Goal: Task Accomplishment & Management: Manage account settings

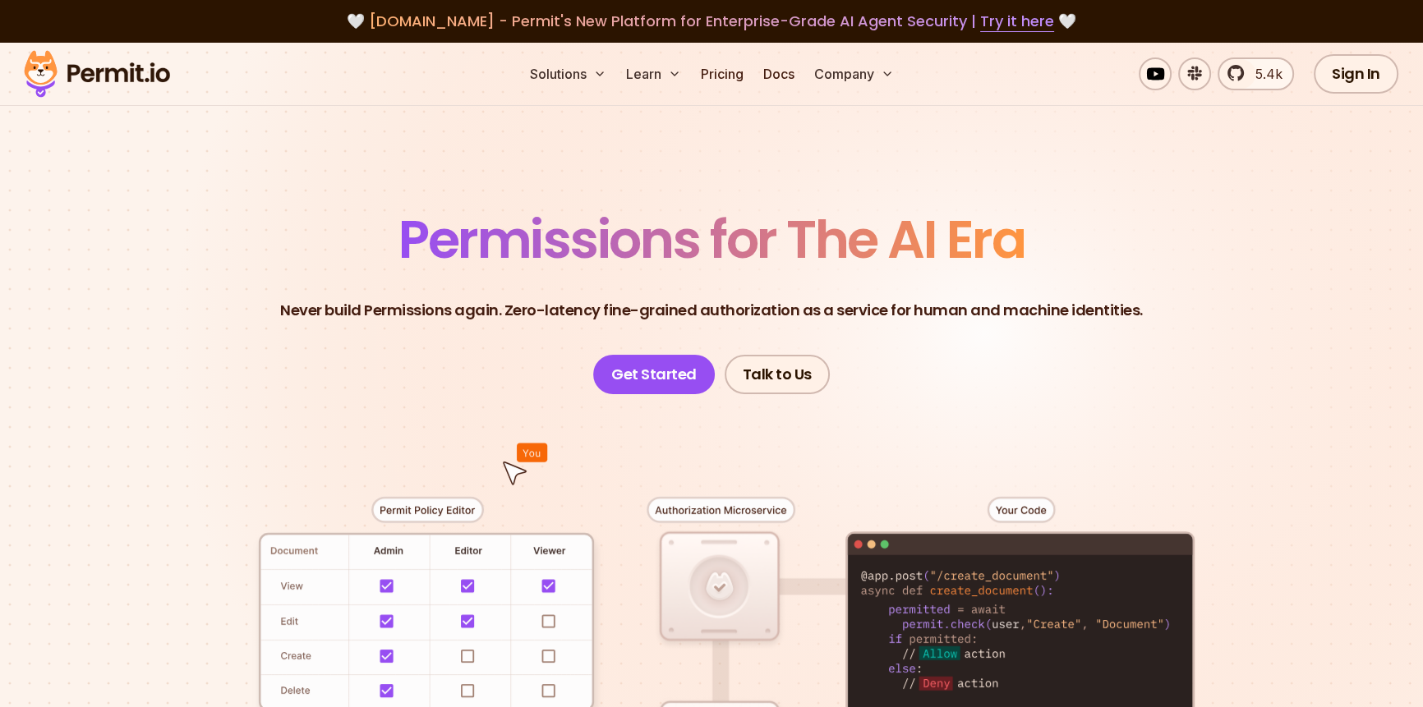
click at [1139, 334] on header "Permissions for The AI Era Never build Permissions again. Zero-latency fine-gra…" at bounding box center [711, 304] width 1150 height 181
click at [1275, 89] on link "5.4k" at bounding box center [1256, 74] width 76 height 33
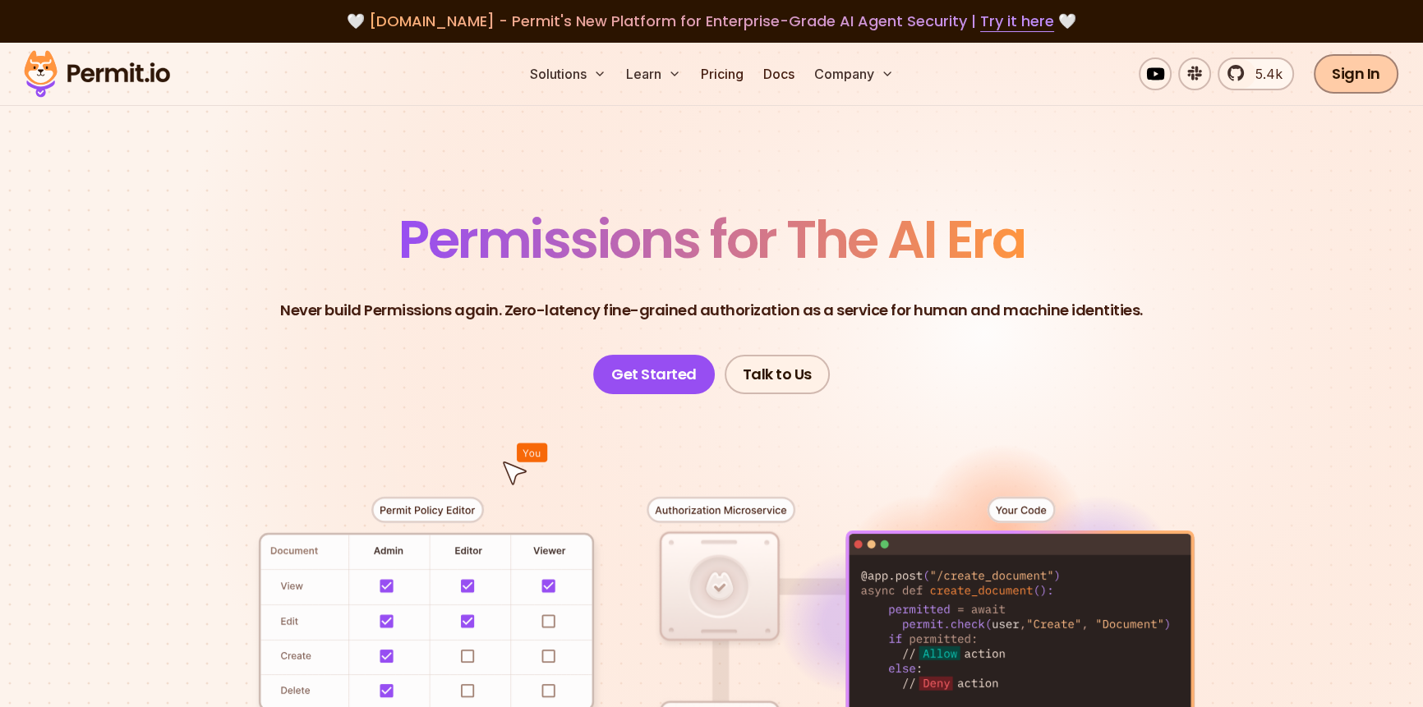
click at [1356, 73] on link "Sign In" at bounding box center [1356, 73] width 85 height 39
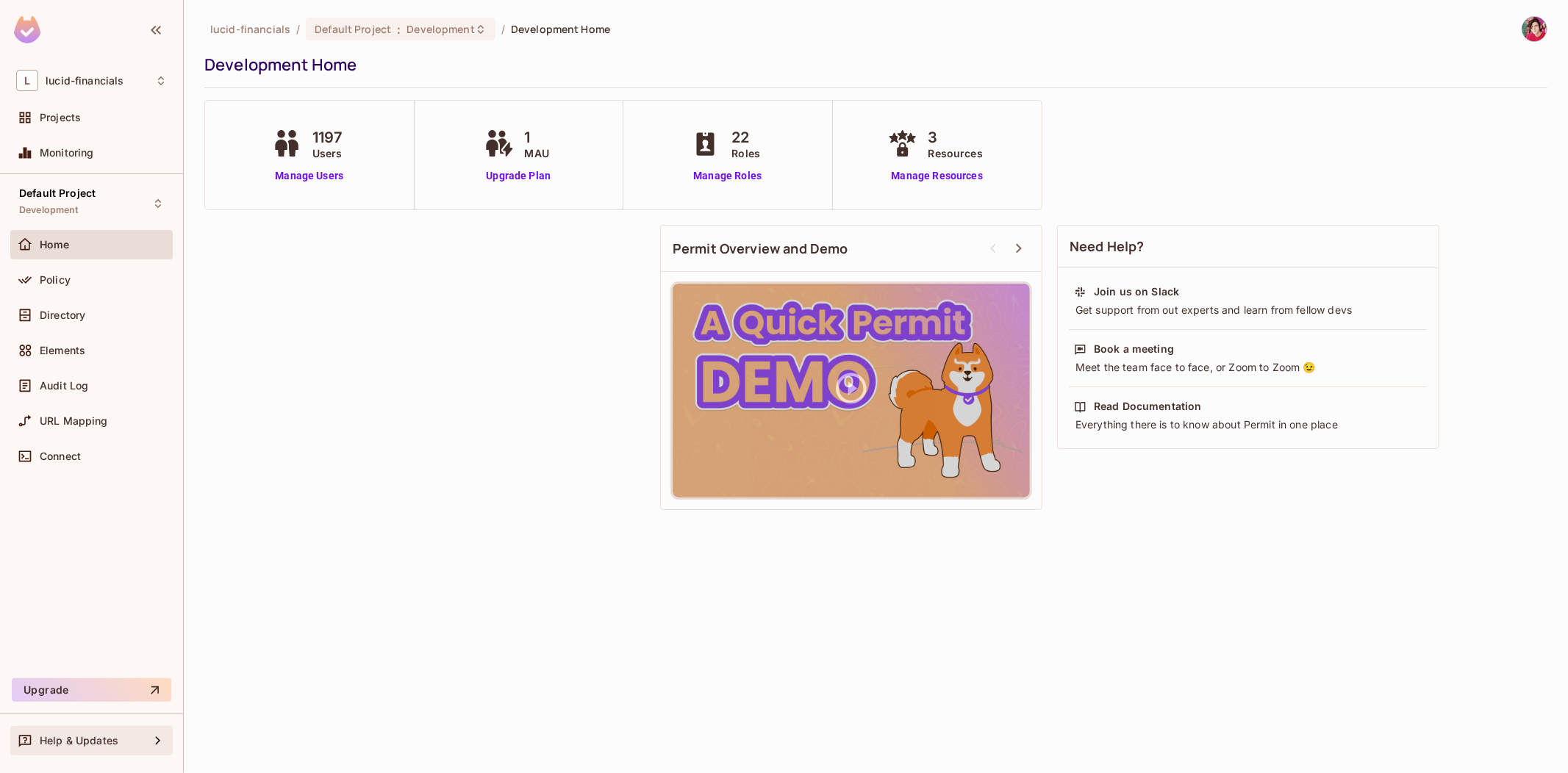
click at [114, 740] on span "Help & Updates" at bounding box center [79, 741] width 79 height 12
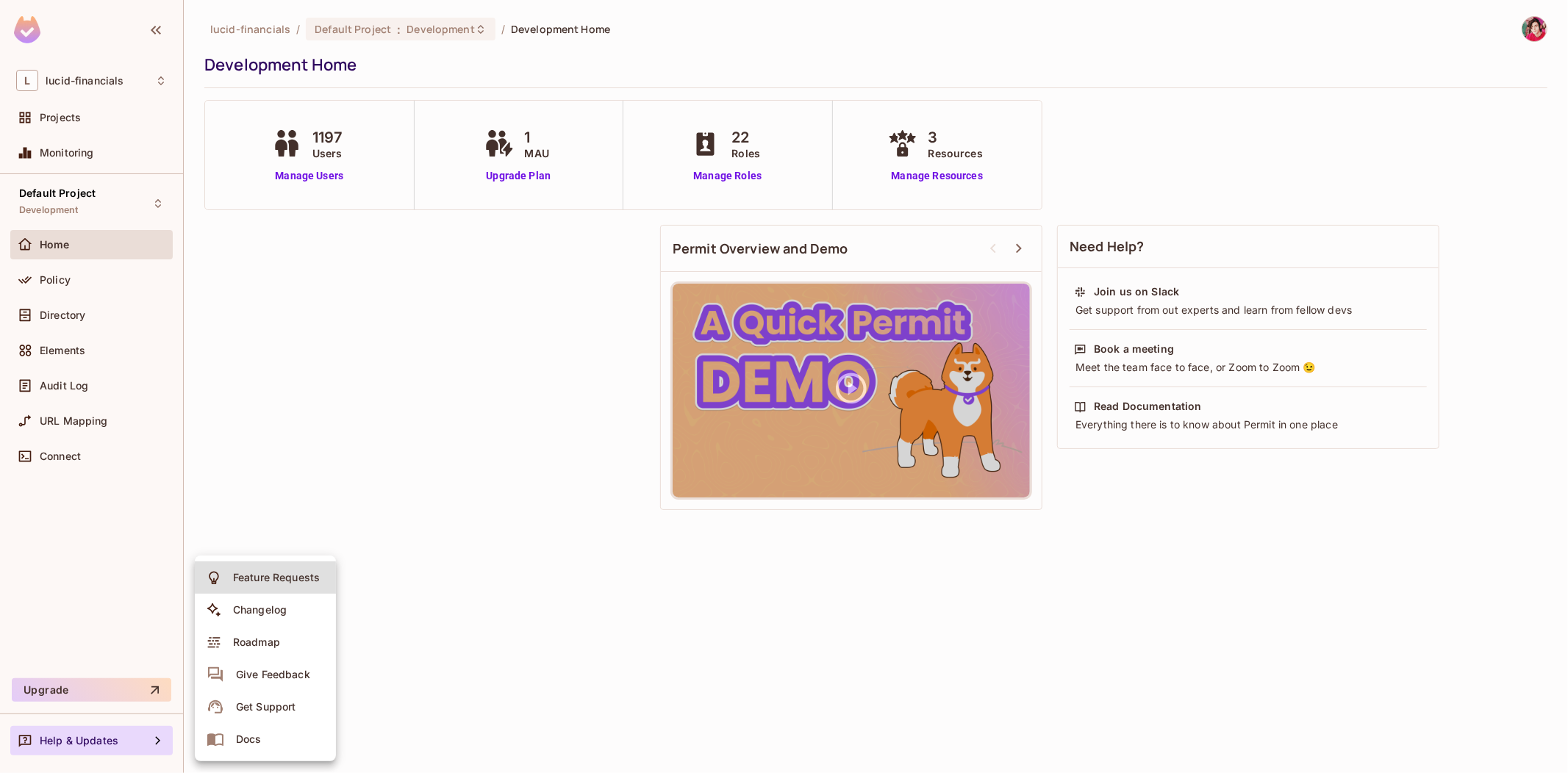
click at [287, 708] on div "Get Support" at bounding box center [266, 707] width 60 height 14
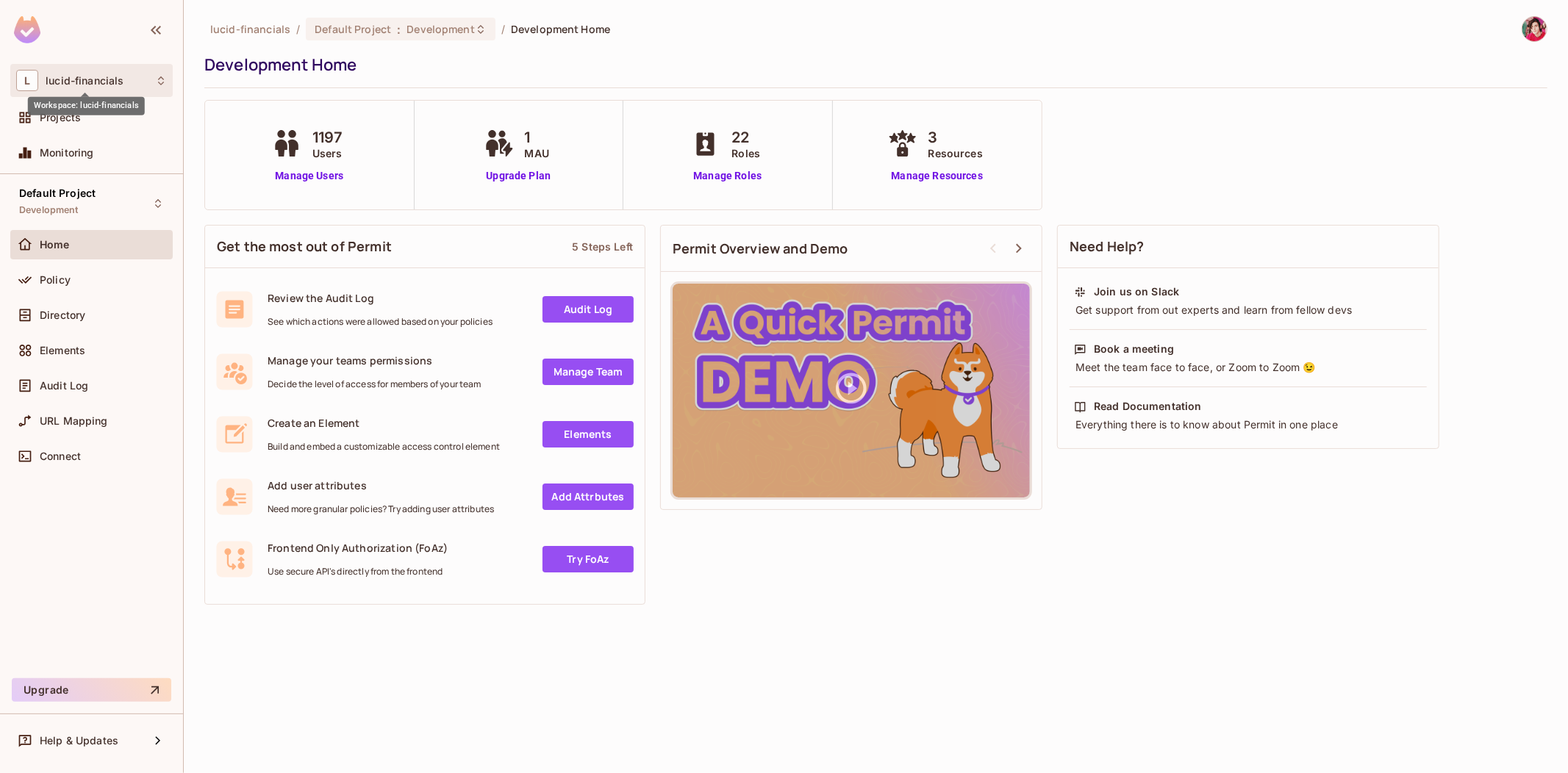
click at [94, 85] on span "lucid-financials" at bounding box center [84, 81] width 78 height 12
click at [427, 79] on div at bounding box center [784, 386] width 1568 height 773
click at [424, 18] on div "Default Project : Development" at bounding box center [401, 29] width 190 height 22
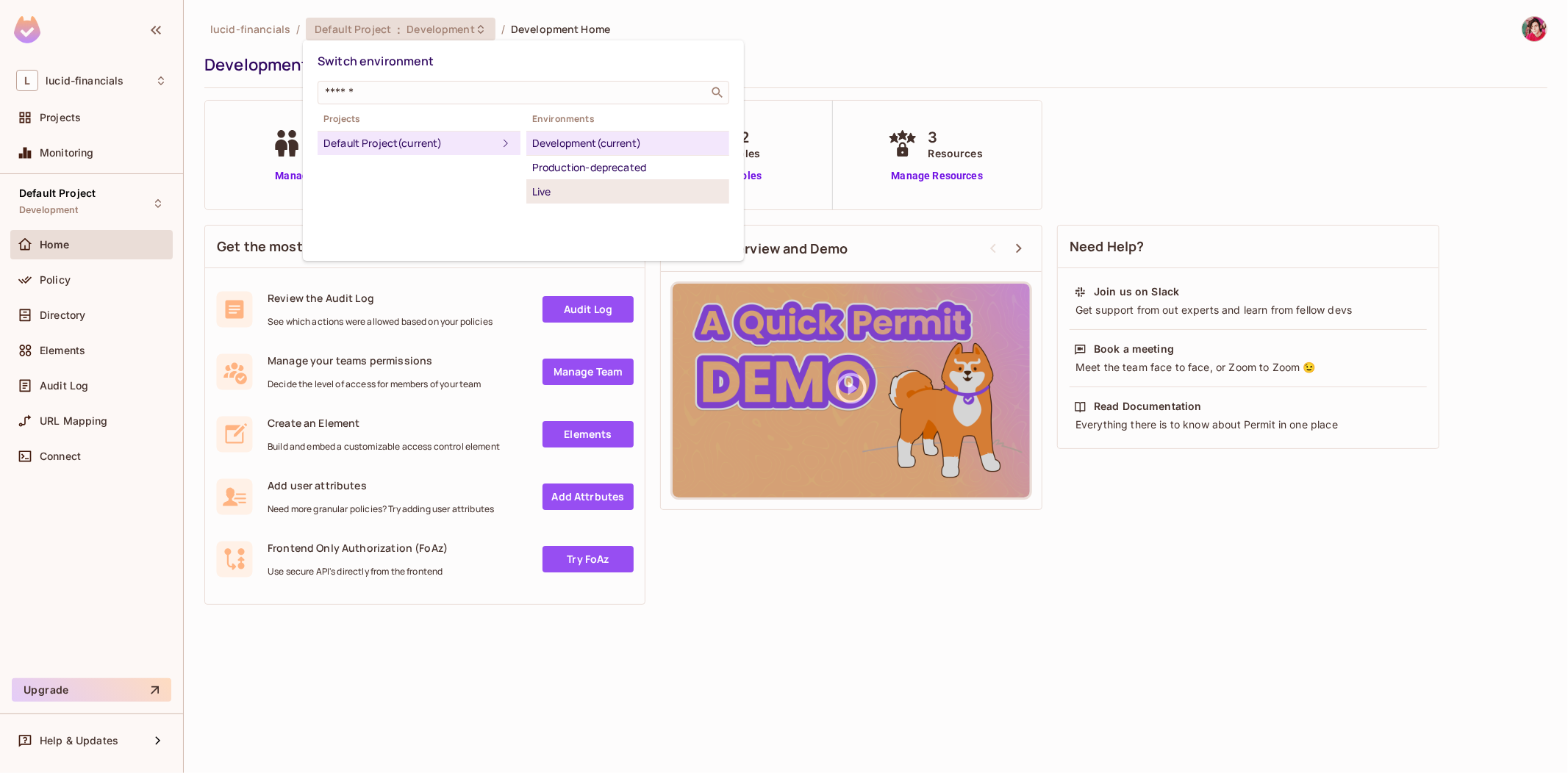
click at [603, 189] on div "Live" at bounding box center [628, 192] width 191 height 18
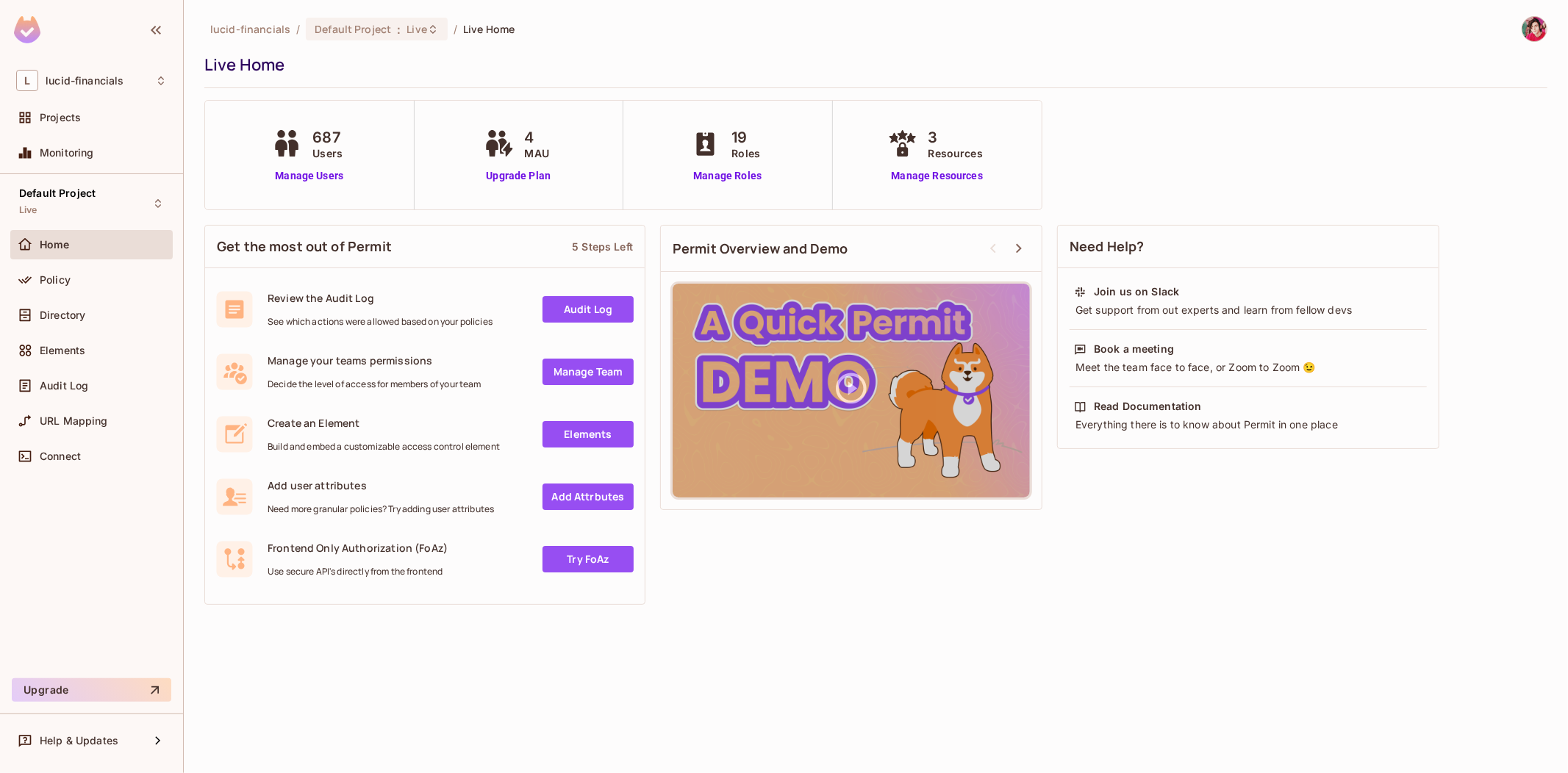
click at [1530, 35] on img at bounding box center [1534, 29] width 24 height 24
click at [1527, 31] on div at bounding box center [784, 386] width 1568 height 773
click at [530, 144] on span "4" at bounding box center [537, 137] width 24 height 22
drag, startPoint x: 530, startPoint y: 144, endPoint x: 547, endPoint y: 153, distance: 19.2
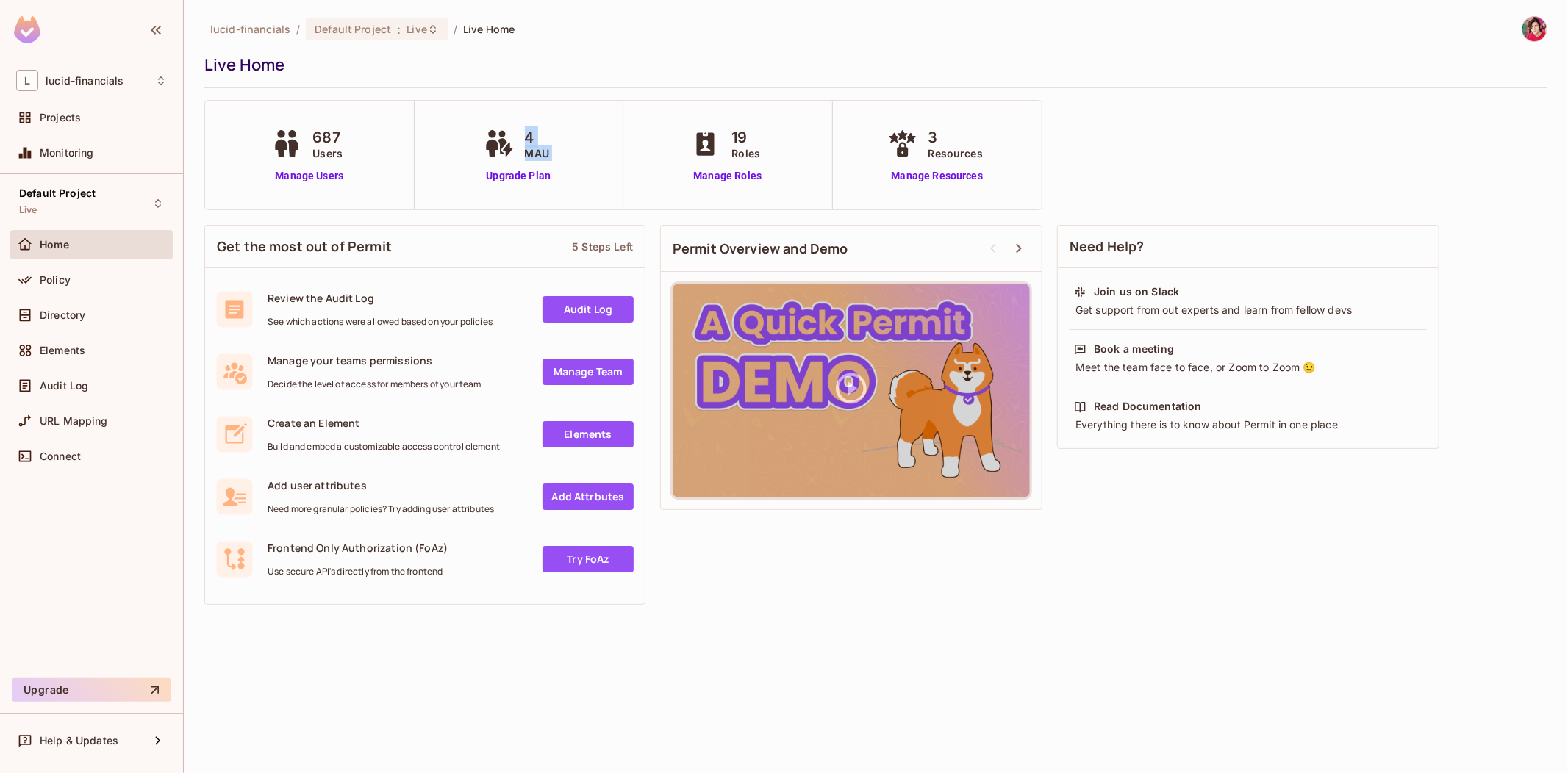
click at [547, 153] on div "4 MAU" at bounding box center [537, 143] width 24 height 35
click at [547, 153] on span "MAU" at bounding box center [537, 153] width 24 height 15
click at [525, 174] on link "Upgrade Plan" at bounding box center [518, 175] width 76 height 15
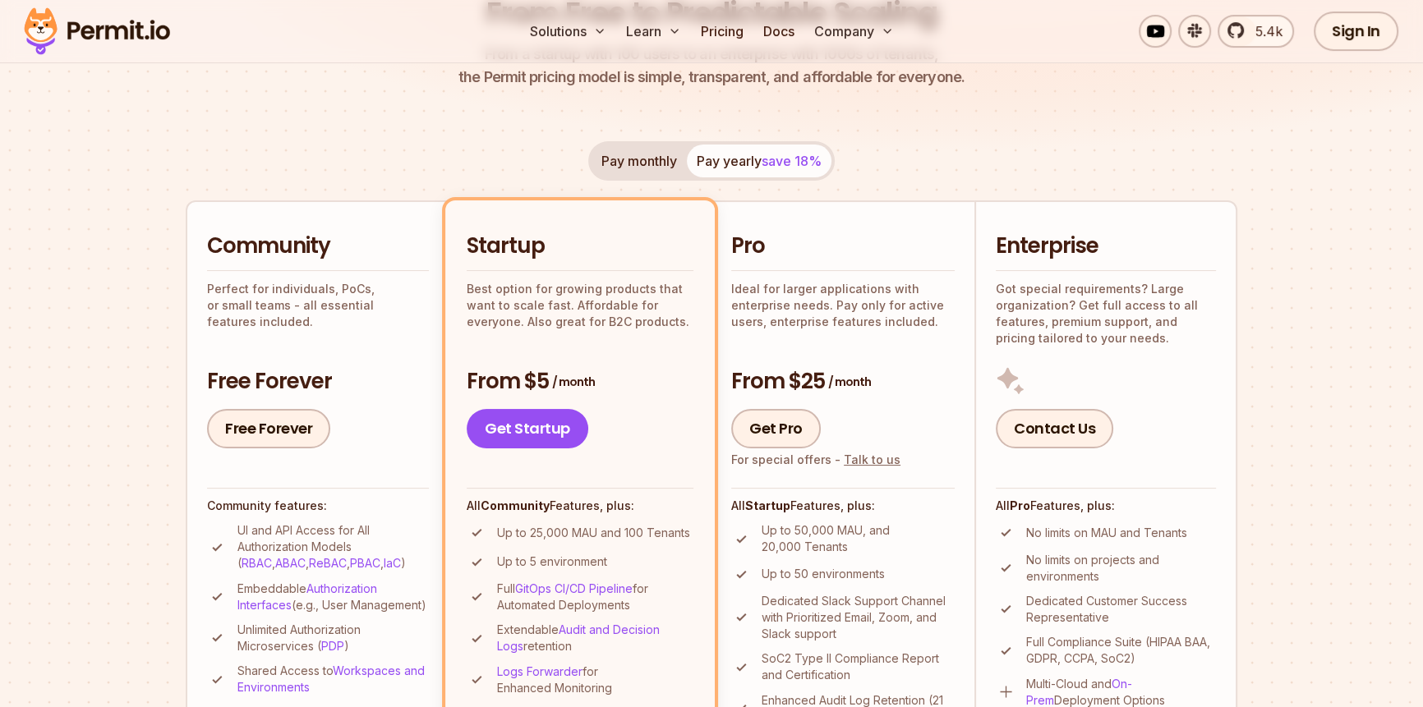
scroll to position [269, 0]
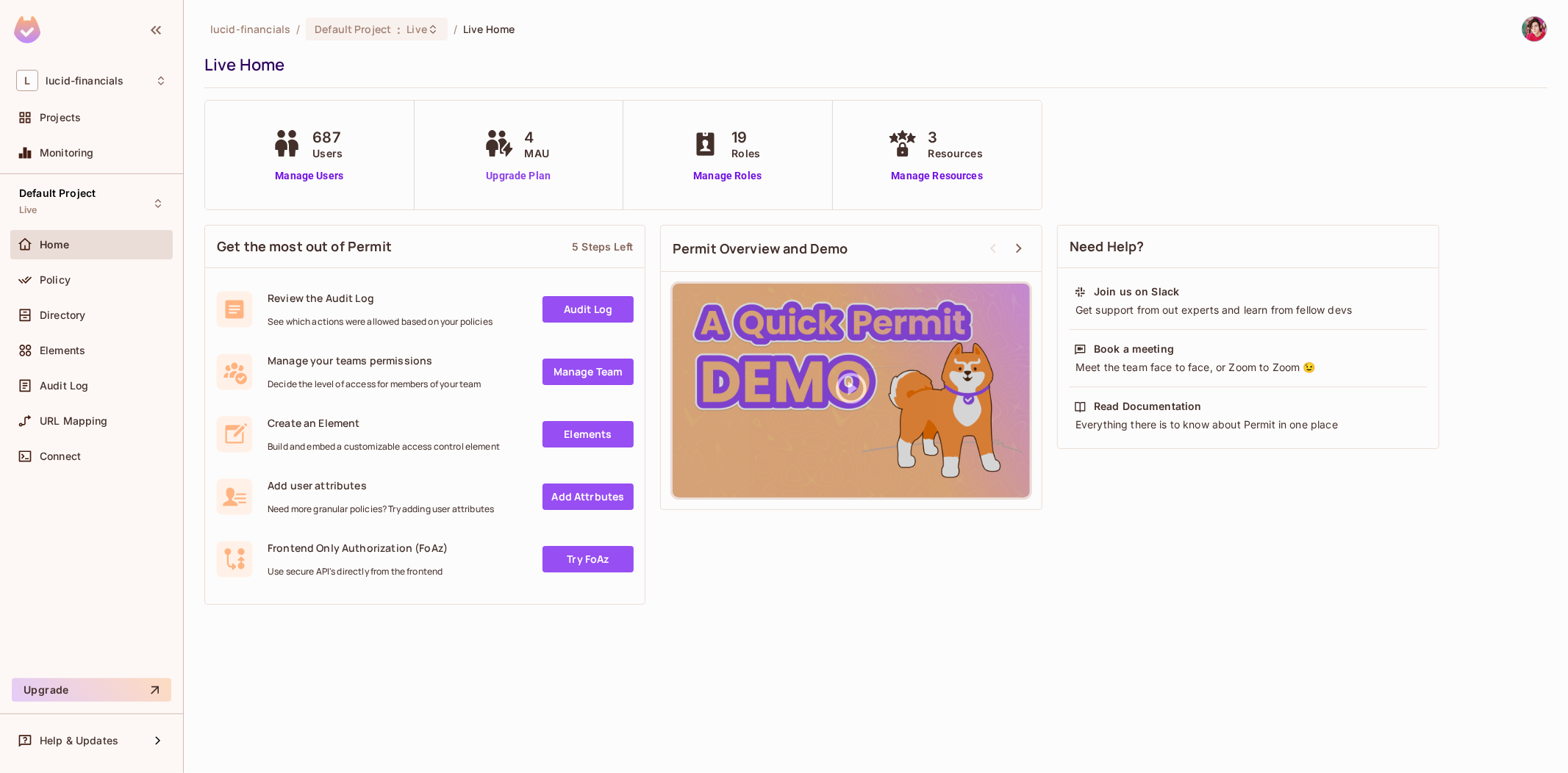
click at [521, 171] on link "Upgrade Plan" at bounding box center [518, 175] width 76 height 15
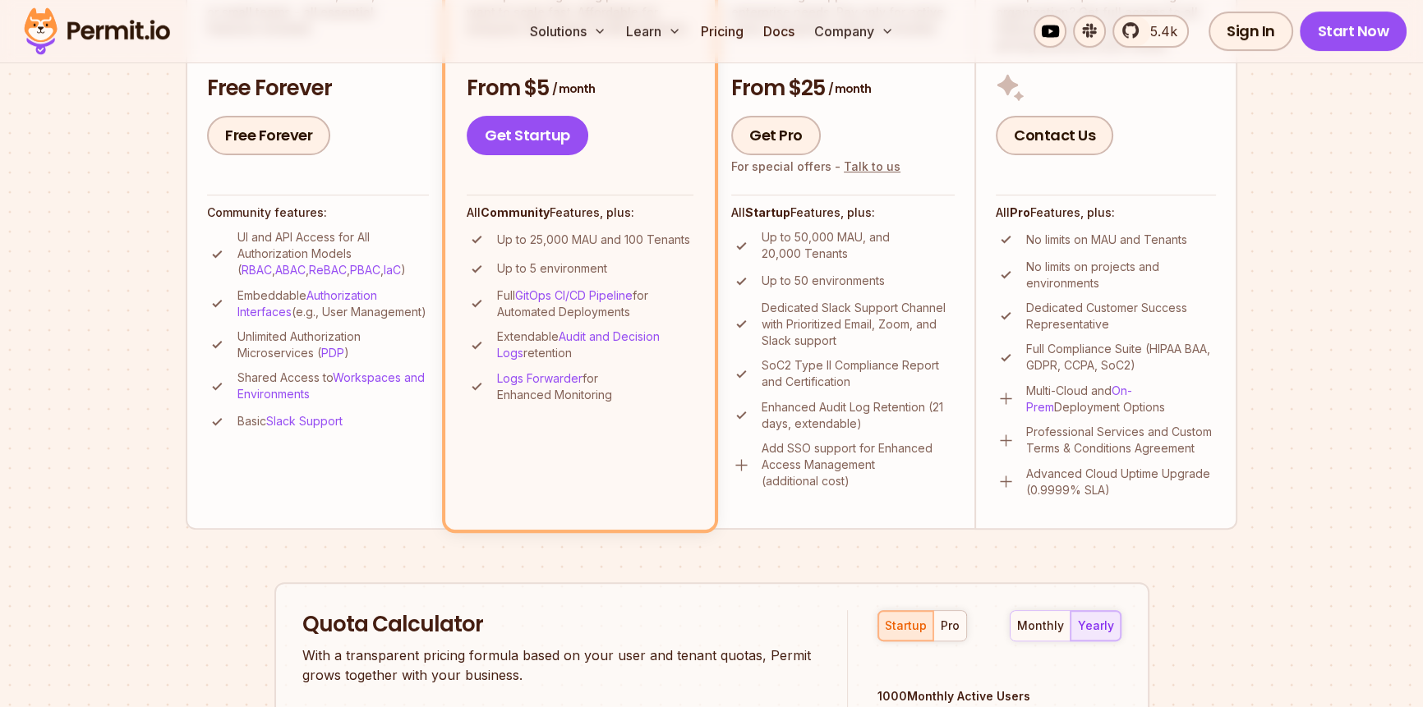
scroll to position [583, 0]
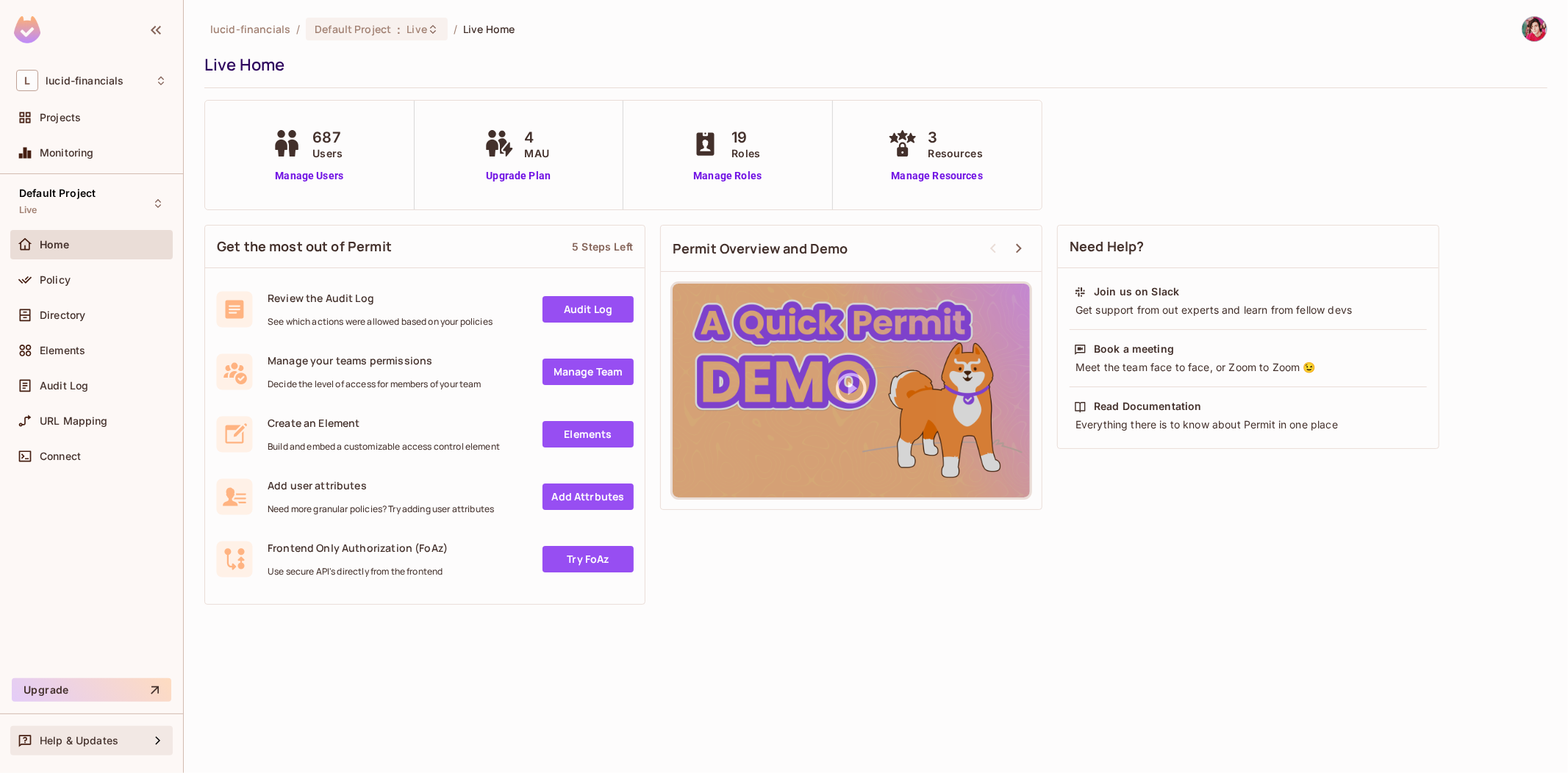
click at [82, 747] on div "Help & Updates" at bounding box center [91, 741] width 150 height 18
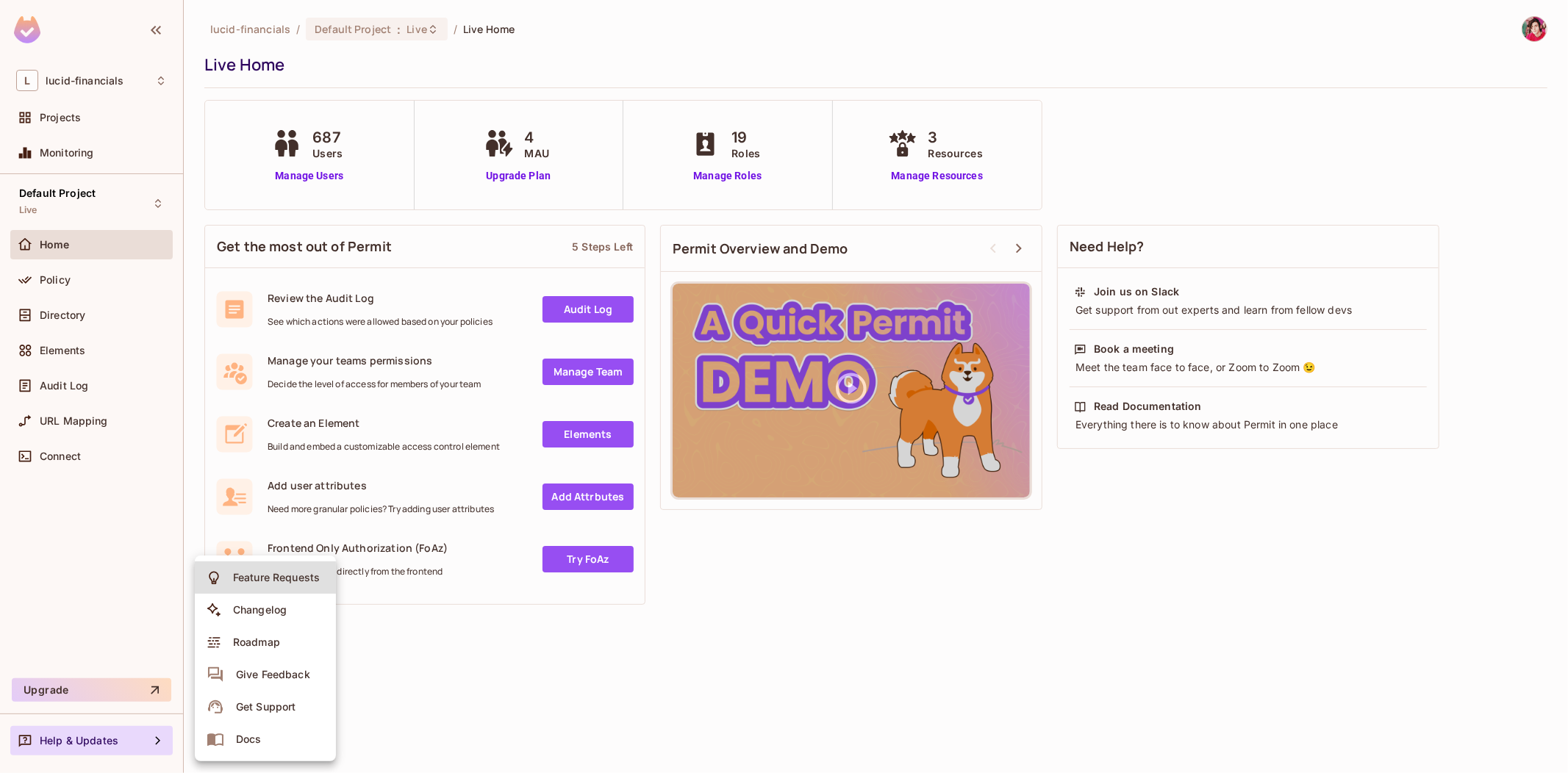
click at [103, 538] on div at bounding box center [784, 386] width 1568 height 773
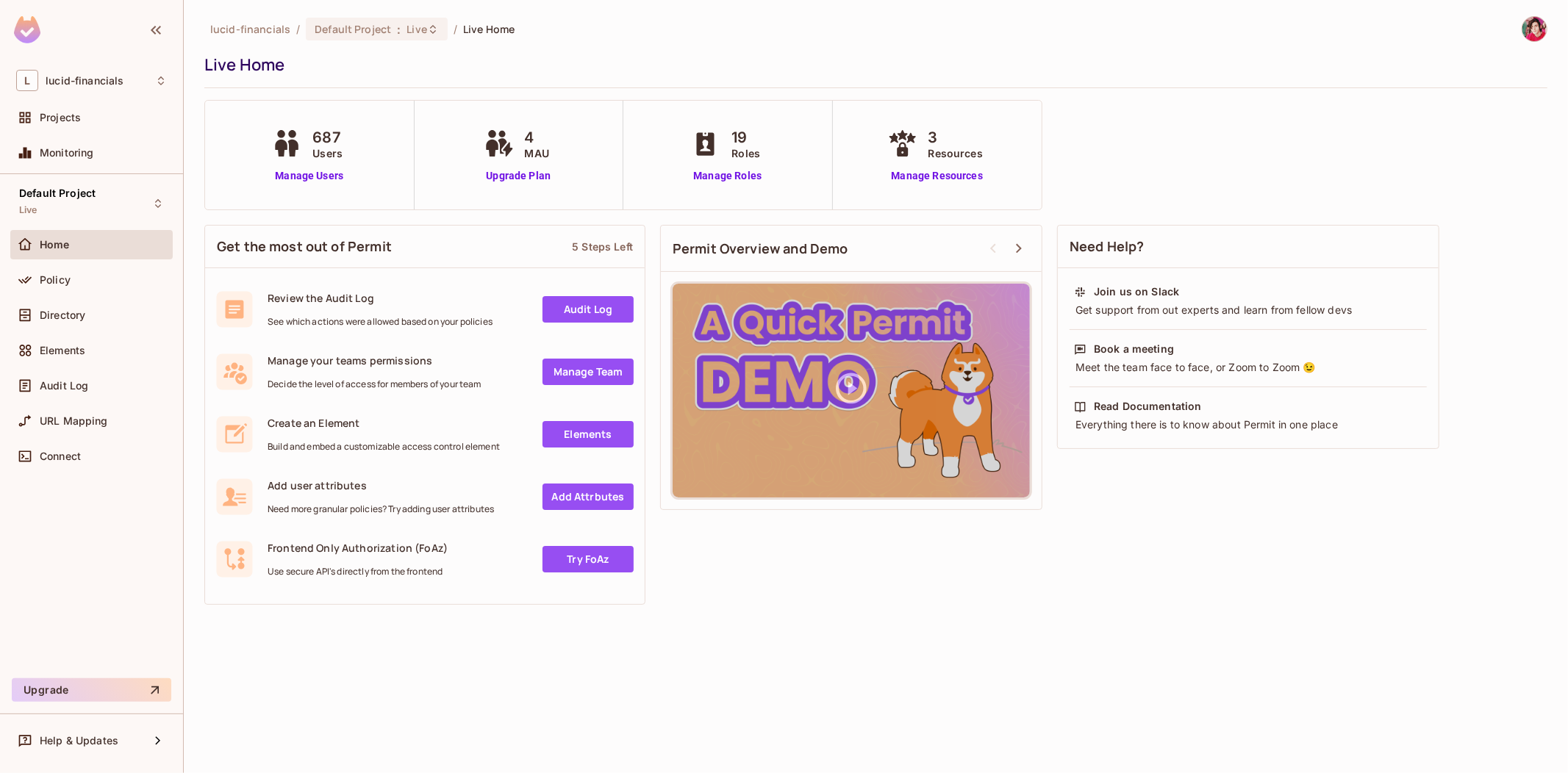
click at [1539, 23] on img at bounding box center [1534, 29] width 24 height 24
click at [1458, 71] on span "Nuru Hesenov" at bounding box center [1495, 66] width 175 height 14
click at [160, 84] on div at bounding box center [784, 386] width 1568 height 773
click at [142, 80] on div "L lucid-financials" at bounding box center [91, 81] width 150 height 21
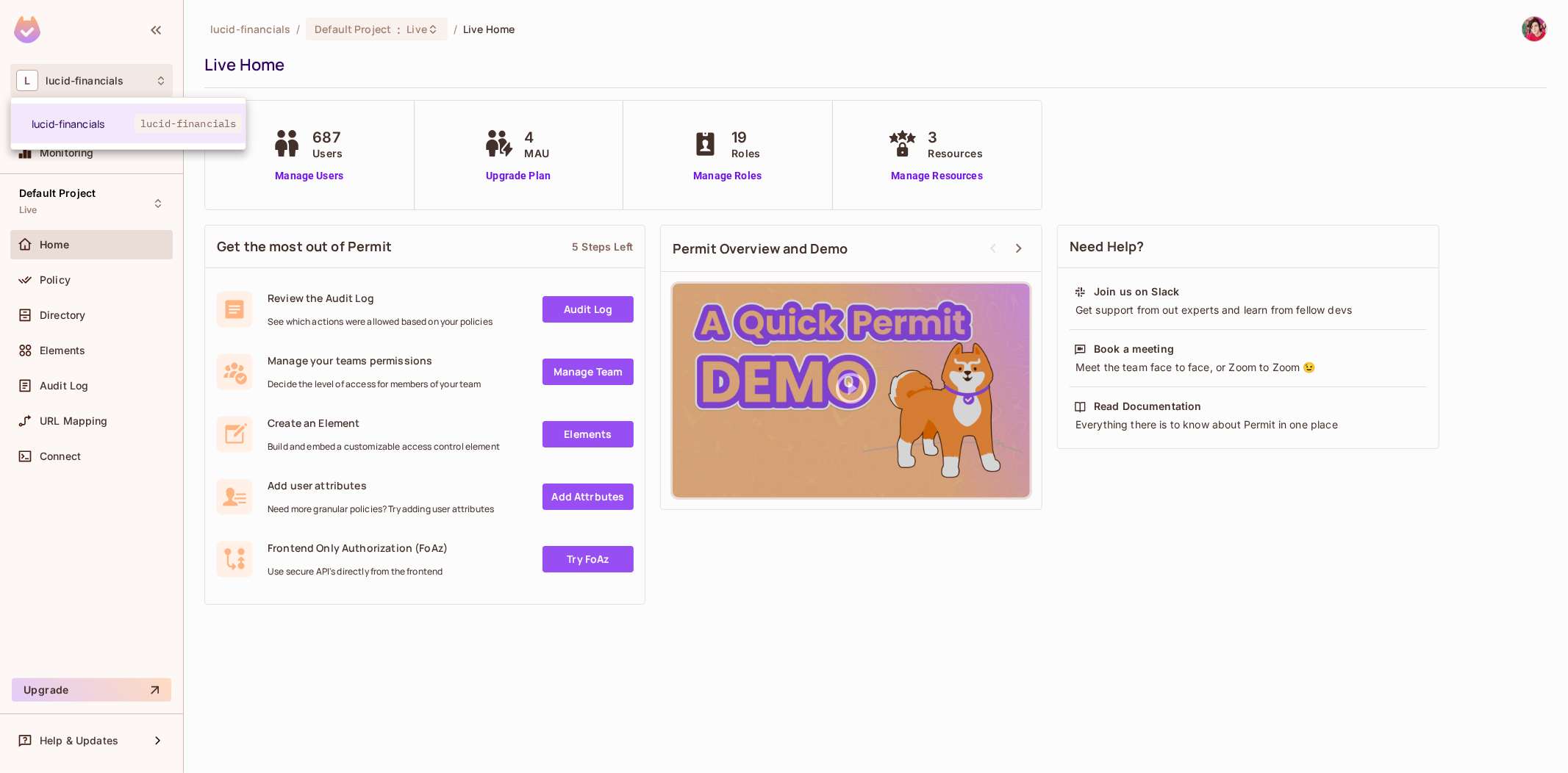
click at [142, 80] on div at bounding box center [784, 386] width 1568 height 773
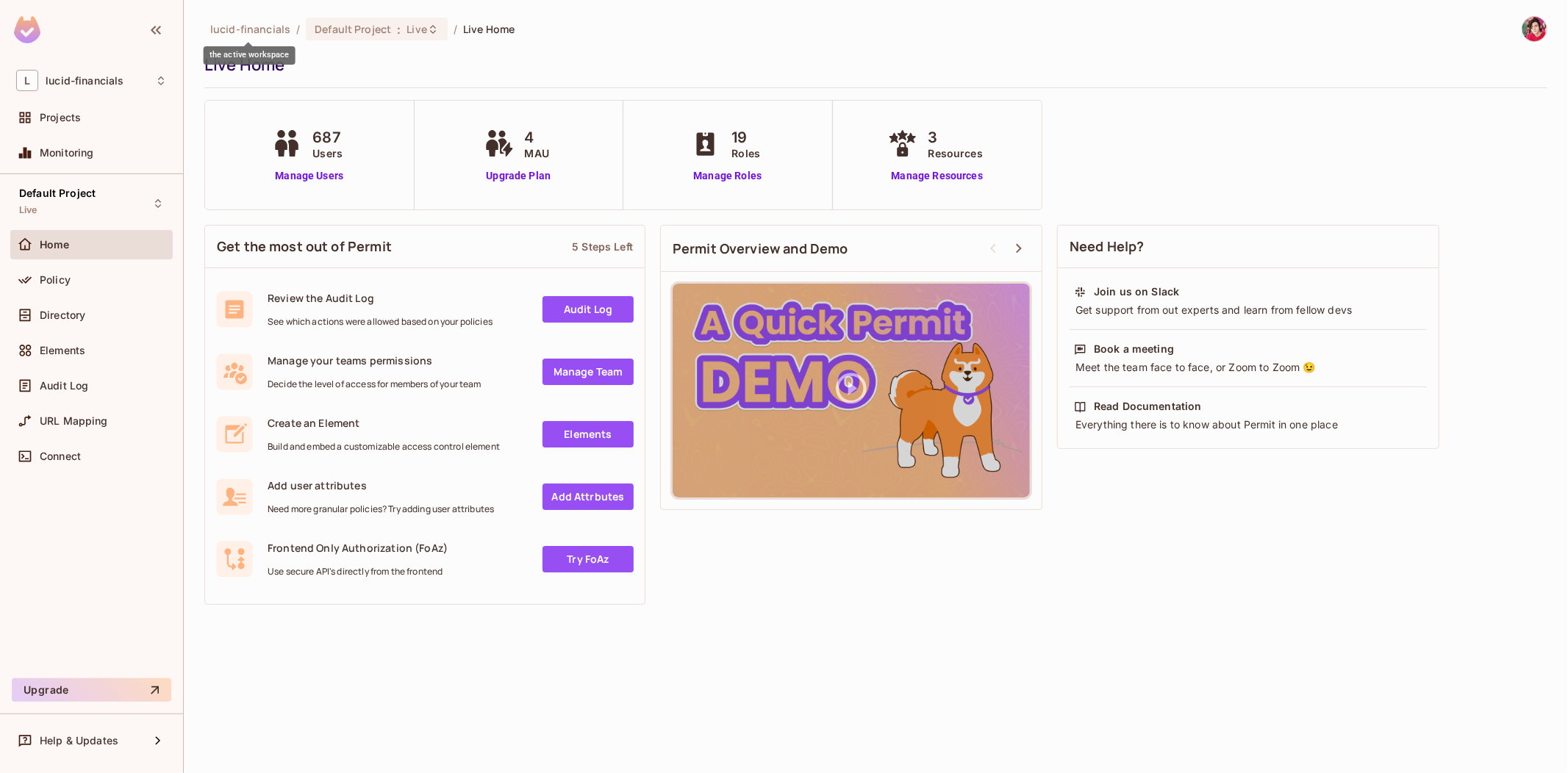
click at [274, 31] on span "lucid-financials" at bounding box center [250, 30] width 81 height 14
click at [368, 18] on div "Default Project : Live" at bounding box center [377, 29] width 142 height 22
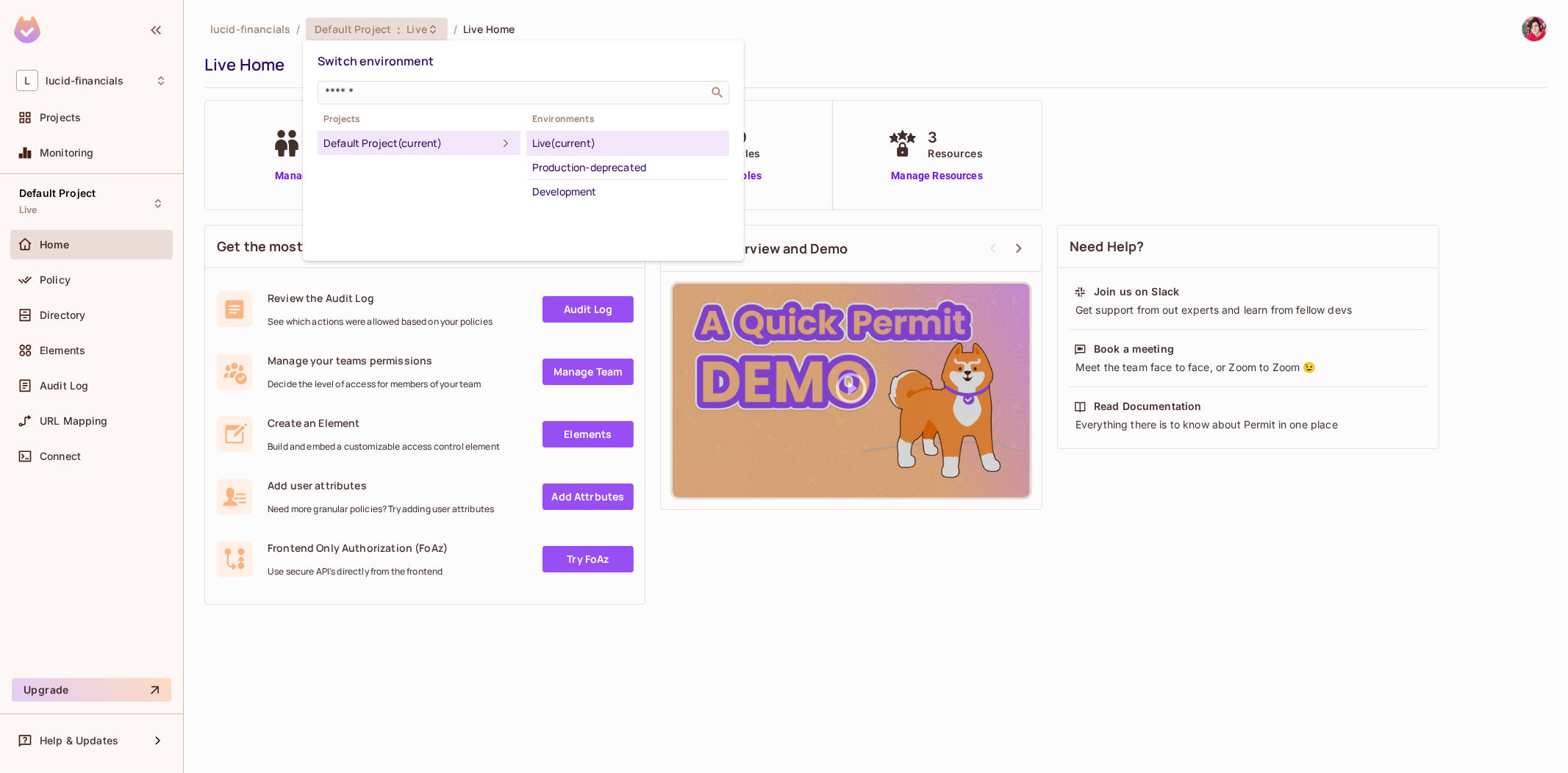
click at [579, 138] on div "Live (current)" at bounding box center [628, 143] width 191 height 18
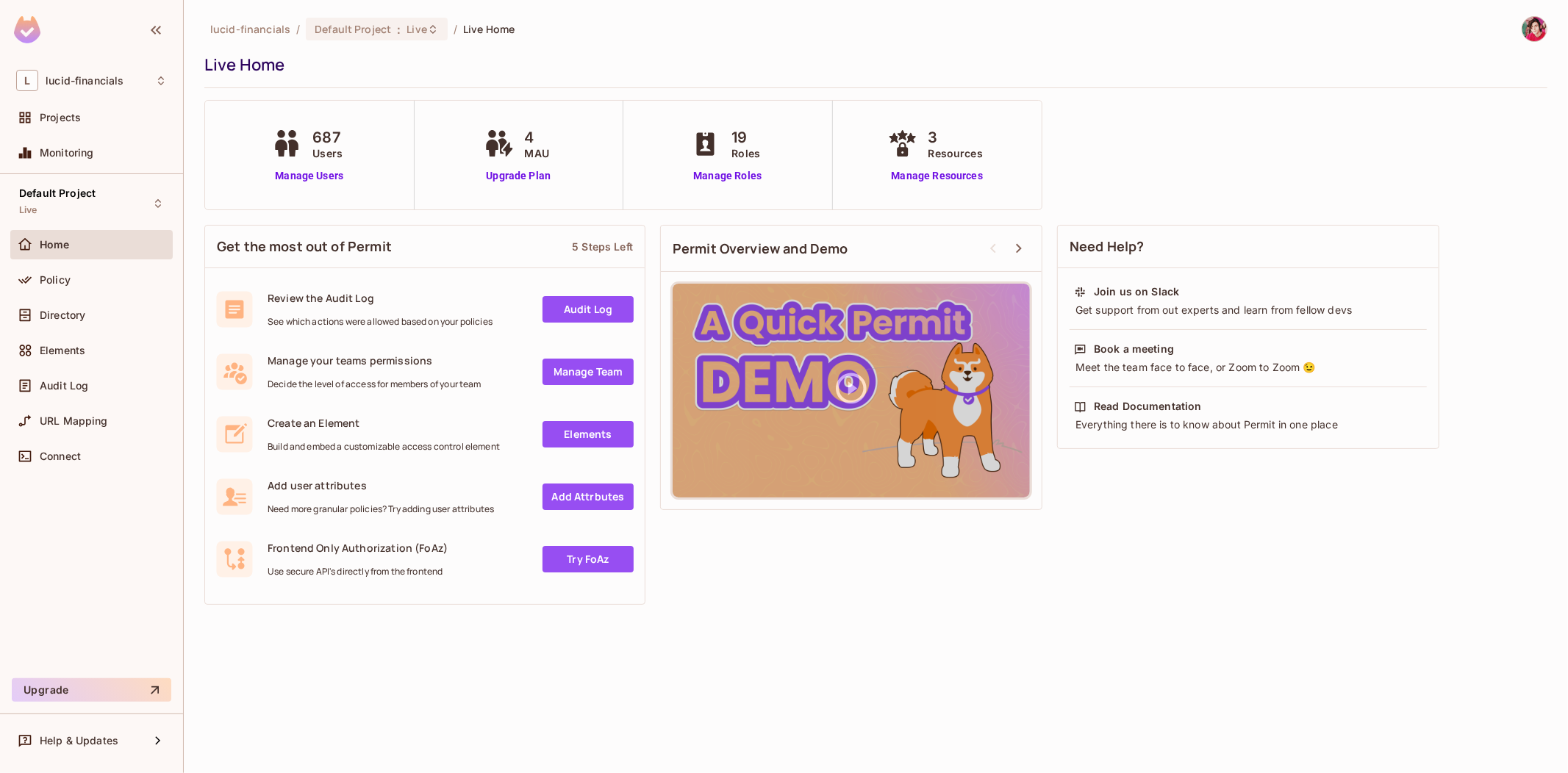
click at [1538, 28] on img at bounding box center [1534, 29] width 24 height 24
click at [801, 172] on div at bounding box center [784, 386] width 1568 height 773
click at [113, 743] on span "Help & Updates" at bounding box center [79, 741] width 79 height 12
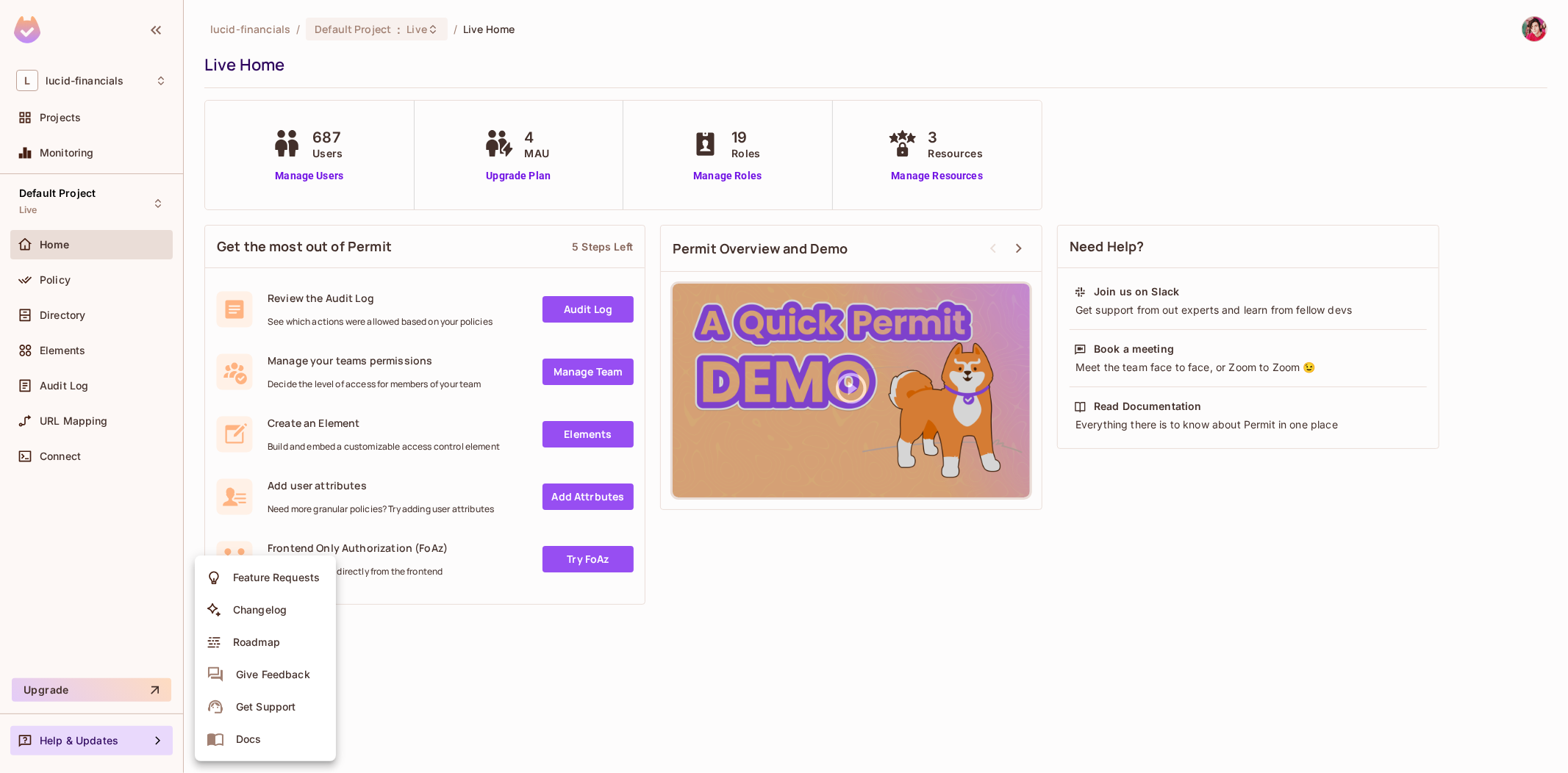
click at [184, 386] on div at bounding box center [784, 386] width 1568 height 773
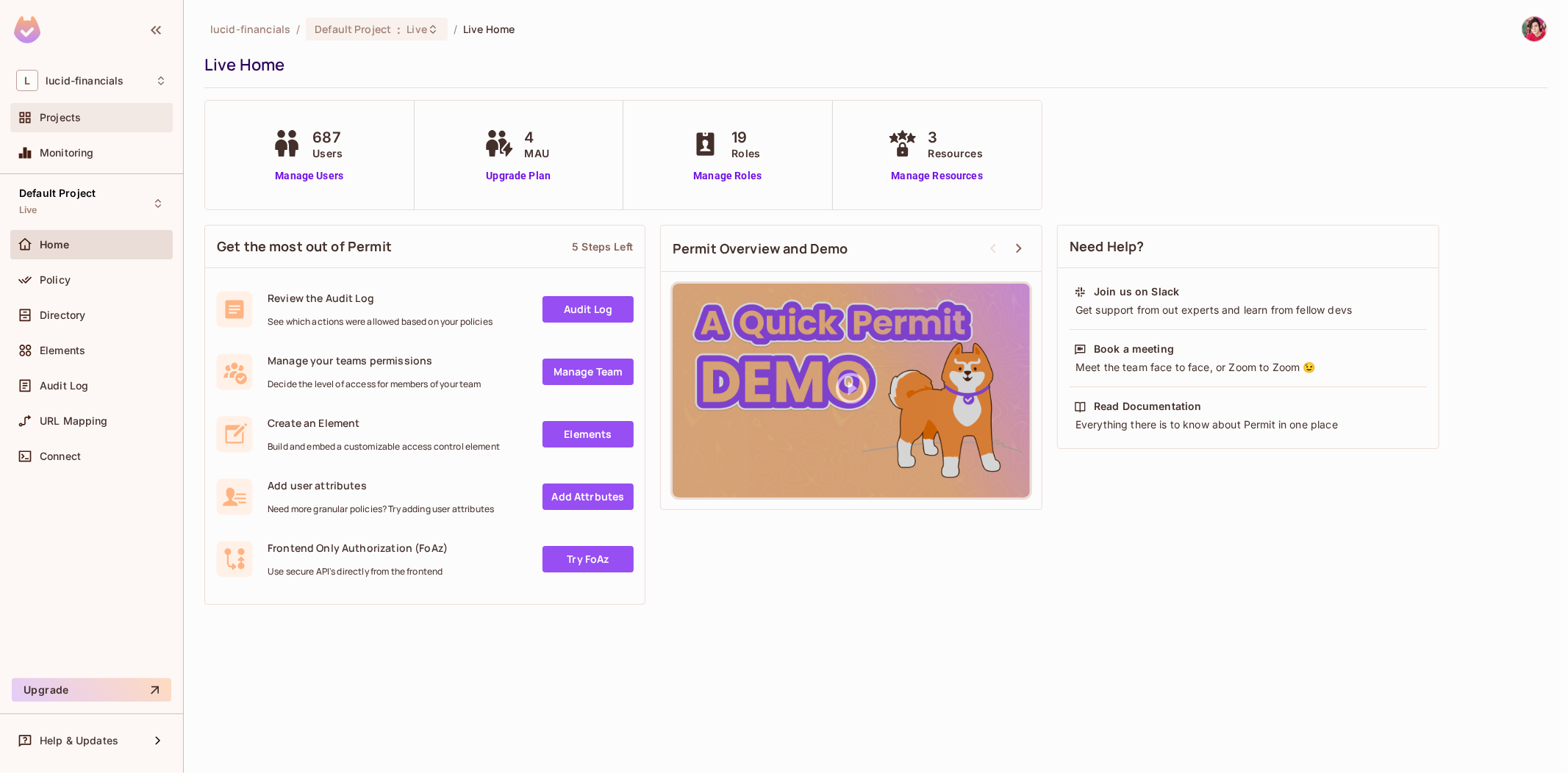
click at [98, 123] on div "Projects" at bounding box center [103, 117] width 127 height 12
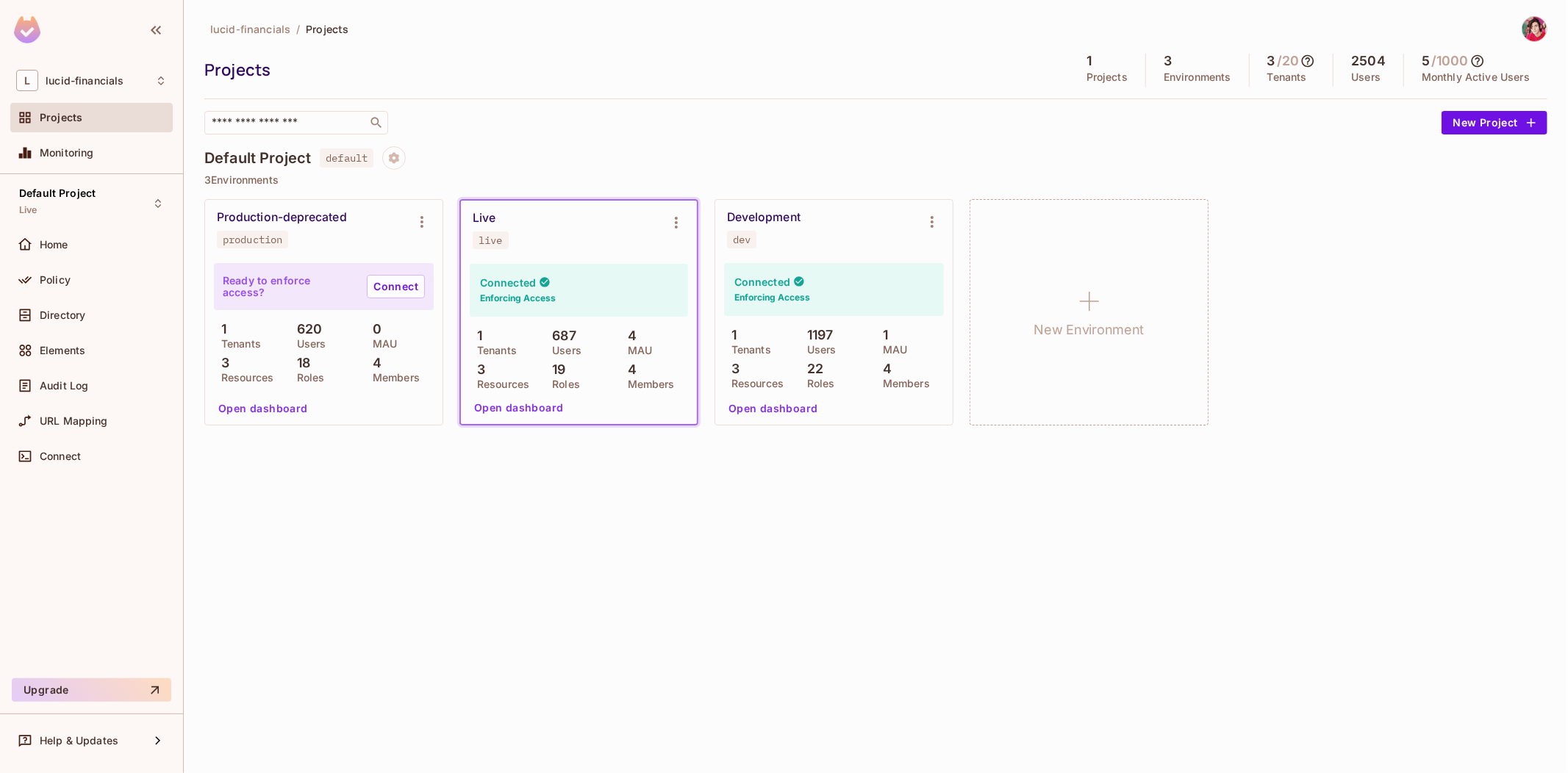
click at [1480, 55] on icon at bounding box center [1477, 61] width 14 height 14
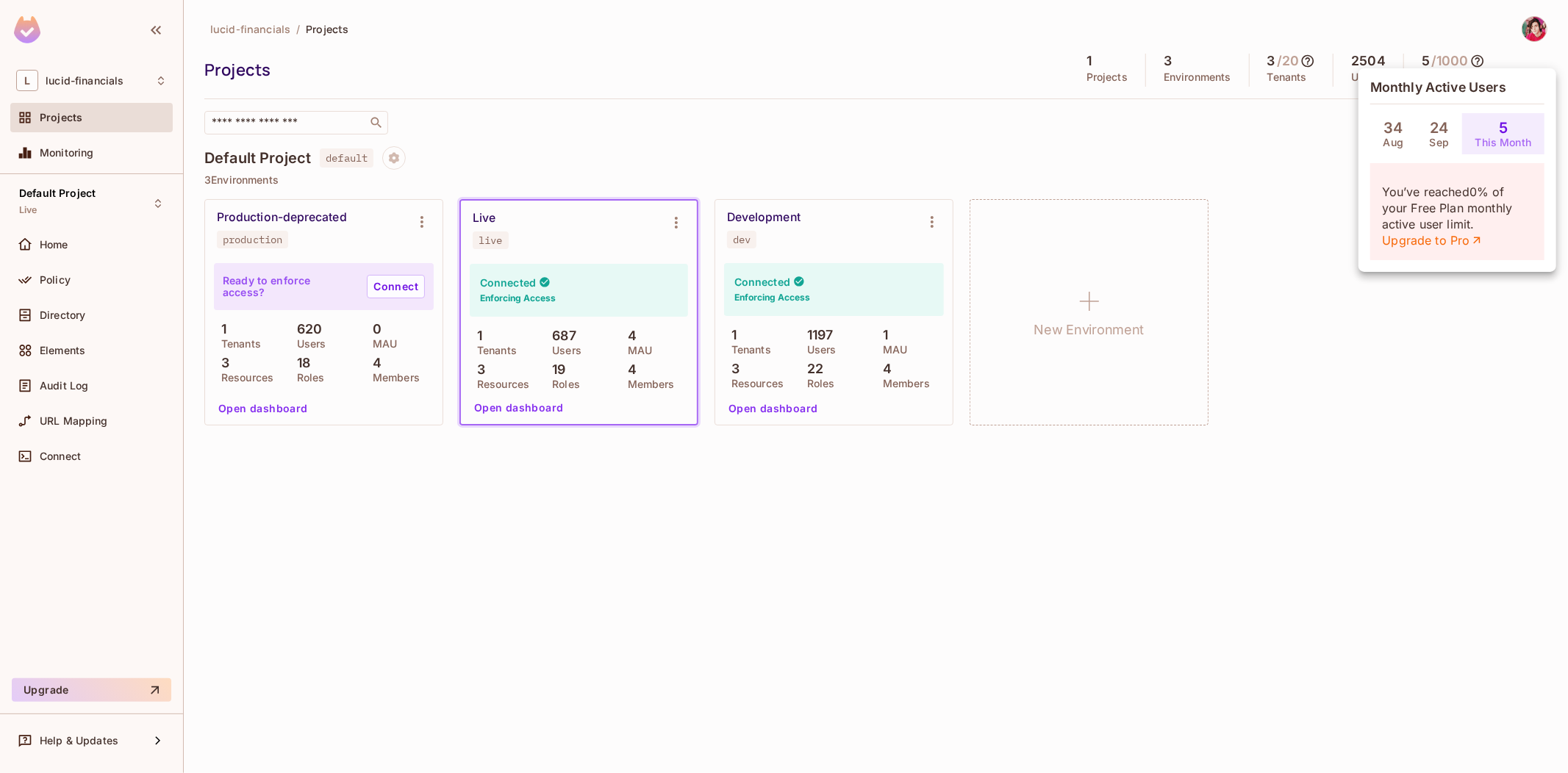
click at [1474, 212] on p "You’ve reached 0 % of your Free Plan monthly active user limit. Upgrade to Pro" at bounding box center [1457, 216] width 150 height 64
drag, startPoint x: 1474, startPoint y: 212, endPoint x: 1435, endPoint y: 220, distance: 39.8
click at [1435, 220] on p "You’ve reached 0 % of your Free Plan monthly active user limit. Upgrade to Pro" at bounding box center [1457, 216] width 150 height 64
click at [1431, 223] on p "You’ve reached 0 % of your Free Plan monthly active user limit. Upgrade to Pro" at bounding box center [1457, 216] width 150 height 64
click at [1432, 242] on link "Upgrade to Pro" at bounding box center [1432, 241] width 101 height 16
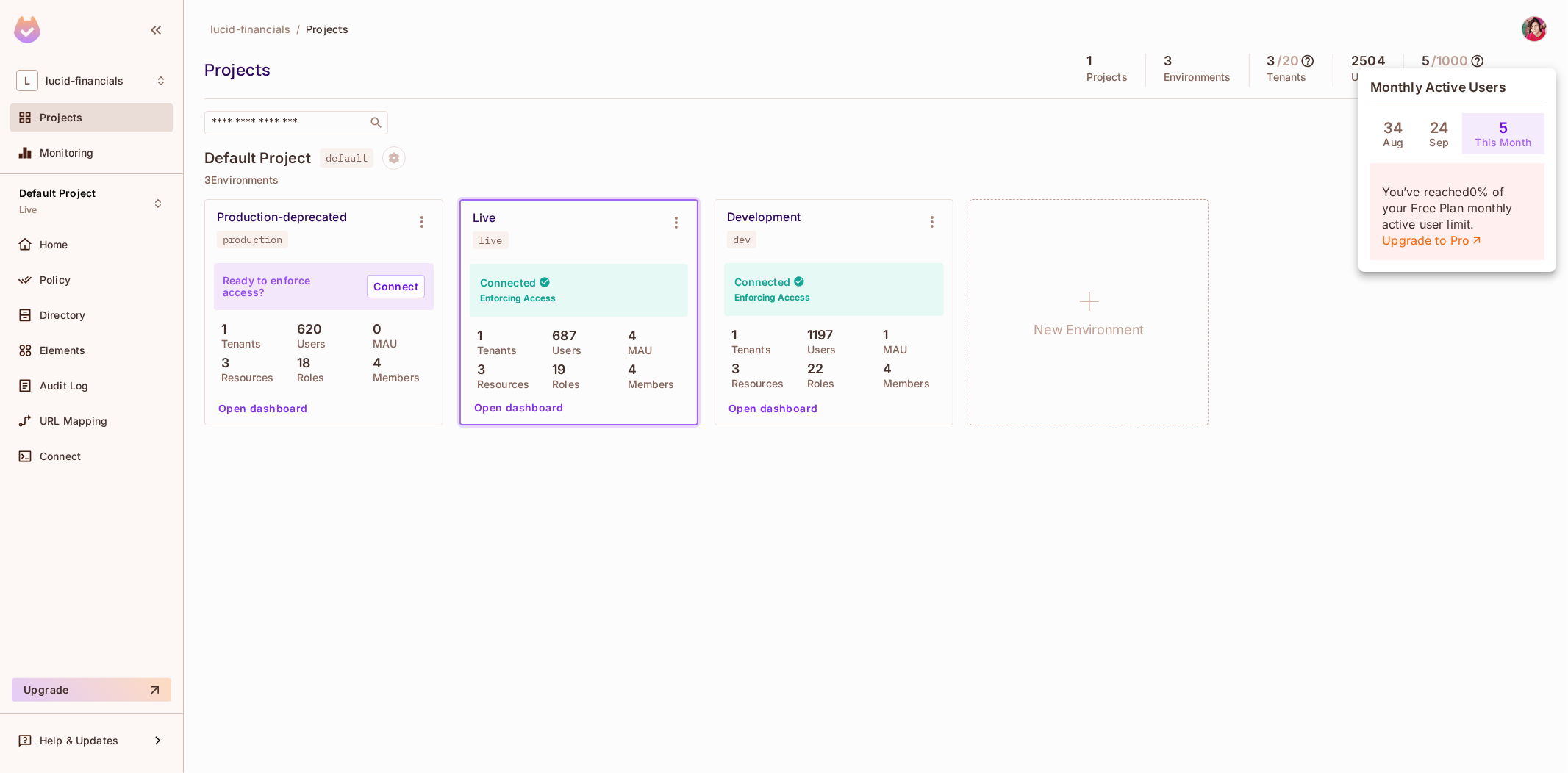
click at [562, 641] on div at bounding box center [784, 386] width 1568 height 773
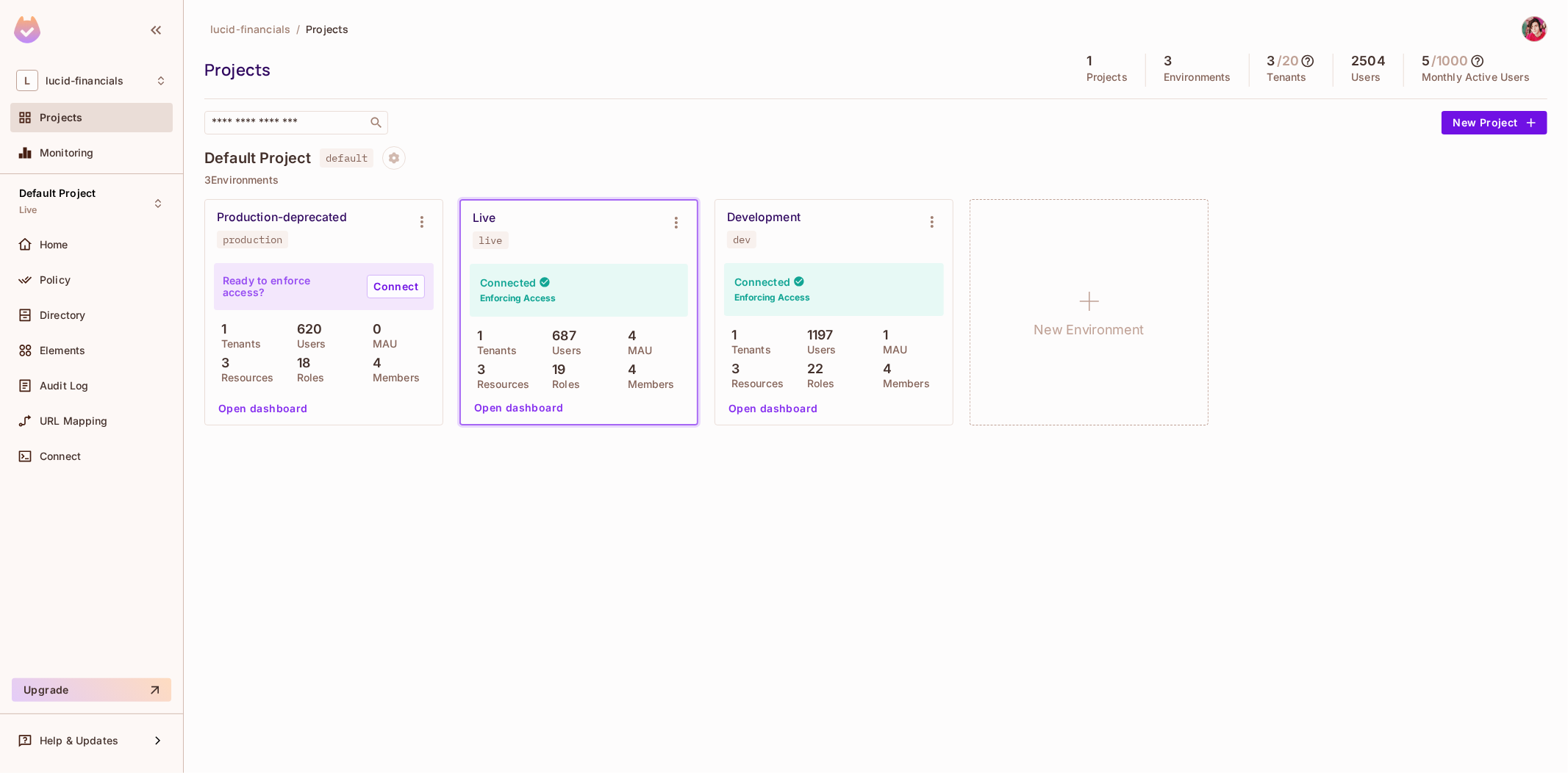
click at [1545, 31] on img at bounding box center [1534, 29] width 24 height 24
click at [1099, 199] on div at bounding box center [784, 386] width 1568 height 773
click at [318, 210] on div "Production-deprecated" at bounding box center [281, 217] width 130 height 14
click at [311, 217] on div "Production-deprecated" at bounding box center [281, 217] width 130 height 14
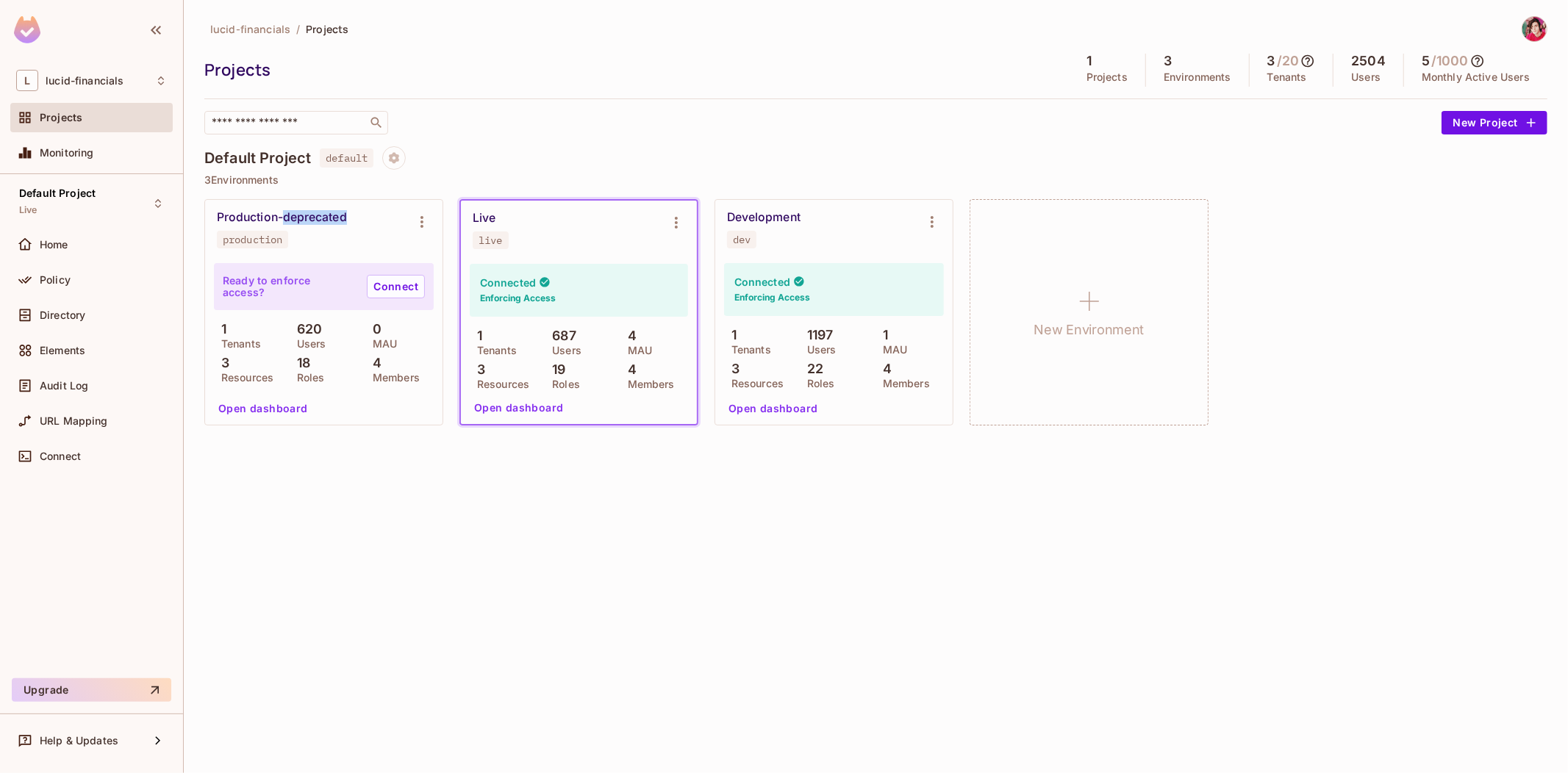
click at [311, 217] on div "Production-deprecated" at bounding box center [281, 217] width 130 height 14
click at [1543, 33] on img at bounding box center [1534, 29] width 24 height 24
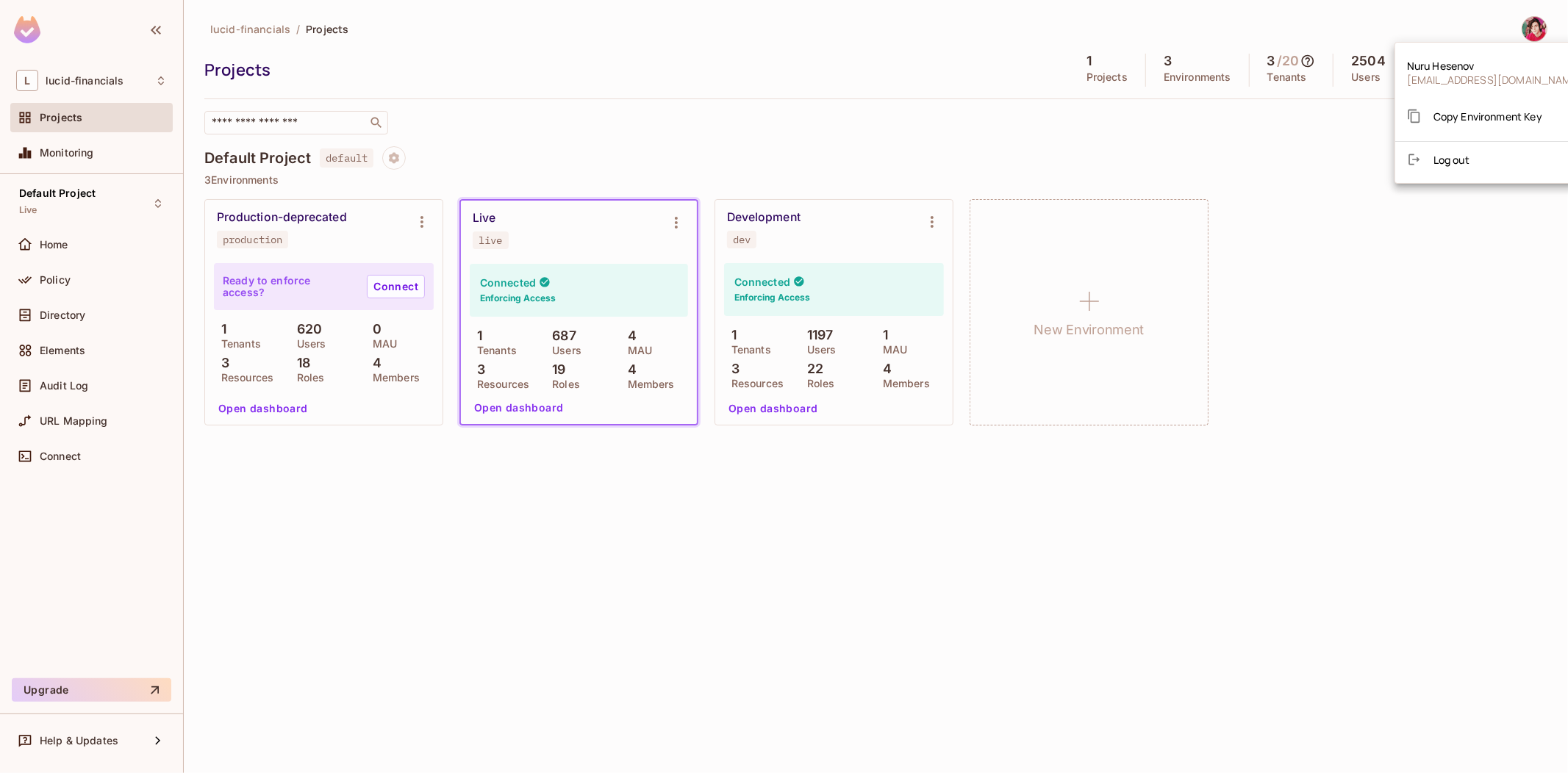
click at [1164, 297] on div at bounding box center [784, 386] width 1568 height 773
click at [1485, 63] on icon at bounding box center [1477, 61] width 14 height 14
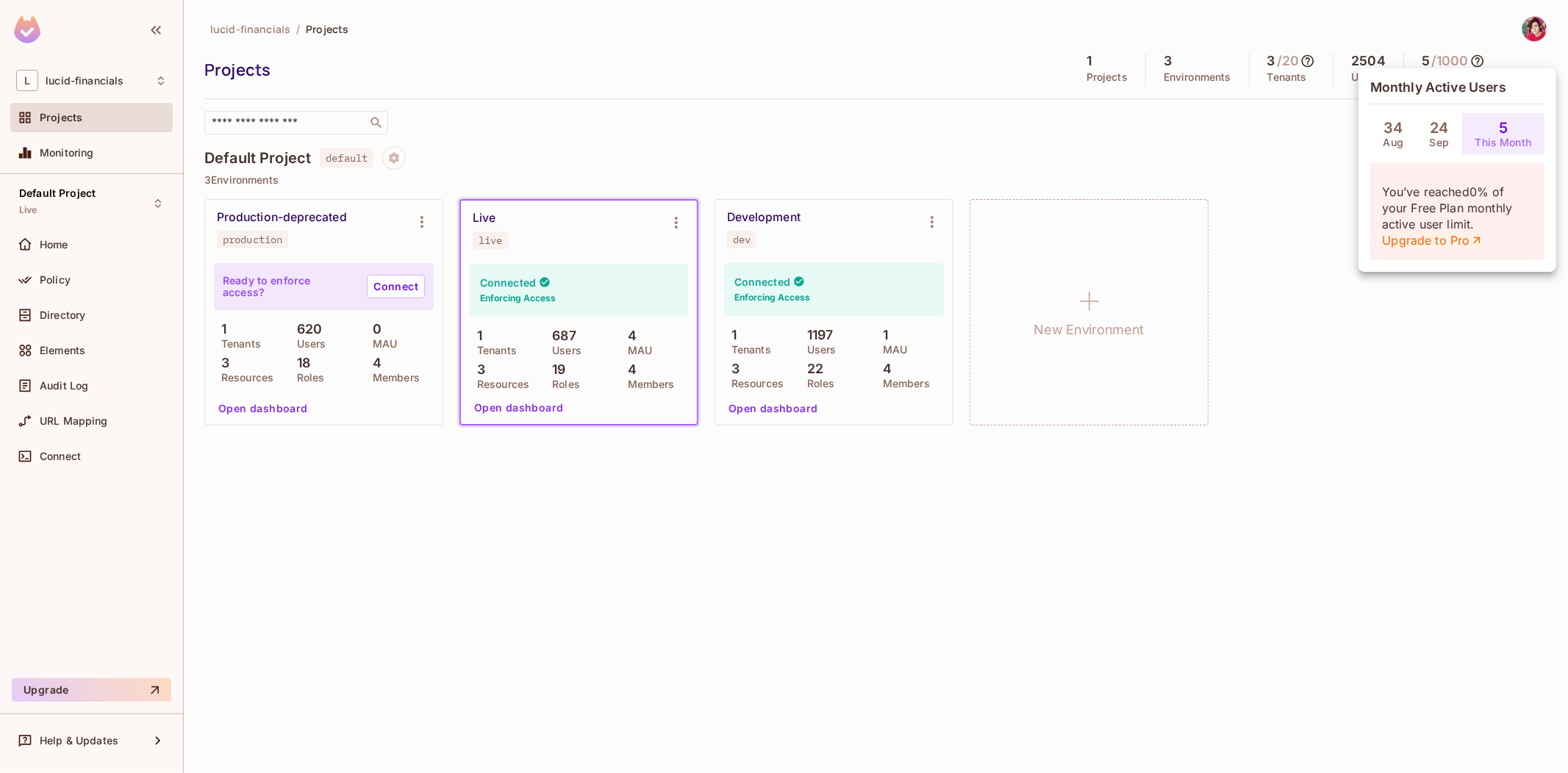
click at [1453, 240] on link "Upgrade to Pro" at bounding box center [1432, 241] width 101 height 16
click at [630, 372] on div at bounding box center [784, 386] width 1568 height 773
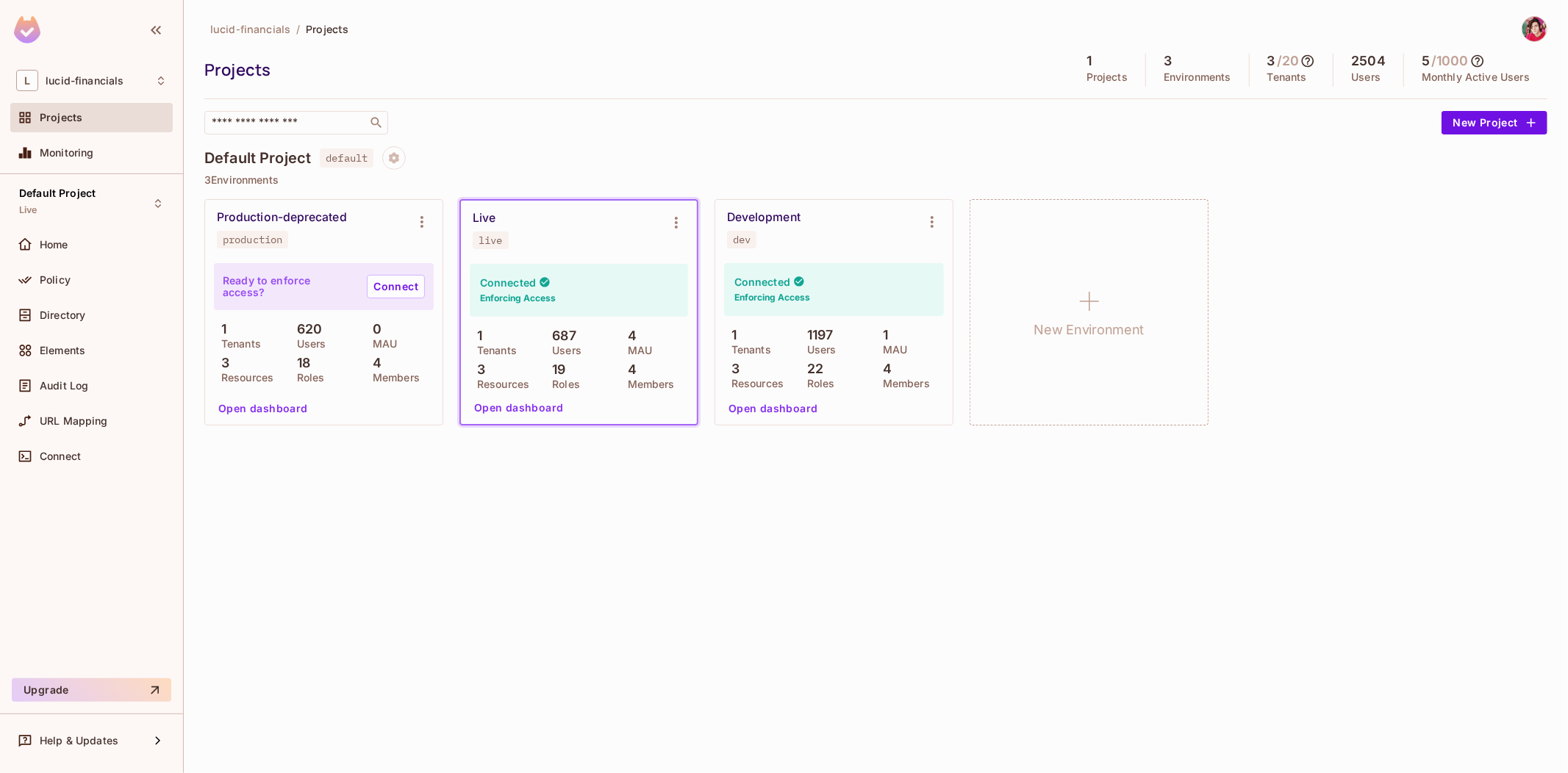
click at [630, 372] on div at bounding box center [784, 386] width 1568 height 773
click at [630, 370] on p "4" at bounding box center [628, 370] width 16 height 14
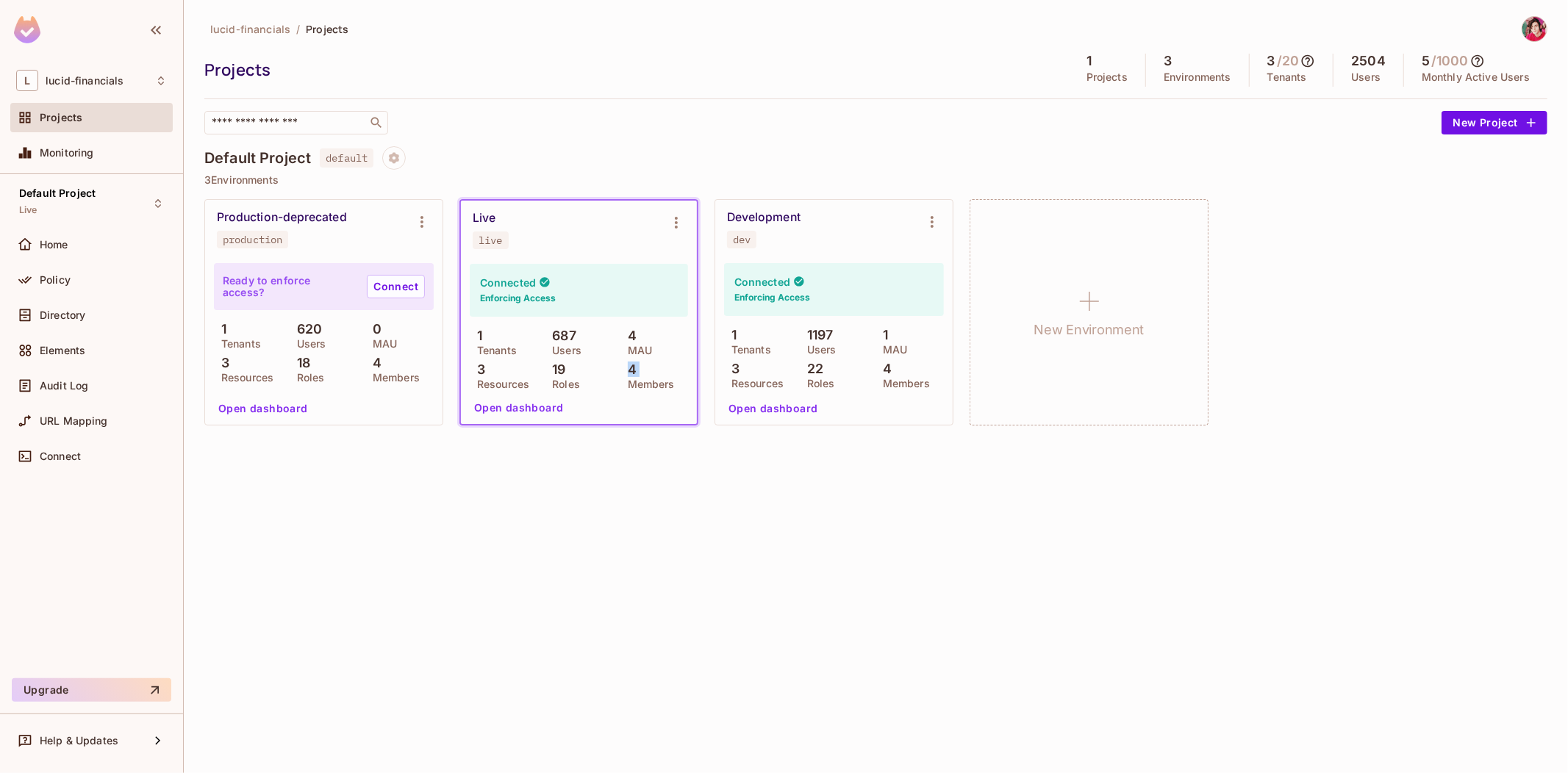
click at [630, 370] on p "4" at bounding box center [628, 370] width 16 height 14
click at [425, 211] on button "Environment settings" at bounding box center [421, 222] width 30 height 30
click at [360, 263] on div at bounding box center [784, 386] width 1568 height 773
click at [325, 214] on div "Production-deprecated" at bounding box center [281, 217] width 130 height 14
click at [255, 405] on button "Open dashboard" at bounding box center [262, 409] width 101 height 23
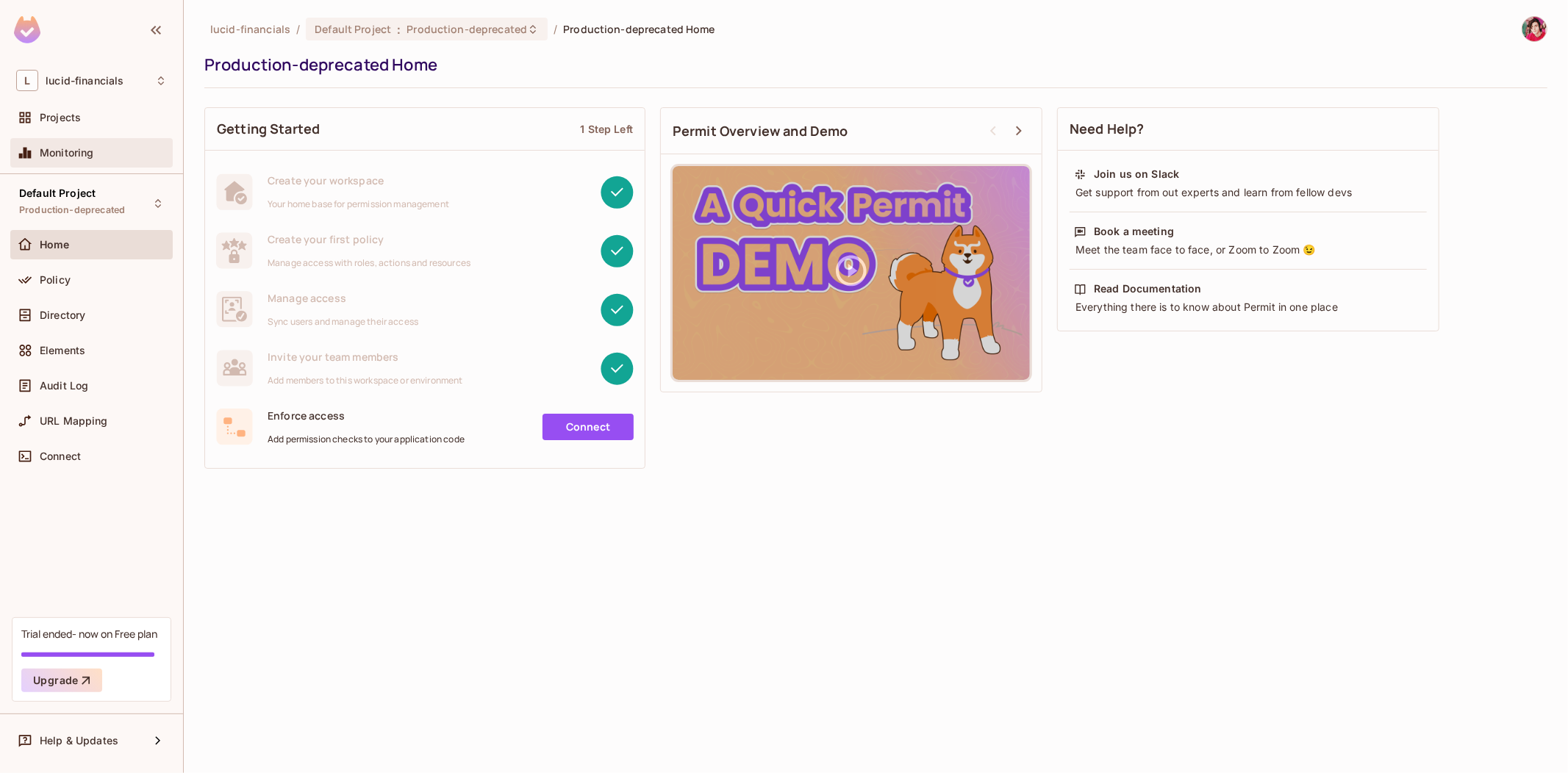
click at [72, 151] on span "Monitoring" at bounding box center [66, 152] width 55 height 12
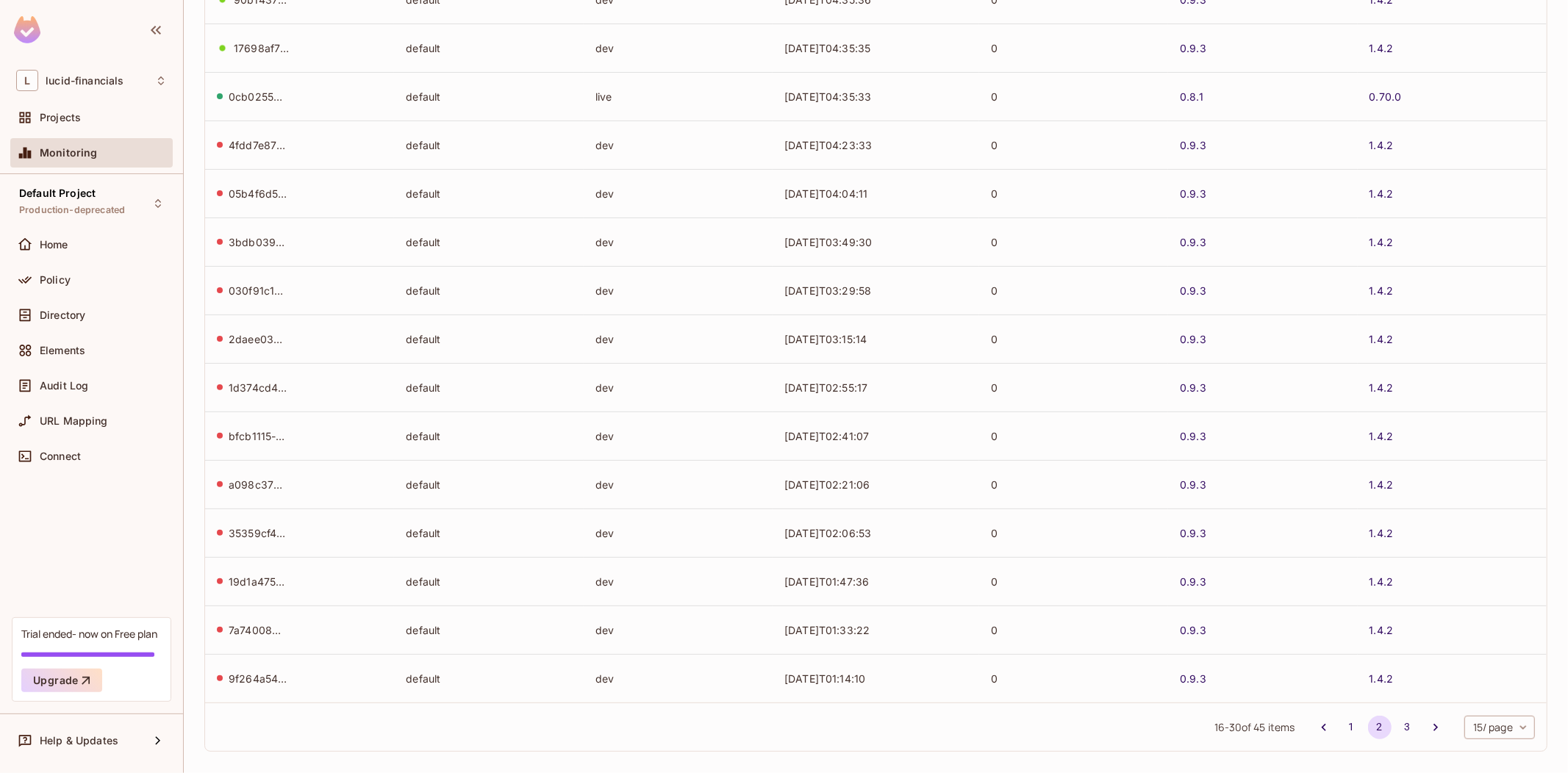
scroll to position [214, 0]
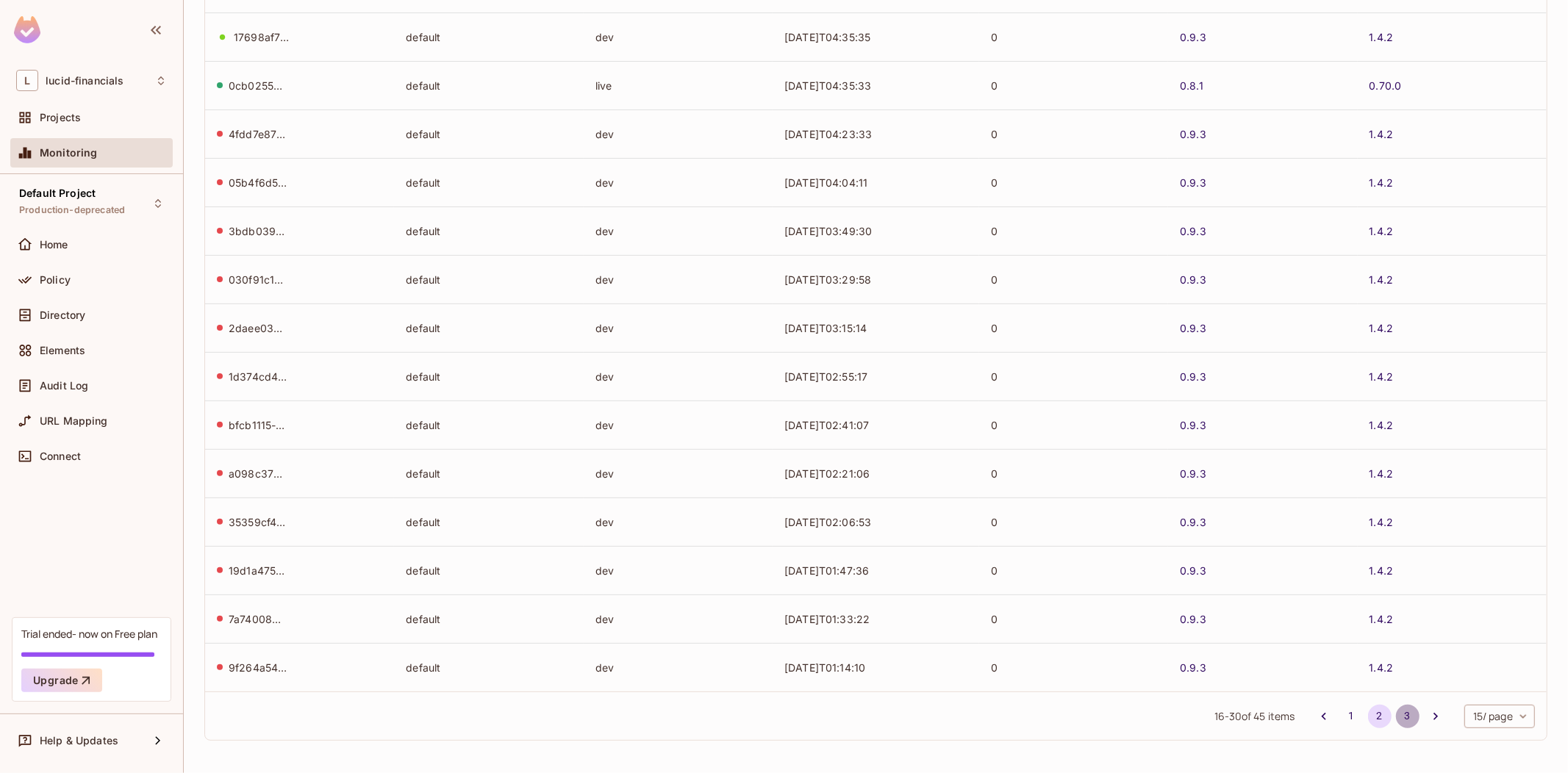
click at [1401, 715] on button "3" at bounding box center [1407, 717] width 23 height 23
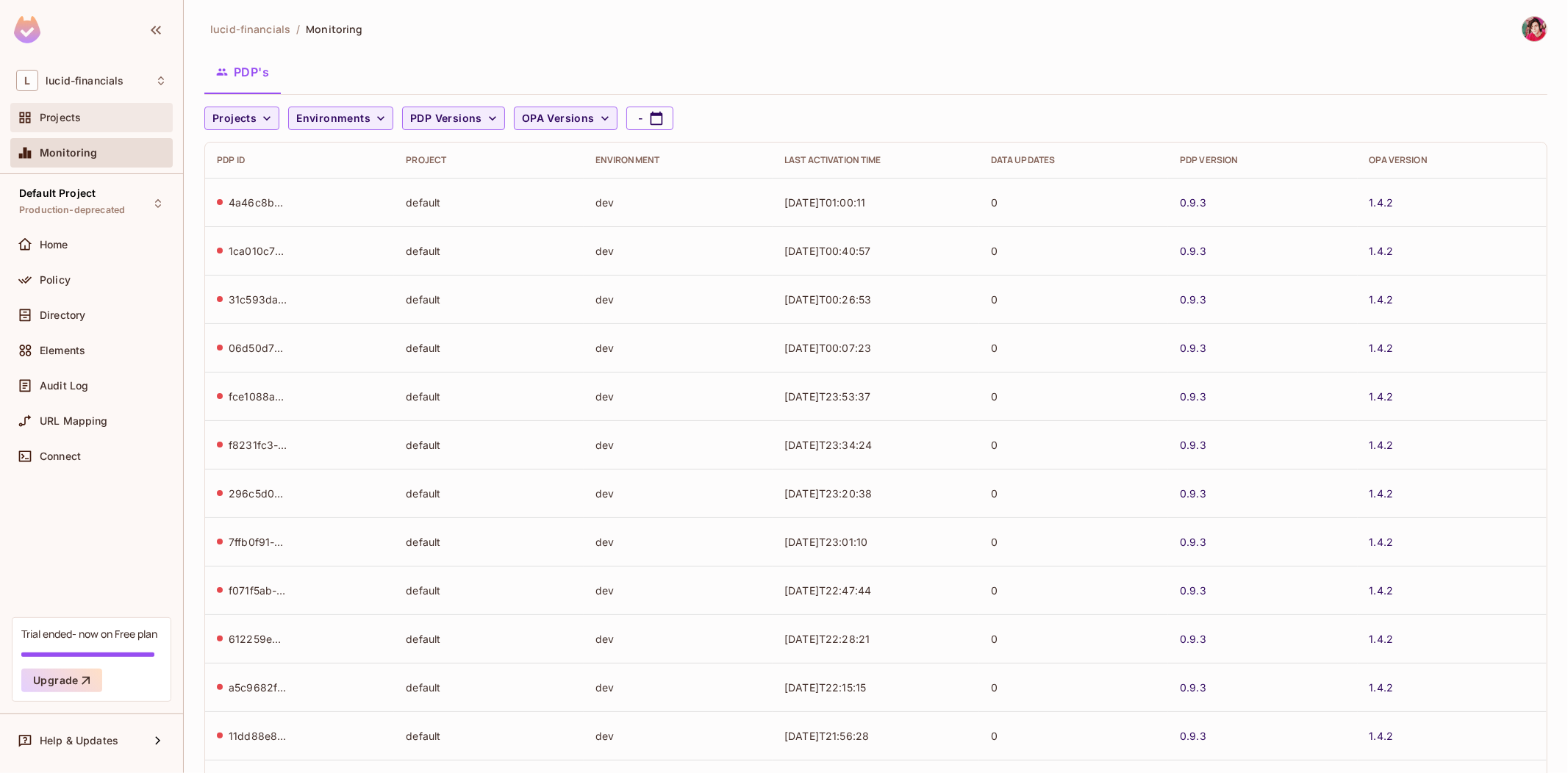
click at [105, 111] on div "Projects" at bounding box center [91, 118] width 150 height 18
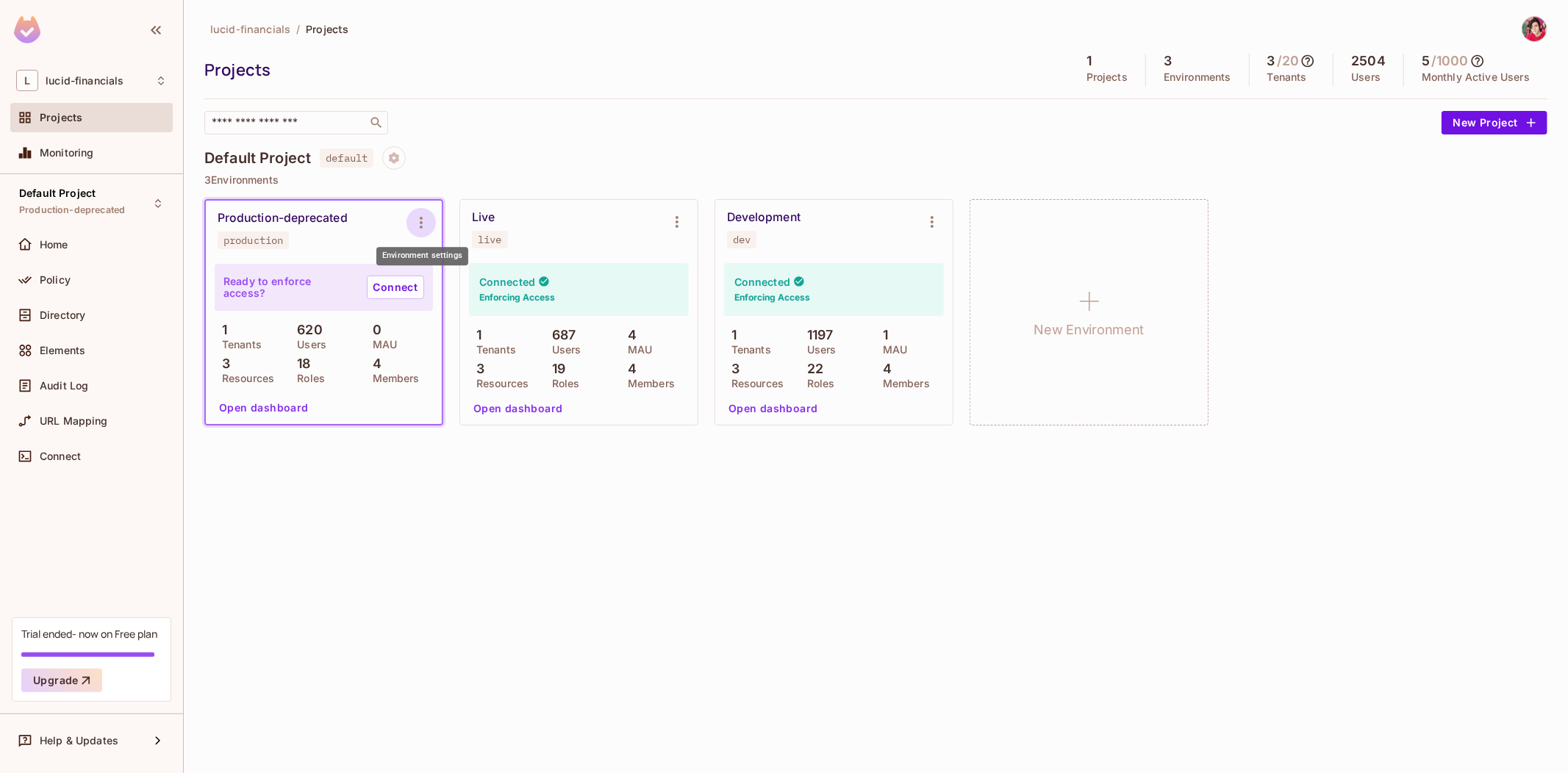
click at [414, 214] on icon "Environment settings" at bounding box center [421, 223] width 18 height 18
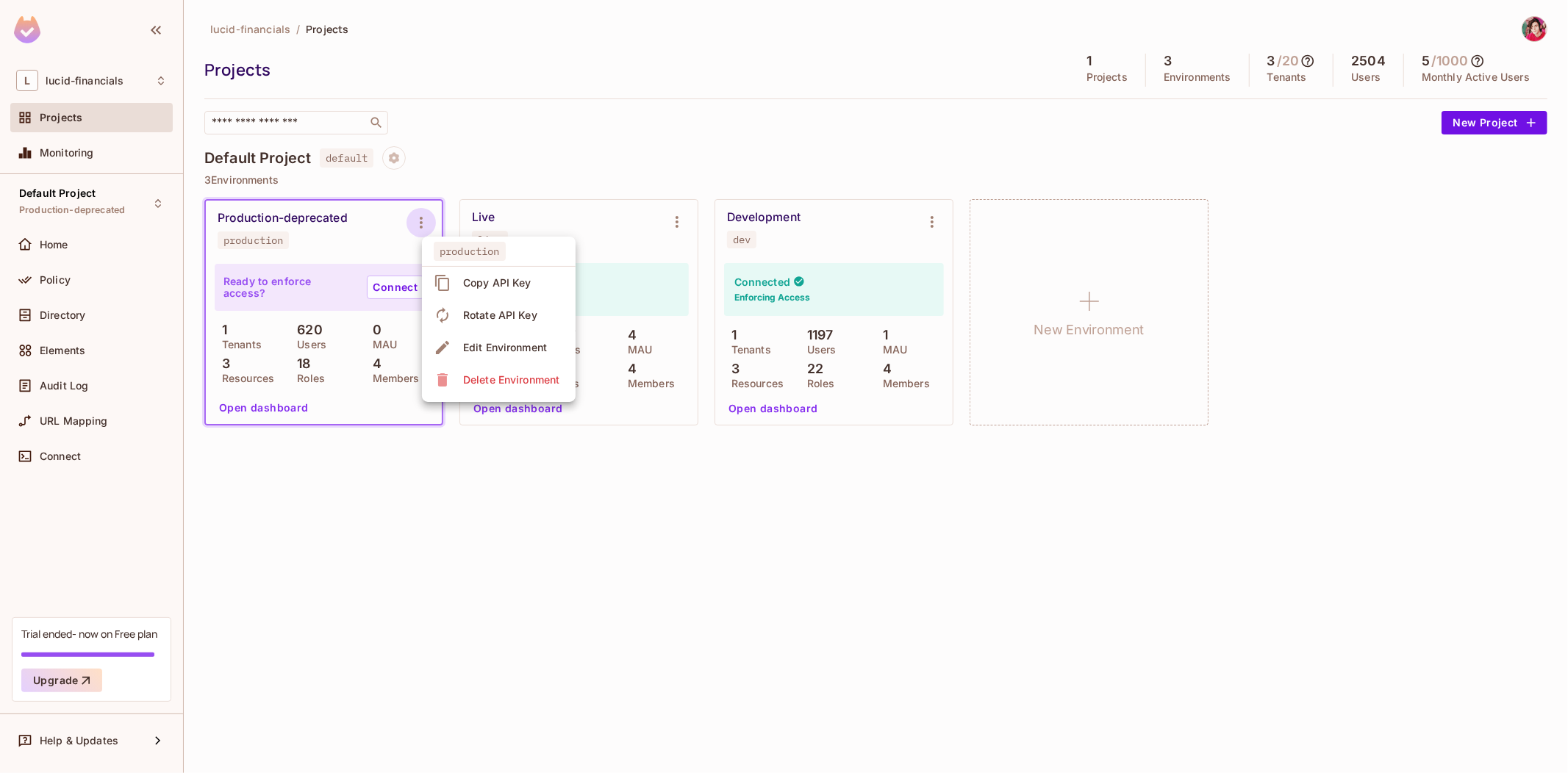
click at [414, 213] on div at bounding box center [784, 386] width 1568 height 773
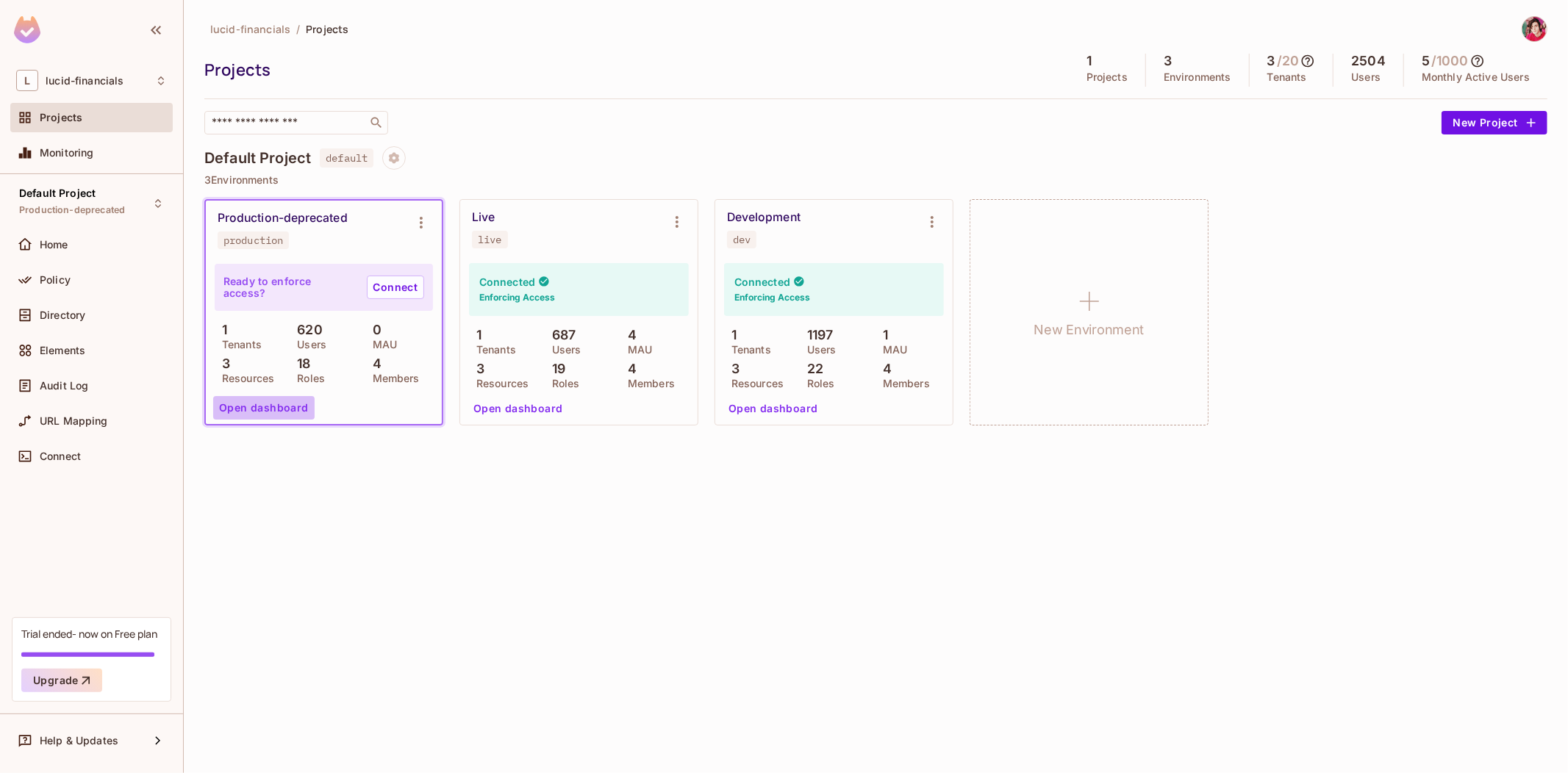
click at [275, 410] on button "Open dashboard" at bounding box center [263, 408] width 101 height 23
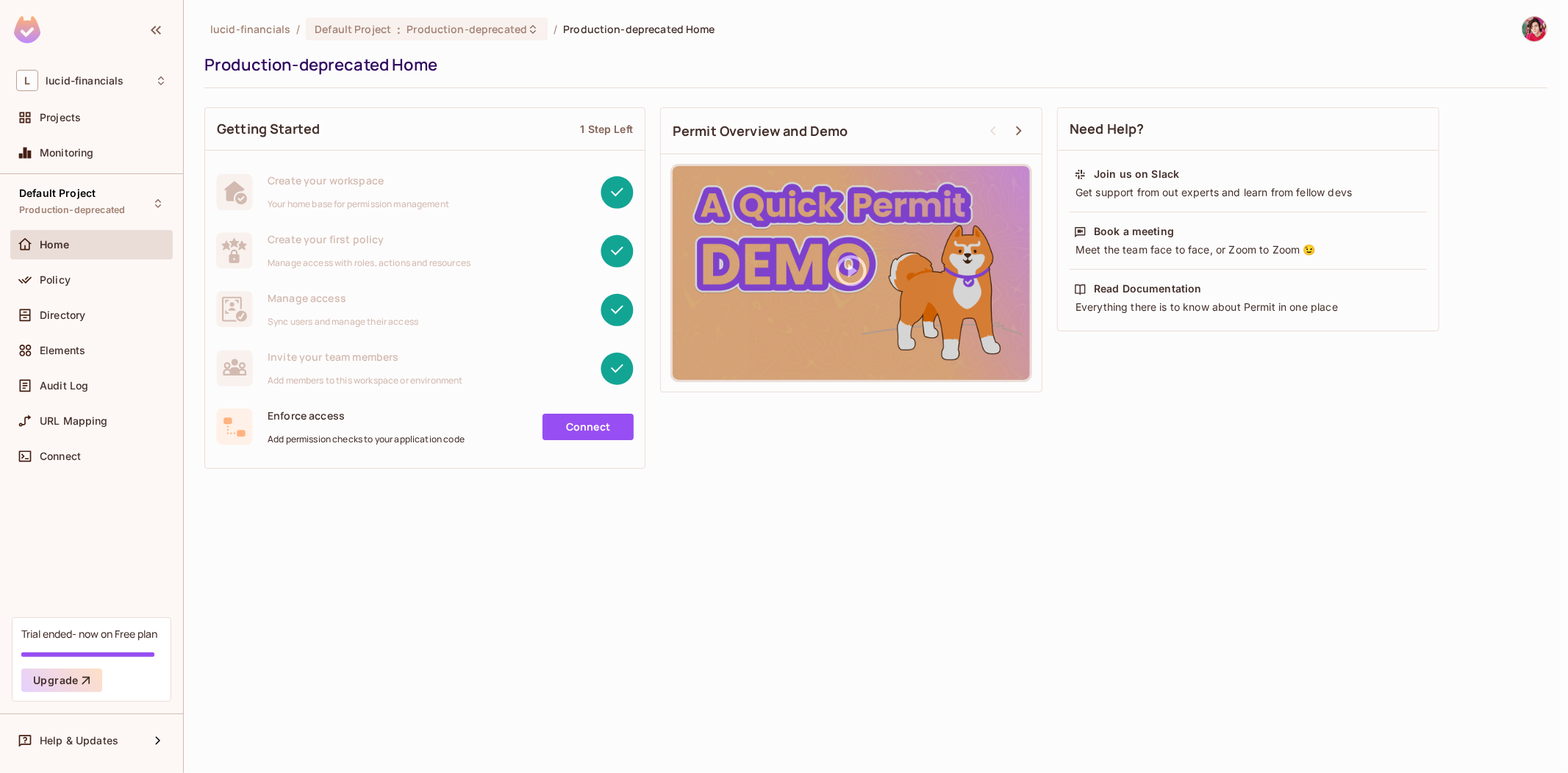
click at [628, 22] on span "Production-deprecated Home" at bounding box center [638, 30] width 151 height 14
drag, startPoint x: 628, startPoint y: 22, endPoint x: 587, endPoint y: 25, distance: 41.1
click at [603, 21] on ol "lucid-financials / Default Project : Production-deprecated / Production-depreca…" at bounding box center [462, 29] width 504 height 22
click at [586, 25] on span "Production-deprecated Home" at bounding box center [638, 30] width 151 height 14
click at [72, 278] on div "Policy" at bounding box center [103, 279] width 127 height 12
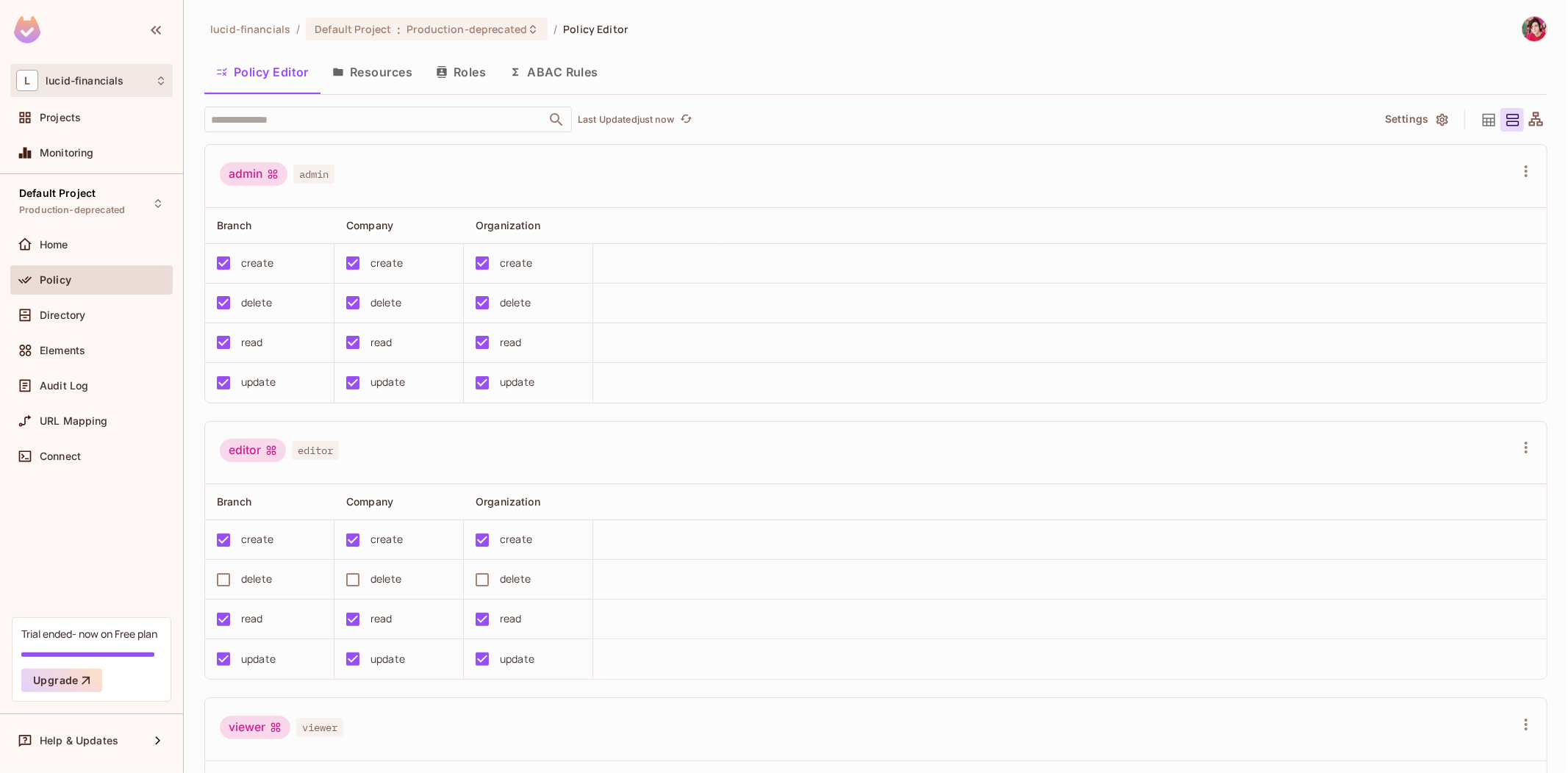
click at [103, 80] on span "lucid-financials" at bounding box center [84, 81] width 78 height 12
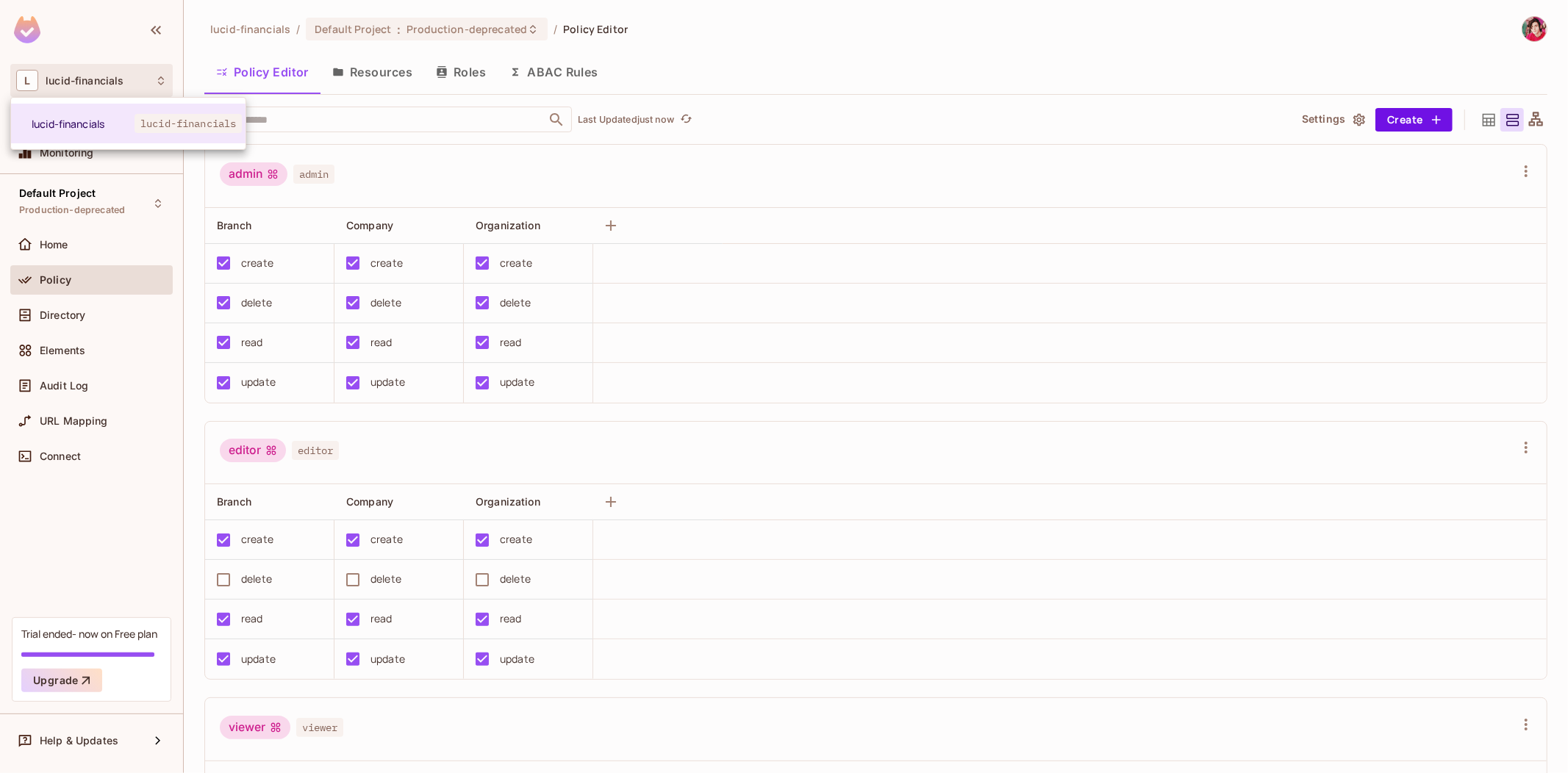
click at [138, 171] on div at bounding box center [784, 386] width 1568 height 773
click at [101, 144] on div "Monitoring" at bounding box center [91, 153] width 150 height 18
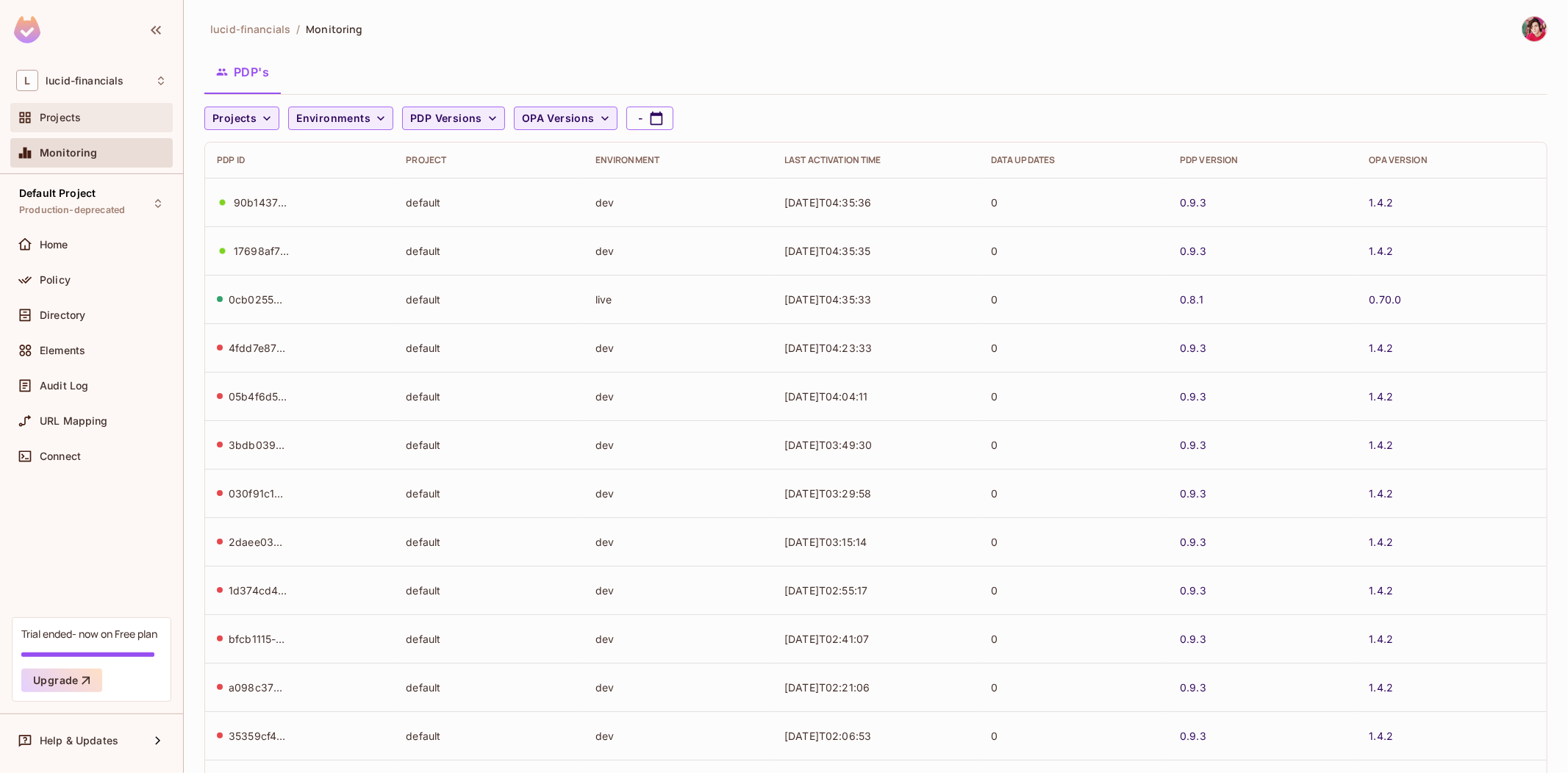
click at [101, 114] on div "Projects" at bounding box center [103, 117] width 127 height 12
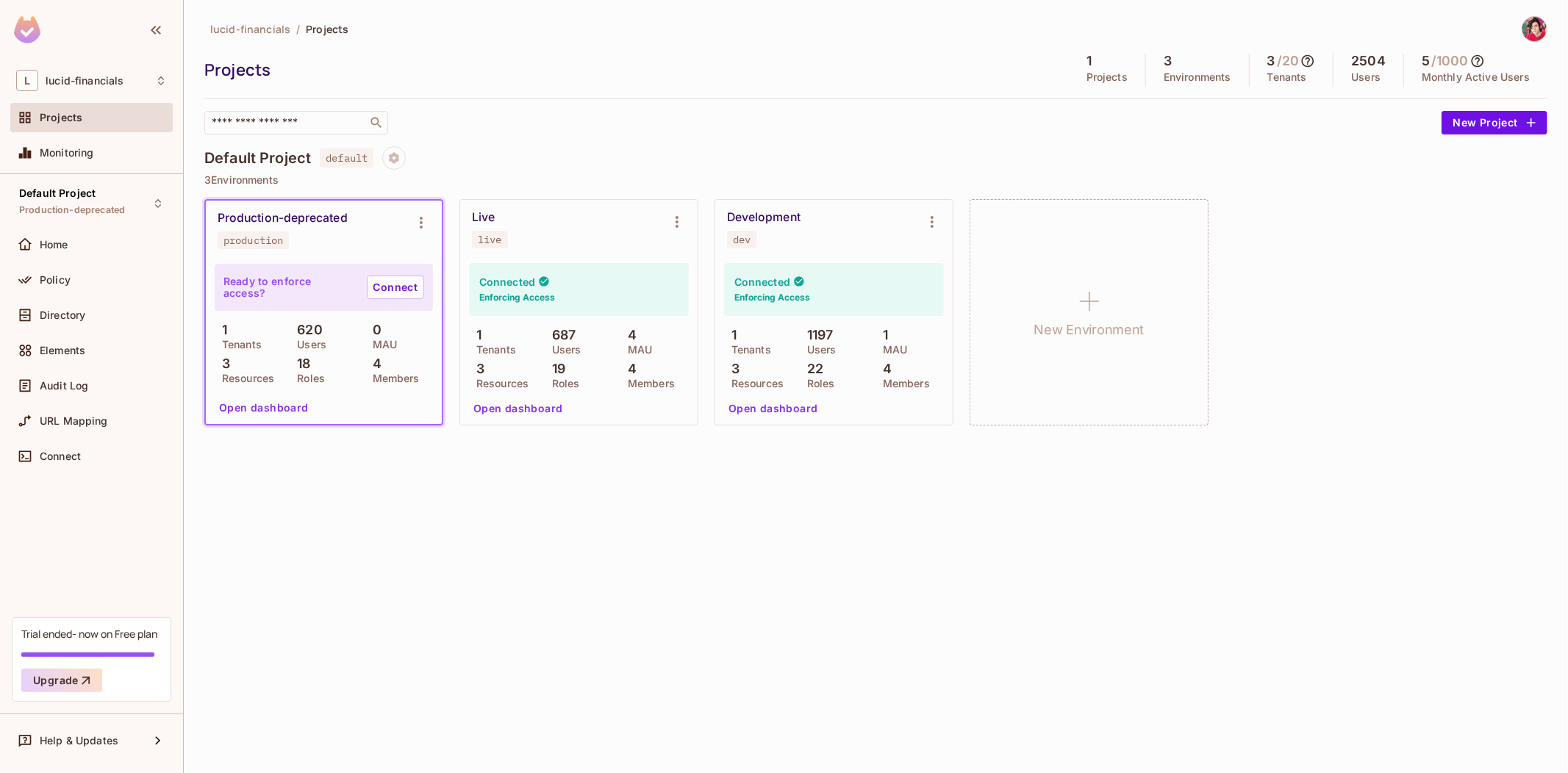
click at [335, 211] on div "Production-deprecated" at bounding box center [282, 218] width 130 height 14
click at [328, 221] on div "Production-deprecated" at bounding box center [282, 218] width 130 height 14
drag, startPoint x: 328, startPoint y: 221, endPoint x: 259, endPoint y: 217, distance: 69.1
click at [259, 217] on div "Production-deprecated" at bounding box center [282, 218] width 130 height 14
copy div "Production-deprecated"
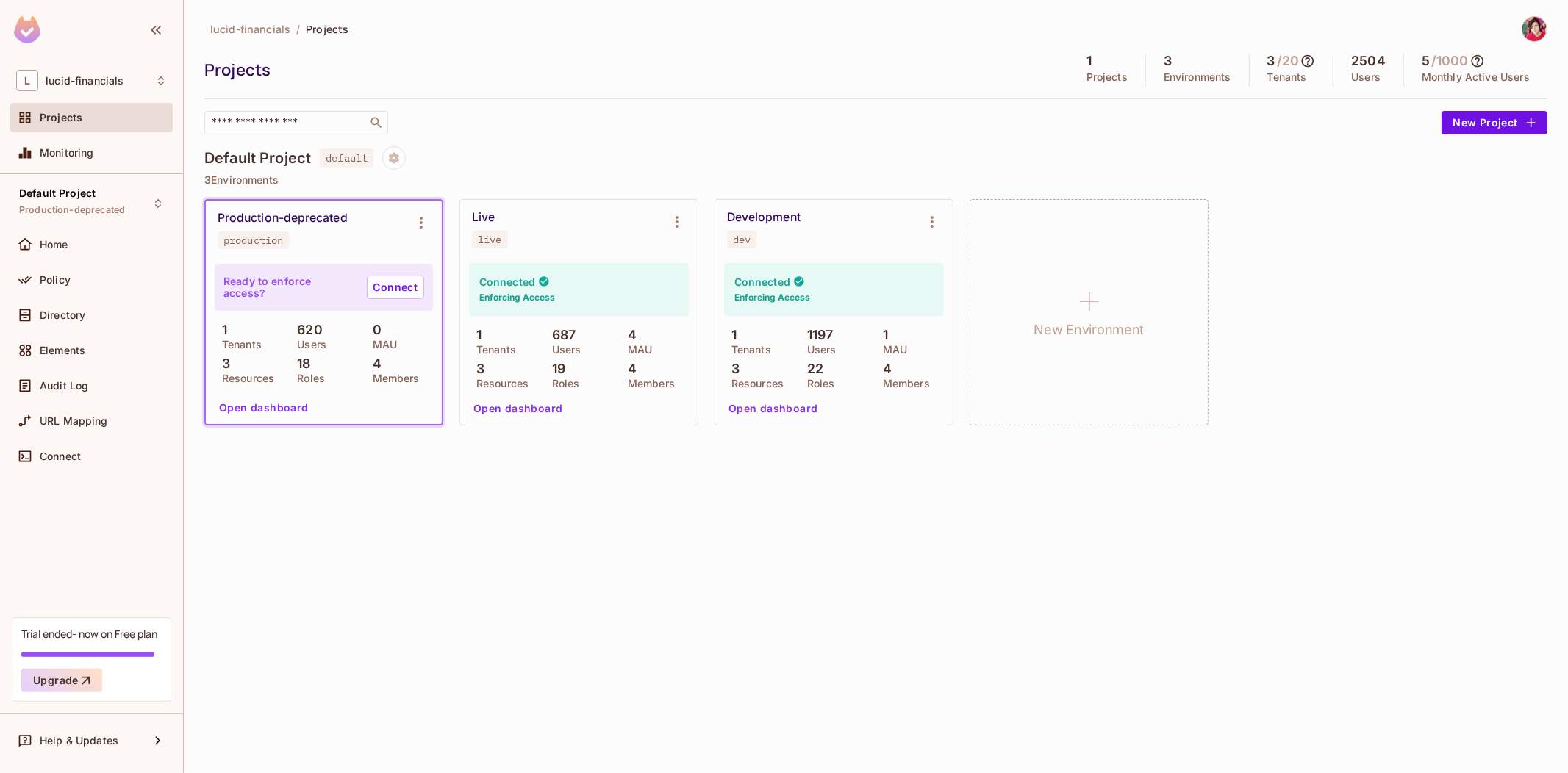
click at [341, 353] on div "1 Tenants 620 Users 0 MAU 3 Resources 18 Roles 4 Members" at bounding box center [324, 353] width 218 height 60
click at [422, 215] on icon "Environment settings" at bounding box center [421, 223] width 18 height 18
click at [369, 235] on div at bounding box center [784, 386] width 1568 height 773
click at [280, 287] on p "Ready to enforce access?" at bounding box center [289, 287] width 131 height 23
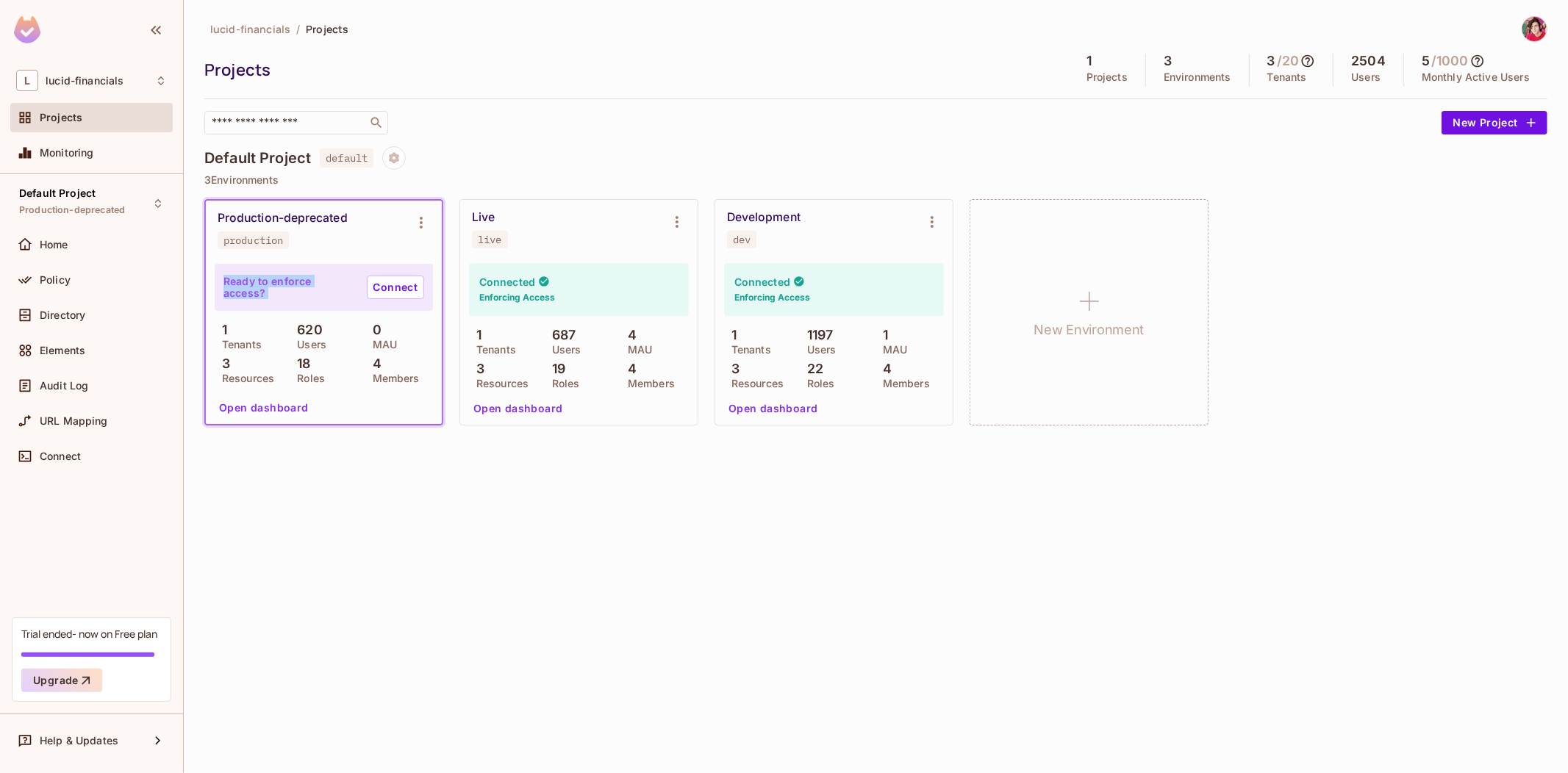
click at [280, 287] on p "Ready to enforce access?" at bounding box center [289, 287] width 131 height 23
click at [678, 217] on icon "Environment settings" at bounding box center [676, 222] width 3 height 12
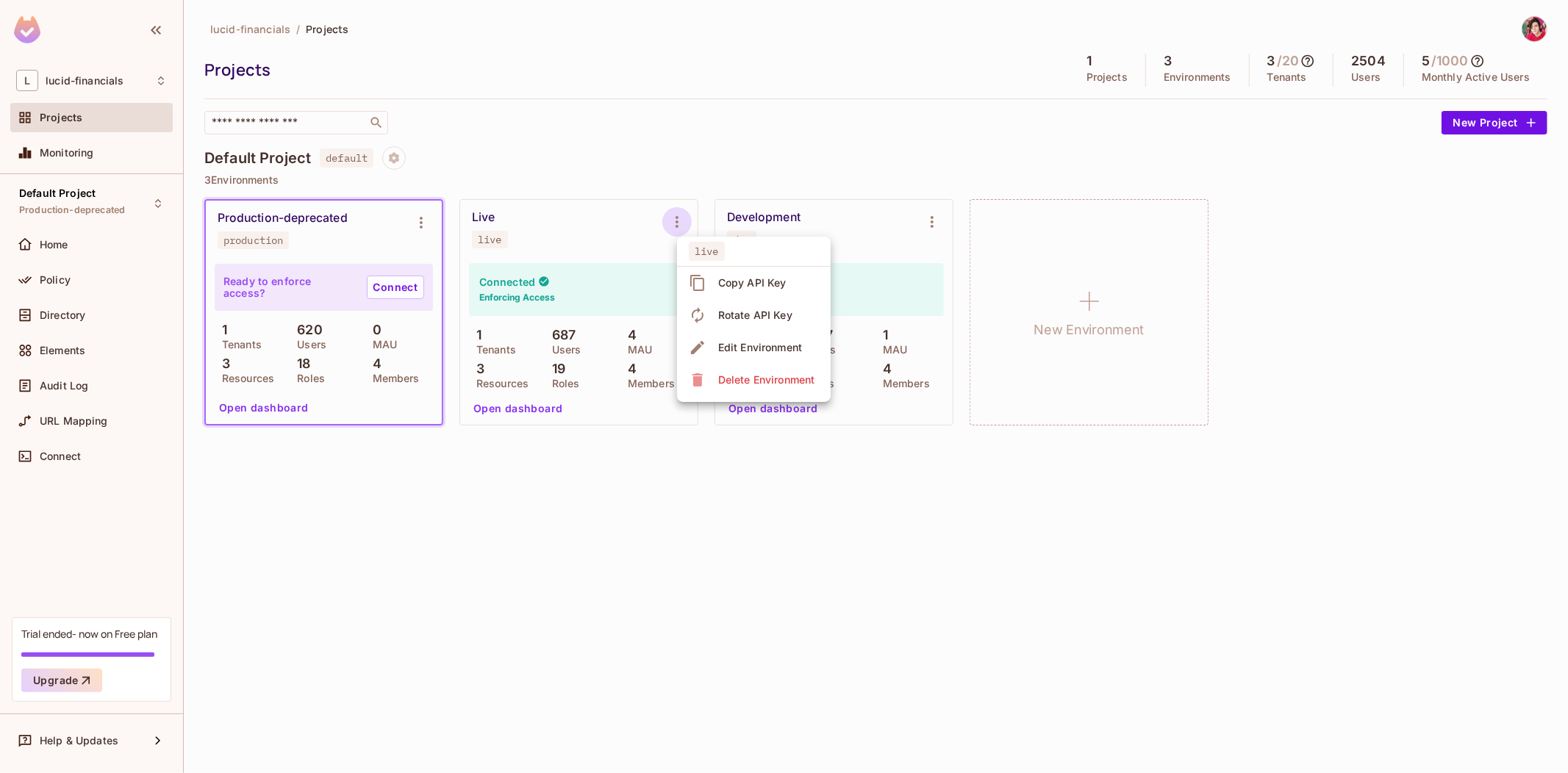
click at [594, 217] on div at bounding box center [784, 386] width 1568 height 773
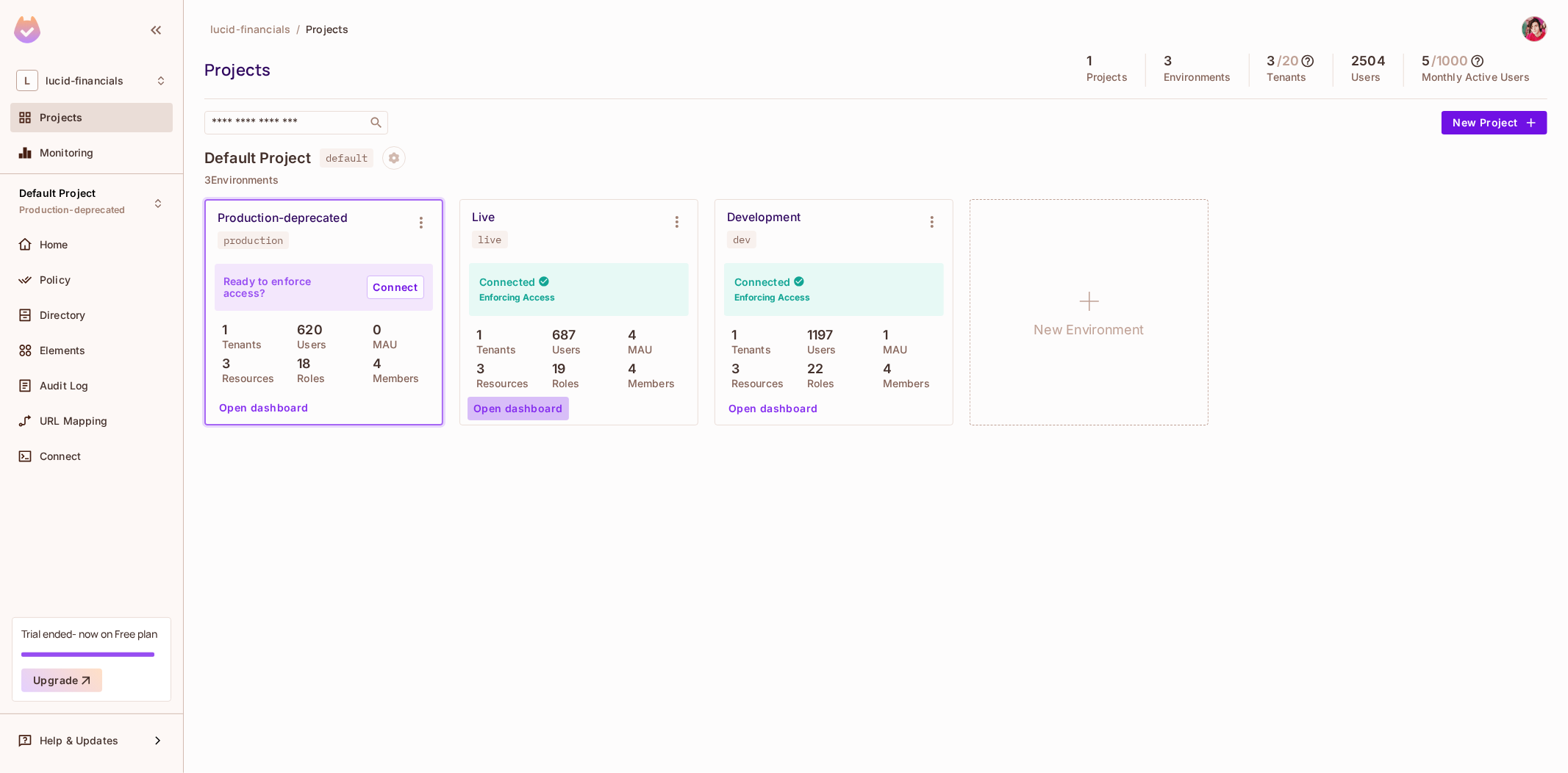
click at [524, 404] on button "Open dashboard" at bounding box center [518, 409] width 101 height 23
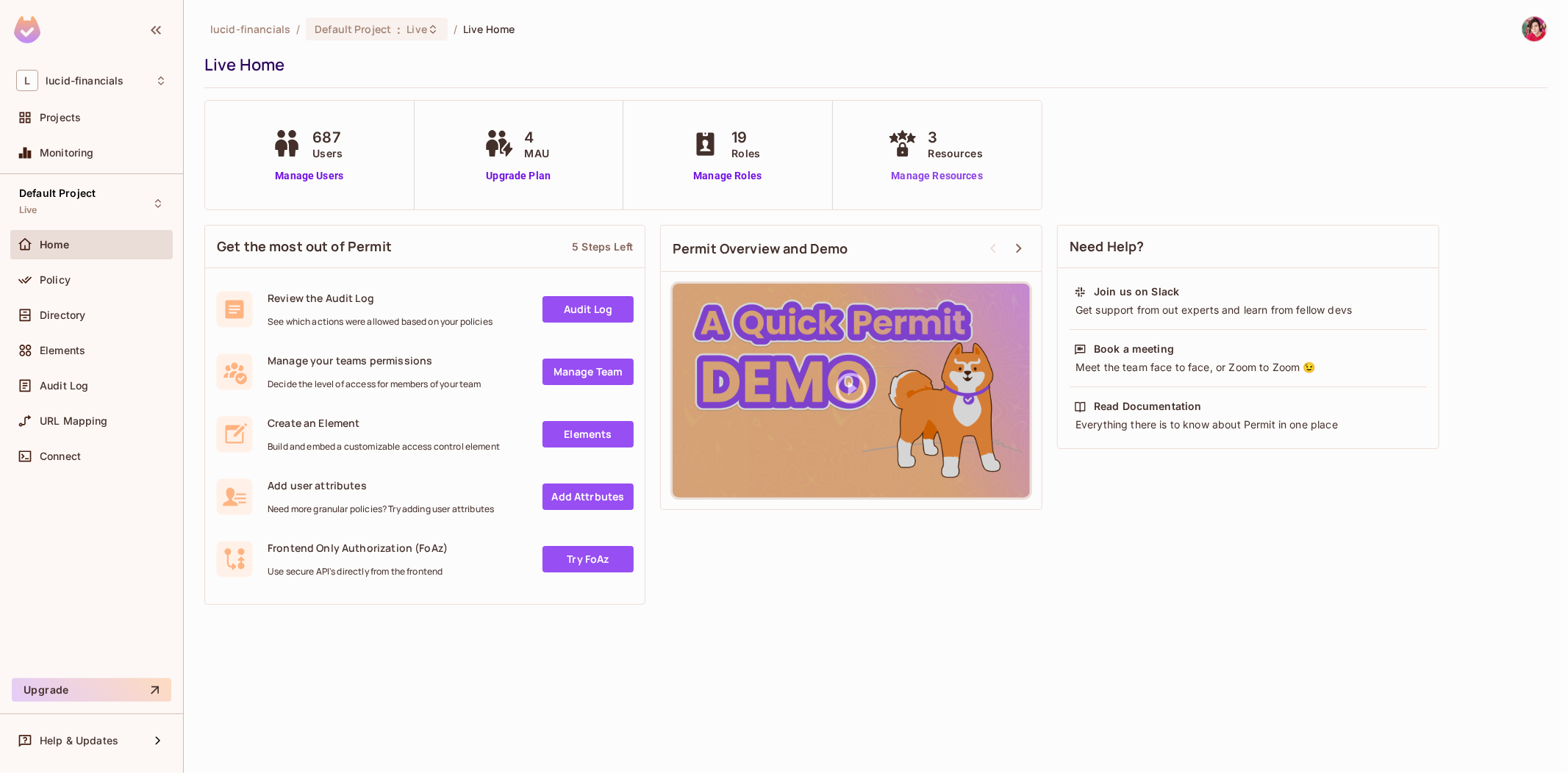
click at [908, 172] on link "Manage Resources" at bounding box center [937, 175] width 106 height 15
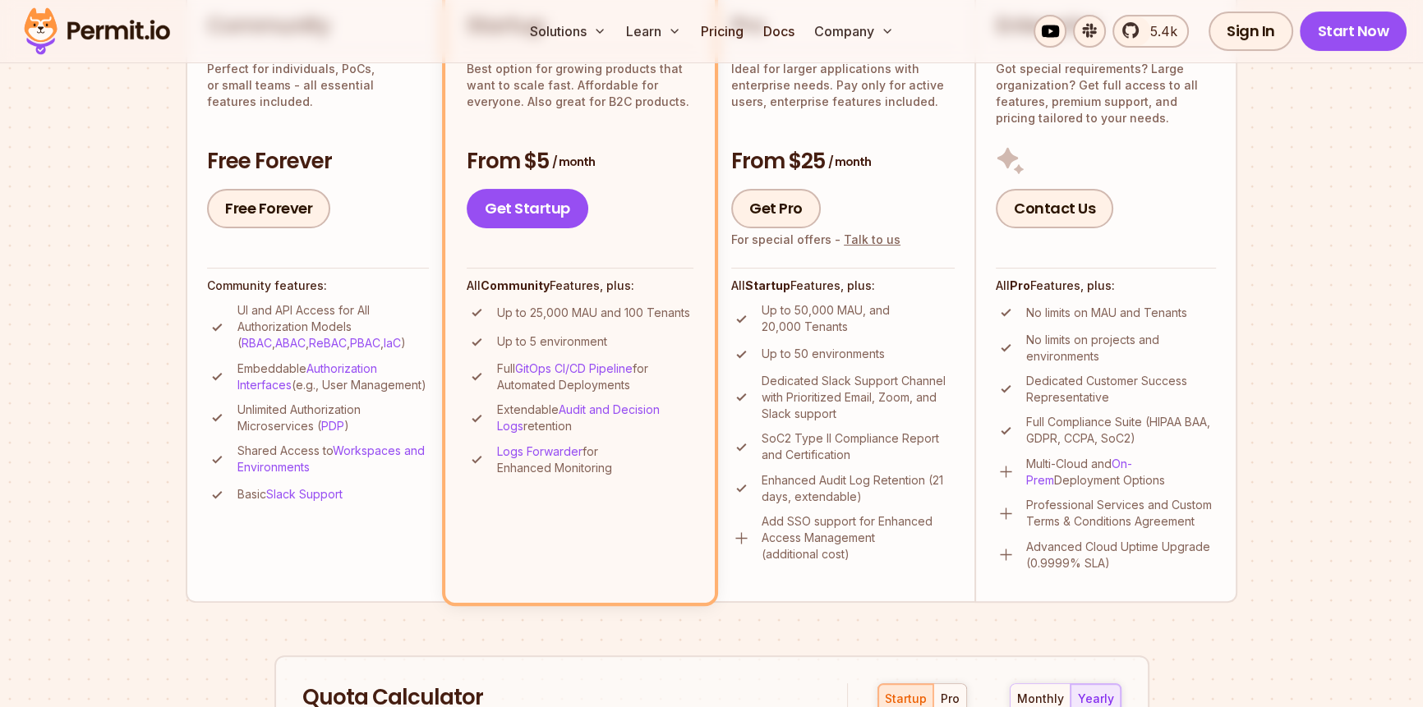
scroll to position [448, 0]
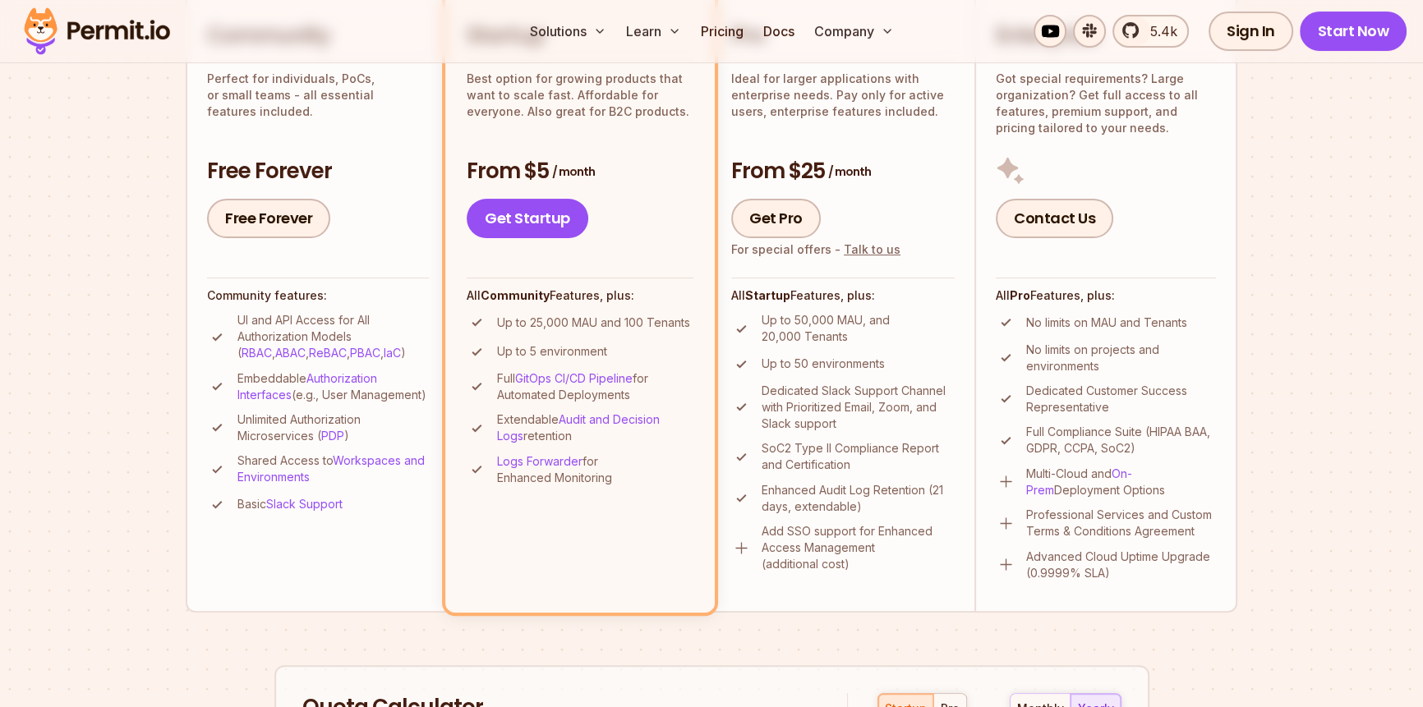
click at [534, 320] on p "Up to 25,000 MAU and 100 Tenants" at bounding box center [593, 323] width 193 height 16
drag, startPoint x: 534, startPoint y: 320, endPoint x: 583, endPoint y: 325, distance: 49.5
click at [583, 325] on p "Up to 25,000 MAU and 100 Tenants" at bounding box center [593, 323] width 193 height 16
click at [591, 325] on p "Up to 25,000 MAU and 100 Tenants" at bounding box center [593, 323] width 193 height 16
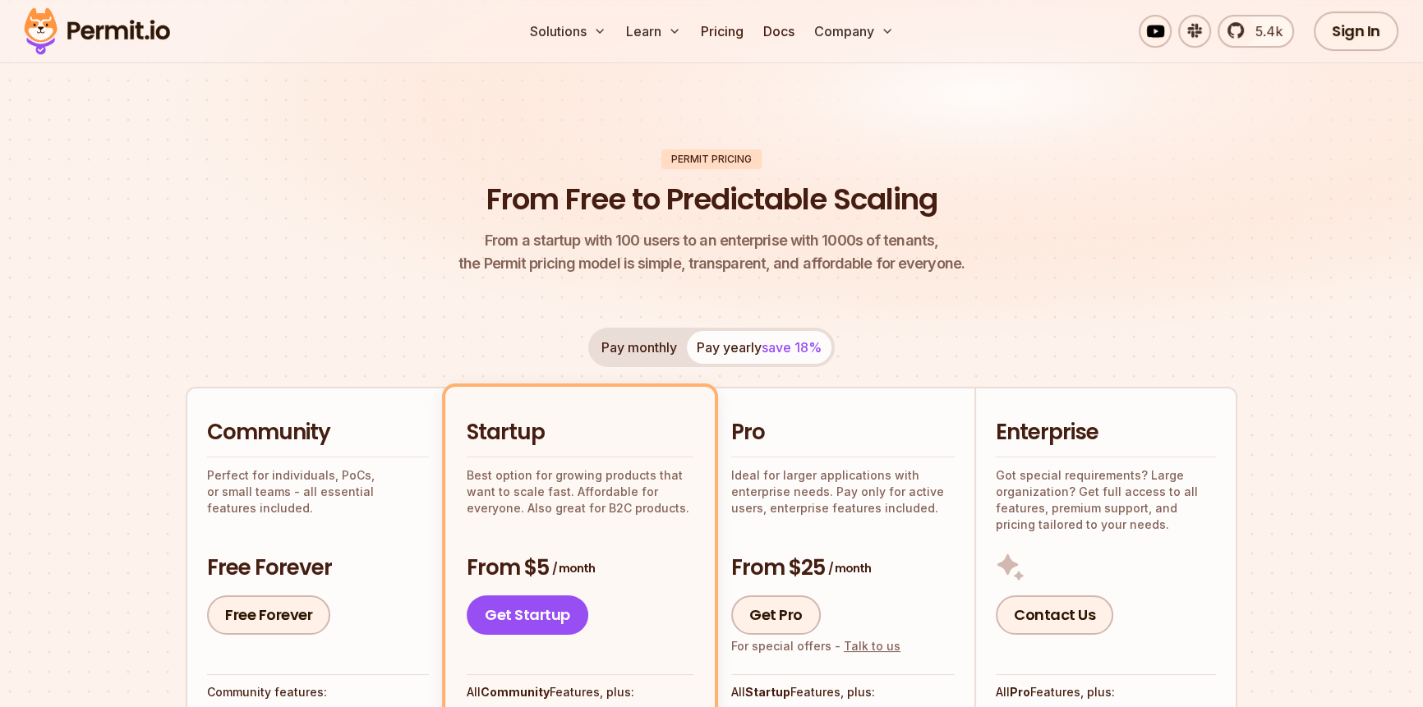
scroll to position [0, 0]
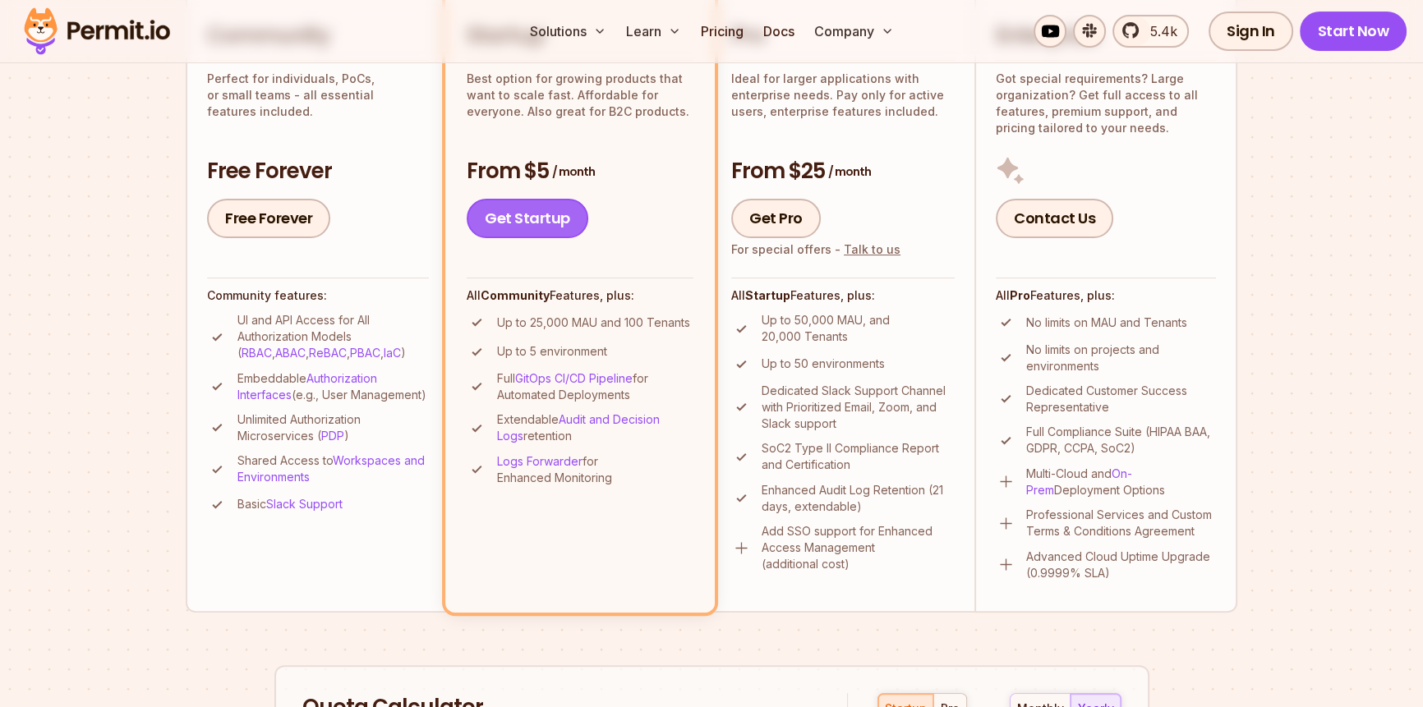
scroll to position [358, 0]
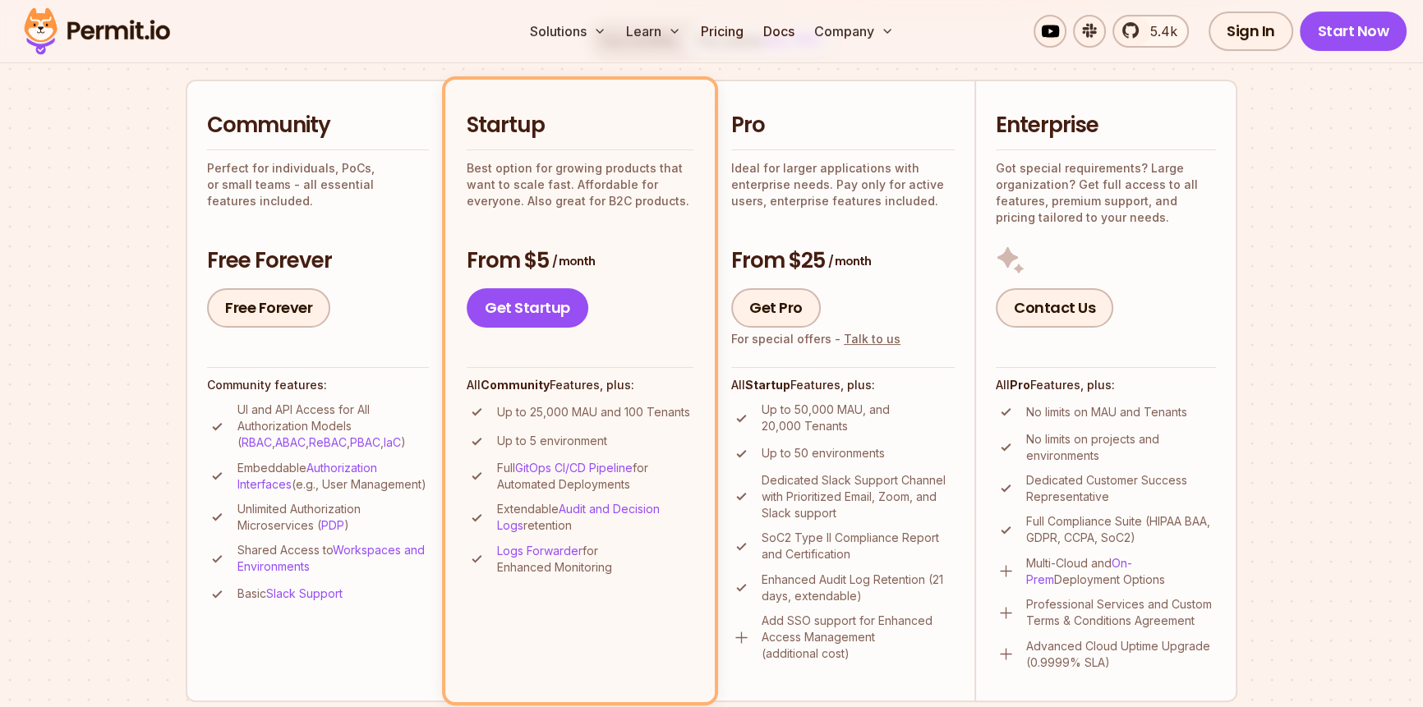
click at [526, 256] on h3 "From $5 / month" at bounding box center [580, 261] width 227 height 30
drag, startPoint x: 526, startPoint y: 256, endPoint x: 594, endPoint y: 263, distance: 68.5
click at [594, 263] on h3 "From $5 / month" at bounding box center [580, 261] width 227 height 30
click at [509, 405] on p "Up to 25,000 MAU and 100 Tenants" at bounding box center [593, 412] width 193 height 16
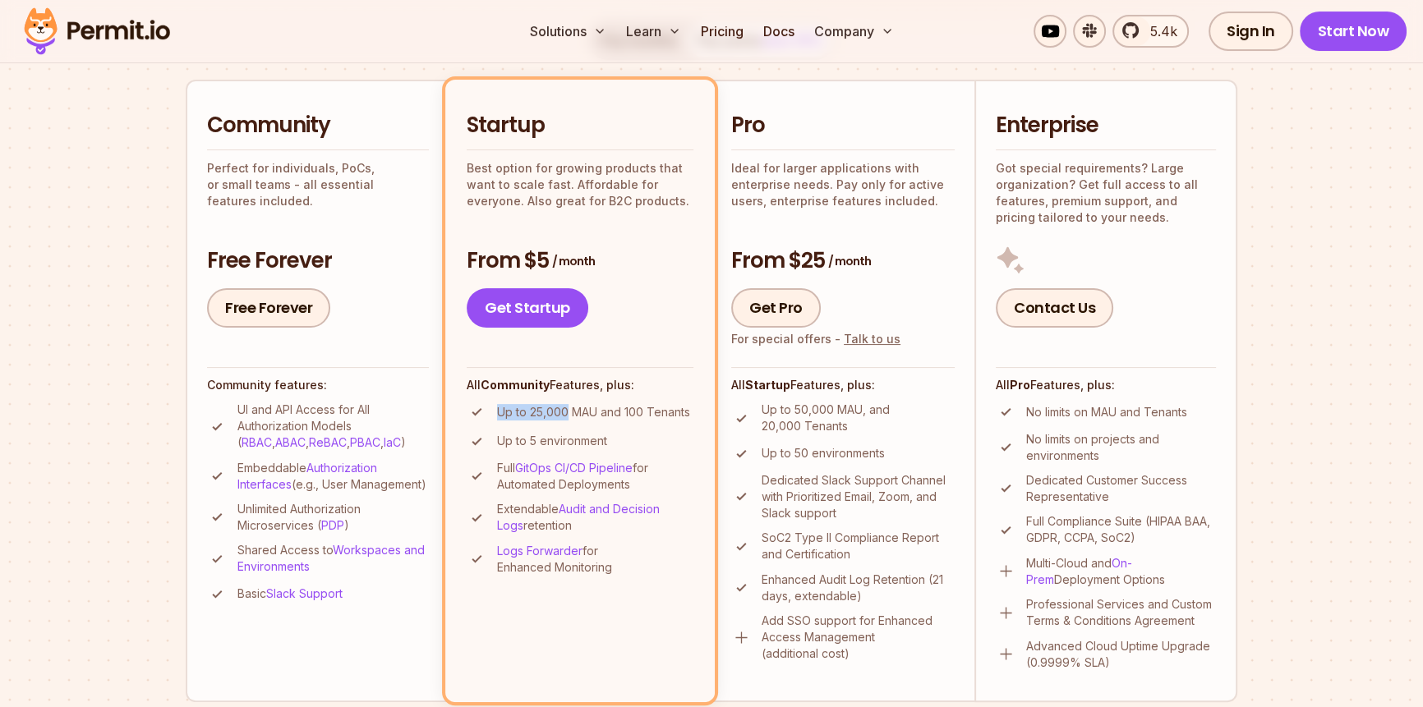
drag, startPoint x: 509, startPoint y: 405, endPoint x: 624, endPoint y: 409, distance: 115.1
click at [613, 408] on p "Up to 25,000 MAU and 100 Tenants" at bounding box center [593, 412] width 193 height 16
click at [695, 417] on li "Startup Best option for growing products that want to scale fast. Affordable fo…" at bounding box center [579, 391] width 269 height 622
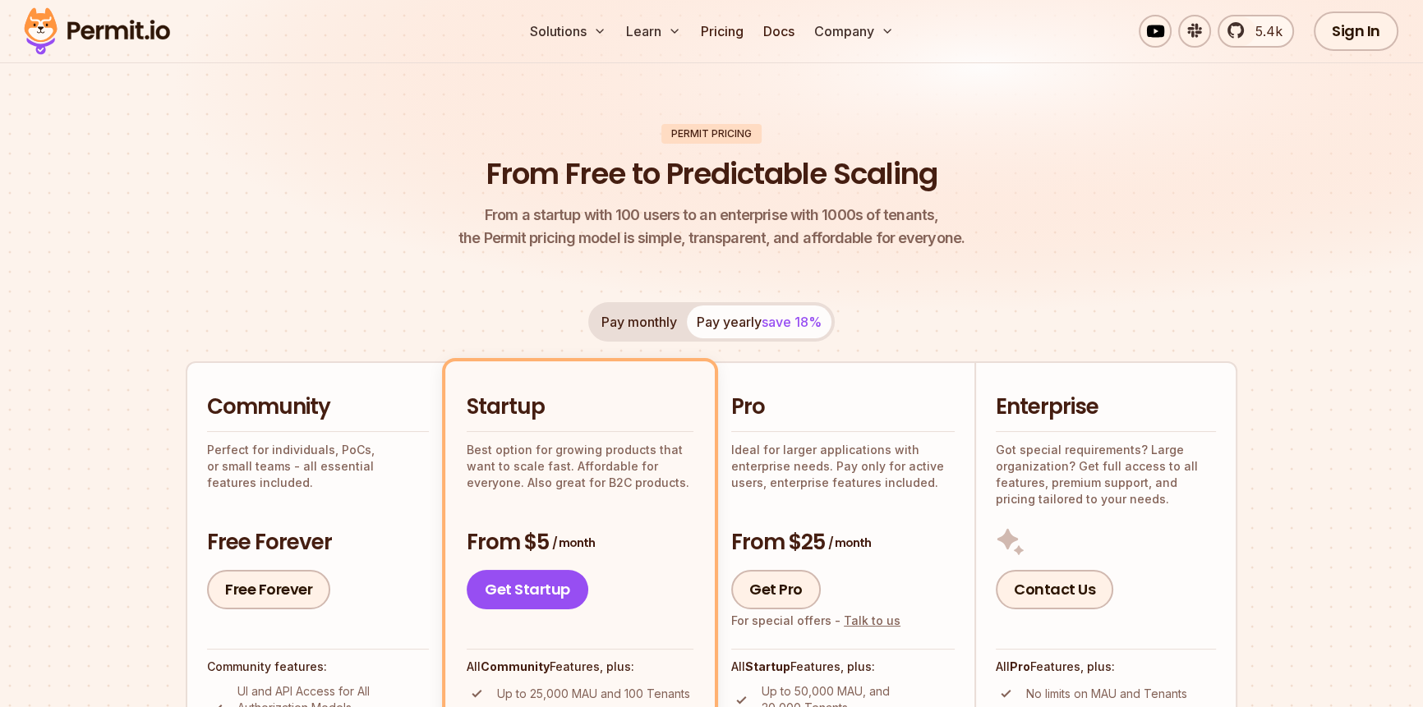
scroll to position [0, 0]
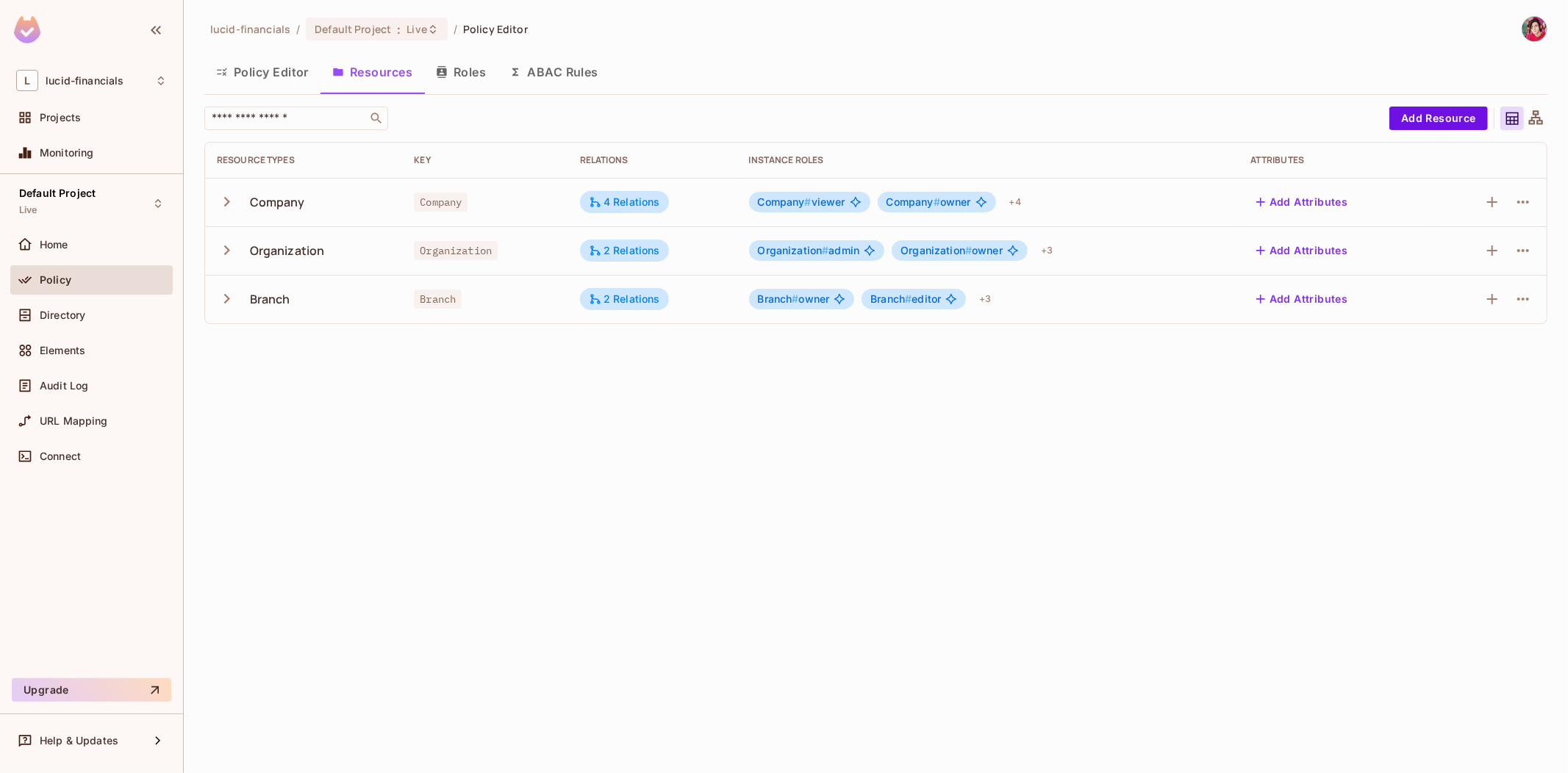
click at [221, 204] on icon "button" at bounding box center [226, 201] width 20 height 20
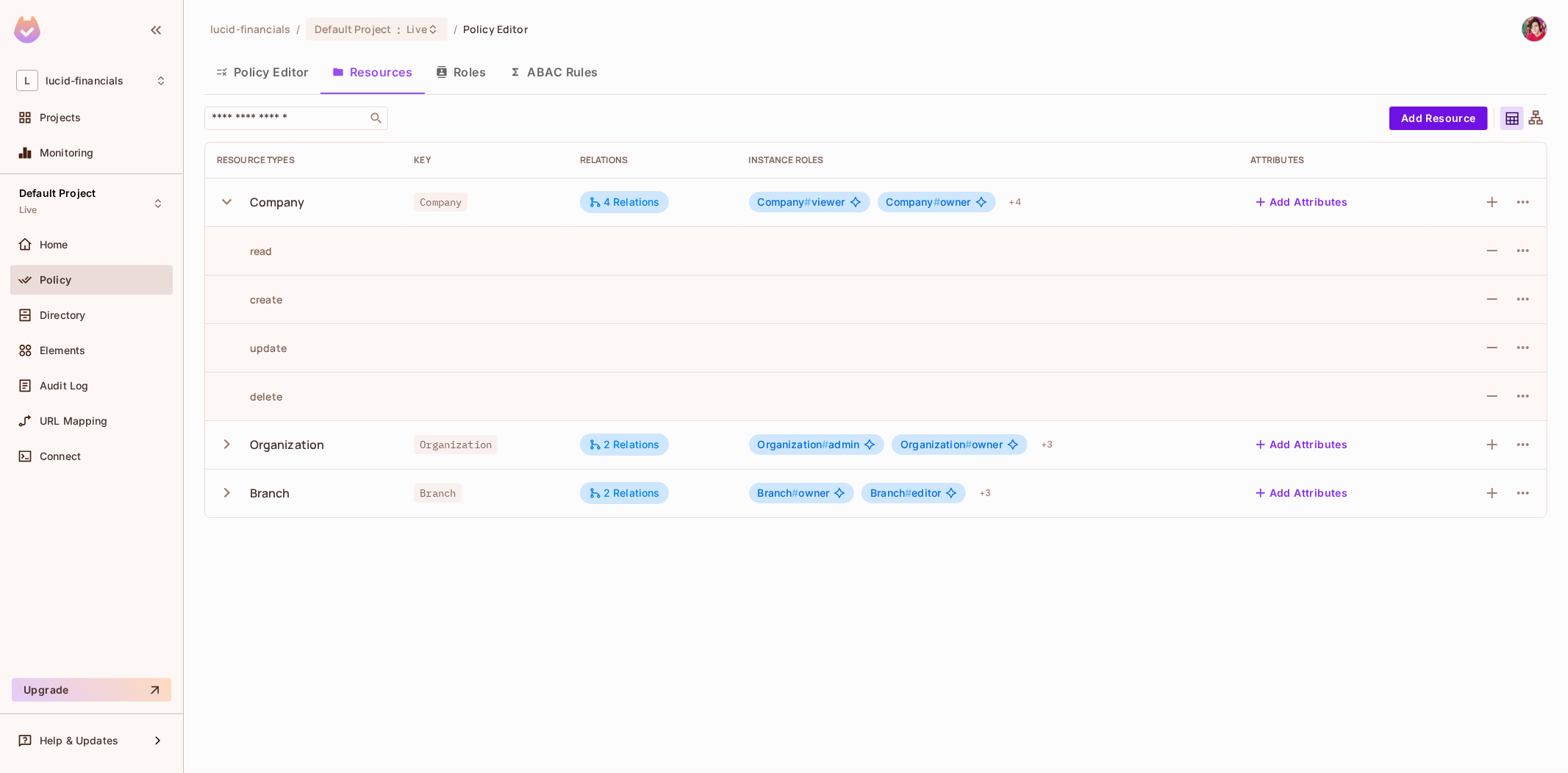
click at [221, 204] on icon "button" at bounding box center [226, 201] width 20 height 20
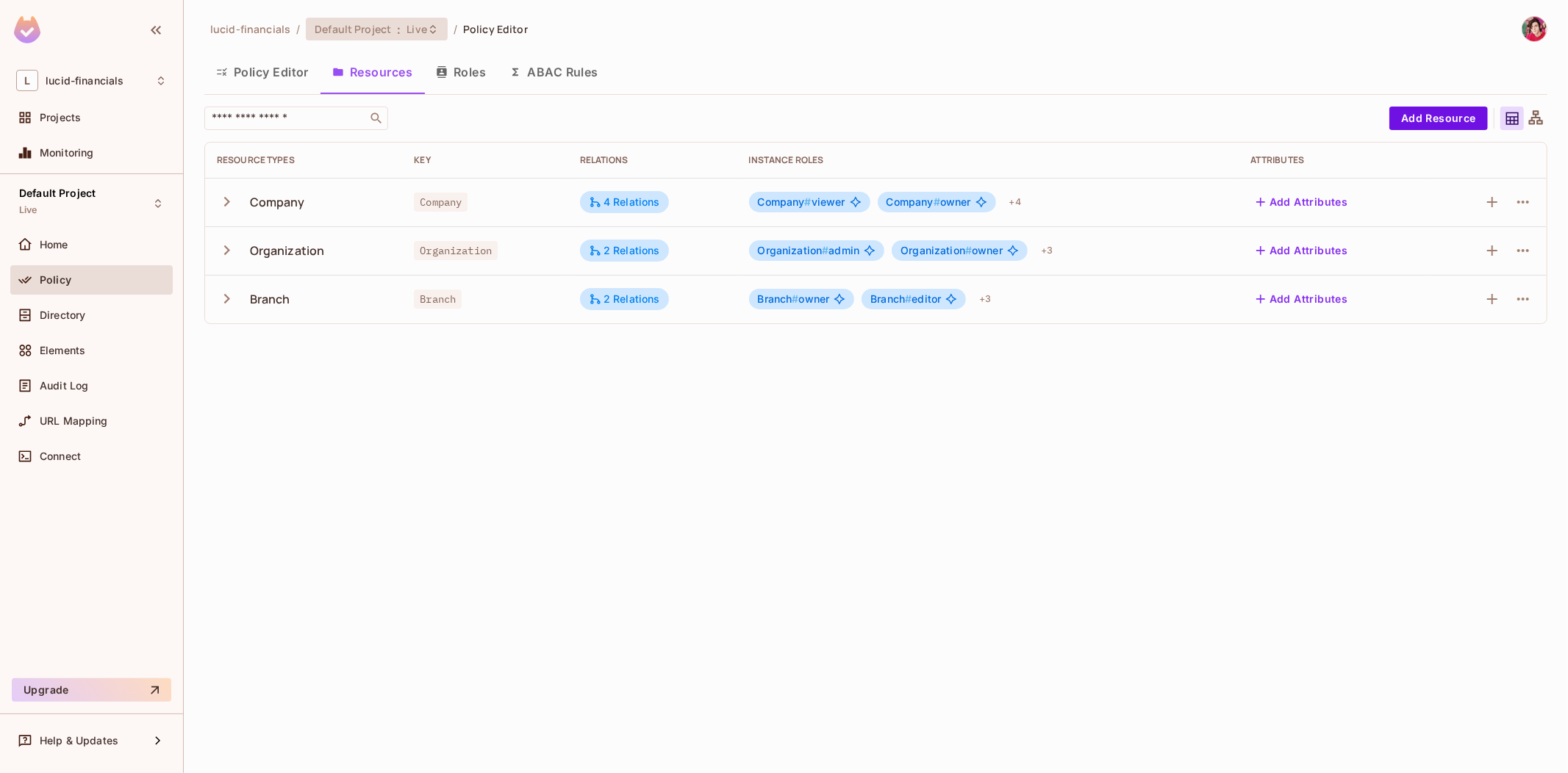
click at [401, 20] on div "Default Project : Live" at bounding box center [377, 29] width 142 height 22
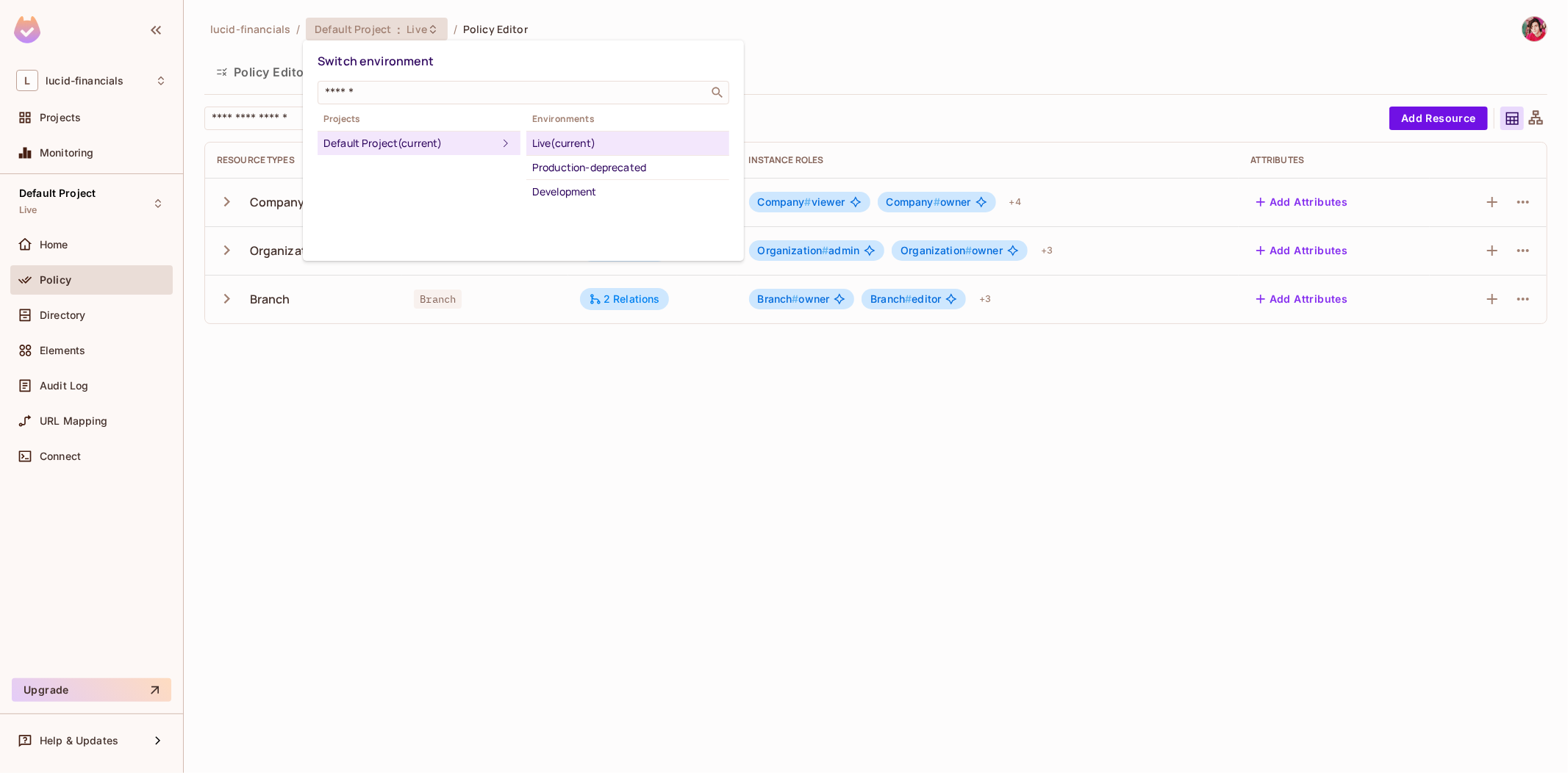
click at [575, 144] on div "Live (current)" at bounding box center [628, 143] width 191 height 18
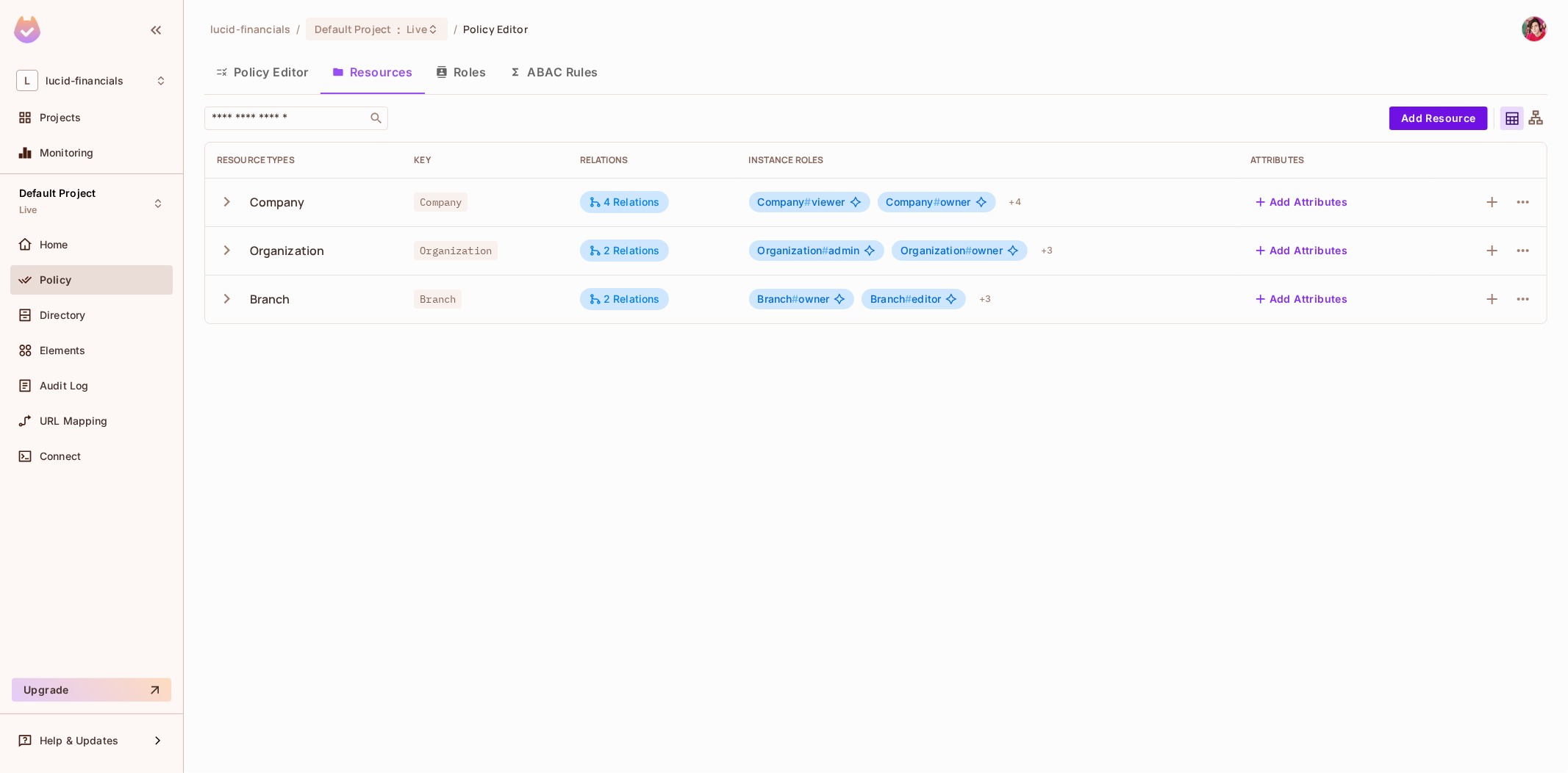
click at [85, 283] on div "Policy" at bounding box center [103, 279] width 127 height 12
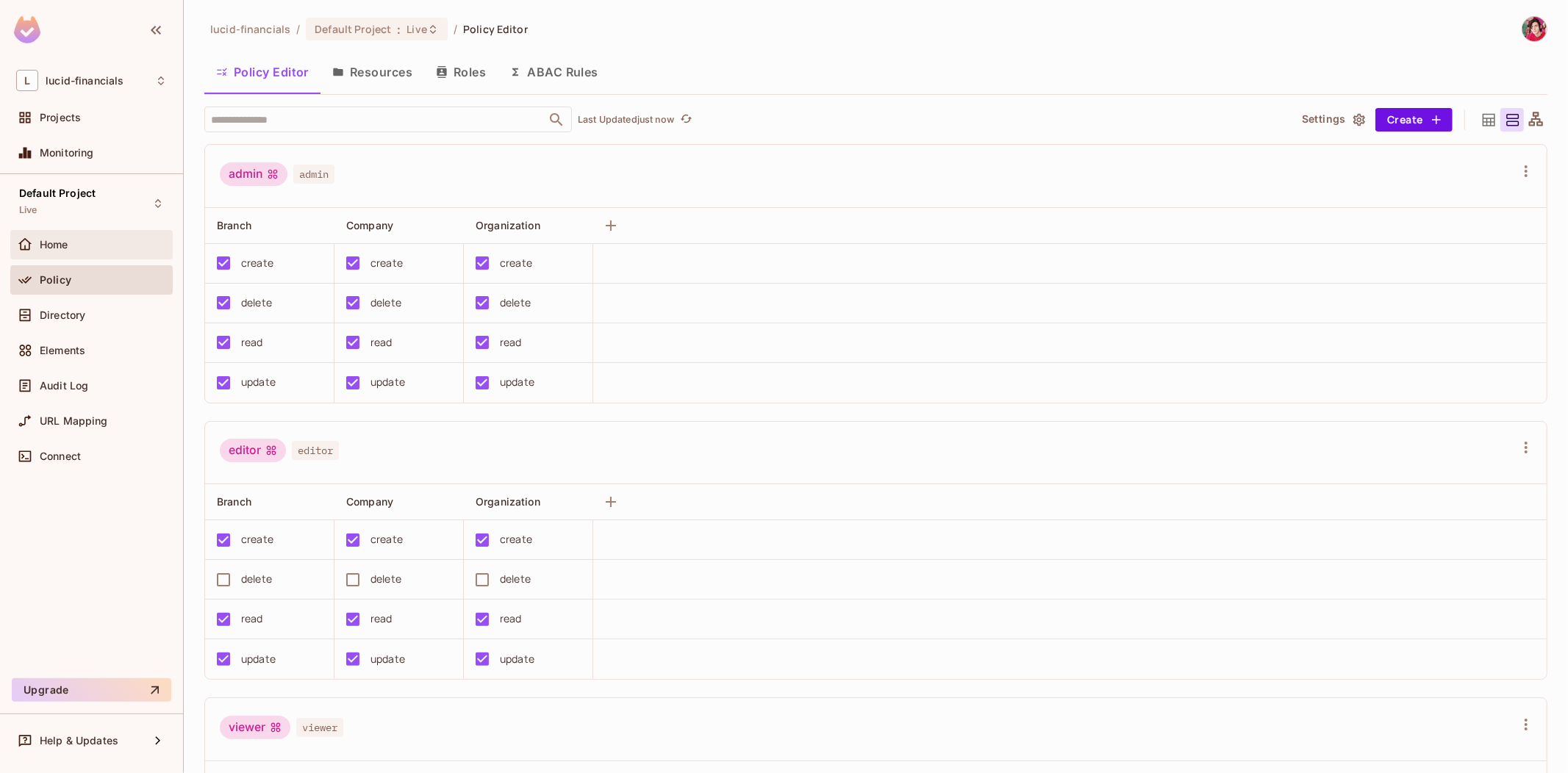
click at [81, 230] on div "Home" at bounding box center [92, 244] width 163 height 30
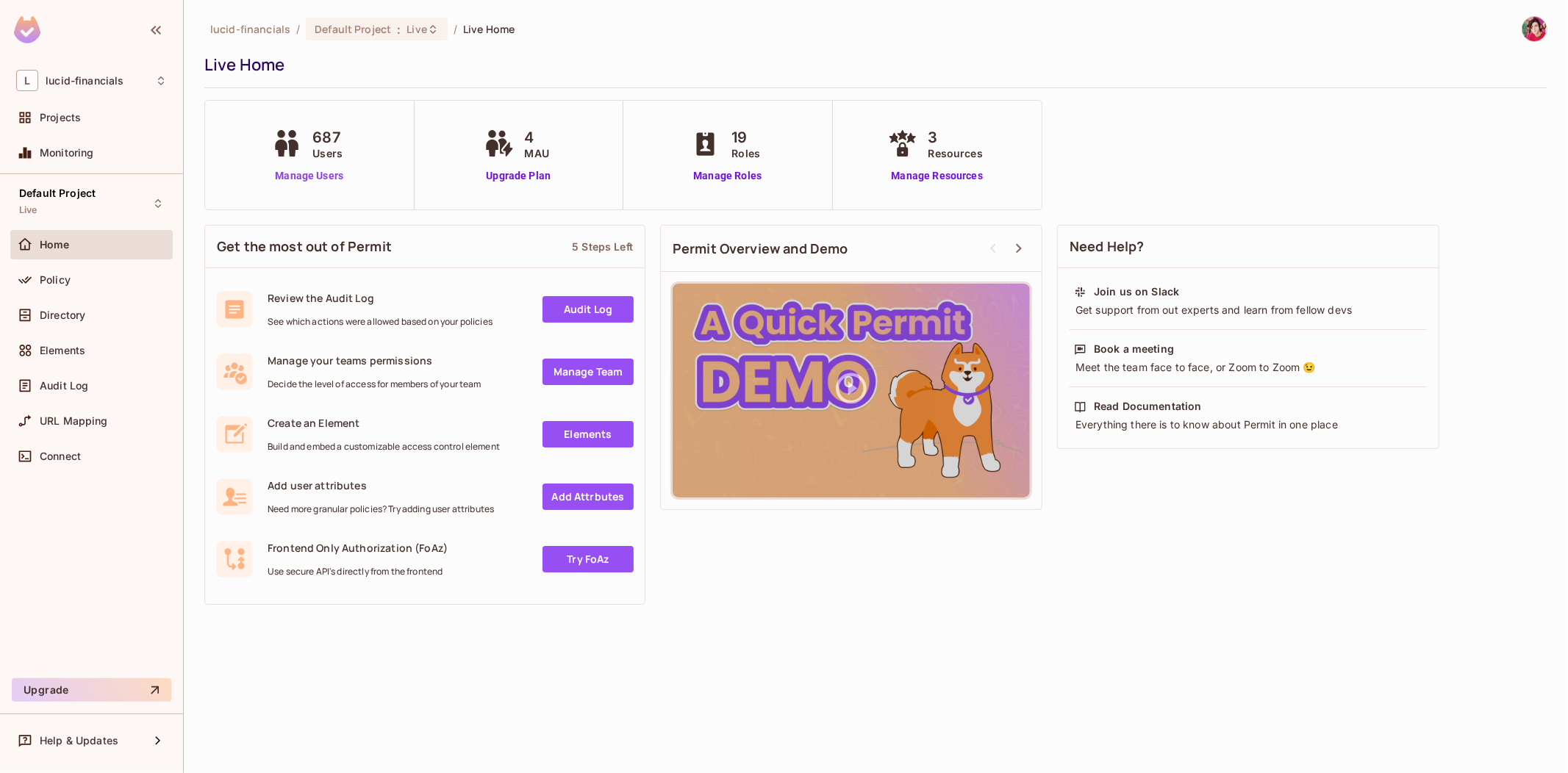
click at [301, 171] on link "Manage Users" at bounding box center [309, 175] width 81 height 15
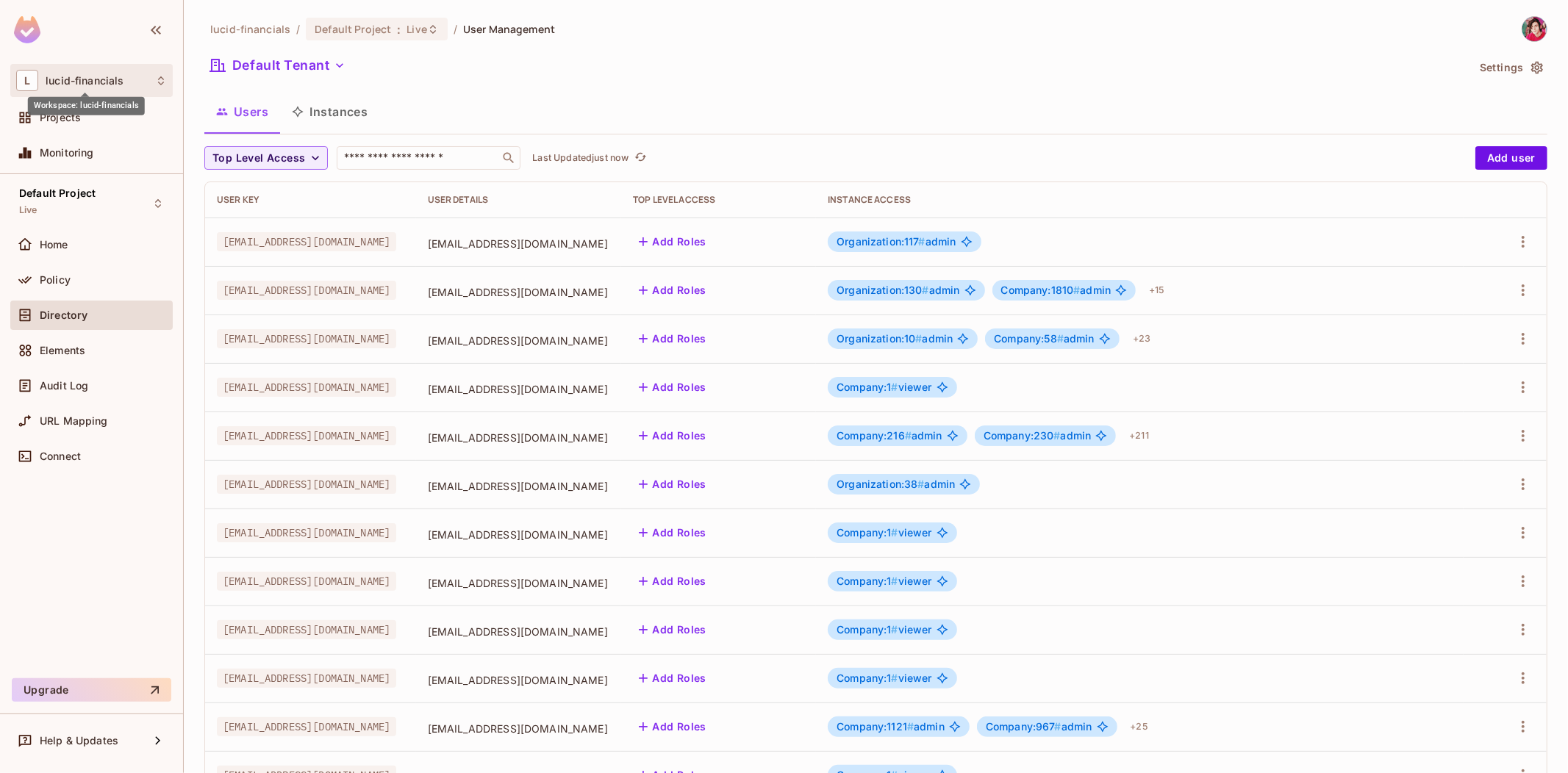
click at [87, 75] on span "lucid-financials" at bounding box center [84, 81] width 78 height 12
click at [222, 92] on div at bounding box center [784, 386] width 1568 height 773
click at [335, 23] on span "Default Project" at bounding box center [352, 30] width 76 height 14
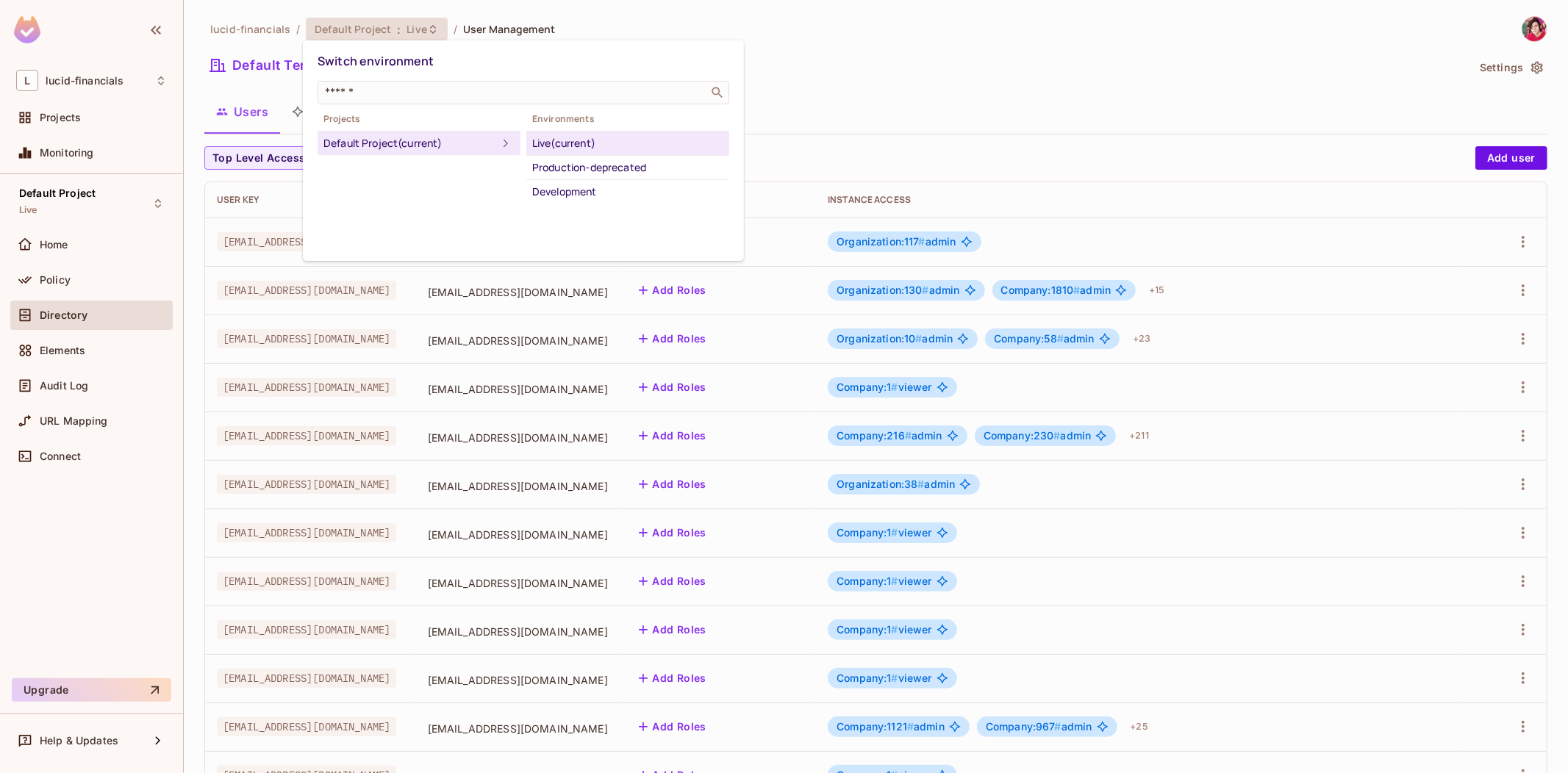
click at [261, 23] on div at bounding box center [784, 386] width 1568 height 773
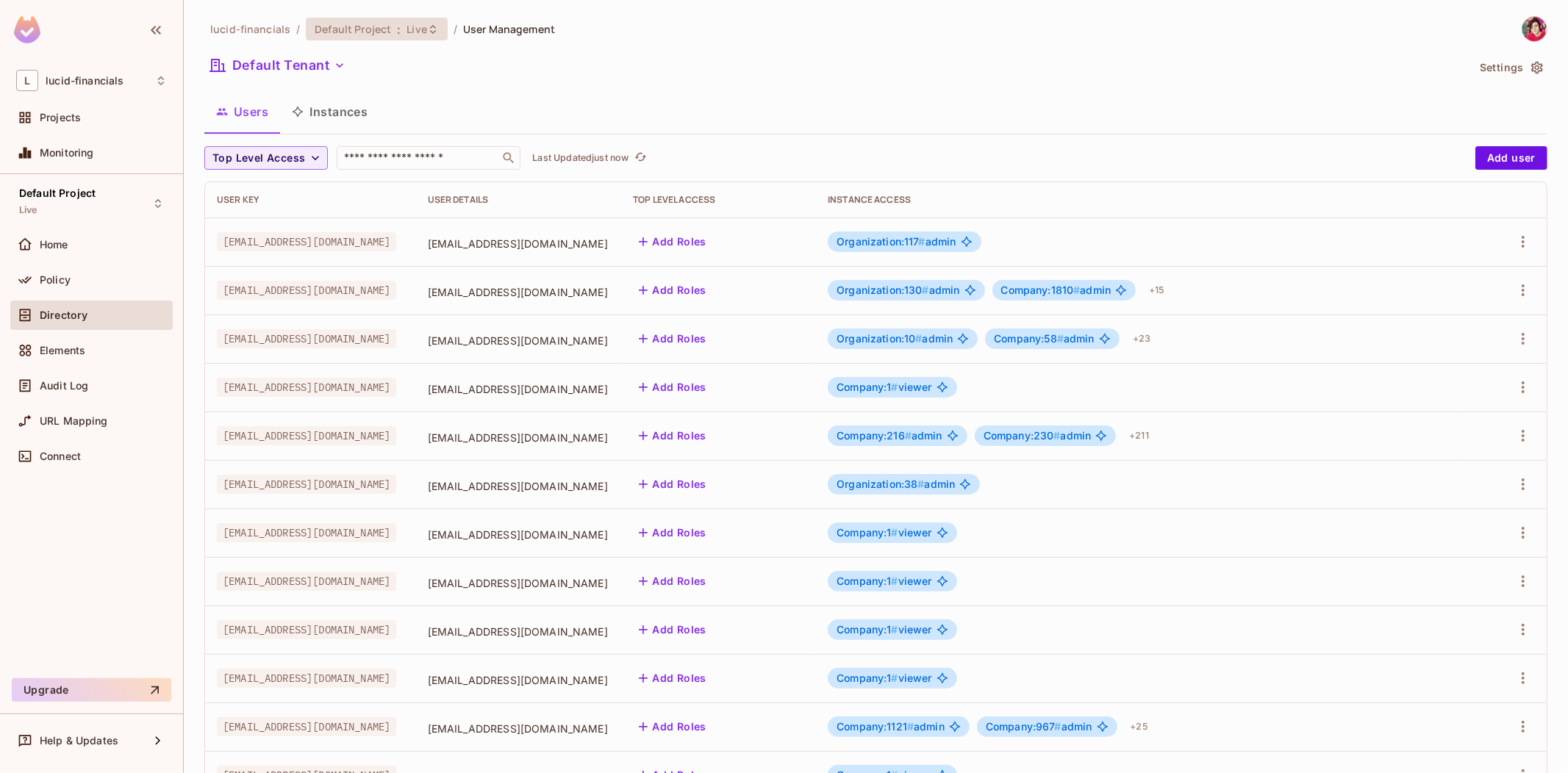
click at [371, 31] on span "Default Project" at bounding box center [352, 30] width 76 height 14
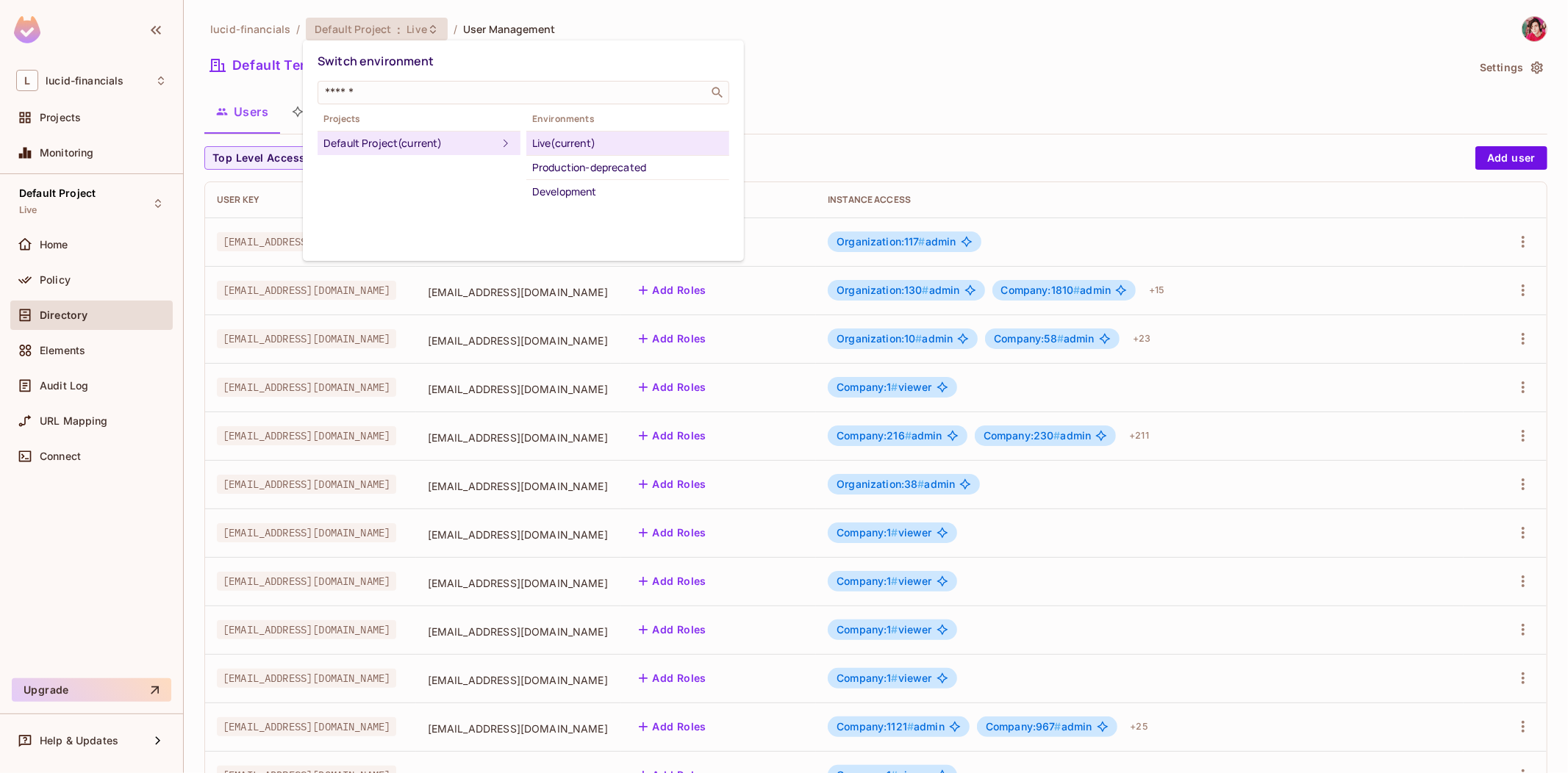
click at [96, 133] on div at bounding box center [784, 386] width 1568 height 773
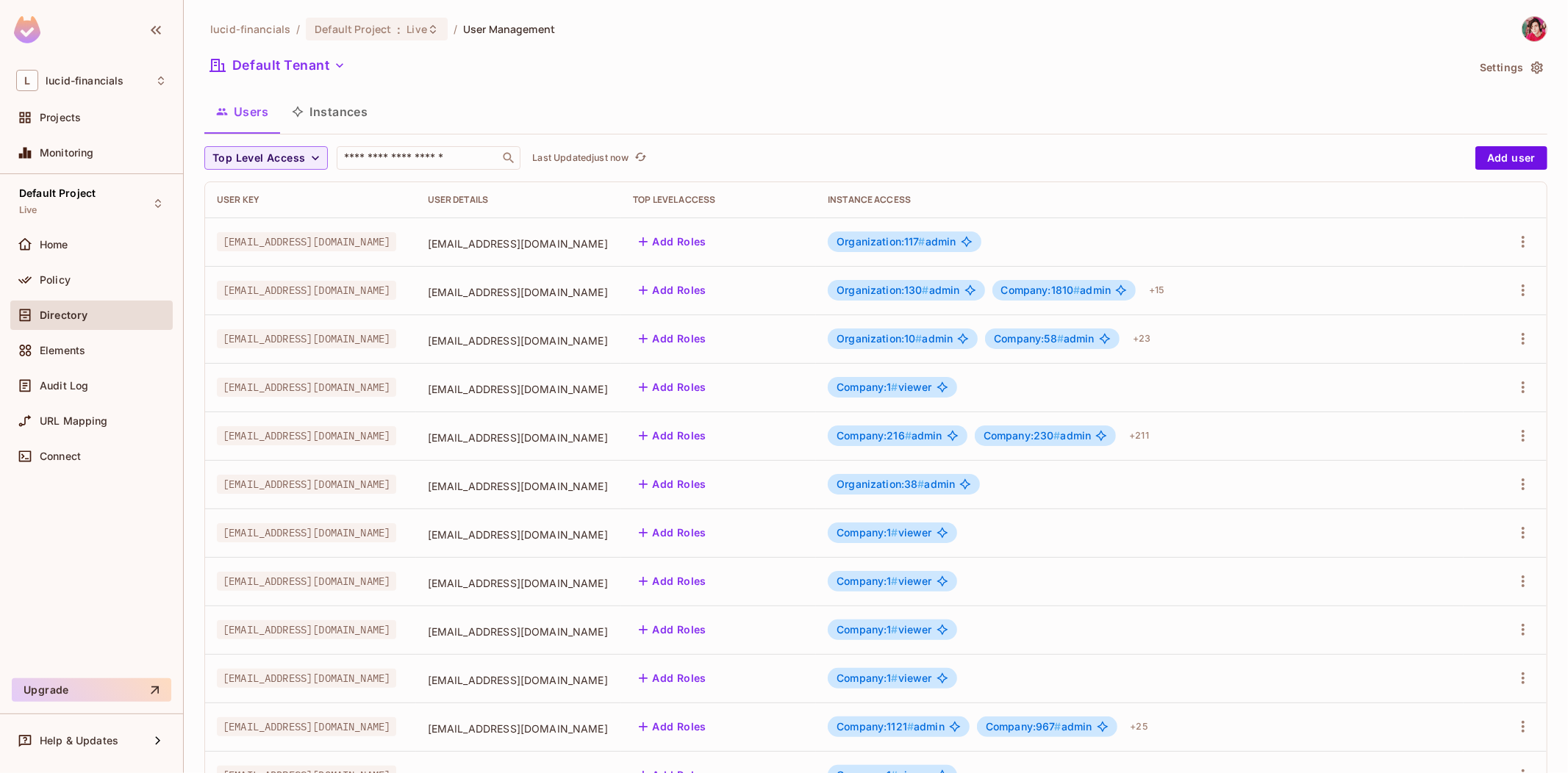
click at [75, 97] on div "L lucid-financials" at bounding box center [92, 80] width 163 height 33
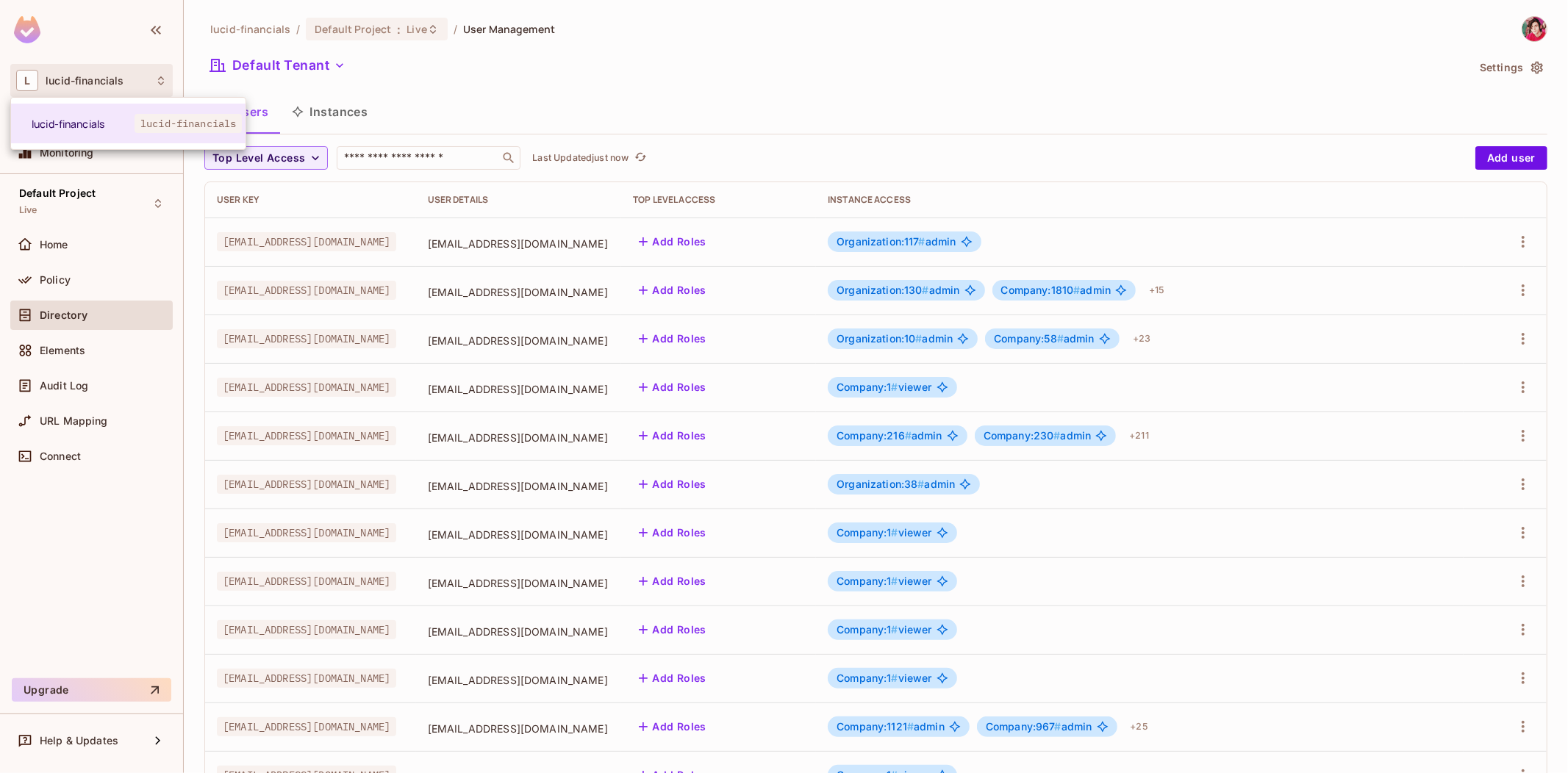
click at [67, 110] on li "lucid-financials lucid-financials" at bounding box center [128, 123] width 234 height 39
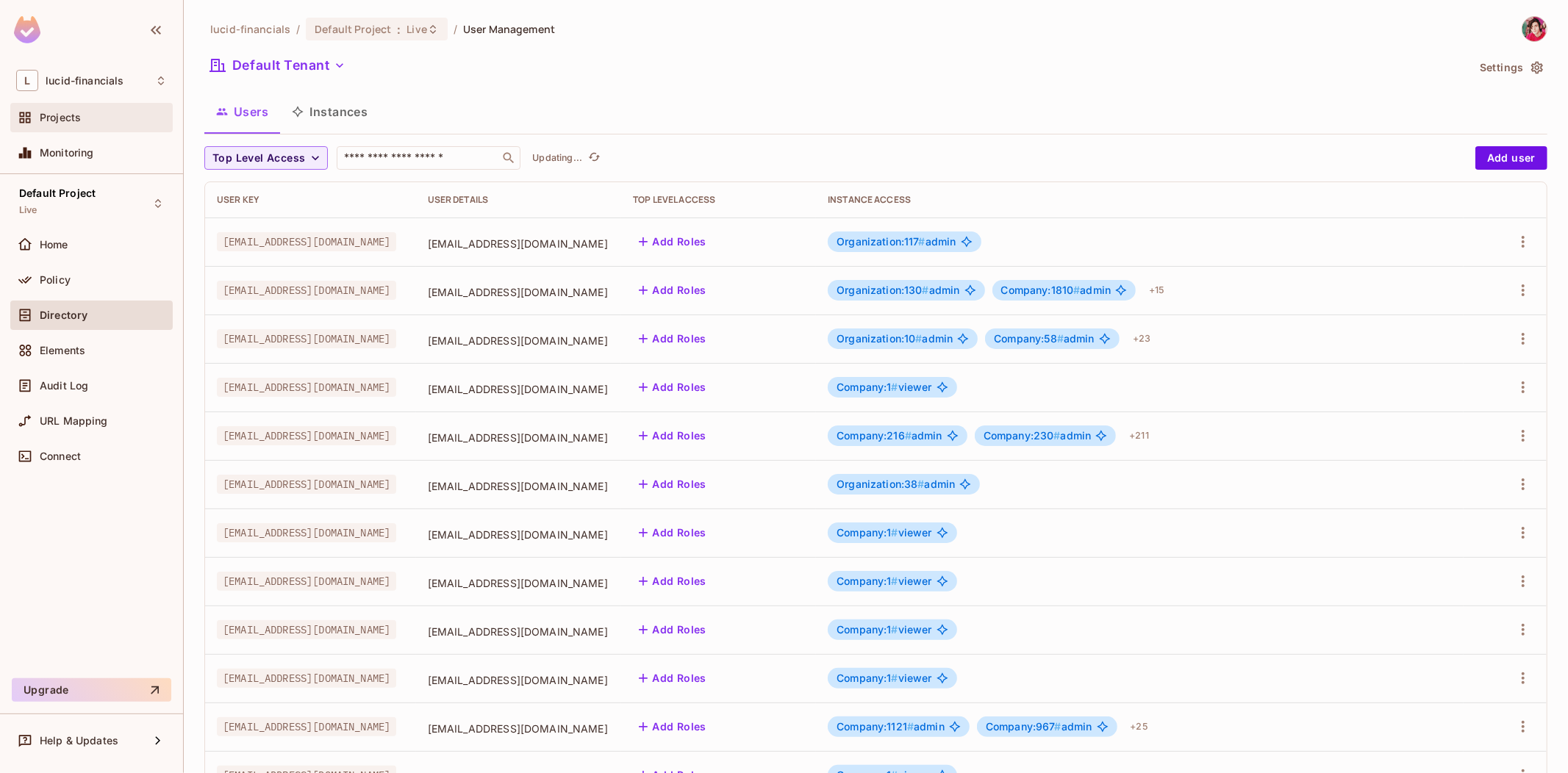
click at [62, 109] on div "Projects" at bounding box center [91, 118] width 150 height 18
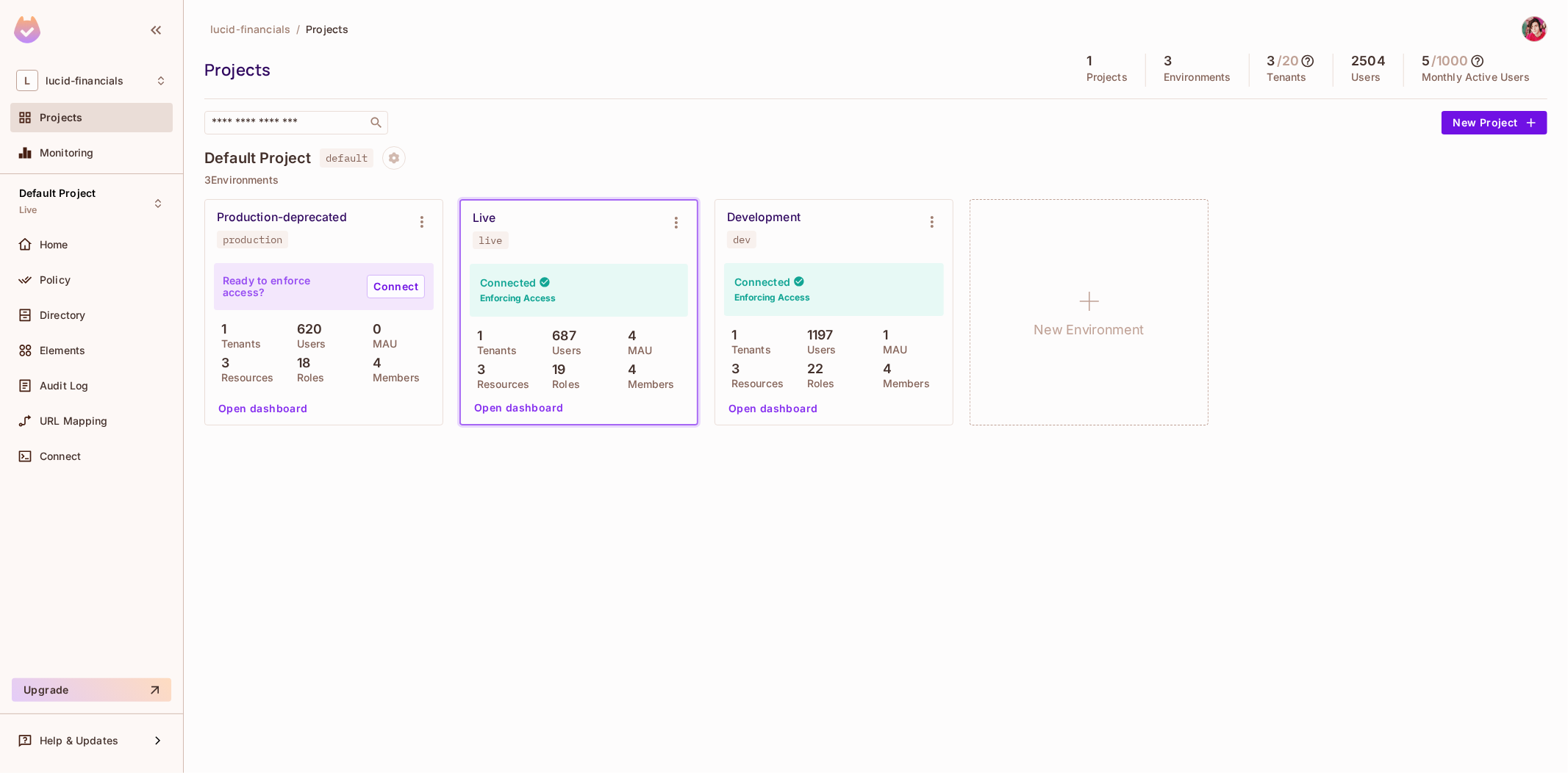
click at [869, 548] on div "lucid-financials / Projects Projects 1 Projects 3 Environments 3 / 20 Tenants 2…" at bounding box center [875, 386] width 1384 height 773
click at [482, 363] on p "3" at bounding box center [477, 370] width 15 height 14
click at [491, 370] on div "3 Resources" at bounding box center [504, 376] width 68 height 27
click at [489, 377] on div "3 Resources" at bounding box center [504, 376] width 68 height 27
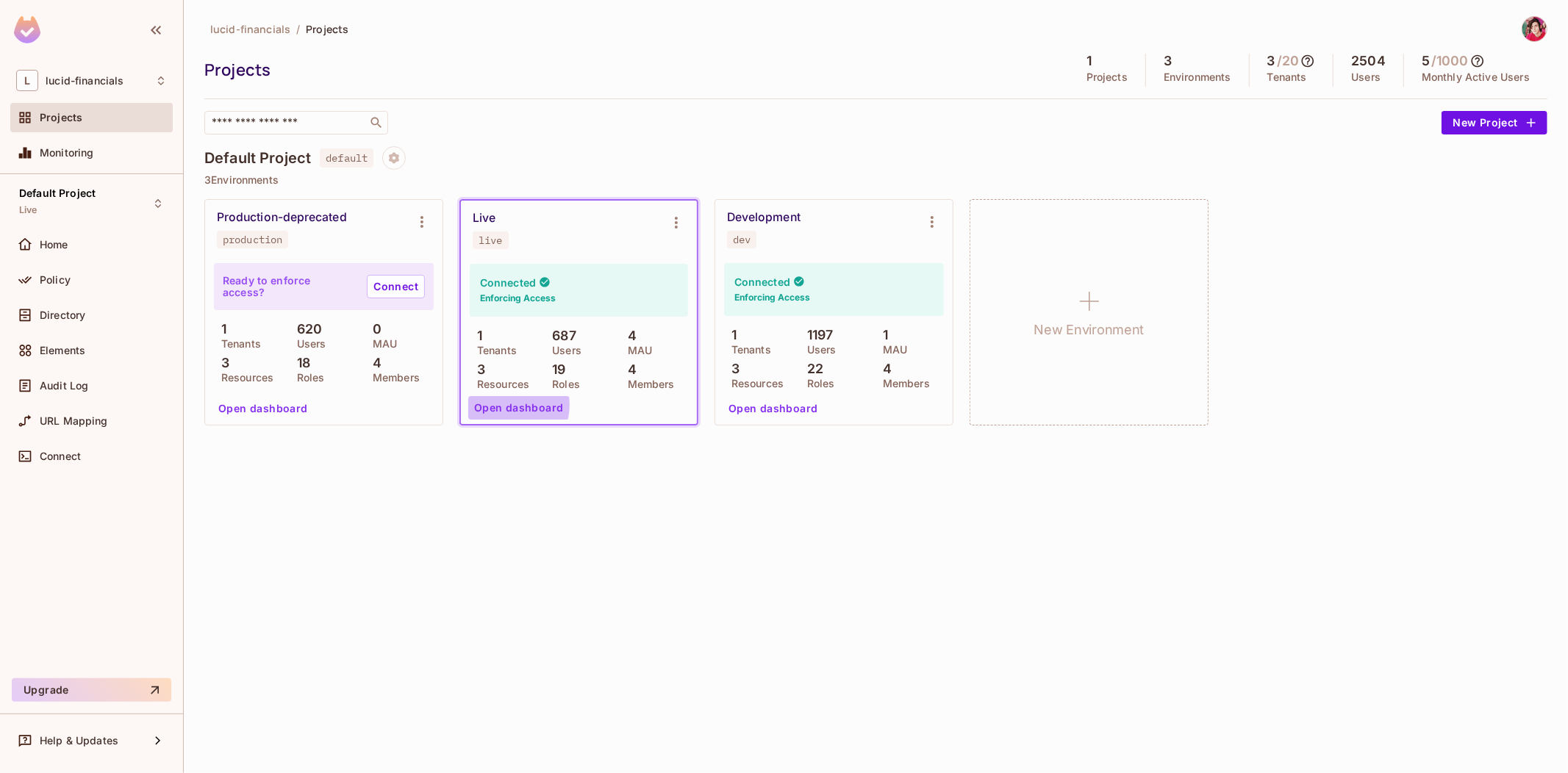
click at [509, 406] on button "Open dashboard" at bounding box center [518, 408] width 101 height 23
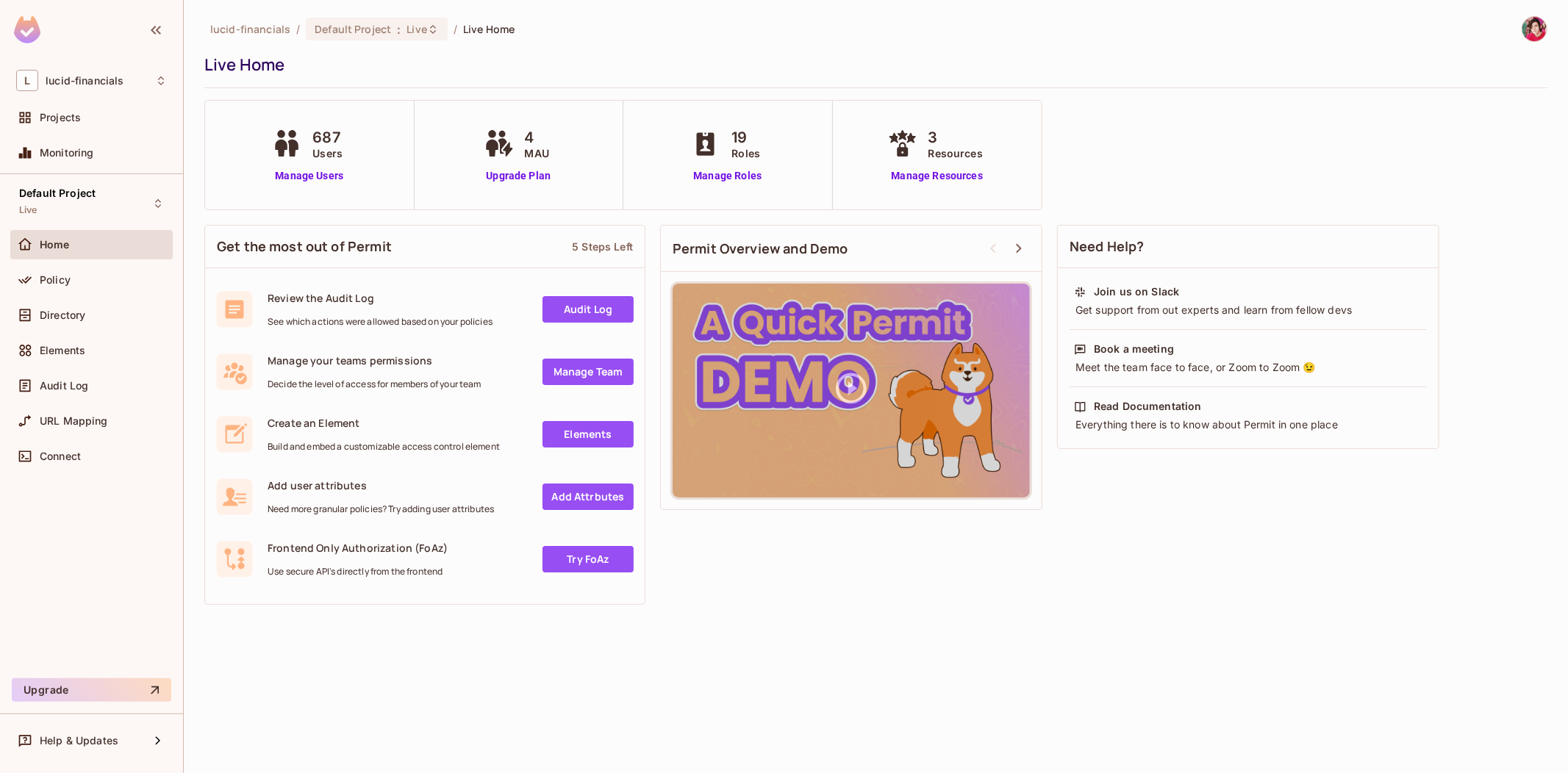
click at [618, 186] on div "4 MAU Upgrade Plan" at bounding box center [519, 156] width 209 height 109
click at [957, 170] on link "Manage Resources" at bounding box center [937, 175] width 106 height 15
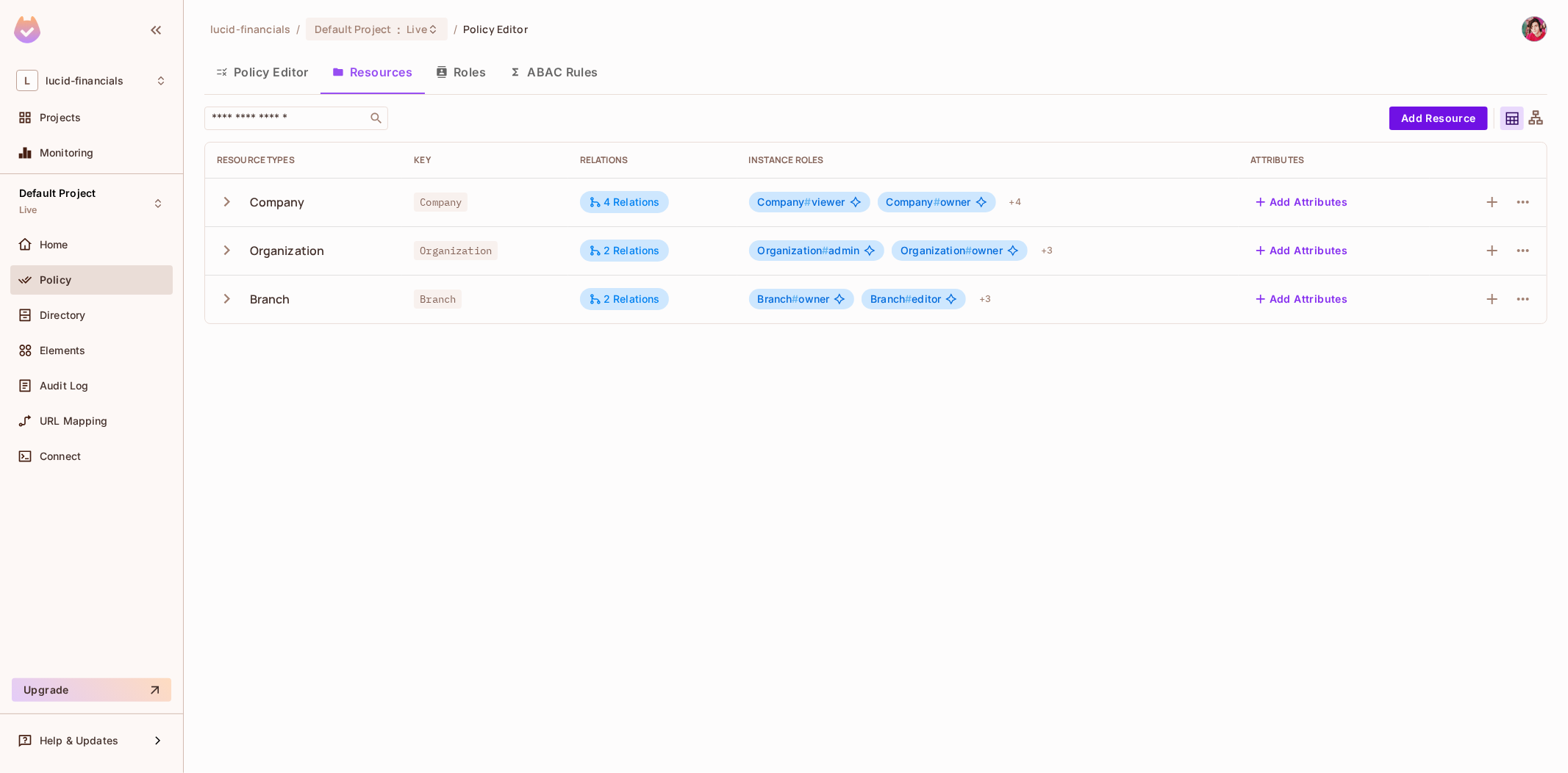
click at [225, 202] on icon "button" at bounding box center [226, 201] width 20 height 20
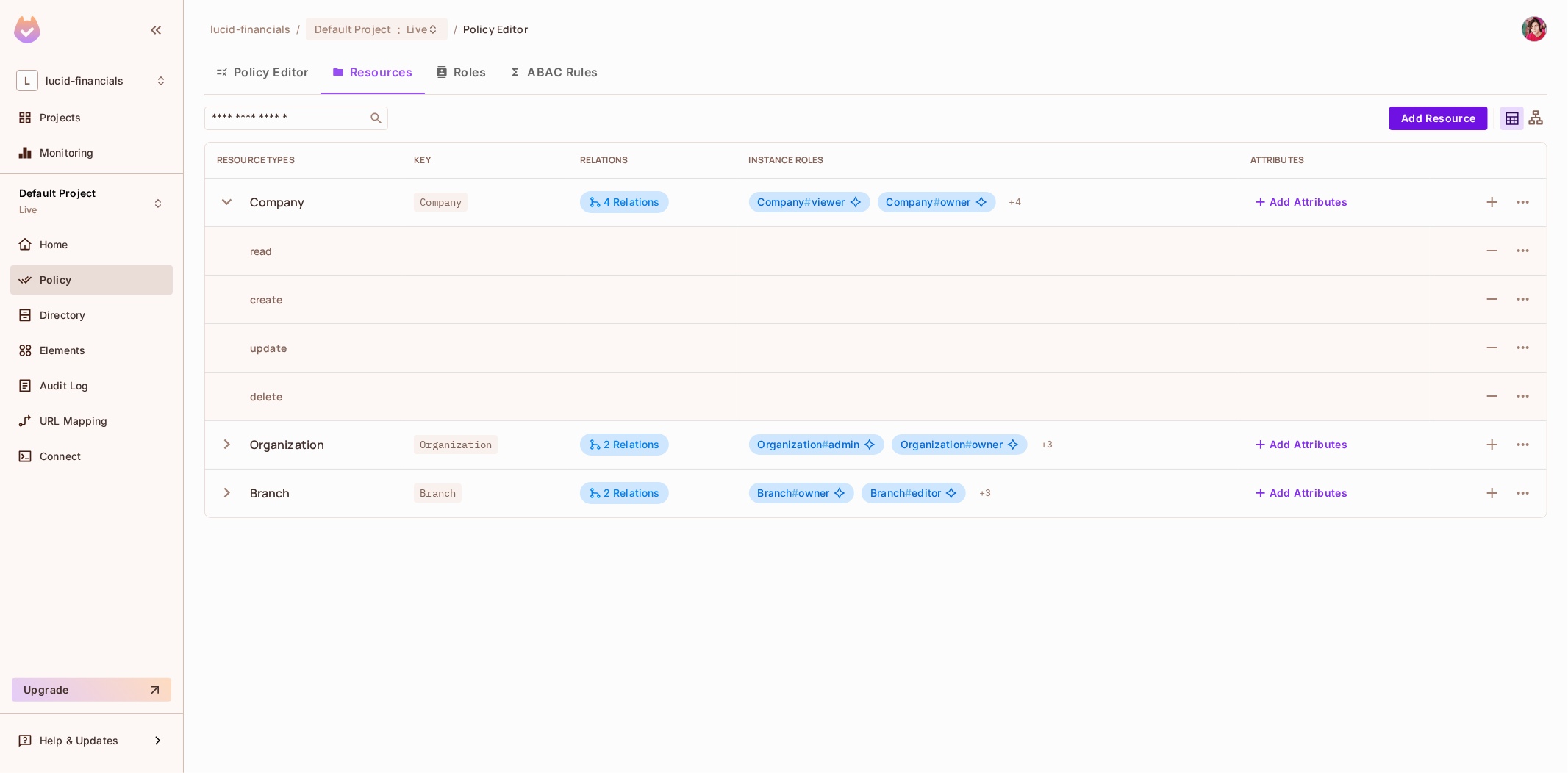
click at [225, 202] on icon "button" at bounding box center [226, 202] width 10 height 6
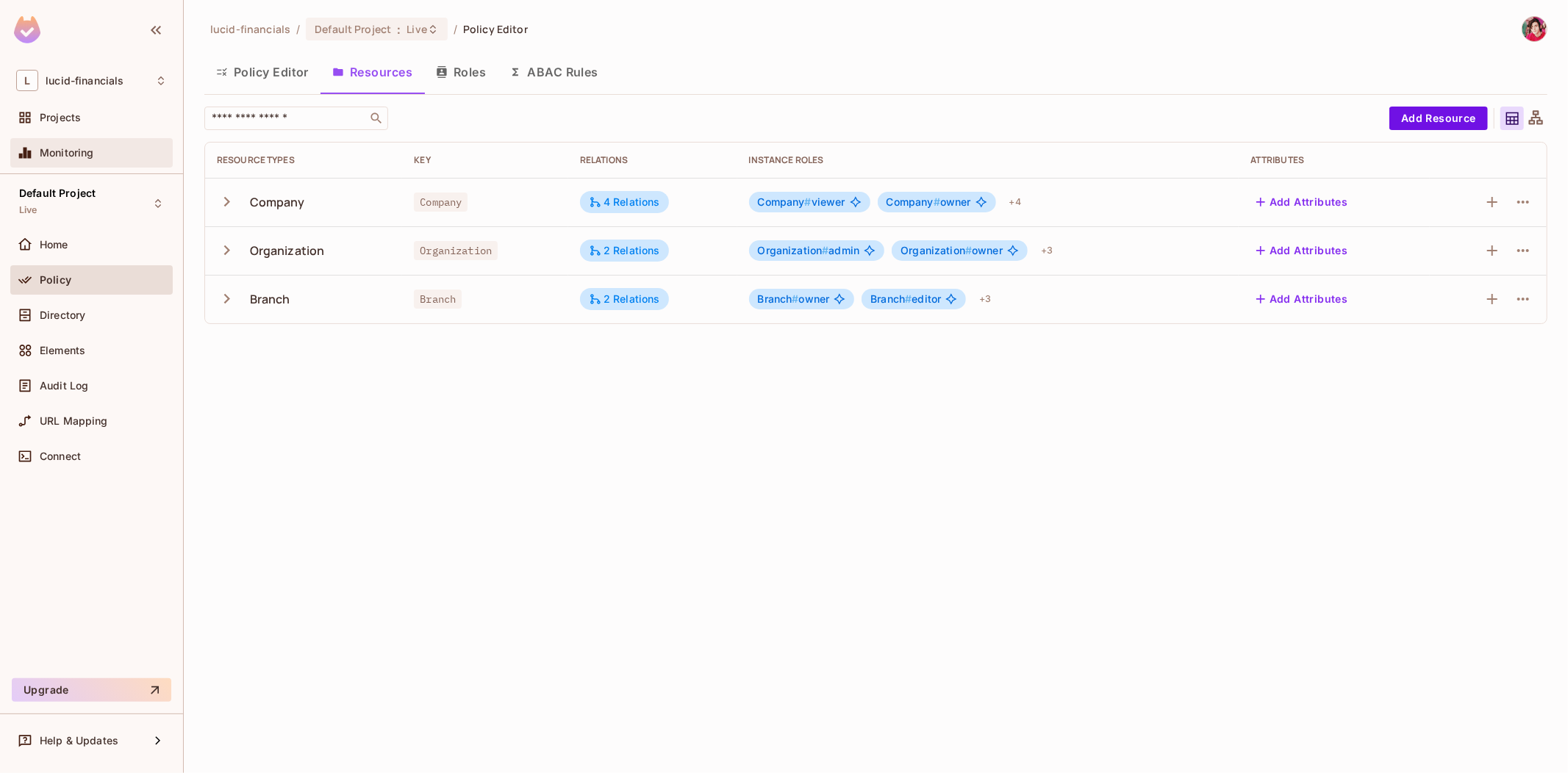
click at [68, 152] on span "Monitoring" at bounding box center [66, 152] width 55 height 12
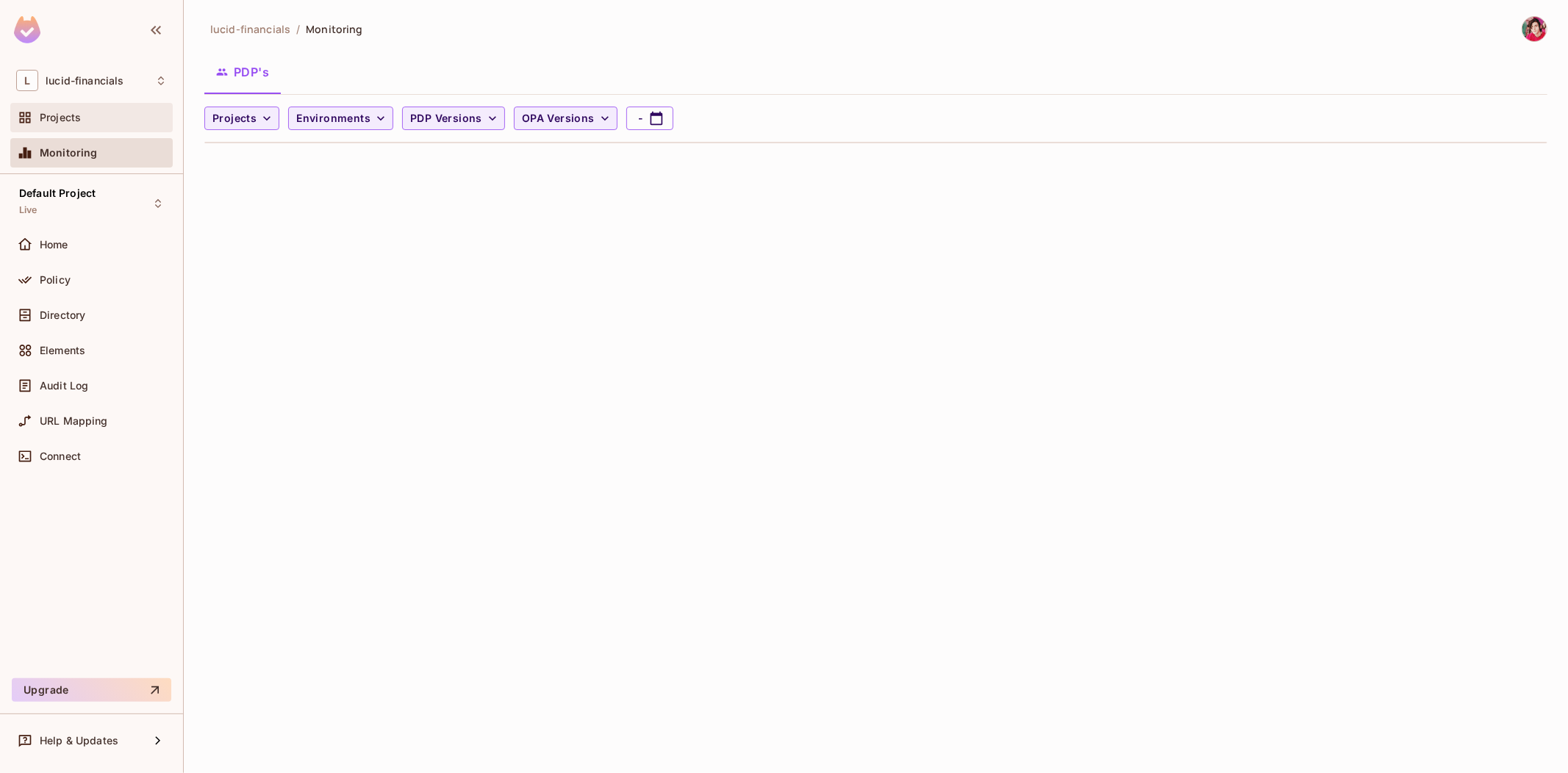
click at [96, 116] on div "Projects" at bounding box center [103, 117] width 127 height 12
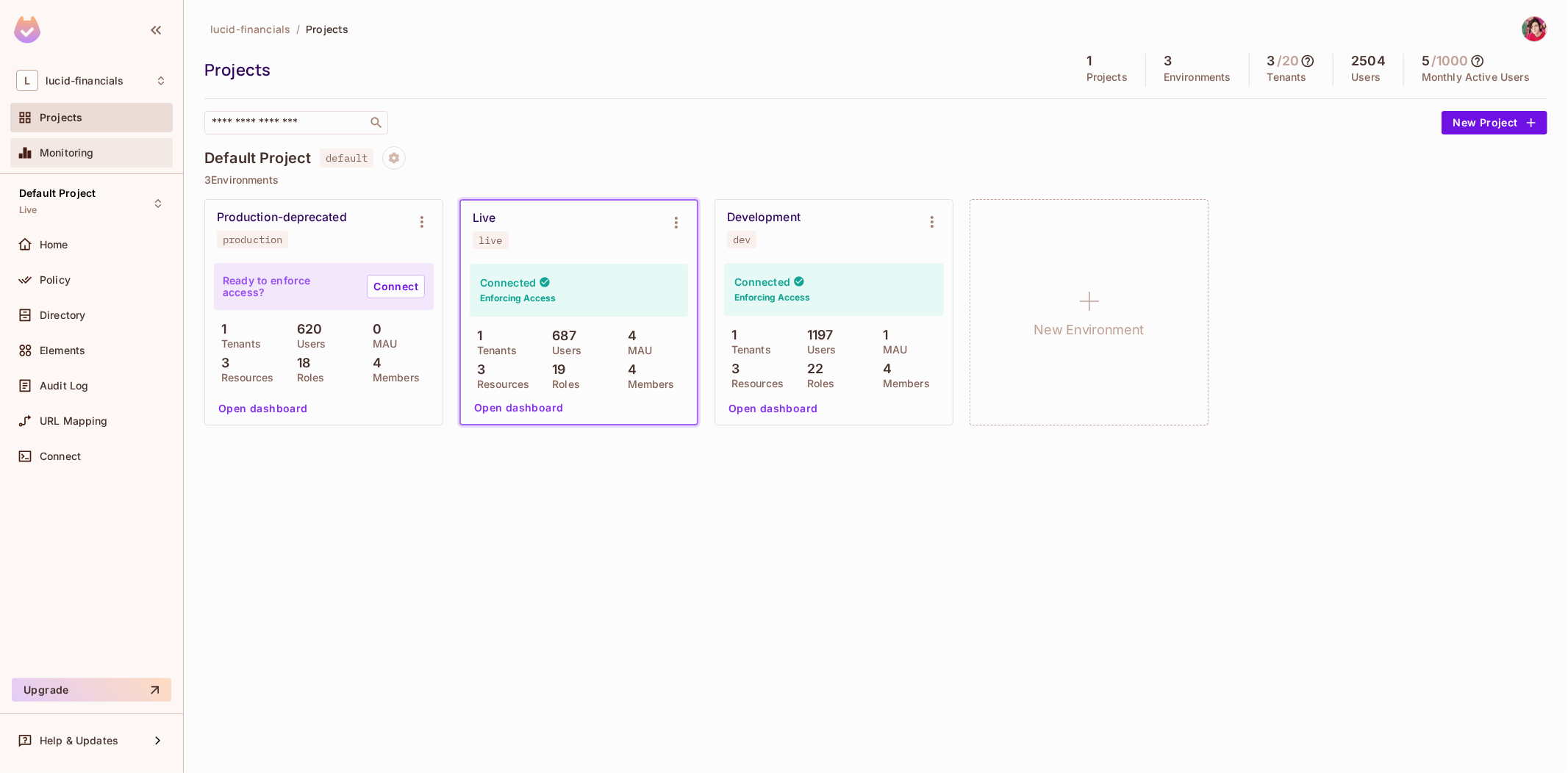
click at [91, 138] on div "Monitoring" at bounding box center [92, 152] width 163 height 30
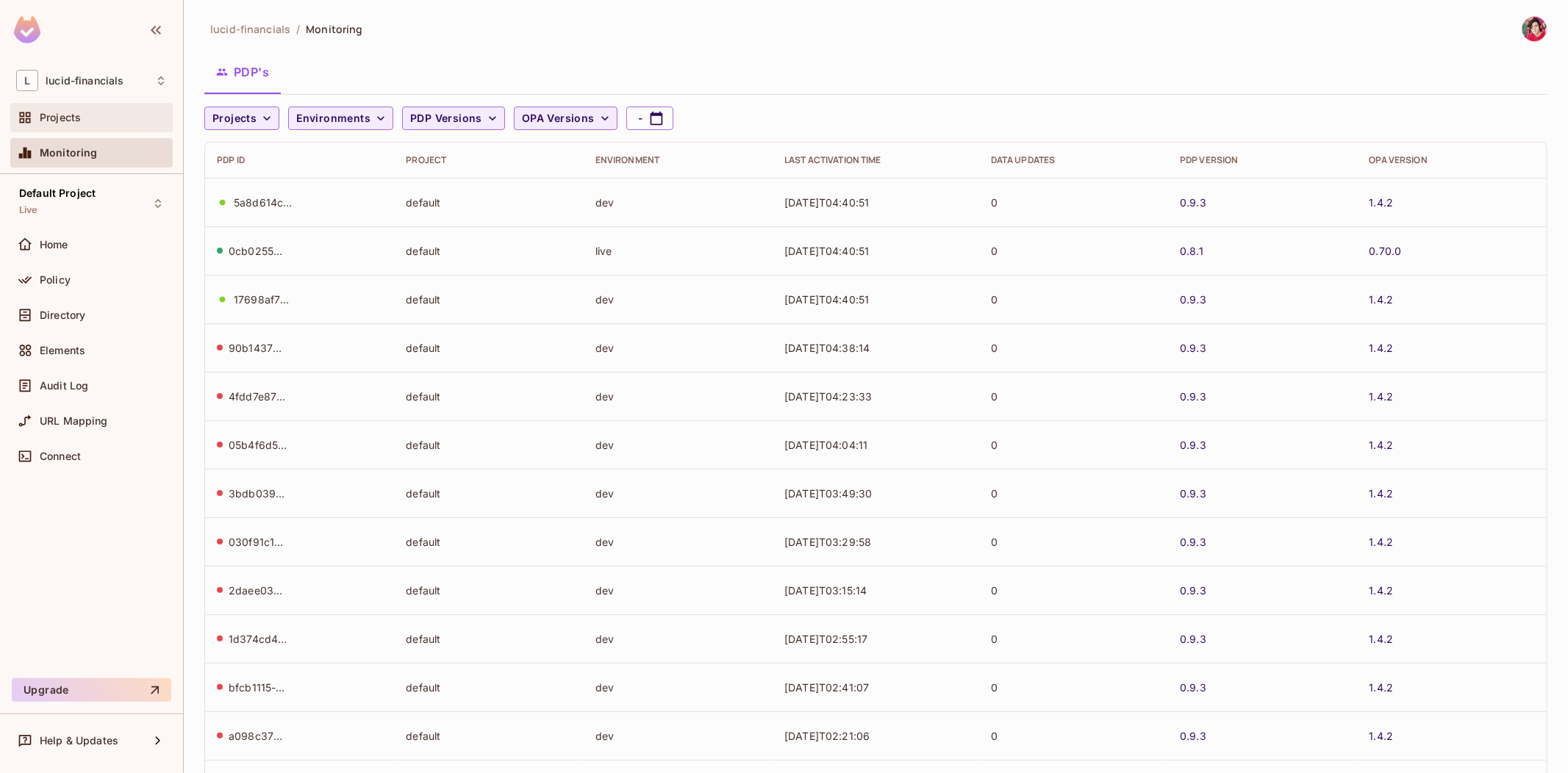
click at [96, 115] on div "Projects" at bounding box center [103, 117] width 127 height 12
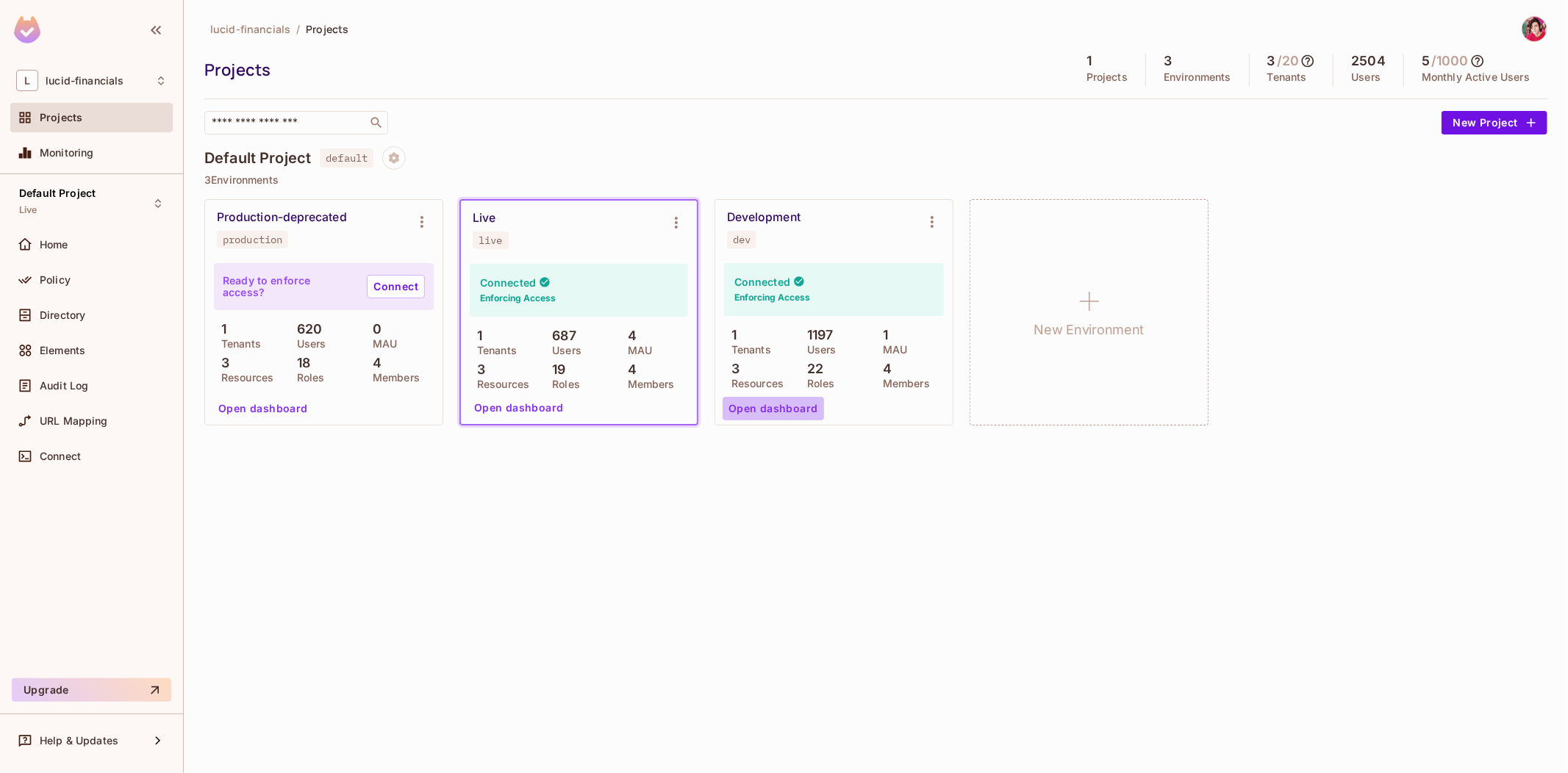
click at [796, 415] on button "Open dashboard" at bounding box center [773, 409] width 101 height 23
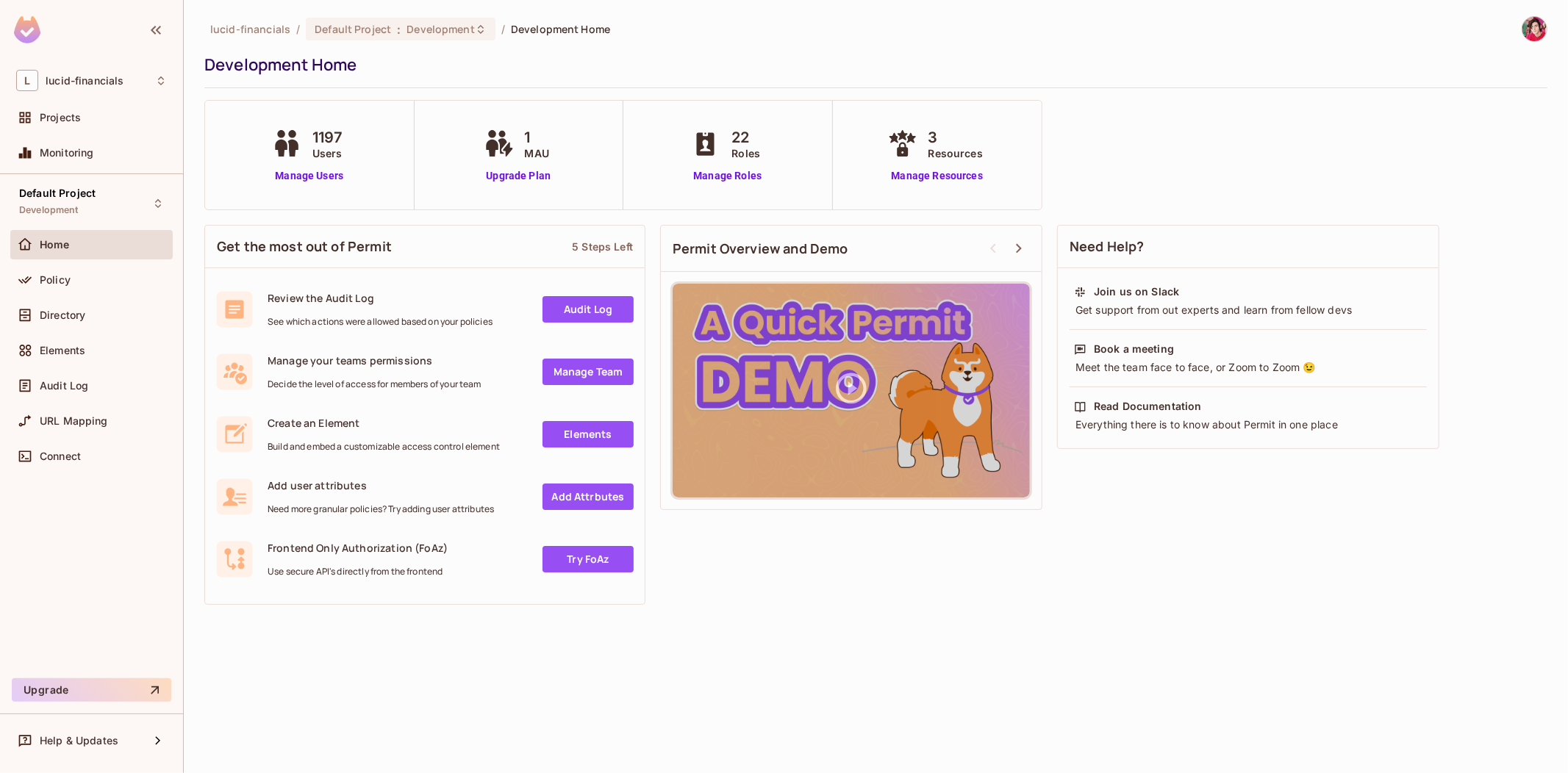
click at [318, 184] on div "1197 Users Manage Users" at bounding box center [309, 156] width 209 height 109
click at [318, 172] on link "Manage Users" at bounding box center [309, 175] width 82 height 15
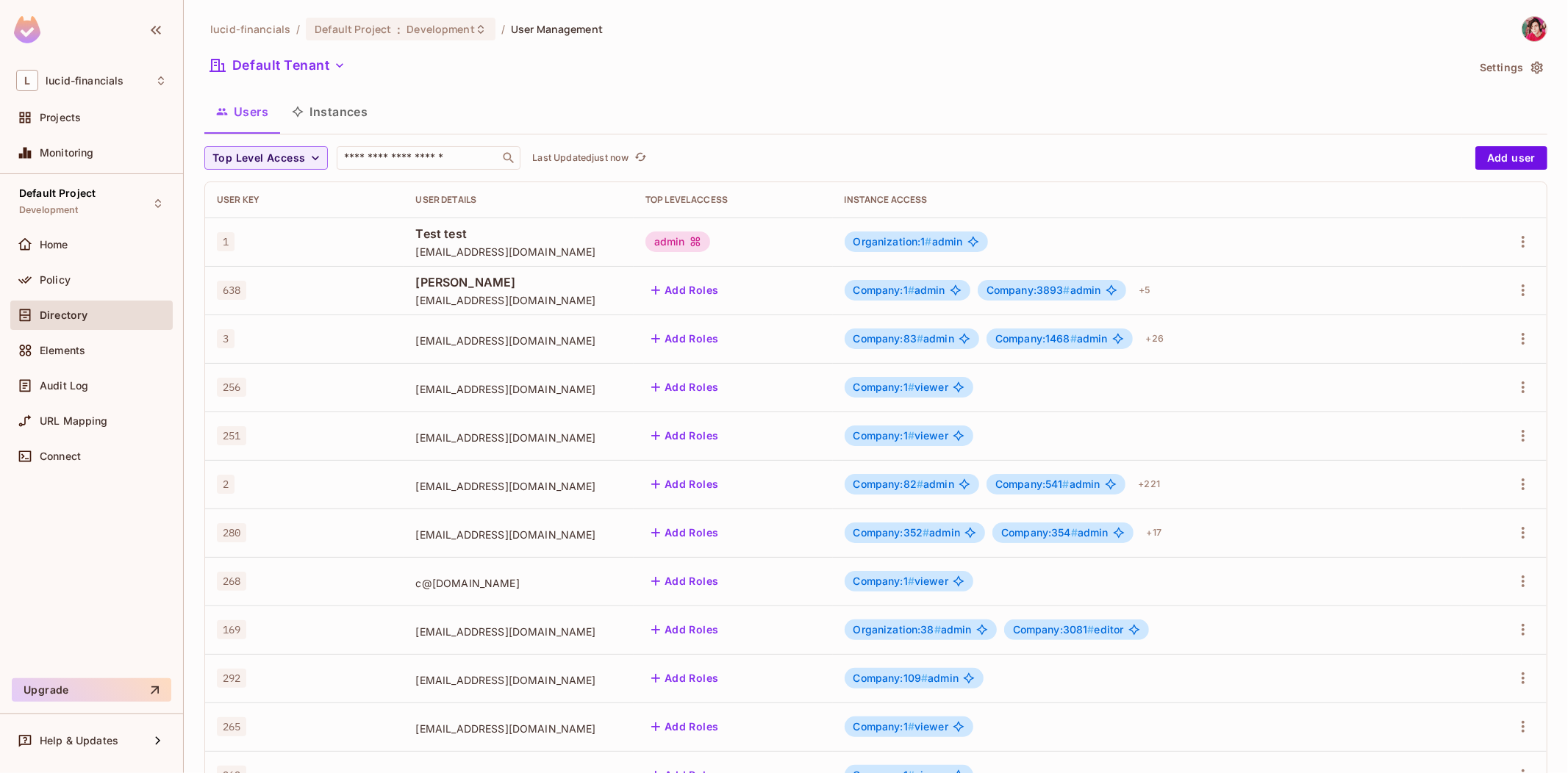
click at [368, 118] on button "Instances" at bounding box center [329, 111] width 99 height 37
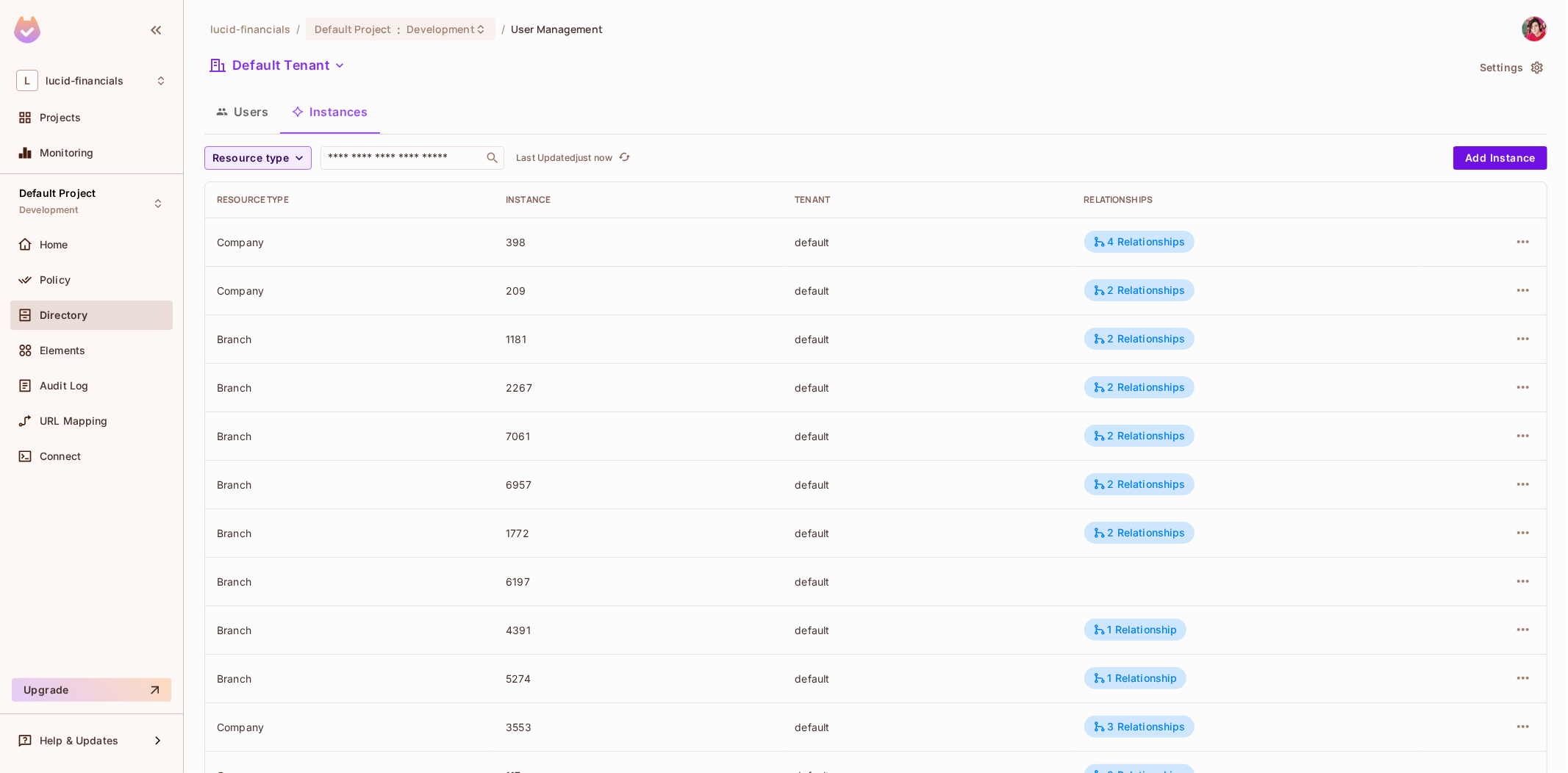
click at [245, 116] on button "Users" at bounding box center [242, 111] width 76 height 37
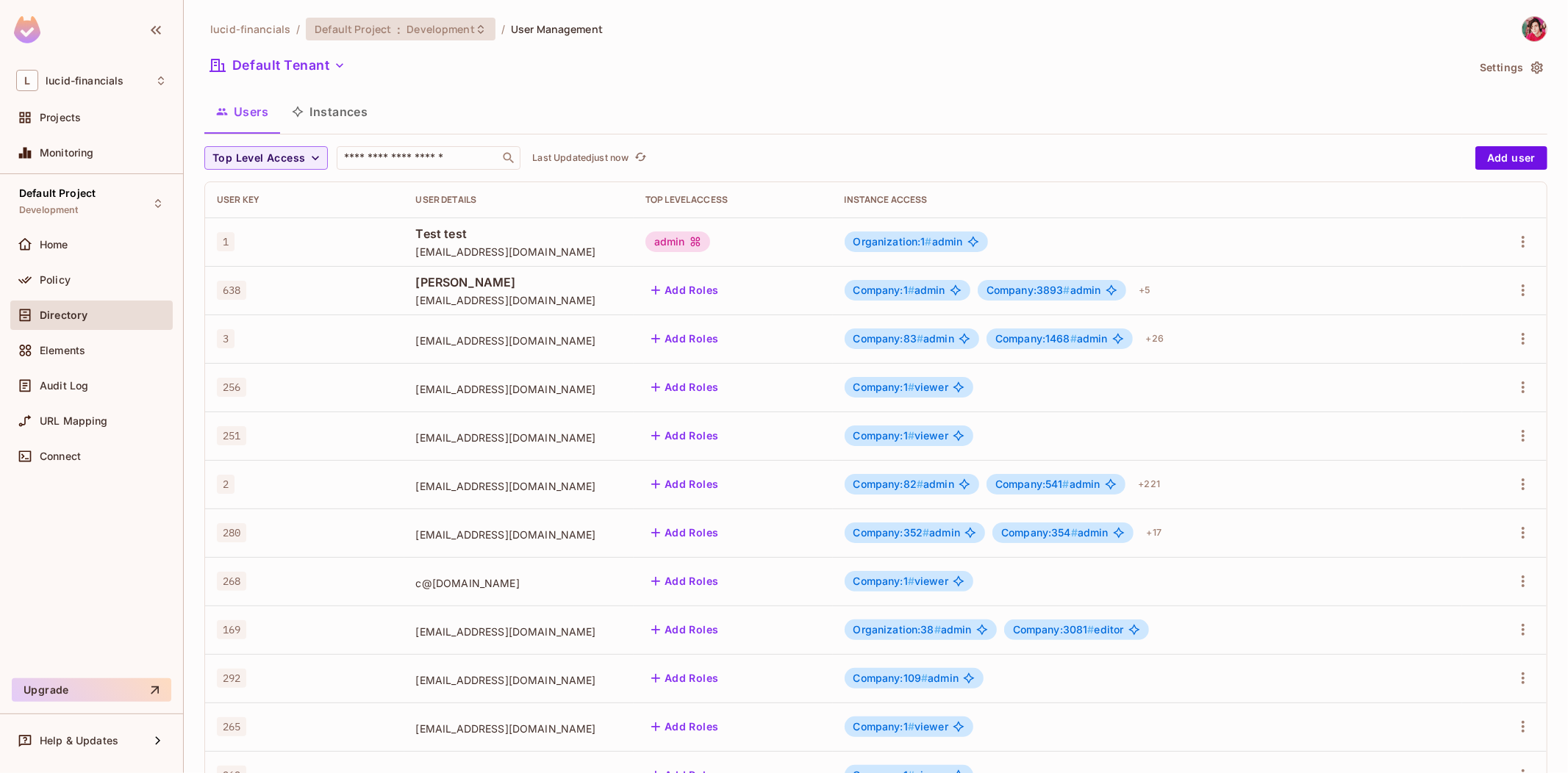
click at [430, 31] on span "Development" at bounding box center [440, 30] width 68 height 14
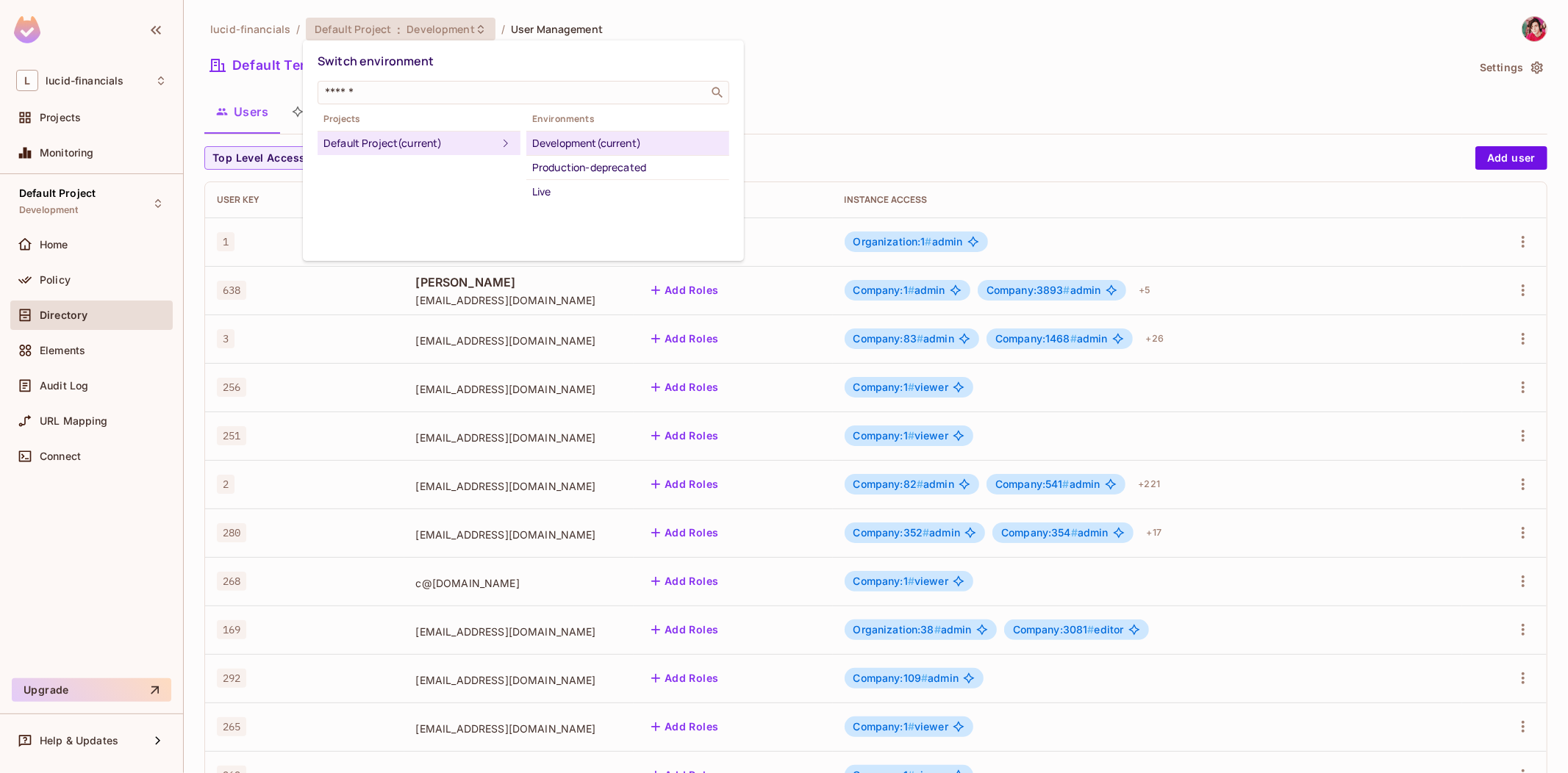
click at [179, 59] on div at bounding box center [784, 386] width 1568 height 773
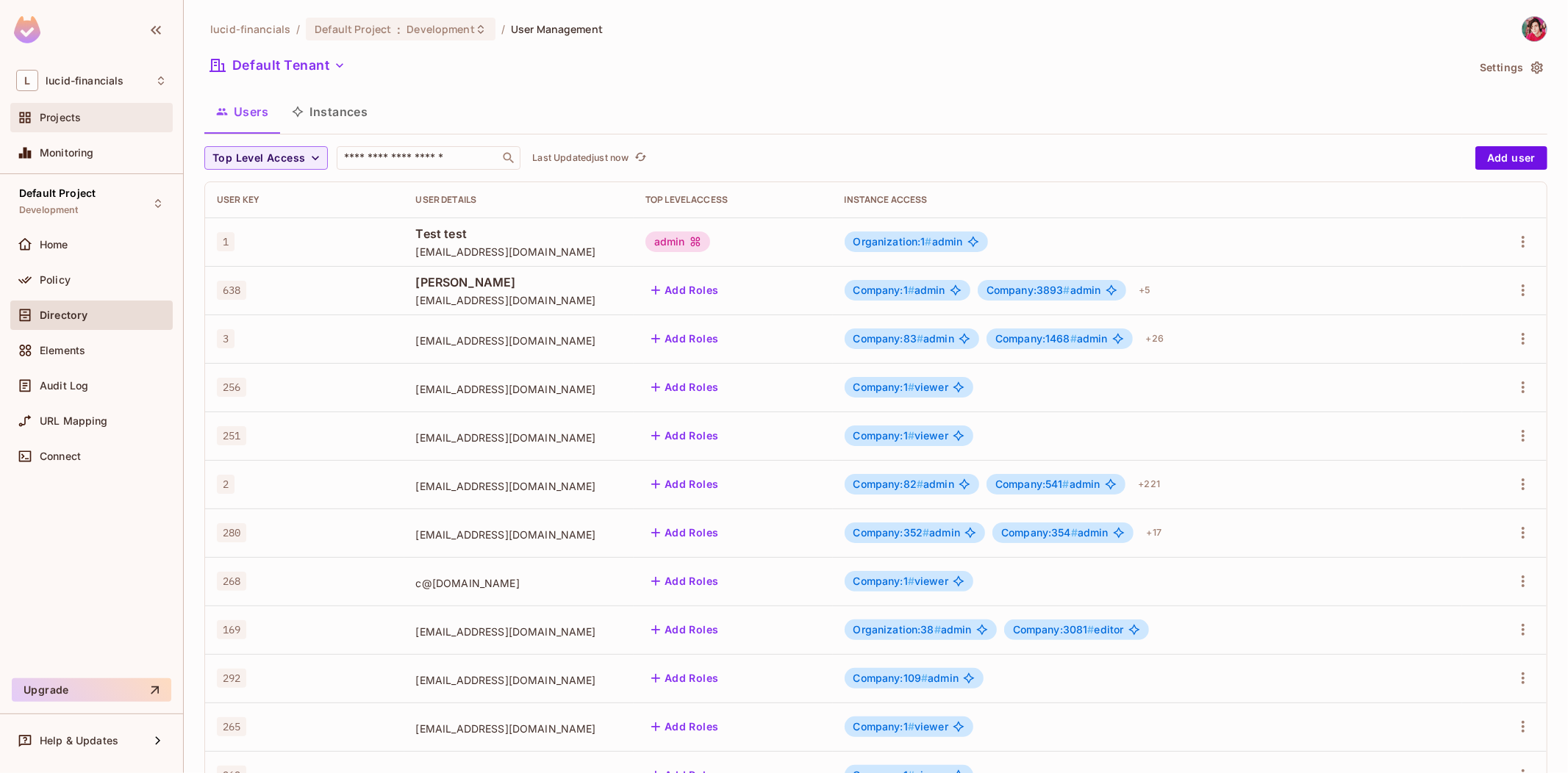
click at [63, 125] on div "Projects" at bounding box center [91, 118] width 150 height 18
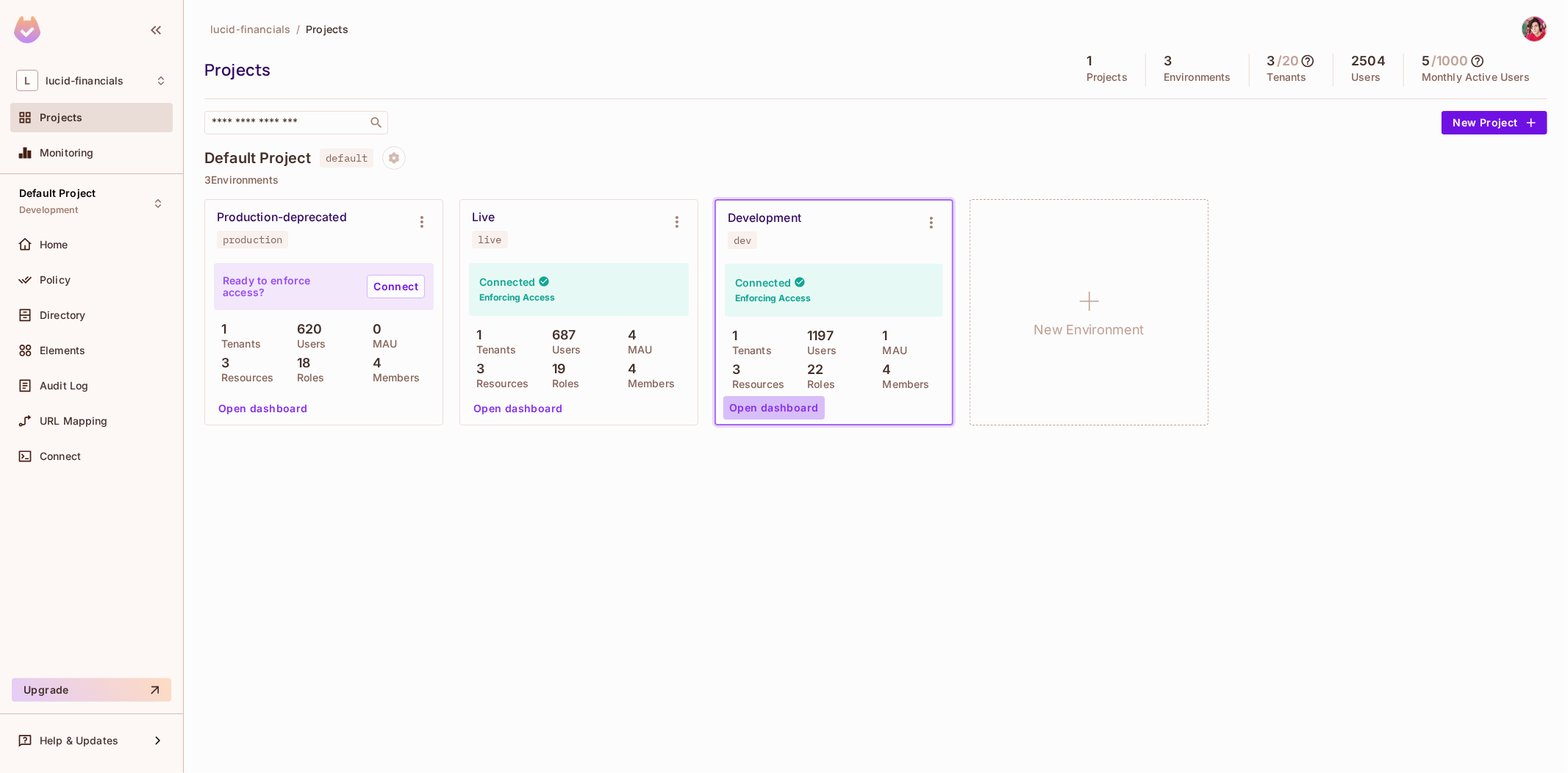
click at [799, 399] on button "Open dashboard" at bounding box center [773, 408] width 101 height 23
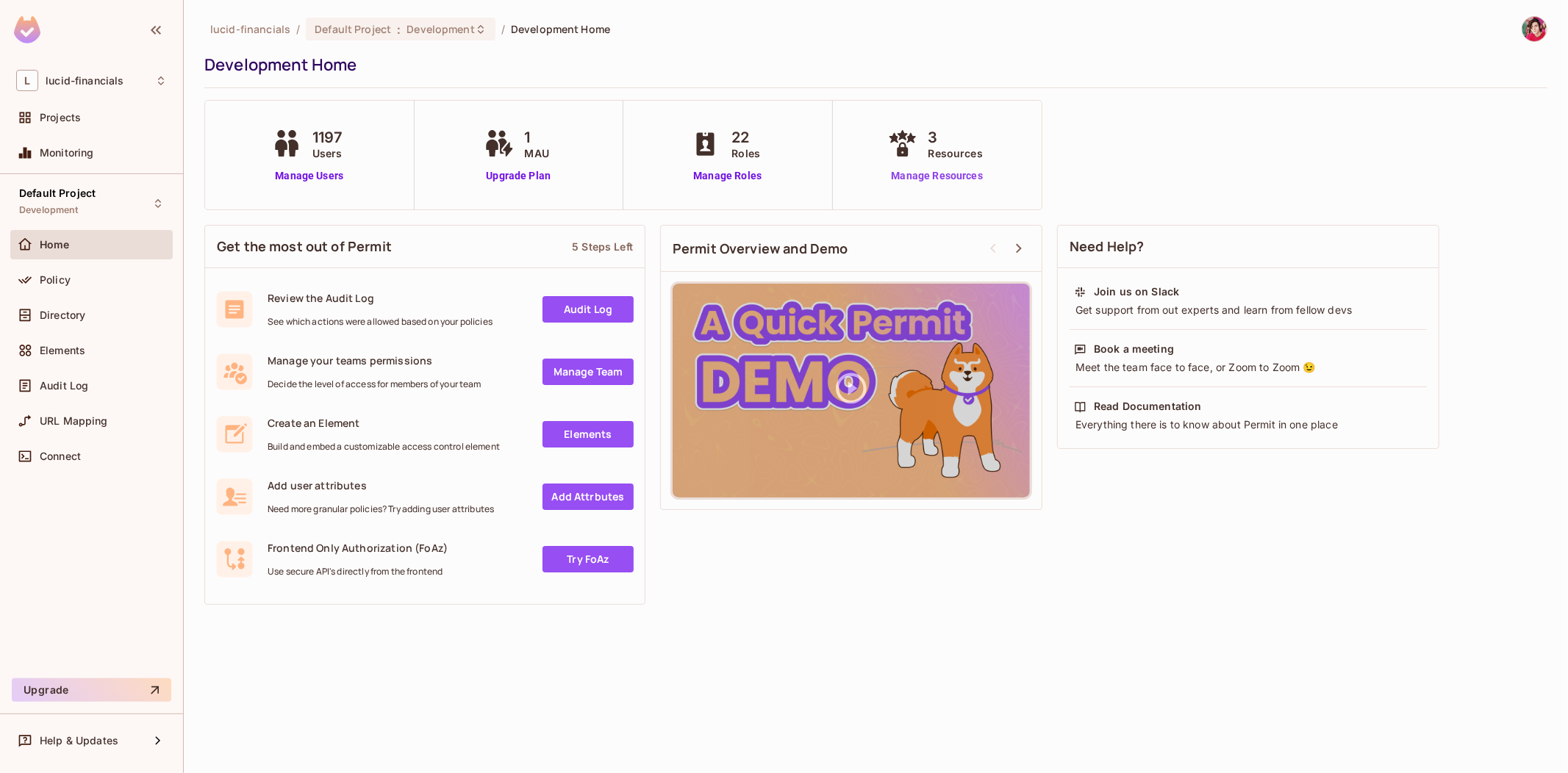
click at [926, 180] on link "Manage Resources" at bounding box center [937, 175] width 106 height 15
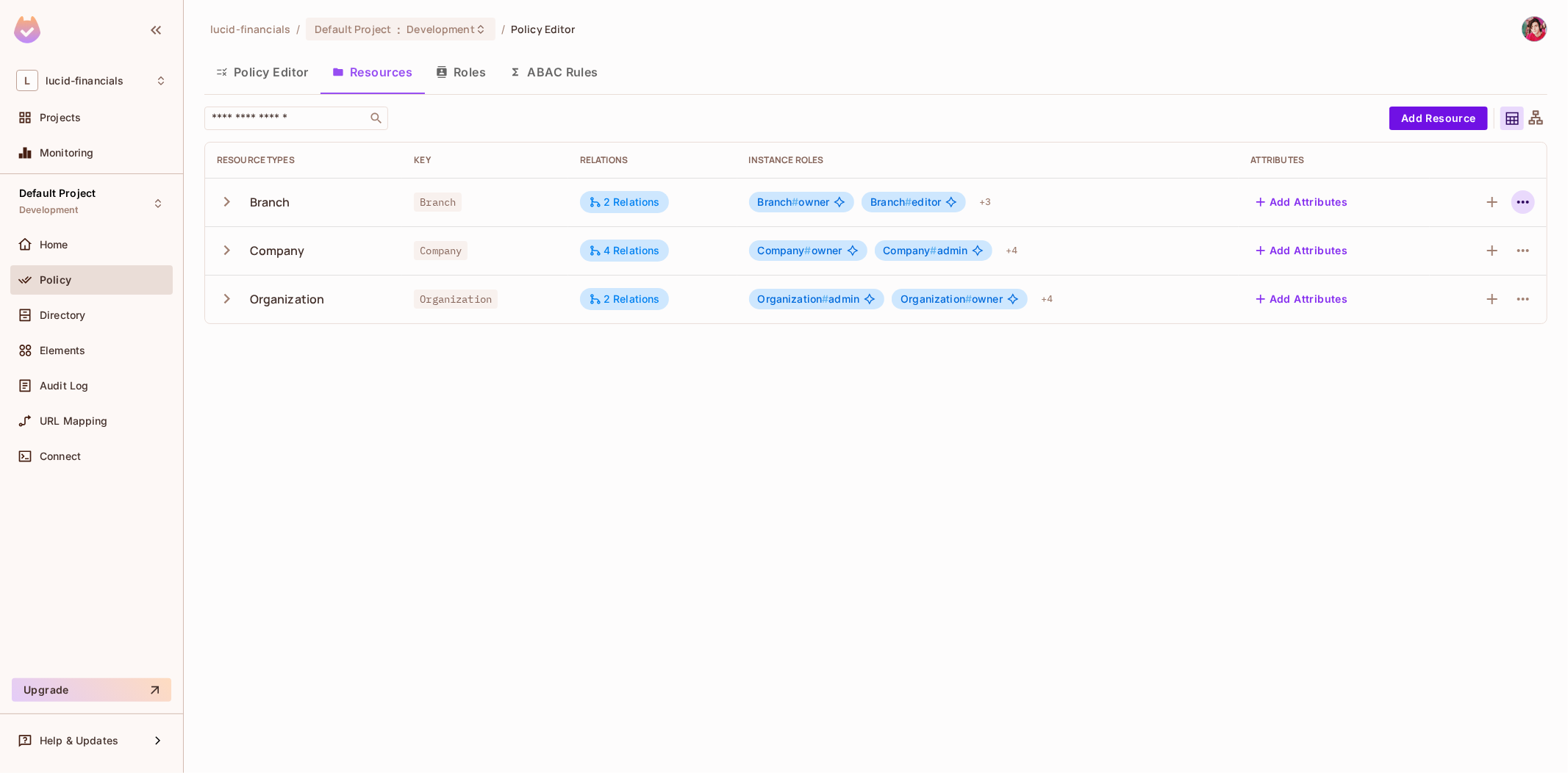
click at [1516, 203] on icon "button" at bounding box center [1523, 202] width 18 height 18
click at [1441, 259] on div "Edit Resource" at bounding box center [1458, 260] width 69 height 14
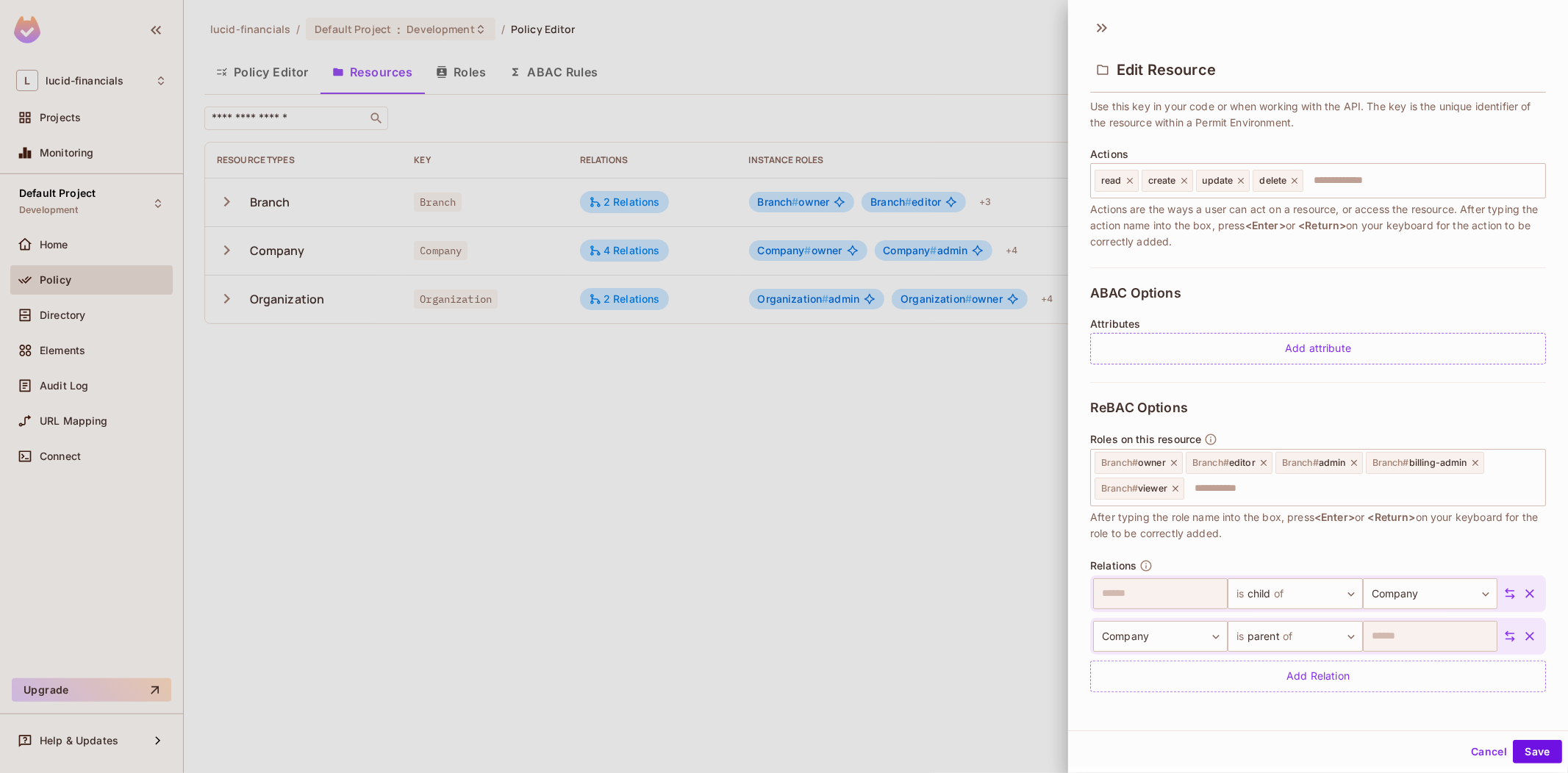
scroll to position [2, 0]
click at [948, 371] on div at bounding box center [784, 386] width 1568 height 773
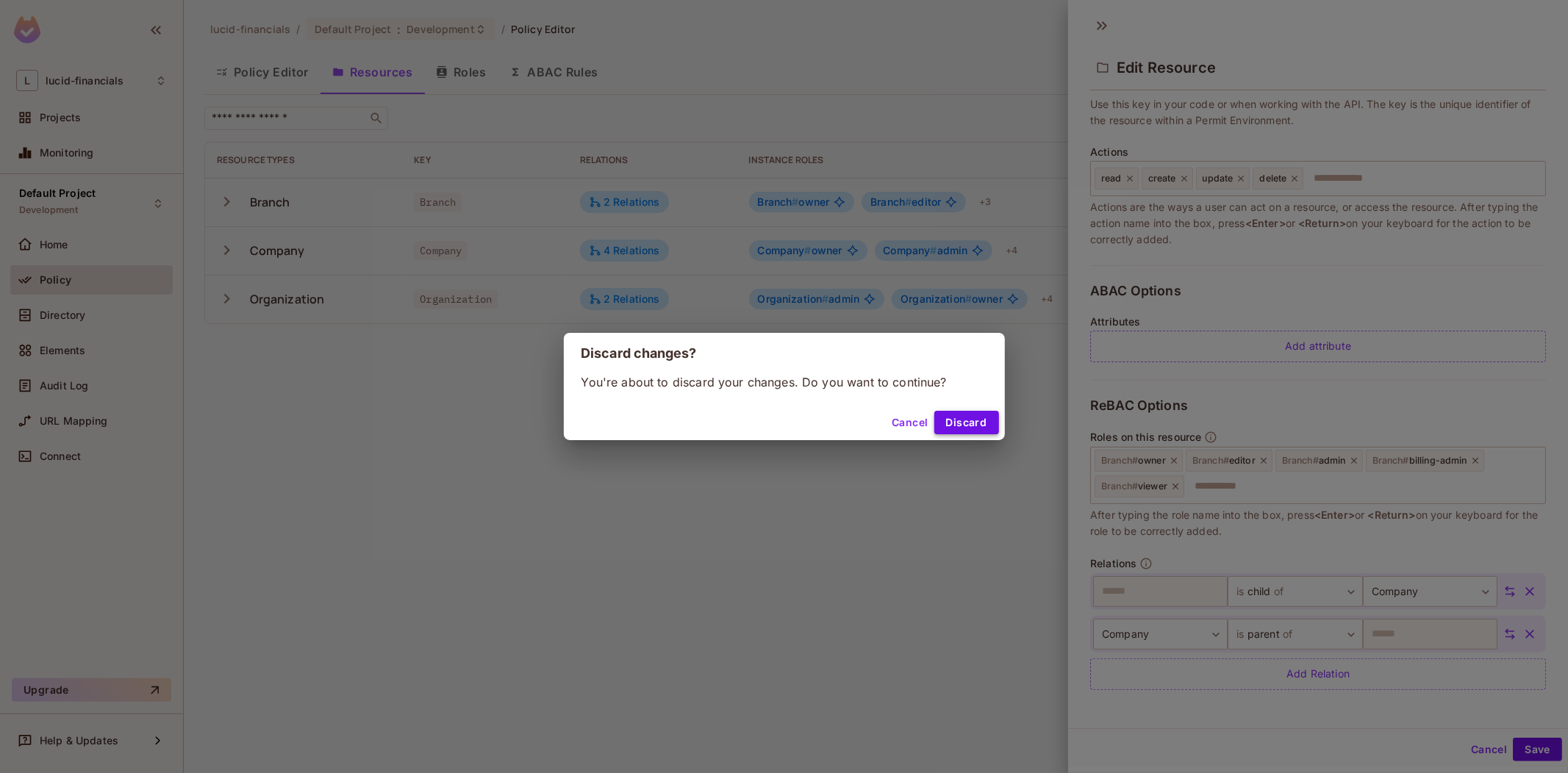
click at [970, 420] on button "Discard" at bounding box center [966, 422] width 64 height 23
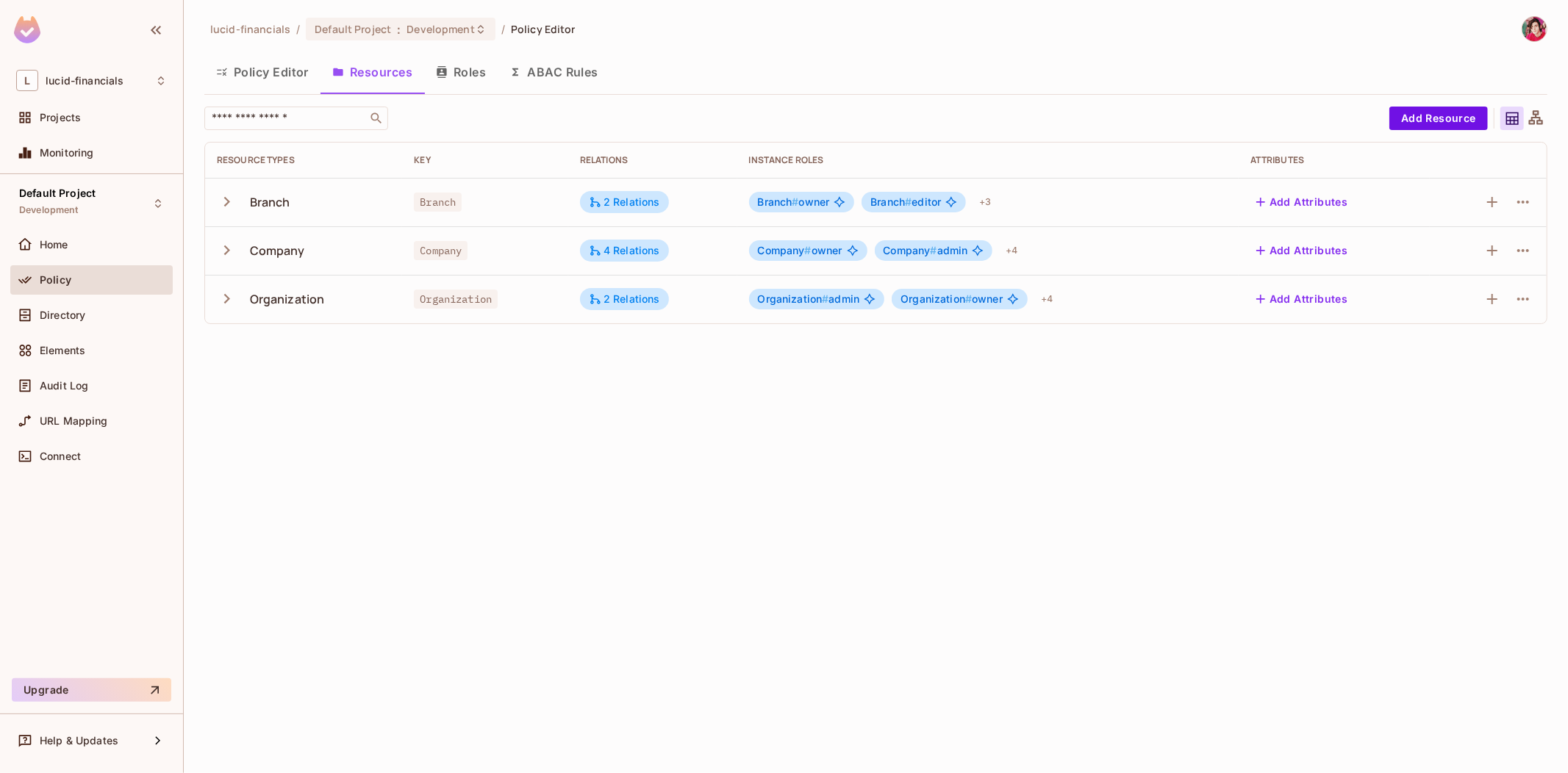
click at [666, 420] on div "lucid-financials / Default Project : Development / Policy Editor Policy Editor …" at bounding box center [875, 386] width 1384 height 773
click at [101, 78] on span "lucid-financials" at bounding box center [84, 81] width 78 height 12
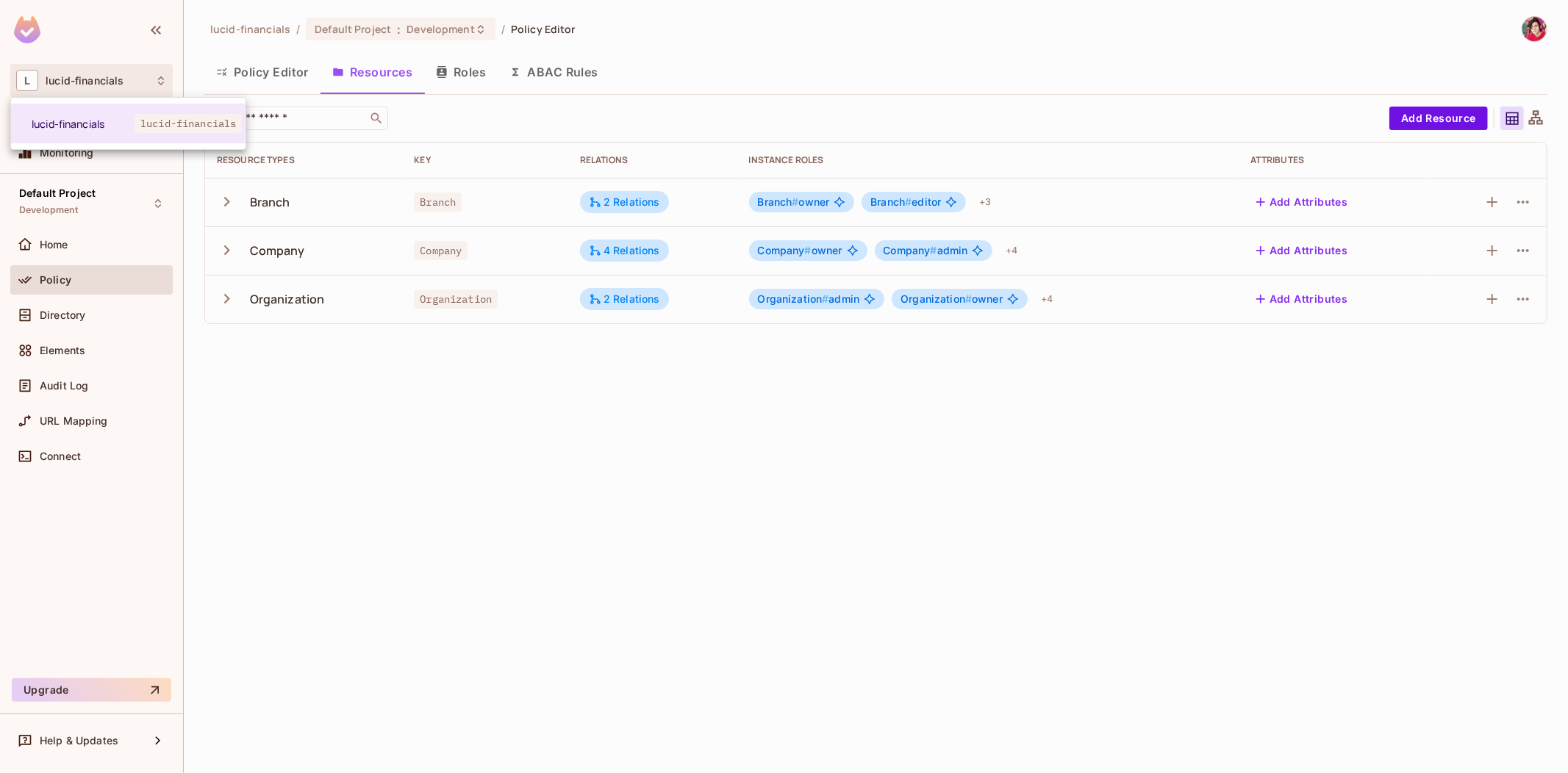
click at [101, 77] on div at bounding box center [784, 386] width 1568 height 773
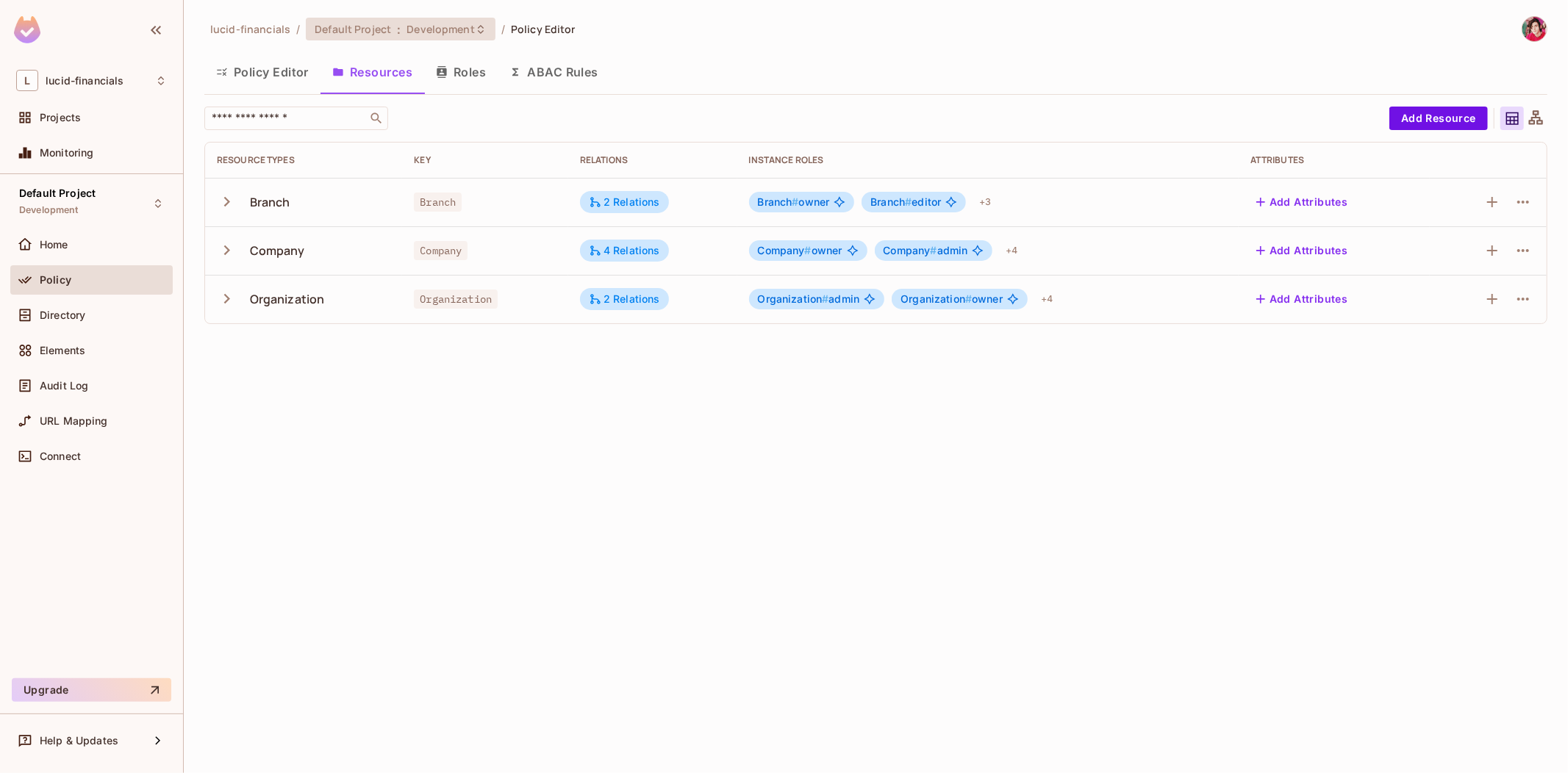
click at [396, 27] on span ":" at bounding box center [399, 29] width 5 height 12
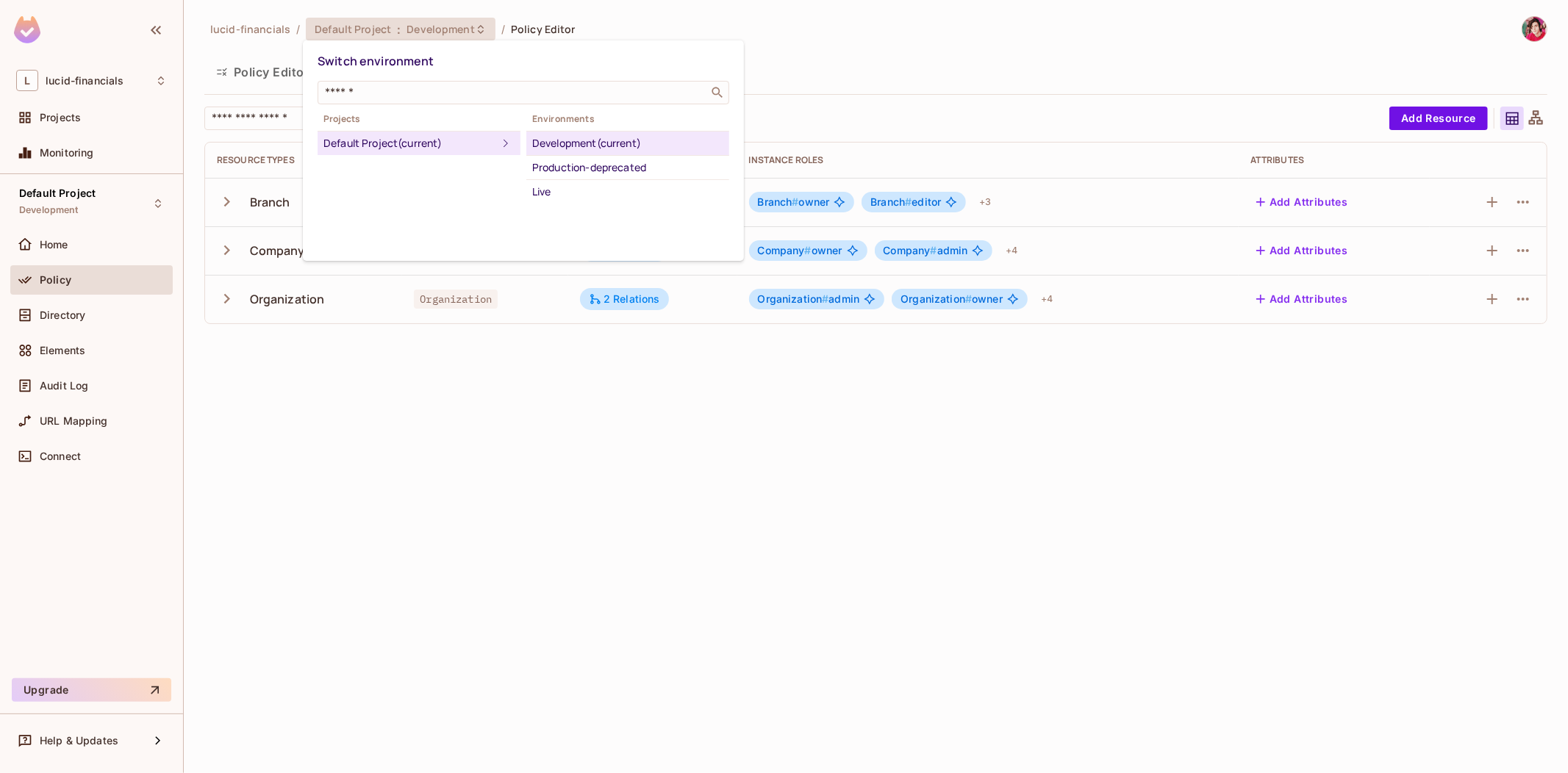
click at [288, 22] on div at bounding box center [784, 386] width 1568 height 773
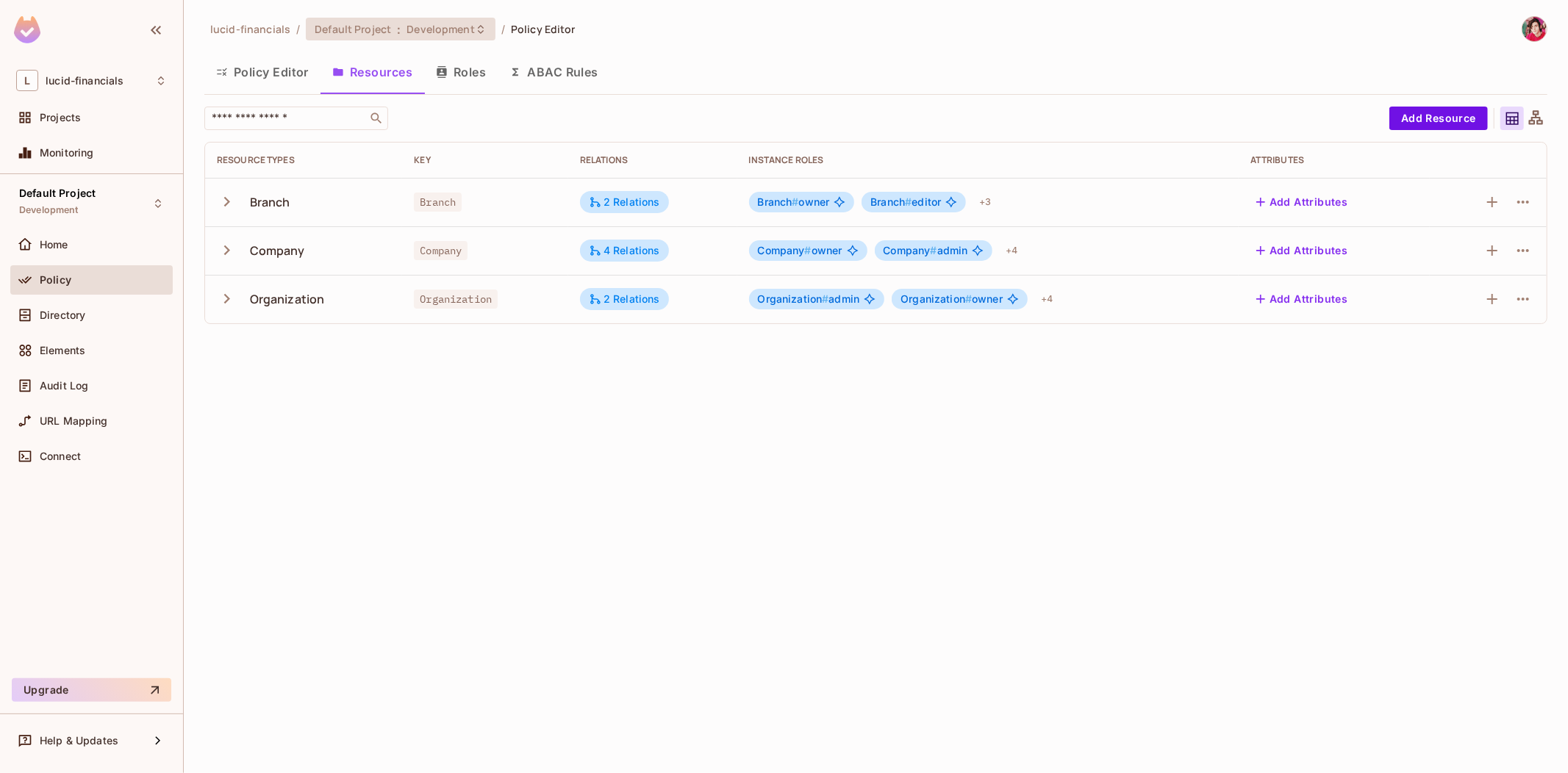
click at [391, 25] on div "Default Project : Development" at bounding box center [392, 30] width 155 height 14
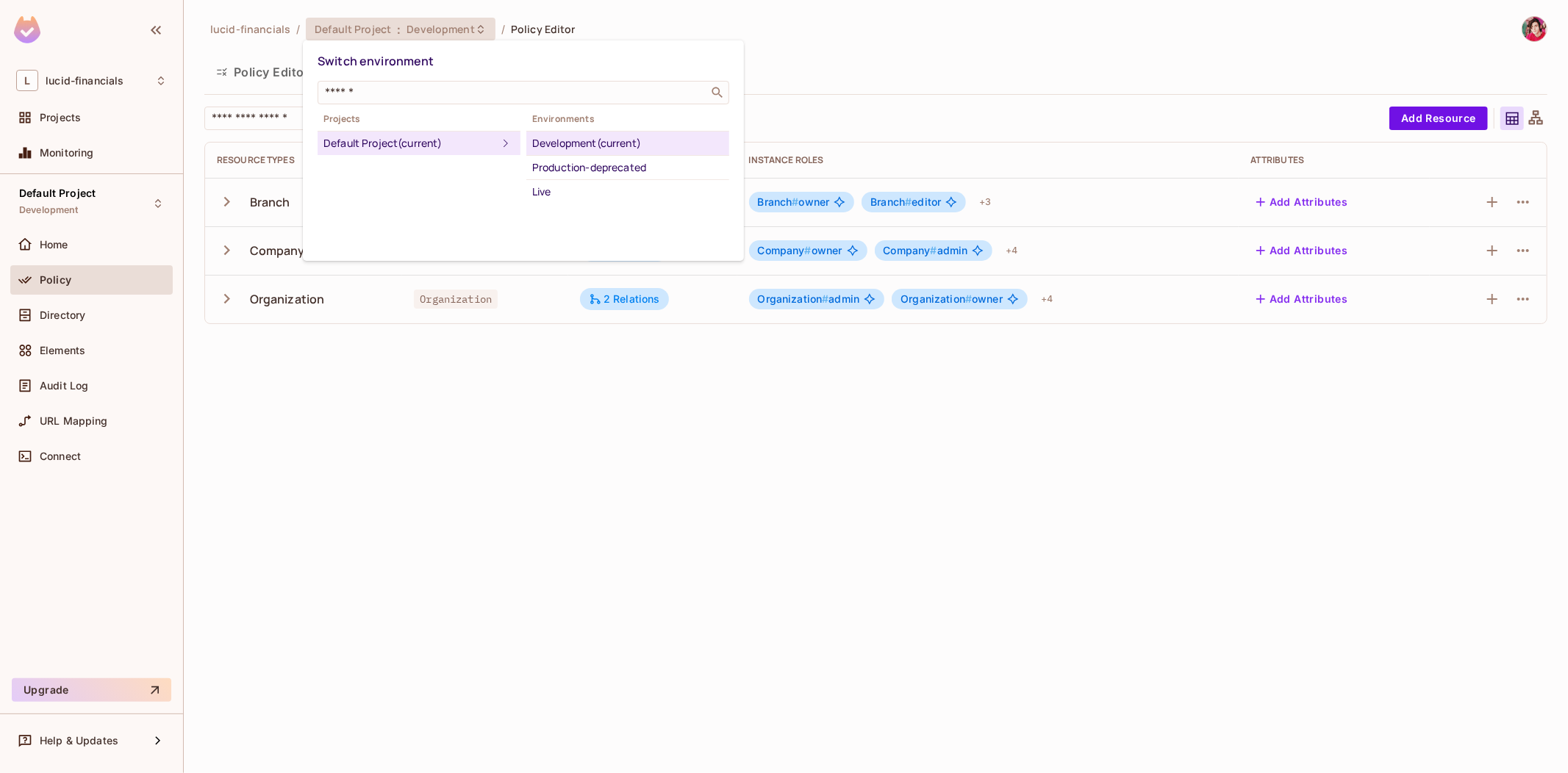
click at [391, 24] on div at bounding box center [784, 386] width 1568 height 773
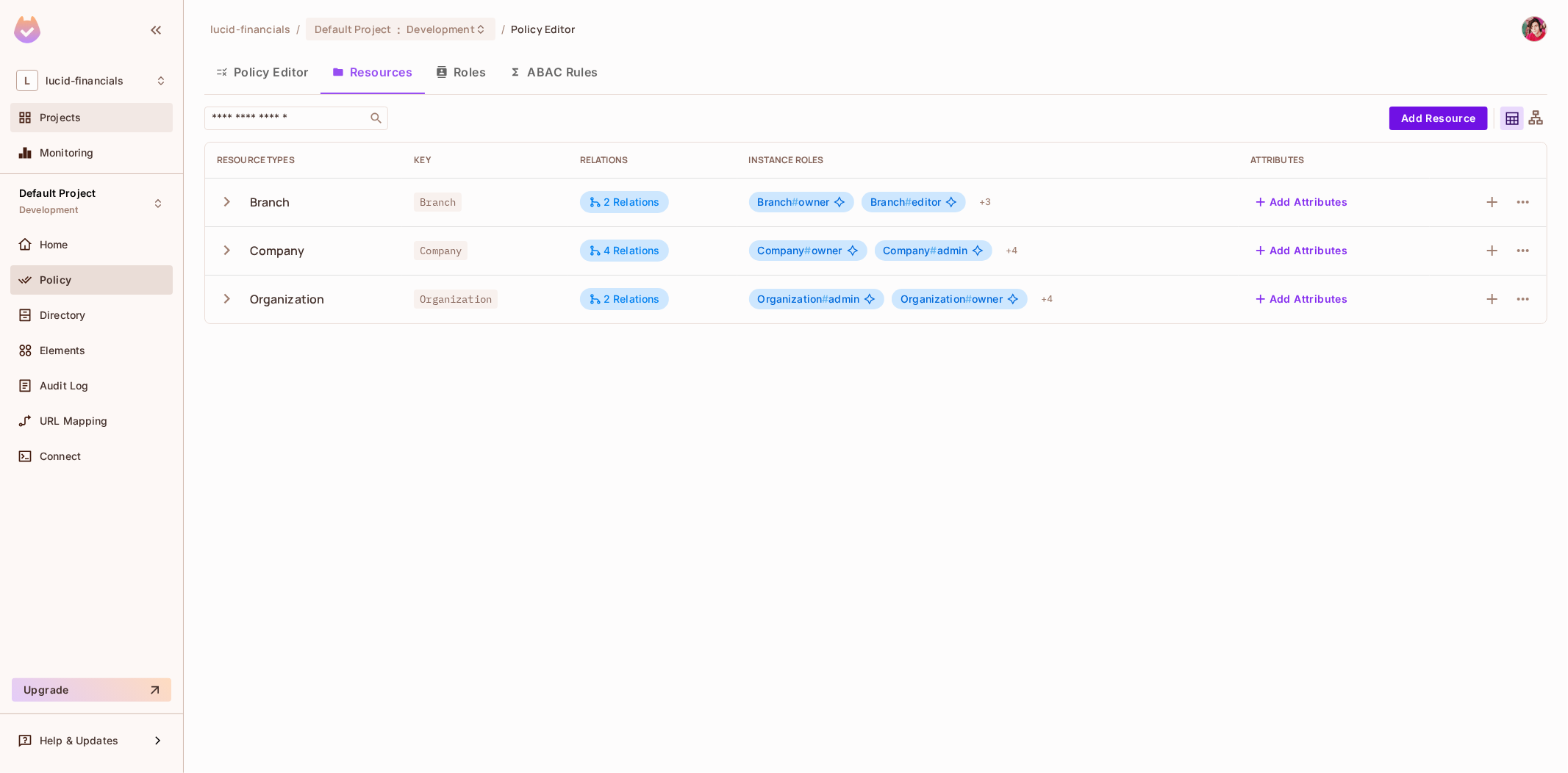
click at [66, 127] on div "Projects" at bounding box center [92, 117] width 163 height 30
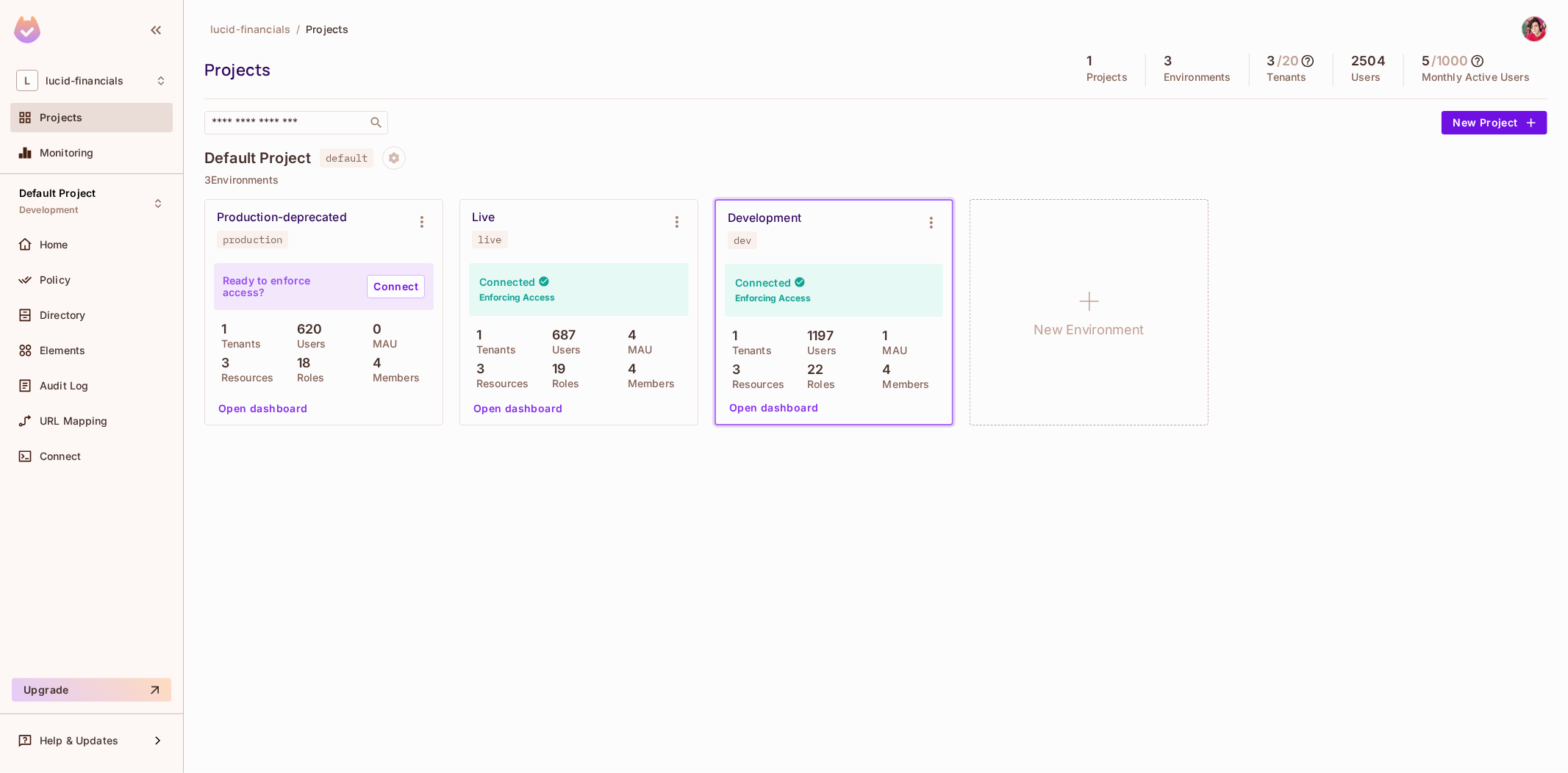
click at [434, 172] on div "Default Project default 3 Environments Production-deprecated production Ready t…" at bounding box center [875, 294] width 1343 height 295
click at [414, 222] on icon "Environment settings" at bounding box center [422, 222] width 18 height 18
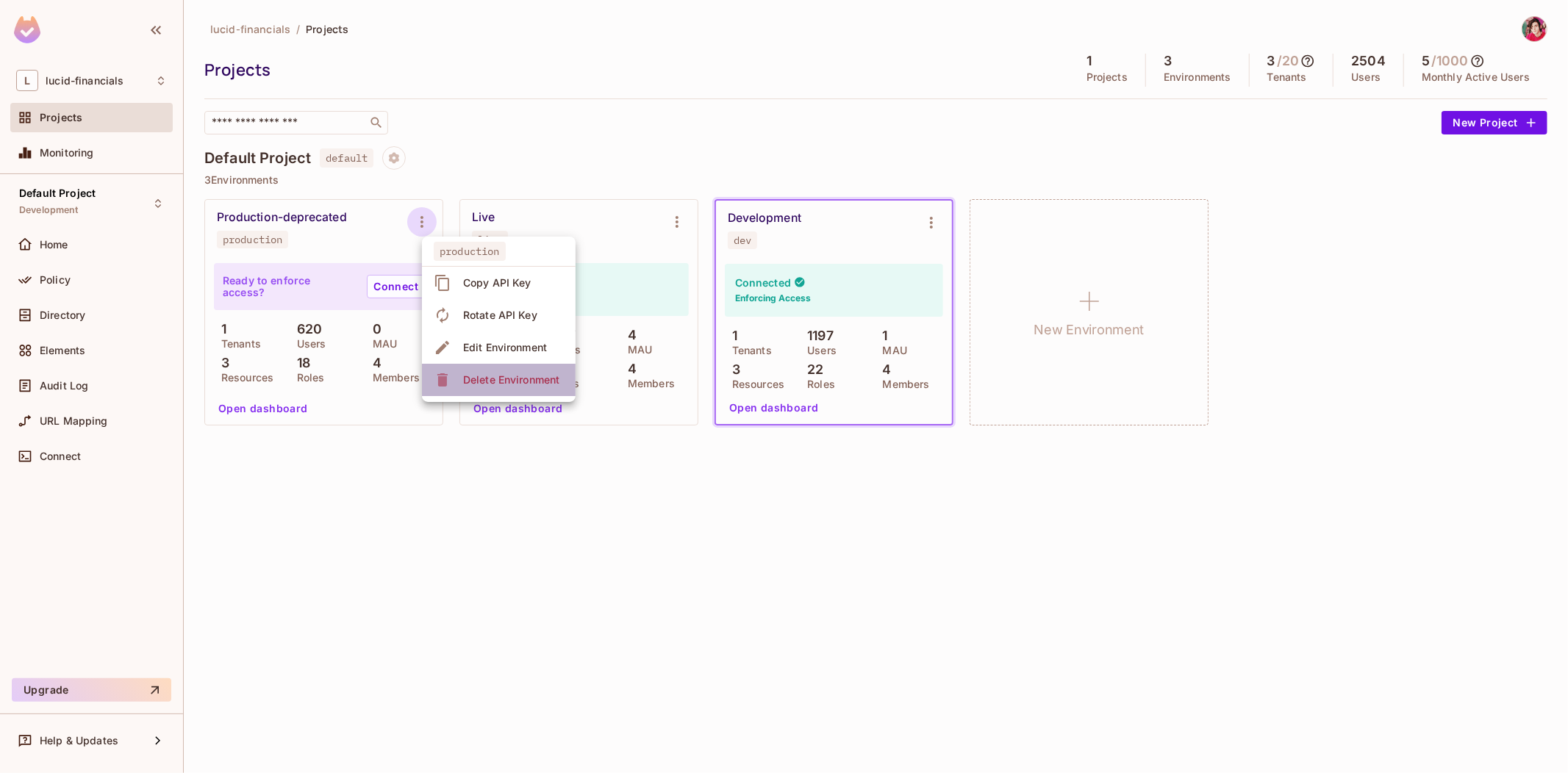
click at [494, 381] on div "Delete Environment" at bounding box center [512, 380] width 97 height 14
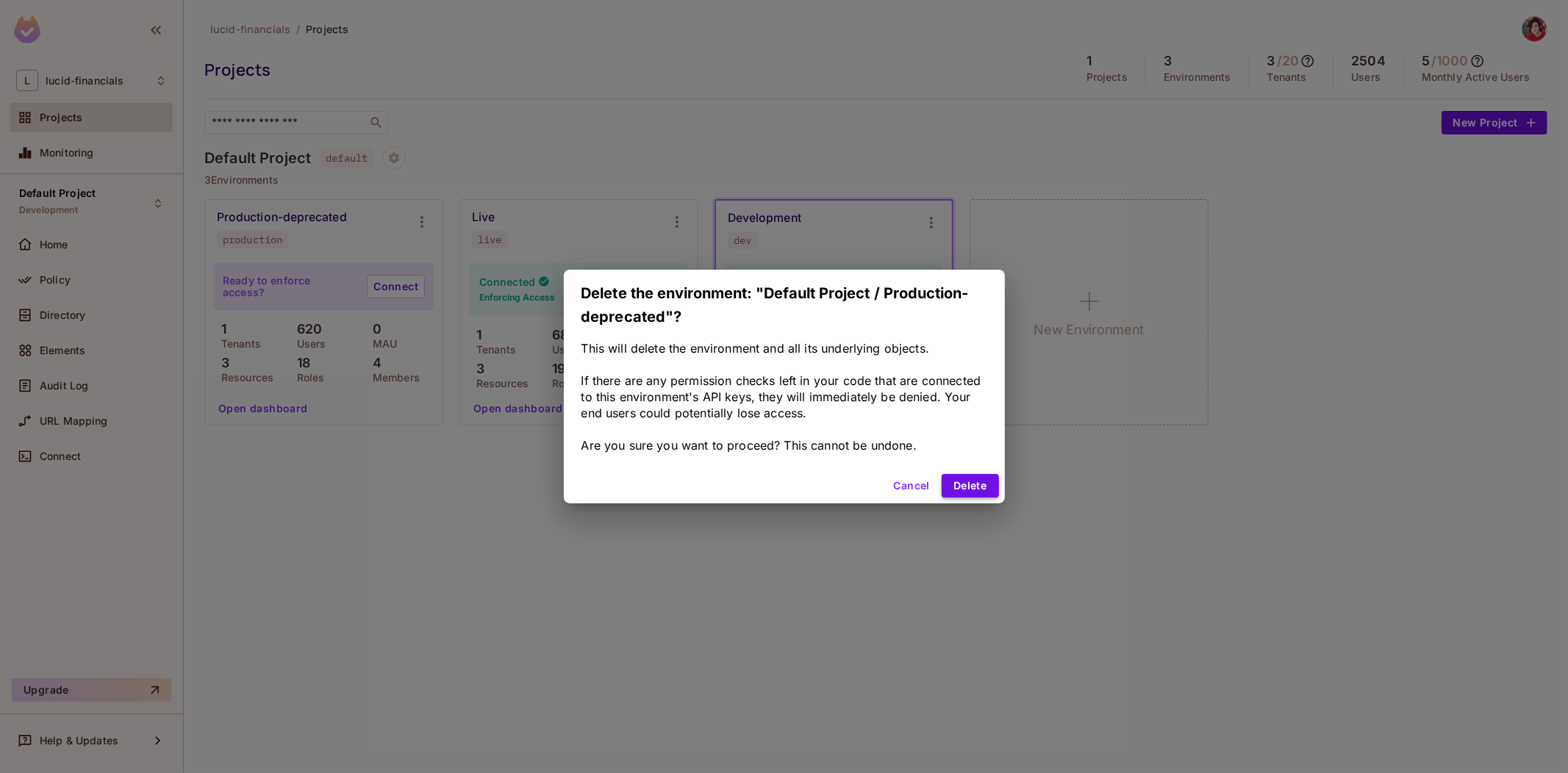
click at [968, 487] on button "Delete" at bounding box center [969, 486] width 56 height 23
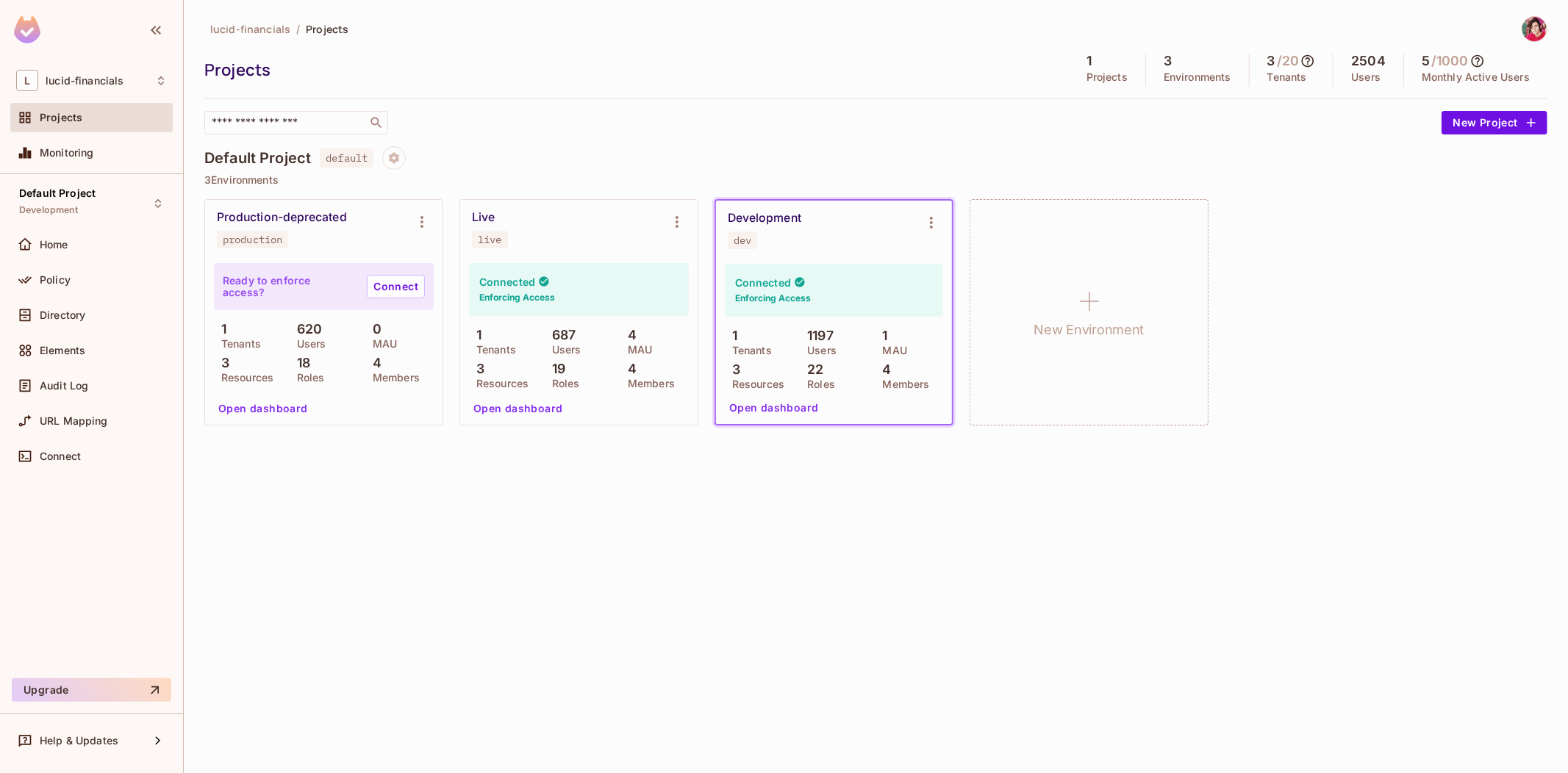
click at [1309, 60] on icon at bounding box center [1307, 61] width 14 height 14
click at [963, 133] on div at bounding box center [784, 386] width 1568 height 773
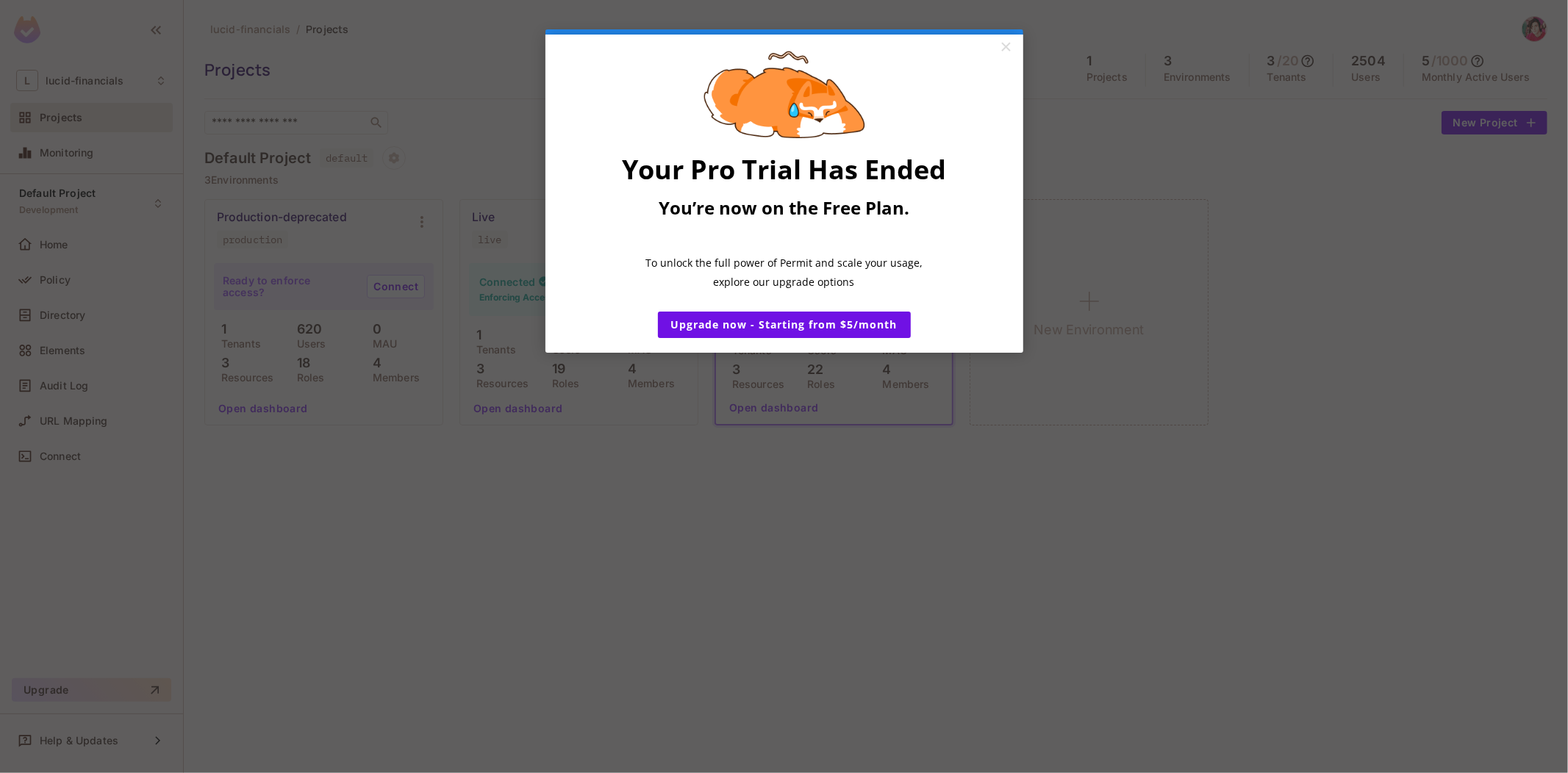
click at [649, 268] on span "To unlock the full power of Permit and scale your usage," at bounding box center [784, 263] width 277 height 14
drag, startPoint x: 649, startPoint y: 268, endPoint x: 707, endPoint y: 269, distance: 58.0
click at [707, 269] on span "To unlock the full power of Permit and scale your usage," at bounding box center [784, 263] width 277 height 14
click at [713, 268] on span "To unlock the full power of Permit and scale your usage," at bounding box center [784, 263] width 277 height 14
click at [843, 336] on link "Upgrade now - Starting from $5/month" at bounding box center [784, 325] width 253 height 27
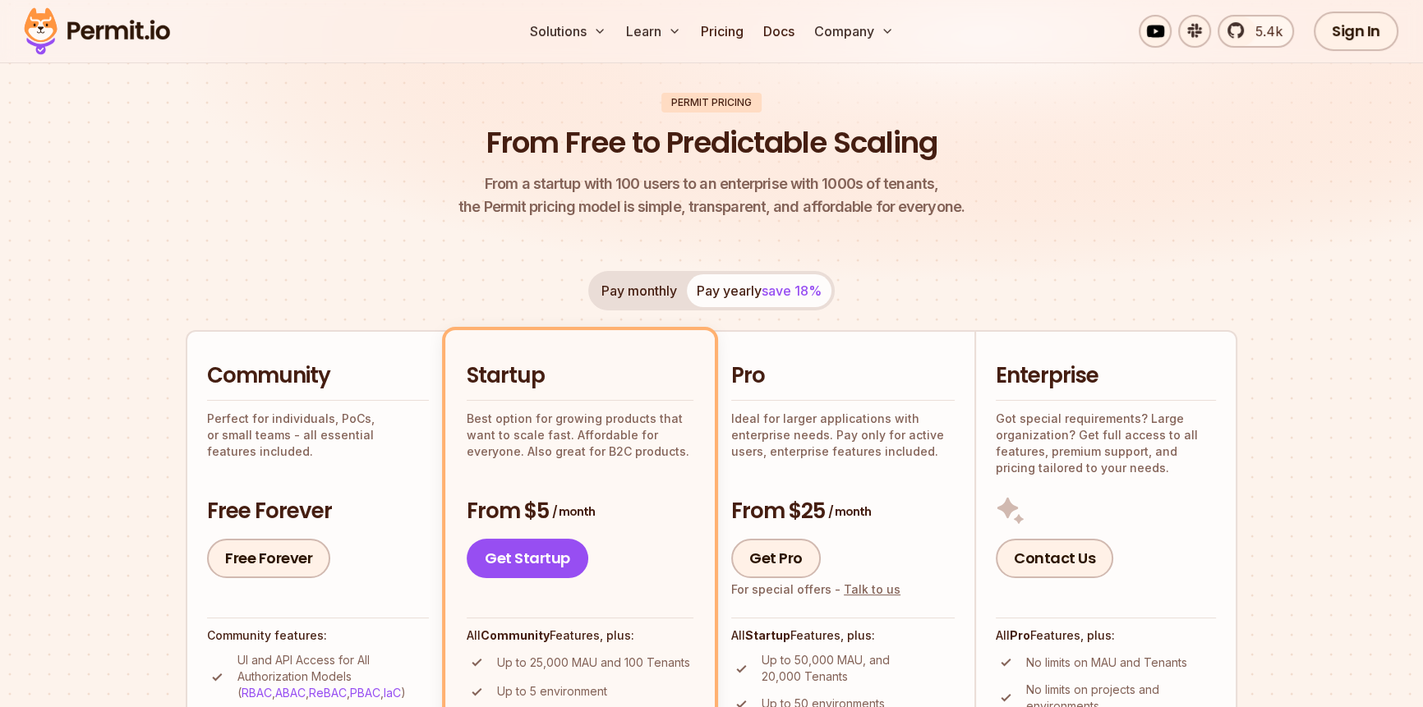
scroll to position [358, 0]
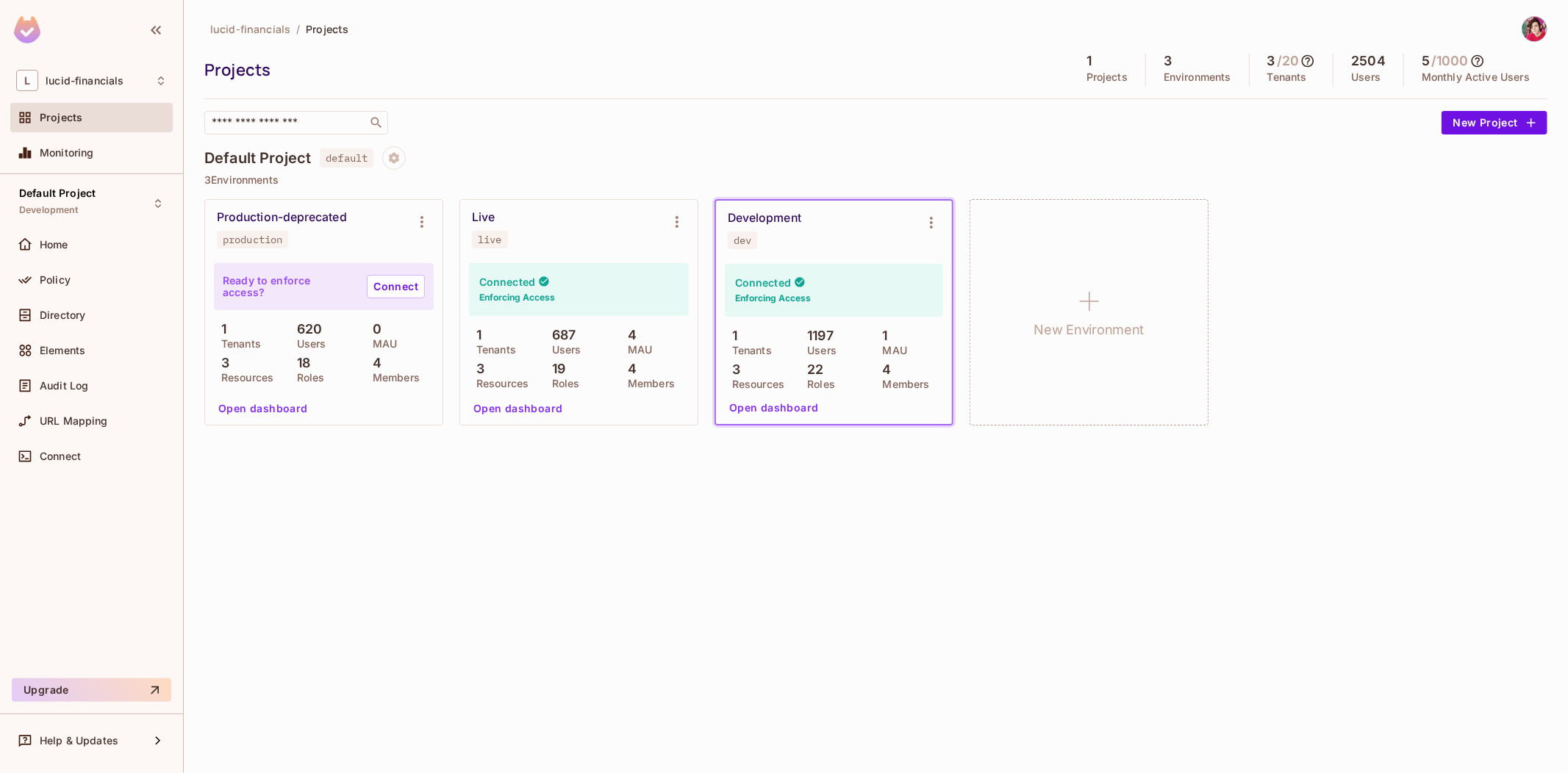
click at [545, 147] on div "Default Project default" at bounding box center [875, 158] width 1343 height 23
click at [1538, 23] on img at bounding box center [1534, 29] width 24 height 24
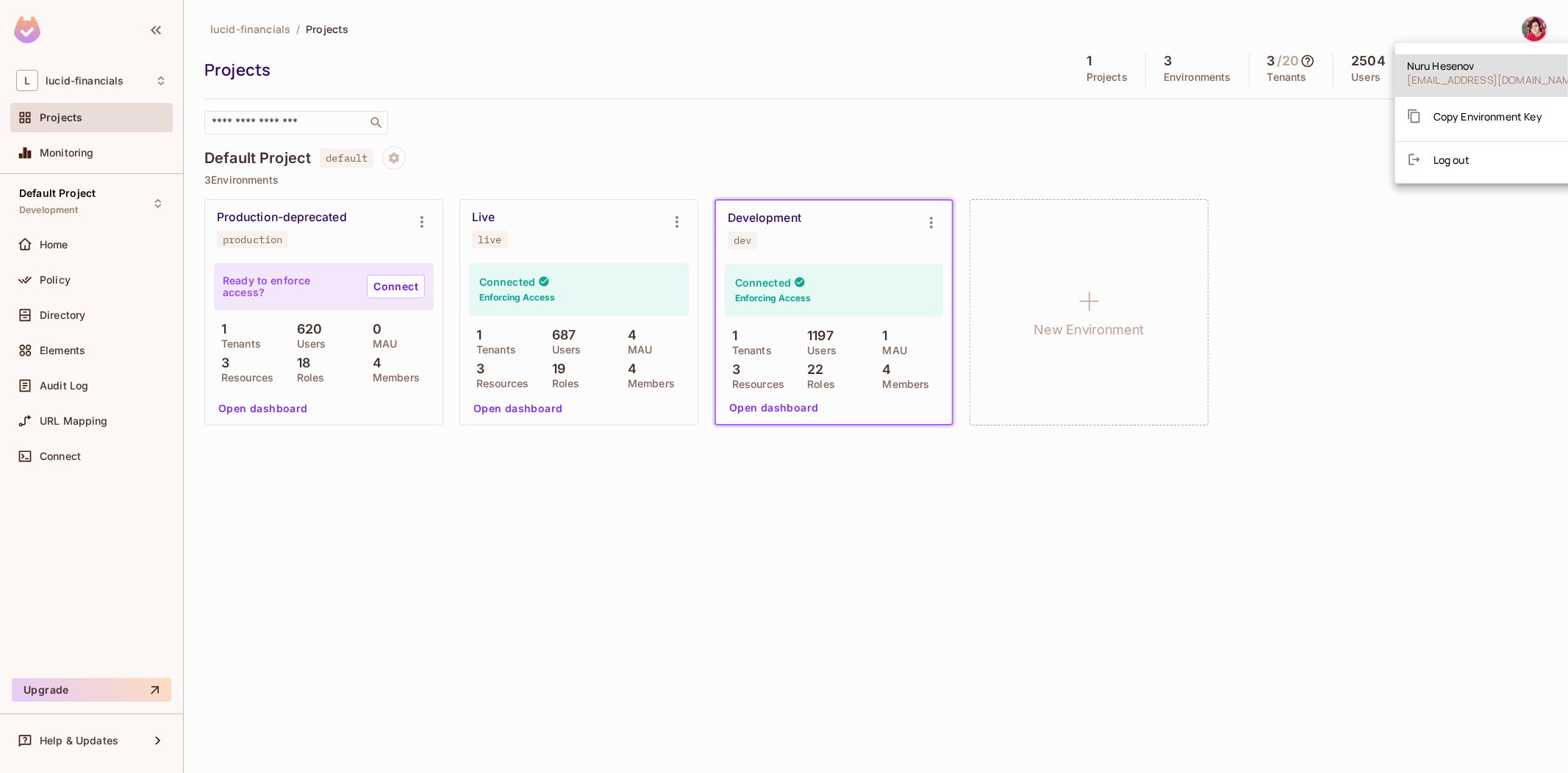
click at [1538, 23] on div at bounding box center [784, 386] width 1568 height 773
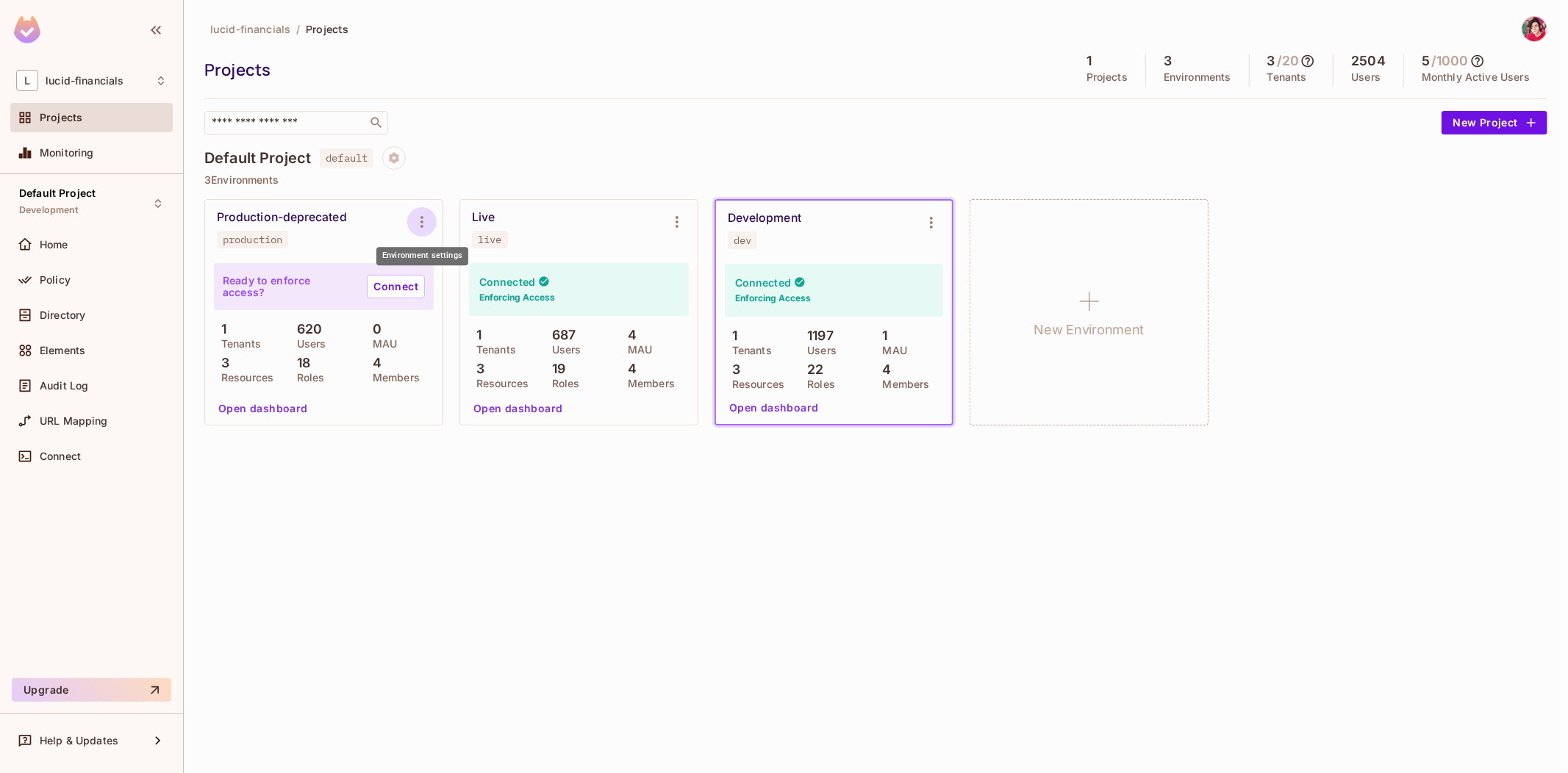
click at [417, 213] on icon "Environment settings" at bounding box center [422, 222] width 18 height 18
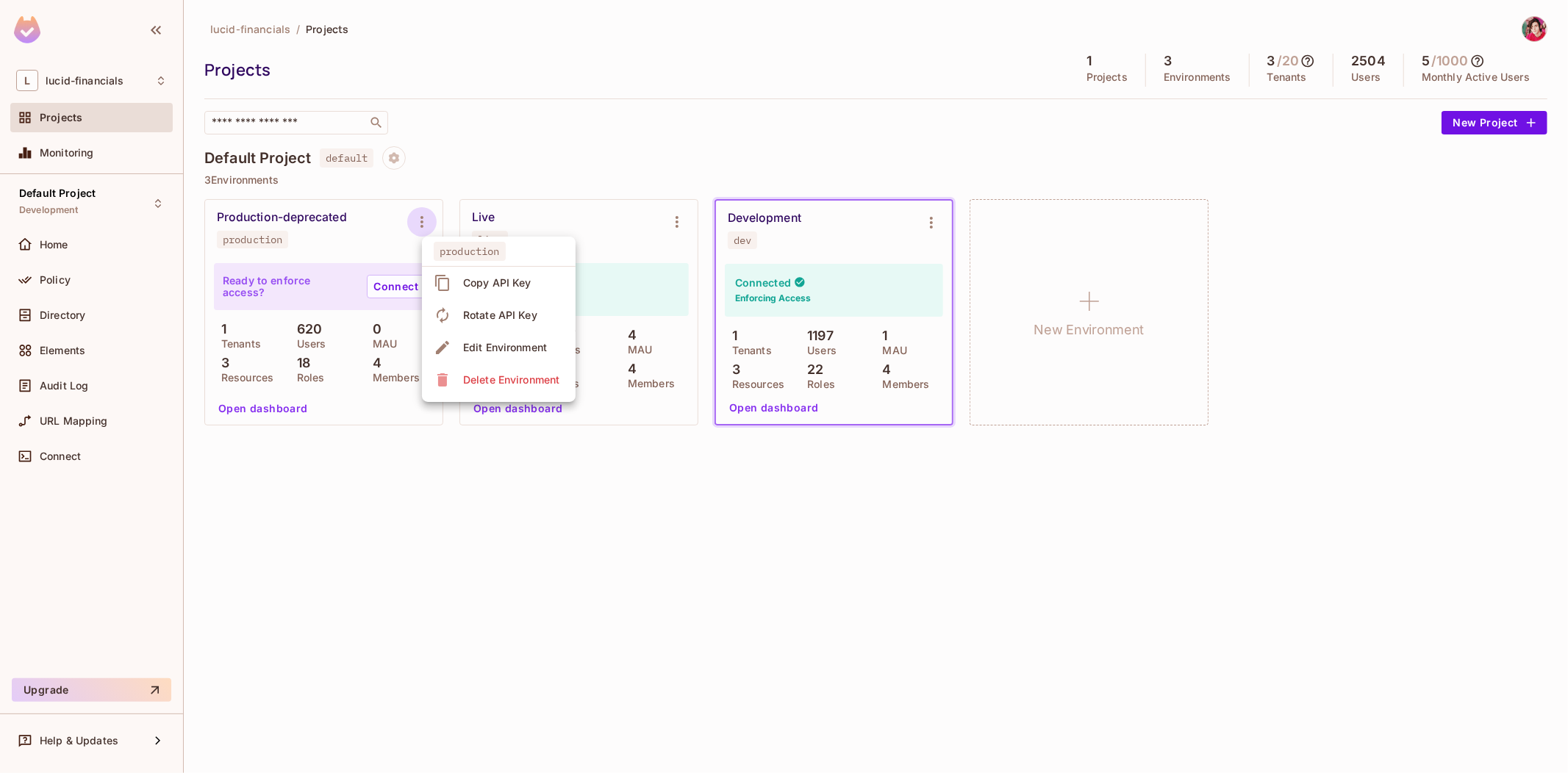
click at [576, 122] on div at bounding box center [784, 386] width 1568 height 773
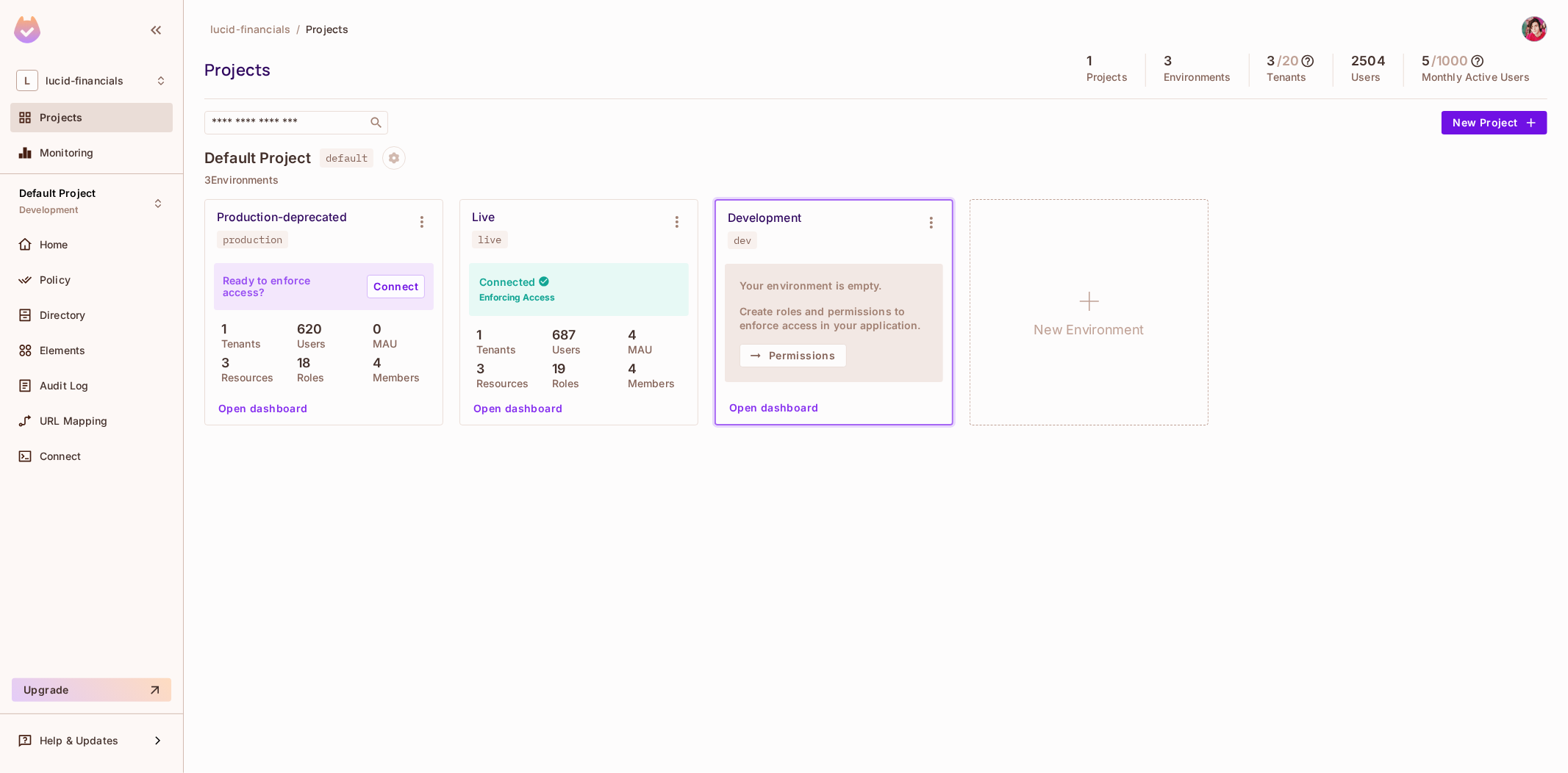
click at [875, 118] on div "​" at bounding box center [818, 123] width 1230 height 23
click at [929, 224] on icon "Environment settings" at bounding box center [931, 223] width 18 height 18
click at [937, 150] on div at bounding box center [784, 386] width 1568 height 773
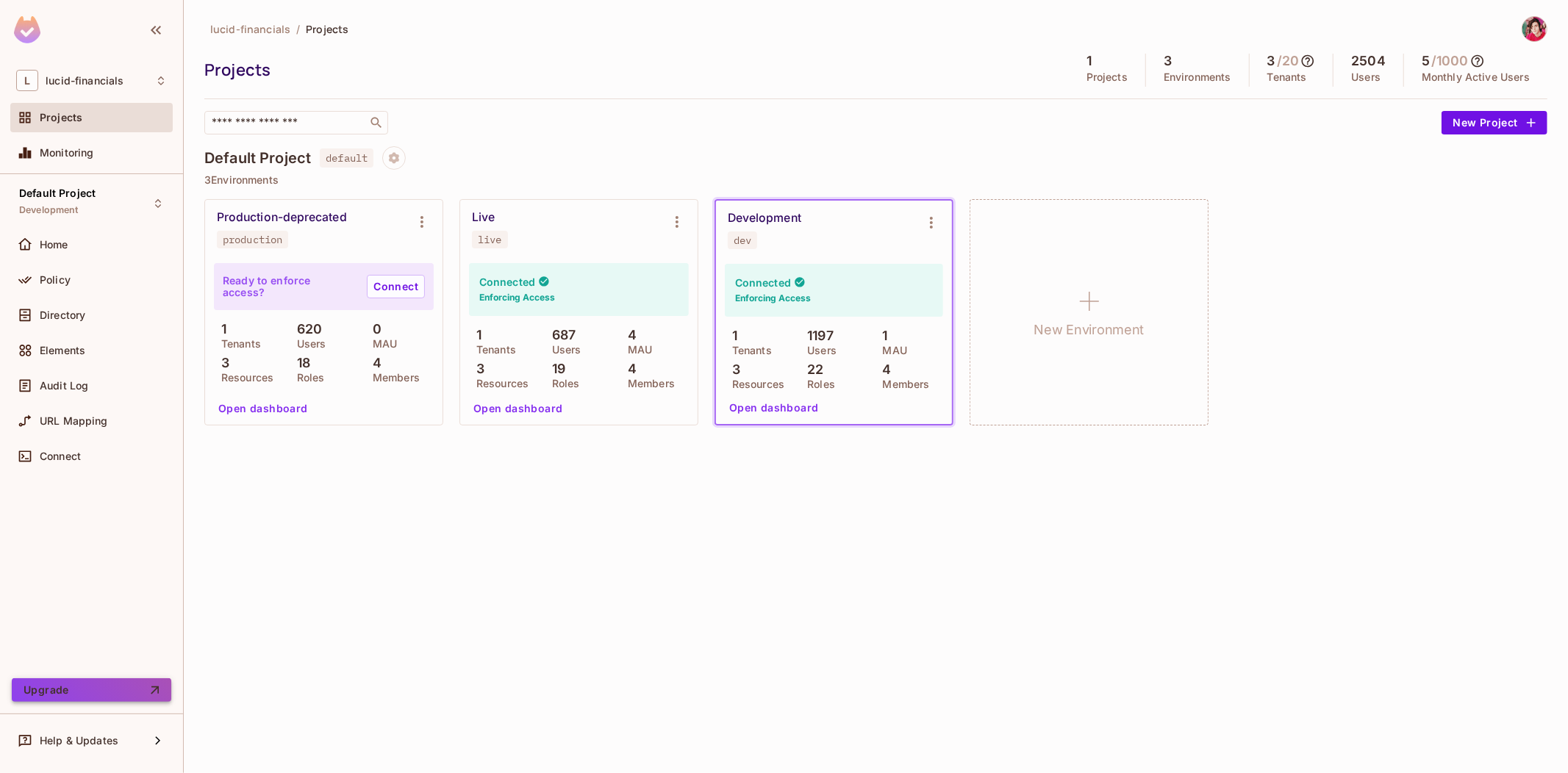
click at [93, 699] on button "Upgrade" at bounding box center [91, 690] width 159 height 23
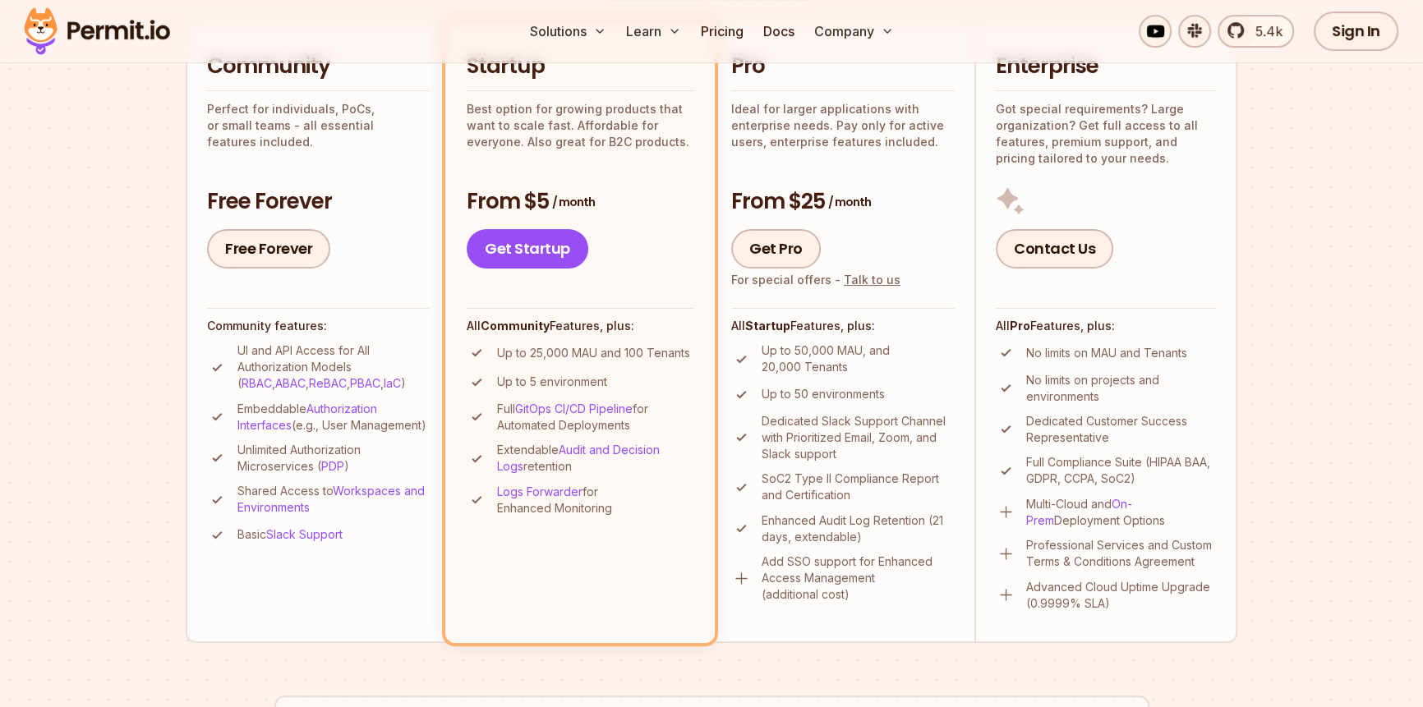
scroll to position [448, 0]
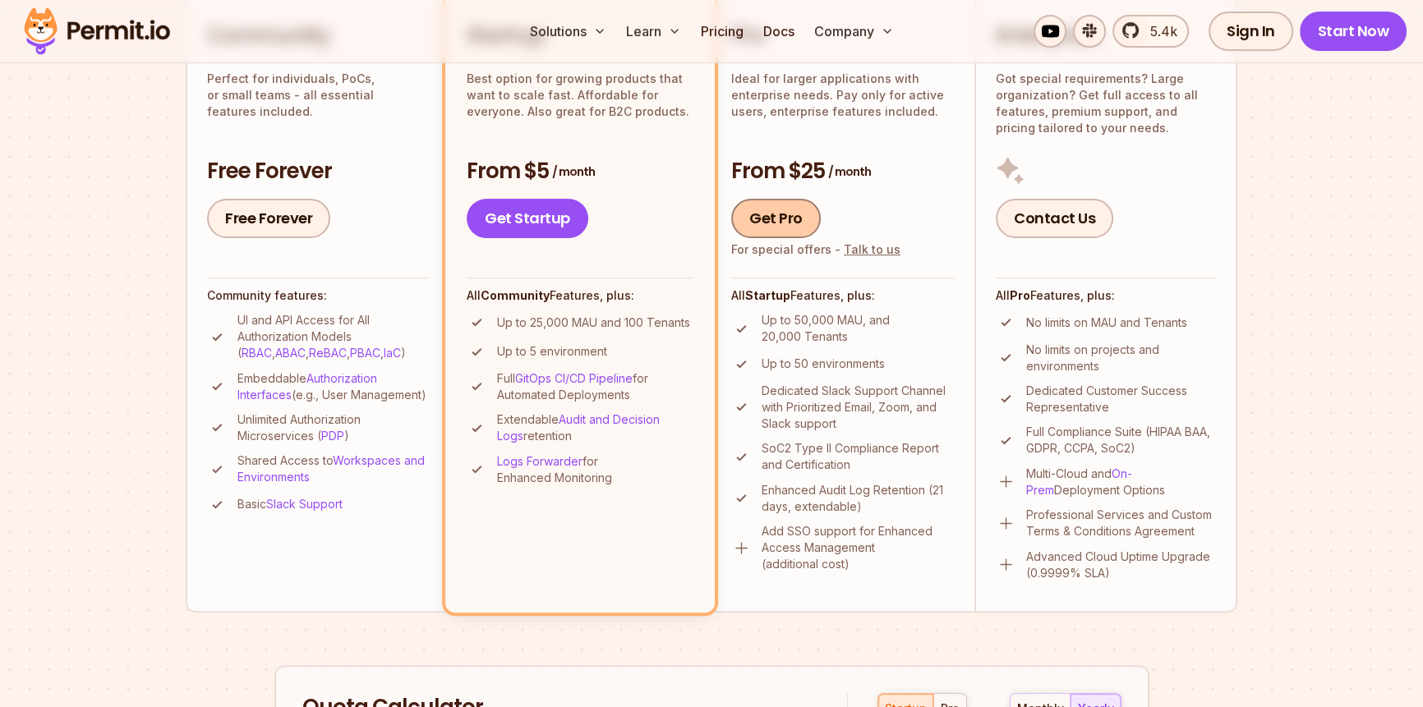
click at [773, 217] on link "Get Pro" at bounding box center [776, 218] width 90 height 39
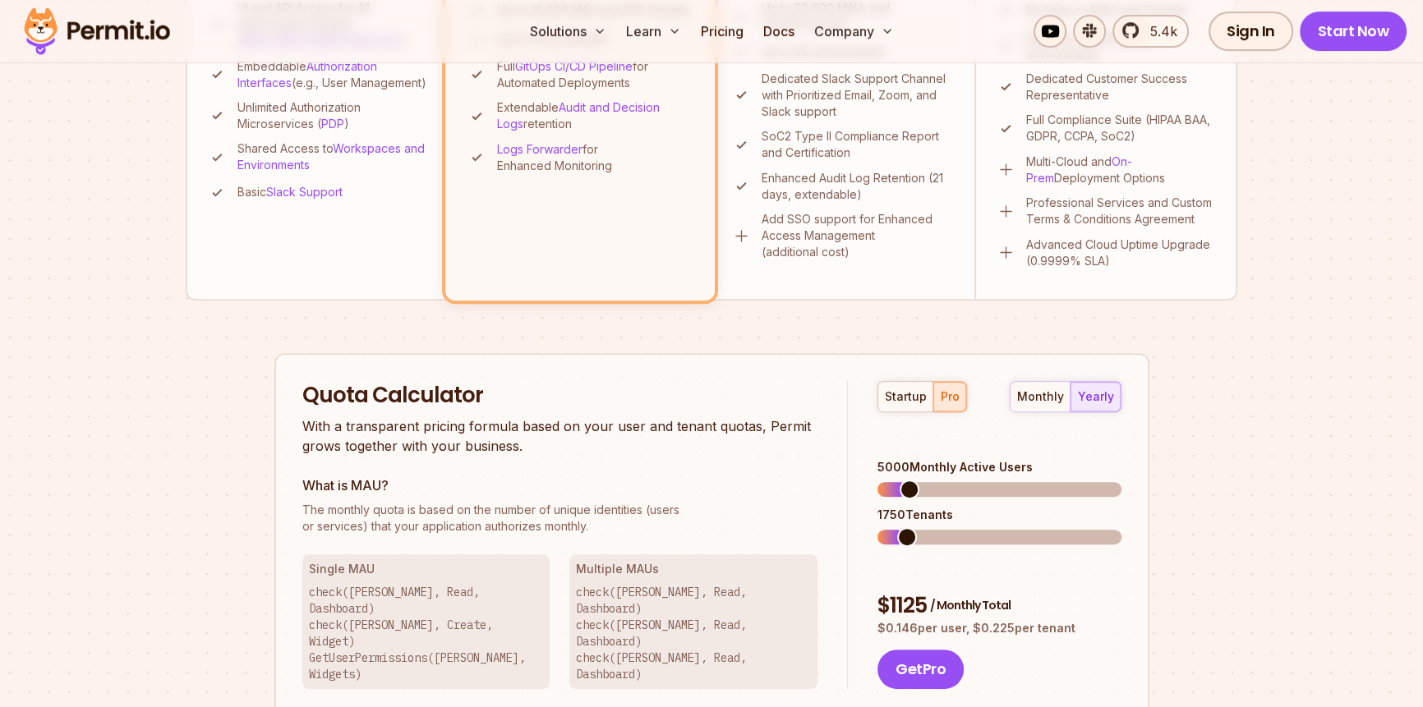
scroll to position [779, 0]
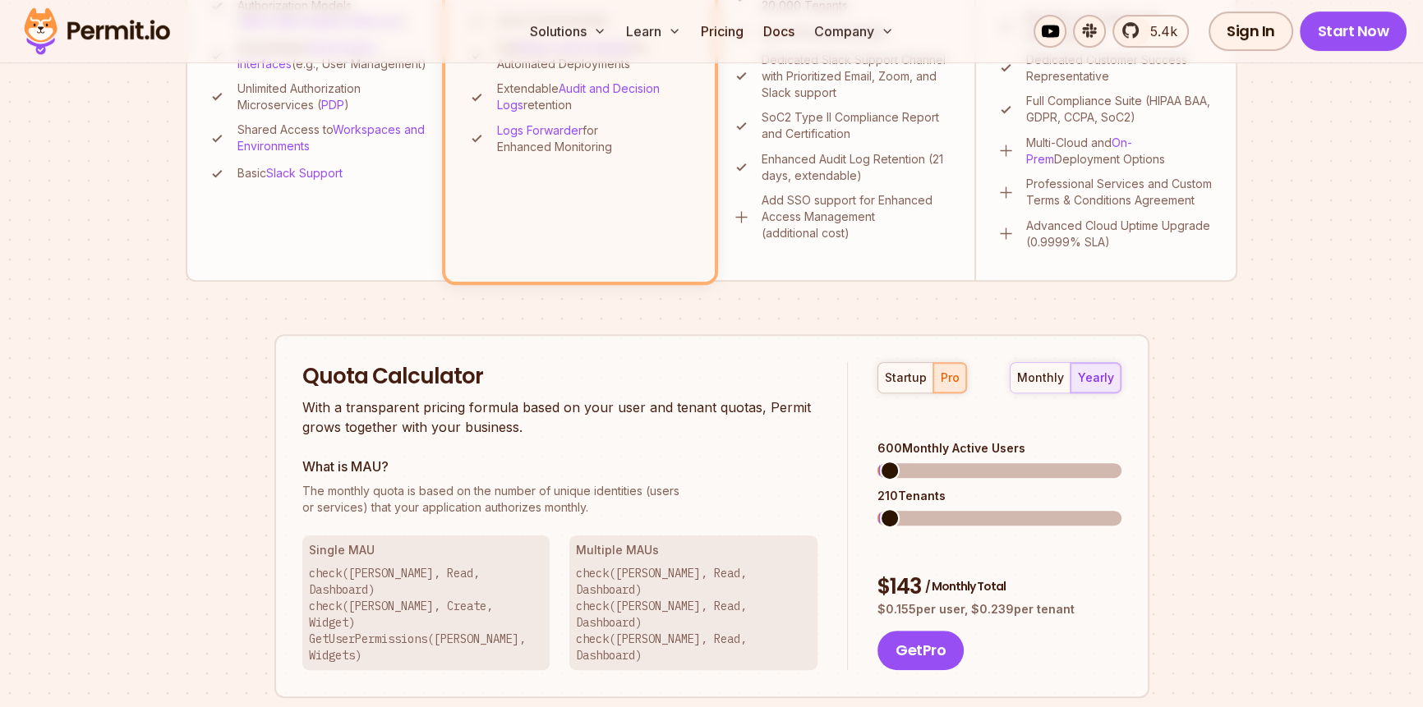
click at [880, 461] on span at bounding box center [890, 471] width 20 height 20
click at [877, 509] on span at bounding box center [887, 519] width 20 height 20
click at [896, 461] on span at bounding box center [904, 471] width 20 height 20
click at [877, 509] on span at bounding box center [887, 519] width 20 height 20
click at [887, 461] on span at bounding box center [897, 471] width 20 height 20
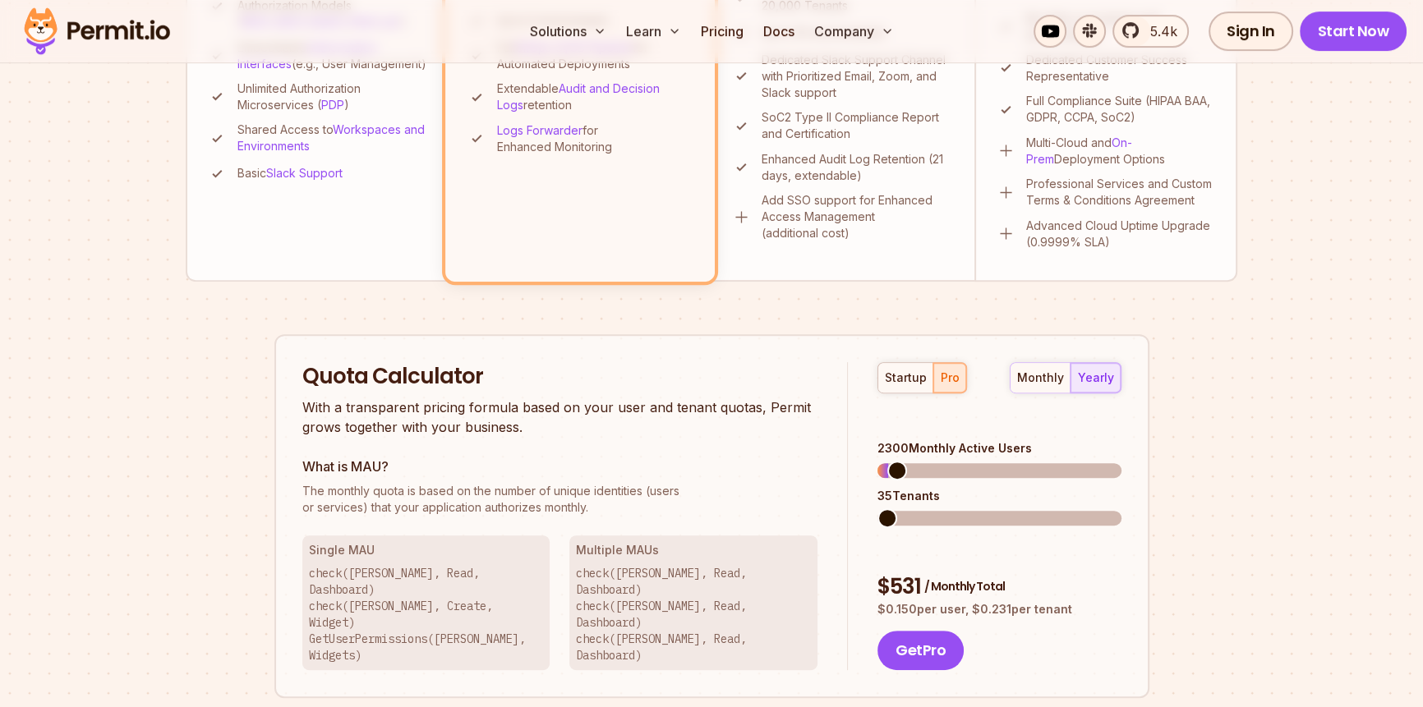
click at [877, 509] on span at bounding box center [887, 519] width 20 height 20
click at [907, 371] on div "startup" at bounding box center [906, 378] width 42 height 16
click at [877, 509] on span at bounding box center [887, 519] width 20 height 20
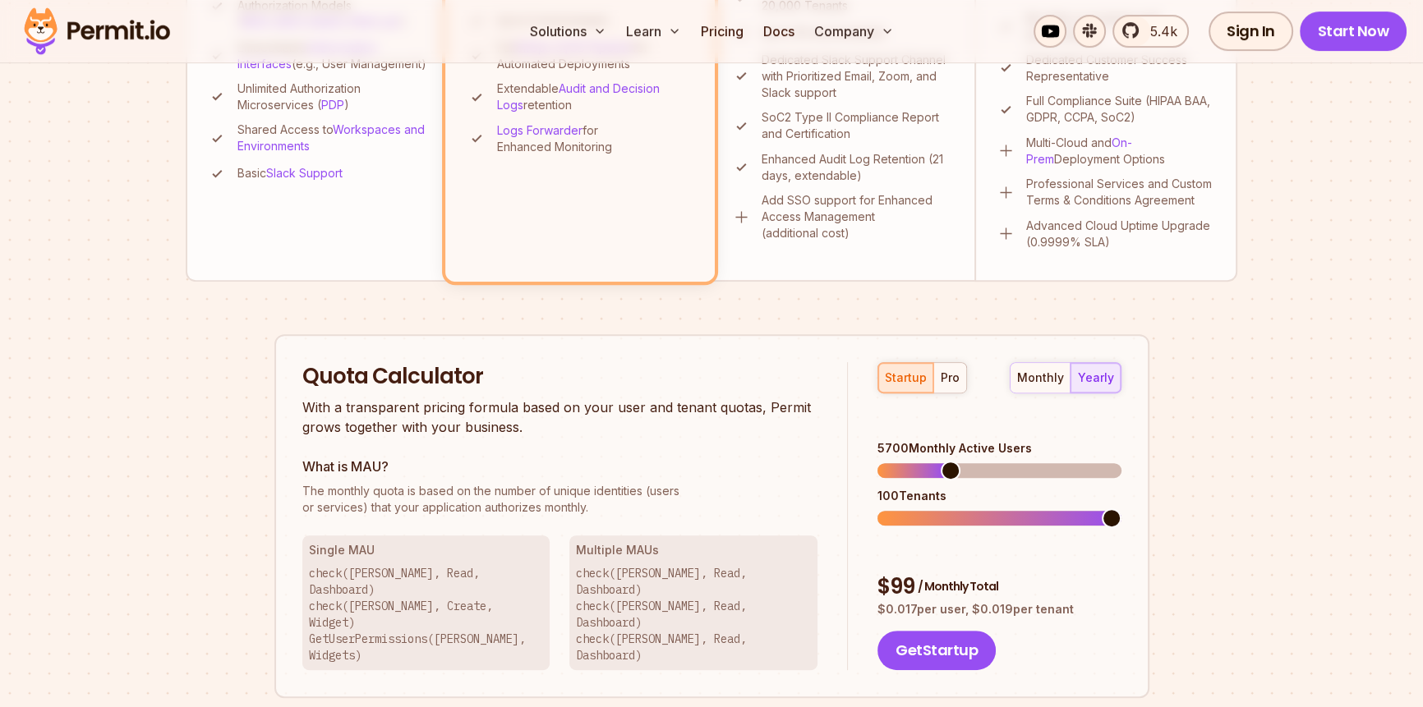
click at [941, 461] on span at bounding box center [951, 471] width 20 height 20
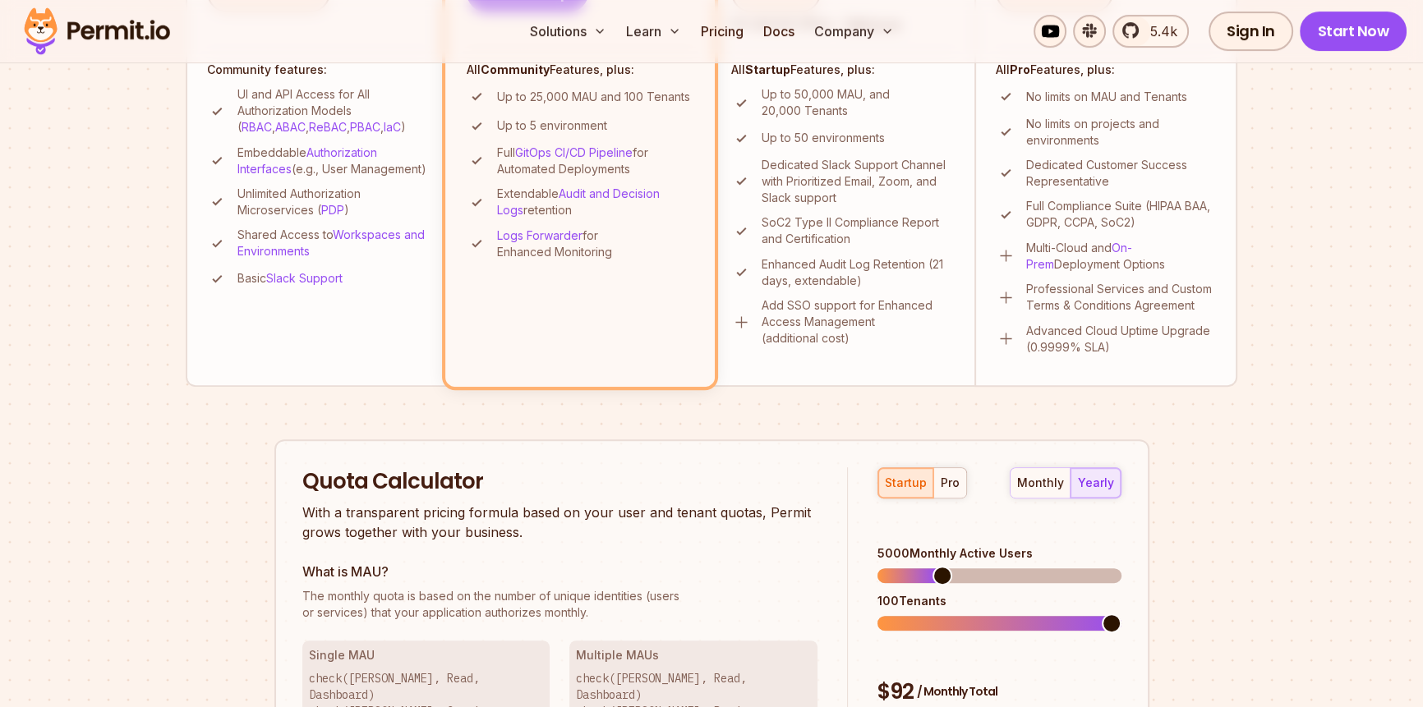
scroll to position [509, 0]
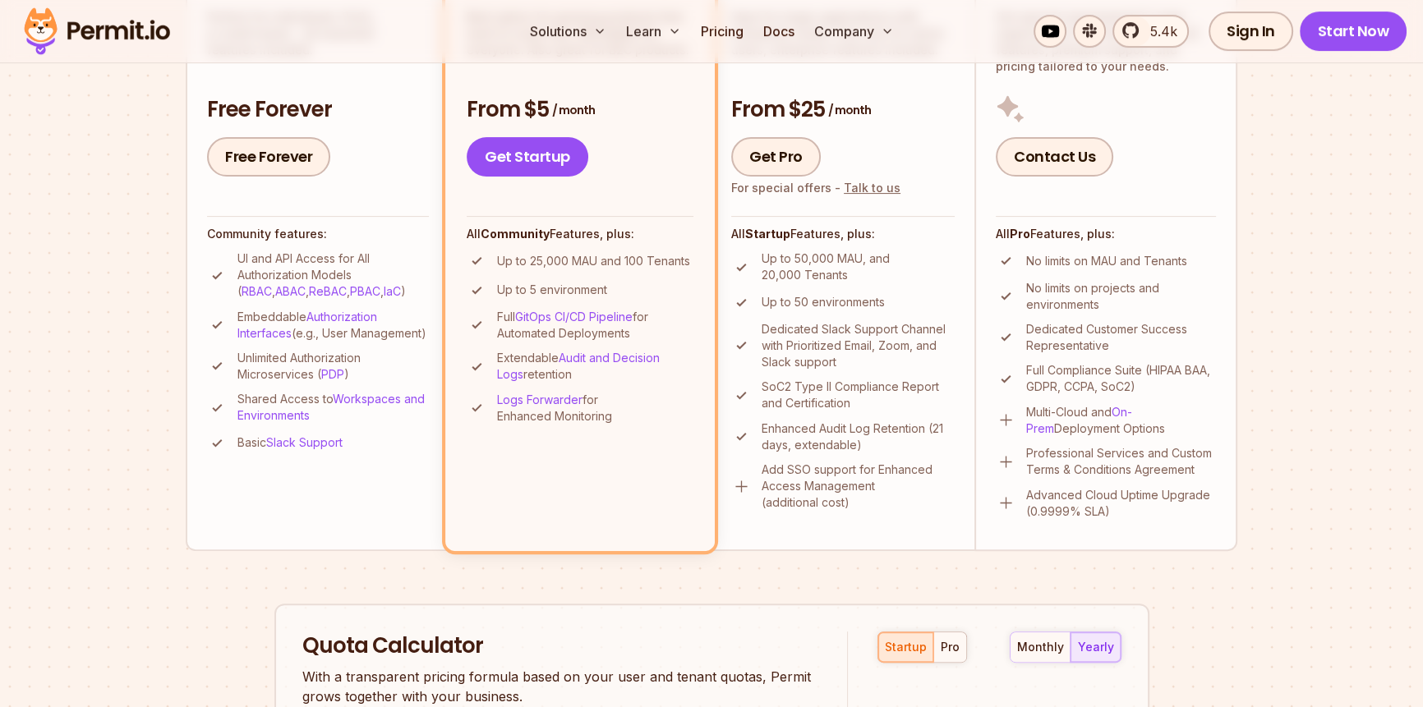
click at [778, 259] on p "Up to 50,000 MAU, and 20,000 Tenants" at bounding box center [858, 267] width 193 height 33
click at [791, 297] on p "Up to 50 environments" at bounding box center [823, 302] width 123 height 16
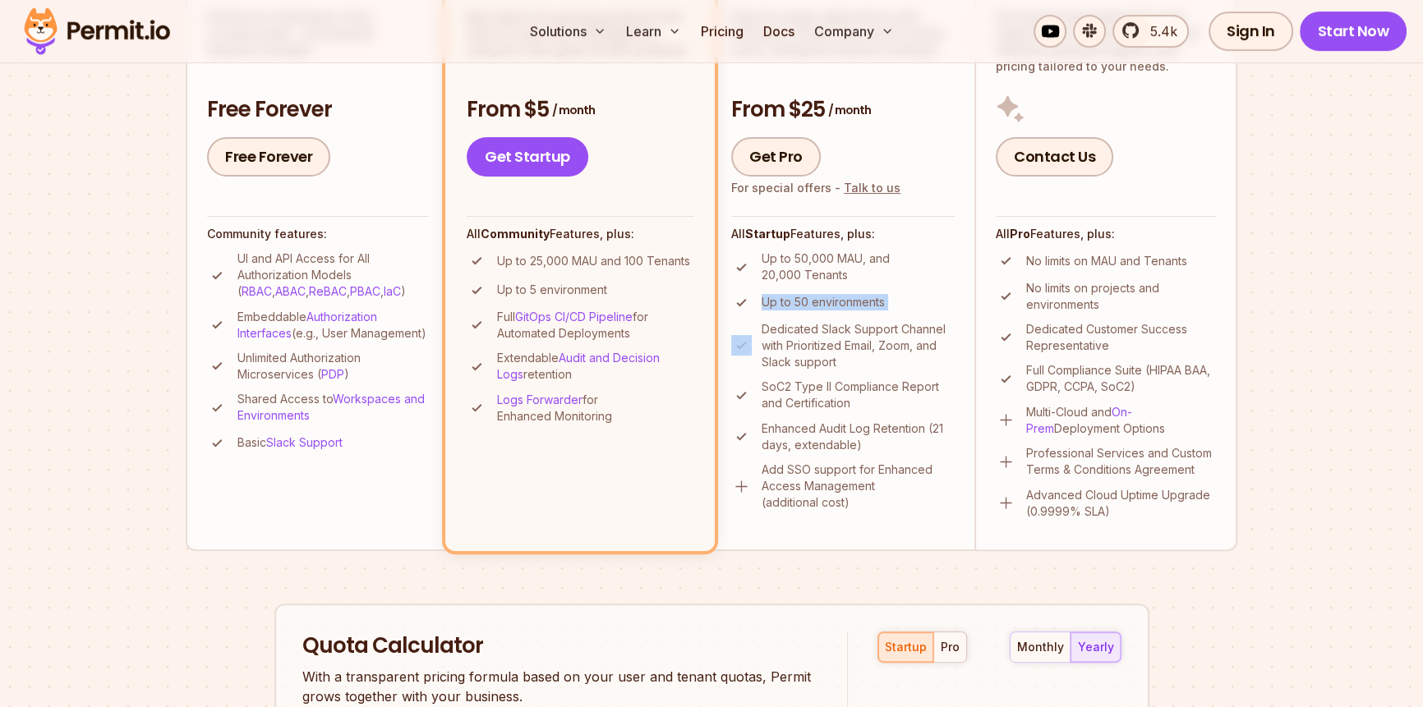
click at [791, 297] on p "Up to 50 environments" at bounding box center [823, 302] width 123 height 16
click at [804, 337] on p "Dedicated Slack Support Channel with Prioritized Email, Zoom, and Slack support" at bounding box center [858, 345] width 193 height 49
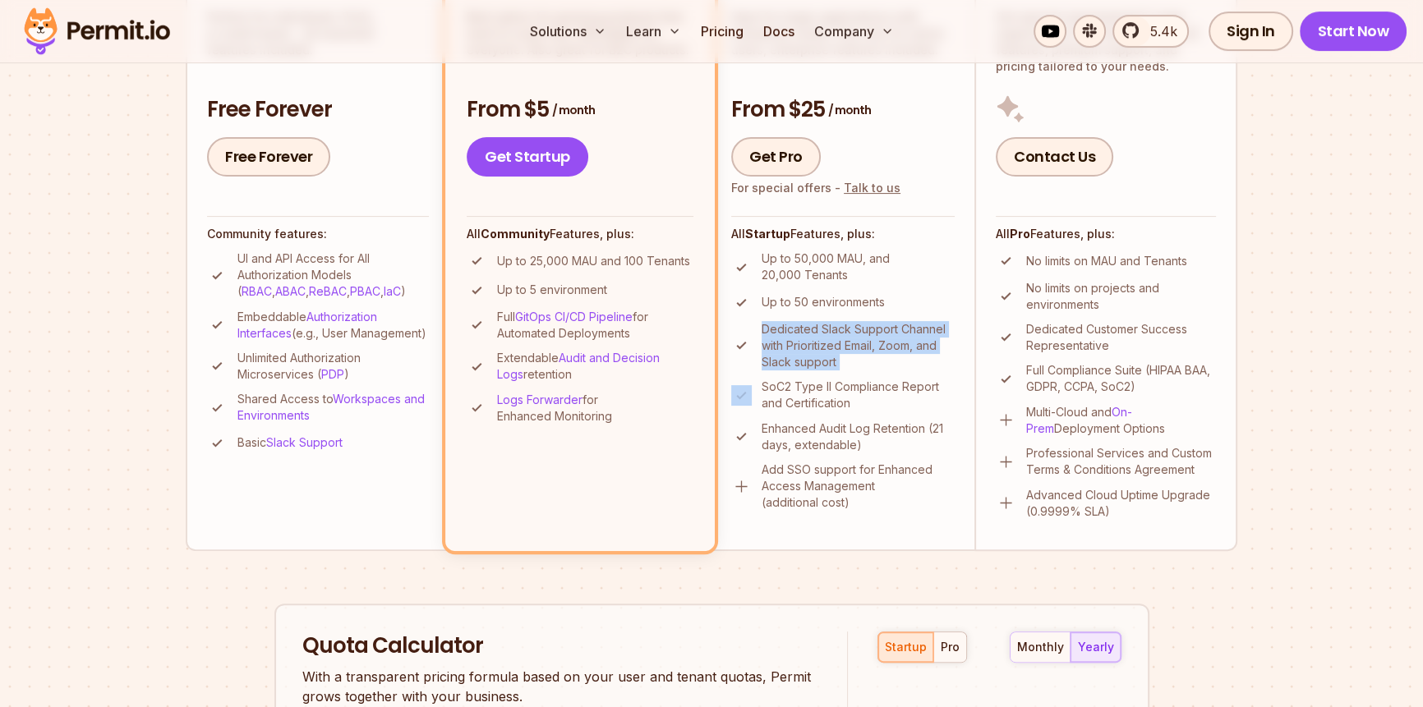
click at [804, 337] on p "Dedicated Slack Support Channel with Prioritized Email, Zoom, and Slack support" at bounding box center [858, 345] width 193 height 49
click at [805, 353] on p "Dedicated Slack Support Channel with Prioritized Email, Zoom, and Slack support" at bounding box center [858, 345] width 193 height 49
click at [905, 343] on p "Dedicated Slack Support Channel with Prioritized Email, Zoom, and Slack support" at bounding box center [858, 345] width 193 height 49
drag, startPoint x: 905, startPoint y: 343, endPoint x: 844, endPoint y: 360, distance: 64.0
click at [862, 357] on p "Dedicated Slack Support Channel with Prioritized Email, Zoom, and Slack support" at bounding box center [858, 345] width 193 height 49
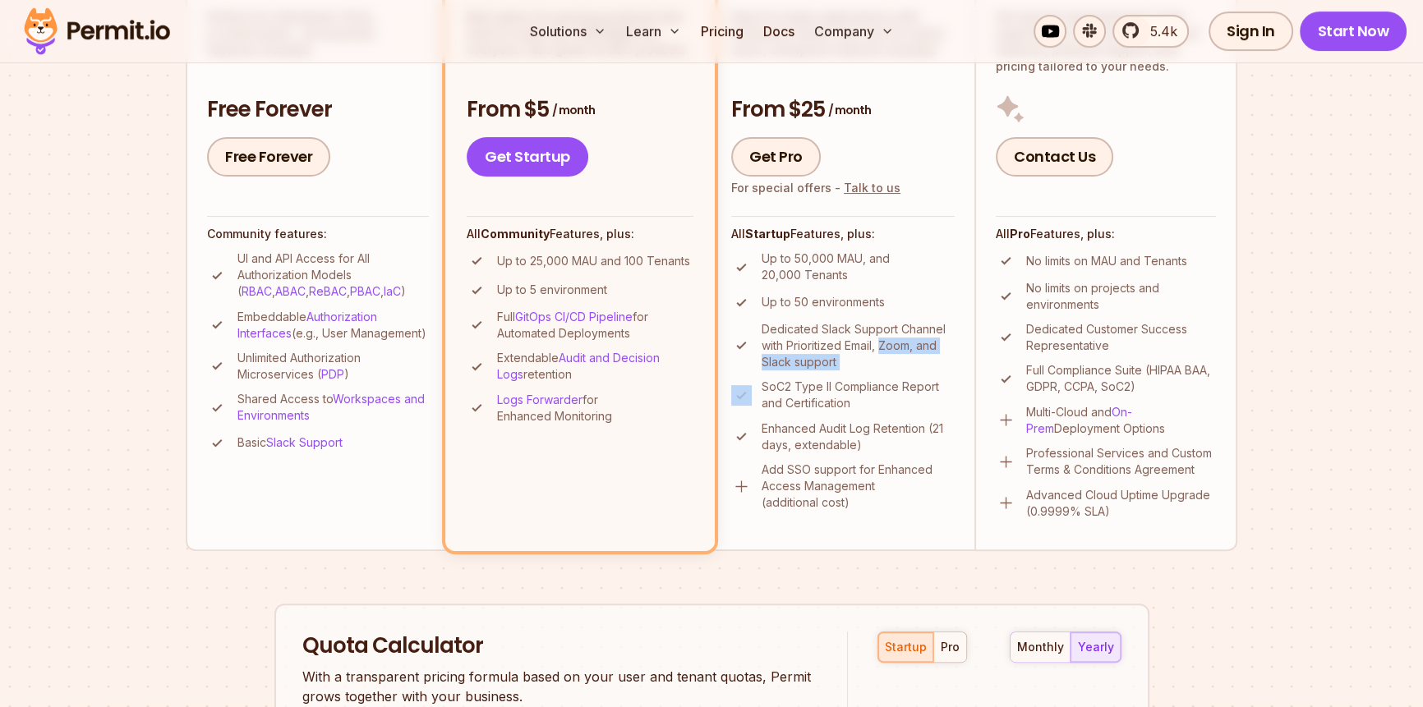
click at [828, 363] on p "Dedicated Slack Support Channel with Prioritized Email, Zoom, and Slack support" at bounding box center [858, 345] width 193 height 49
click at [887, 426] on p "Enhanced Audit Log Retention (21 days, extendable)" at bounding box center [858, 437] width 193 height 33
drag, startPoint x: 887, startPoint y: 426, endPoint x: 838, endPoint y: 425, distance: 48.5
click at [838, 425] on p "Enhanced Audit Log Retention (21 days, extendable)" at bounding box center [858, 437] width 193 height 33
click at [837, 423] on p "Enhanced Audit Log Retention (21 days, extendable)" at bounding box center [858, 437] width 193 height 33
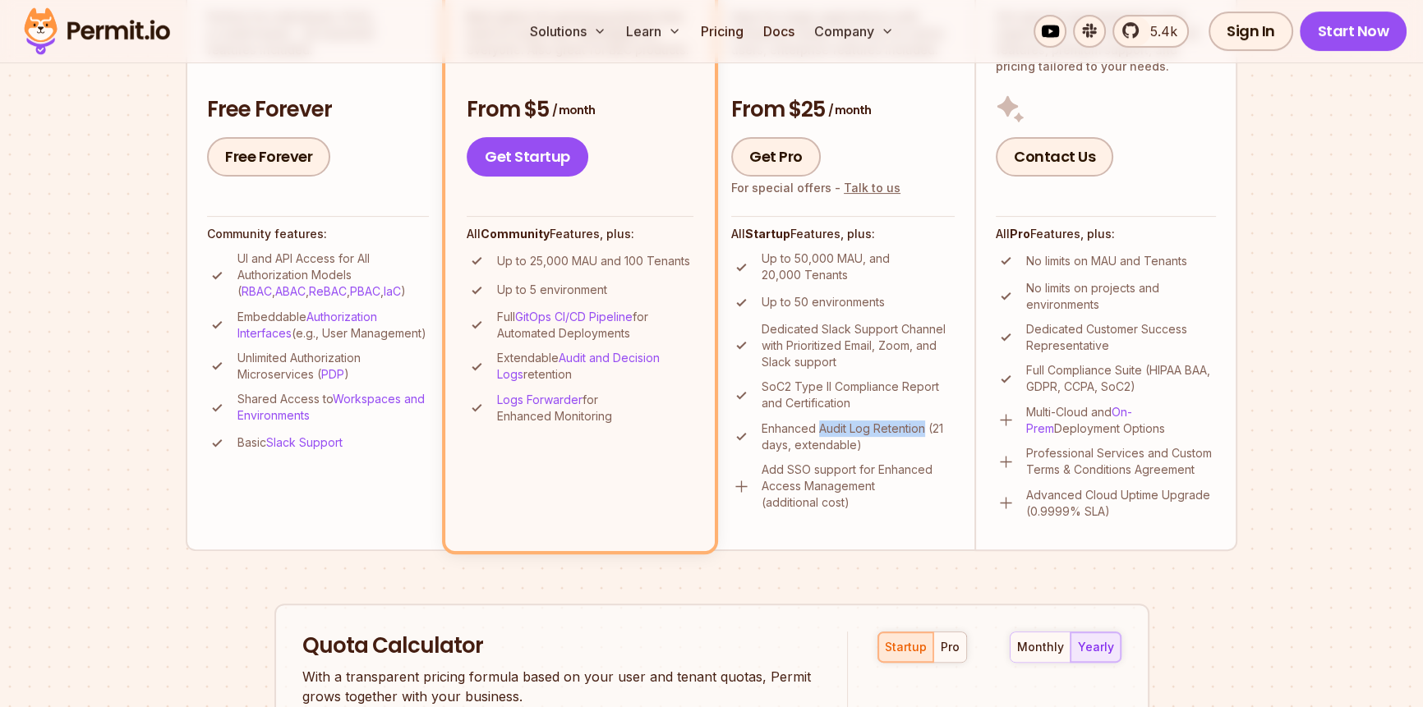
drag, startPoint x: 837, startPoint y: 423, endPoint x: 882, endPoint y: 424, distance: 44.4
click at [882, 424] on p "Enhanced Audit Log Retention (21 days, extendable)" at bounding box center [858, 437] width 193 height 33
drag, startPoint x: 882, startPoint y: 424, endPoint x: 845, endPoint y: 423, distance: 36.2
click at [845, 423] on p "Enhanced Audit Log Retention (21 days, extendable)" at bounding box center [858, 437] width 193 height 33
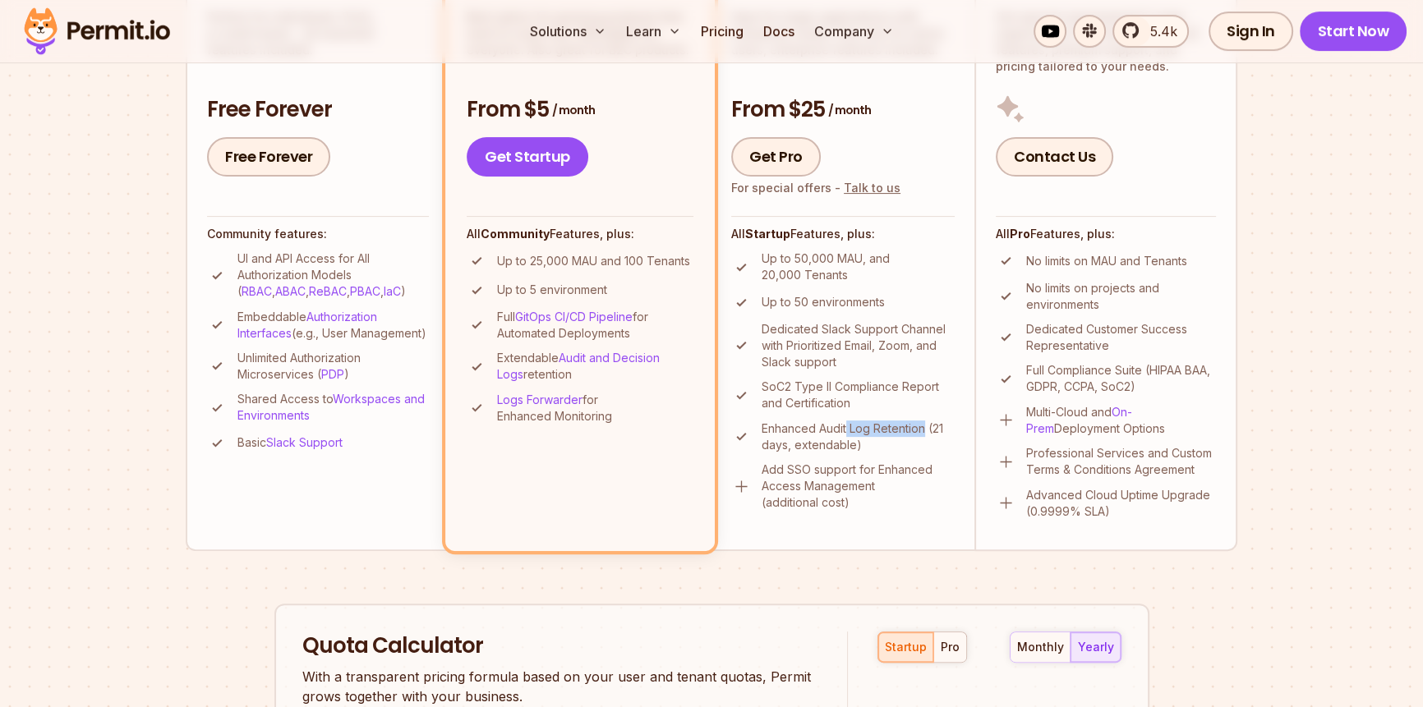
click at [845, 423] on p "Enhanced Audit Log Retention (21 days, extendable)" at bounding box center [858, 437] width 193 height 33
click at [798, 465] on p "Add SSO support for Enhanced Access Management (additional cost)" at bounding box center [858, 486] width 193 height 49
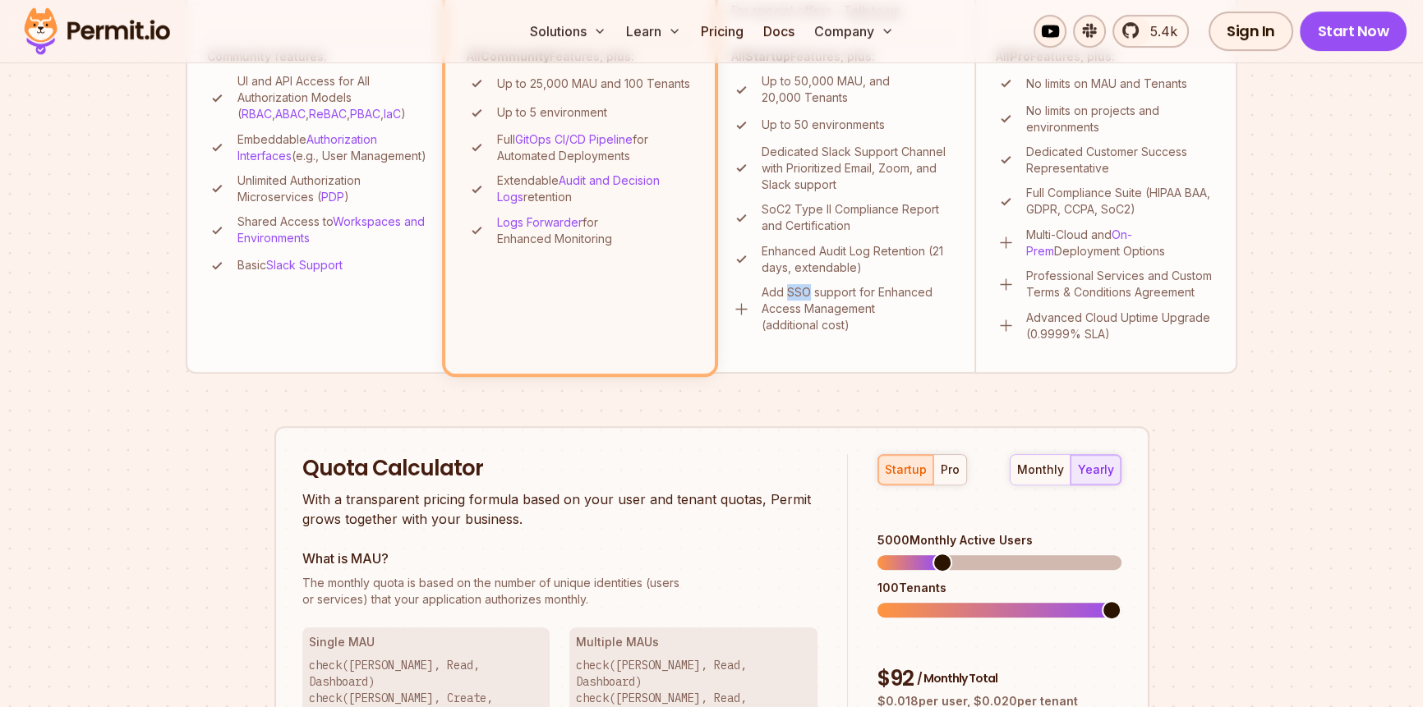
scroll to position [689, 0]
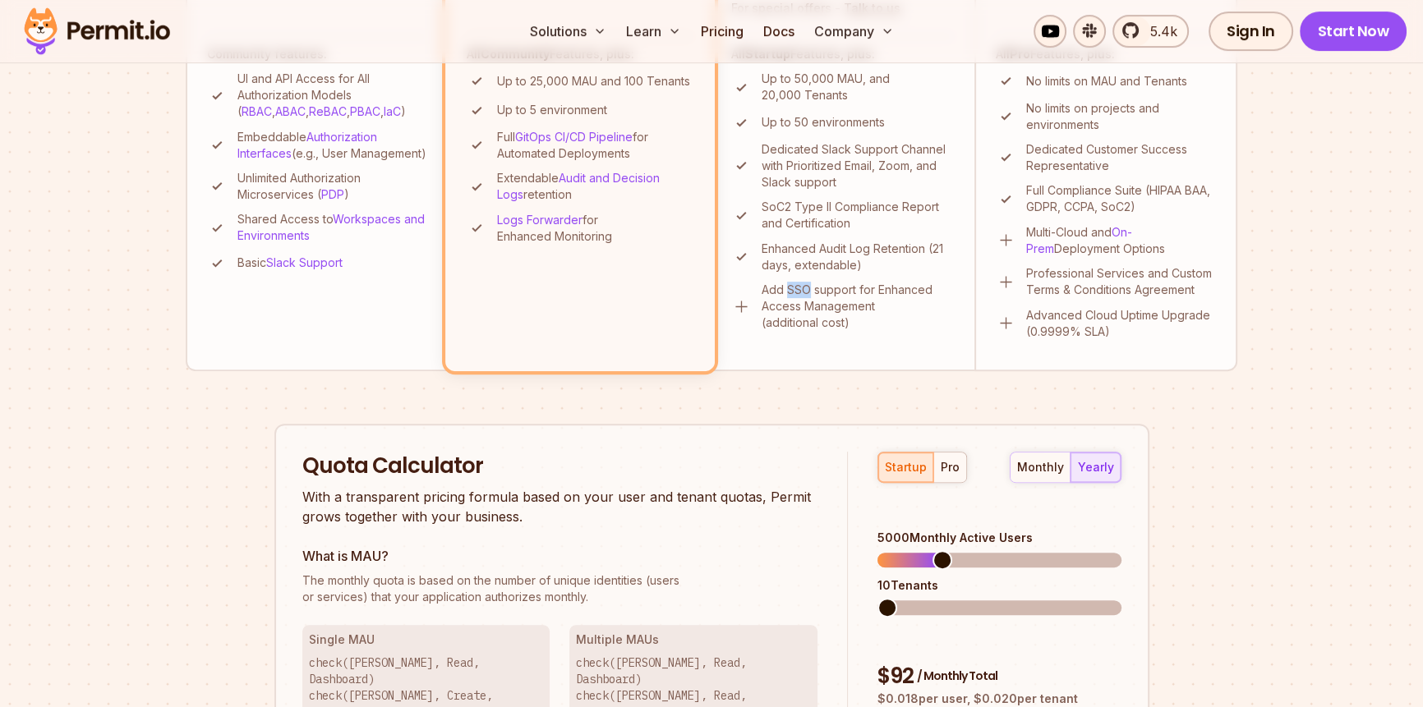
click at [877, 598] on span at bounding box center [887, 608] width 20 height 20
click at [888, 550] on span at bounding box center [897, 560] width 20 height 20
click at [877, 598] on span at bounding box center [887, 608] width 20 height 20
click at [913, 550] on span at bounding box center [920, 560] width 20 height 20
click at [1122, 598] on span at bounding box center [1112, 608] width 20 height 20
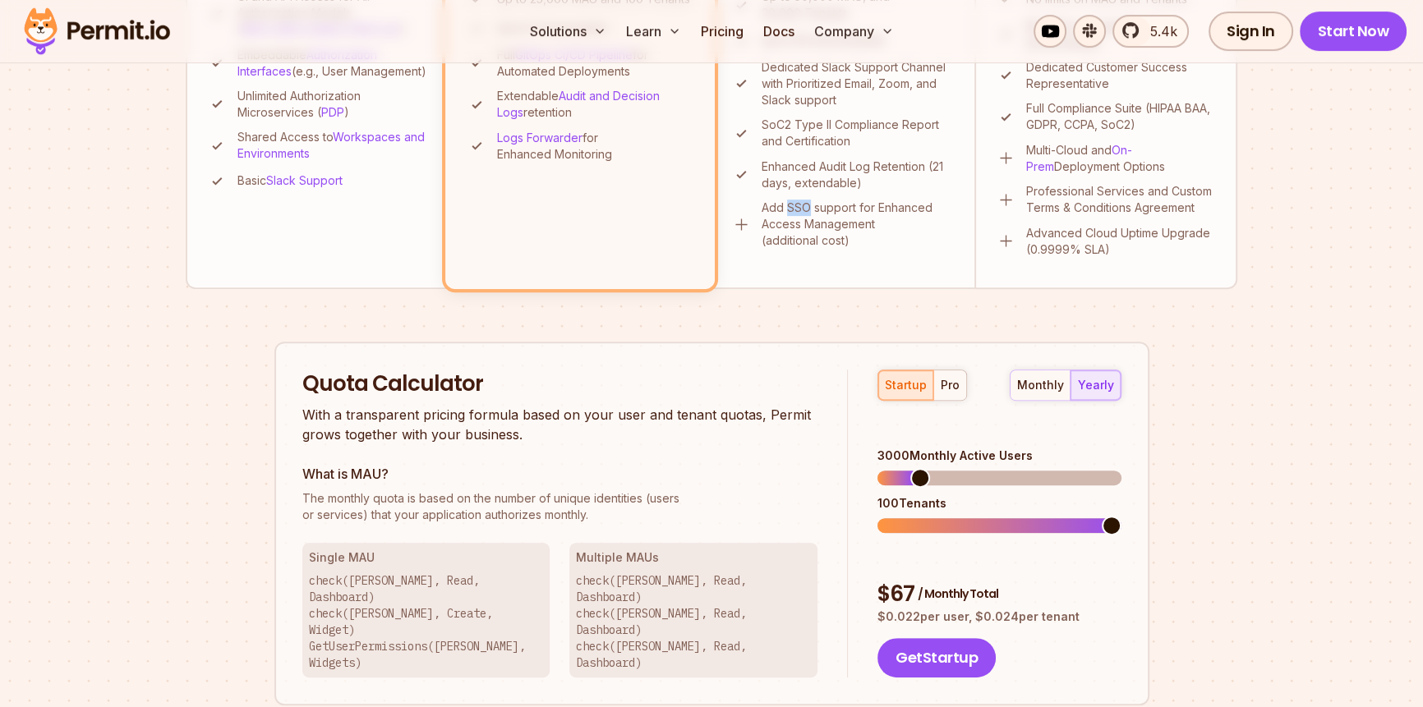
scroll to position [868, 0]
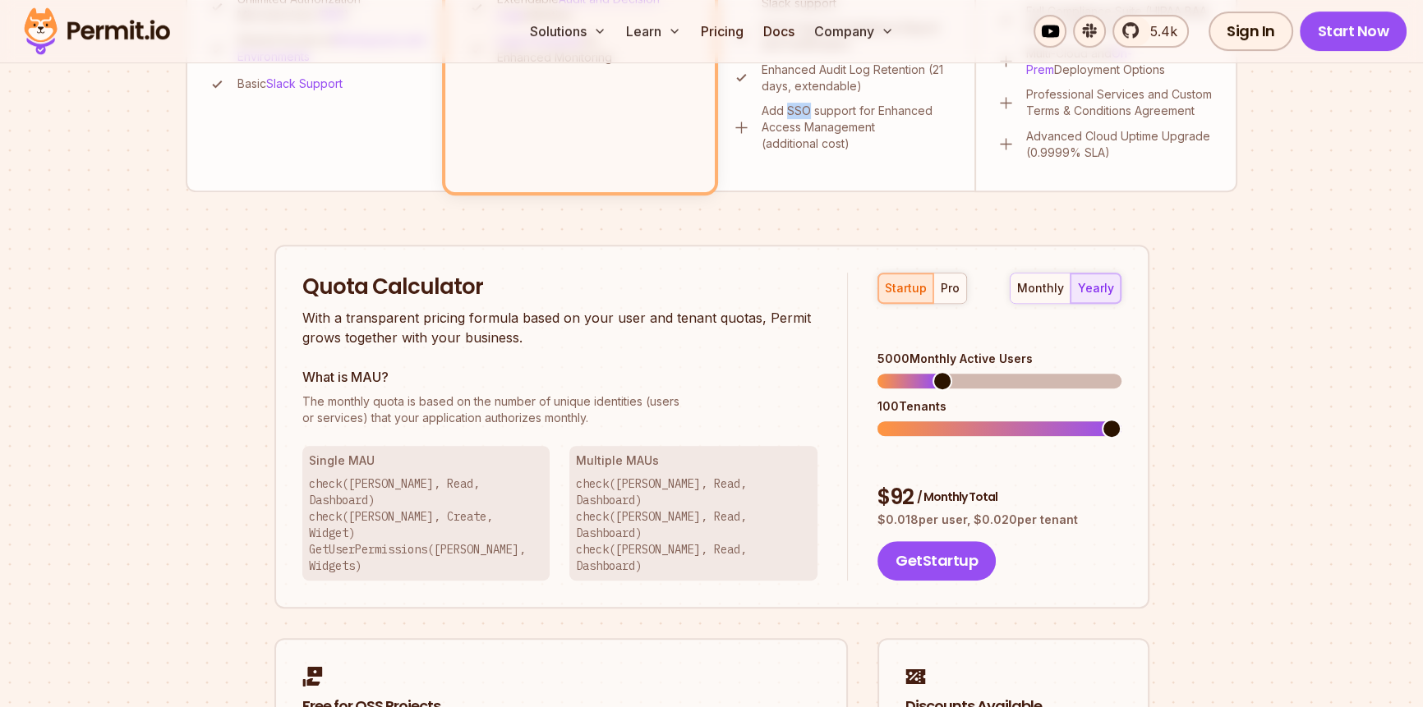
click at [937, 371] on span at bounding box center [943, 381] width 20 height 20
click at [1052, 290] on div "monthly" at bounding box center [1040, 288] width 47 height 16
click at [949, 287] on div "pro" at bounding box center [950, 288] width 19 height 16
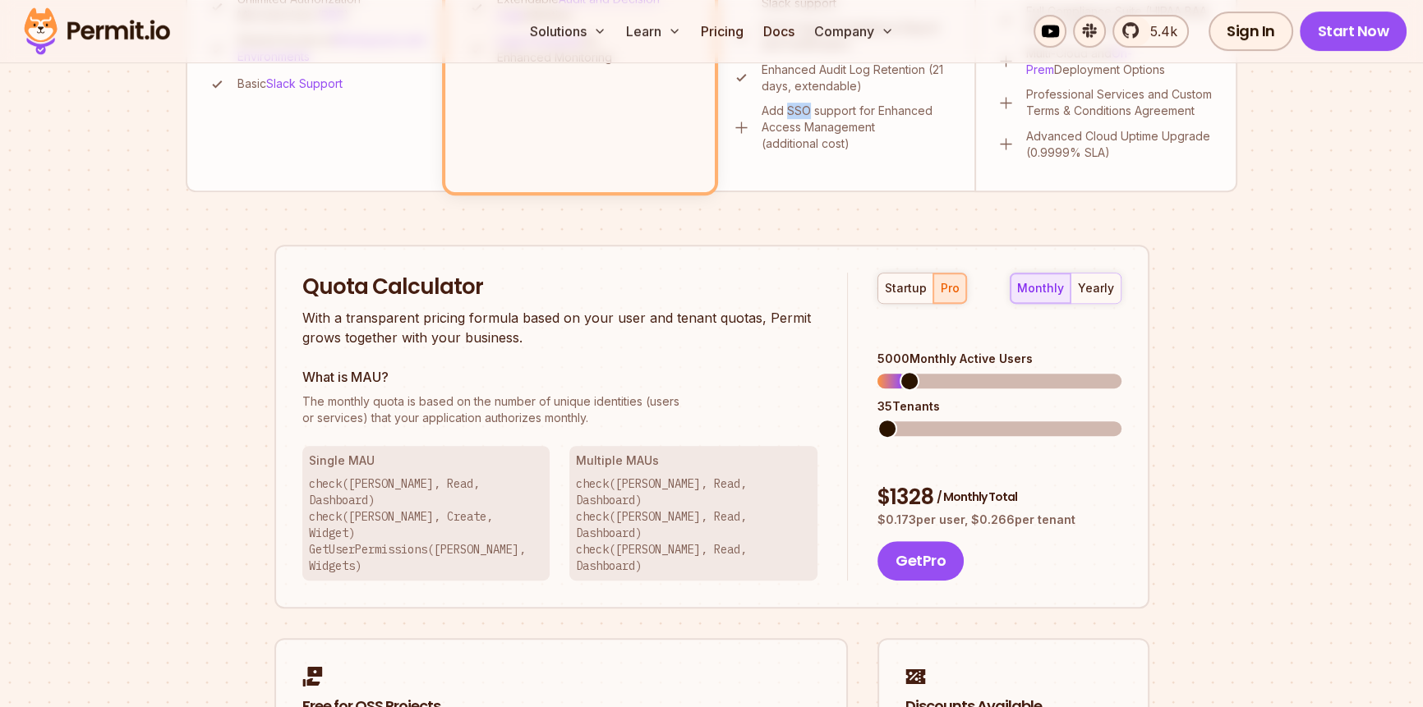
click at [877, 419] on span at bounding box center [887, 429] width 20 height 20
click at [890, 371] on span at bounding box center [899, 381] width 20 height 20
click at [877, 419] on span at bounding box center [887, 429] width 20 height 20
click at [877, 371] on span at bounding box center [887, 381] width 20 height 20
click at [877, 419] on span at bounding box center [887, 429] width 20 height 20
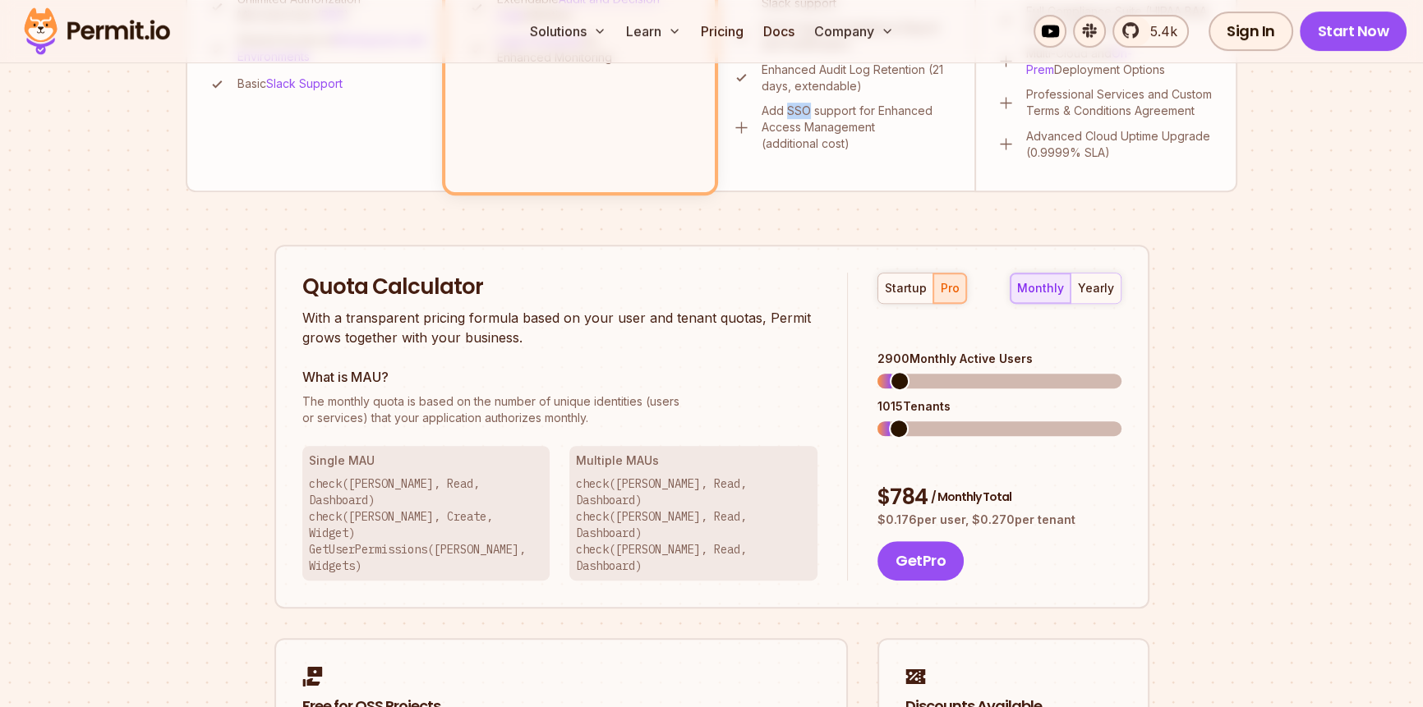
click at [891, 371] on span at bounding box center [900, 381] width 20 height 20
click at [877, 419] on span at bounding box center [887, 429] width 20 height 20
click at [877, 371] on span at bounding box center [887, 381] width 20 height 20
click at [905, 288] on div "startup" at bounding box center [906, 288] width 42 height 16
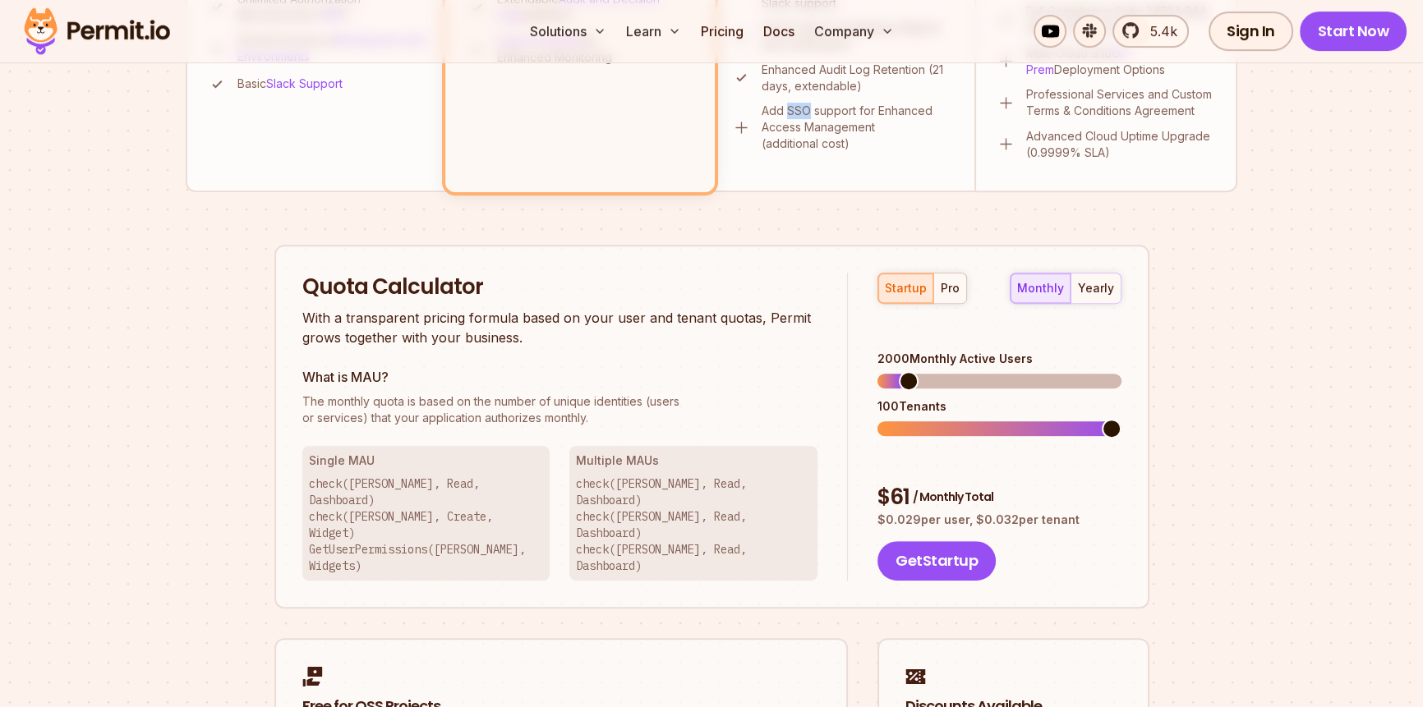
click at [900, 371] on span at bounding box center [909, 381] width 20 height 20
click at [753, 361] on div "Quota Calculator With a transparent pricing formula based on your user and tena…" at bounding box center [575, 427] width 546 height 309
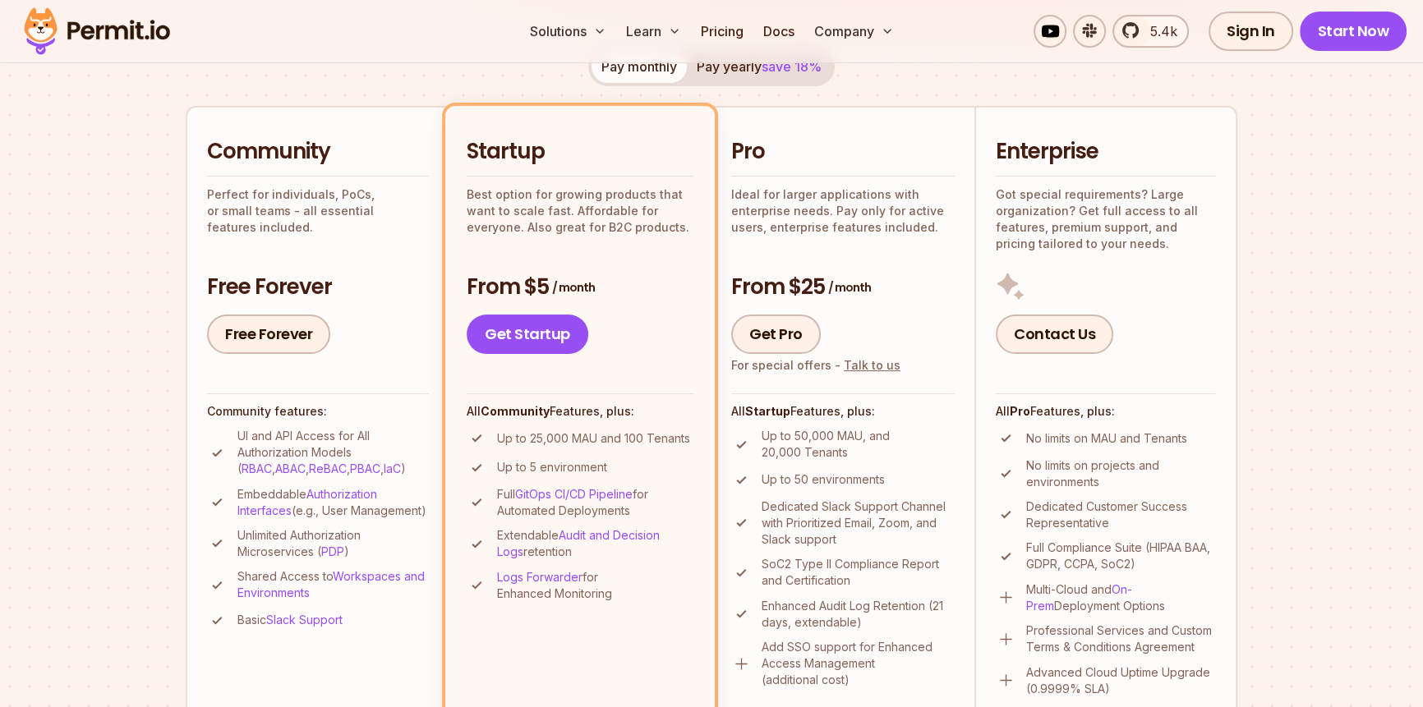
scroll to position [330, 0]
click at [550, 440] on p "Up to 25,000 MAU and 100 Tenants" at bounding box center [593, 440] width 193 height 16
drag, startPoint x: 550, startPoint y: 440, endPoint x: 653, endPoint y: 432, distance: 103.0
click at [653, 432] on p "Up to 25,000 MAU and 100 Tenants" at bounding box center [593, 440] width 193 height 16
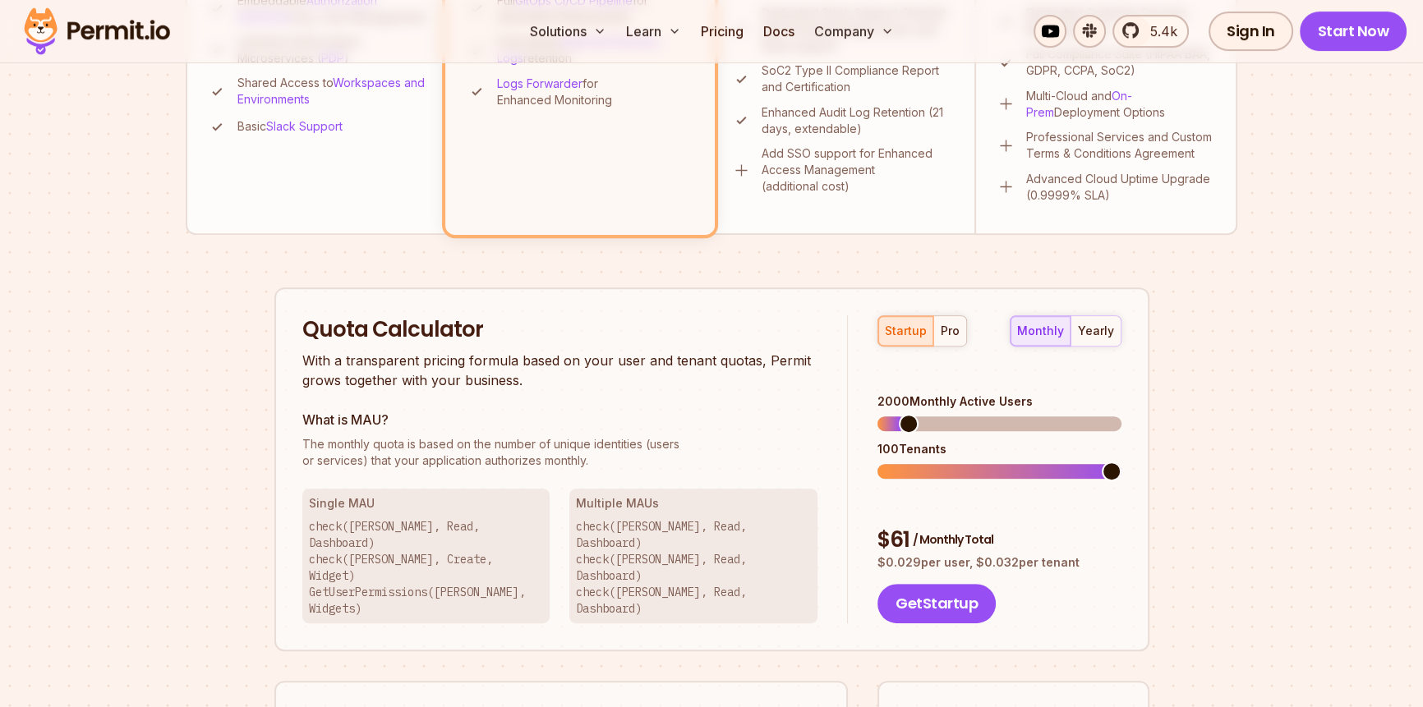
scroll to position [868, 0]
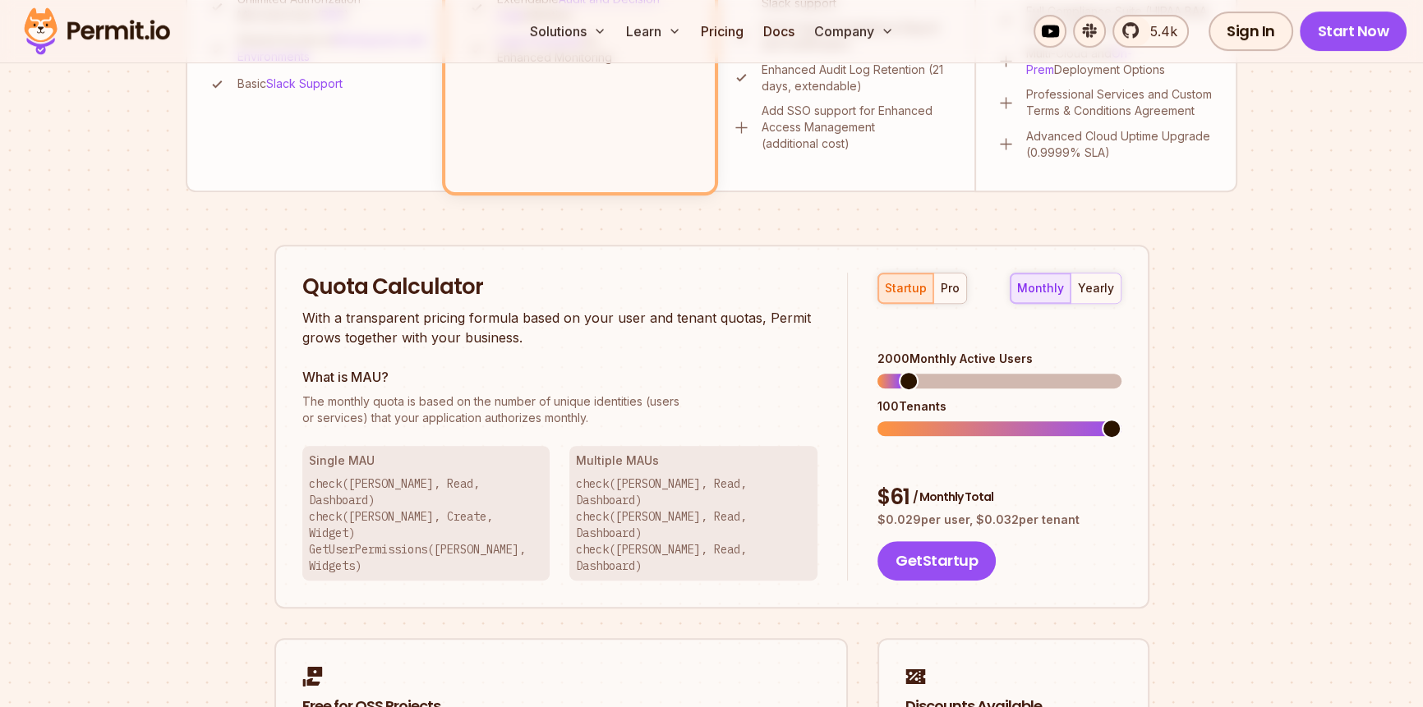
click at [647, 493] on p "check(Betty, Read, Dashboard) check(John, Read, Dashboard) check(Jeff, Read, Da…" at bounding box center [693, 525] width 235 height 99
click at [762, 234] on div "Permit Pricing From Free to Predictable Scaling From a startup with 100 users t…" at bounding box center [712, 109] width 1052 height 1555
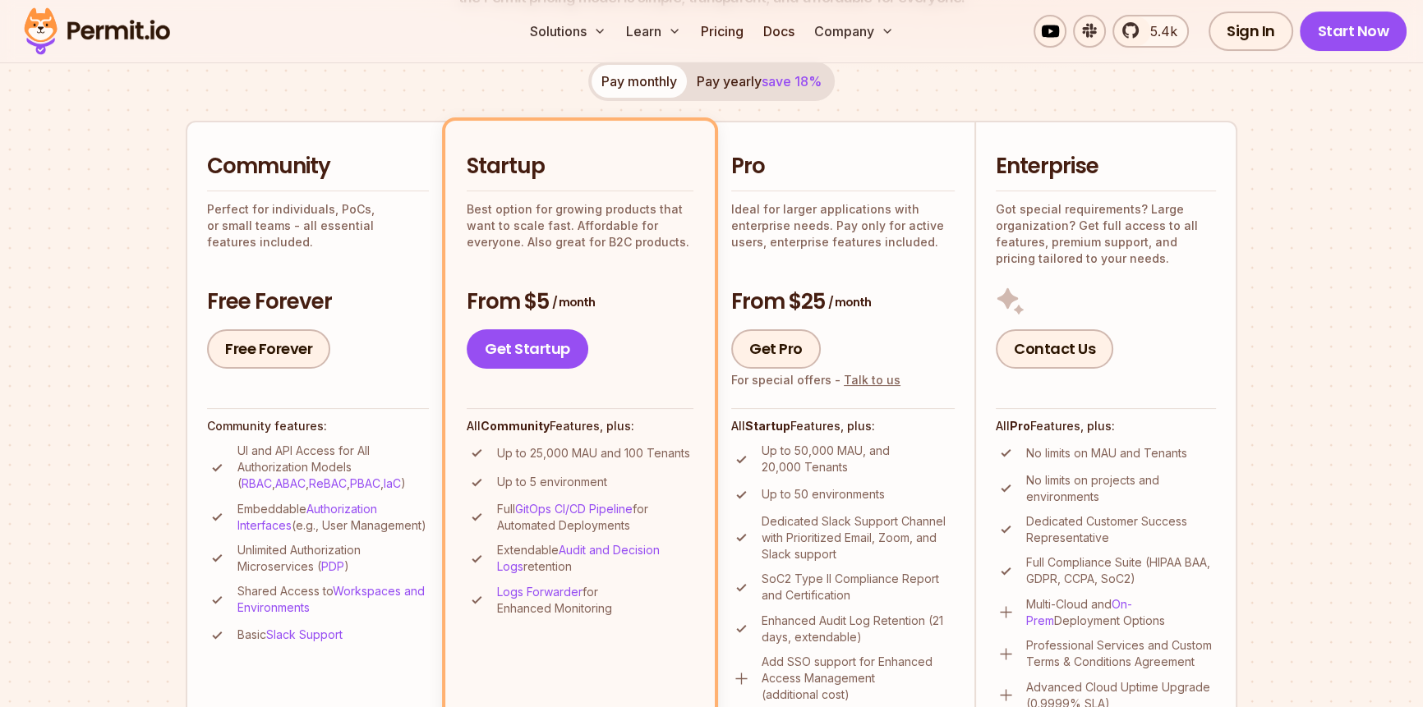
scroll to position [179, 0]
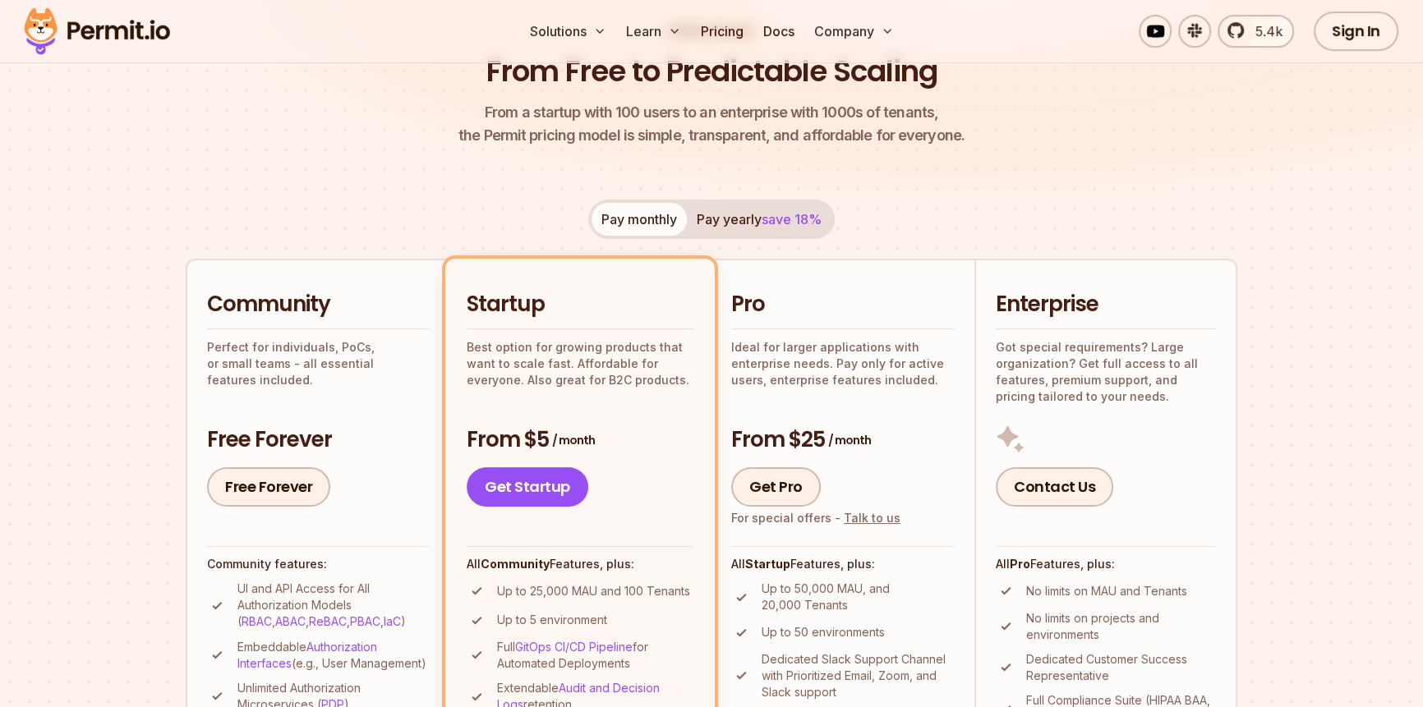
click at [521, 305] on h2 "Startup" at bounding box center [580, 305] width 227 height 30
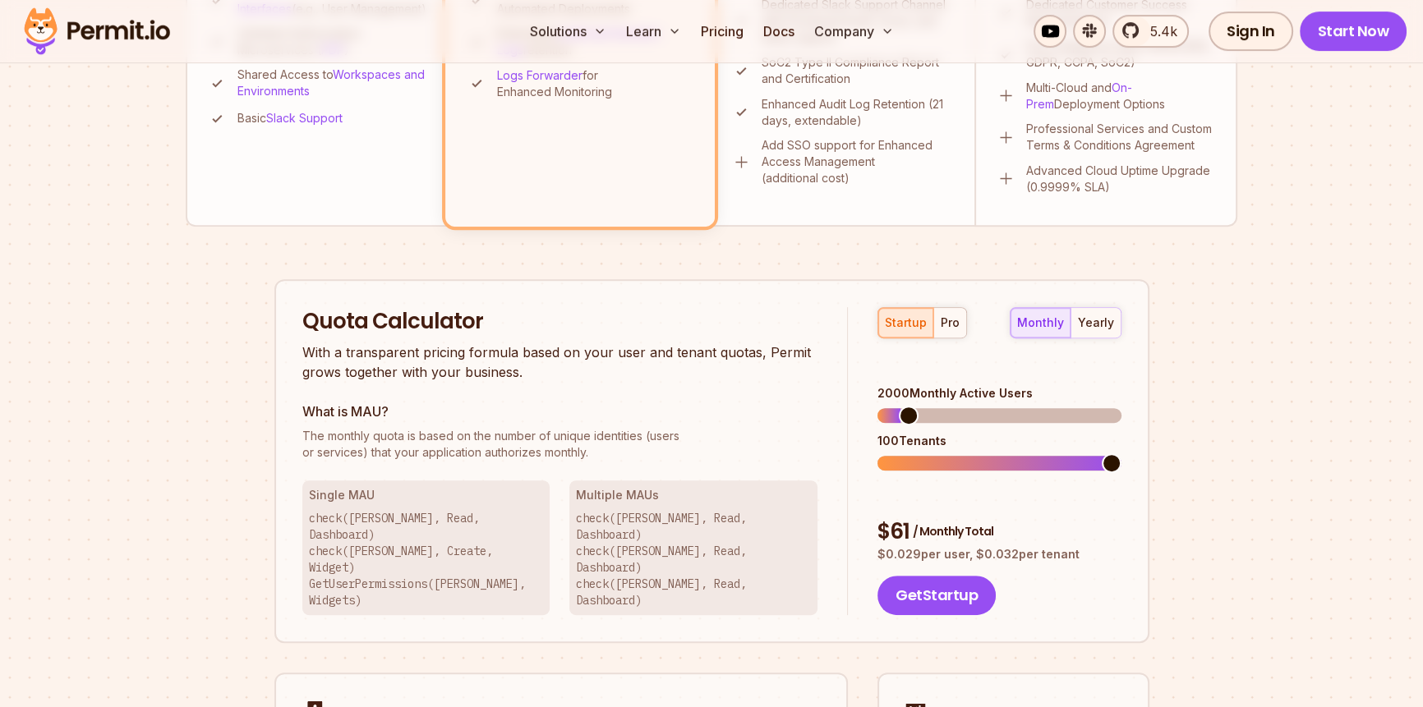
scroll to position [806, 0]
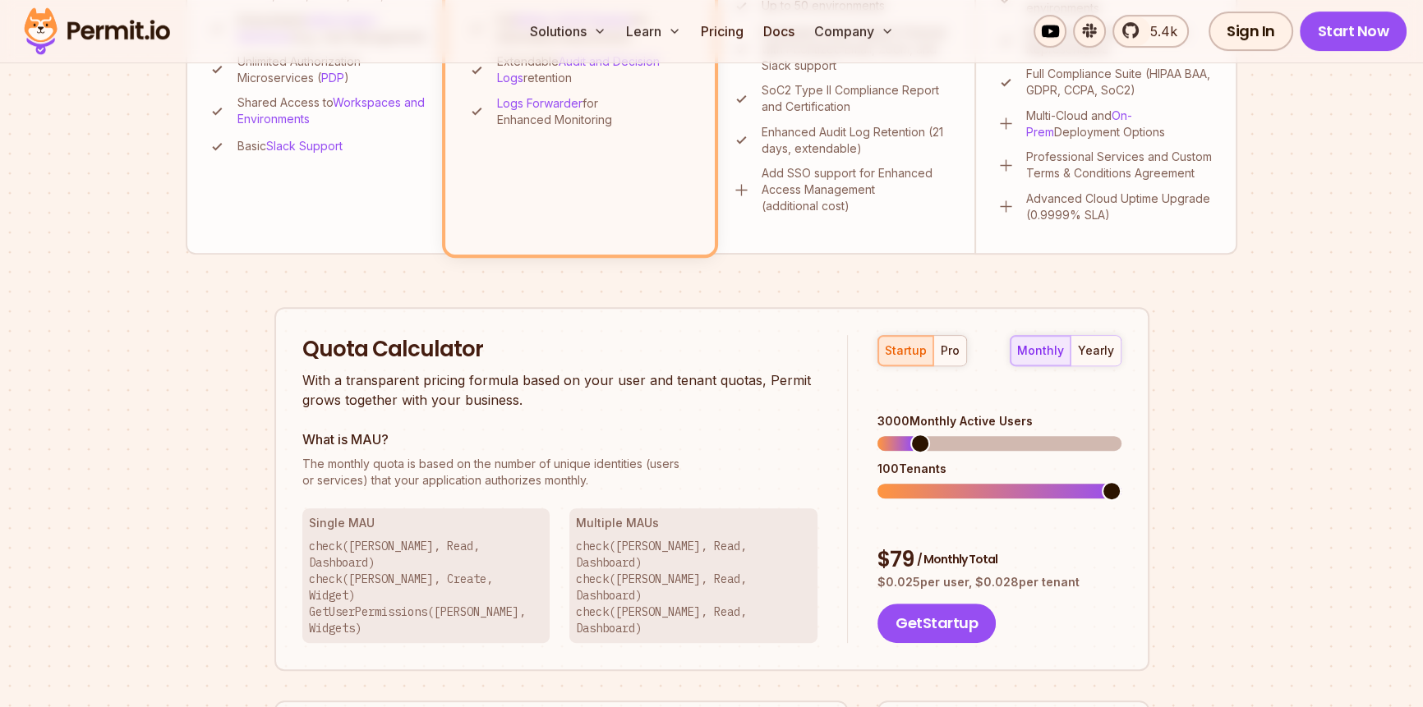
click at [913, 434] on span at bounding box center [920, 444] width 20 height 20
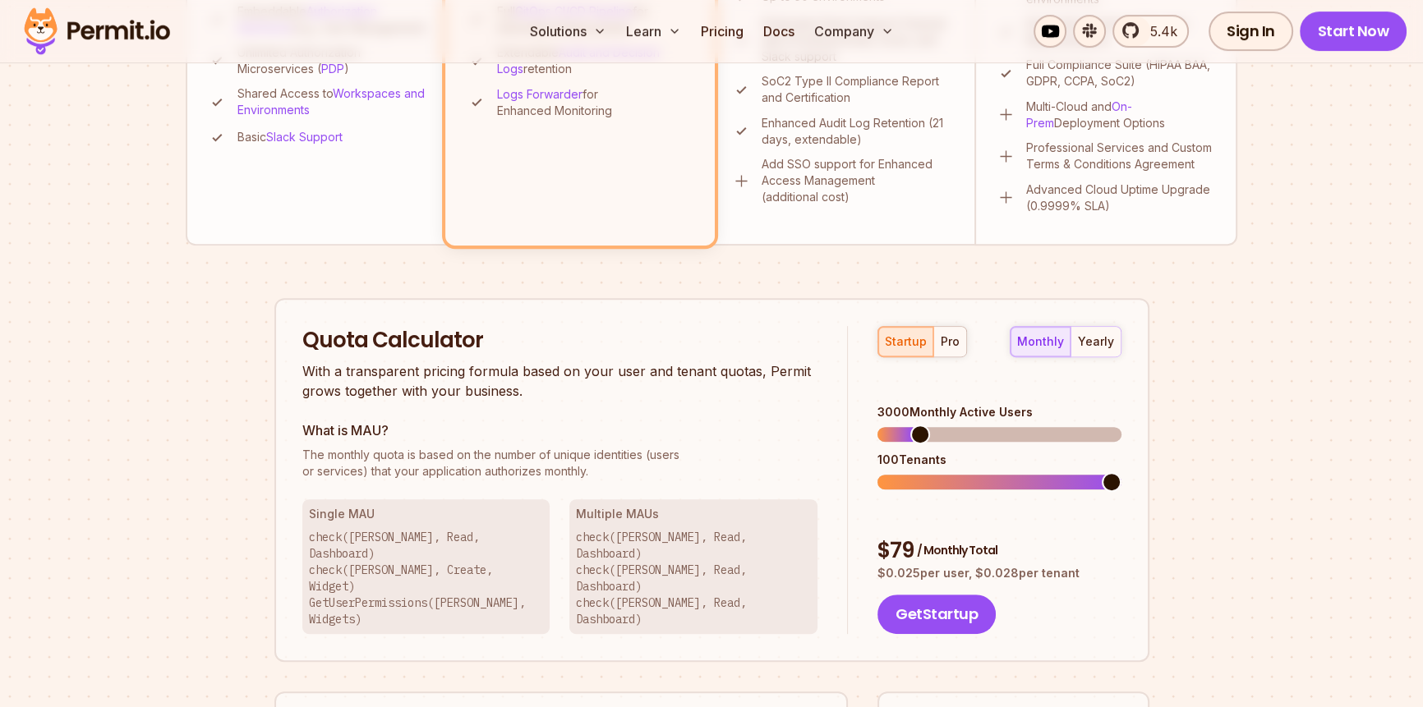
scroll to position [896, 0]
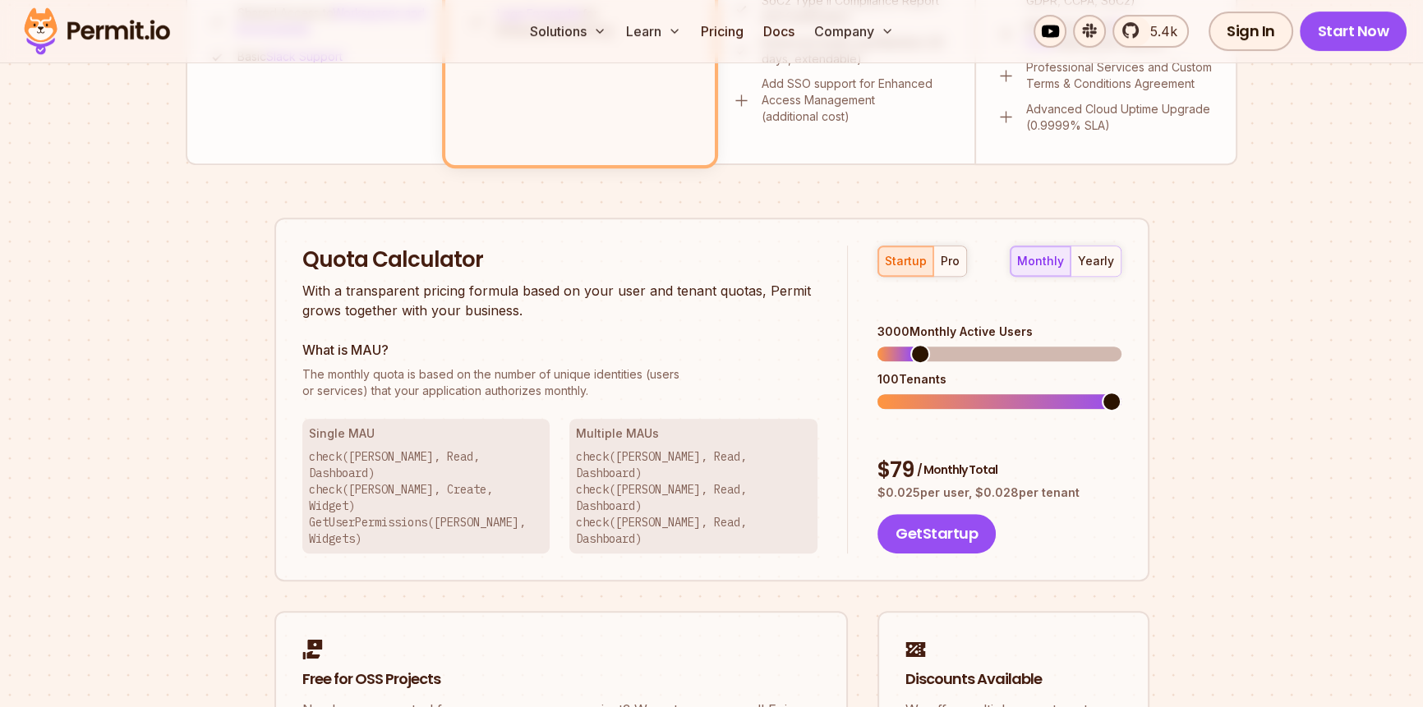
click at [962, 462] on span "/ Monthly Total" at bounding box center [957, 470] width 81 height 16
click at [900, 456] on div "$ 79 / Monthly Total" at bounding box center [998, 471] width 243 height 30
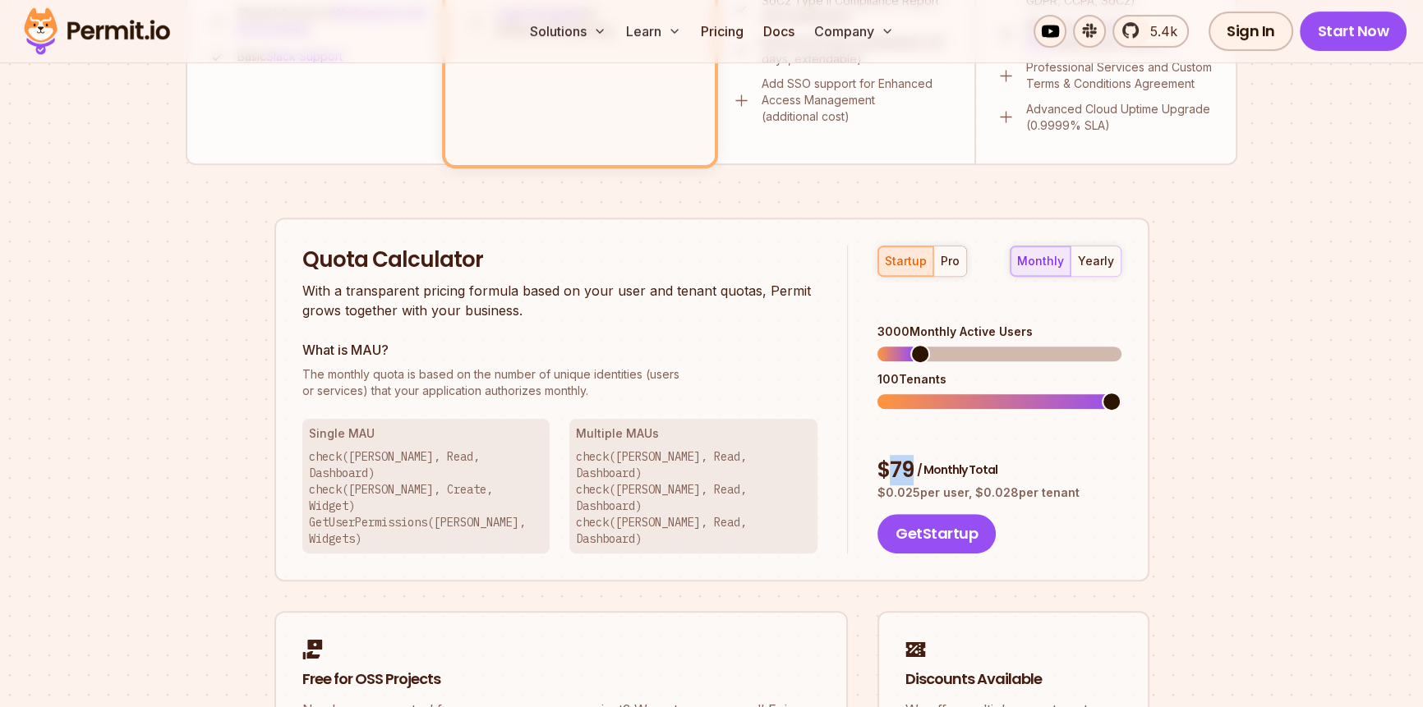
click at [900, 456] on div "$ 79 / Monthly Total" at bounding box center [998, 471] width 243 height 30
click at [995, 456] on div "$ 79 / Monthly Total" at bounding box center [998, 471] width 243 height 30
click at [978, 462] on span "/ Monthly Total" at bounding box center [957, 470] width 81 height 16
drag, startPoint x: 978, startPoint y: 417, endPoint x: 896, endPoint y: 414, distance: 82.2
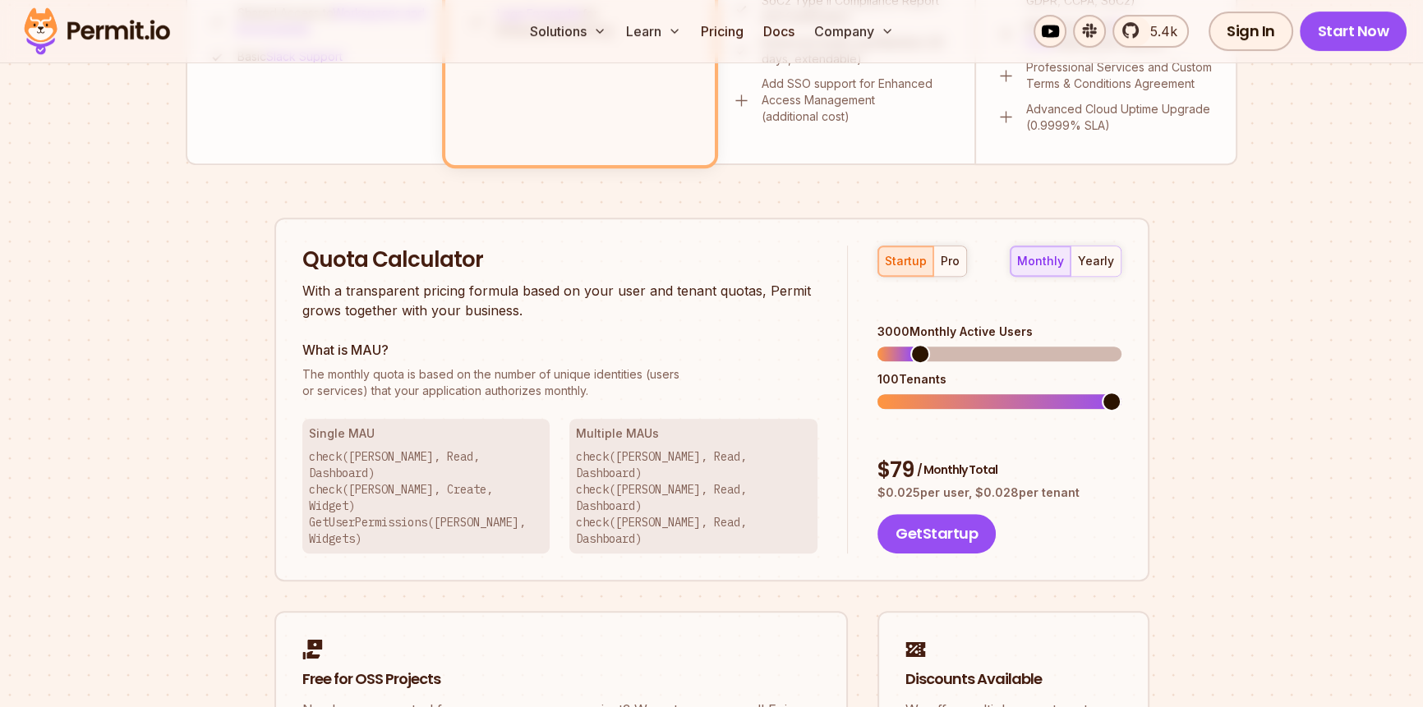
click at [896, 456] on div "$ 79 / Monthly Total" at bounding box center [998, 471] width 243 height 30
click at [933, 462] on span "/ Monthly Total" at bounding box center [957, 470] width 81 height 16
click at [1184, 408] on div "Permit Pricing From Free to Predictable Scaling From a startup with 100 users t…" at bounding box center [712, 82] width 1052 height 1555
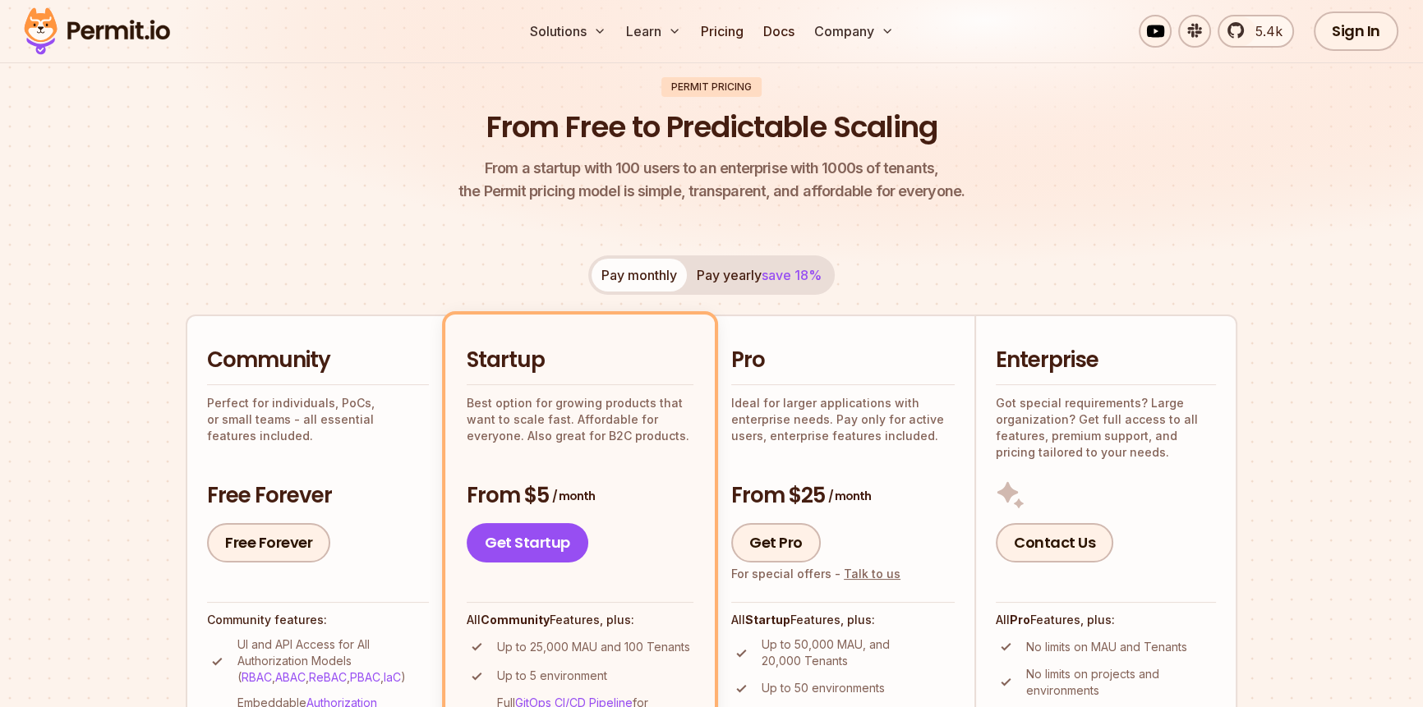
scroll to position [269, 0]
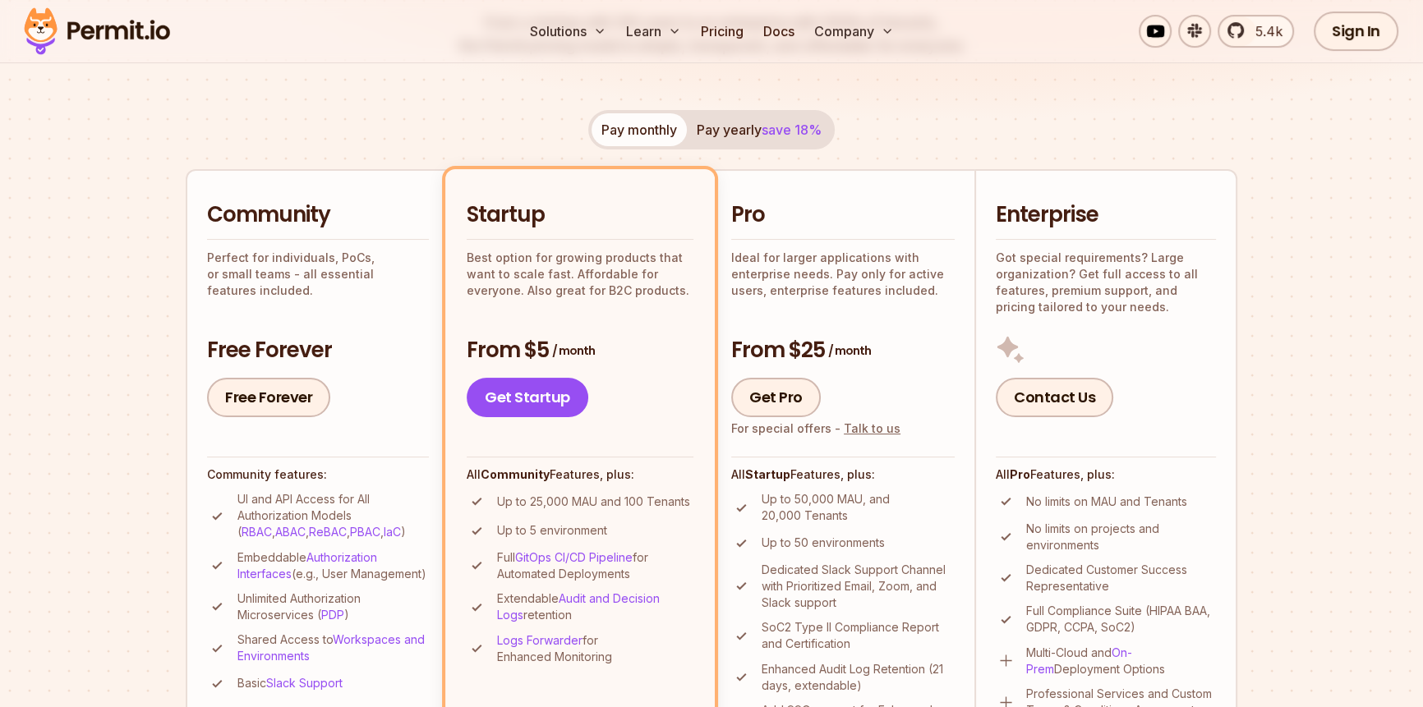
click at [1080, 209] on h2 "Enterprise" at bounding box center [1106, 215] width 220 height 30
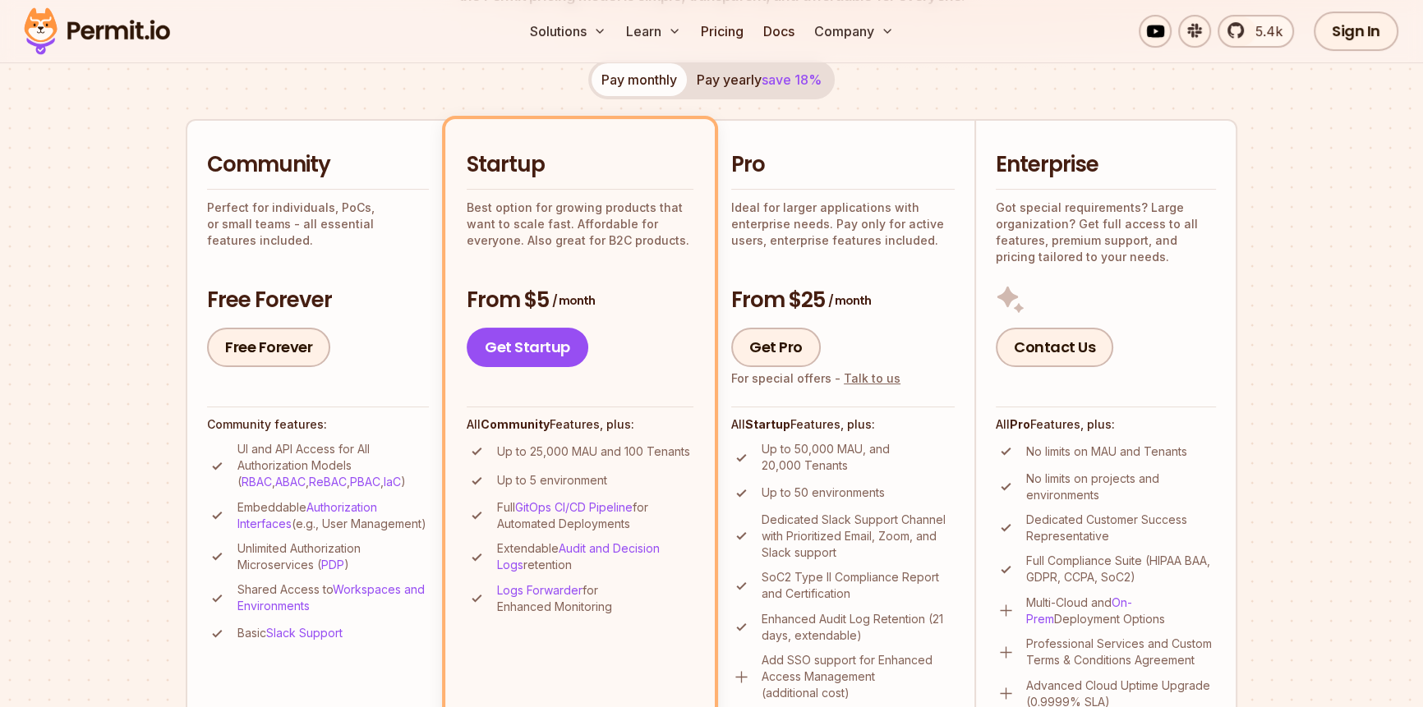
scroll to position [537, 0]
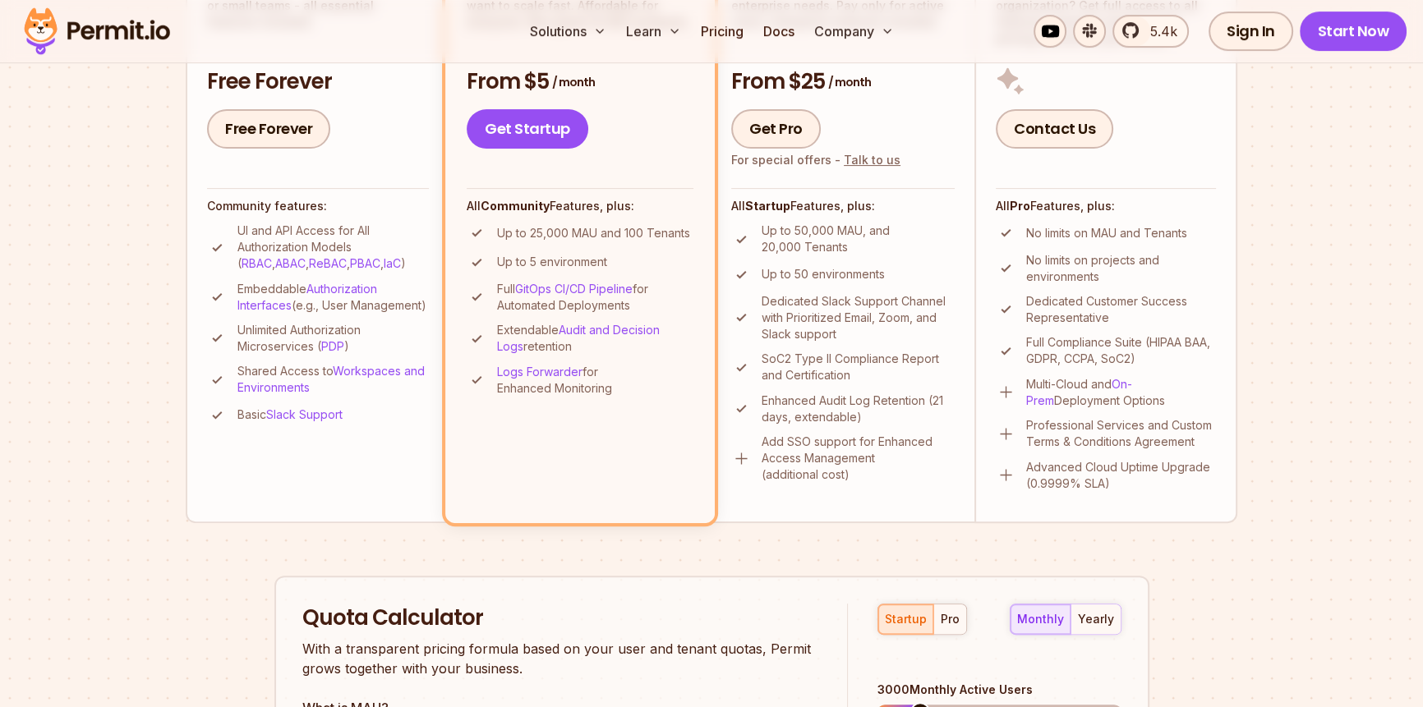
click at [770, 226] on p "Up to 50,000 MAU, and 20,000 Tenants" at bounding box center [858, 239] width 193 height 33
drag, startPoint x: 769, startPoint y: 226, endPoint x: 859, endPoint y: 227, distance: 90.4
click at [859, 228] on p "Up to 50,000 MAU, and 20,000 Tenants" at bounding box center [858, 239] width 193 height 33
click at [859, 227] on p "Up to 50,000 MAU, and 20,000 Tenants" at bounding box center [858, 239] width 193 height 33
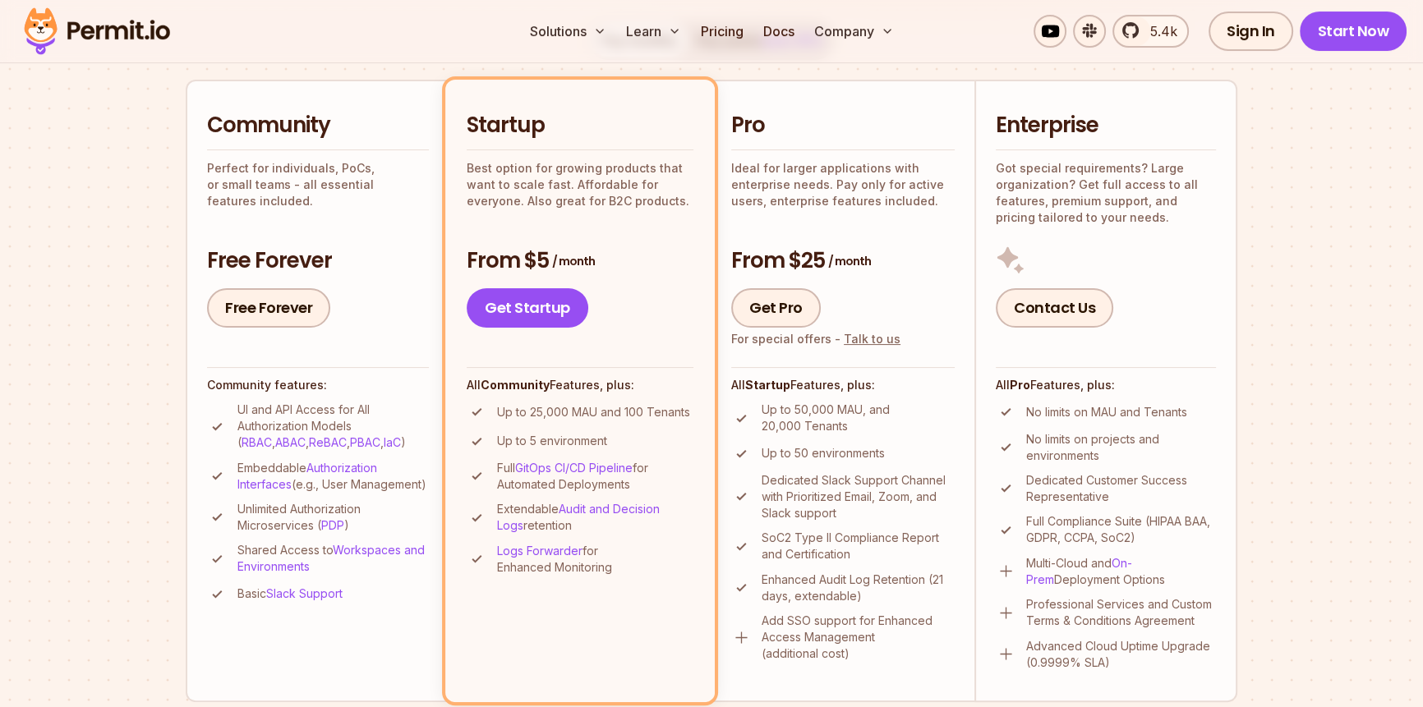
scroll to position [448, 0]
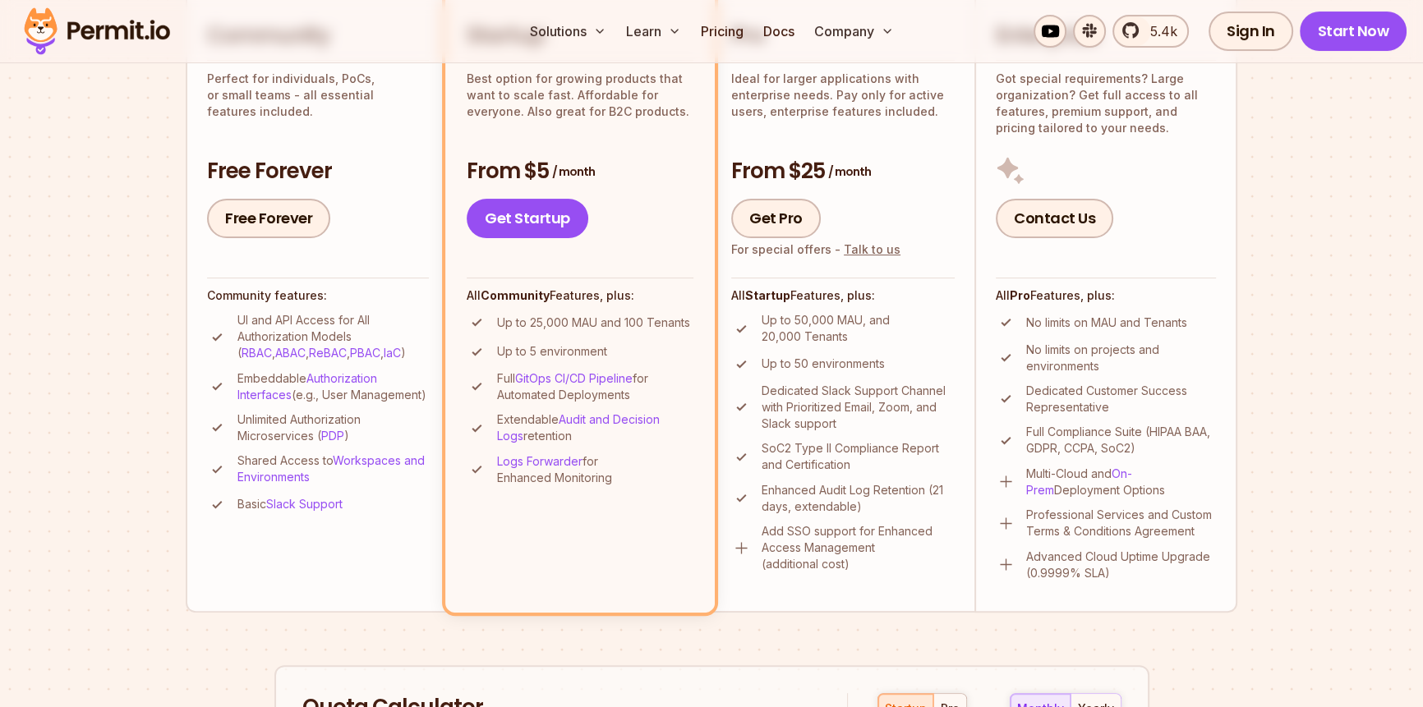
click at [617, 389] on p "Full GitOps CI/CD Pipeline for Automated Deployments" at bounding box center [595, 387] width 196 height 33
drag, startPoint x: 617, startPoint y: 389, endPoint x: 540, endPoint y: 390, distance: 77.2
click at [540, 390] on p "Full GitOps CI/CD Pipeline for Automated Deployments" at bounding box center [595, 387] width 196 height 33
drag, startPoint x: 540, startPoint y: 390, endPoint x: 601, endPoint y: 390, distance: 60.8
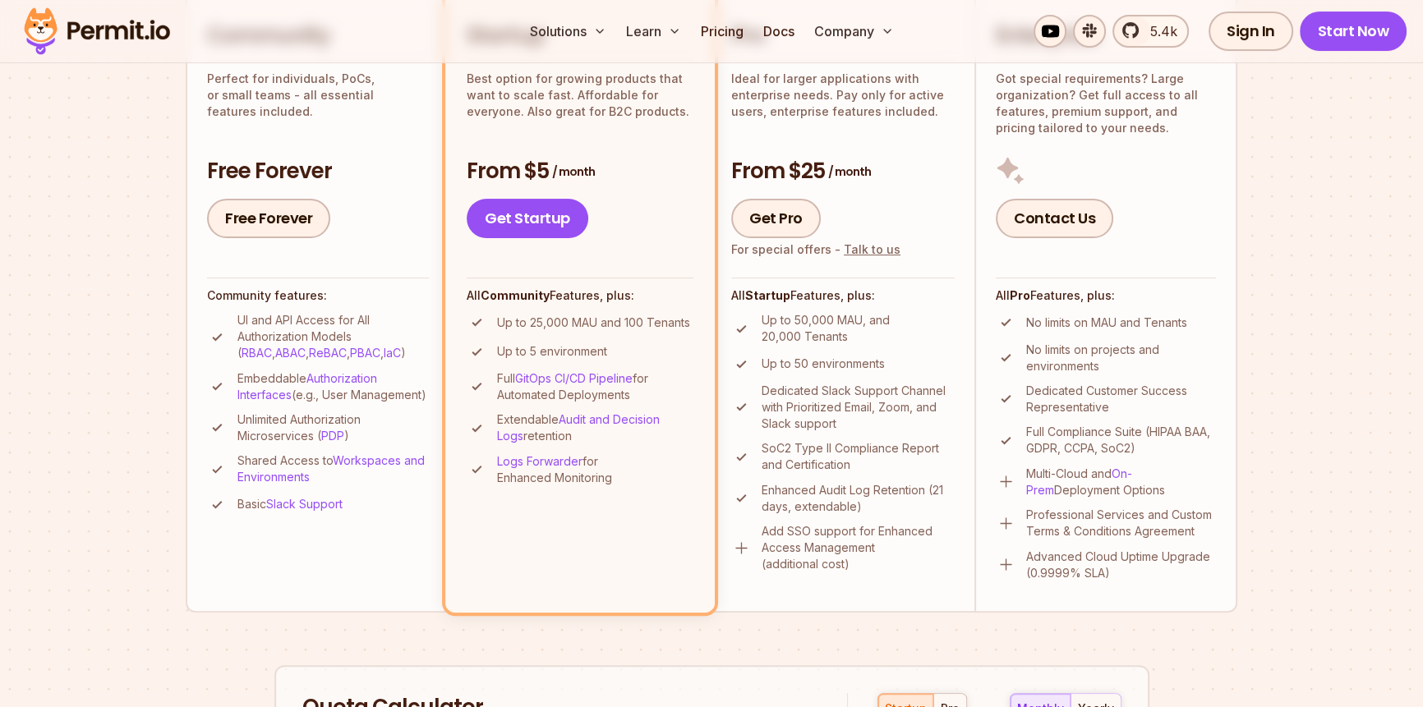
click at [601, 390] on p "Full GitOps CI/CD Pipeline for Automated Deployments" at bounding box center [595, 387] width 196 height 33
click at [798, 527] on p "Add SSO support for Enhanced Access Management (additional cost)" at bounding box center [858, 547] width 193 height 49
click at [892, 513] on p "Enhanced Audit Log Retention (21 days, extendable)" at bounding box center [858, 498] width 193 height 33
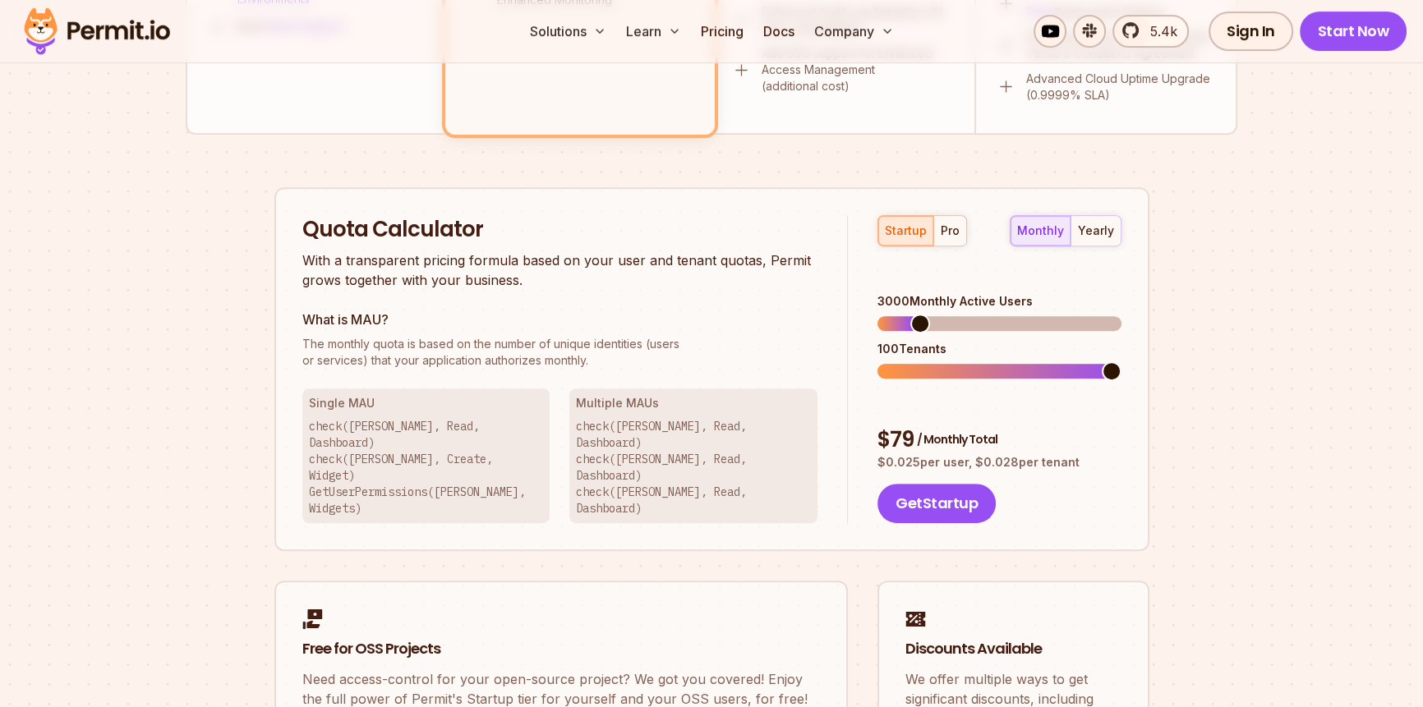
scroll to position [896, 0]
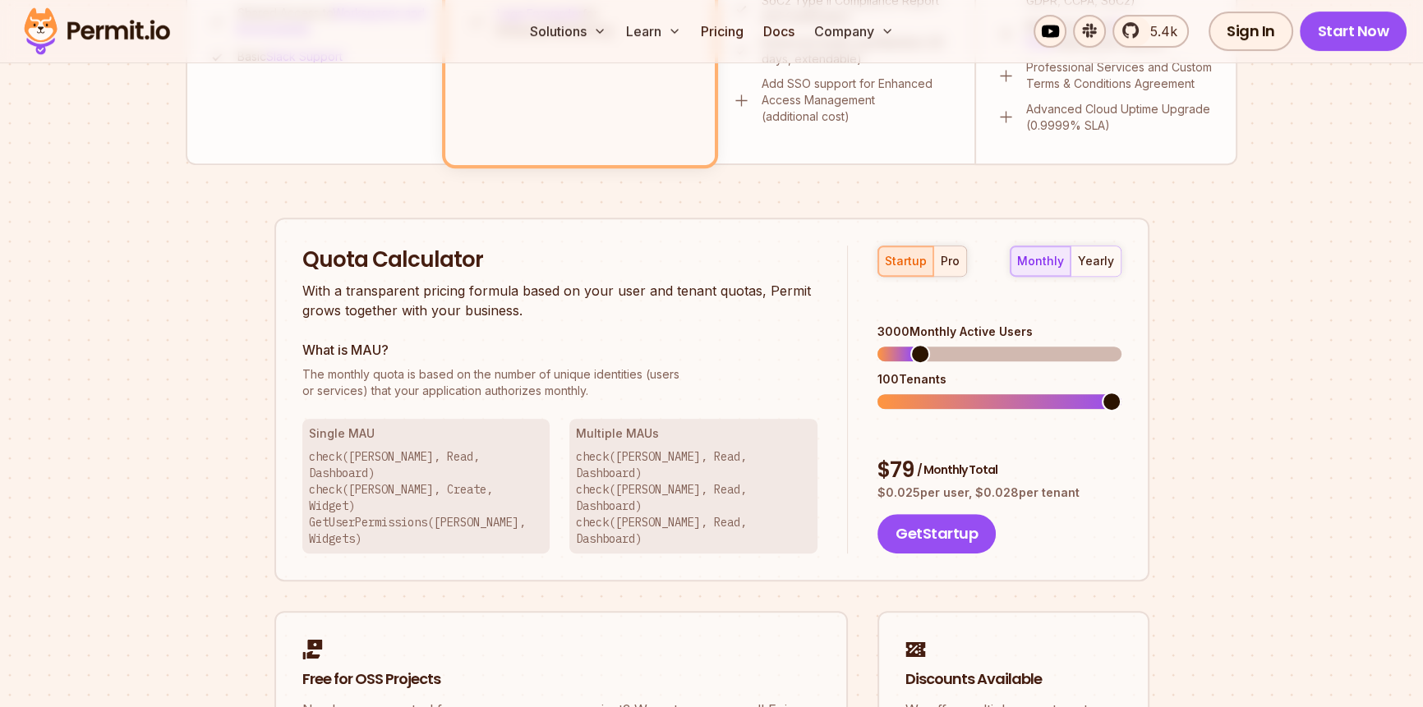
click at [946, 253] on div "pro" at bounding box center [950, 261] width 19 height 16
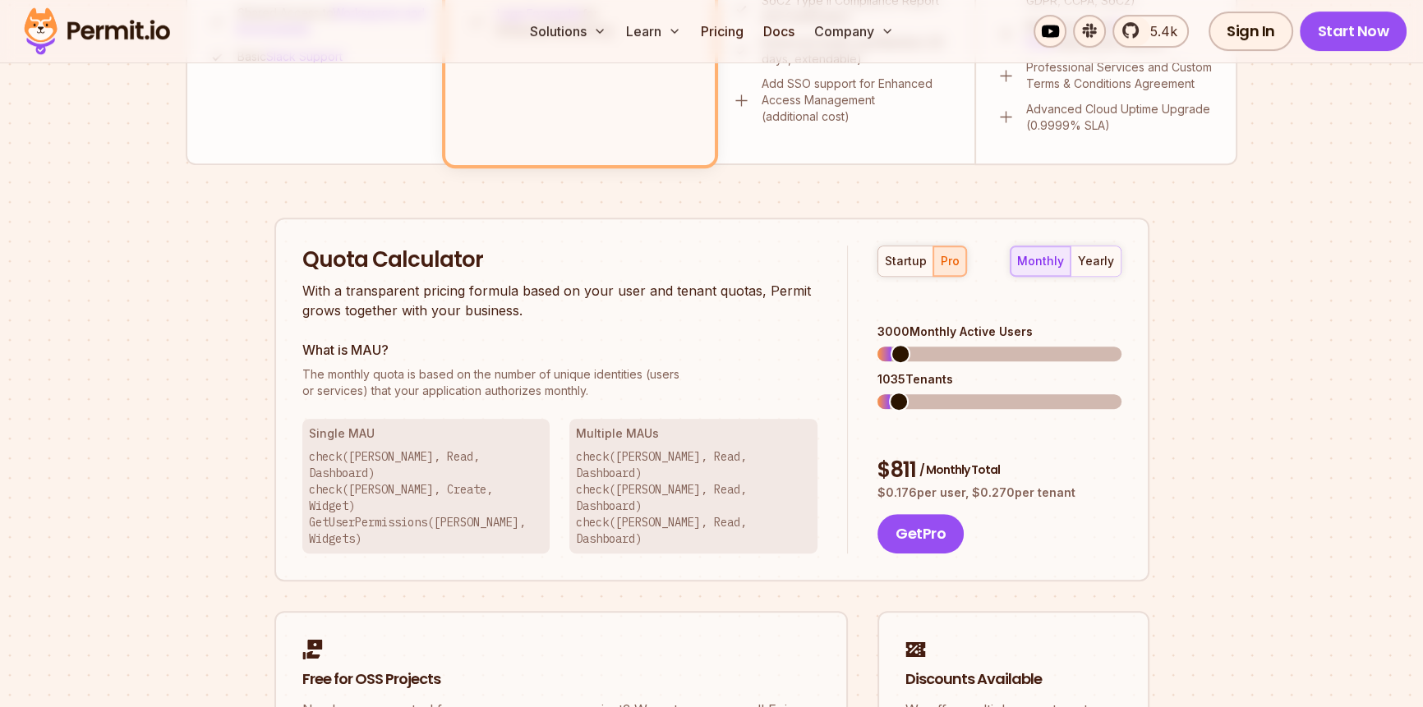
click at [894, 392] on span at bounding box center [899, 402] width 20 height 20
drag, startPoint x: 1061, startPoint y: 237, endPoint x: 1052, endPoint y: 246, distance: 12.8
click at [1060, 237] on div "Quota Calculator With a transparent pricing formula based on your user and tena…" at bounding box center [711, 400] width 875 height 365
click at [1043, 255] on div "monthly yearly" at bounding box center [1066, 261] width 112 height 31
click at [905, 256] on div "startup" at bounding box center [906, 261] width 42 height 16
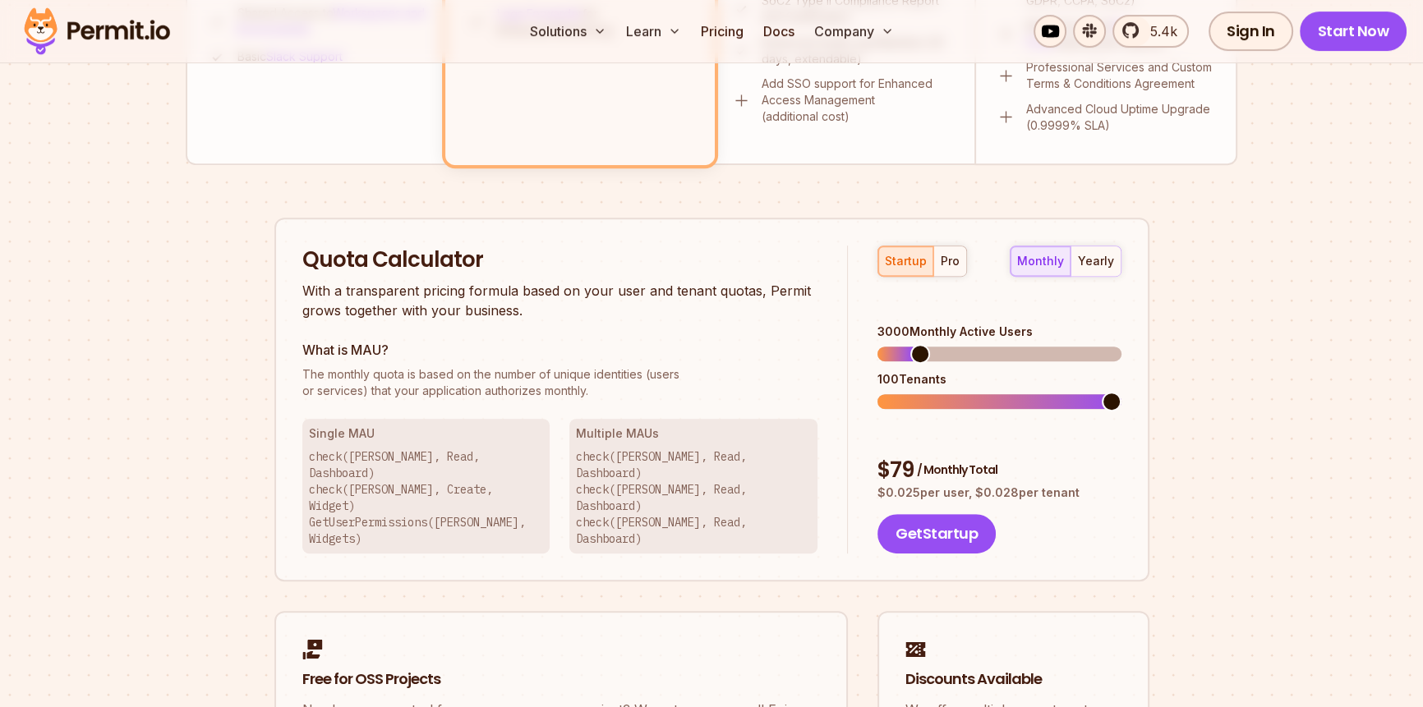
click at [1177, 371] on div "Permit Pricing From Free to Predictable Scaling From a startup with 100 users t…" at bounding box center [712, 82] width 1052 height 1555
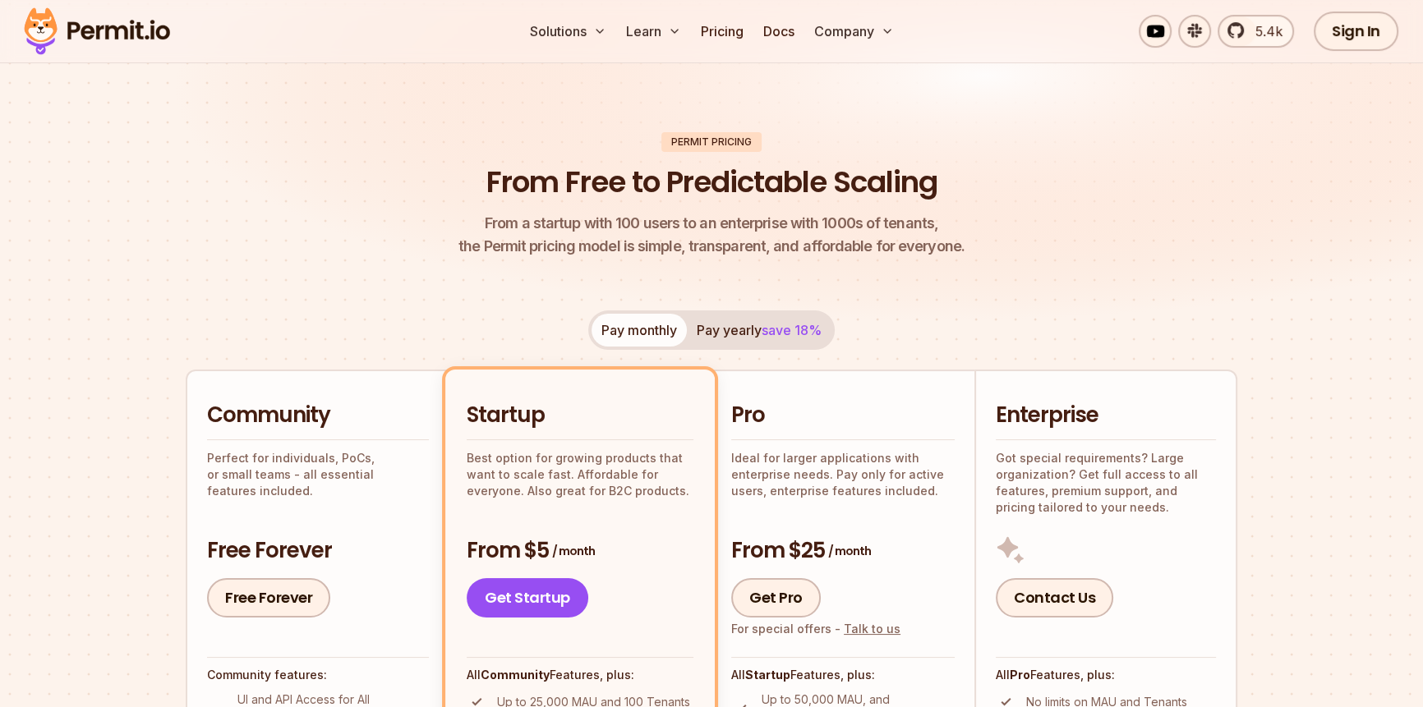
scroll to position [0, 0]
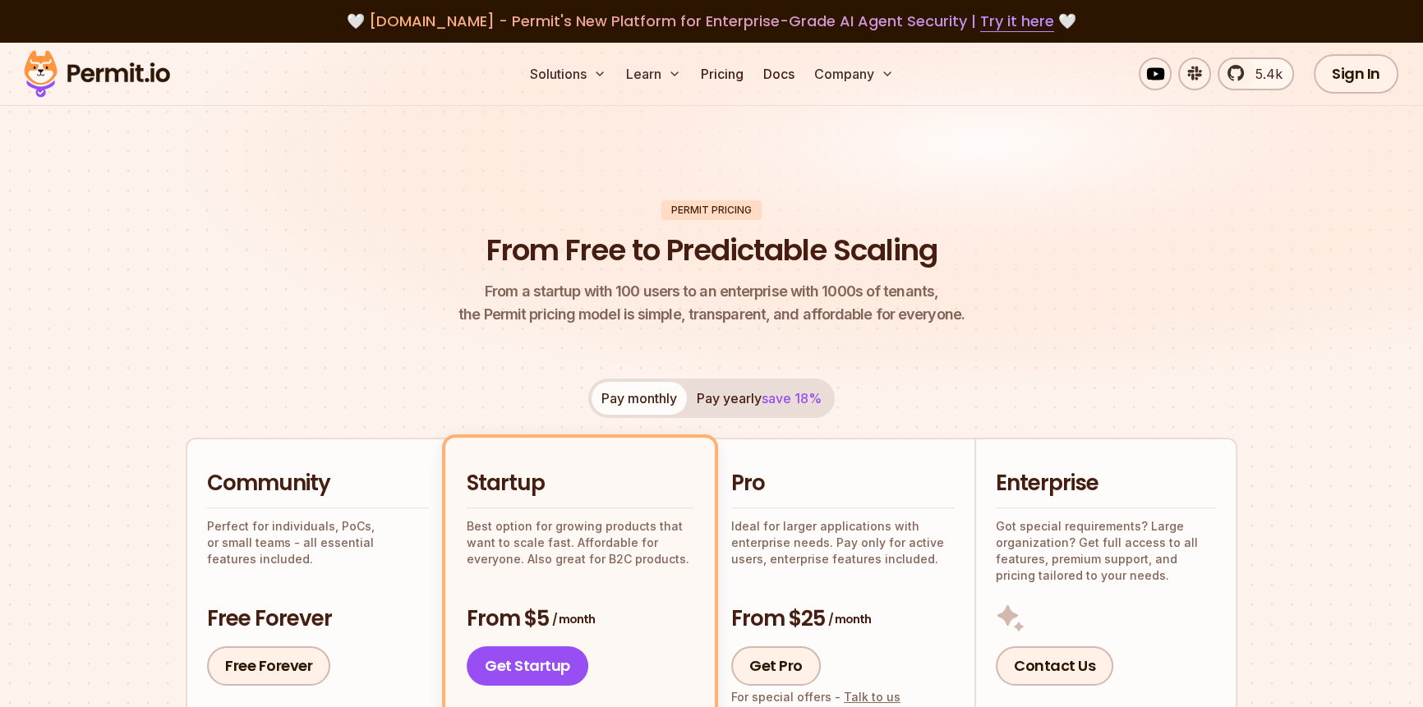
click at [603, 246] on h1 "From Free to Predictable Scaling" at bounding box center [711, 250] width 451 height 41
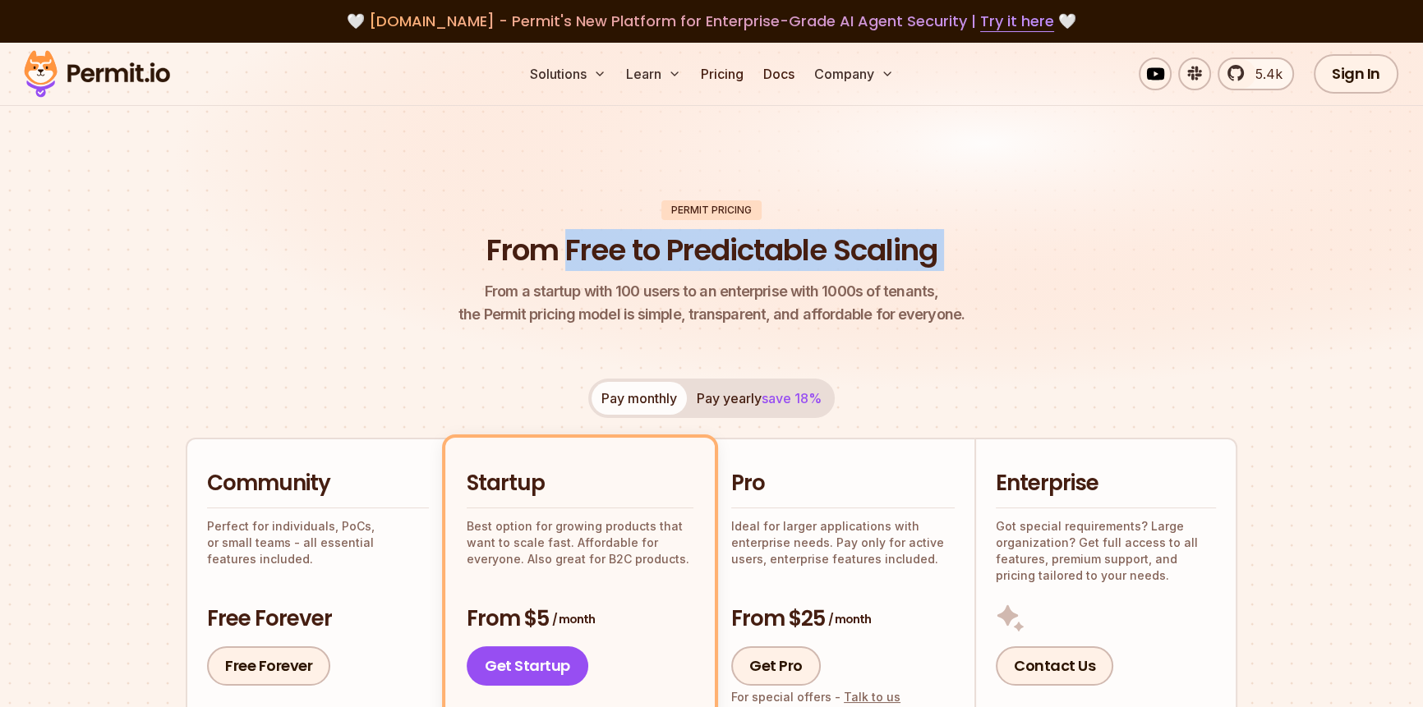
drag, startPoint x: 603, startPoint y: 246, endPoint x: 873, endPoint y: 246, distance: 269.5
click at [949, 242] on header "Permit Pricing From Free to Predictable Scaling From a startup with 100 users t…" at bounding box center [712, 263] width 1052 height 127
click at [873, 246] on h1 "From Free to Predictable Scaling" at bounding box center [711, 250] width 451 height 41
drag, startPoint x: 872, startPoint y: 246, endPoint x: 468, endPoint y: 255, distance: 403.5
click at [468, 255] on header "Permit Pricing From Free to Predictable Scaling From a startup with 100 users t…" at bounding box center [712, 263] width 1052 height 127
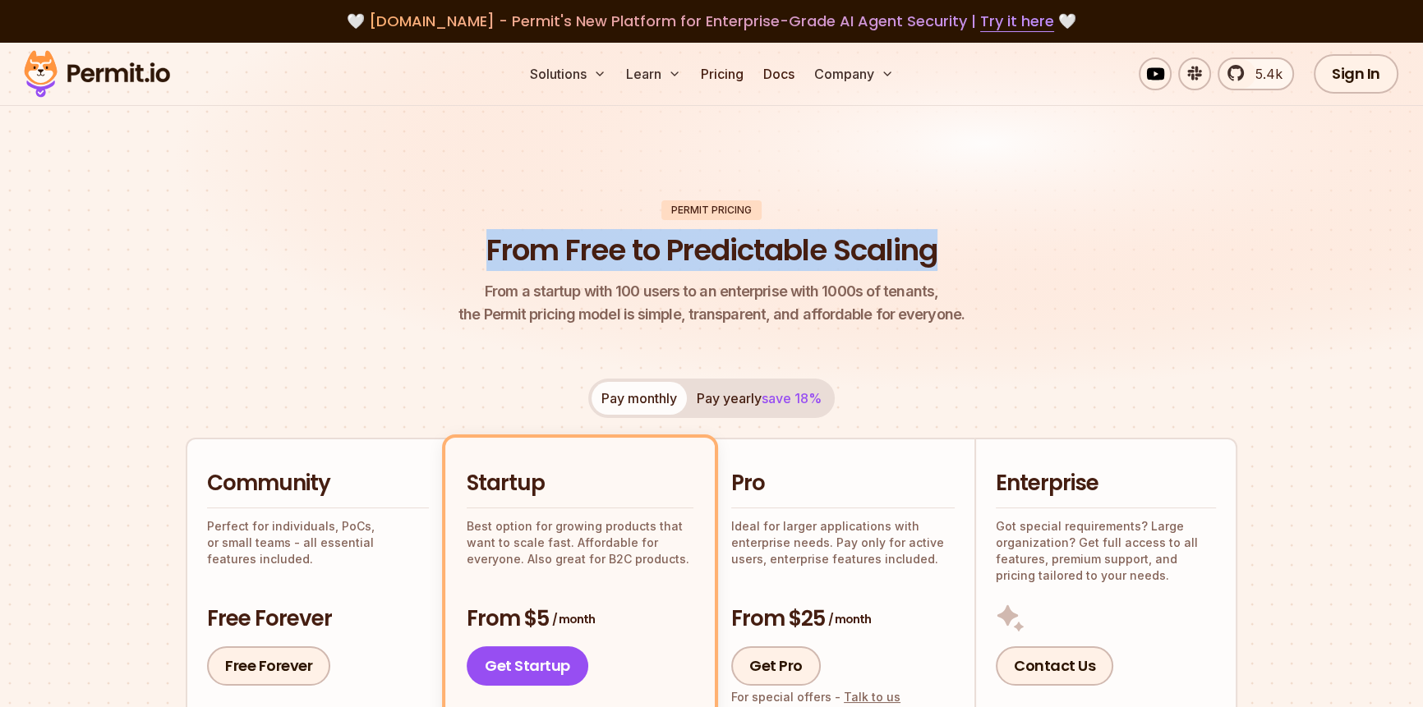
click at [468, 255] on header "Permit Pricing From Free to Predictable Scaling From a startup with 100 users t…" at bounding box center [712, 263] width 1052 height 127
drag, startPoint x: 468, startPoint y: 255, endPoint x: 855, endPoint y: 251, distance: 387.0
click at [855, 251] on header "Permit Pricing From Free to Predictable Scaling From a startup with 100 users t…" at bounding box center [712, 263] width 1052 height 127
click at [855, 251] on h1 "From Free to Predictable Scaling" at bounding box center [711, 250] width 451 height 41
drag, startPoint x: 855, startPoint y: 251, endPoint x: 511, endPoint y: 242, distance: 344.4
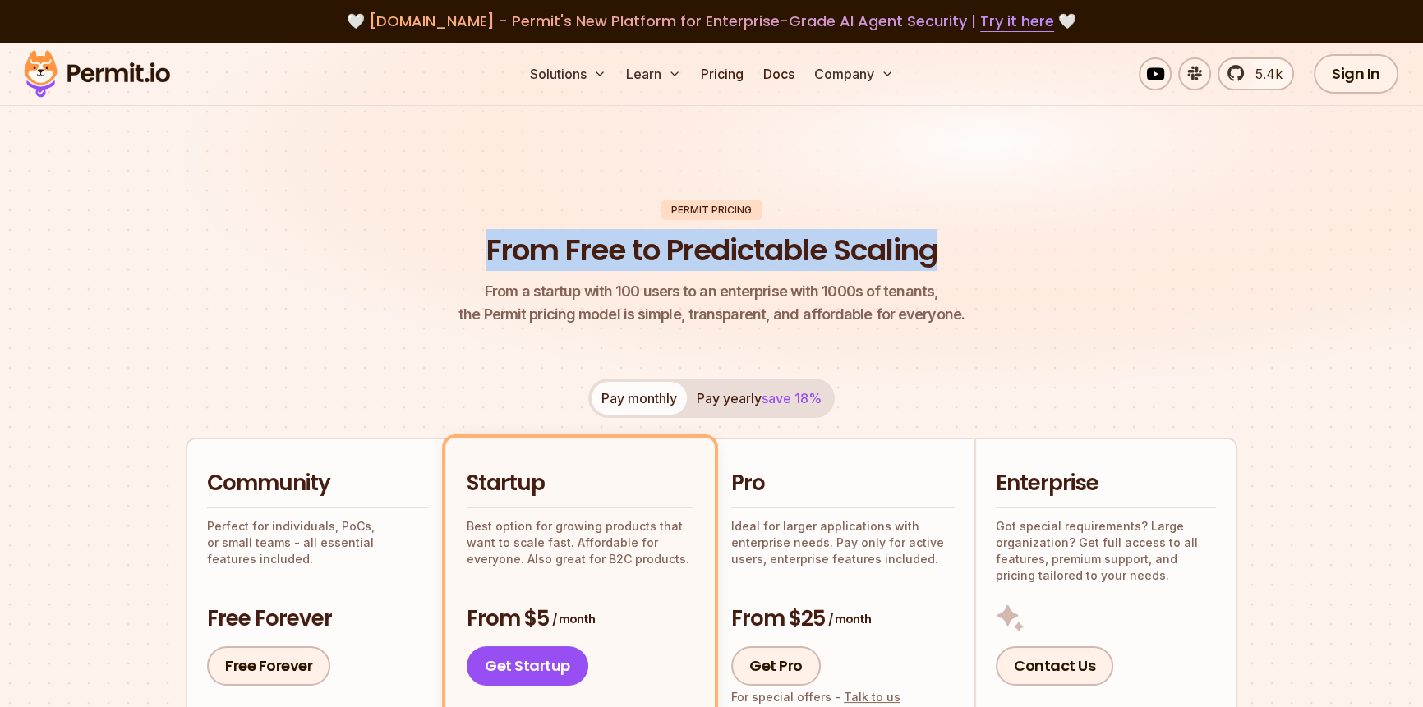
click at [511, 242] on h1 "From Free to Predictable Scaling" at bounding box center [711, 250] width 451 height 41
drag, startPoint x: 511, startPoint y: 242, endPoint x: 904, endPoint y: 256, distance: 393.0
click at [904, 256] on h1 "From Free to Predictable Scaling" at bounding box center [711, 250] width 451 height 41
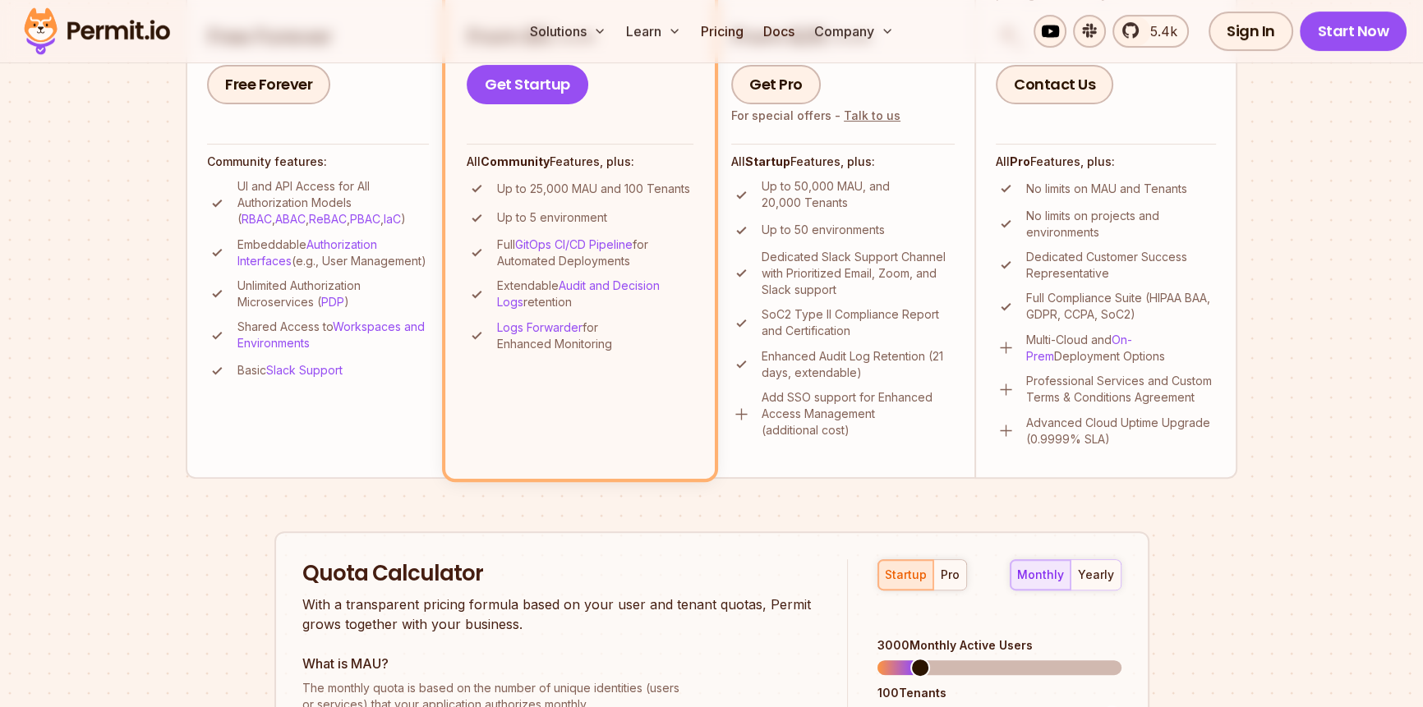
scroll to position [986, 0]
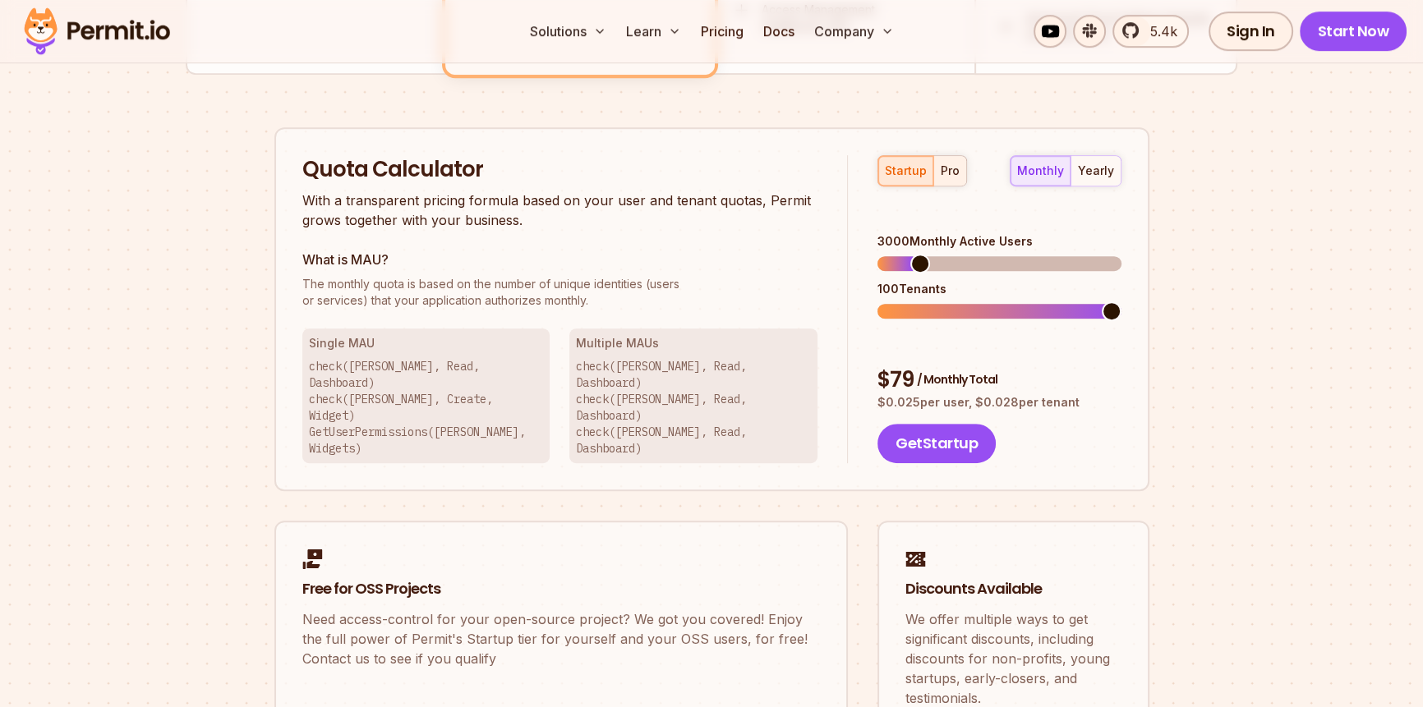
click at [952, 171] on div "pro" at bounding box center [950, 171] width 19 height 16
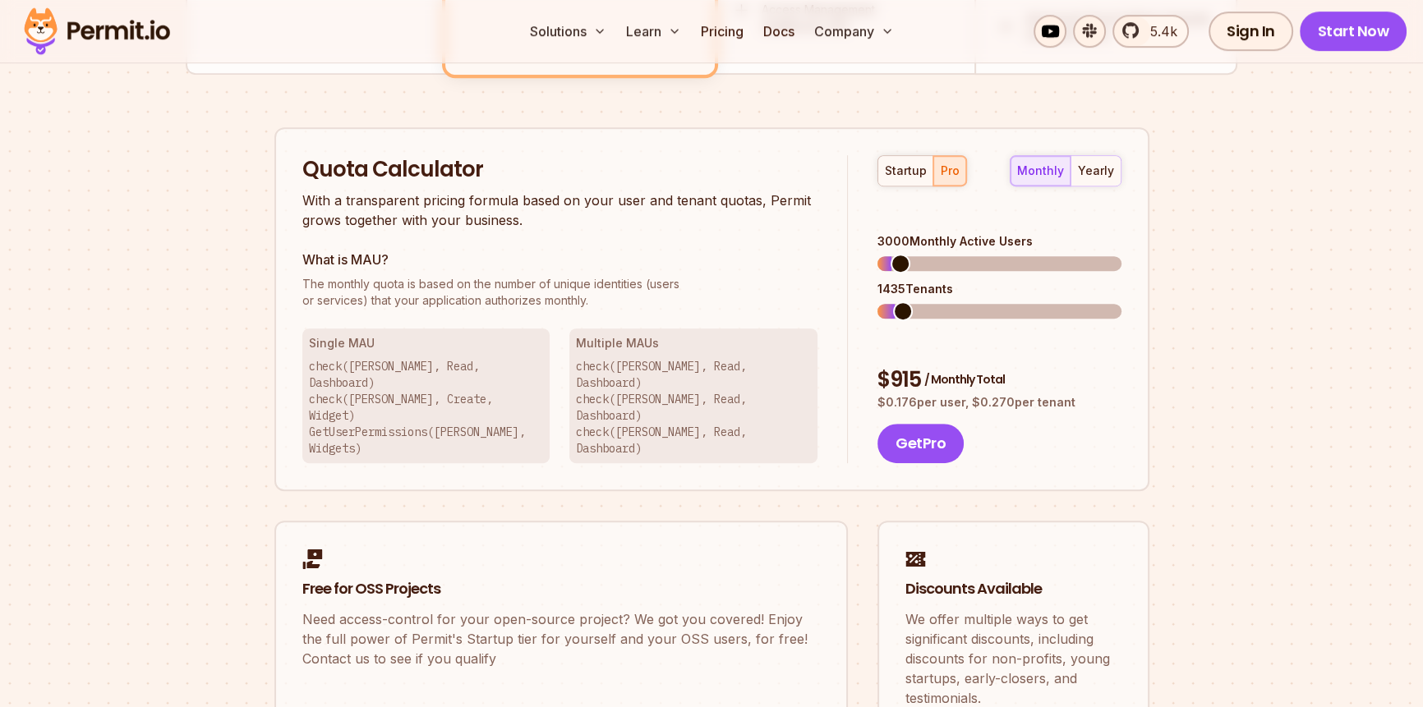
click at [894, 302] on span at bounding box center [903, 312] width 20 height 20
click at [887, 254] on span at bounding box center [897, 264] width 20 height 20
click at [821, 260] on div "Quota Calculator With a transparent pricing formula based on your user and tena…" at bounding box center [575, 309] width 546 height 309
click at [884, 254] on span at bounding box center [894, 264] width 20 height 20
click at [922, 233] on div "1500 Monthly Active Users" at bounding box center [998, 241] width 243 height 16
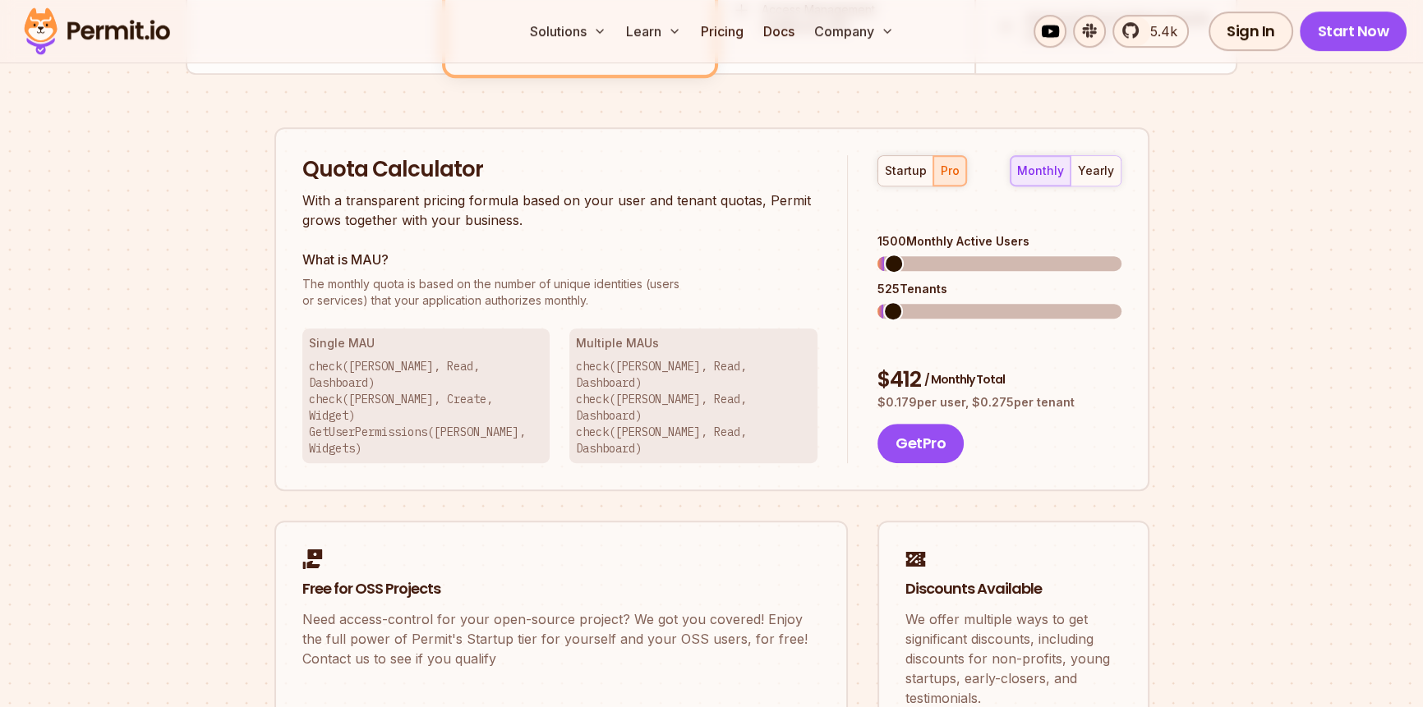
click at [922, 233] on div "1500 Monthly Active Users" at bounding box center [998, 241] width 243 height 16
click at [730, 219] on p "With a transparent pricing formula based on your user and tenant quotas, Permit…" at bounding box center [560, 210] width 516 height 39
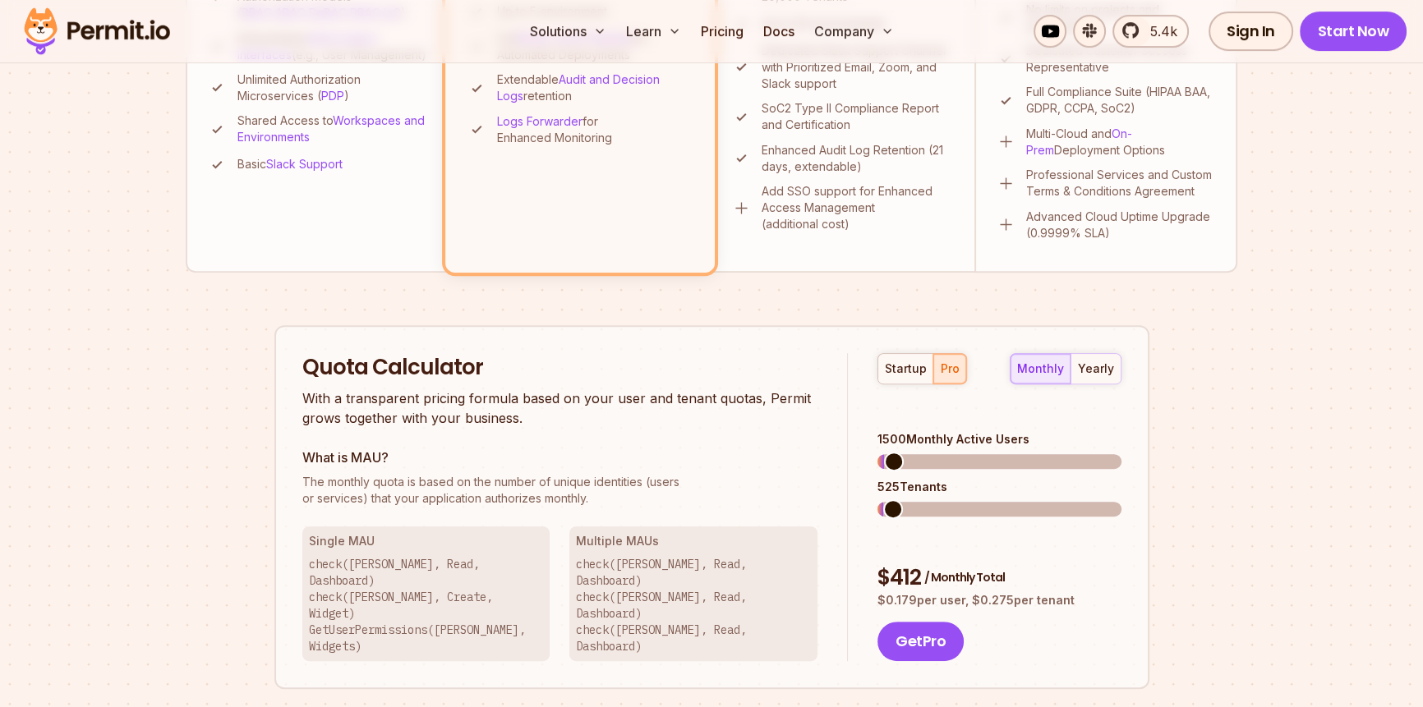
scroll to position [896, 0]
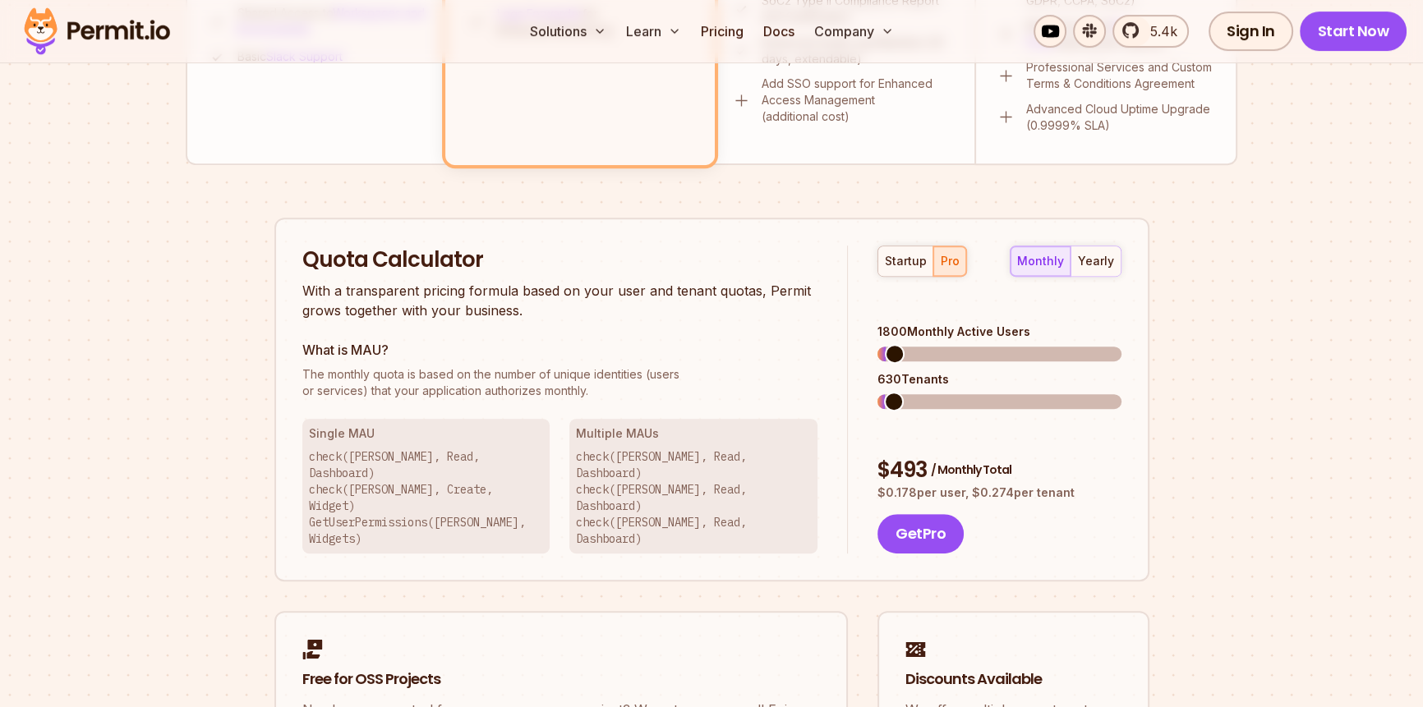
click at [886, 344] on span at bounding box center [895, 354] width 20 height 20
click at [811, 374] on span "The monthly quota is based on the number of unique identities (users" at bounding box center [560, 374] width 516 height 16
click at [1274, 407] on section "Permit Pricing From Free to Predictable Scaling From a startup with 100 users t…" at bounding box center [711, 36] width 1423 height 1778
click at [1043, 485] on p "$ 0.178 per user, $ 0.274 per tenant" at bounding box center [998, 493] width 243 height 16
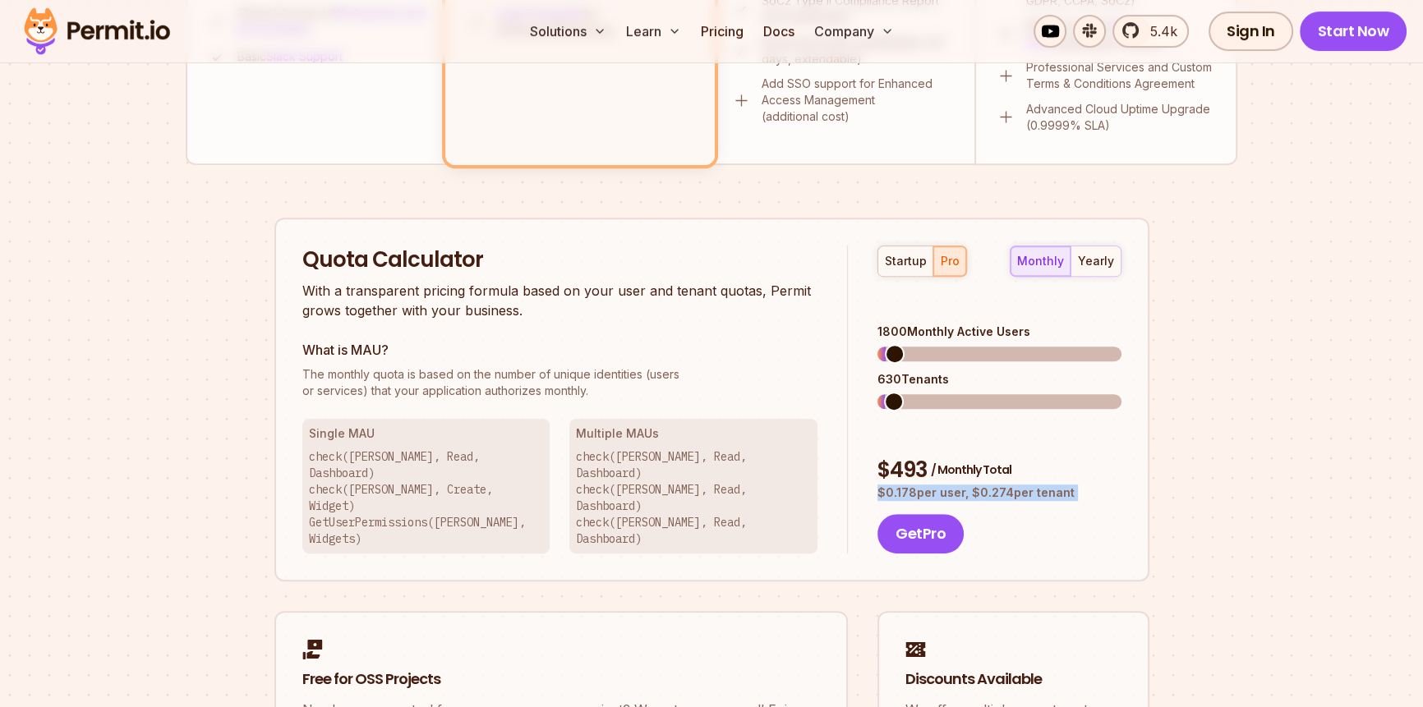
click at [1043, 485] on p "$ 0.178 per user, $ 0.274 per tenant" at bounding box center [998, 493] width 243 height 16
click at [964, 462] on span "/ Monthly Total" at bounding box center [971, 470] width 81 height 16
drag, startPoint x: 964, startPoint y: 423, endPoint x: 904, endPoint y: 421, distance: 60.0
click at [904, 456] on div "$ 493 / Monthly Total" at bounding box center [998, 471] width 243 height 30
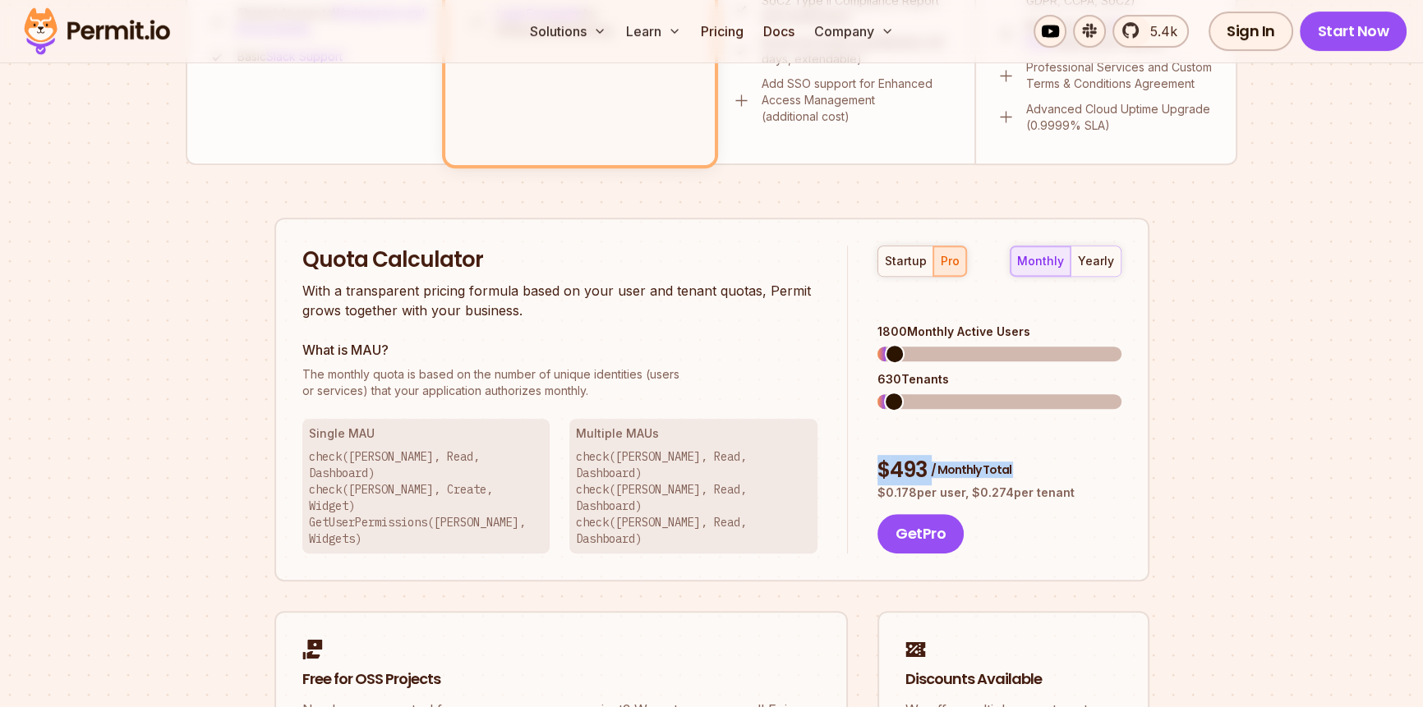
click at [875, 421] on div "startup pro monthly yearly 1800 Monthly Active Users 630 Tenants $ 493 / Monthl…" at bounding box center [984, 400] width 273 height 309
drag, startPoint x: 875, startPoint y: 421, endPoint x: 1067, endPoint y: 438, distance: 193.0
click at [1067, 438] on div "startup pro monthly yearly 1800 Monthly Active Users 630 Tenants $ 493 / Monthl…" at bounding box center [984, 400] width 273 height 309
click at [1067, 485] on p "$ 0.178 per user, $ 0.274 per tenant" at bounding box center [998, 493] width 243 height 16
click at [879, 456] on div "$ 493 / Monthly Total" at bounding box center [998, 471] width 243 height 30
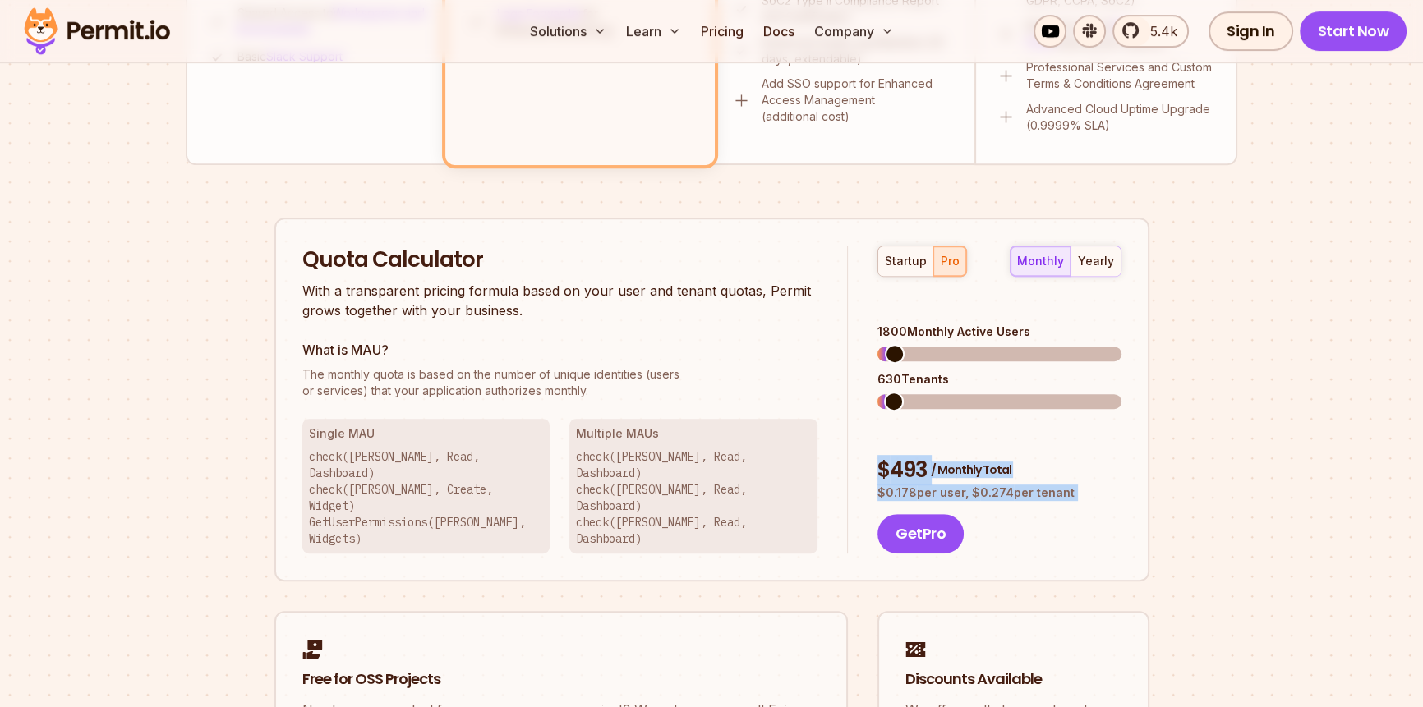
drag, startPoint x: 879, startPoint y: 414, endPoint x: 1075, endPoint y: 440, distance: 197.3
click at [1075, 456] on div "$ 493 / Monthly Total $ 0.178 per user, $ 0.274 per tenant" at bounding box center [998, 479] width 243 height 46
click at [1075, 485] on p "$ 0.178 per user, $ 0.274 per tenant" at bounding box center [998, 493] width 243 height 16
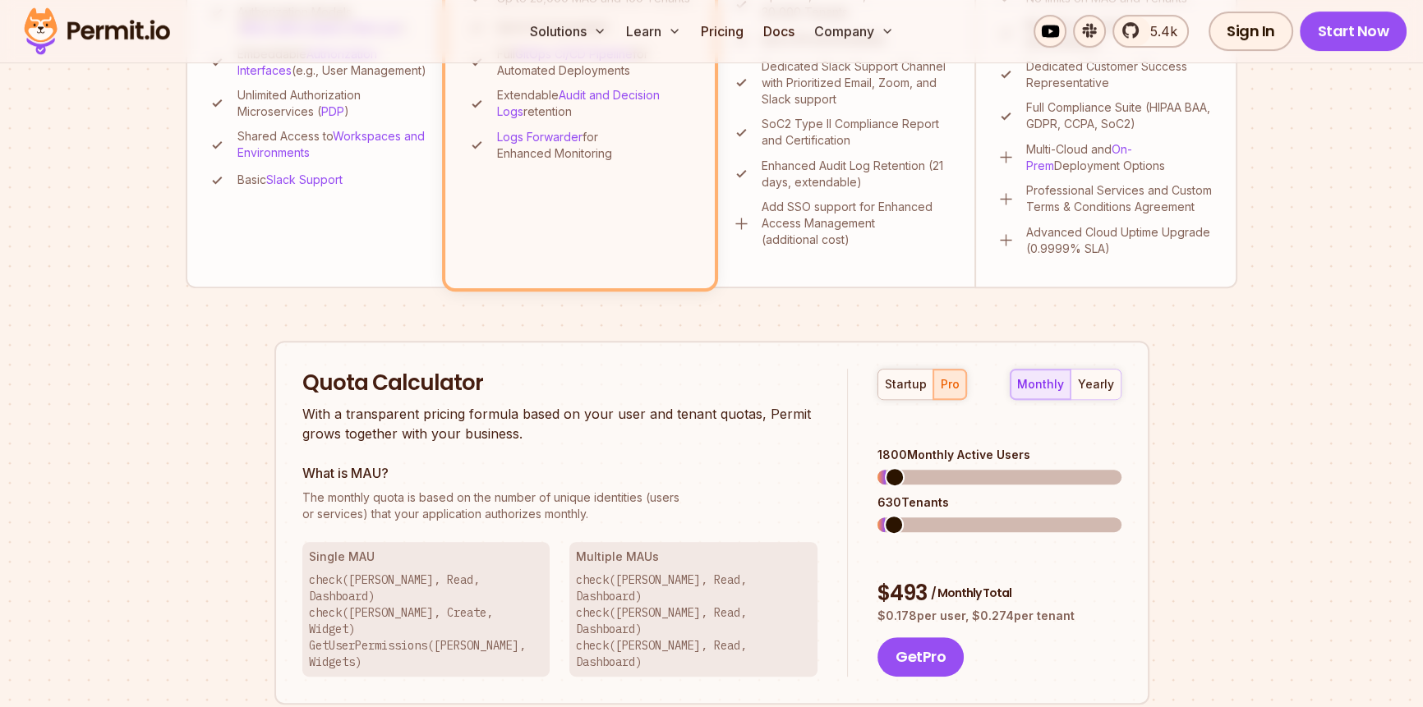
scroll to position [806, 0]
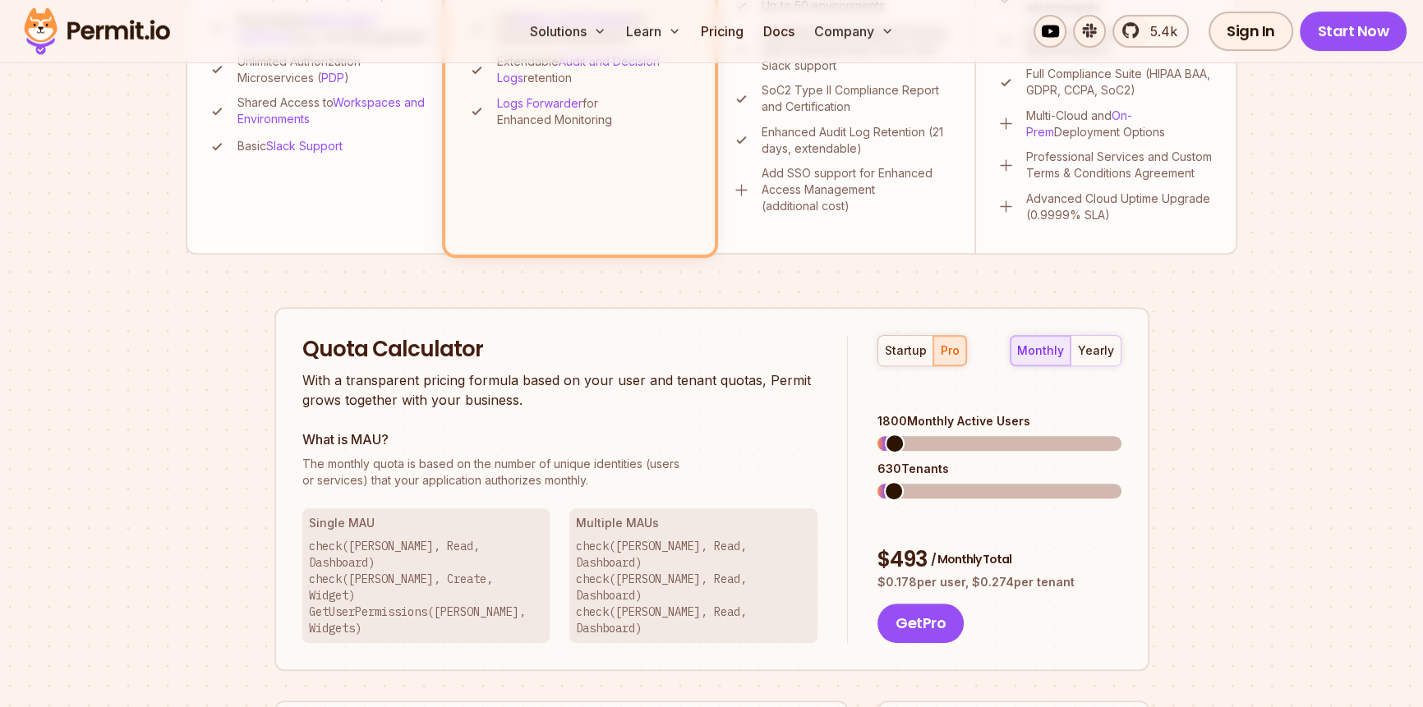
click at [890, 461] on div "630 Tenants" at bounding box center [998, 469] width 243 height 16
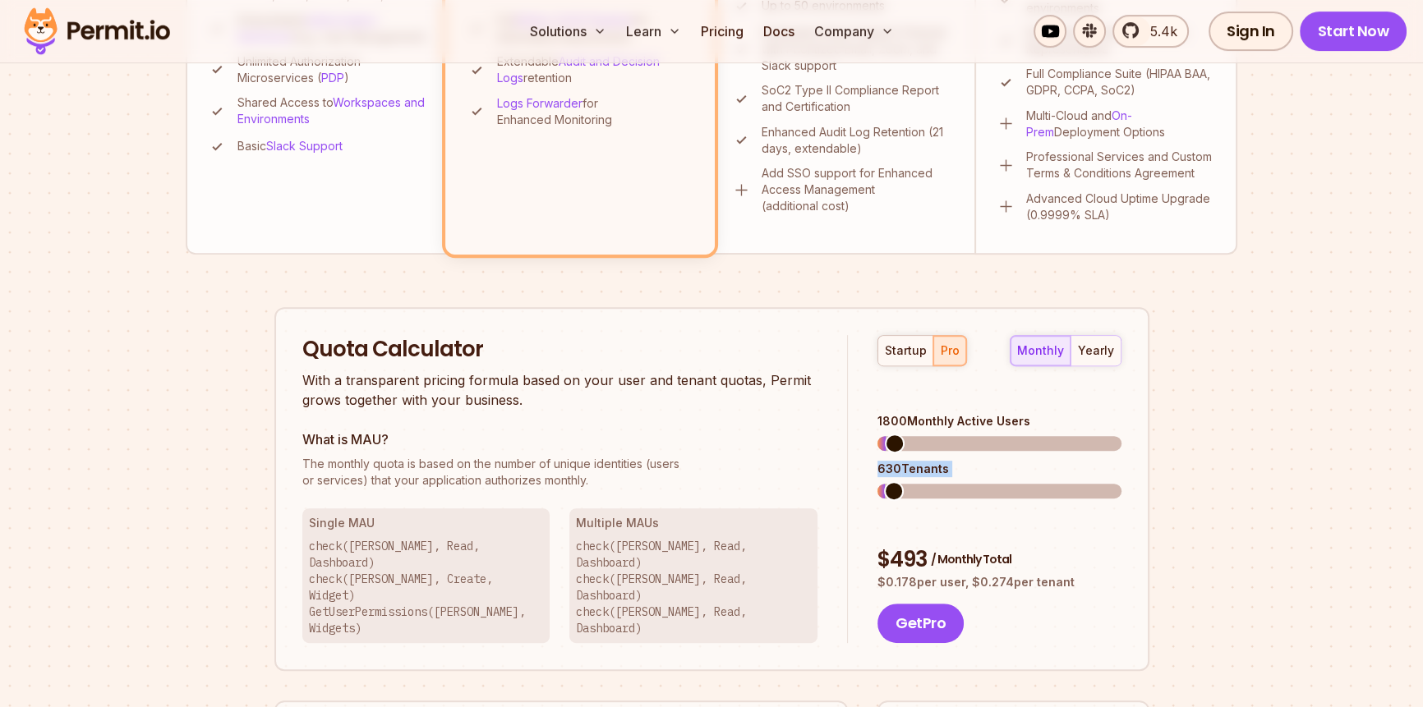
click at [890, 461] on div "630 Tenants" at bounding box center [998, 469] width 243 height 16
click at [788, 442] on h3 "What is MAU?" at bounding box center [560, 440] width 516 height 20
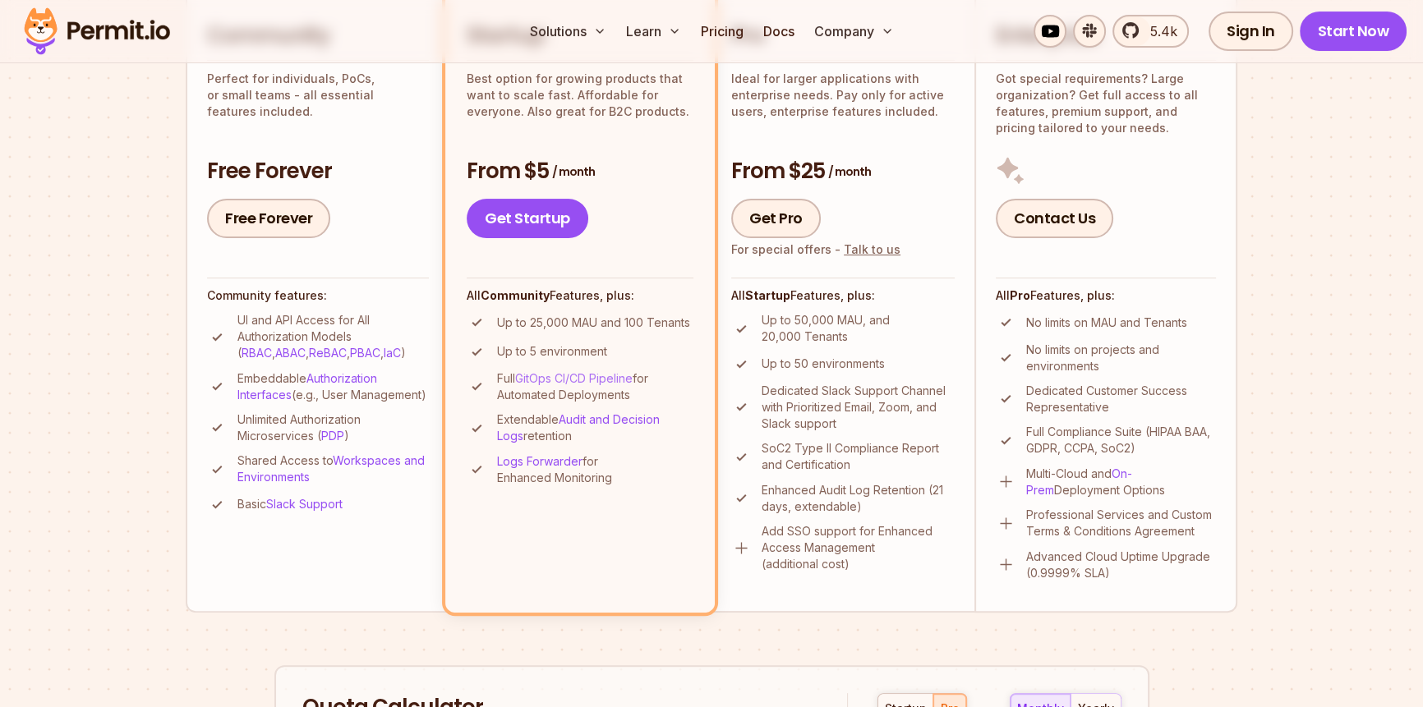
scroll to position [90, 0]
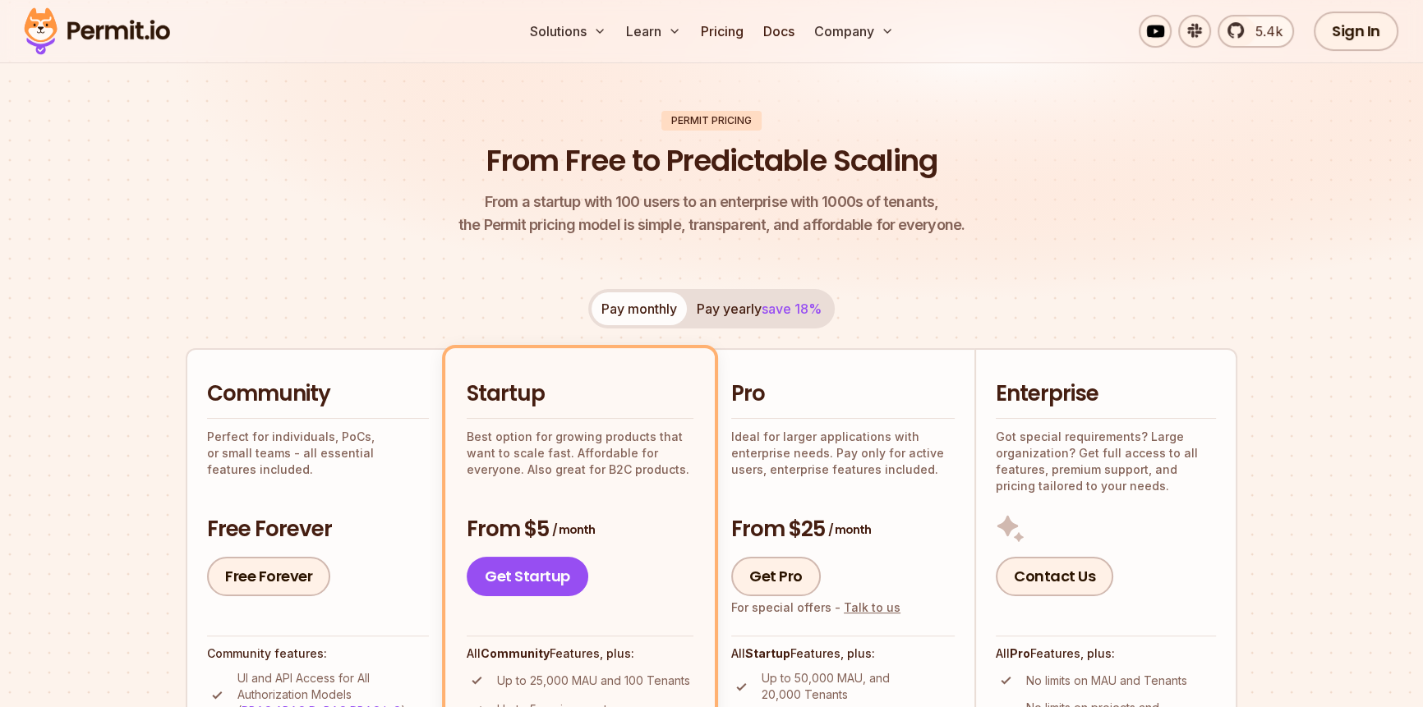
click at [518, 387] on h2 "Startup" at bounding box center [580, 395] width 227 height 30
click at [603, 410] on div "Startup Best option for growing products that want to scale fast. Affordable fo…" at bounding box center [580, 429] width 227 height 98
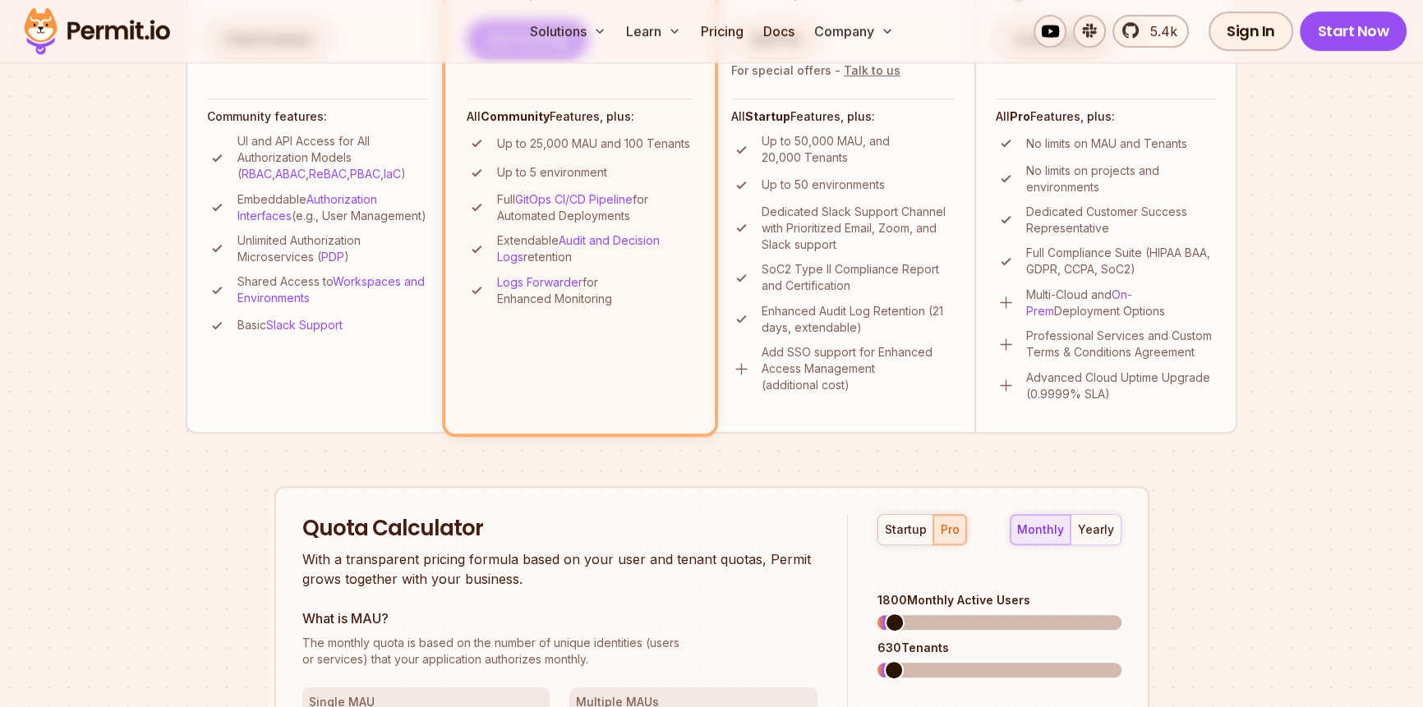
scroll to position [806, 0]
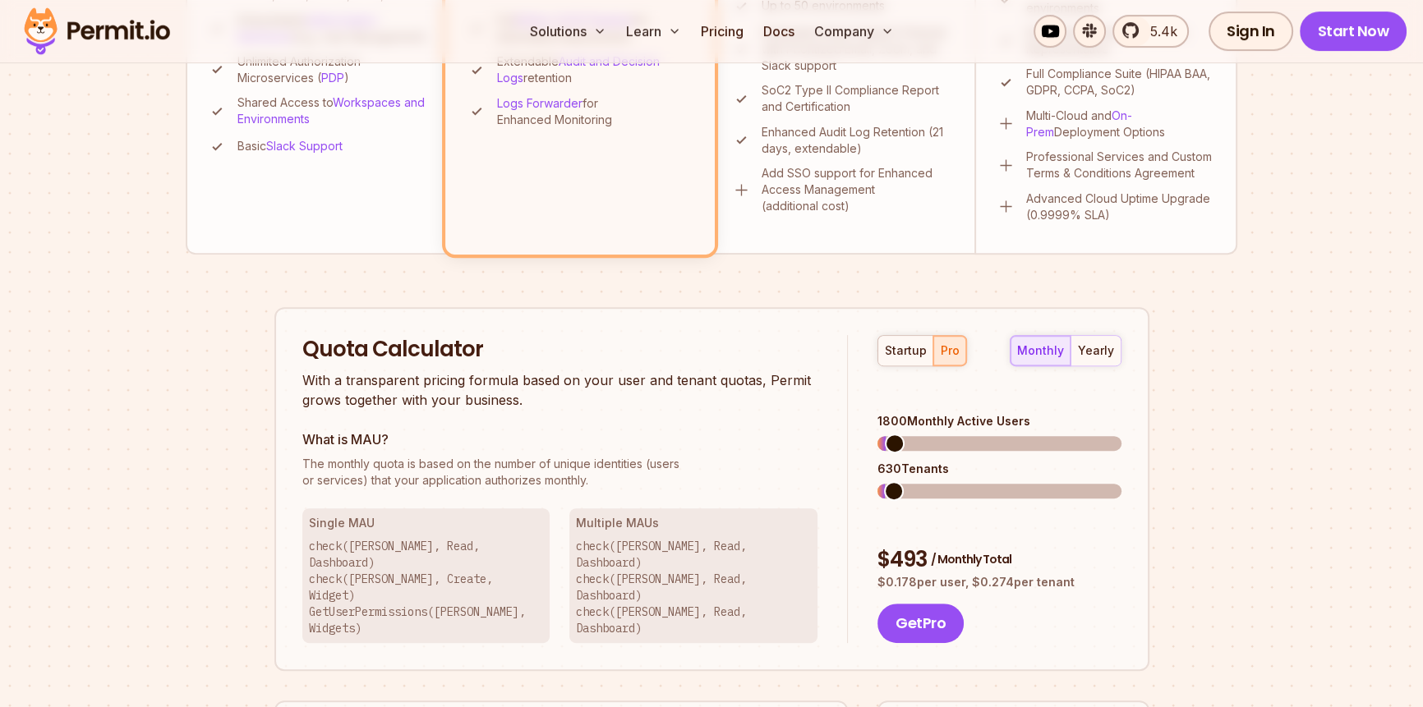
click at [656, 379] on p "With a transparent pricing formula based on your user and tenant quotas, Permit…" at bounding box center [560, 390] width 516 height 39
drag, startPoint x: 656, startPoint y: 379, endPoint x: 772, endPoint y: 371, distance: 116.1
click at [772, 371] on p "With a transparent pricing formula based on your user and tenant quotas, Permit…" at bounding box center [560, 390] width 516 height 39
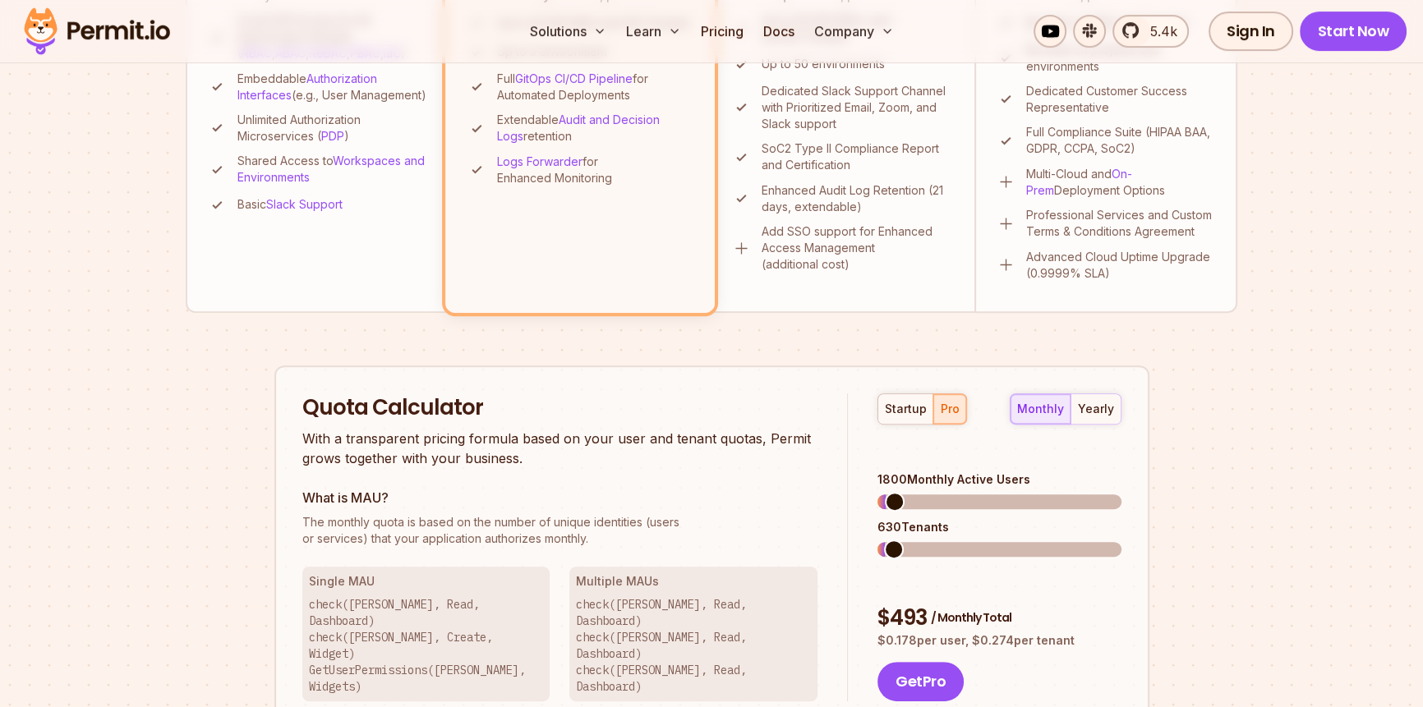
scroll to position [716, 0]
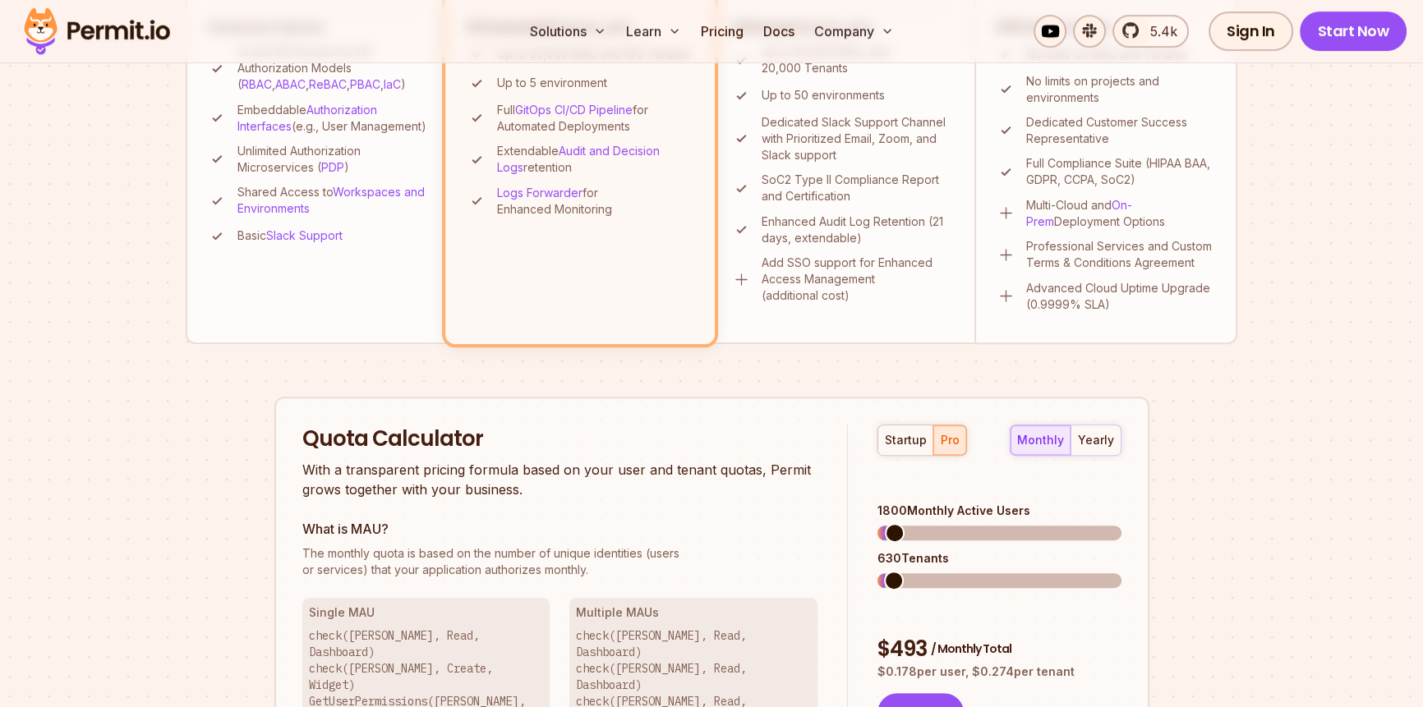
click at [886, 523] on span at bounding box center [895, 533] width 20 height 20
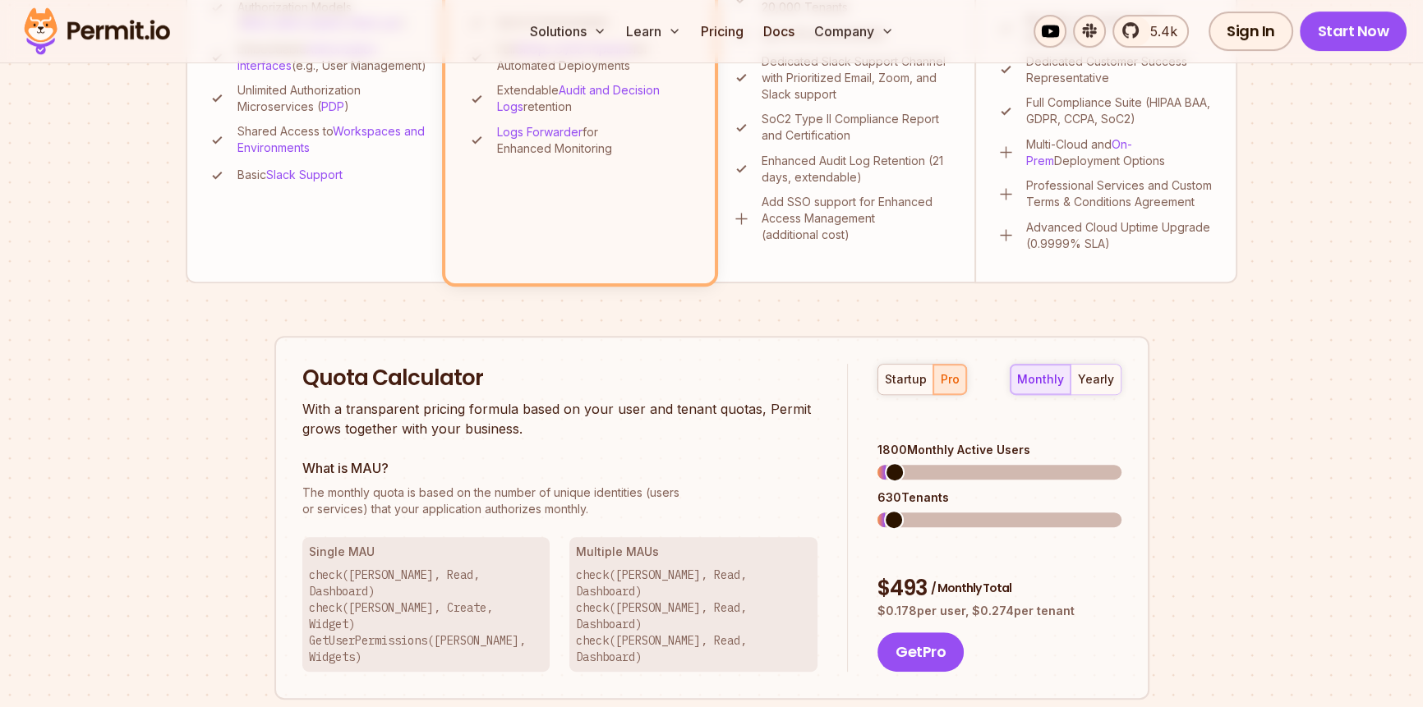
scroll to position [806, 0]
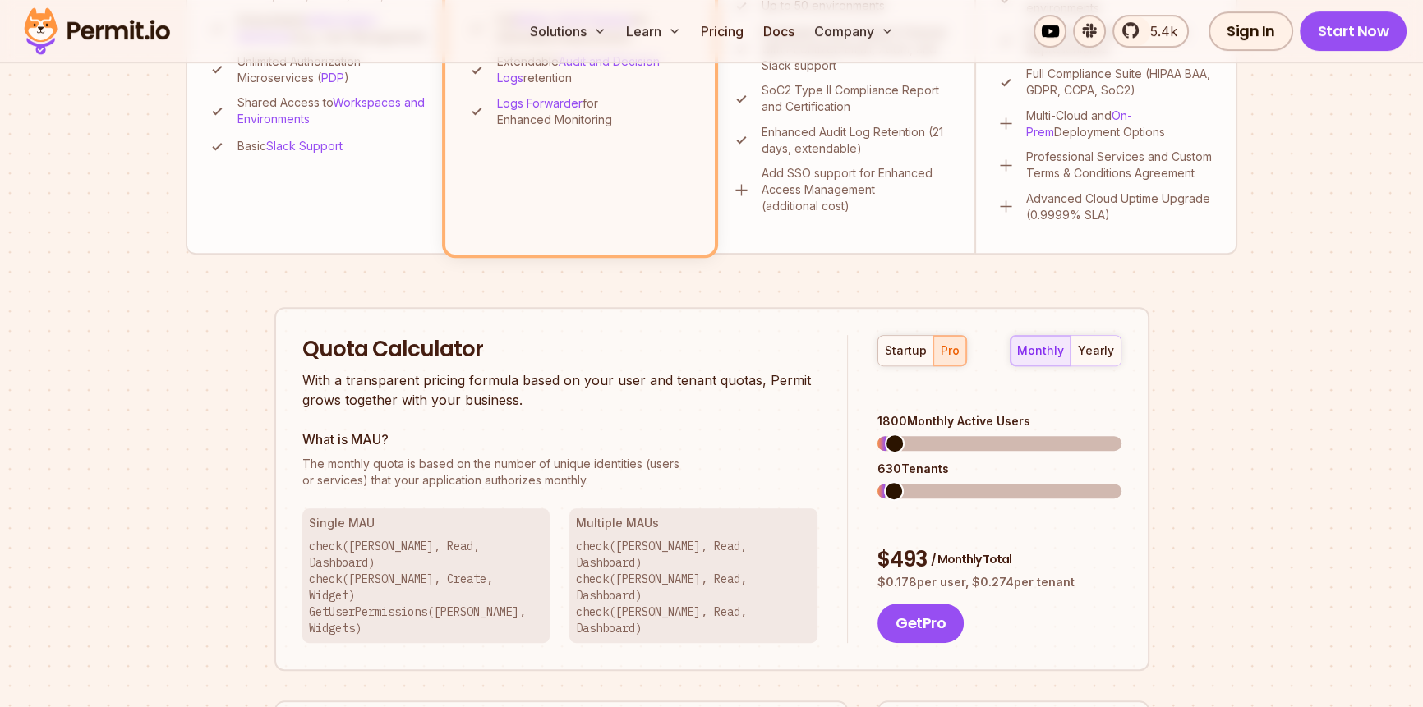
click at [792, 456] on span "The monthly quota is based on the number of unique identities (users" at bounding box center [560, 464] width 516 height 16
click at [1099, 352] on div "yearly" at bounding box center [1096, 351] width 36 height 16
click at [1062, 343] on div "monthly" at bounding box center [1040, 351] width 47 height 16
click at [1092, 339] on button "yearly" at bounding box center [1096, 351] width 50 height 30
click at [772, 468] on span "The monthly quota is based on the number of unique identities (users" at bounding box center [560, 464] width 516 height 16
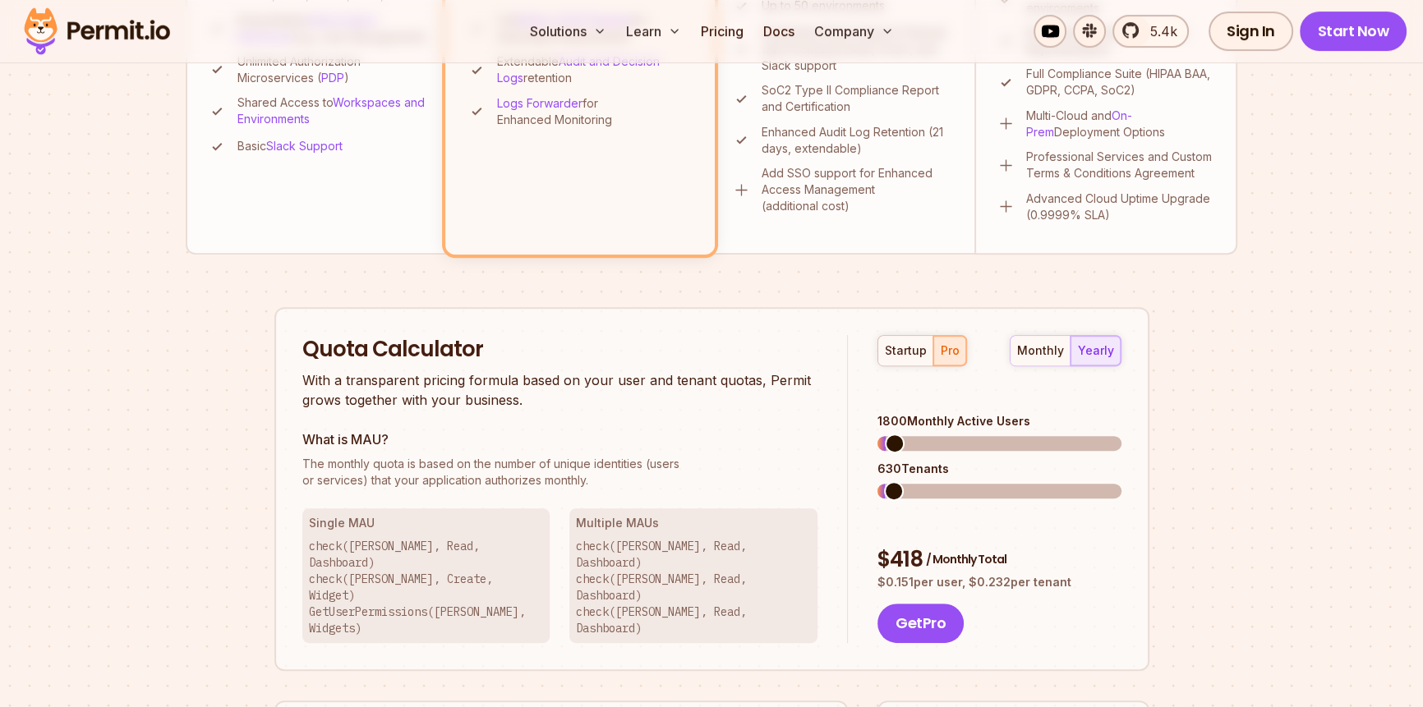
click at [730, 377] on p "With a transparent pricing formula based on your user and tenant quotas, Permit…" at bounding box center [560, 390] width 516 height 39
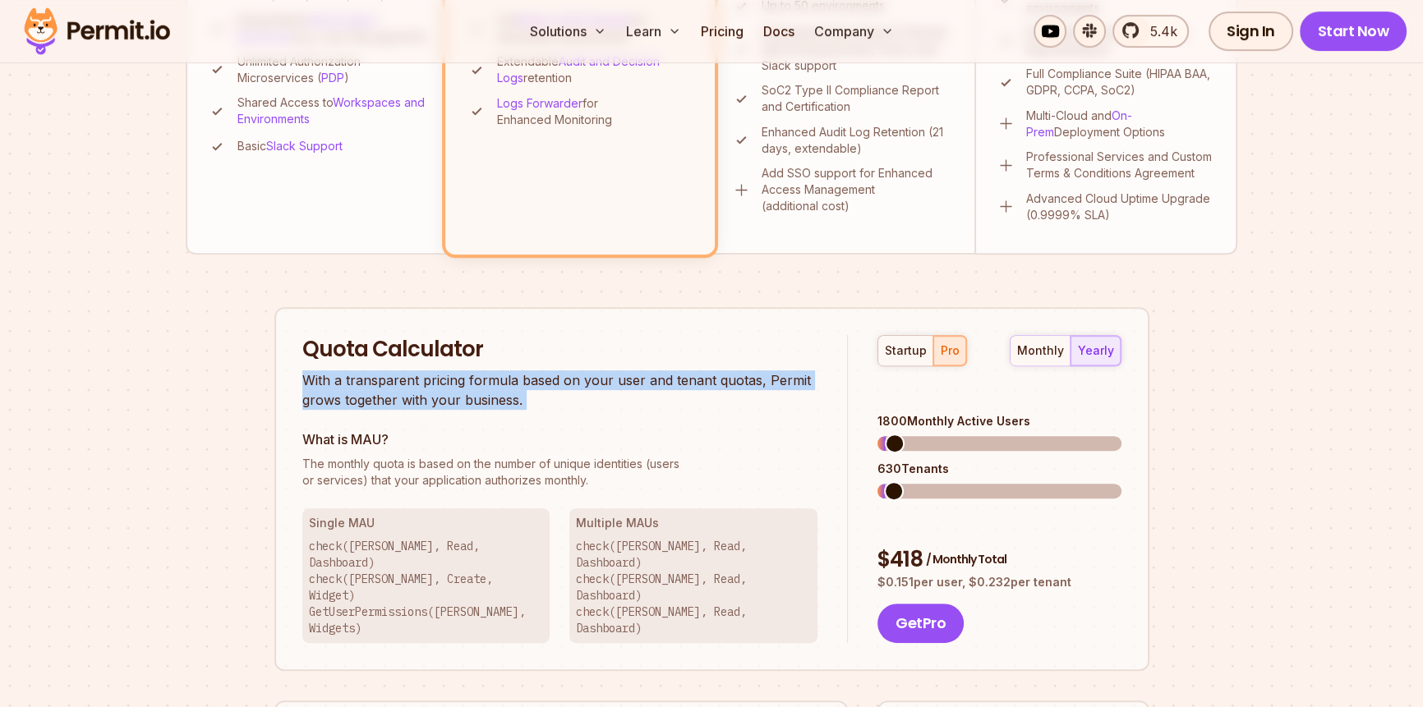
click at [730, 377] on p "With a transparent pricing formula based on your user and tenant quotas, Permit…" at bounding box center [560, 390] width 516 height 39
click at [702, 414] on div "Quota Calculator With a transparent pricing formula based on your user and tena…" at bounding box center [575, 489] width 546 height 309
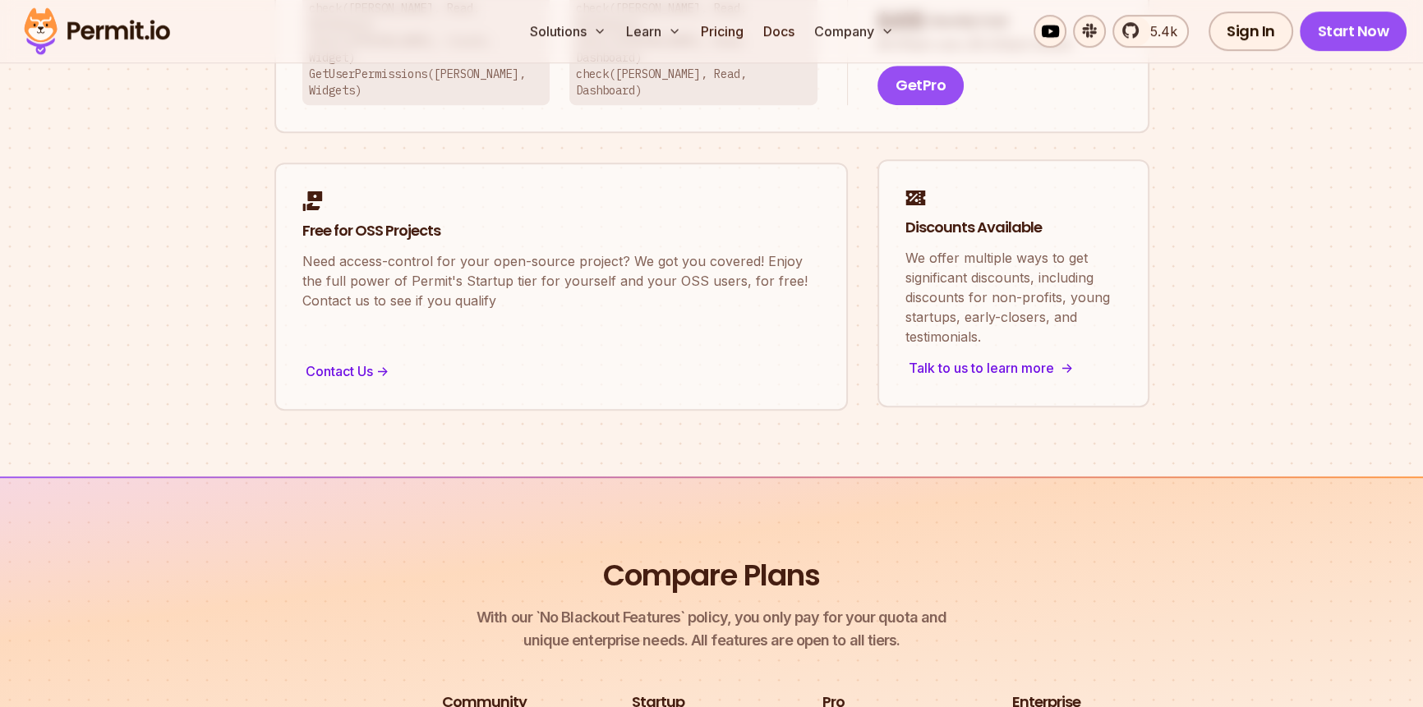
scroll to position [986, 0]
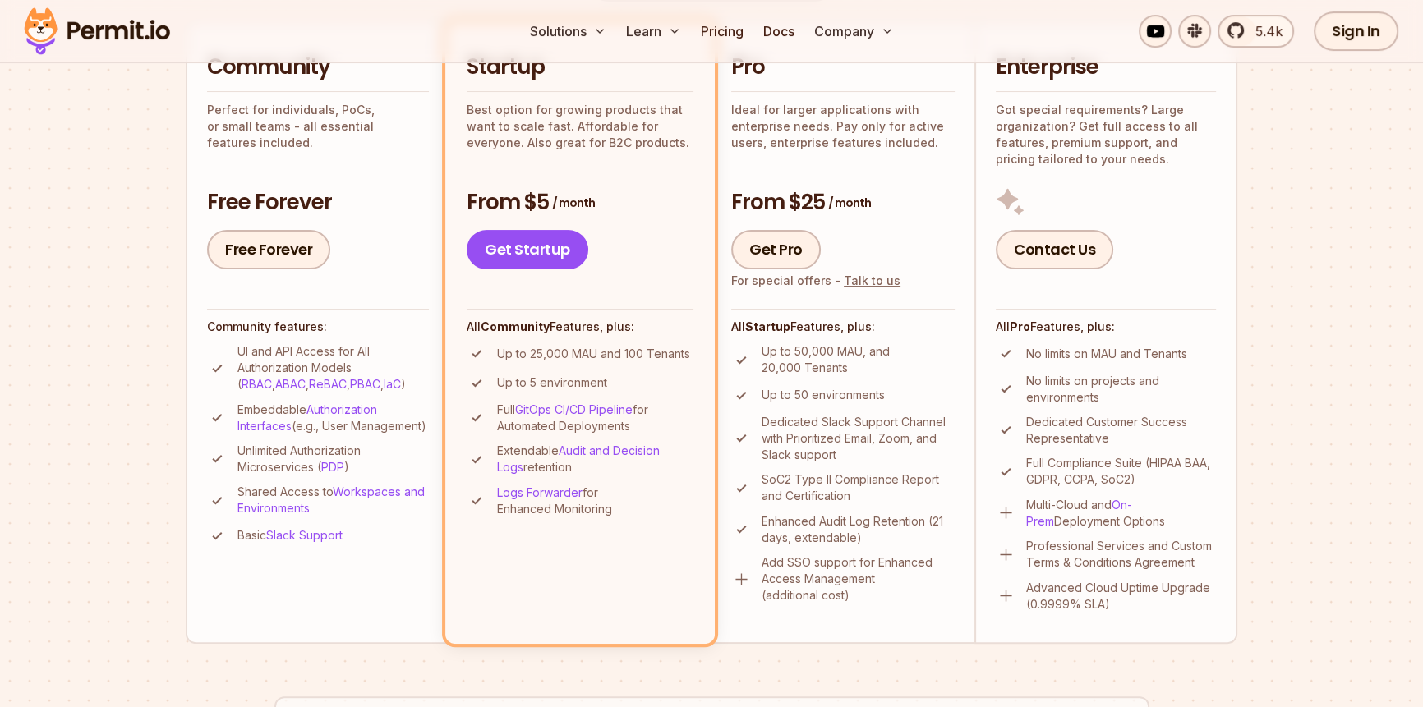
scroll to position [269, 0]
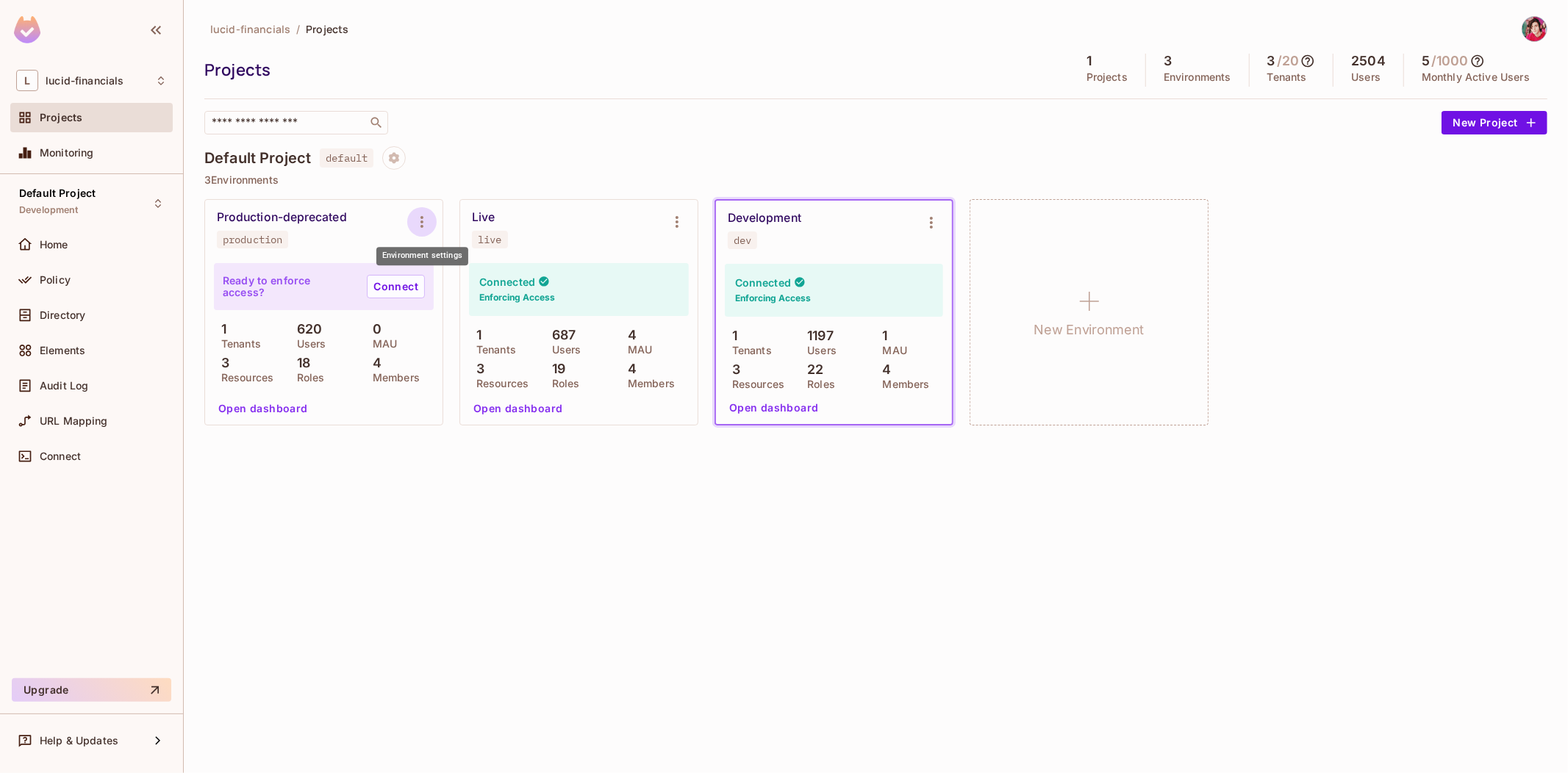
click at [420, 217] on icon "Environment settings" at bounding box center [421, 222] width 3 height 12
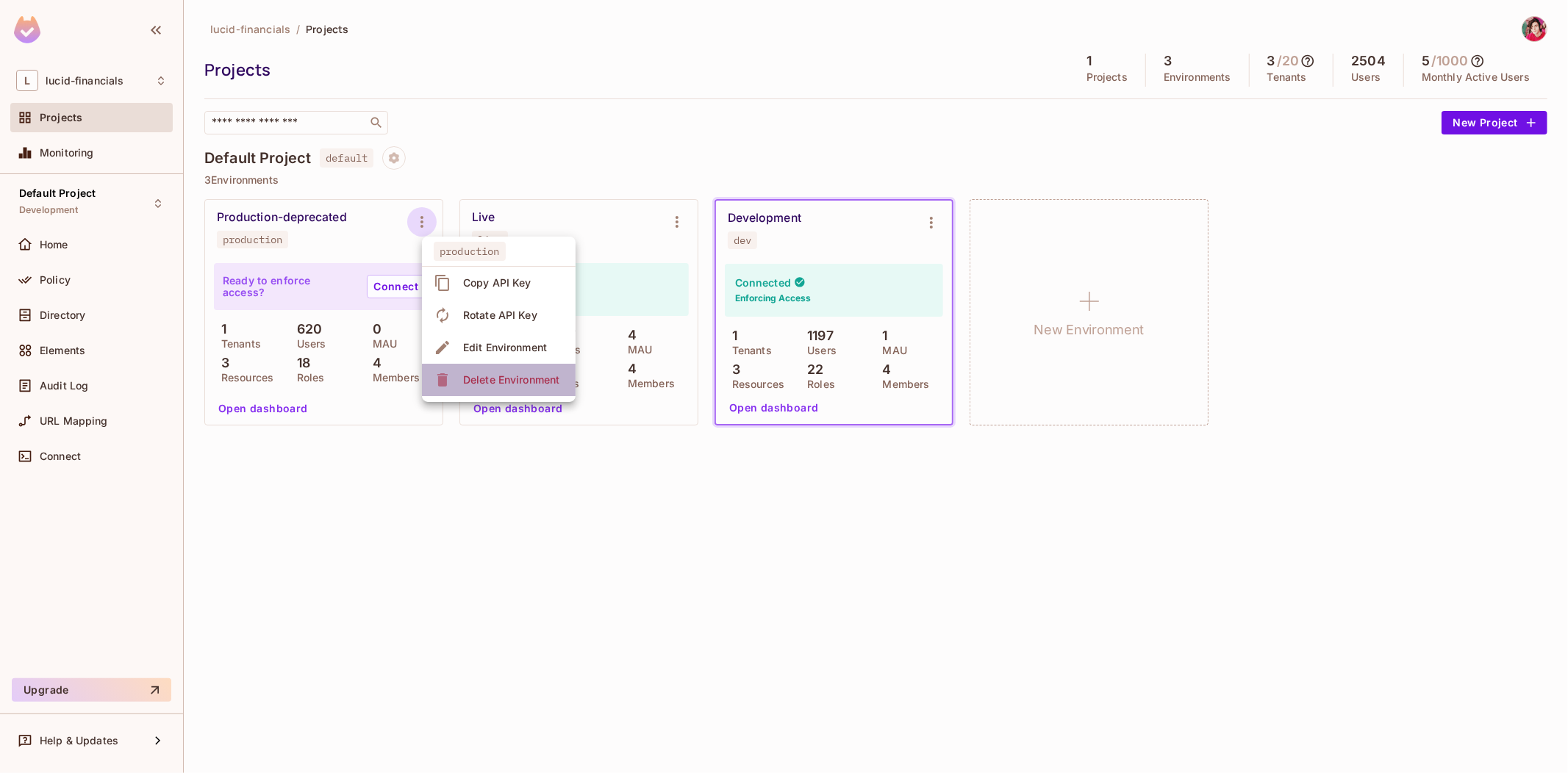
click at [480, 379] on div "Delete Environment" at bounding box center [512, 380] width 97 height 14
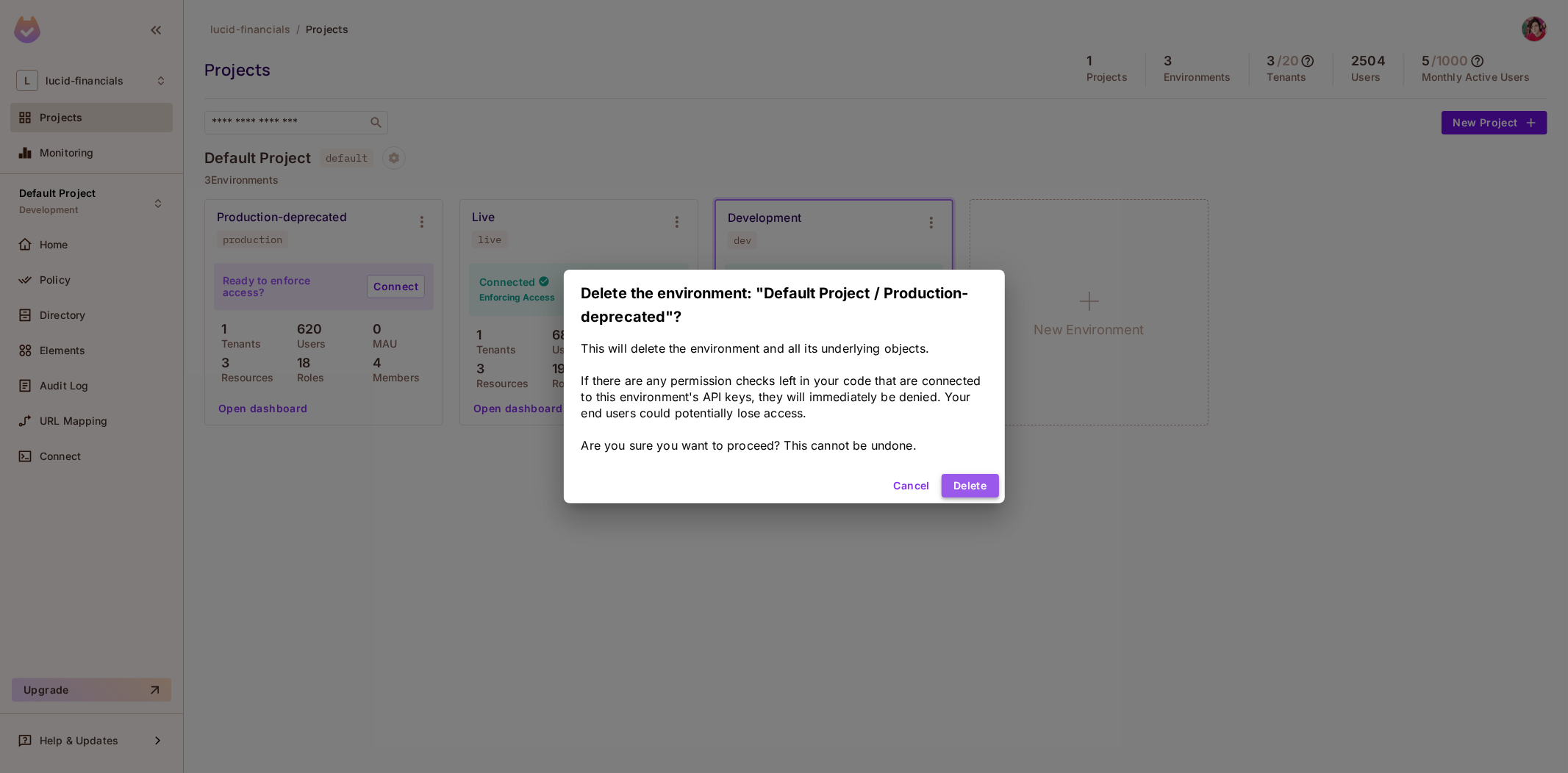
click at [985, 488] on button "Delete" at bounding box center [969, 486] width 56 height 23
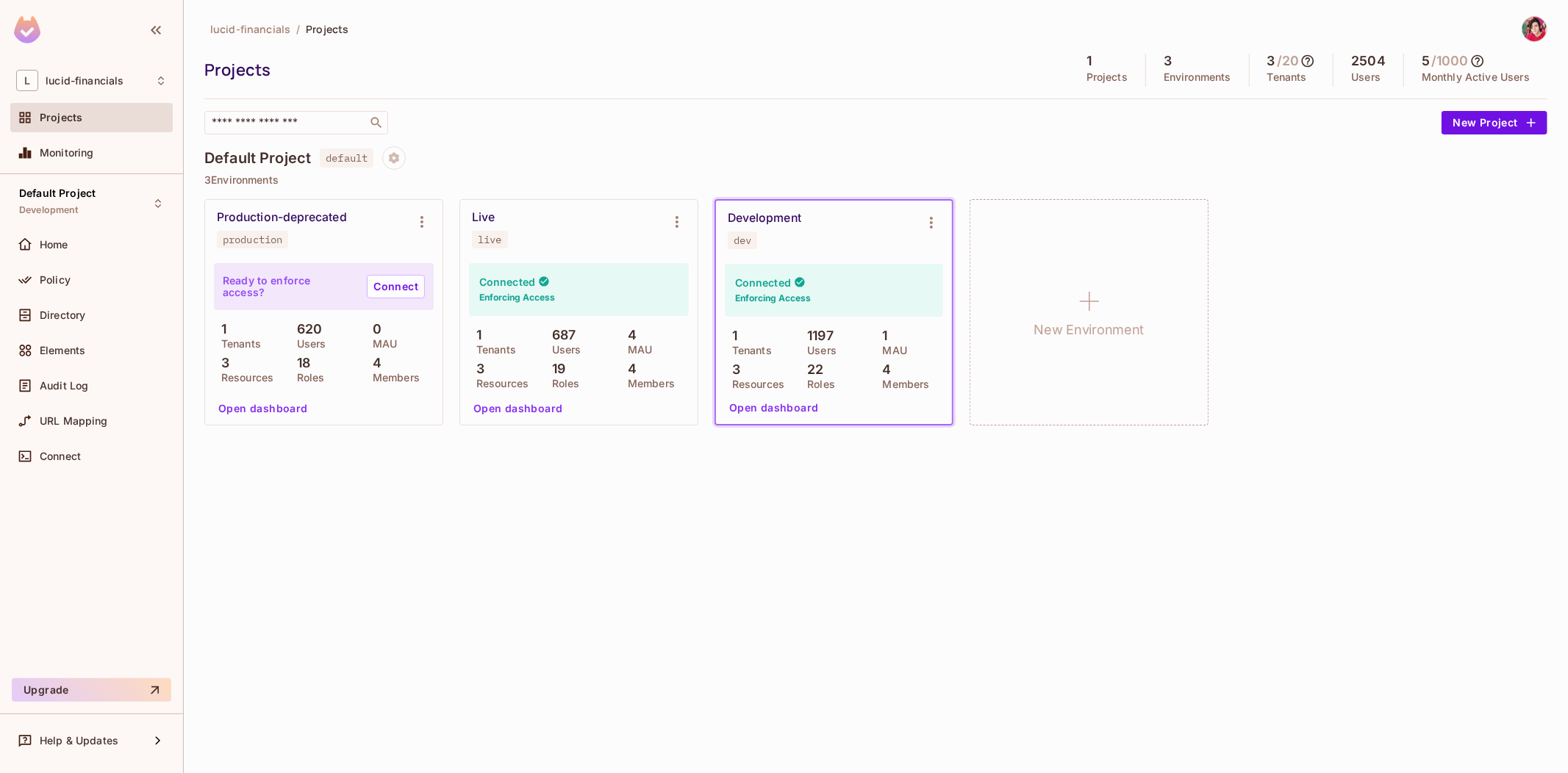
click at [530, 501] on div "lucid-financials / Projects Projects 1 Projects 3 Environments 3 / 20 Tenants 2…" at bounding box center [875, 386] width 1384 height 773
click at [671, 155] on div "Default Project default" at bounding box center [875, 158] width 1343 height 23
click at [300, 159] on h4 "Default Project" at bounding box center [257, 158] width 106 height 18
drag, startPoint x: 300, startPoint y: 159, endPoint x: 250, endPoint y: 159, distance: 50.0
click at [250, 159] on h4 "Default Project" at bounding box center [257, 158] width 106 height 18
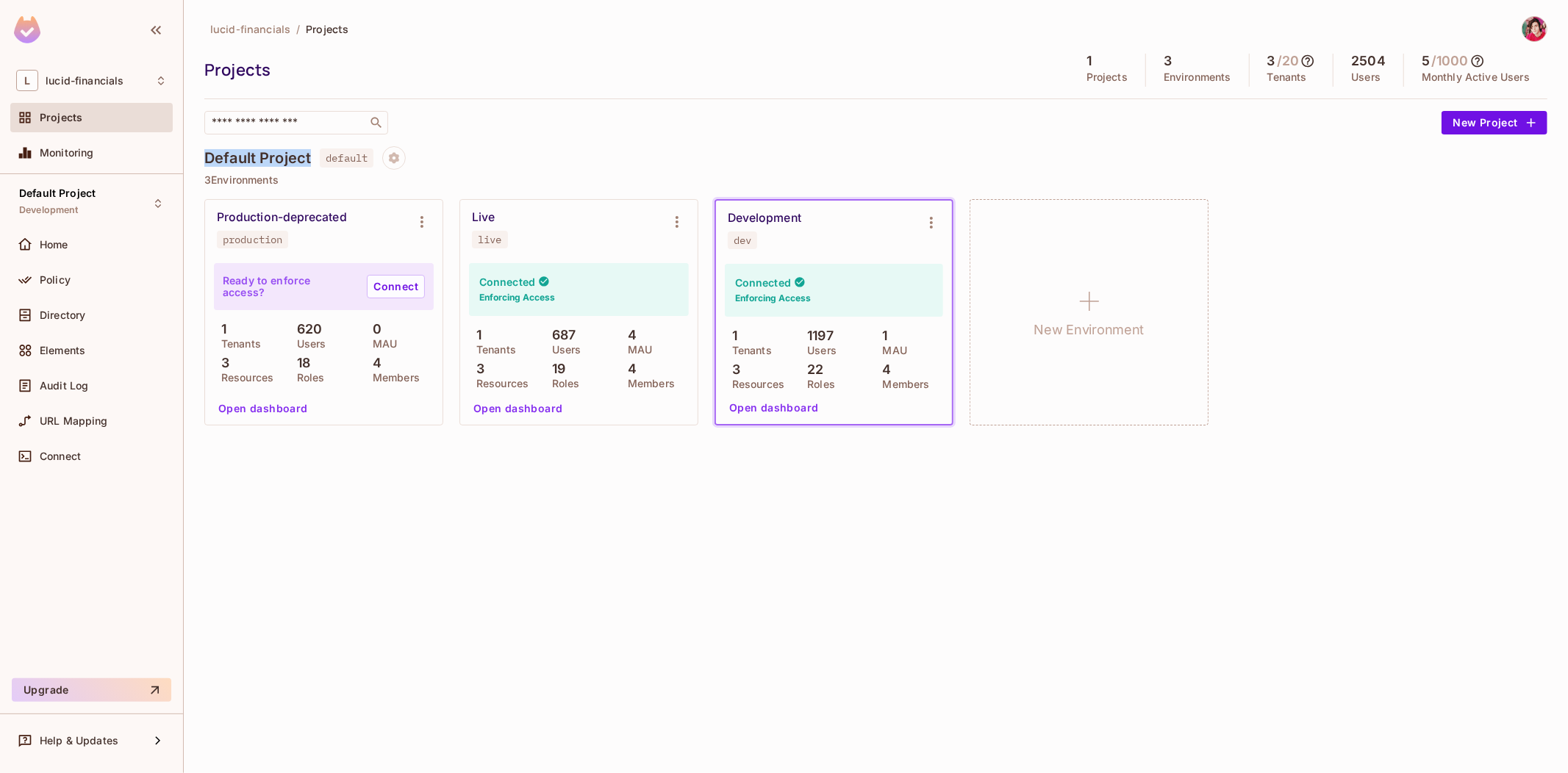
click at [250, 159] on h4 "Default Project" at bounding box center [257, 158] width 106 height 18
drag, startPoint x: 250, startPoint y: 159, endPoint x: 290, endPoint y: 152, distance: 40.6
click at [290, 152] on h4 "Default Project" at bounding box center [257, 158] width 106 height 18
click at [751, 406] on button "Open dashboard" at bounding box center [773, 408] width 101 height 23
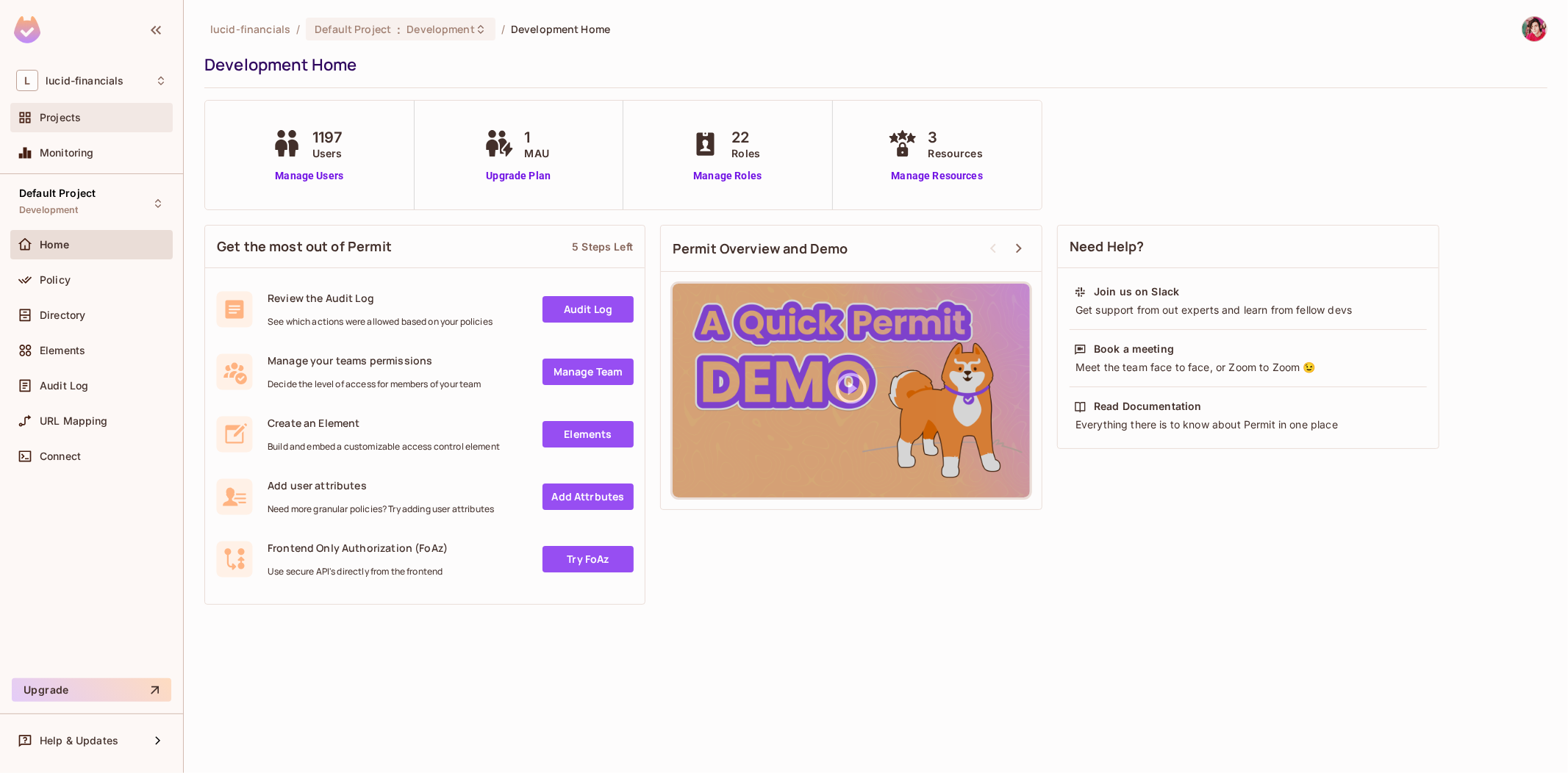
click at [101, 123] on div "Projects" at bounding box center [91, 118] width 150 height 18
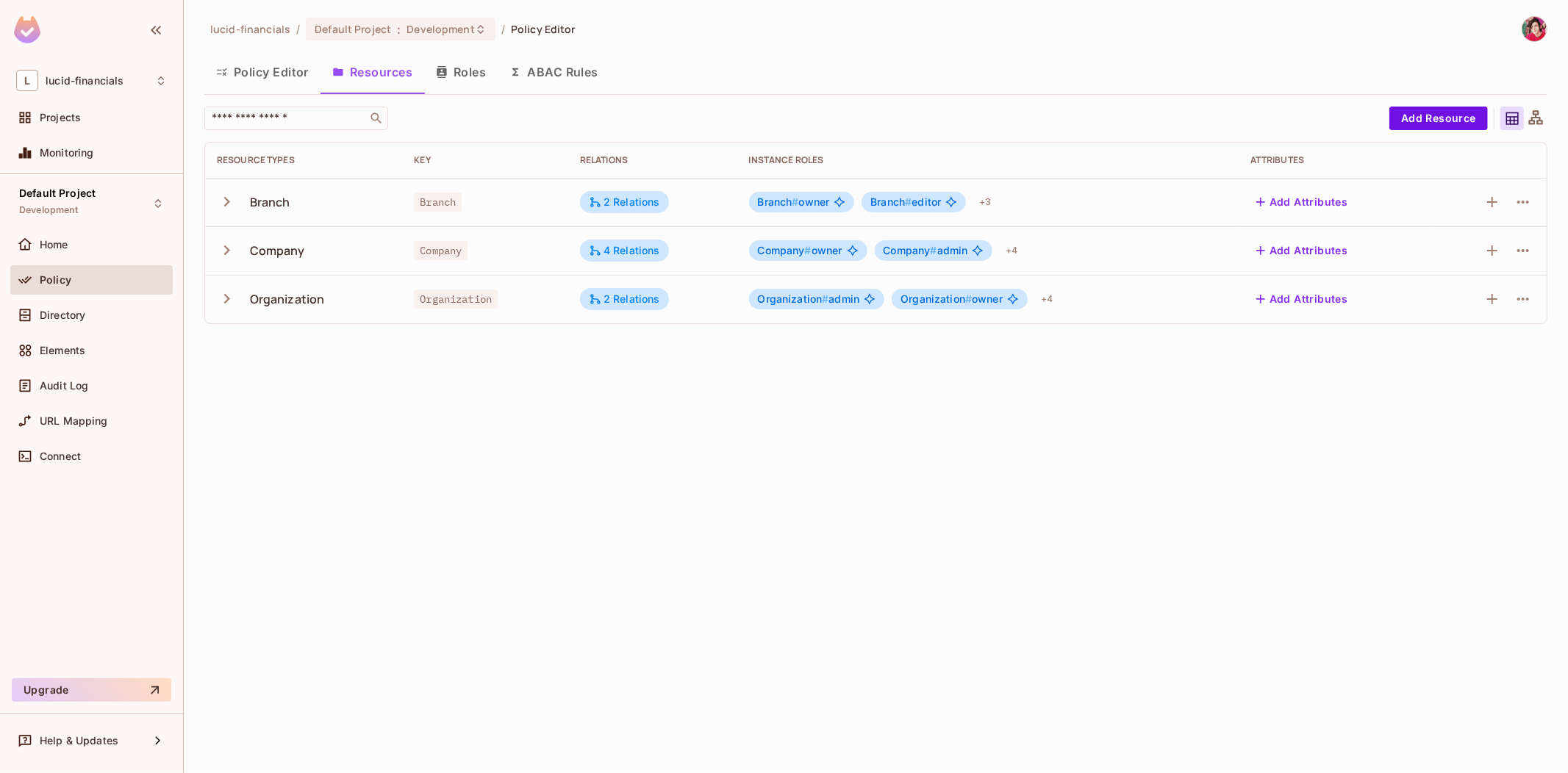
click at [225, 204] on icon "button" at bounding box center [227, 201] width 6 height 10
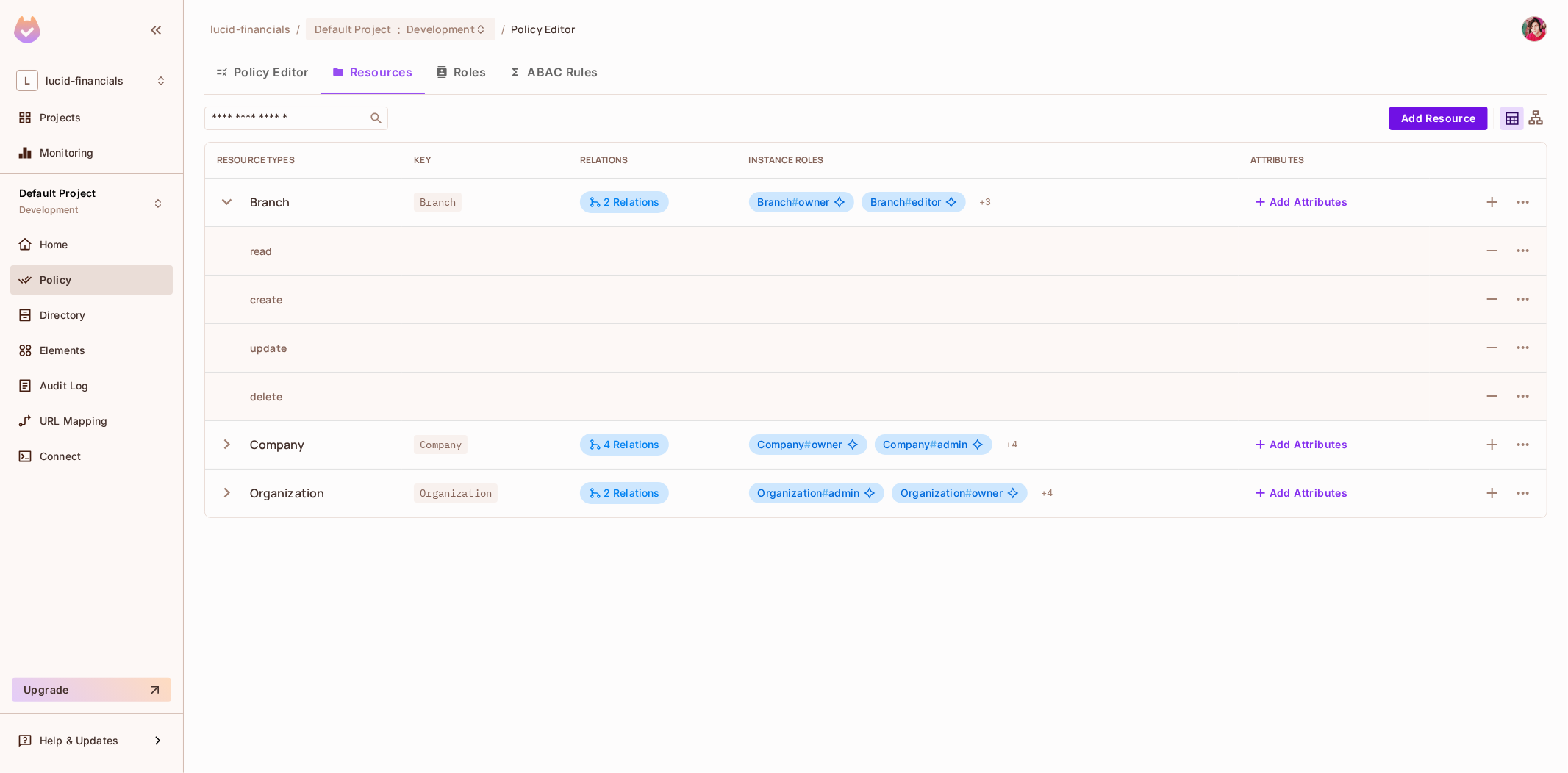
click at [225, 204] on icon "button" at bounding box center [226, 201] width 20 height 20
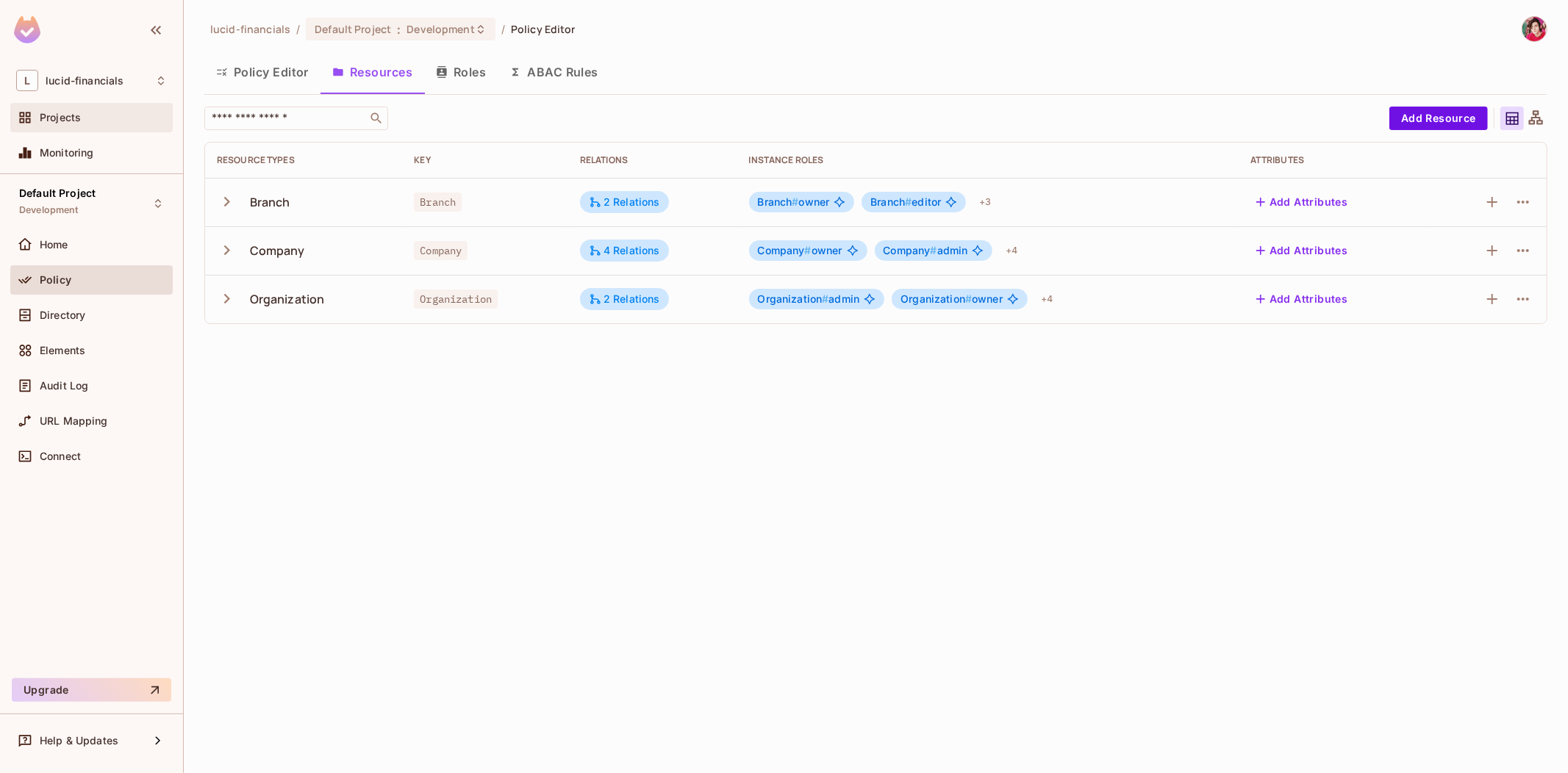
click at [84, 118] on div "Projects" at bounding box center [103, 117] width 127 height 12
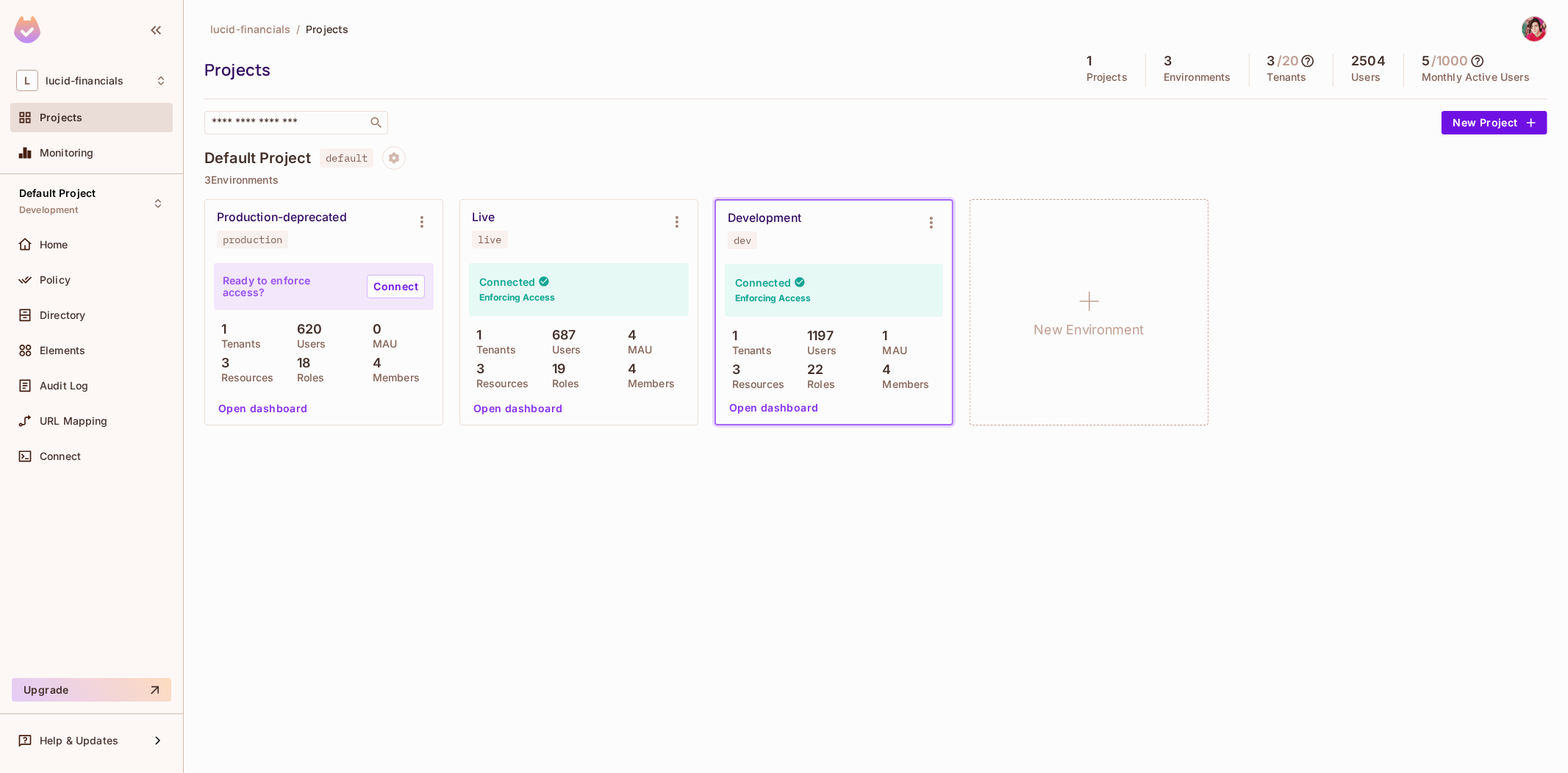
click at [1477, 61] on icon at bounding box center [1477, 61] width 14 height 14
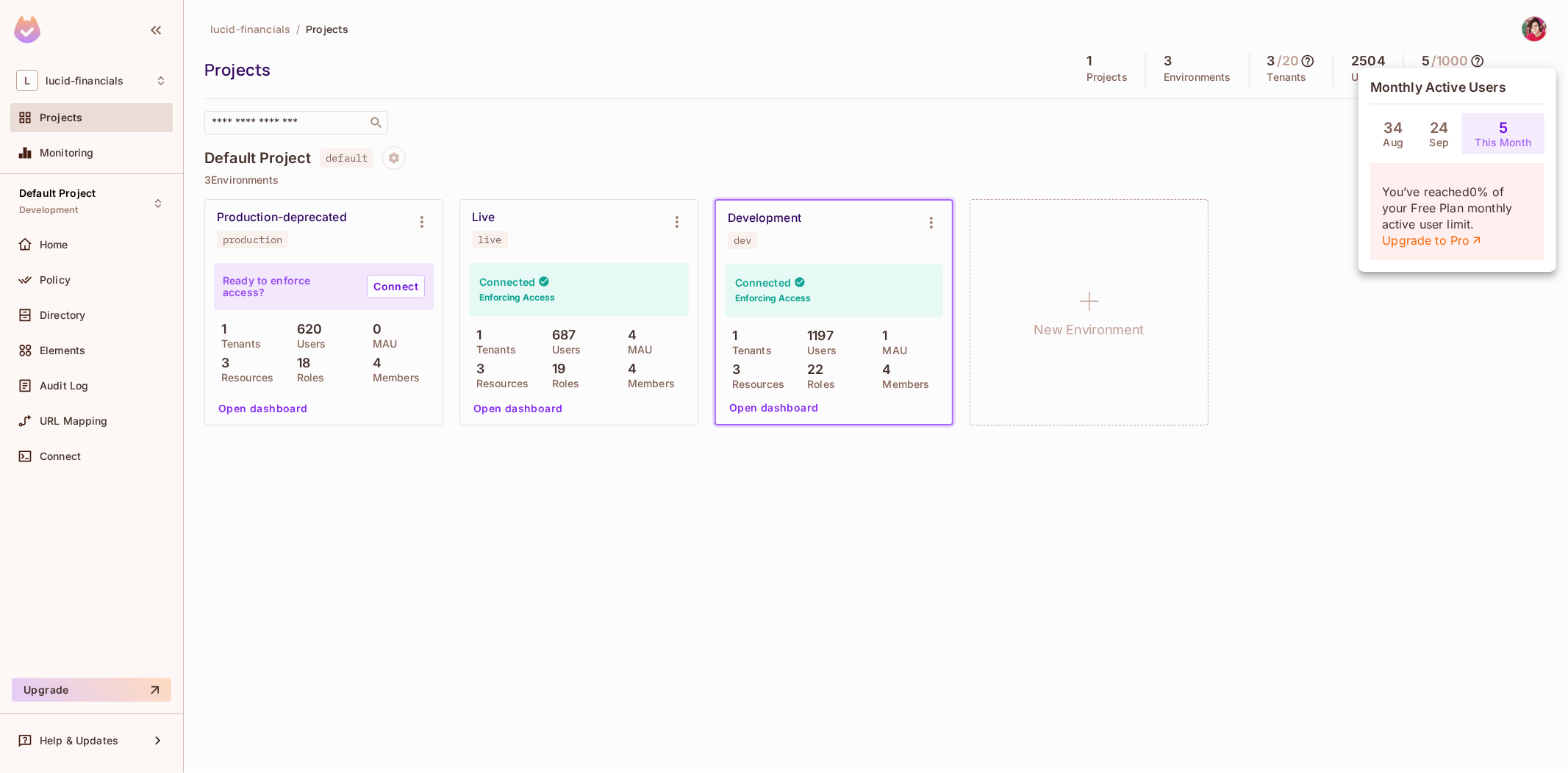
click at [1475, 62] on div at bounding box center [784, 386] width 1568 height 773
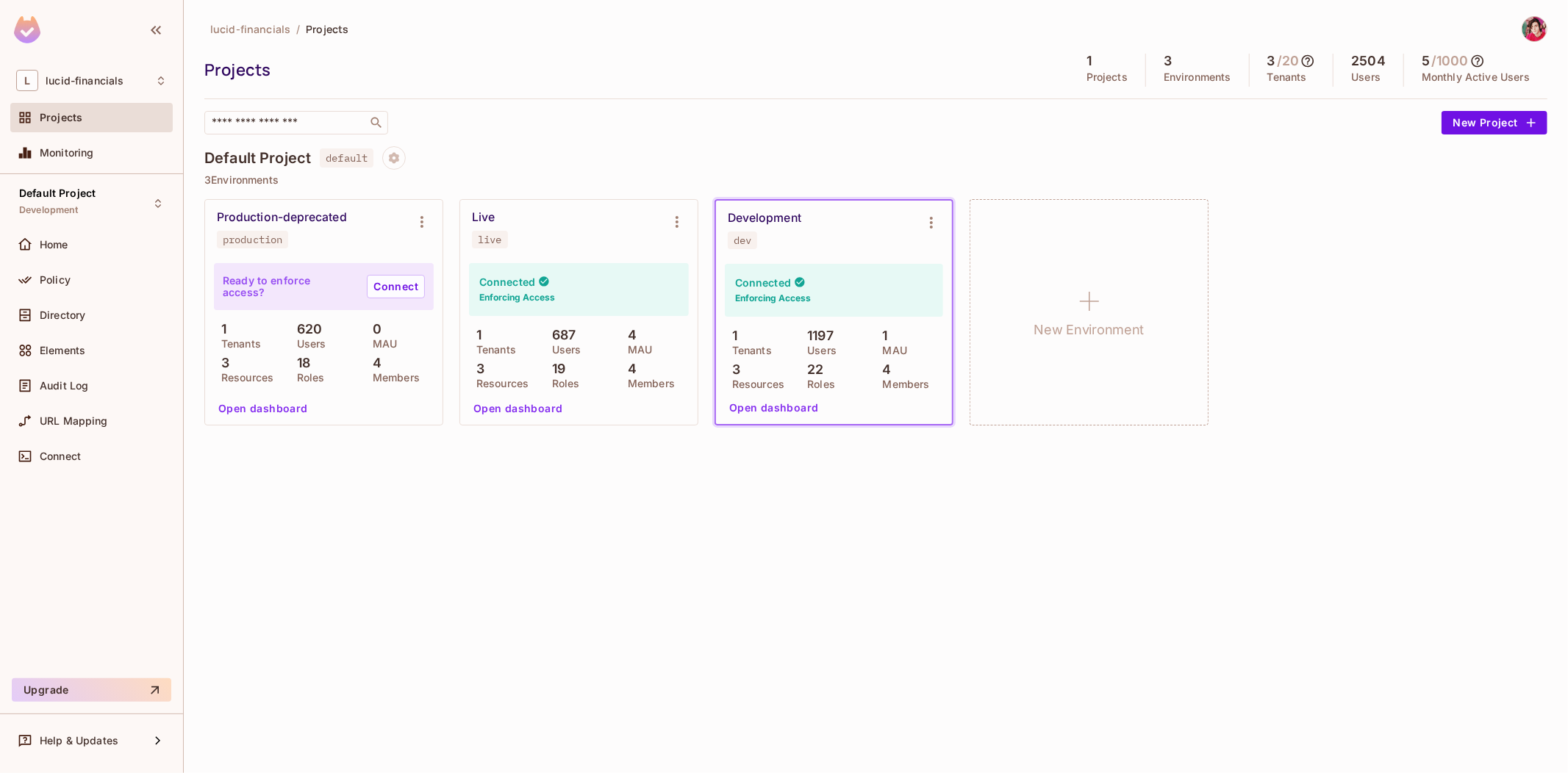
click at [1481, 63] on icon at bounding box center [1477, 61] width 14 height 14
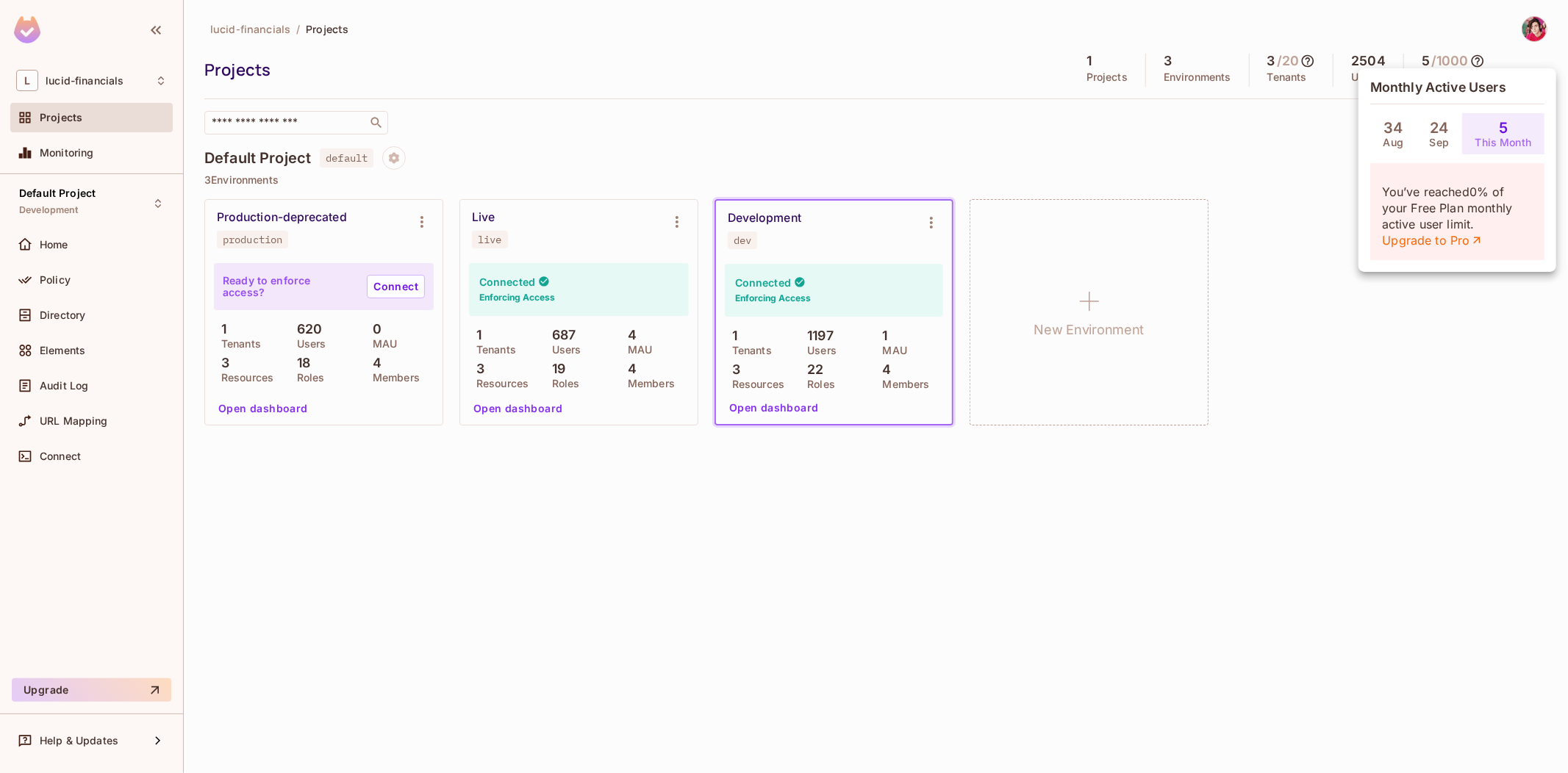
click at [1481, 63] on div at bounding box center [784, 386] width 1568 height 773
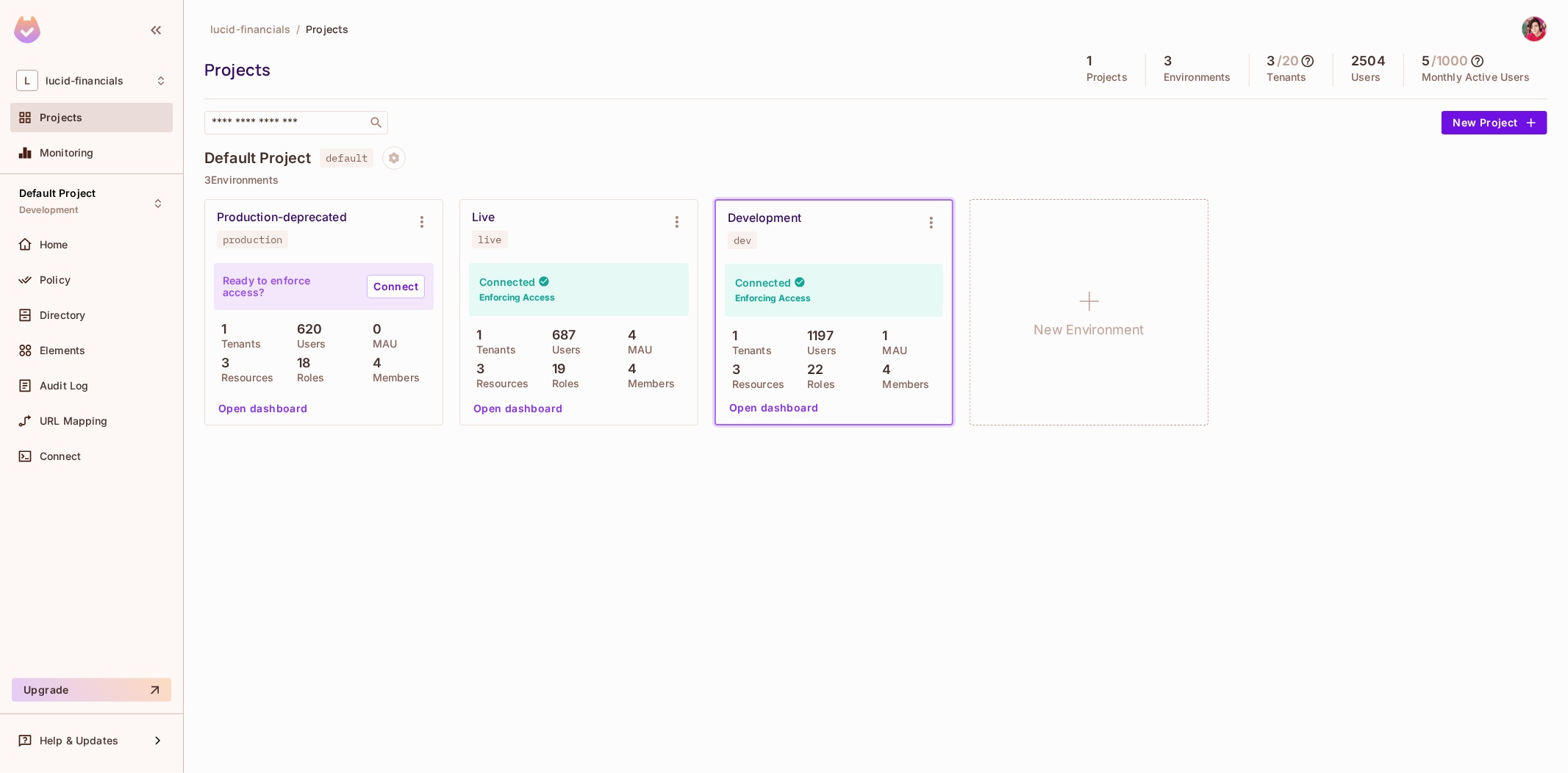
click at [772, 510] on div "lucid-financials / Projects Projects 1 Projects 3 Environments 3 / 20 Tenants 2…" at bounding box center [875, 386] width 1384 height 773
click at [406, 505] on div "lucid-financials / Projects Projects 1 Projects 3 Environments 3 / 20 Tenants 2…" at bounding box center [875, 386] width 1384 height 773
click at [561, 490] on div "lucid-financials / Projects Projects 1 Projects 3 Environments 3 / 20 Tenants 2…" at bounding box center [875, 386] width 1384 height 773
click at [450, 539] on div "lucid-financials / Projects Projects 1 Projects 3 Environments 3 / 20 Tenants 2…" at bounding box center [875, 386] width 1384 height 773
click at [446, 530] on div "lucid-financials / Projects Projects 1 Projects 3 Environments 3 / 20 Tenants 2…" at bounding box center [875, 386] width 1384 height 773
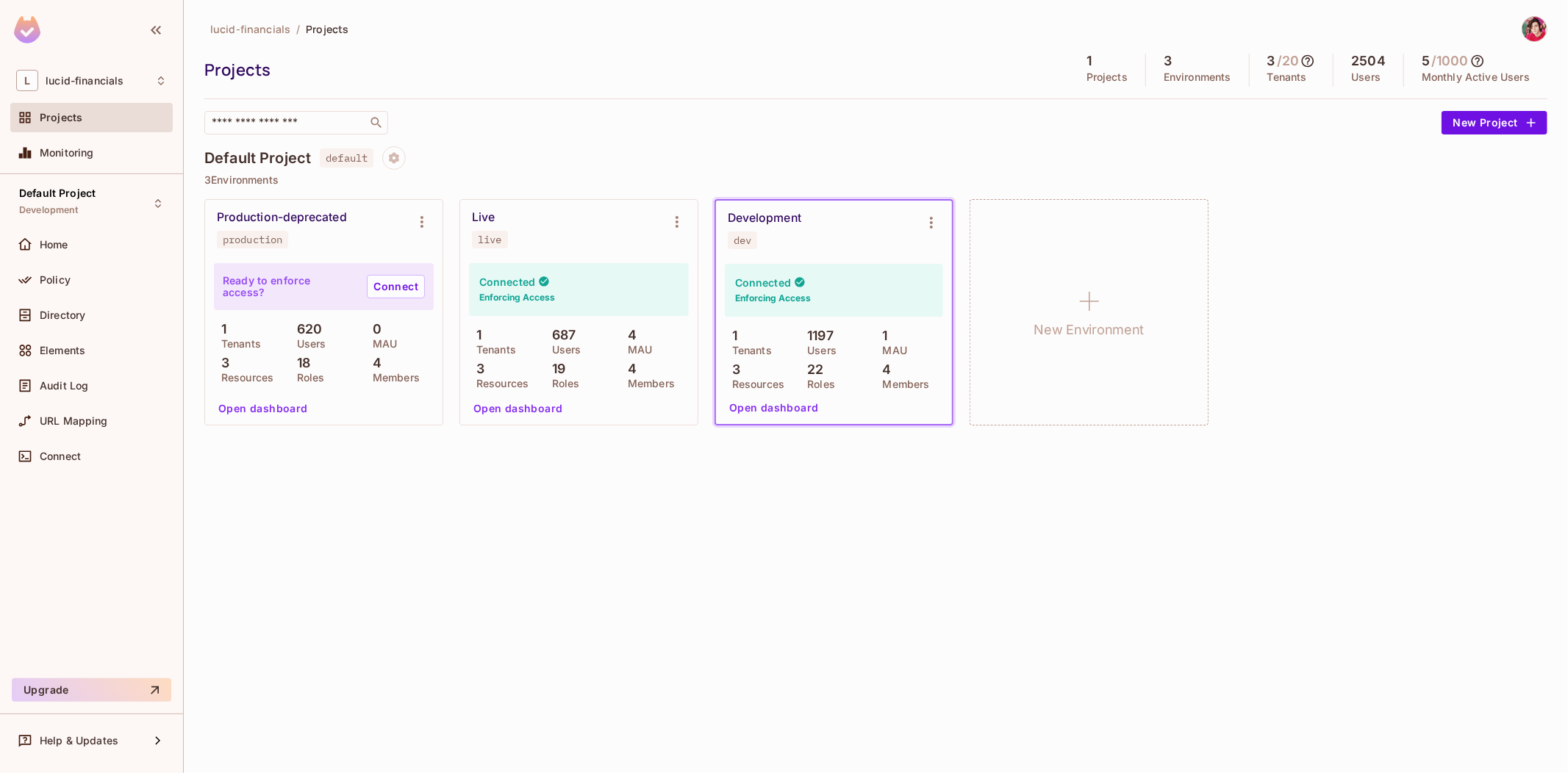
click at [767, 537] on div "lucid-financials / Projects Projects 1 Projects 3 Environments 3 / 20 Tenants 2…" at bounding box center [875, 386] width 1384 height 773
click at [307, 340] on p "Users" at bounding box center [308, 344] width 37 height 12
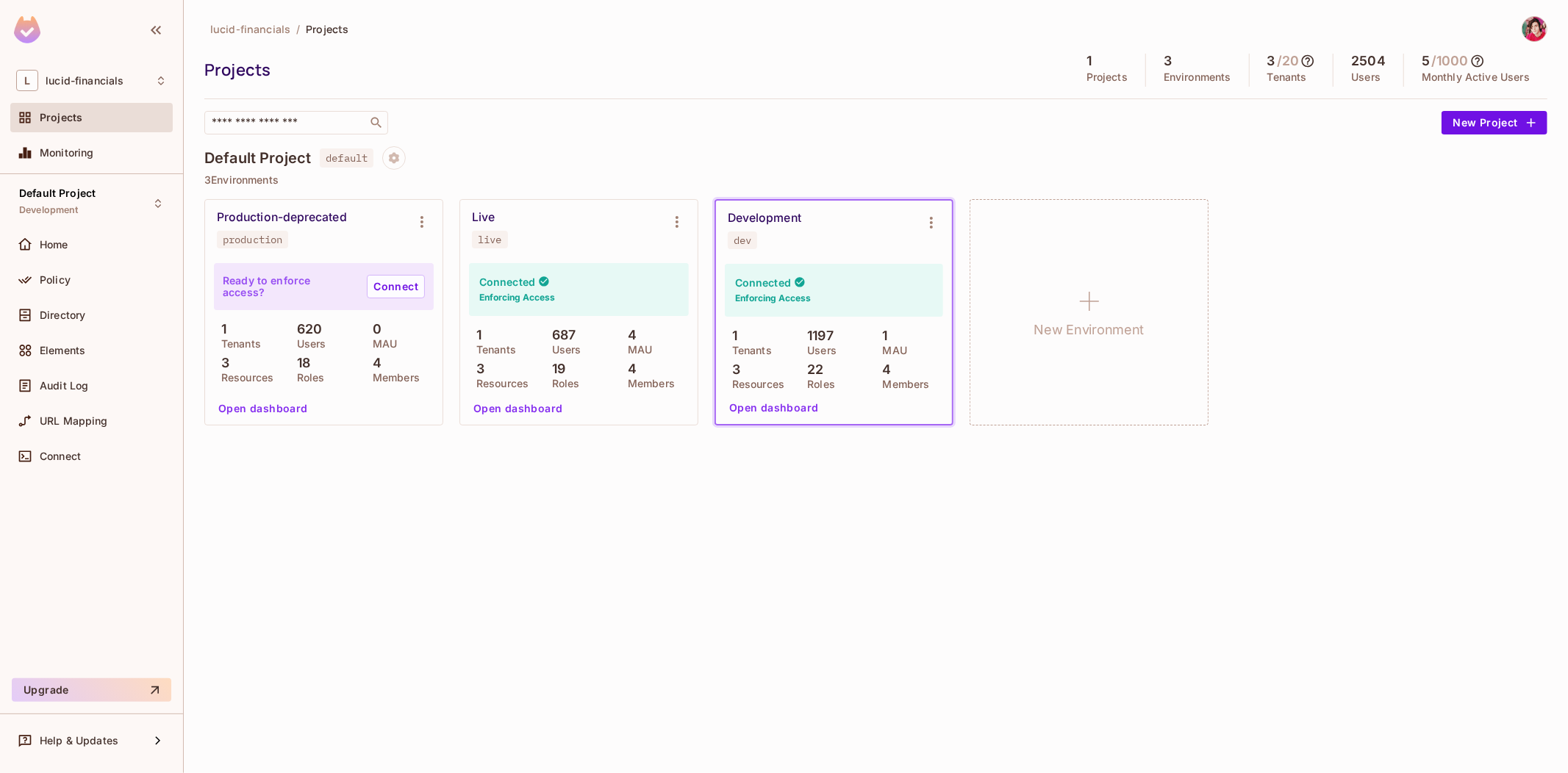
click at [315, 322] on p "620" at bounding box center [306, 329] width 33 height 14
click at [310, 336] on p "620" at bounding box center [306, 329] width 33 height 14
click at [995, 490] on div "lucid-financials / Projects Projects 1 Projects 3 Environments 3 / 20 Tenants 2…" at bounding box center [875, 386] width 1384 height 773
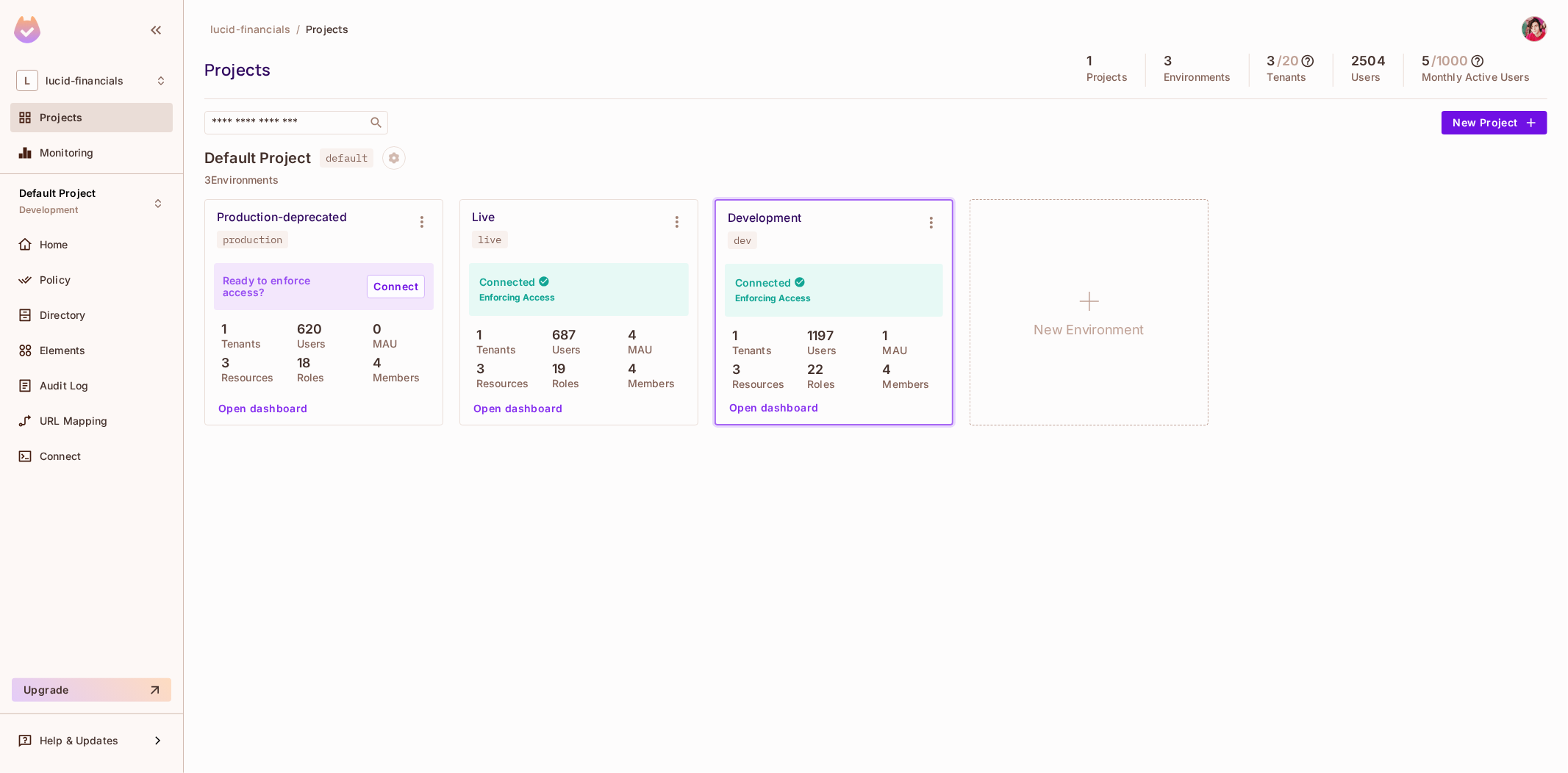
click at [569, 326] on div "Connected Enforcing Access 1 Tenants 687 Users 4 MAU 3 Resources 19 Roles 4 Mem…" at bounding box center [579, 326] width 220 height 125
click at [82, 79] on span "lucid-financials" at bounding box center [84, 81] width 78 height 12
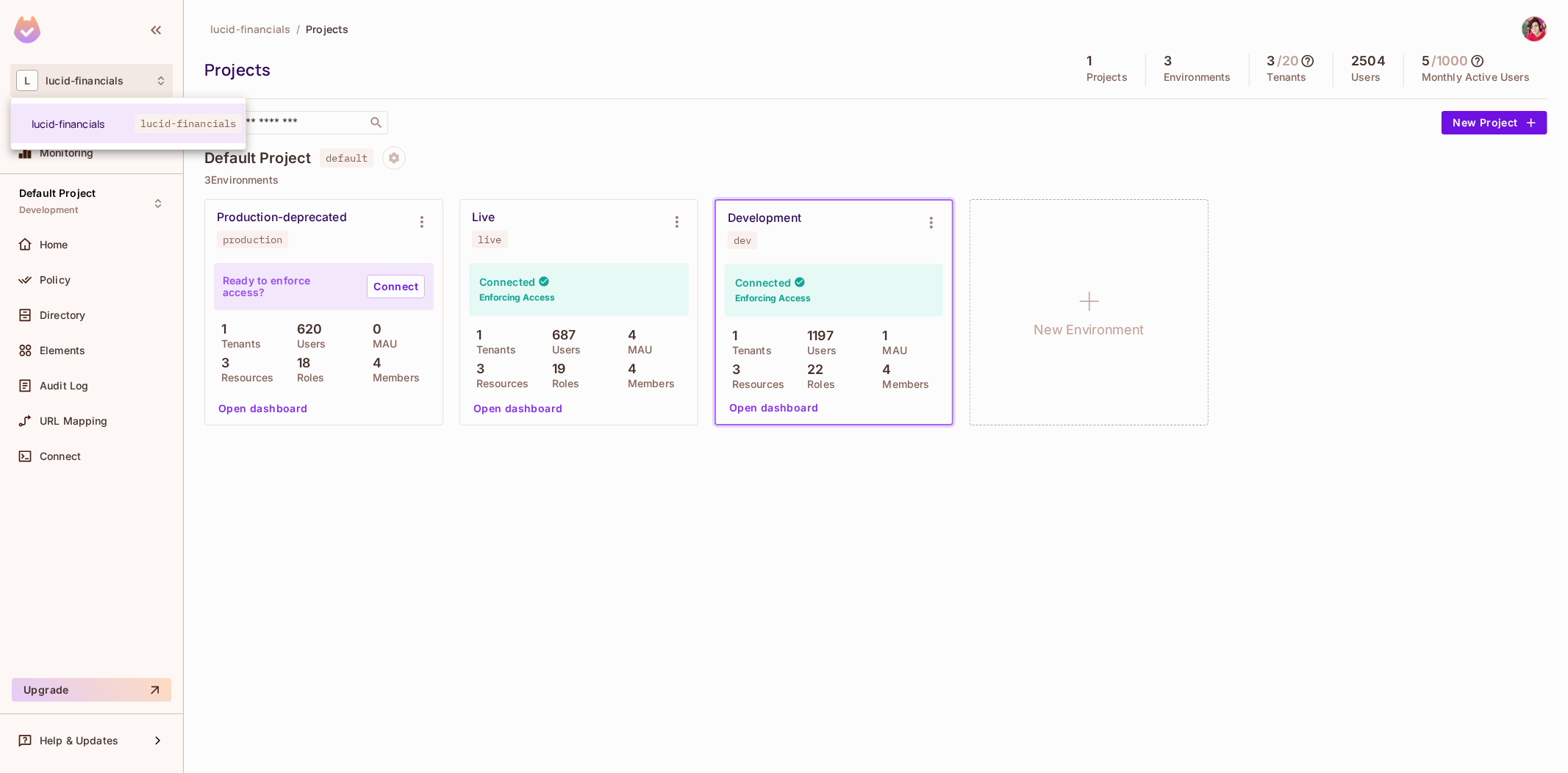
click at [82, 79] on div at bounding box center [784, 386] width 1568 height 773
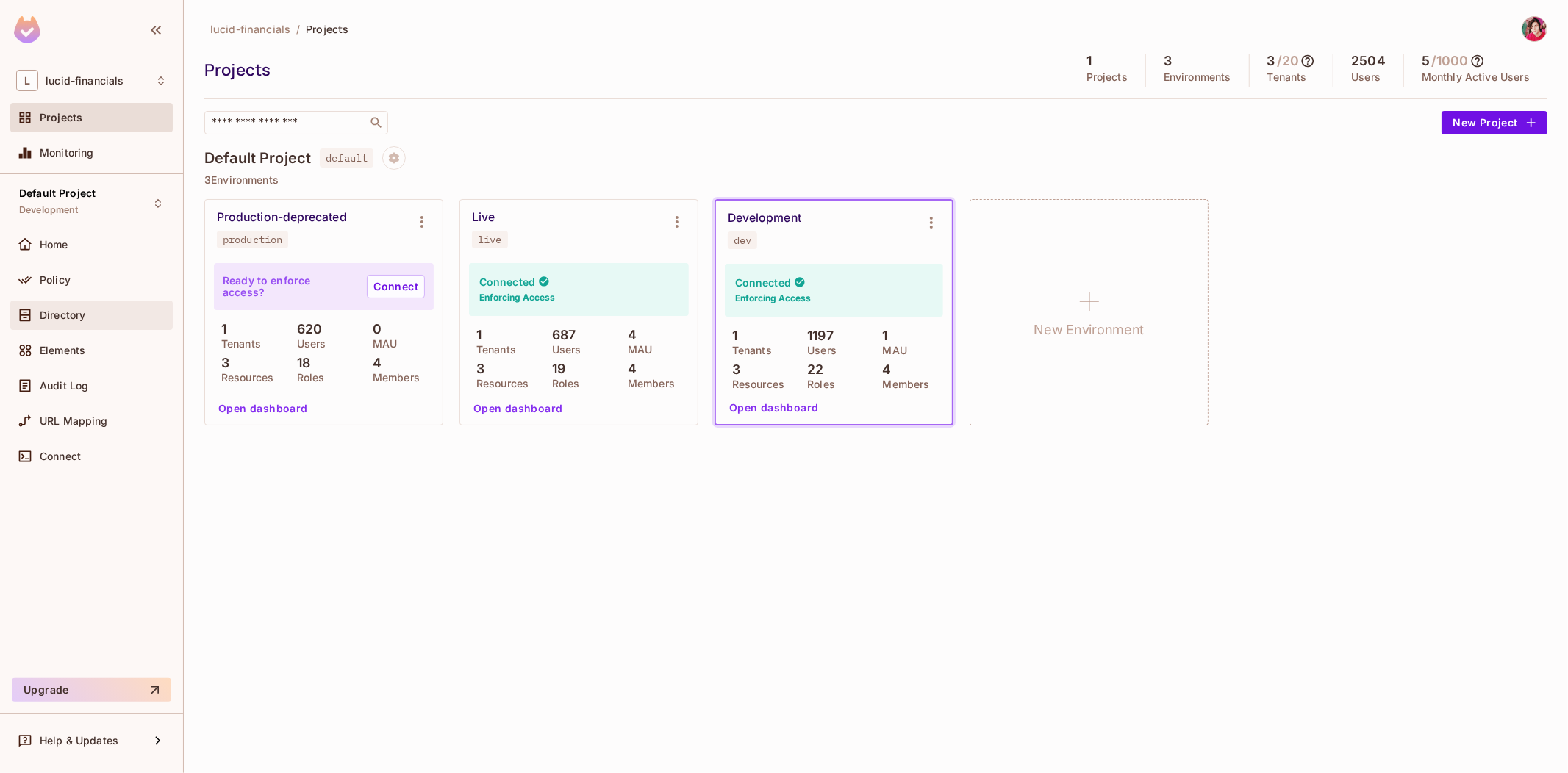
click at [70, 314] on span "Directory" at bounding box center [62, 315] width 46 height 12
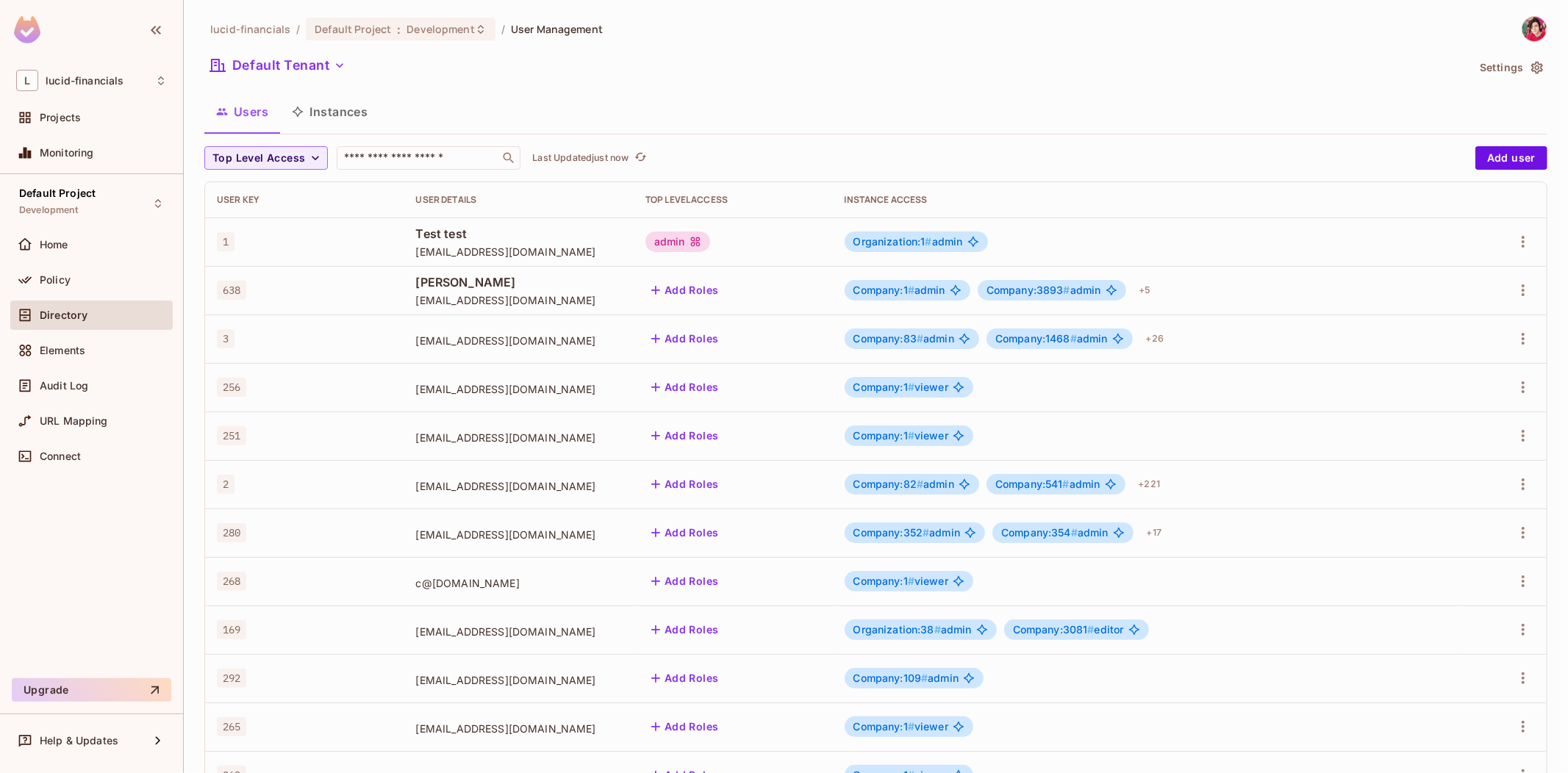
click at [351, 116] on button "Instances" at bounding box center [329, 111] width 99 height 37
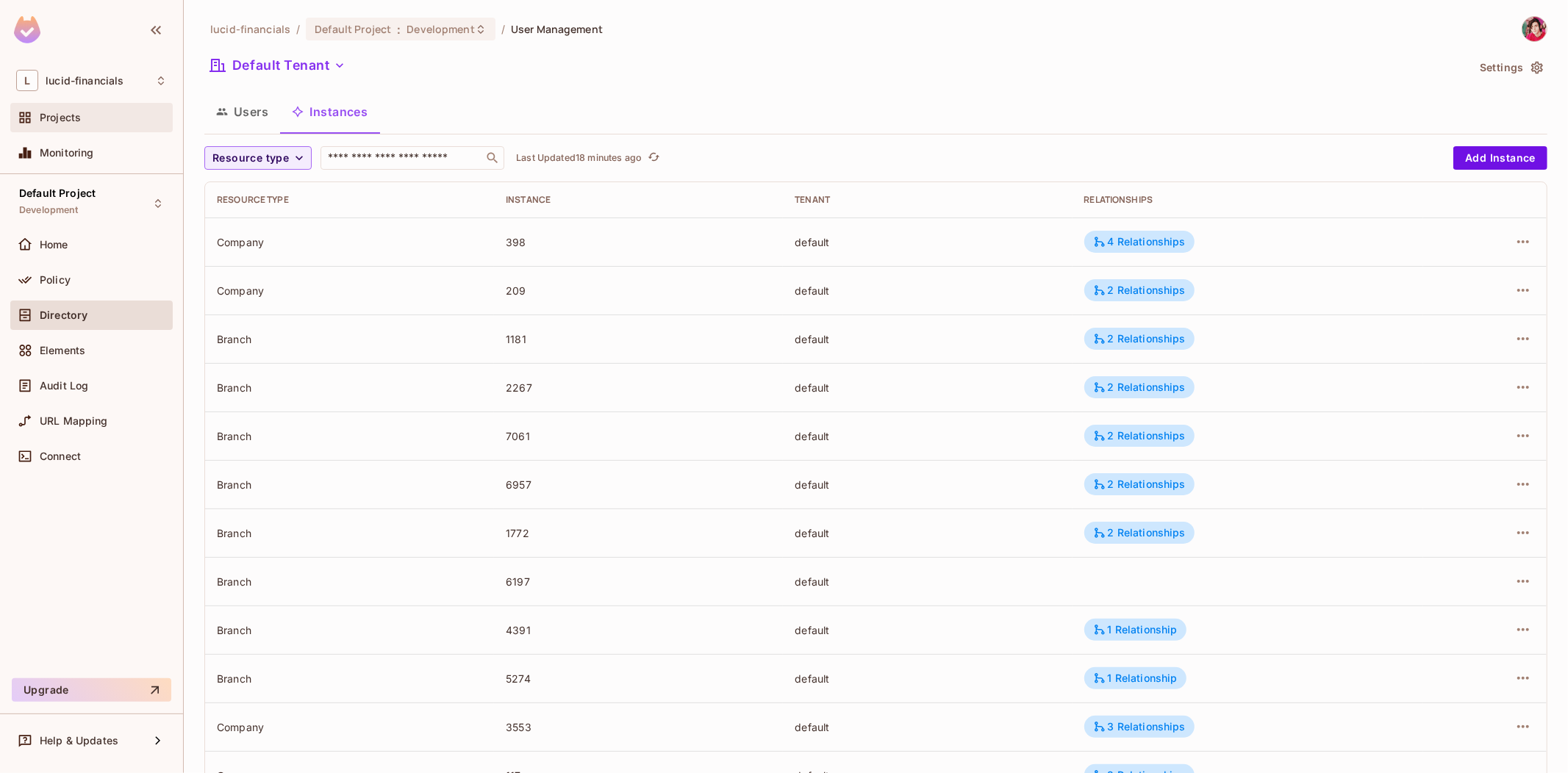
click at [93, 111] on div "Projects" at bounding box center [91, 118] width 150 height 18
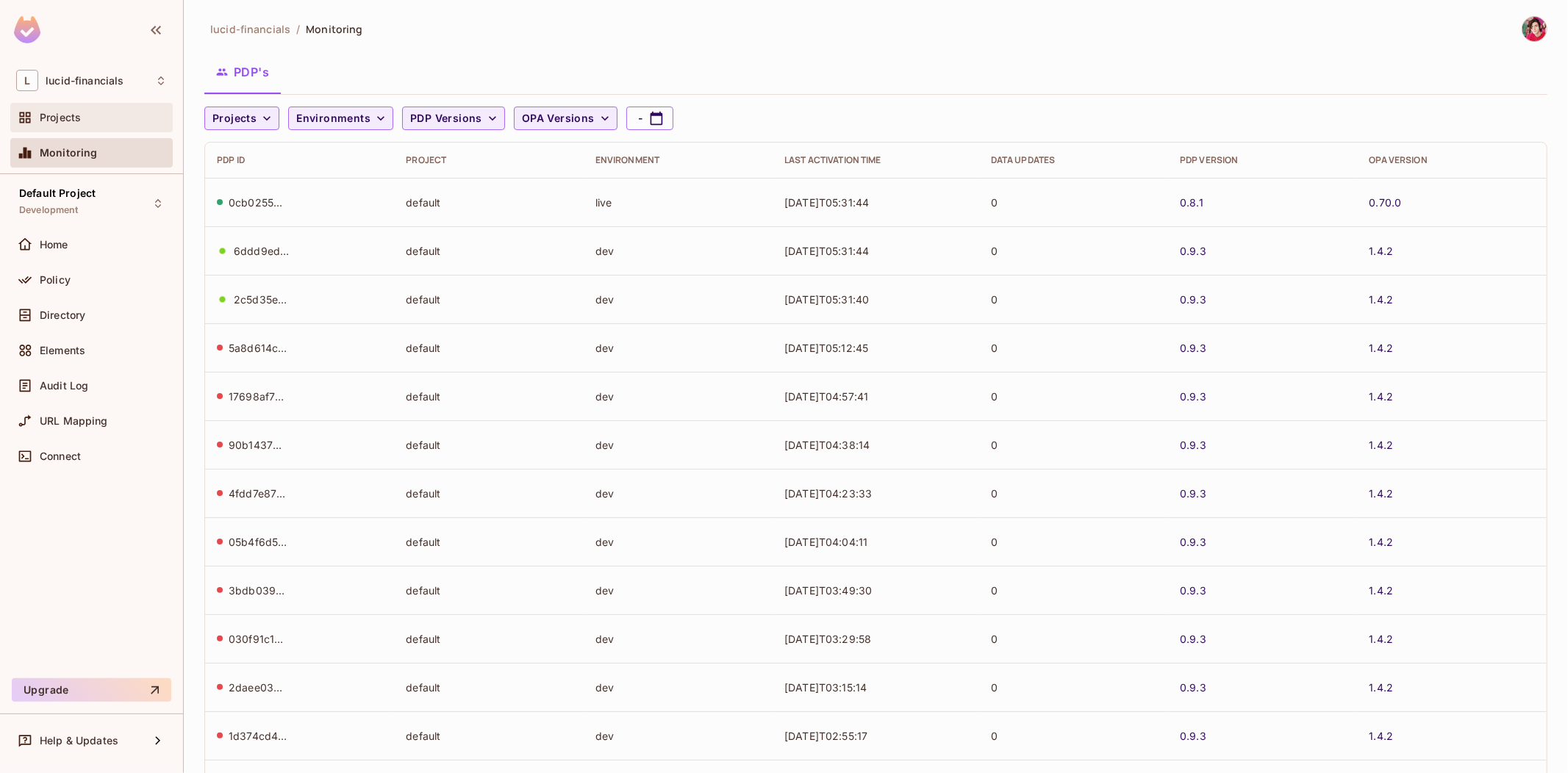
click at [60, 109] on div "Projects" at bounding box center [91, 118] width 150 height 18
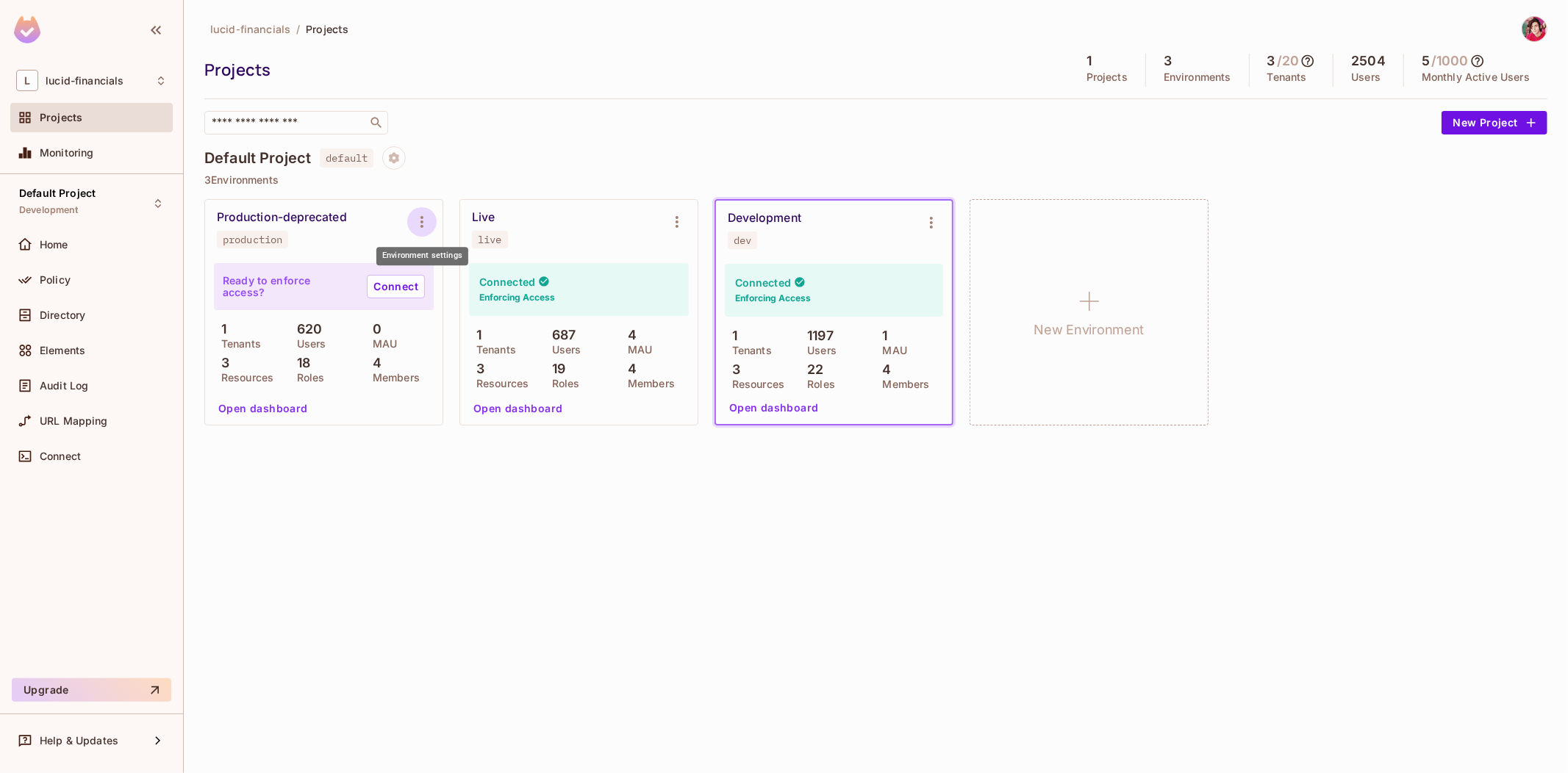
click at [415, 221] on icon "Environment settings" at bounding box center [422, 222] width 18 height 18
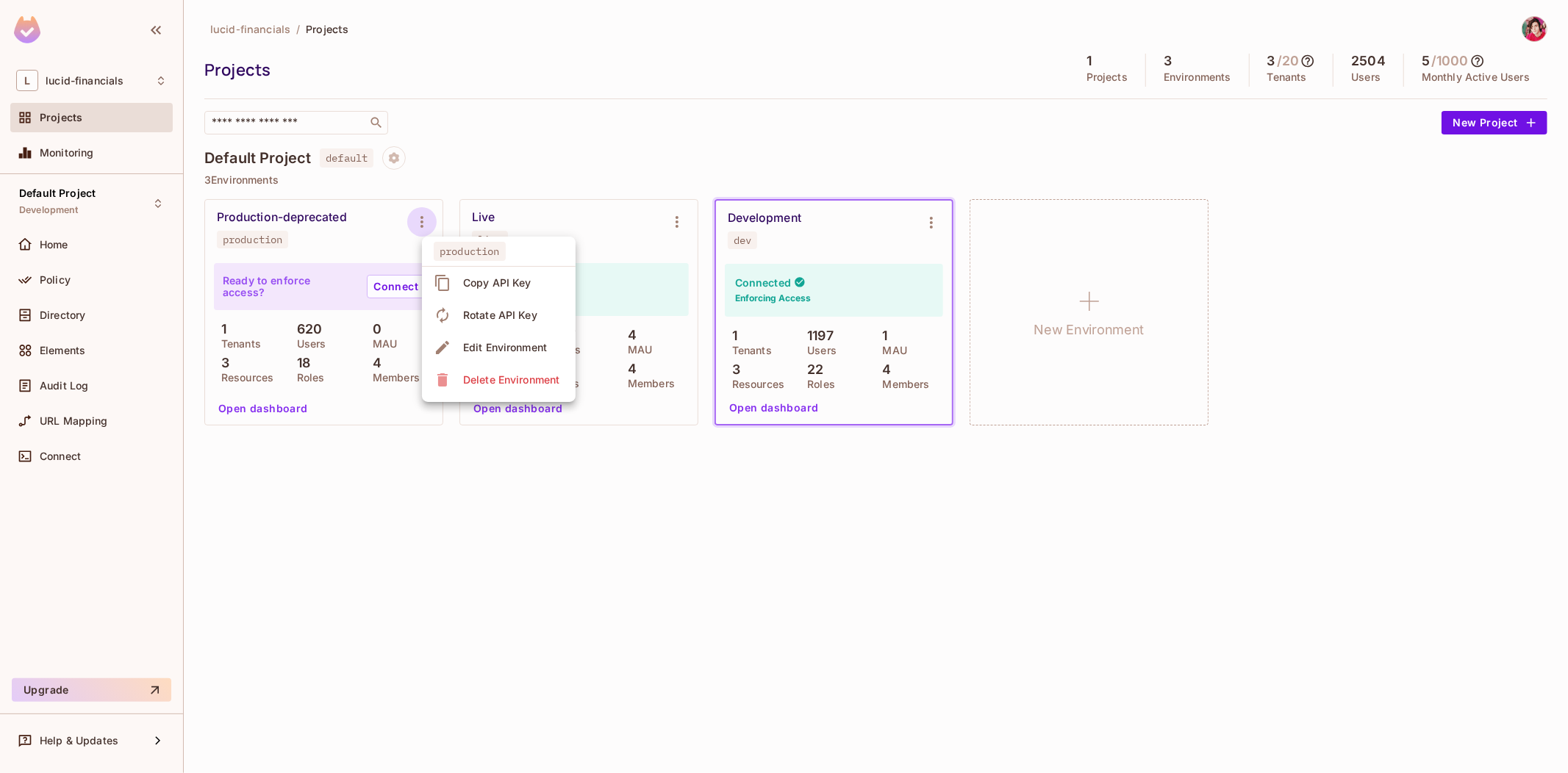
click at [414, 220] on div at bounding box center [784, 386] width 1568 height 773
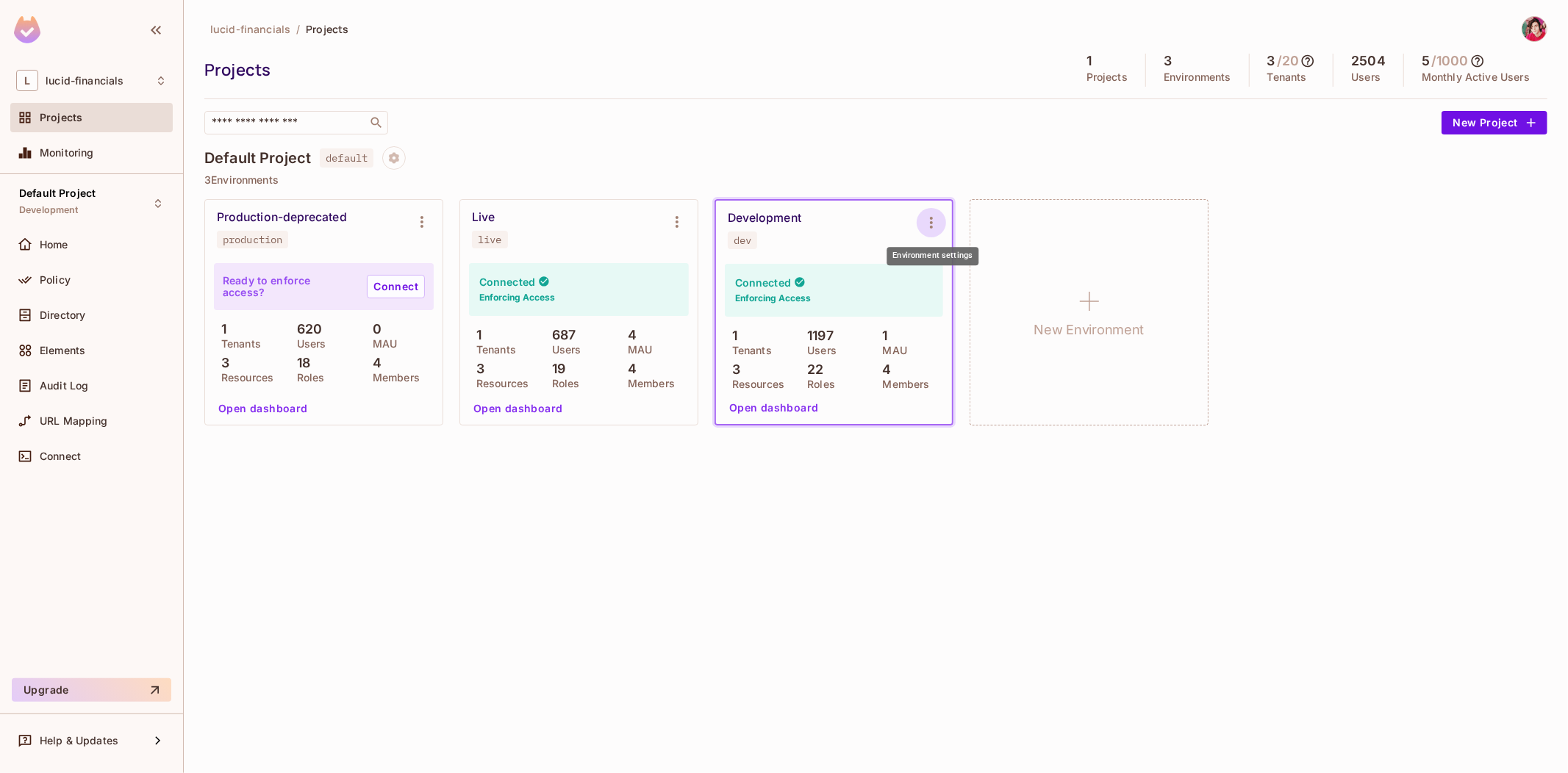
click at [934, 220] on icon "Environment settings" at bounding box center [931, 223] width 18 height 18
click at [784, 525] on div at bounding box center [784, 386] width 1568 height 773
click at [924, 222] on icon "Environment settings" at bounding box center [931, 223] width 18 height 18
click at [776, 537] on div at bounding box center [784, 386] width 1568 height 773
click at [921, 230] on button "Environment settings" at bounding box center [931, 223] width 30 height 30
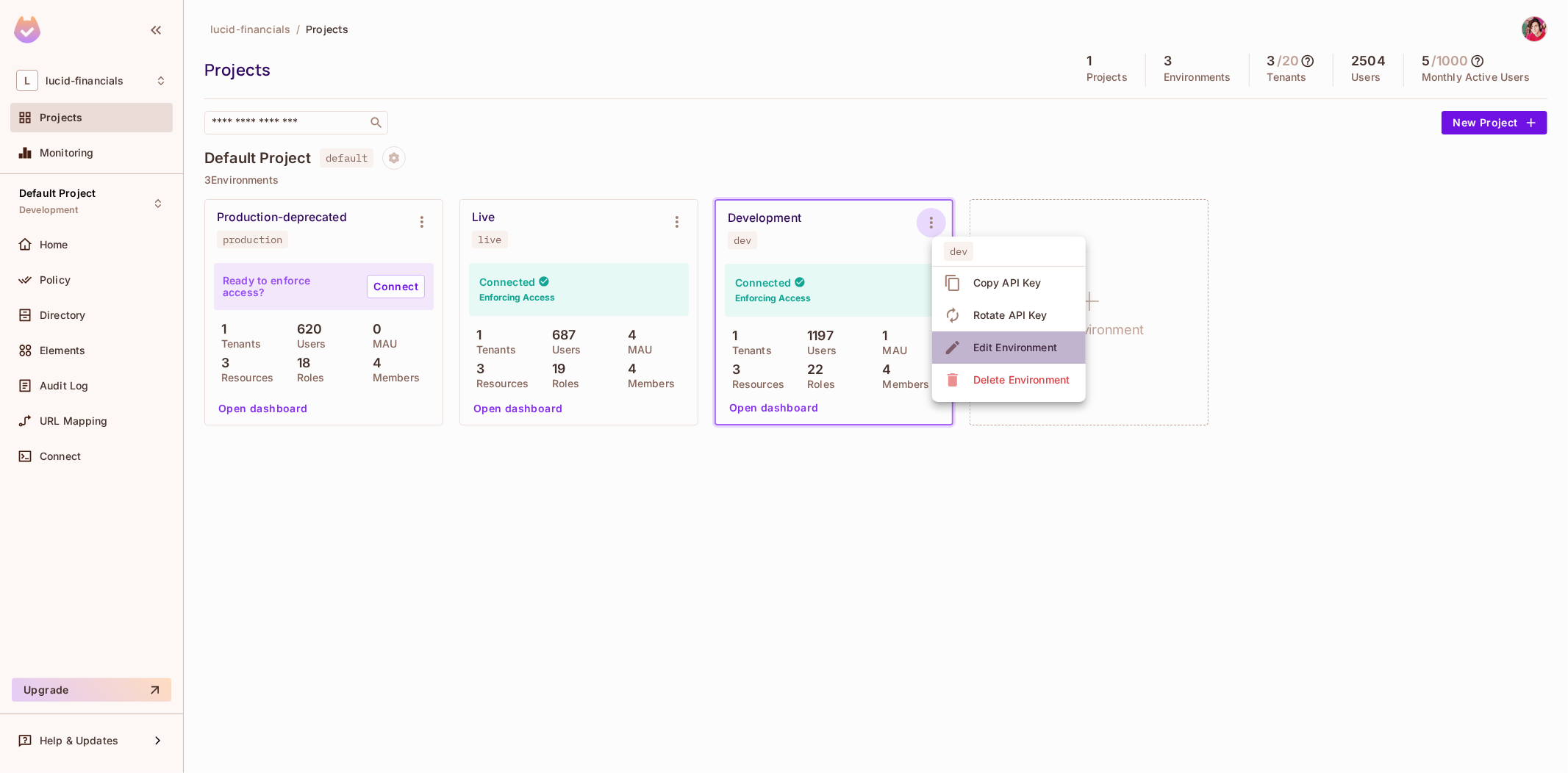
click at [1010, 343] on div "Edit Environment" at bounding box center [1015, 347] width 84 height 14
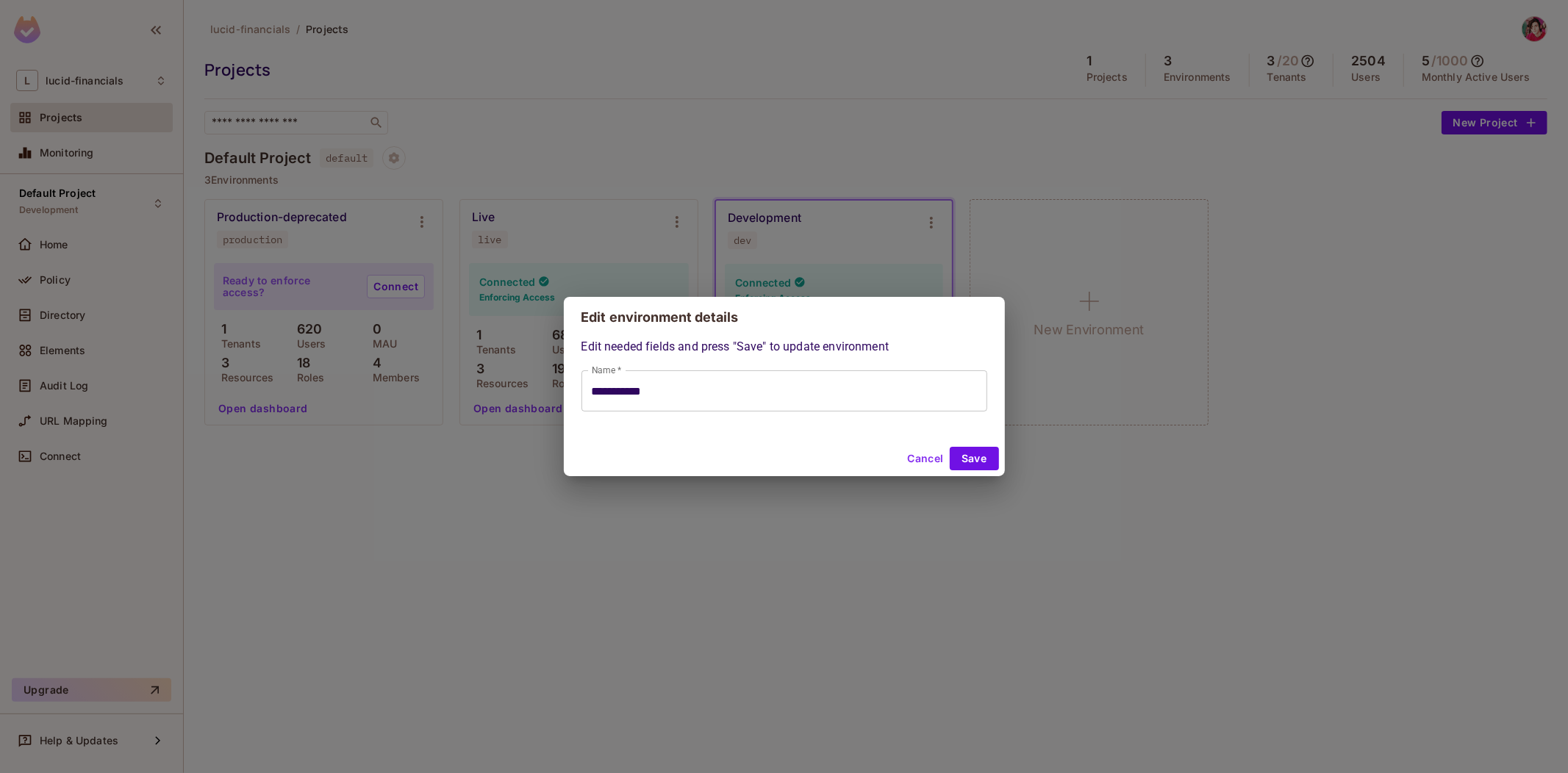
click at [924, 459] on button "Cancel" at bounding box center [924, 459] width 47 height 23
type input "**********"
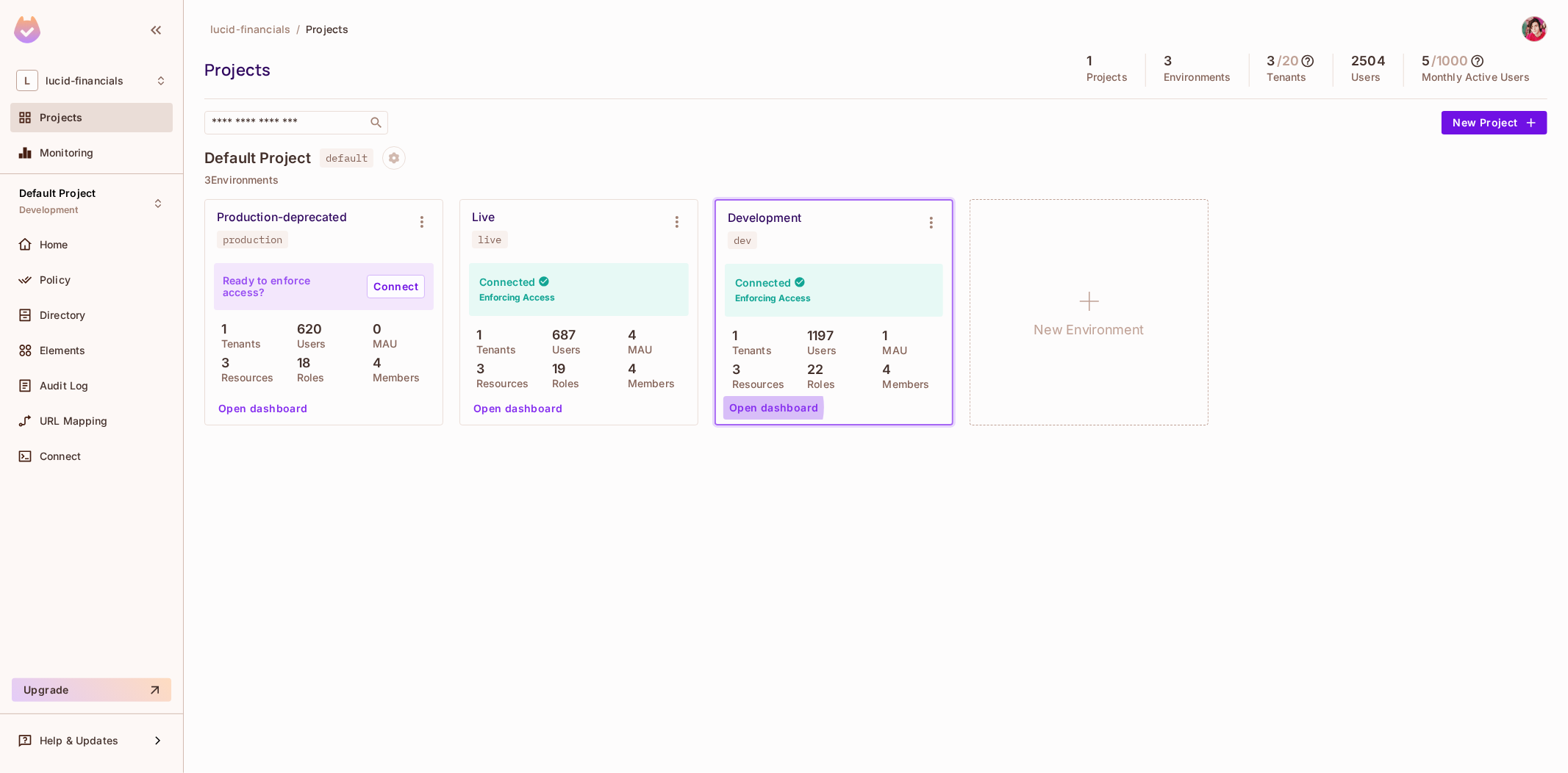
click at [755, 408] on button "Open dashboard" at bounding box center [773, 408] width 101 height 23
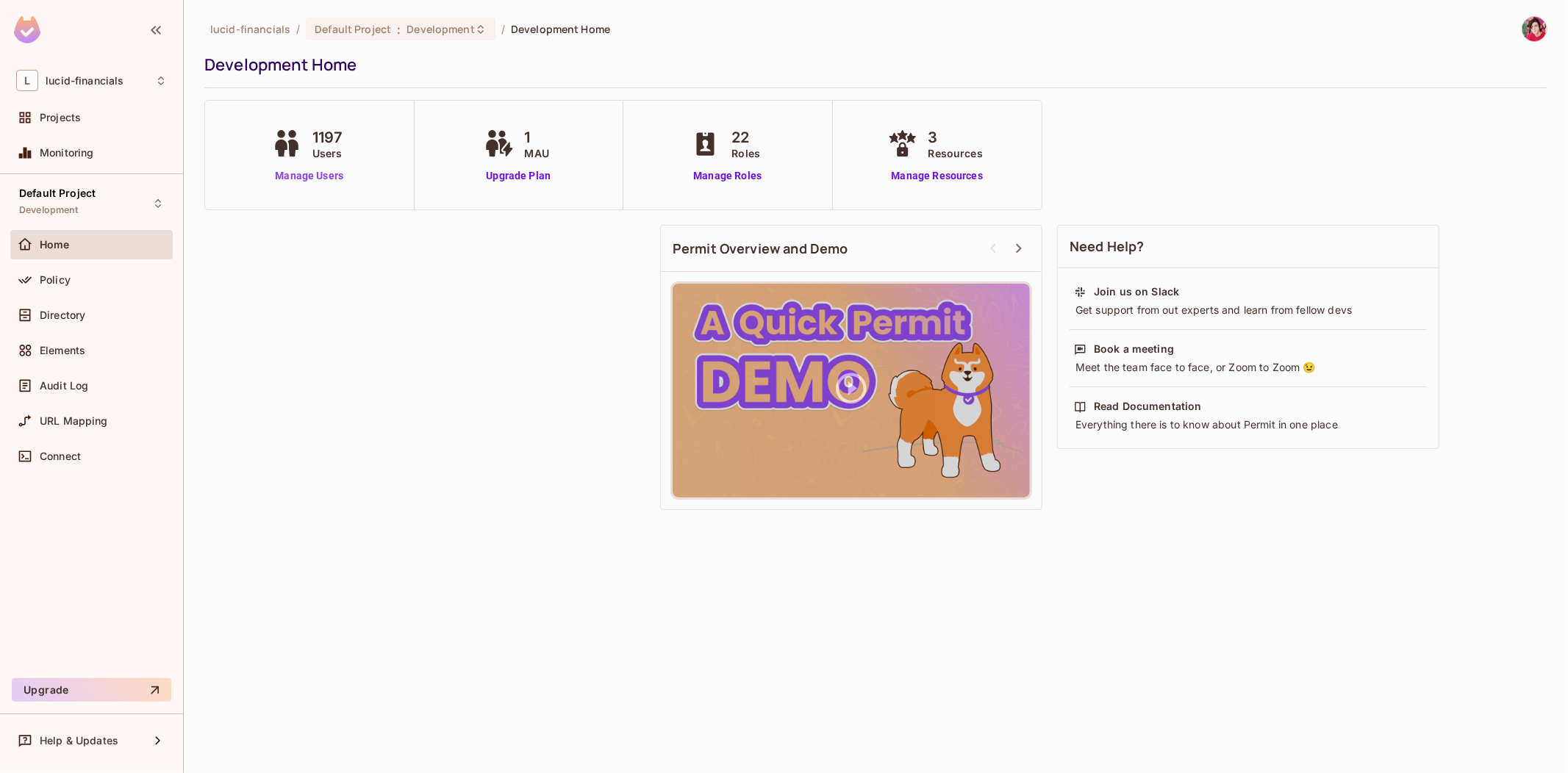
click at [287, 175] on link "Manage Users" at bounding box center [309, 175] width 82 height 15
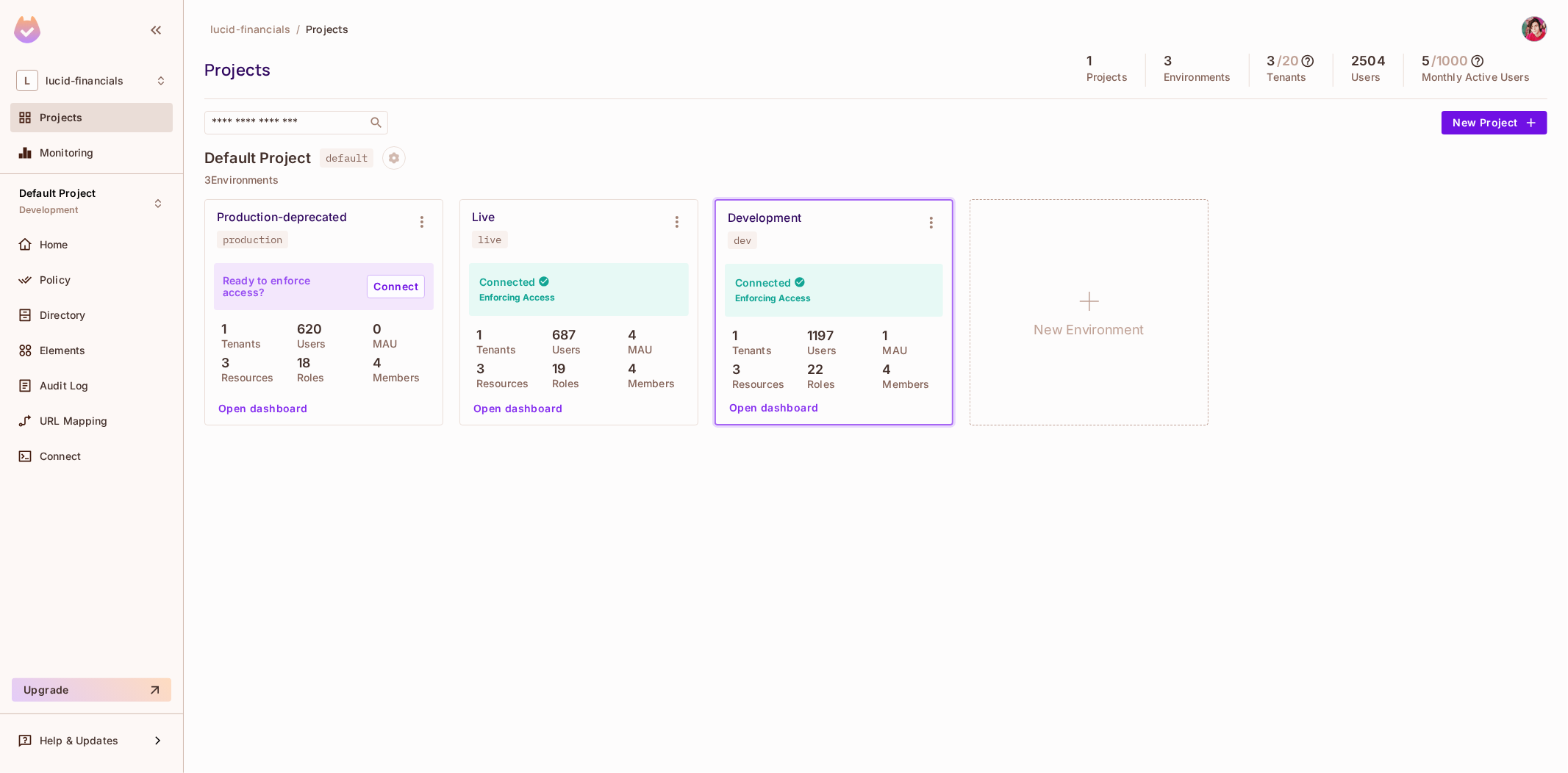
click at [1476, 60] on icon at bounding box center [1477, 61] width 14 height 14
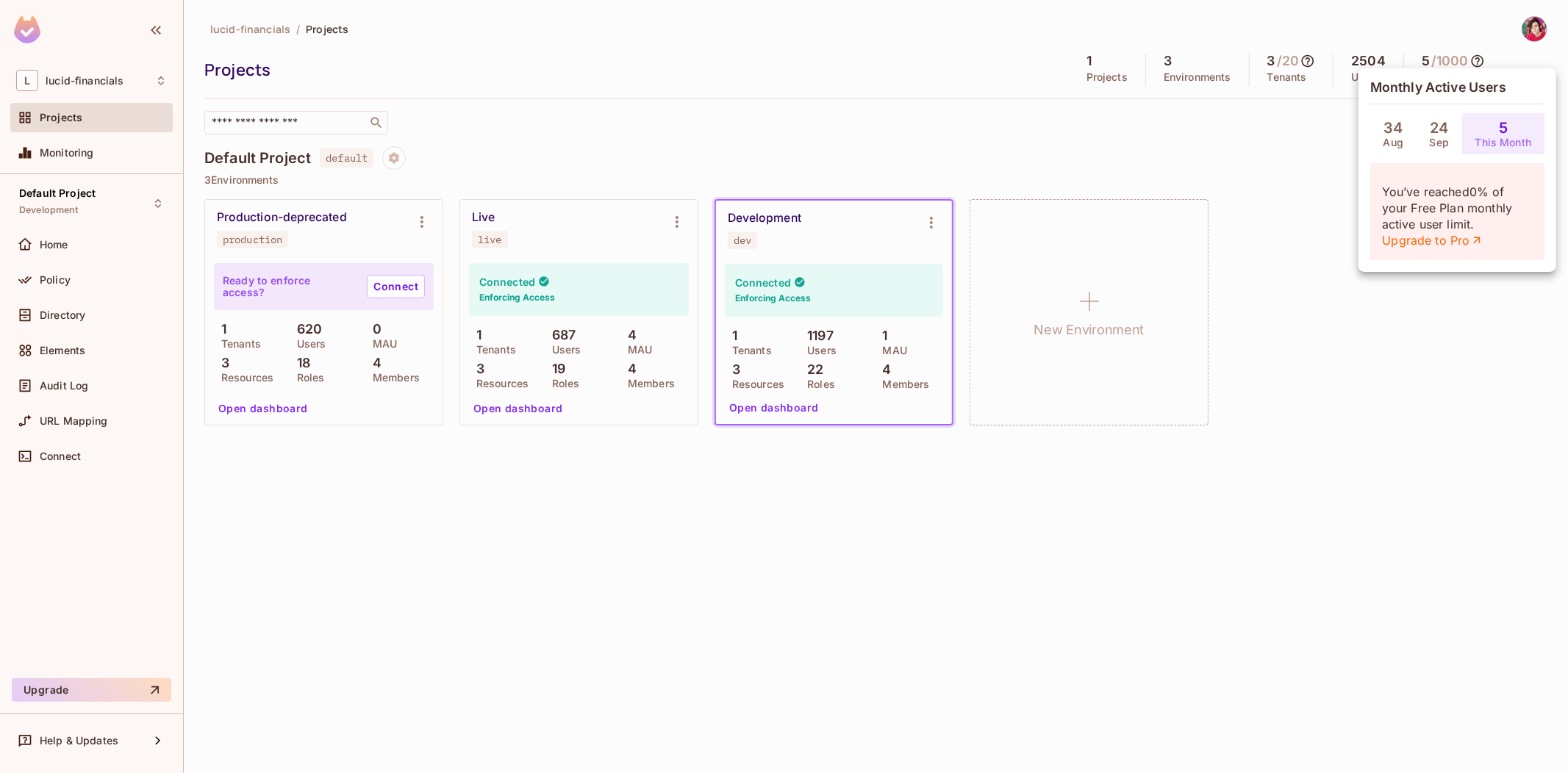
click at [1476, 60] on div at bounding box center [784, 386] width 1568 height 773
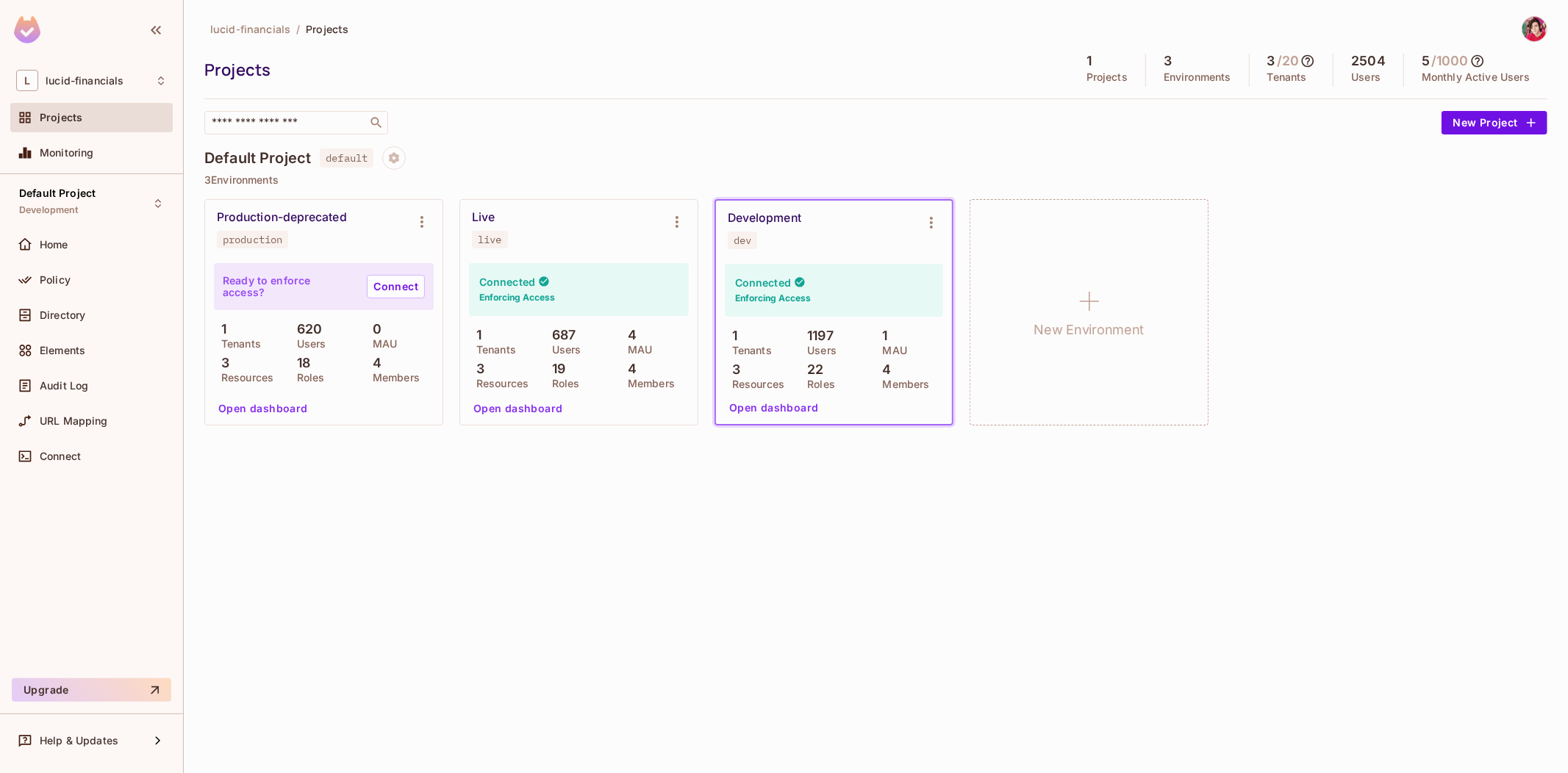
click at [1305, 56] on icon at bounding box center [1308, 62] width 13 height 13
click at [1058, 122] on div at bounding box center [784, 386] width 1568 height 773
click at [560, 334] on p "687" at bounding box center [560, 335] width 31 height 14
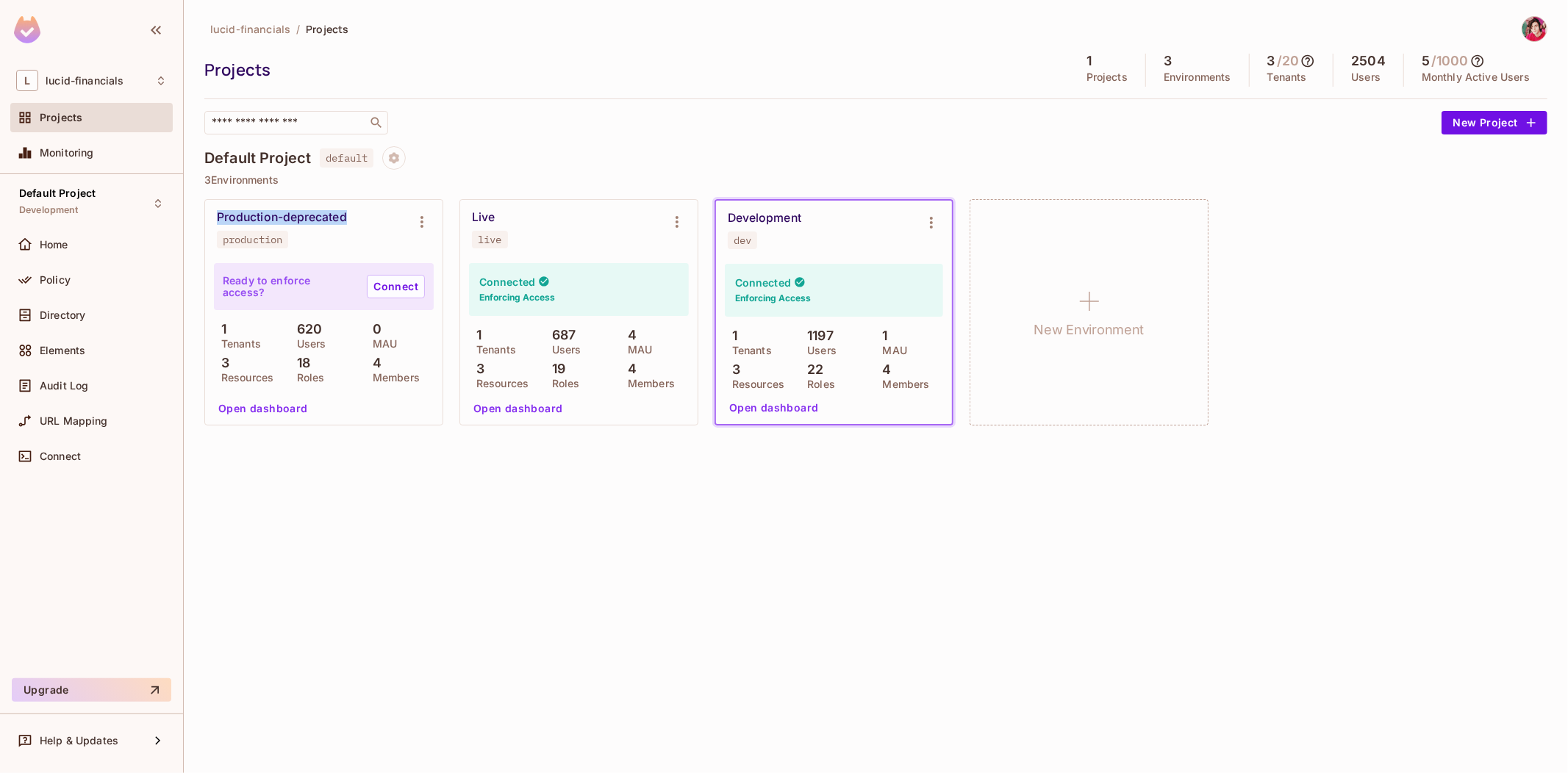
drag, startPoint x: 358, startPoint y: 217, endPoint x: 253, endPoint y: 214, distance: 105.0
click at [192, 217] on div "lucid-financials / Projects Projects 1 Projects 3 Environments 3 / 20 Tenants 2…" at bounding box center [875, 386] width 1384 height 773
click at [369, 208] on div "Production-deprecated production" at bounding box center [323, 229] width 237 height 59
drag, startPoint x: 284, startPoint y: 215, endPoint x: 206, endPoint y: 217, distance: 78.0
click at [206, 217] on div "Production-deprecated production" at bounding box center [323, 229] width 237 height 59
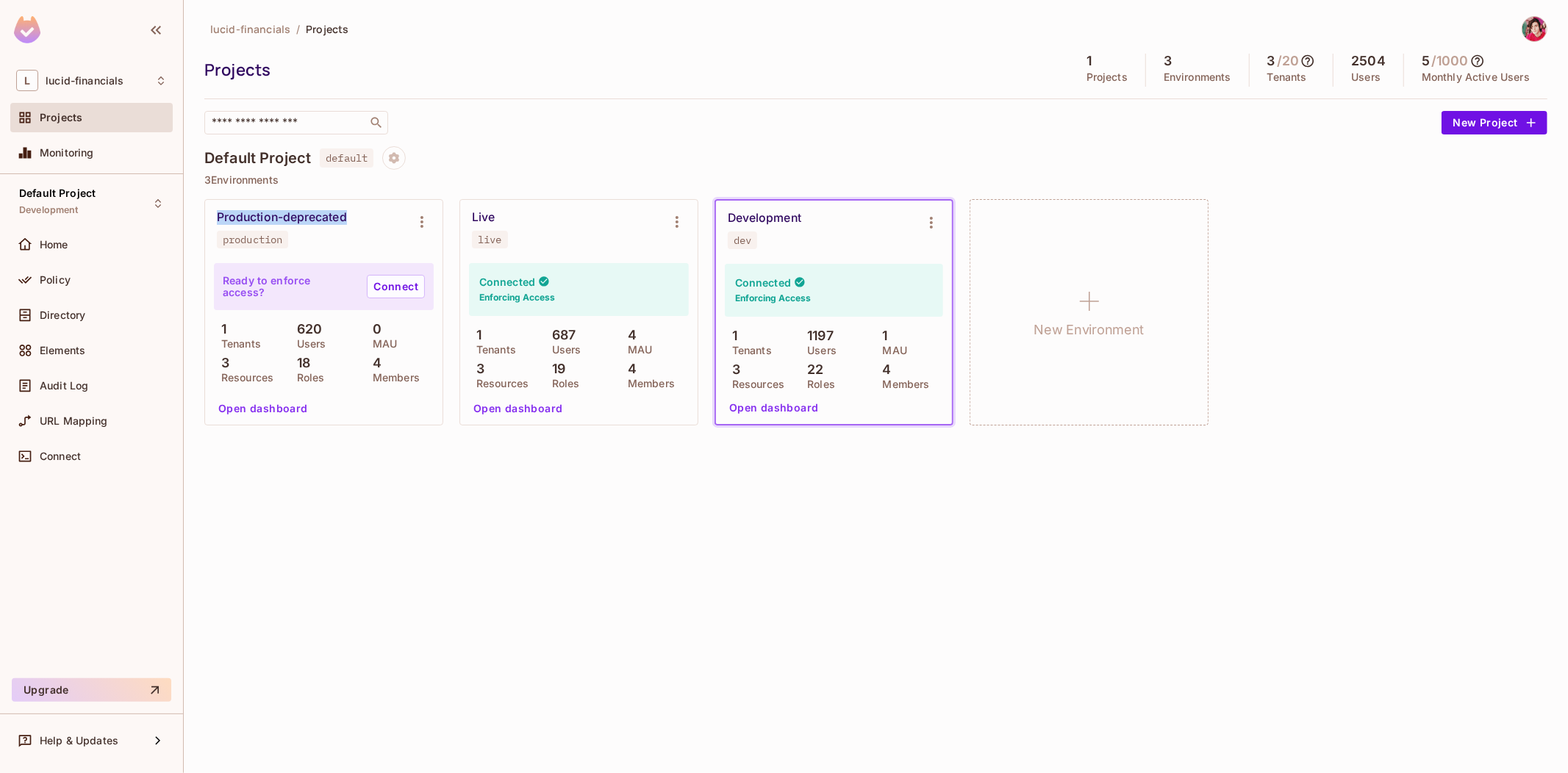
click at [386, 220] on div "Production-deprecated production" at bounding box center [311, 229] width 191 height 38
click at [563, 340] on p "687" at bounding box center [560, 335] width 31 height 14
click at [562, 341] on p "687" at bounding box center [560, 335] width 31 height 14
click at [635, 302] on div "Connected Enforcing Access" at bounding box center [579, 289] width 220 height 53
click at [1292, 214] on div "Production-deprecated production Ready to enforce access? Connect 1 Tenants 620…" at bounding box center [875, 312] width 1343 height 226
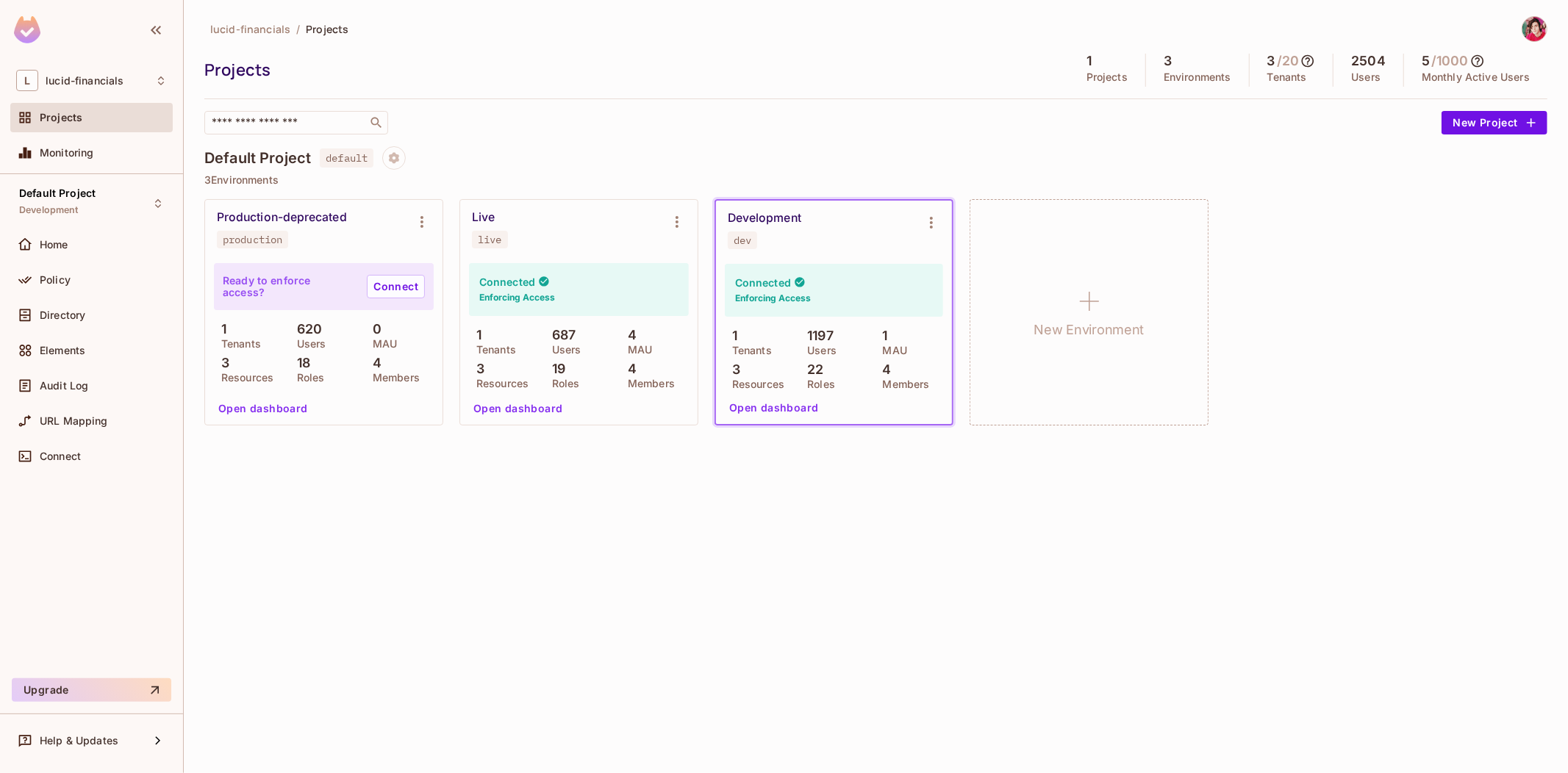
click at [1481, 63] on icon at bounding box center [1477, 61] width 14 height 14
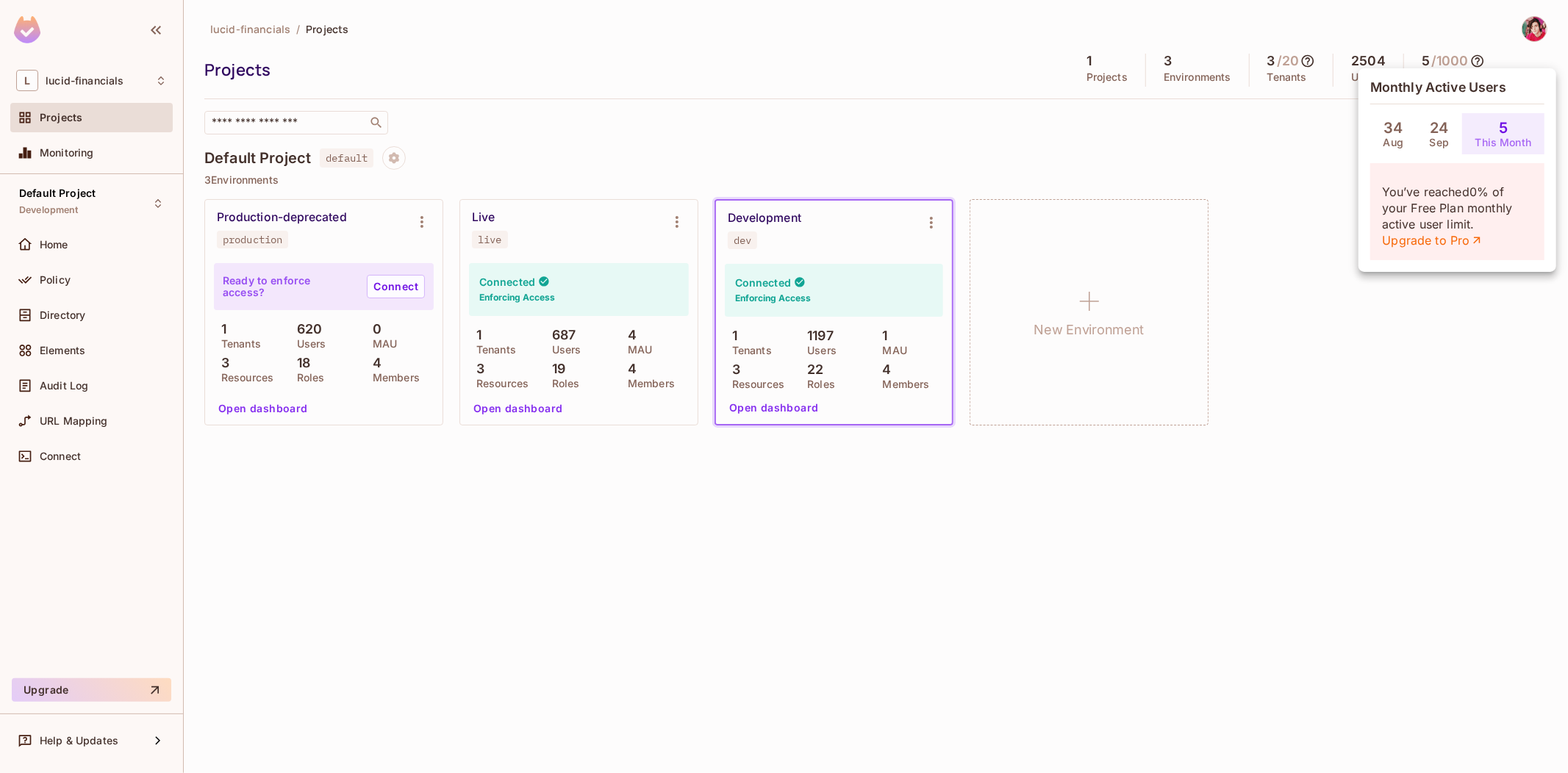
click at [1481, 63] on div at bounding box center [784, 386] width 1568 height 773
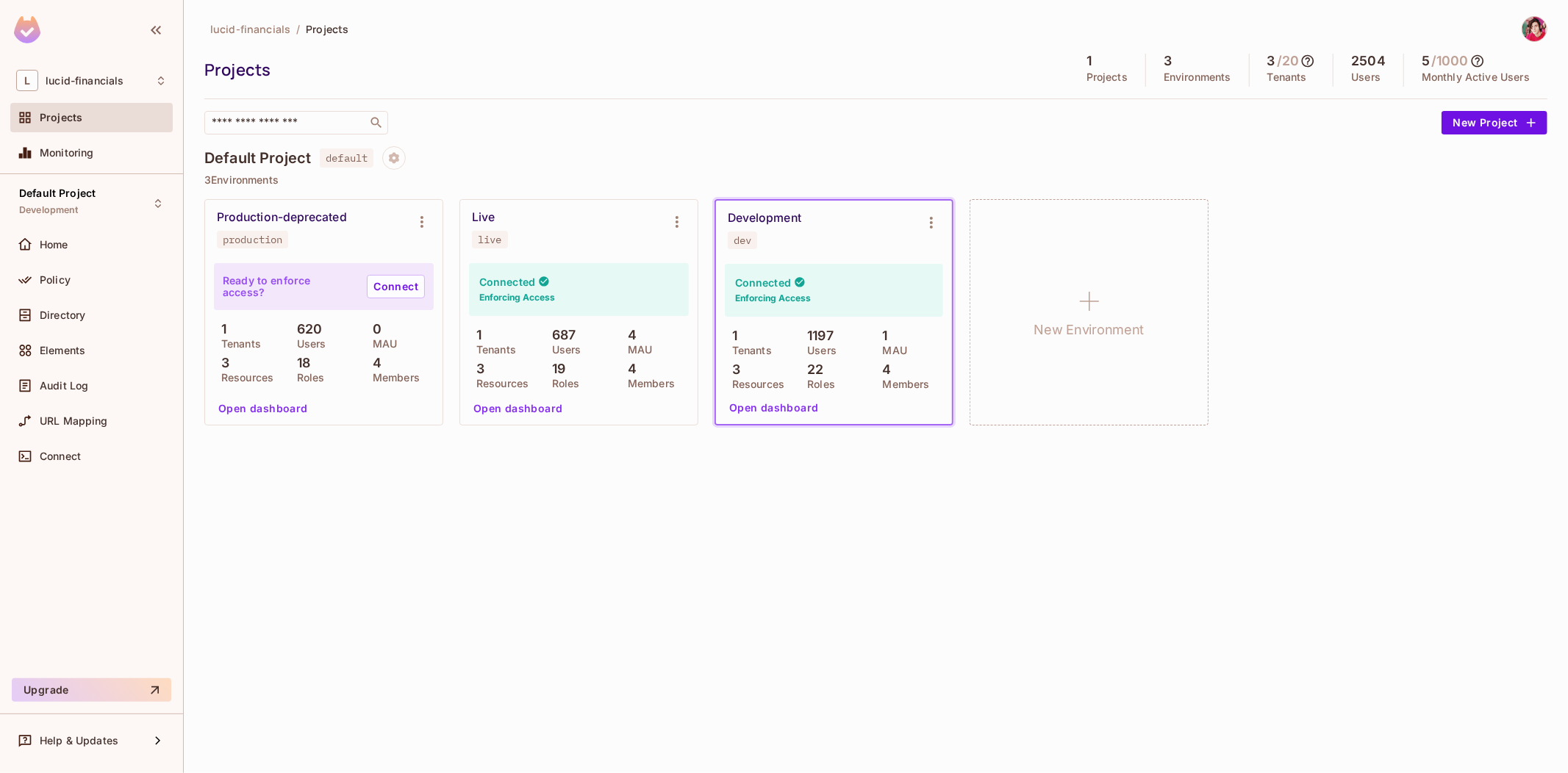
click at [1405, 76] on div "5 / 1000 Monthly Active Users" at bounding box center [1475, 70] width 143 height 33
click at [1421, 105] on div "lucid-financials / Projects Projects 1 Projects 3 Environments 3 / 20 Tenants 2…" at bounding box center [875, 75] width 1343 height 118
click at [588, 226] on div "Live live" at bounding box center [566, 229] width 191 height 38
click at [1297, 101] on div "lucid-financials / Projects Projects 1 Projects 3 Environments 3 / 20 Tenants 2…" at bounding box center [875, 75] width 1343 height 118
click at [1307, 60] on icon at bounding box center [1308, 62] width 13 height 13
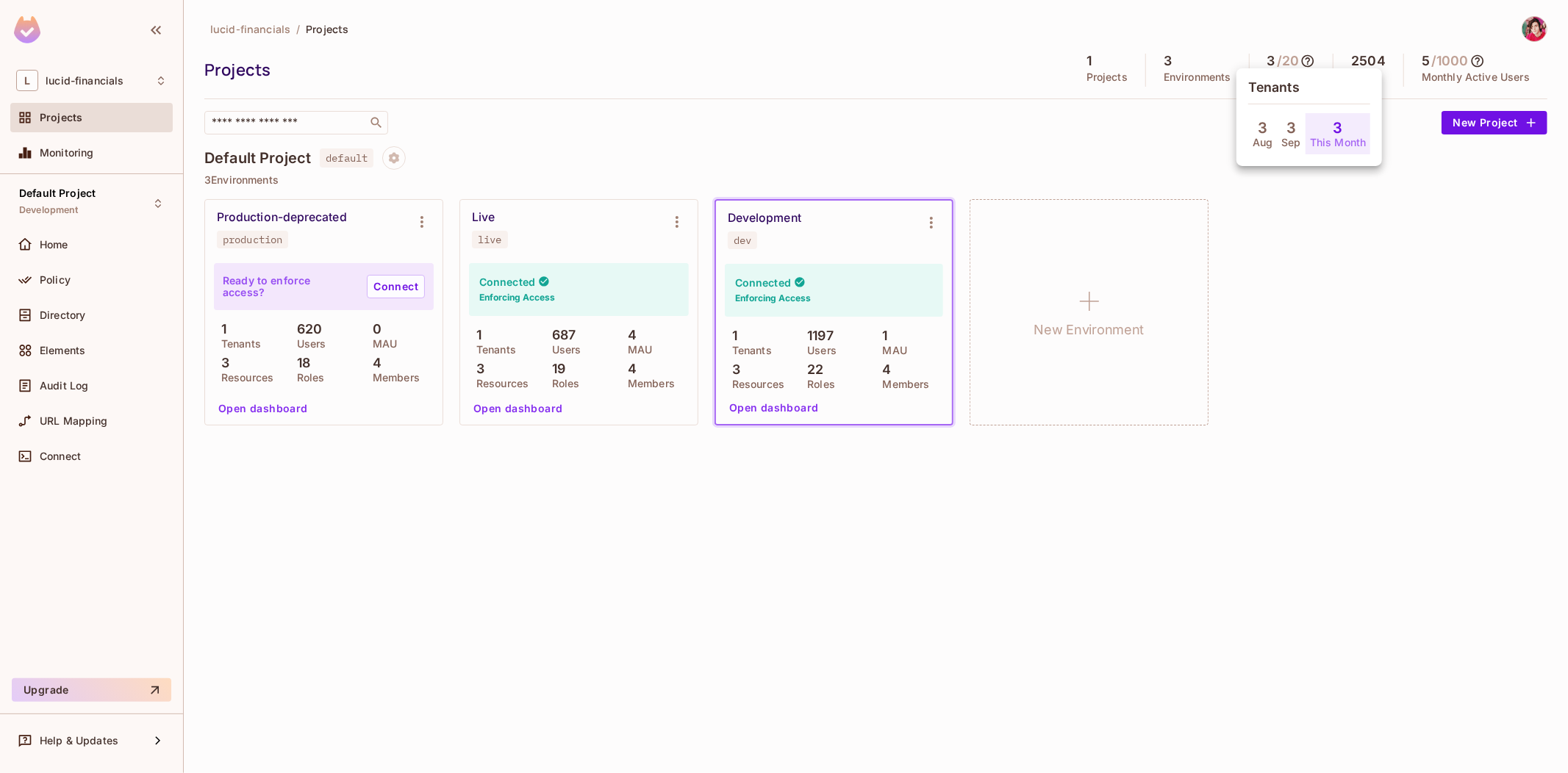
click at [1307, 60] on div at bounding box center [784, 386] width 1568 height 773
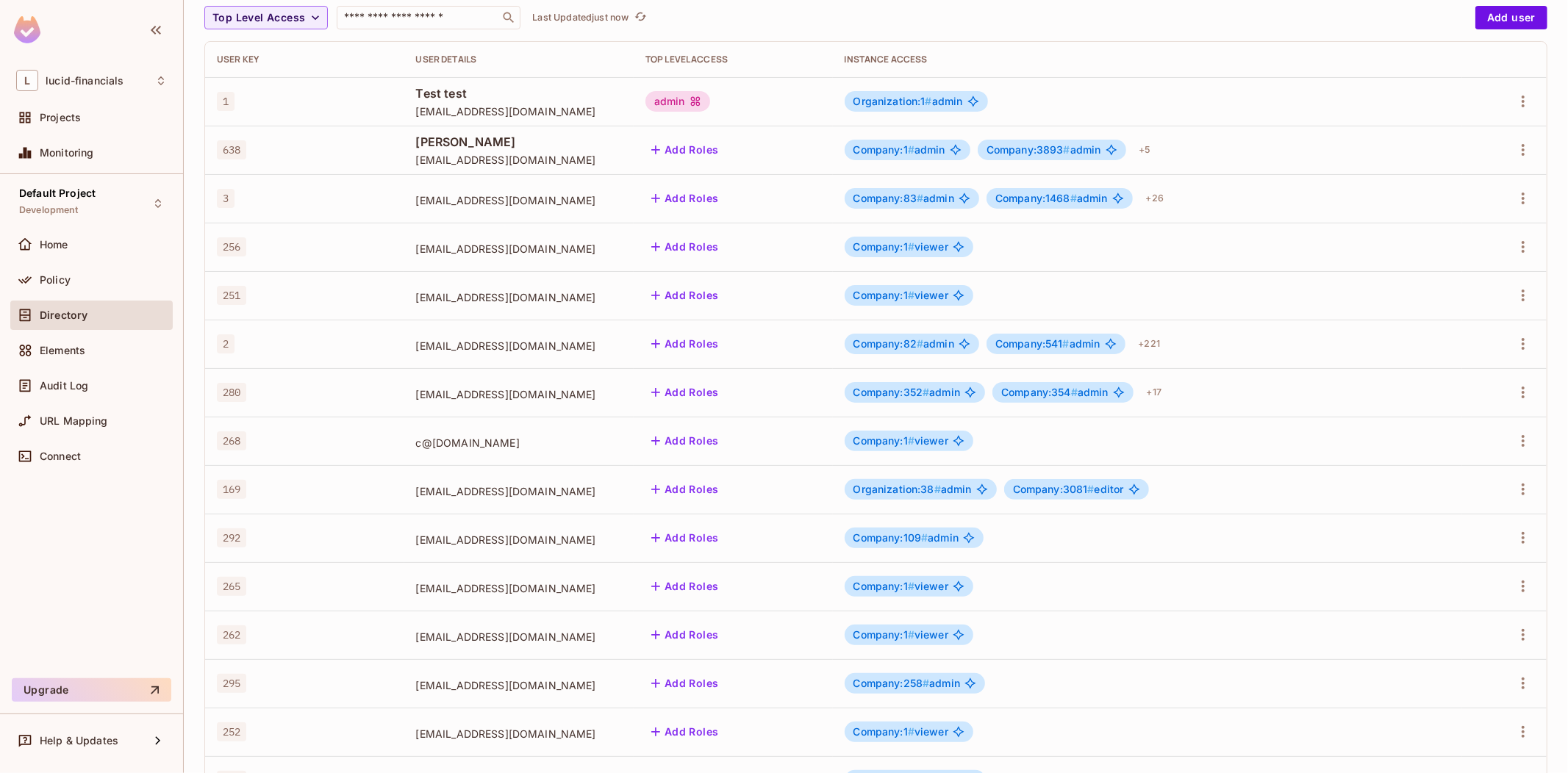
scroll to position [253, 0]
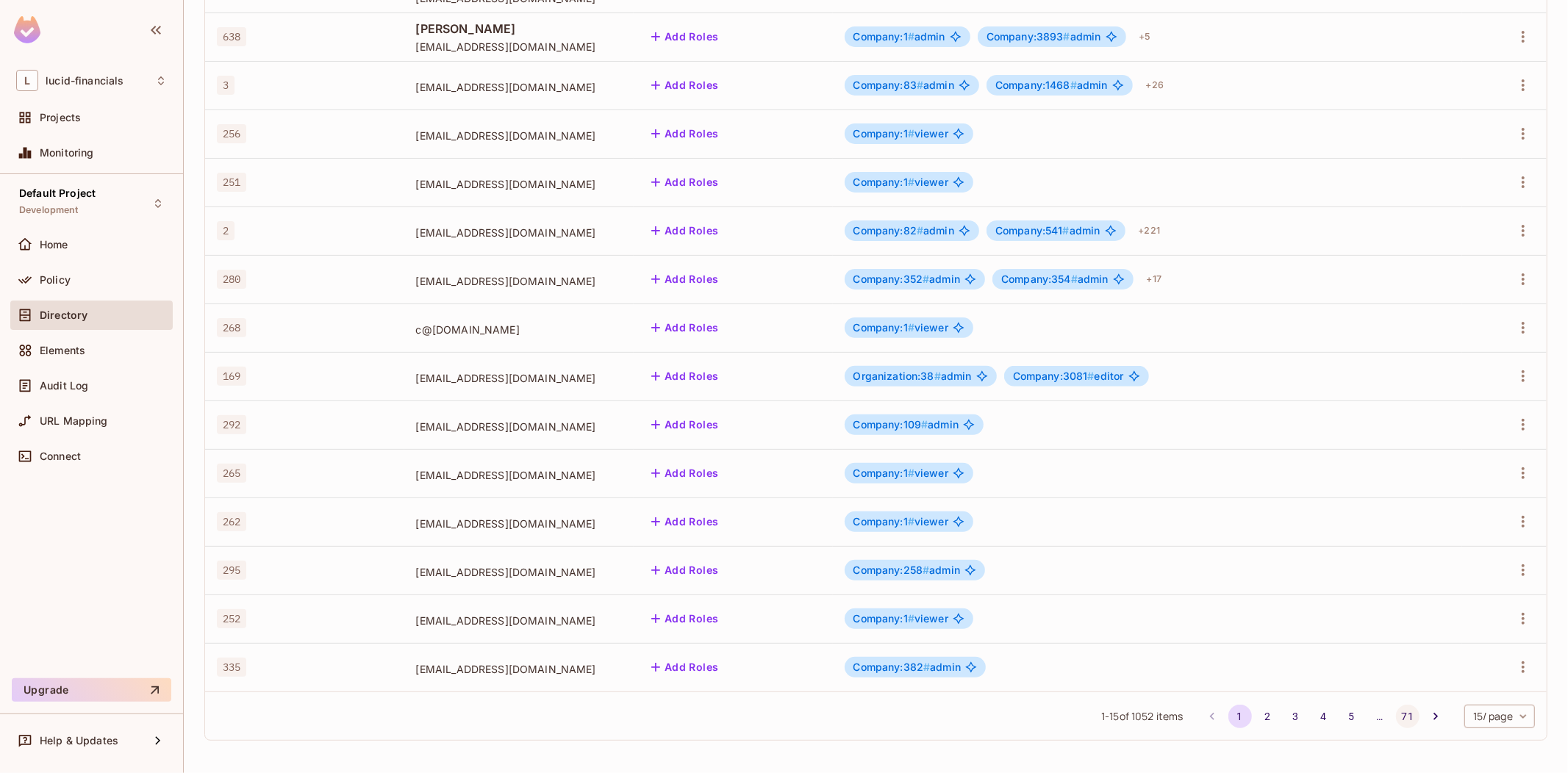
click at [1395, 715] on button "71" at bounding box center [1407, 717] width 23 height 23
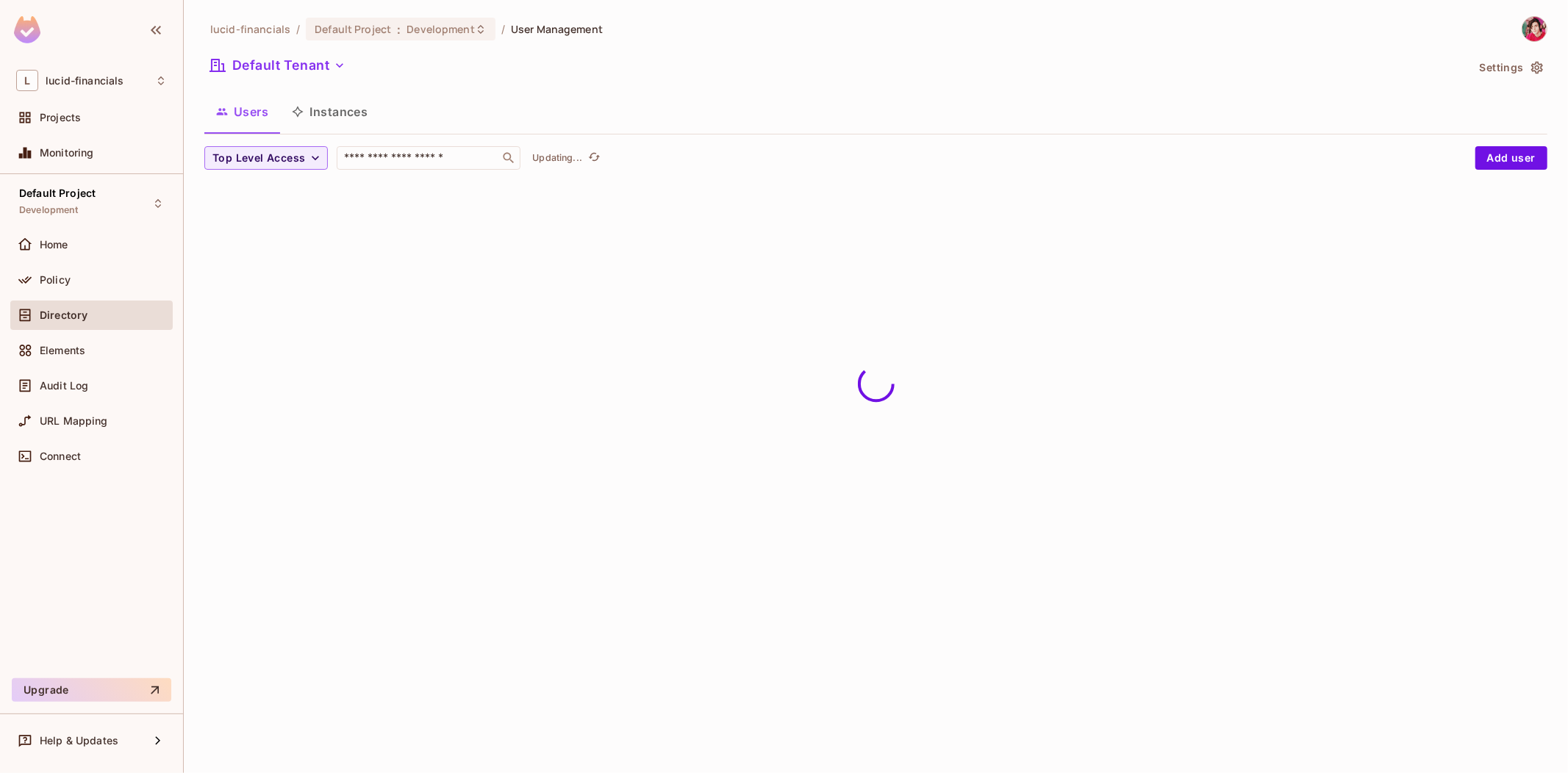
scroll to position [0, 0]
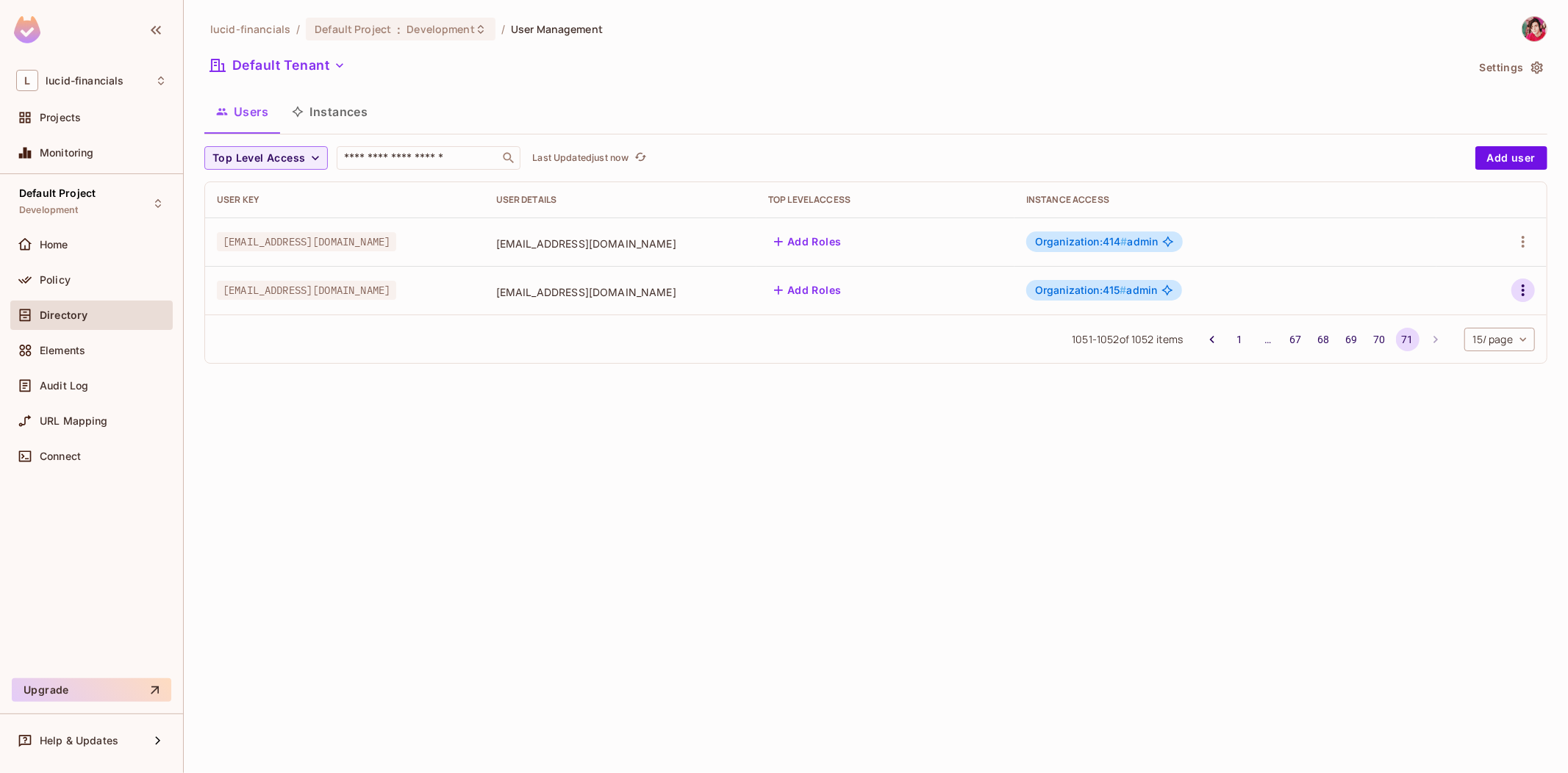
click at [1523, 288] on icon "button" at bounding box center [1523, 291] width 18 height 18
click at [1126, 554] on div at bounding box center [784, 386] width 1568 height 773
click at [1234, 336] on button "1" at bounding box center [1240, 339] width 23 height 23
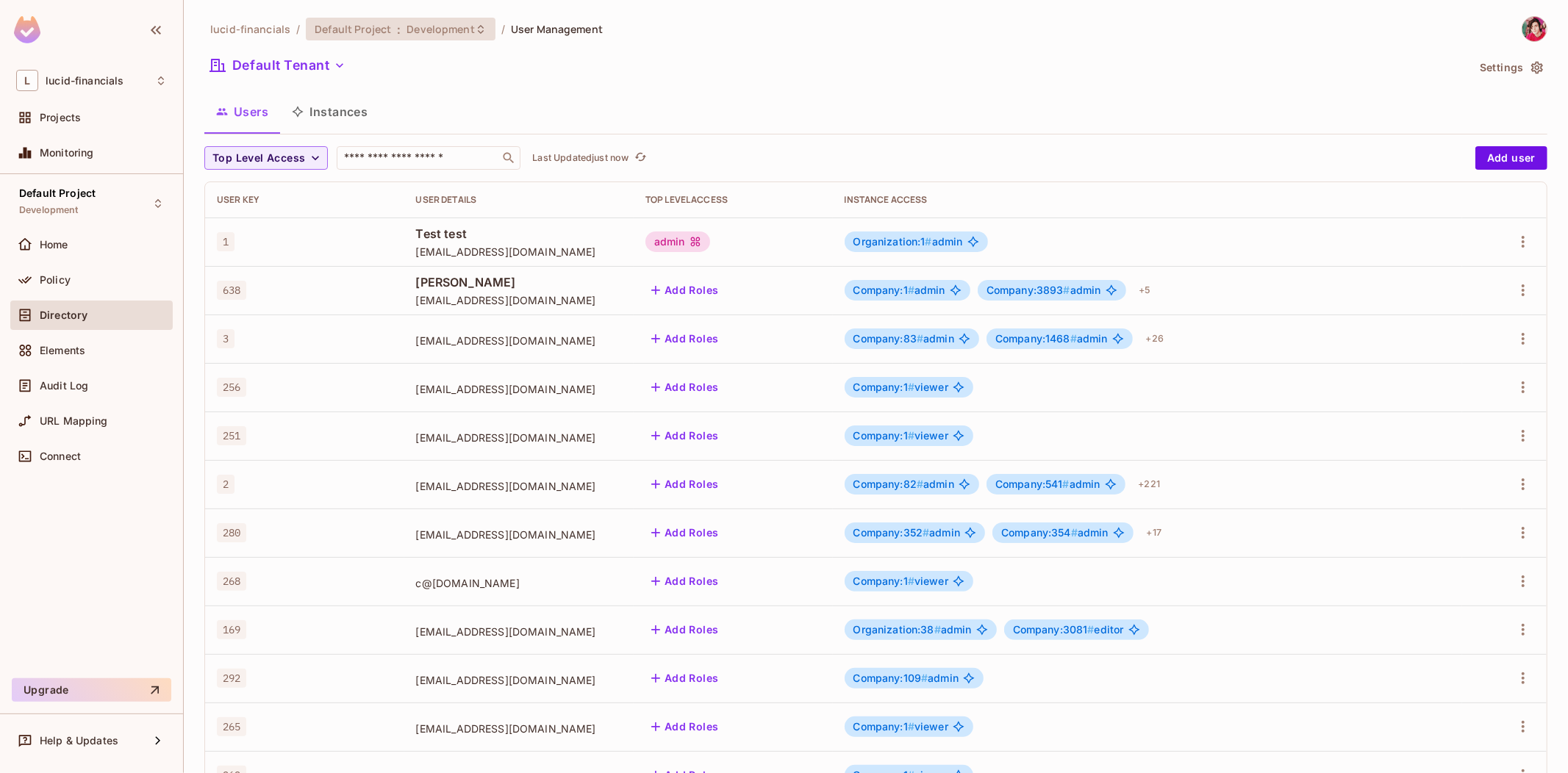
click at [439, 31] on span "Development" at bounding box center [440, 30] width 68 height 14
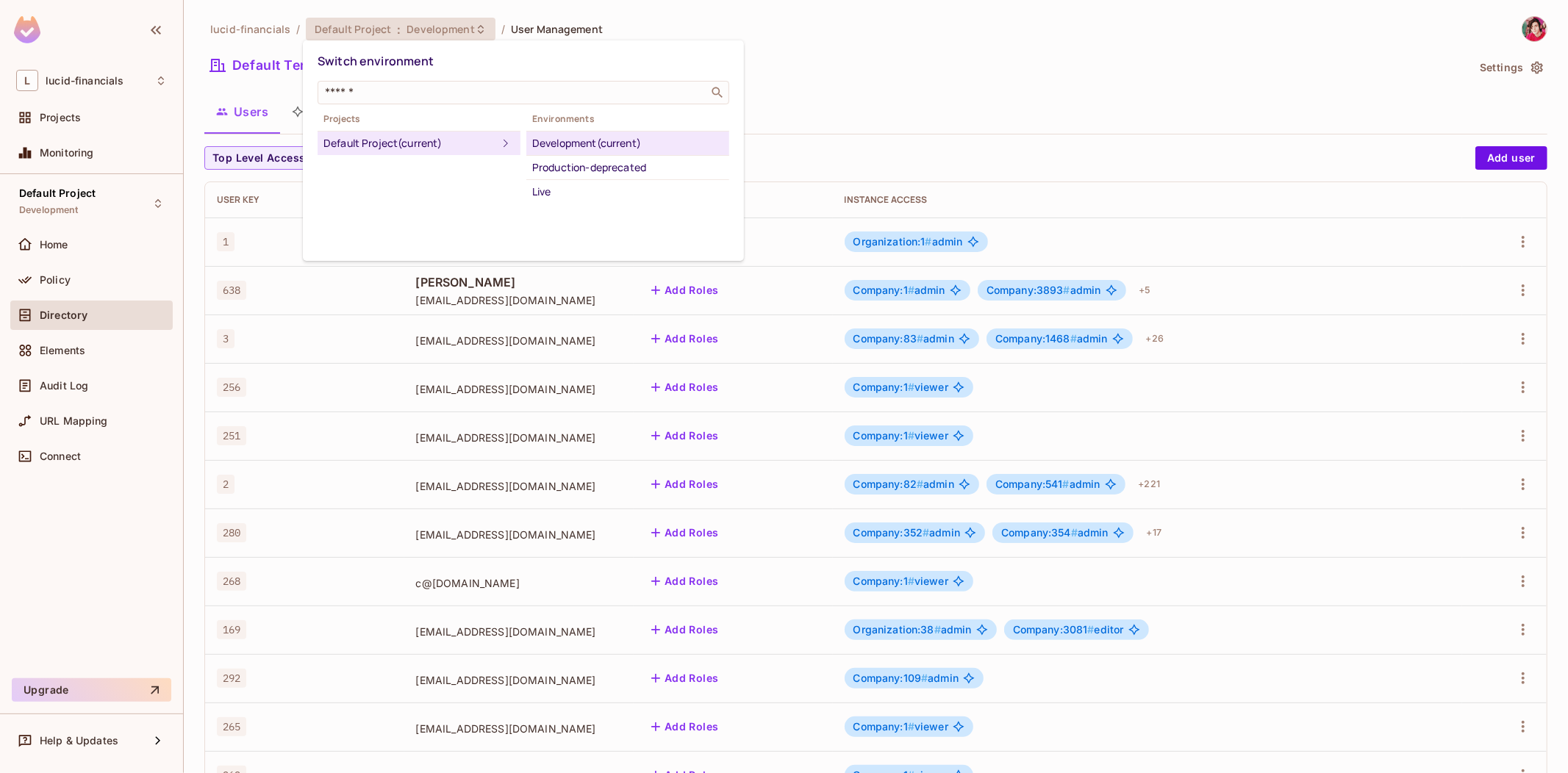
drag, startPoint x: 174, startPoint y: 114, endPoint x: 159, endPoint y: 125, distance: 18.6
click at [174, 114] on div at bounding box center [784, 386] width 1568 height 773
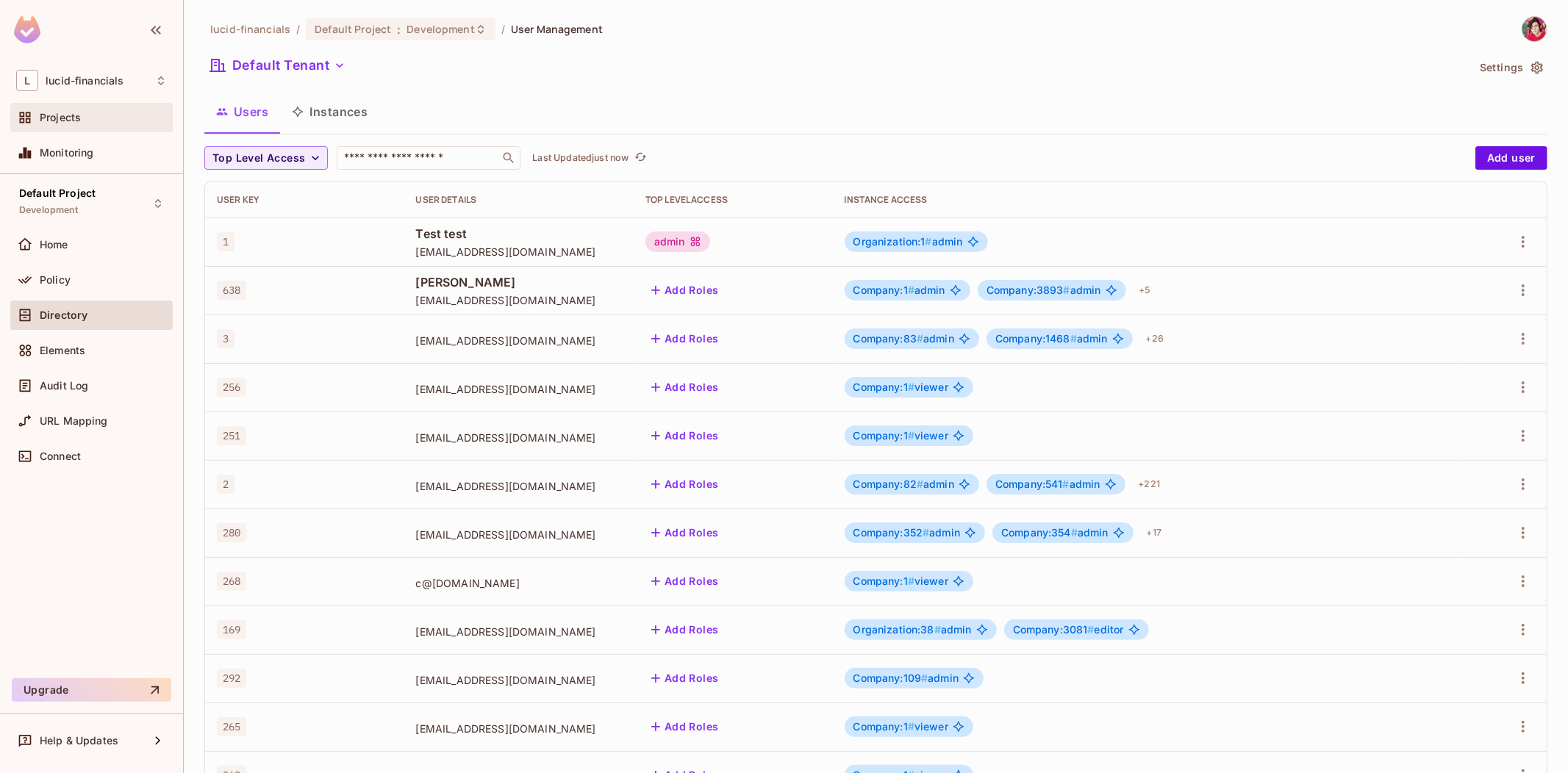
click at [78, 114] on span "Projects" at bounding box center [60, 117] width 41 height 12
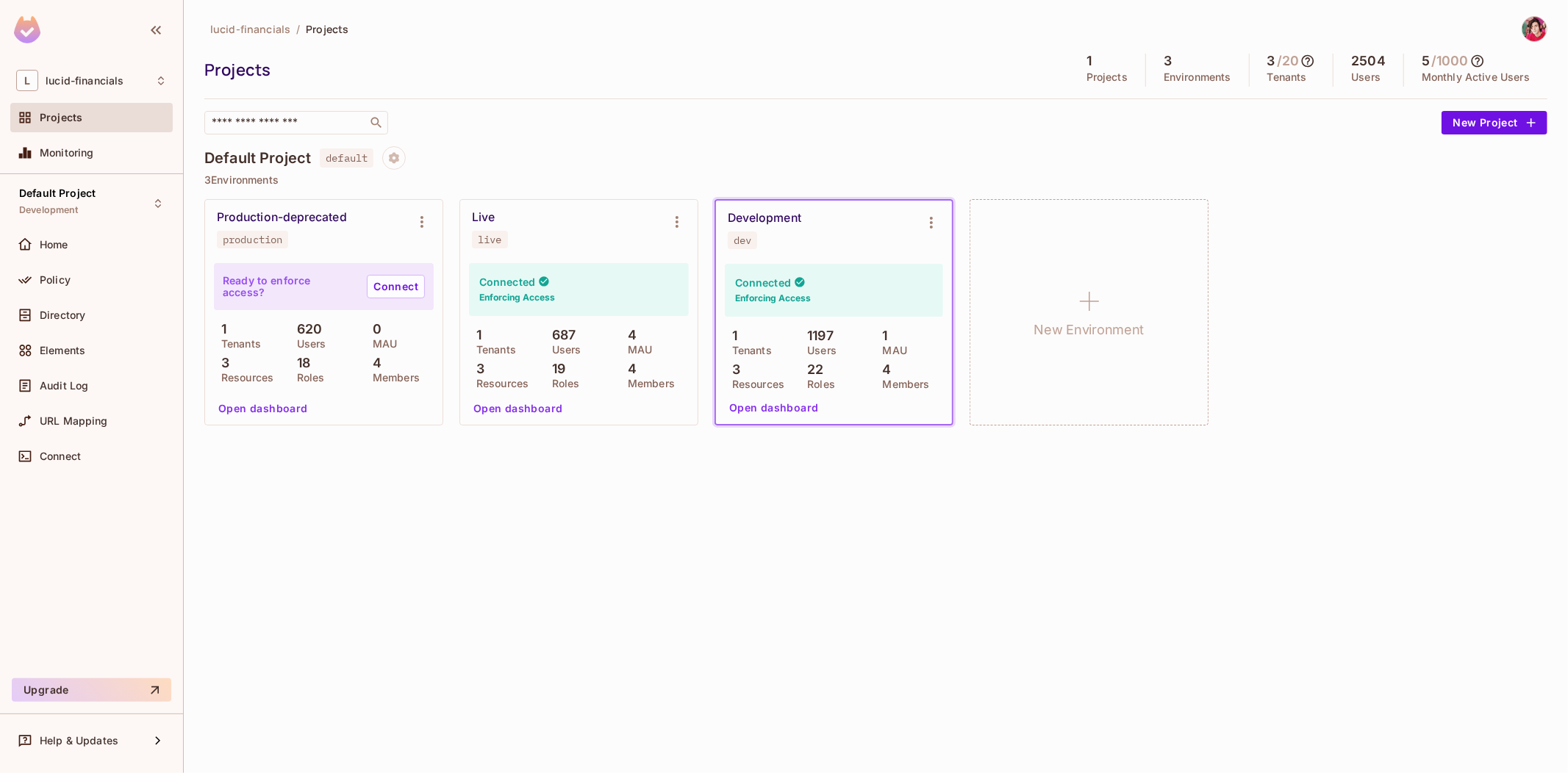
click at [816, 333] on p "1197" at bounding box center [817, 336] width 34 height 14
drag, startPoint x: 816, startPoint y: 333, endPoint x: 887, endPoint y: 327, distance: 71.3
click at [887, 328] on div "1 Tenants 1197 Users 1 MAU 3 Resources 22 Roles 4 Members" at bounding box center [834, 358] width 218 height 60
click at [887, 328] on p "1" at bounding box center [882, 336] width 13 height 14
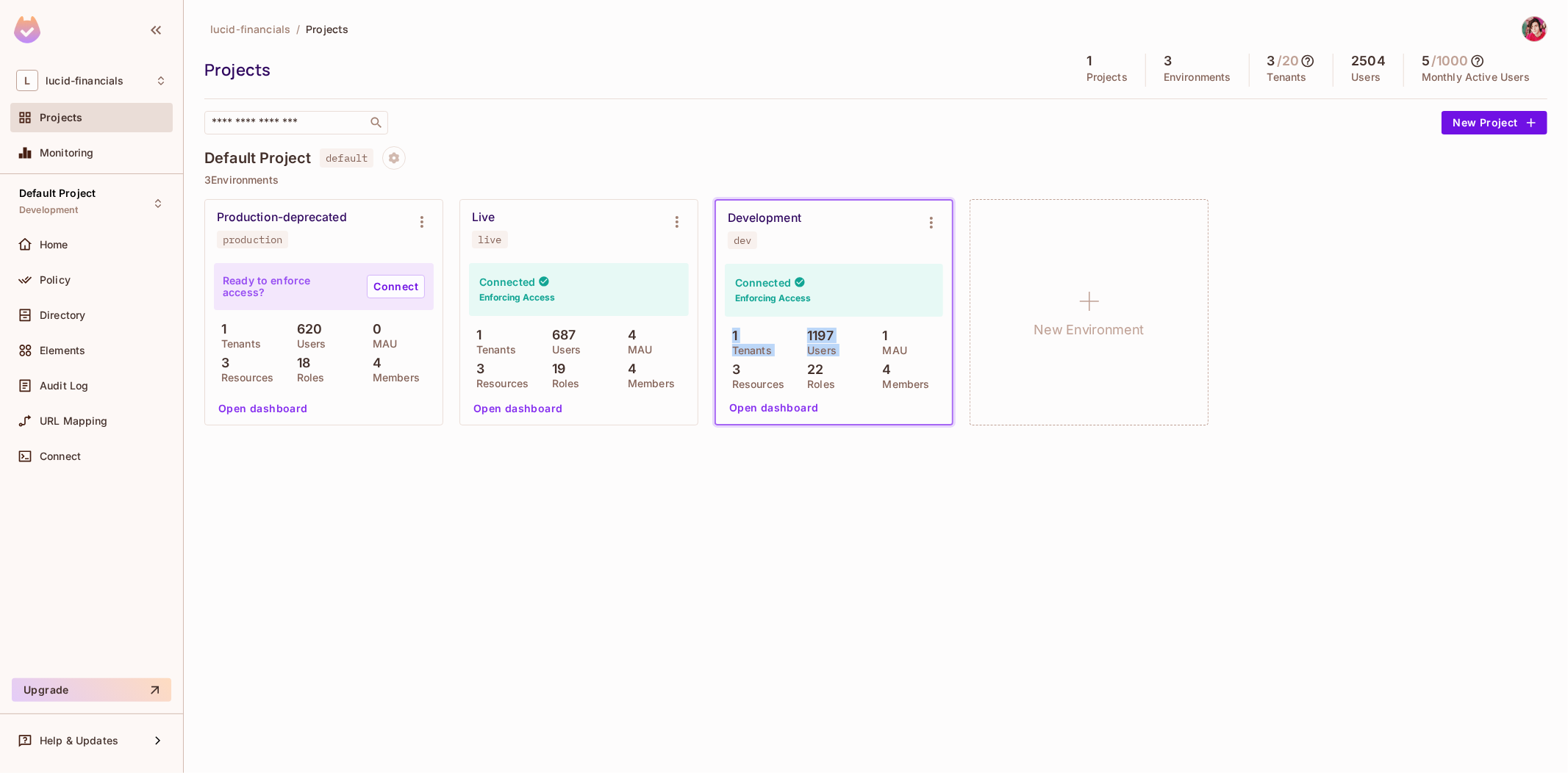
drag, startPoint x: 902, startPoint y: 327, endPoint x: 738, endPoint y: 324, distance: 164.0
click at [738, 324] on div "Connected Enforcing Access 1 Tenants 1197 Users 1 MAU 3 Resources 22 Roles 4 Me…" at bounding box center [834, 327] width 218 height 125
click at [732, 332] on p "1" at bounding box center [731, 336] width 13 height 14
drag, startPoint x: 732, startPoint y: 332, endPoint x: 901, endPoint y: 334, distance: 169.0
click at [901, 334] on div "1 Tenants 1197 Users 1 MAU 3 Resources 22 Roles 4 Members" at bounding box center [834, 358] width 218 height 60
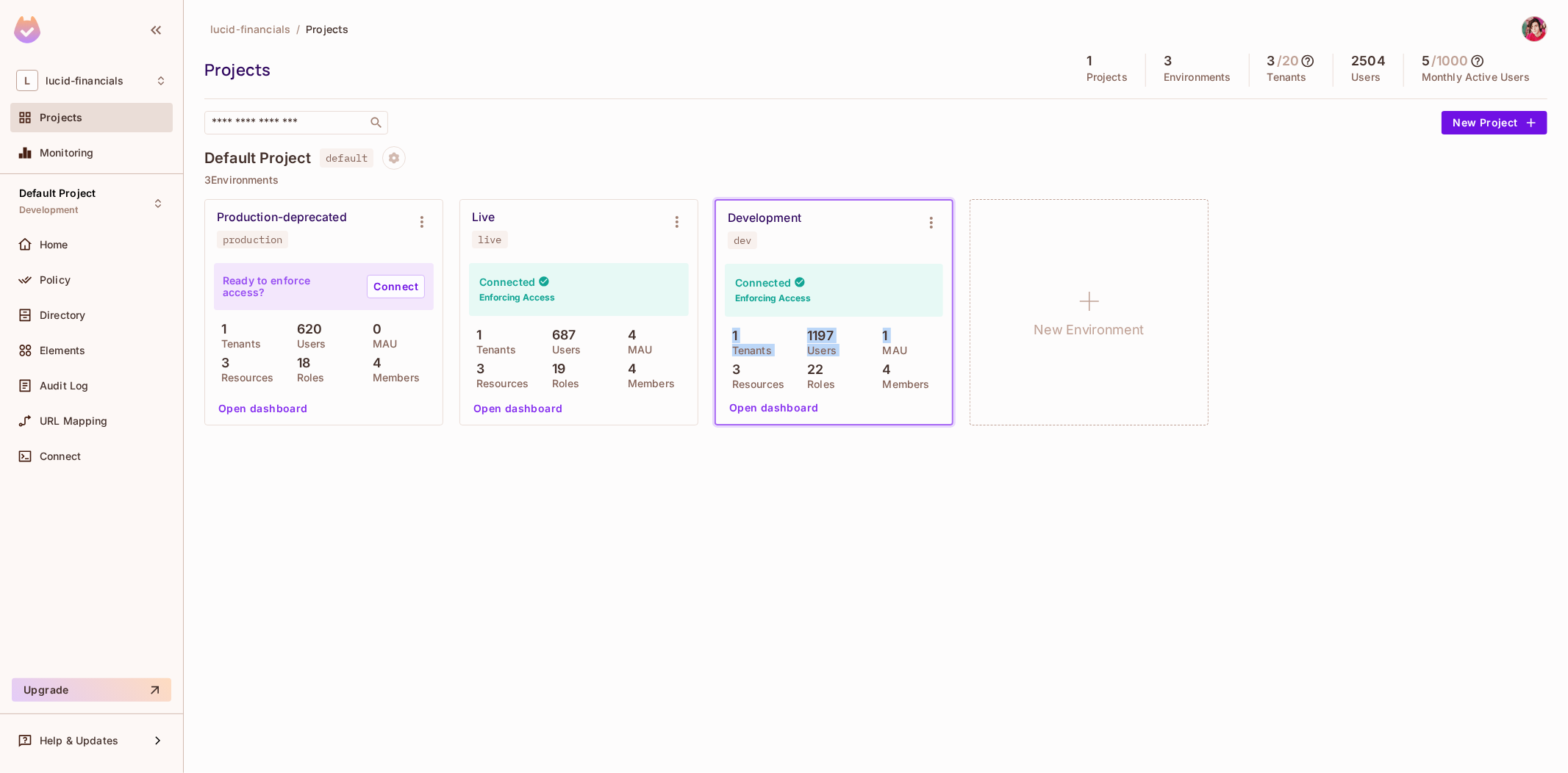
click at [901, 334] on div "1 MAU" at bounding box center [910, 342] width 68 height 27
click at [424, 214] on icon "Environment settings" at bounding box center [422, 222] width 18 height 18
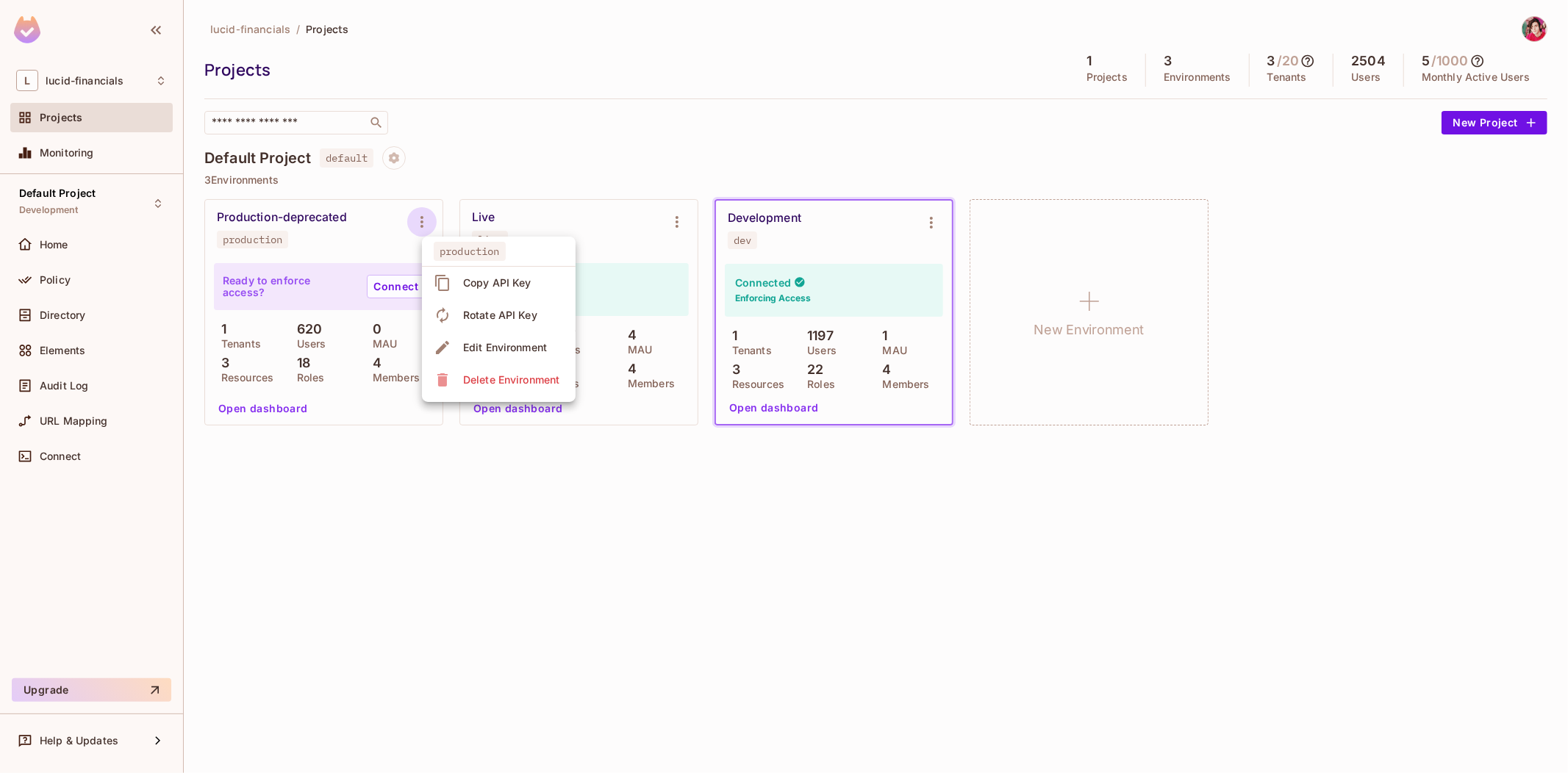
click at [424, 210] on div at bounding box center [784, 386] width 1568 height 773
click at [825, 334] on p "1197" at bounding box center [817, 336] width 34 height 14
click at [794, 395] on div "Connected Enforcing Access 1 Tenants 1197 Users 1 MAU 3 Resources 22 Roles 4 Me…" at bounding box center [834, 342] width 236 height 165
click at [812, 317] on div "Connected Enforcing Access 1 Tenants 1197 Users 1 MAU 3 Resources 22 Roles 4 Me…" at bounding box center [834, 327] width 218 height 125
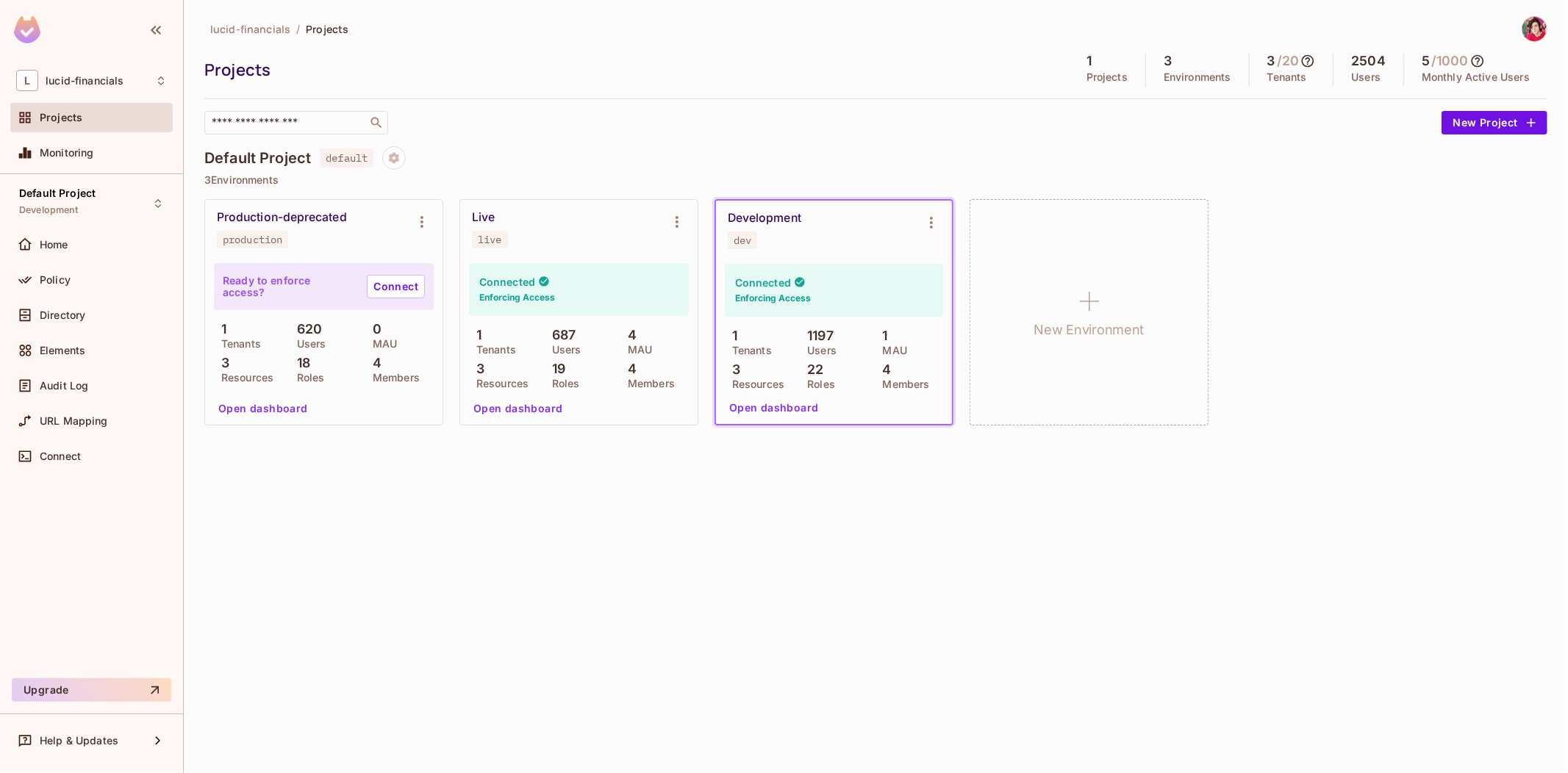
click at [807, 340] on p "1197" at bounding box center [817, 336] width 34 height 14
click at [811, 334] on p "1197" at bounding box center [817, 336] width 34 height 14
click at [810, 356] on div "1 Tenants 1197 Users 1 MAU 3 Resources 22 Roles 4 Members" at bounding box center [834, 358] width 218 height 60
click at [767, 409] on button "Open dashboard" at bounding box center [773, 408] width 101 height 23
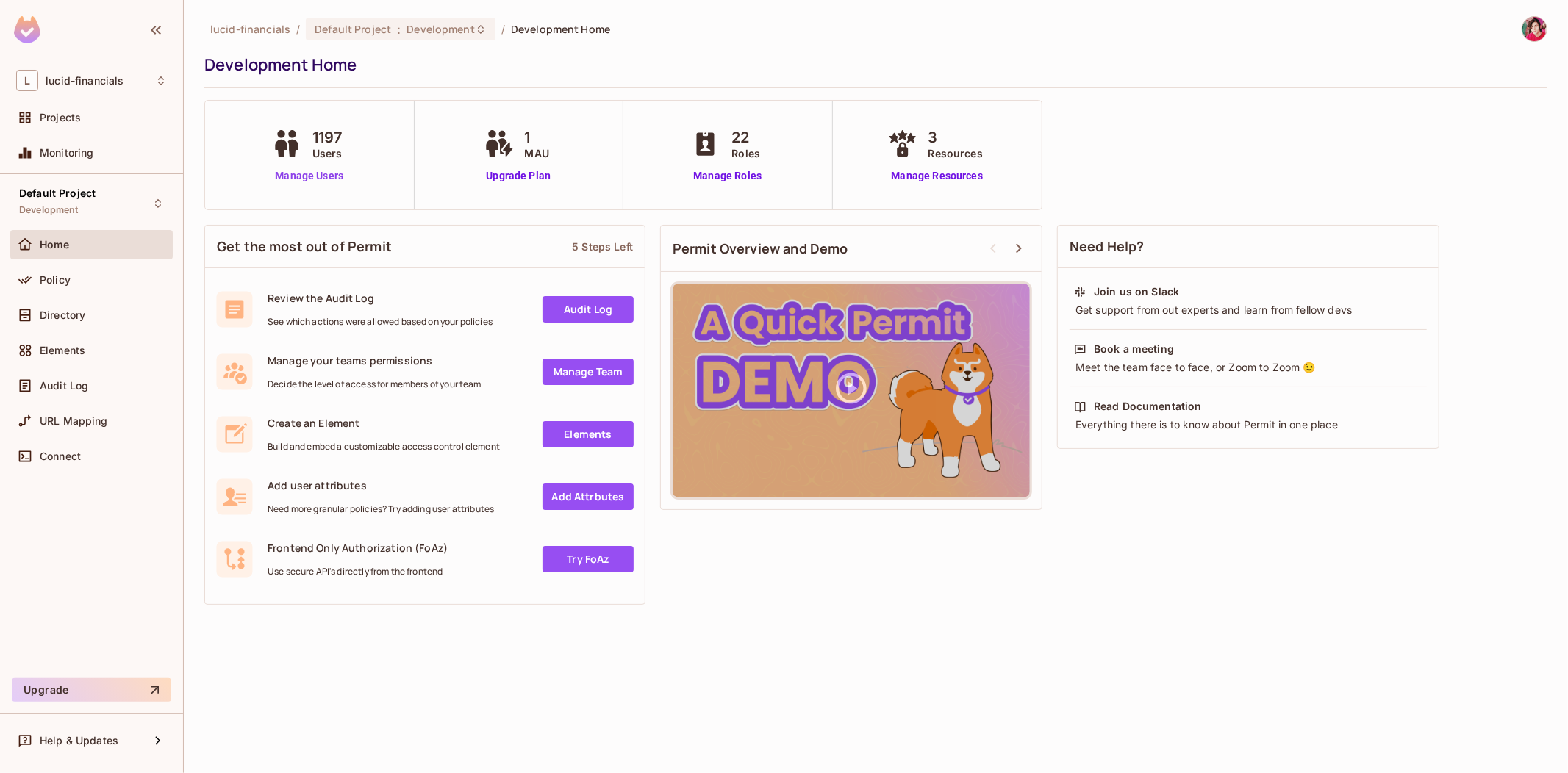
click at [336, 171] on link "Manage Users" at bounding box center [309, 175] width 82 height 15
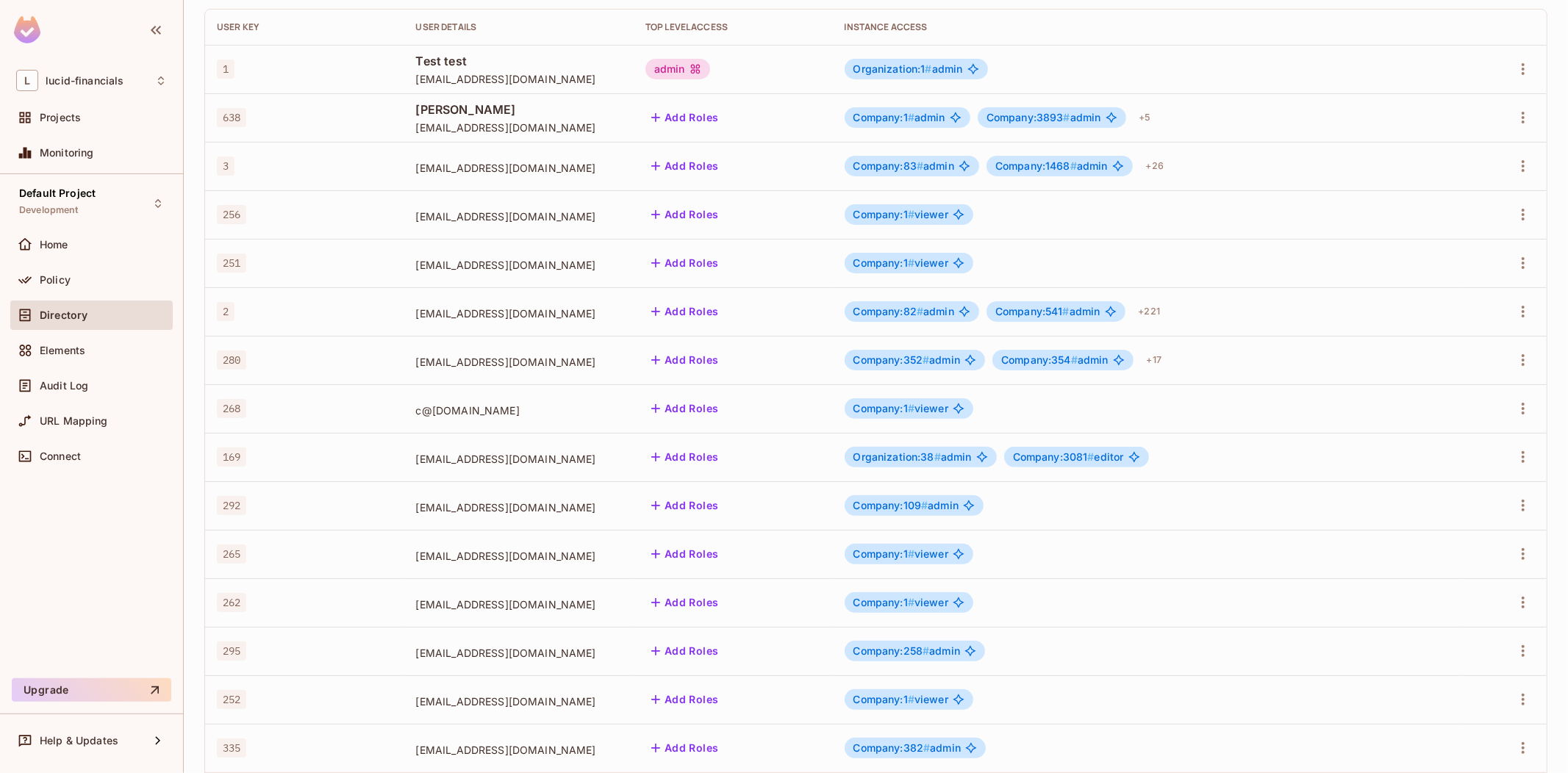
scroll to position [253, 0]
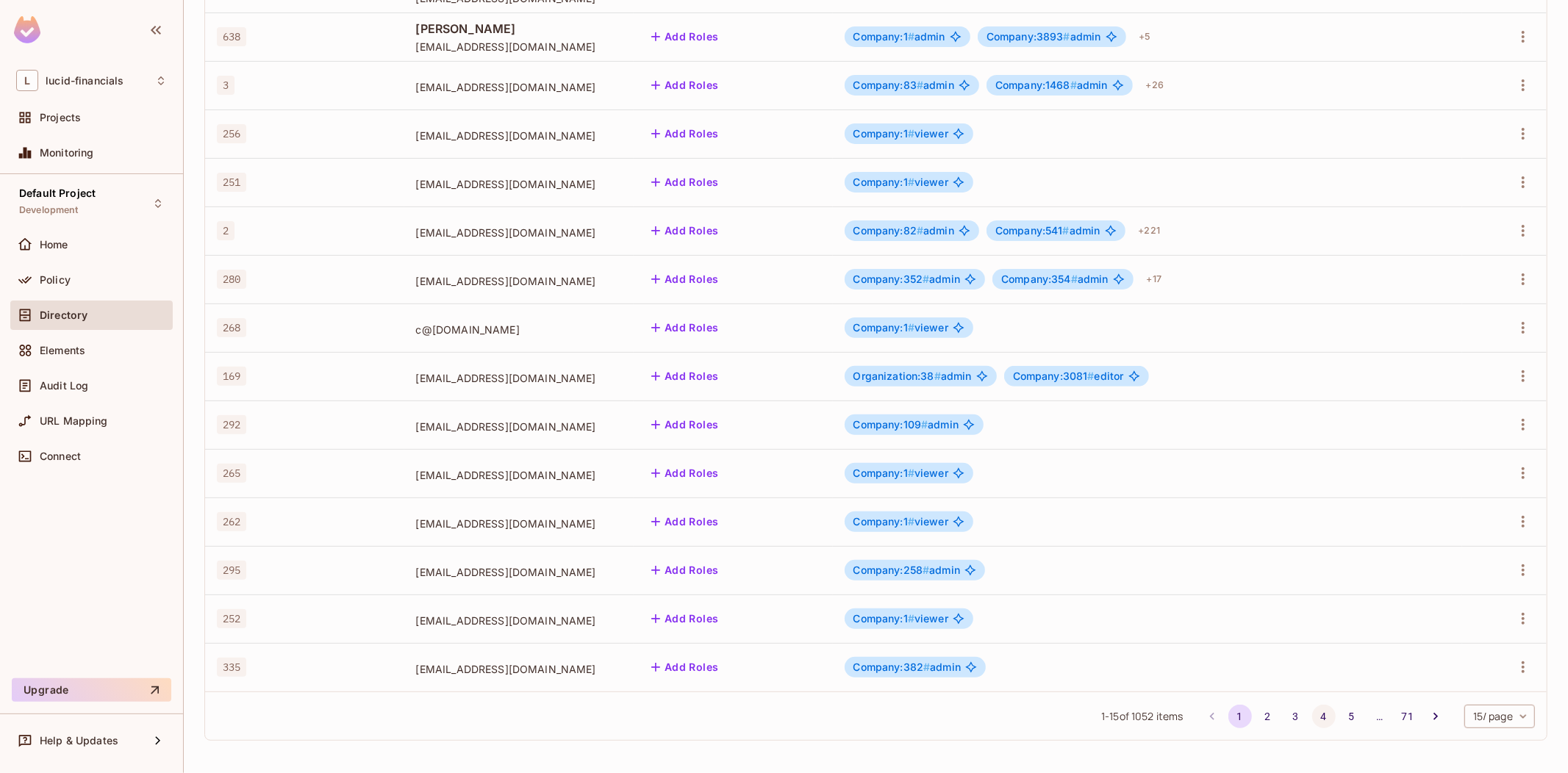
click at [1312, 715] on button "4" at bounding box center [1324, 717] width 23 height 23
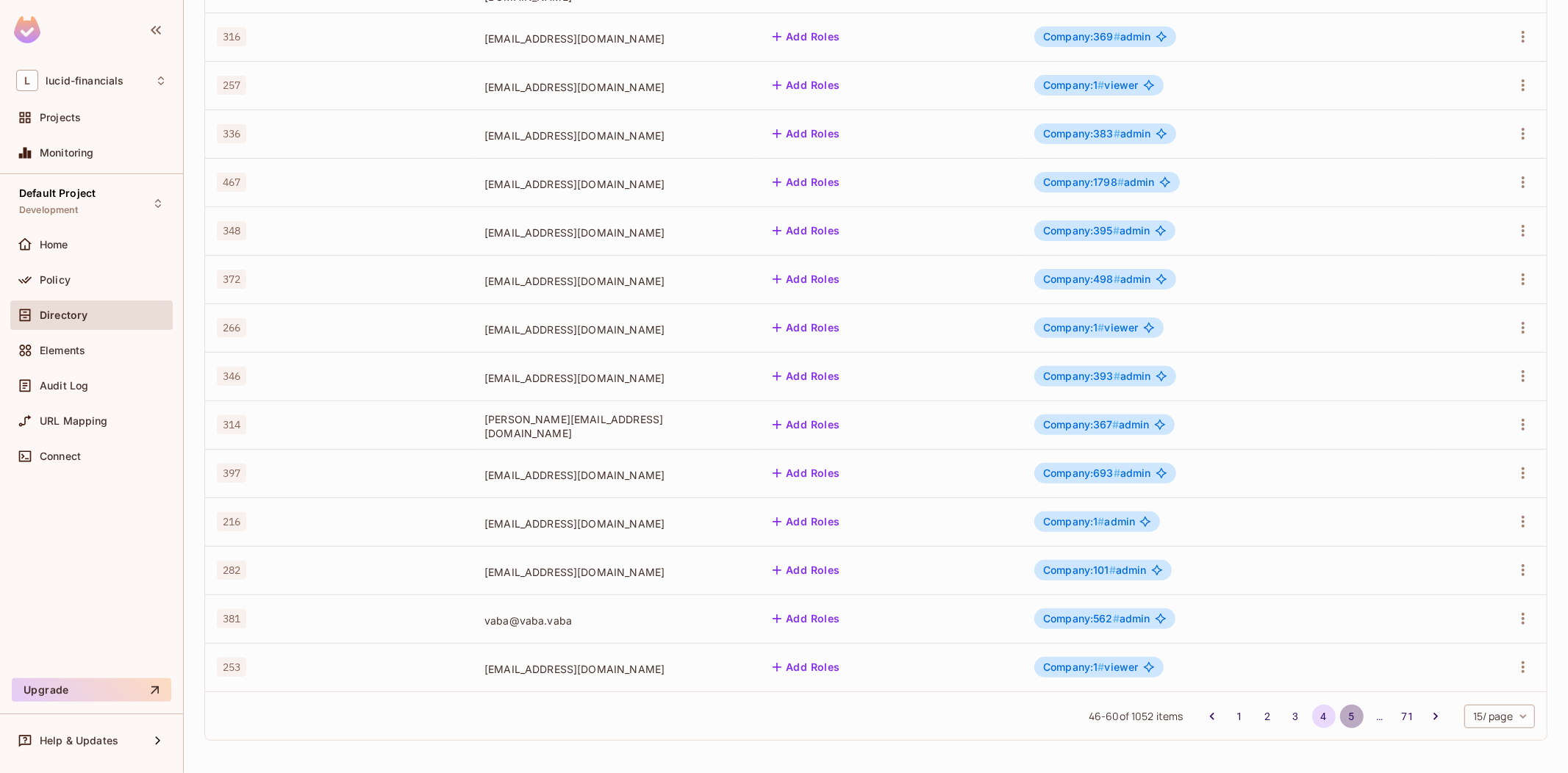
click at [1340, 711] on button "5" at bounding box center [1352, 717] width 23 height 23
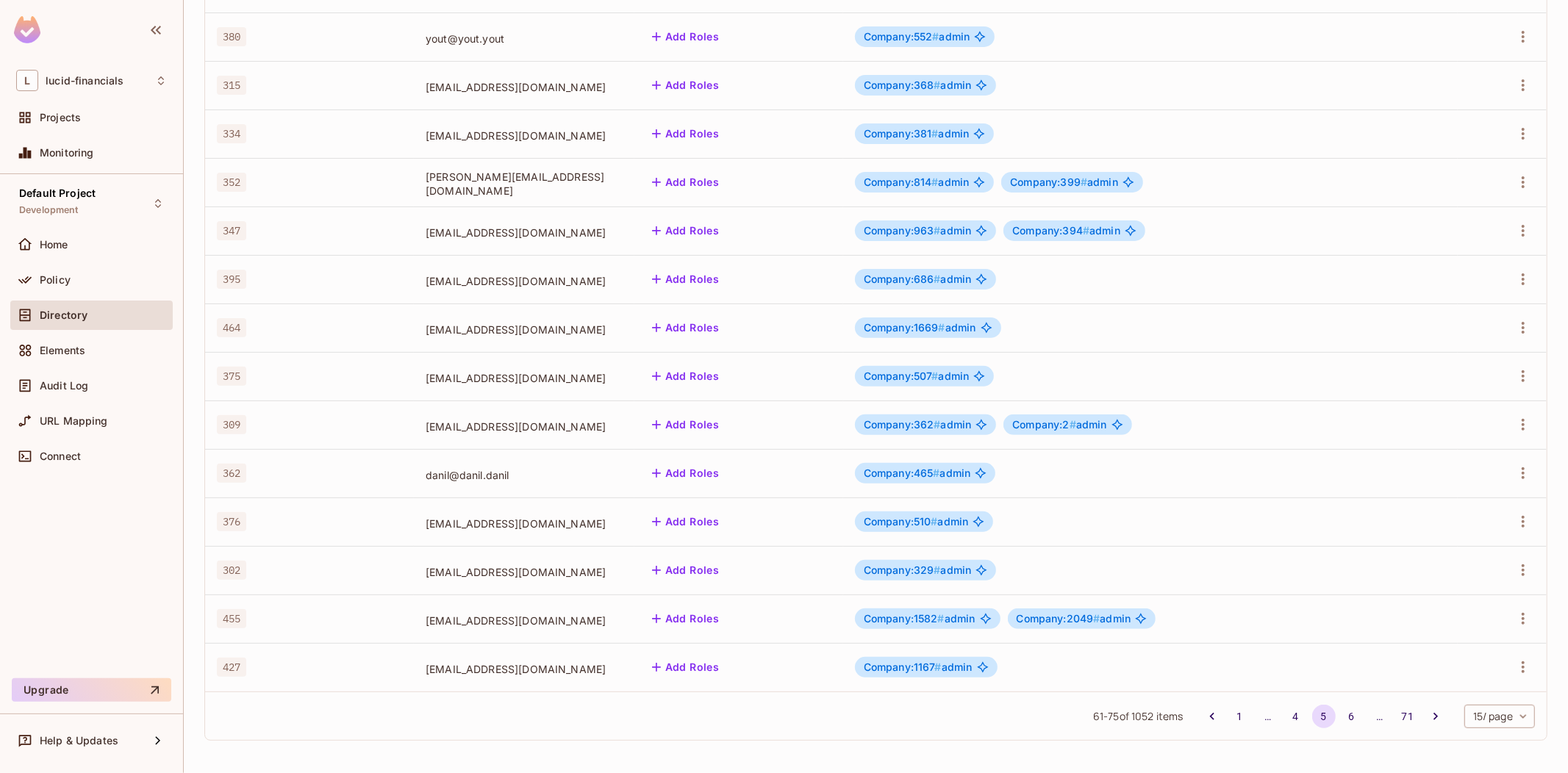
scroll to position [0, 0]
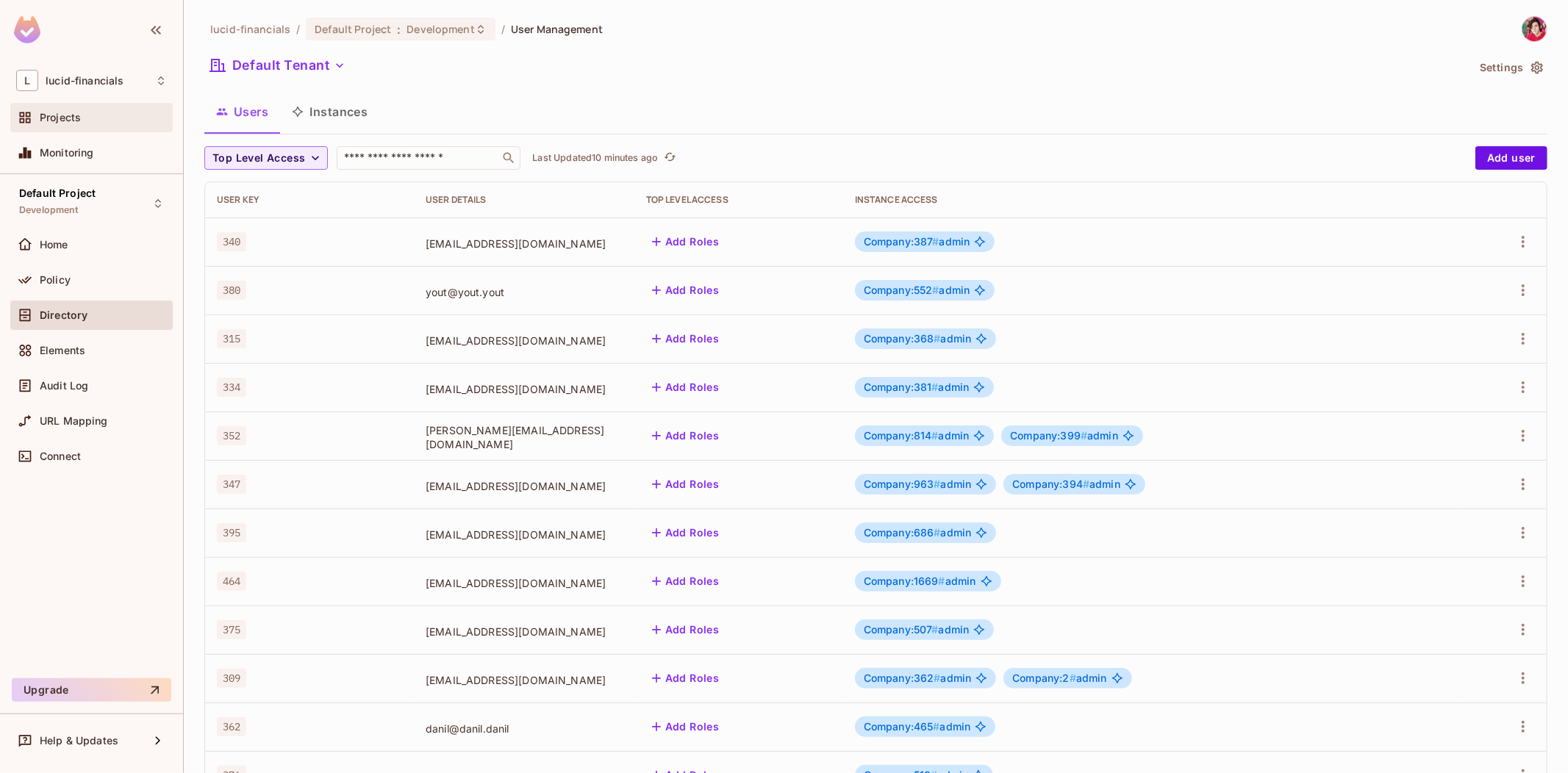
click at [84, 105] on div "Projects" at bounding box center [92, 117] width 163 height 30
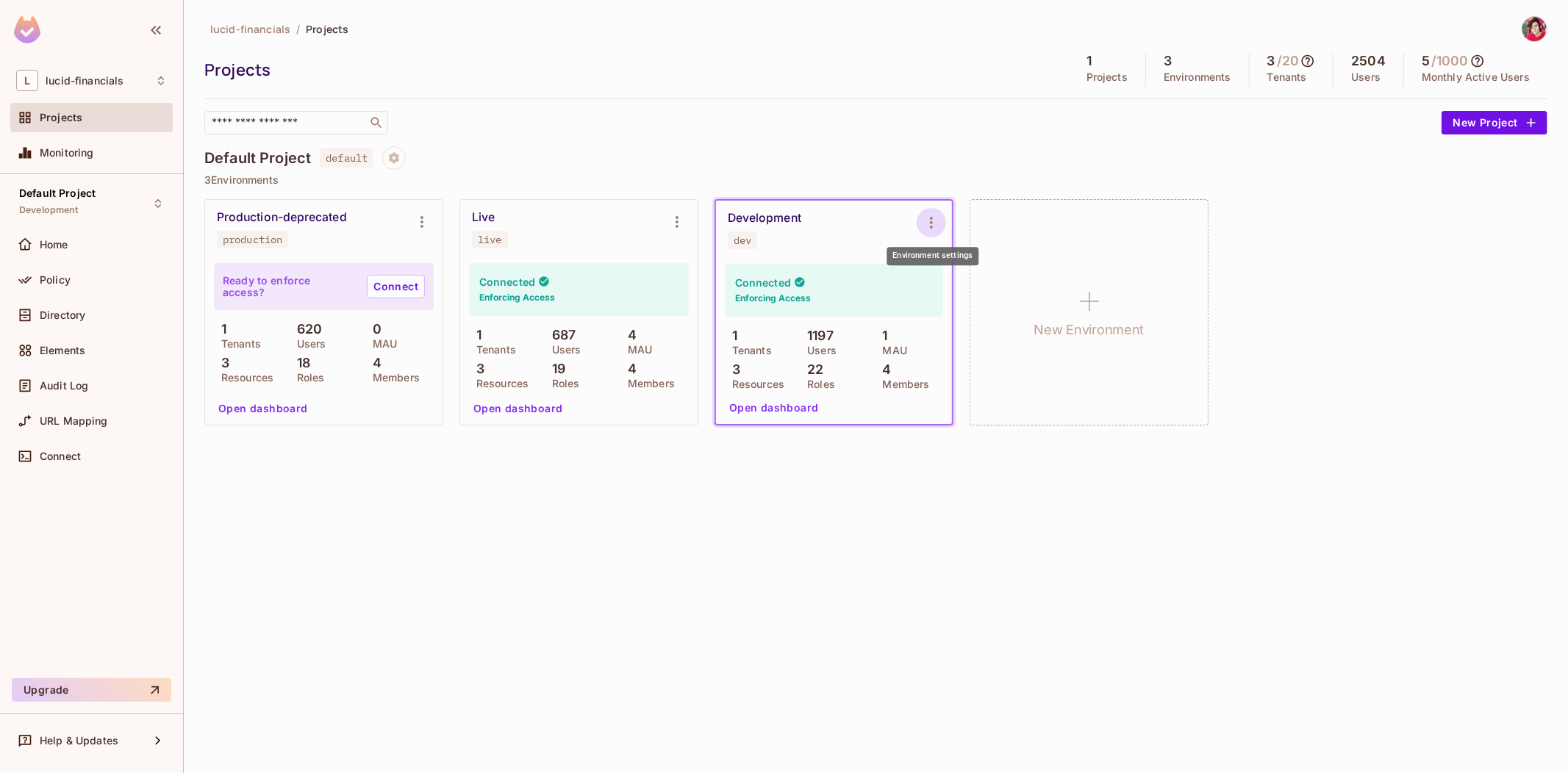
click at [939, 215] on icon "Environment settings" at bounding box center [931, 223] width 18 height 18
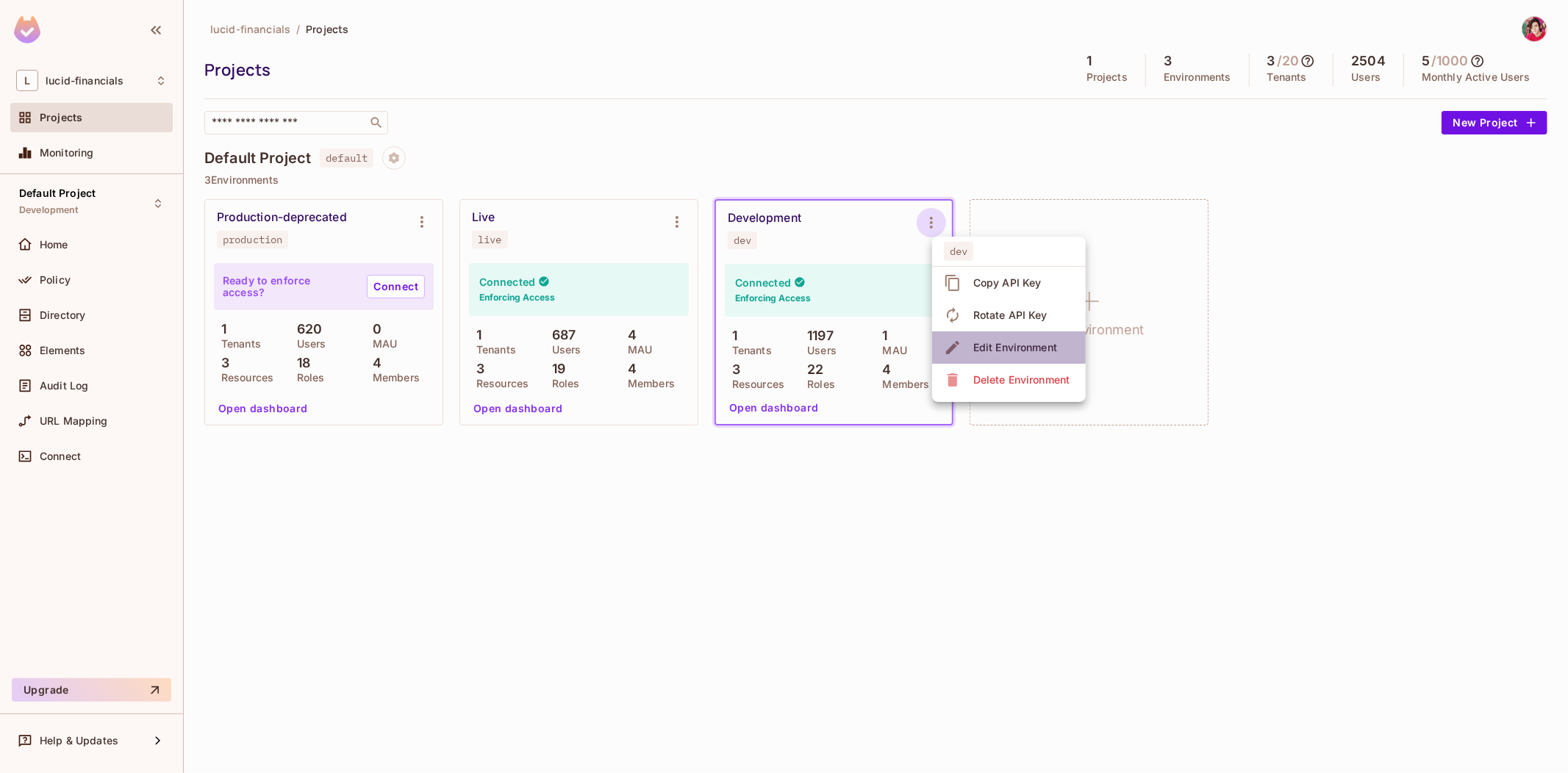
click at [1010, 348] on div "Edit Environment" at bounding box center [1015, 347] width 84 height 14
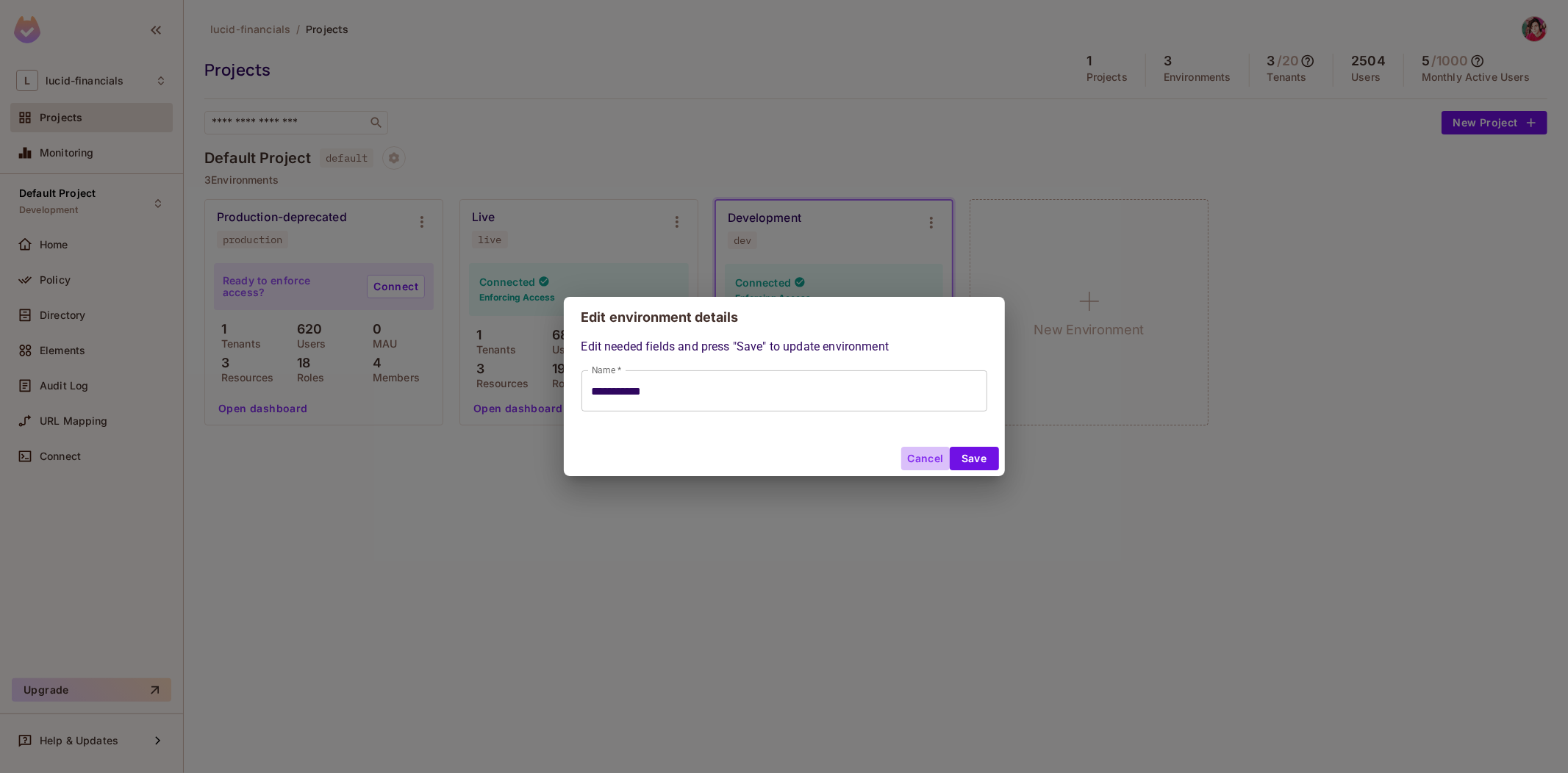
click at [914, 460] on button "Cancel" at bounding box center [924, 459] width 47 height 23
type input "**********"
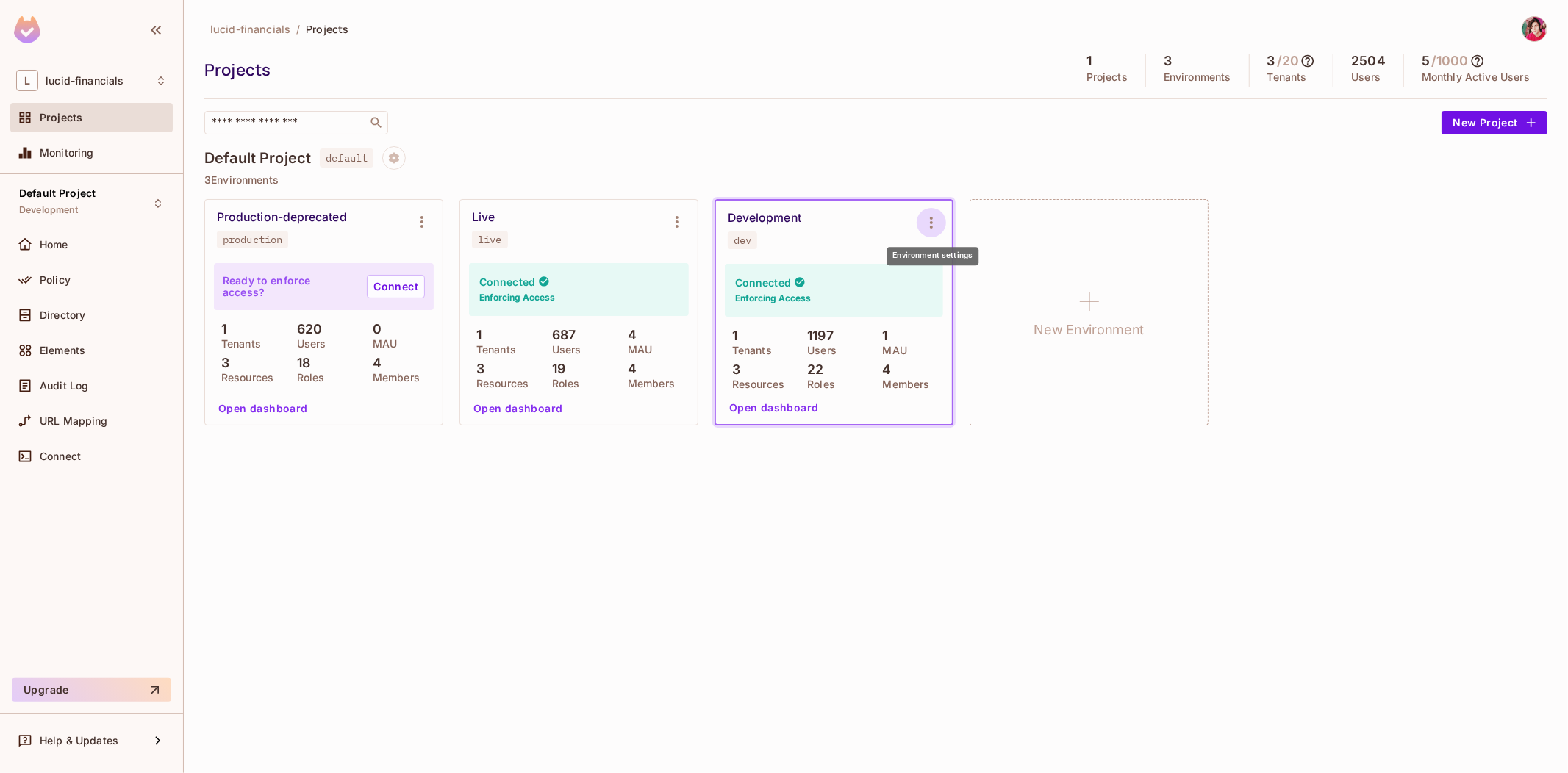
click at [933, 223] on icon "Environment settings" at bounding box center [931, 223] width 18 height 18
click at [869, 219] on div at bounding box center [784, 386] width 1568 height 773
click at [84, 120] on div "Projects" at bounding box center [103, 117] width 127 height 12
click at [927, 225] on icon "Environment settings" at bounding box center [931, 223] width 18 height 18
click at [110, 115] on div at bounding box center [784, 386] width 1568 height 773
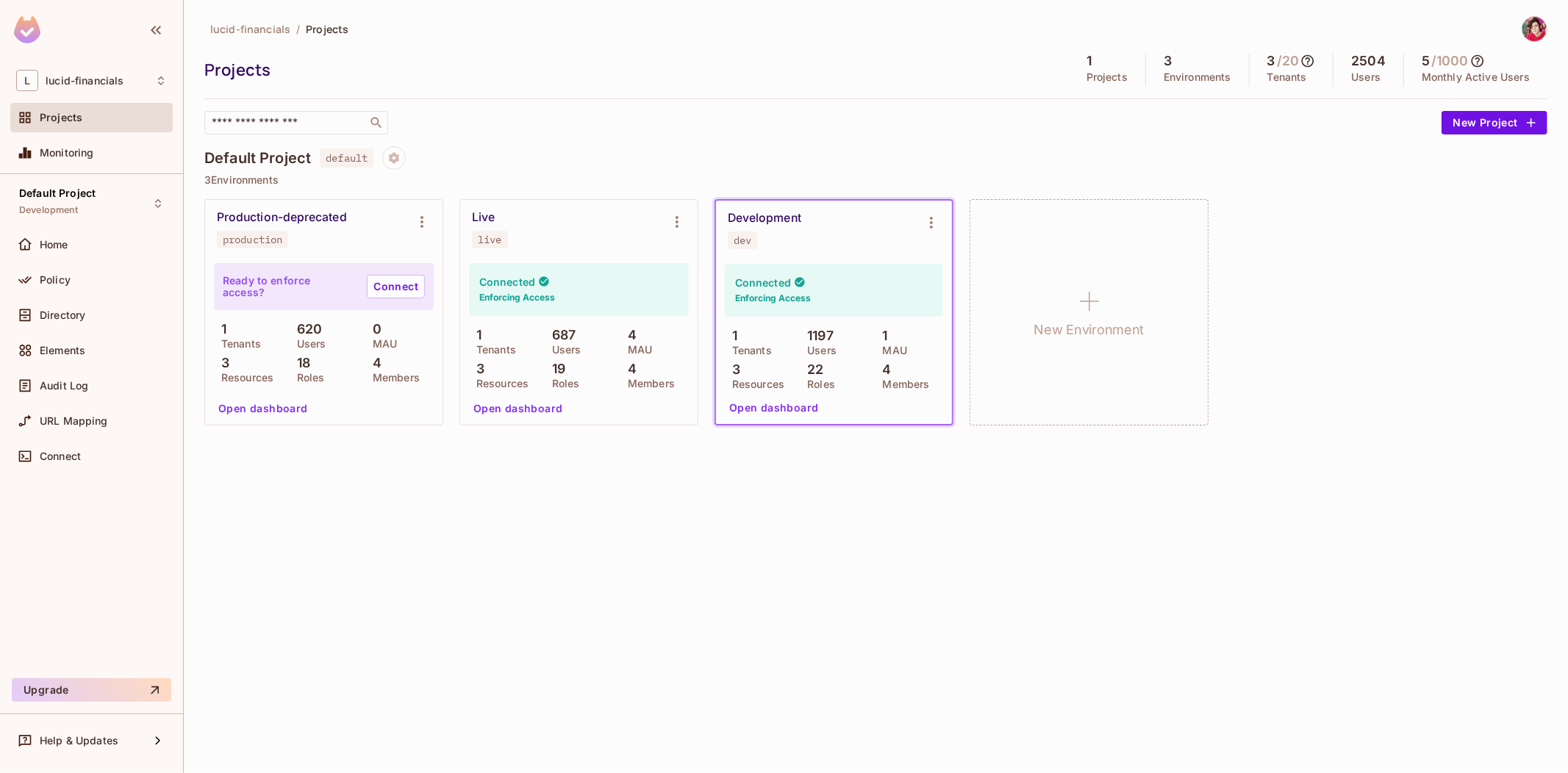
click at [93, 119] on div "Projects" at bounding box center [103, 117] width 127 height 12
click at [399, 155] on icon "Project settings" at bounding box center [394, 157] width 13 height 13
click at [476, 116] on div at bounding box center [784, 386] width 1568 height 773
click at [931, 217] on icon "Environment settings" at bounding box center [930, 222] width 3 height 12
click at [1012, 280] on div "Copy API Key" at bounding box center [1007, 283] width 68 height 14
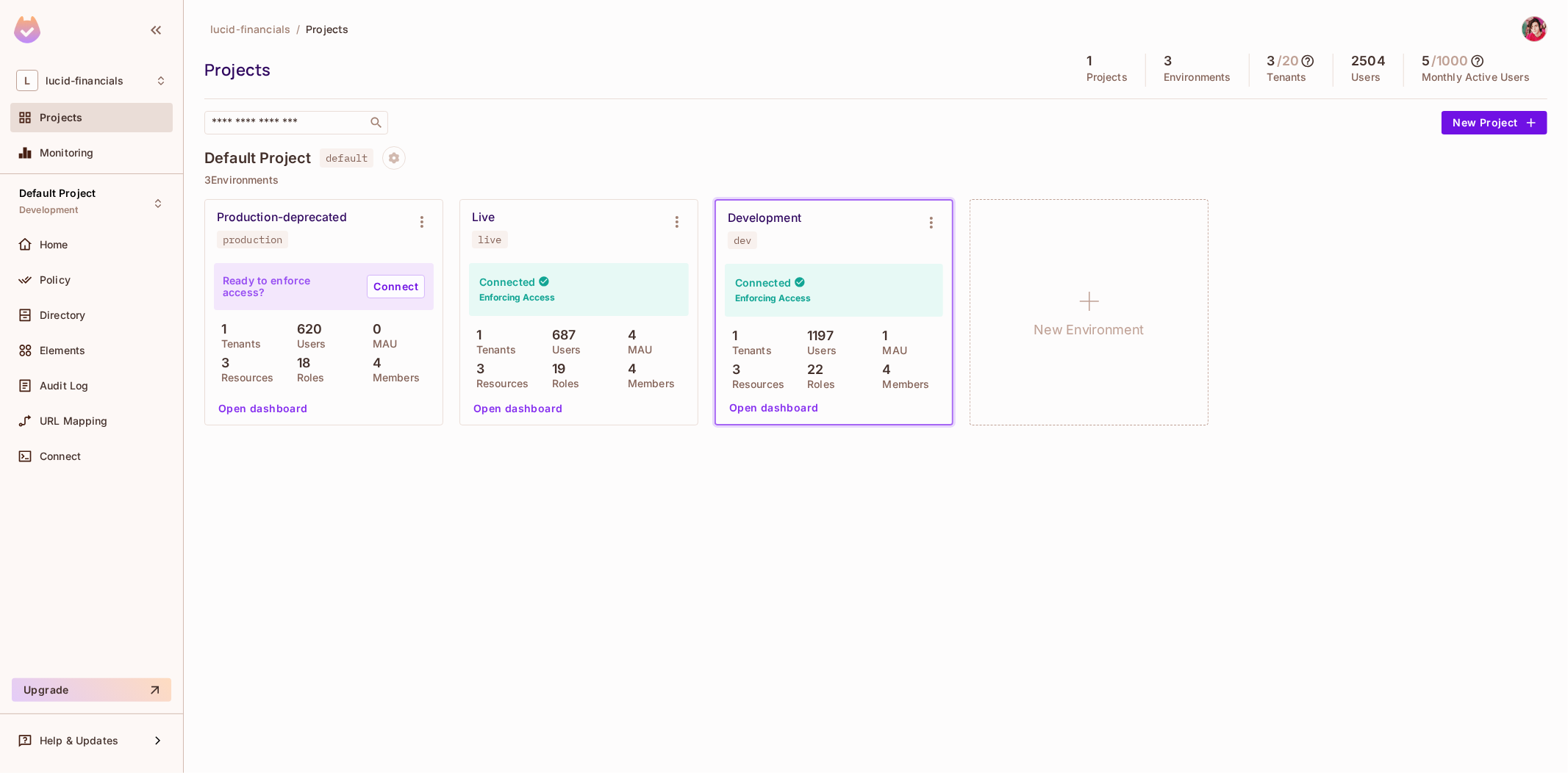
click at [957, 456] on div "lucid-financials / Projects Projects 1 Projects 3 Environments 3 / 20 Tenants 2…" at bounding box center [875, 386] width 1384 height 773
click at [931, 222] on icon "Environment settings" at bounding box center [930, 222] width 3 height 12
click at [937, 220] on div at bounding box center [784, 386] width 1568 height 773
click at [929, 219] on icon "Environment settings" at bounding box center [931, 223] width 18 height 18
click at [581, 114] on div at bounding box center [784, 386] width 1568 height 773
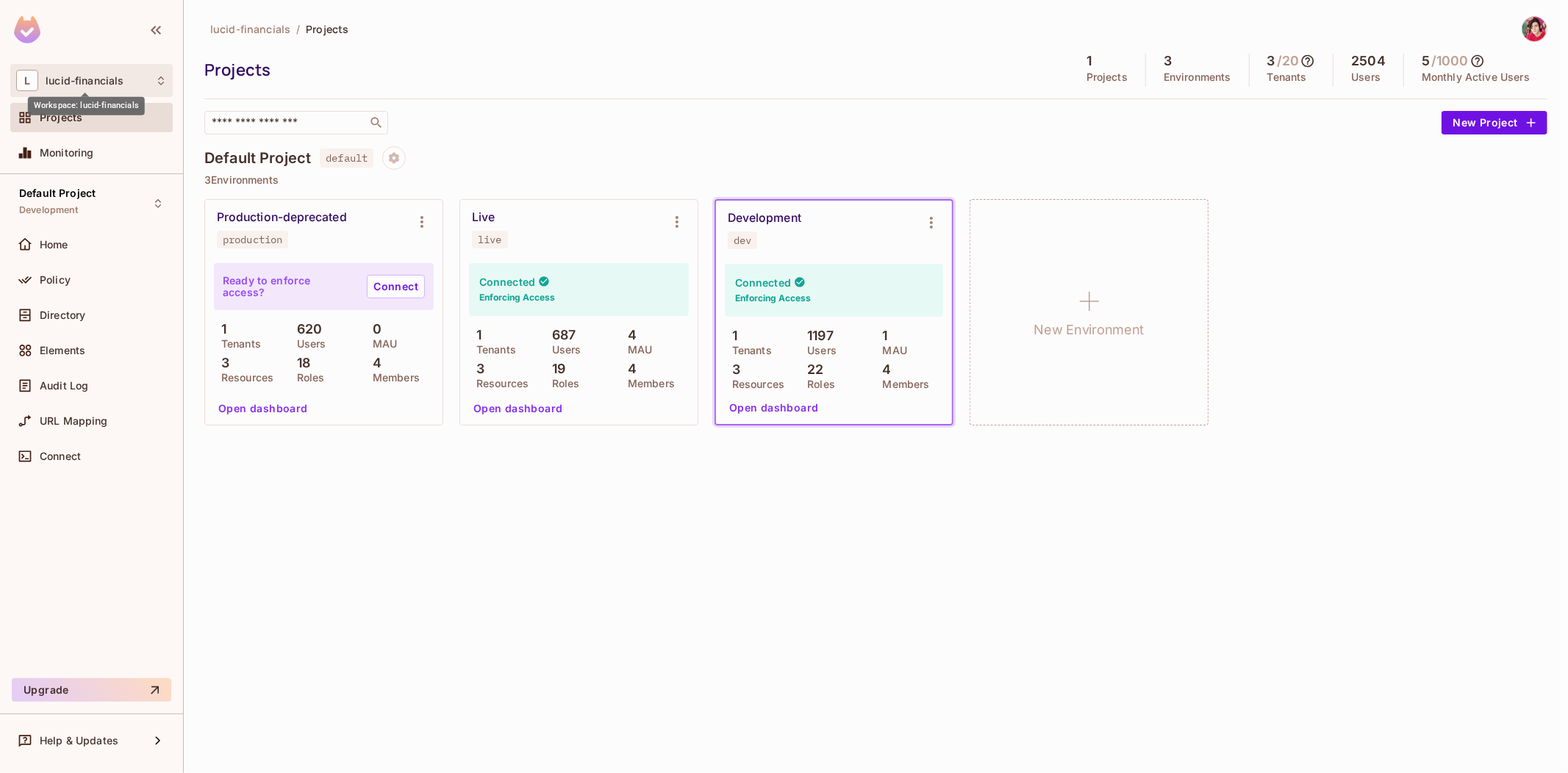
click at [74, 87] on div "Workspace: lucid-financials" at bounding box center [86, 101] width 117 height 29
click at [92, 73] on div at bounding box center [784, 386] width 1568 height 773
click at [155, 27] on icon "button" at bounding box center [156, 30] width 18 height 18
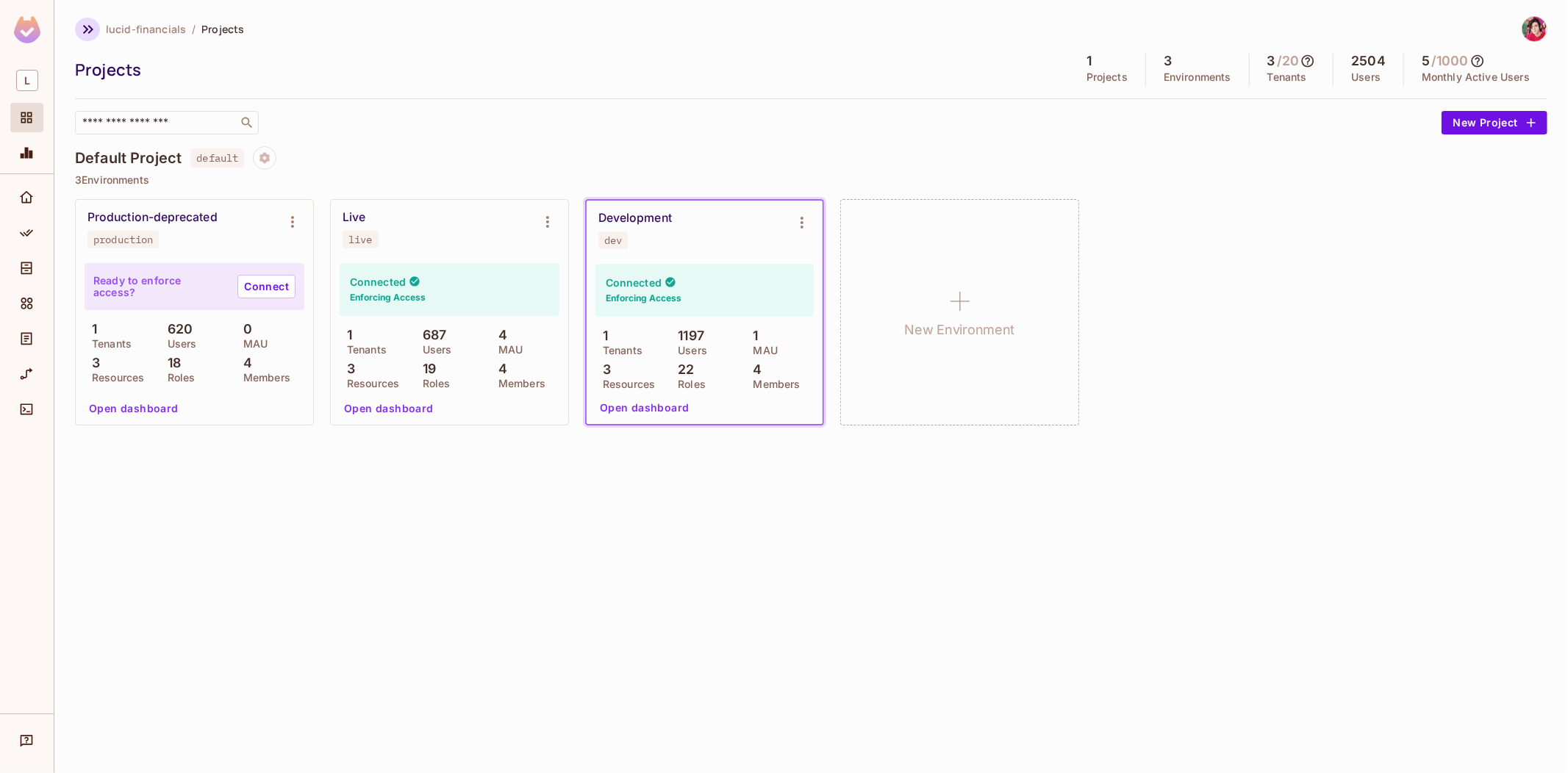
click at [83, 26] on icon "button" at bounding box center [89, 30] width 18 height 18
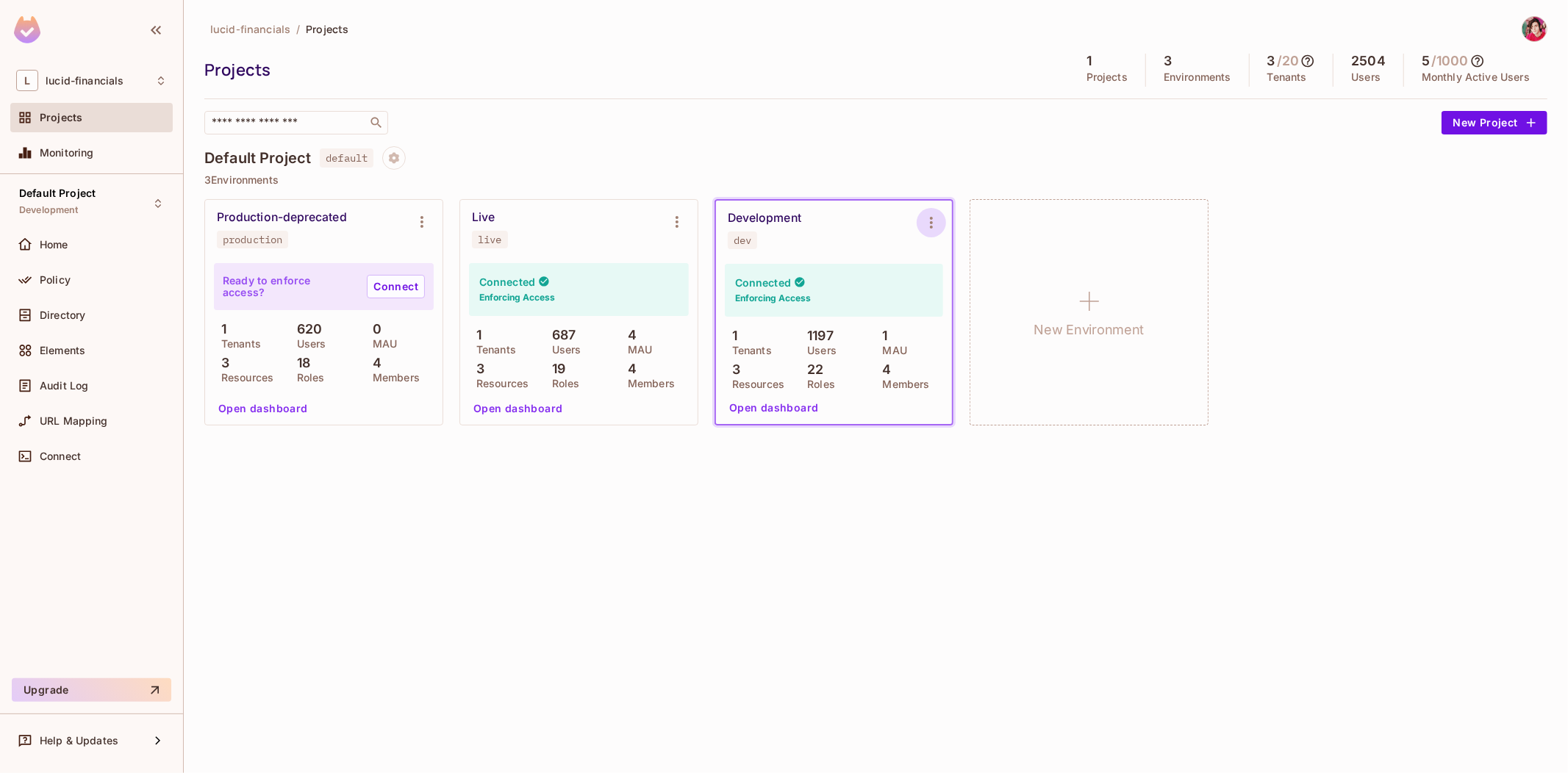
click at [937, 219] on icon "Environment settings" at bounding box center [931, 223] width 18 height 18
click at [512, 136] on div at bounding box center [784, 386] width 1568 height 773
click at [59, 114] on span "Projects" at bounding box center [61, 117] width 43 height 12
click at [77, 191] on span "Default Project" at bounding box center [56, 193] width 76 height 12
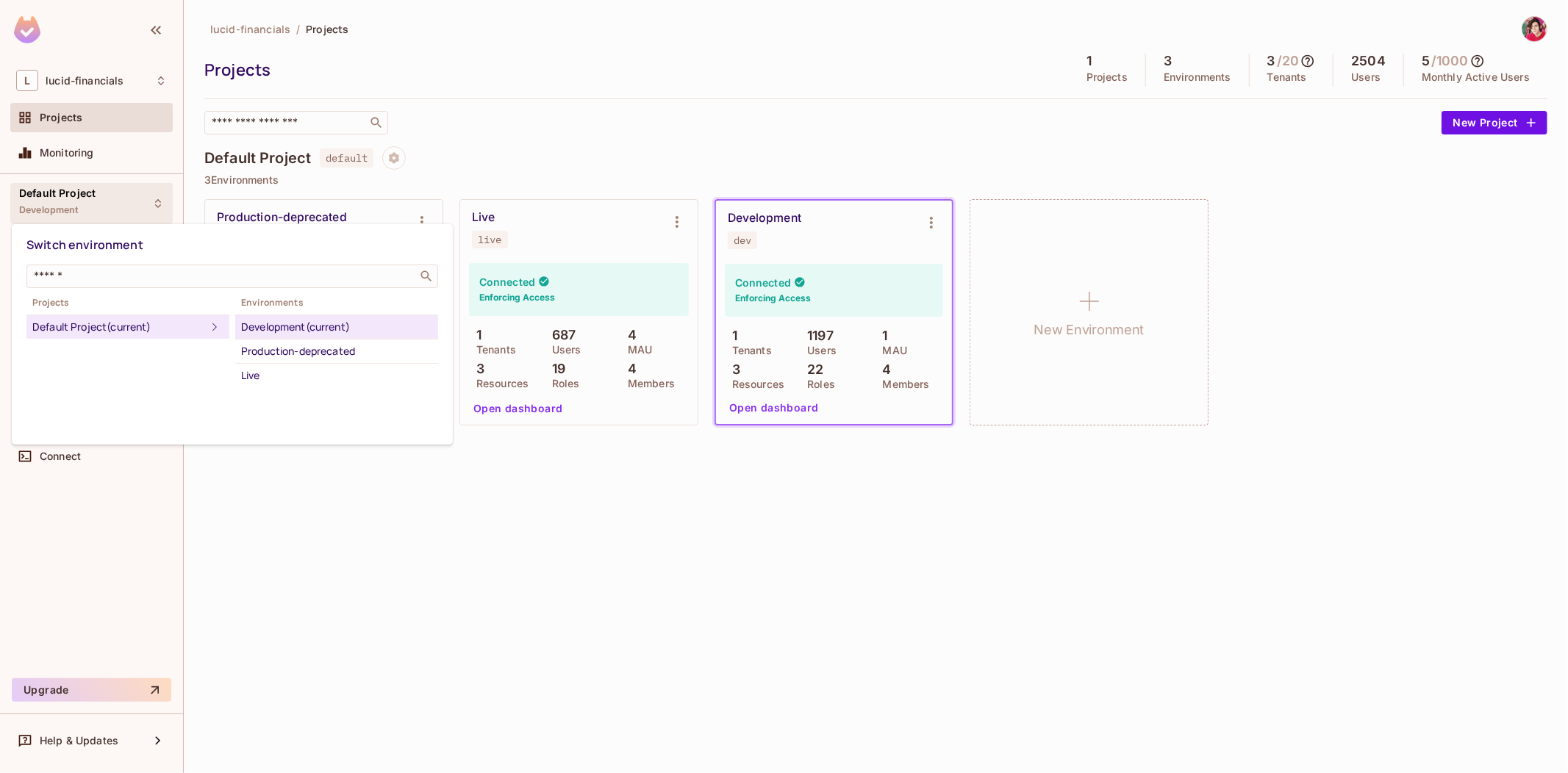
click at [67, 190] on div at bounding box center [784, 386] width 1568 height 773
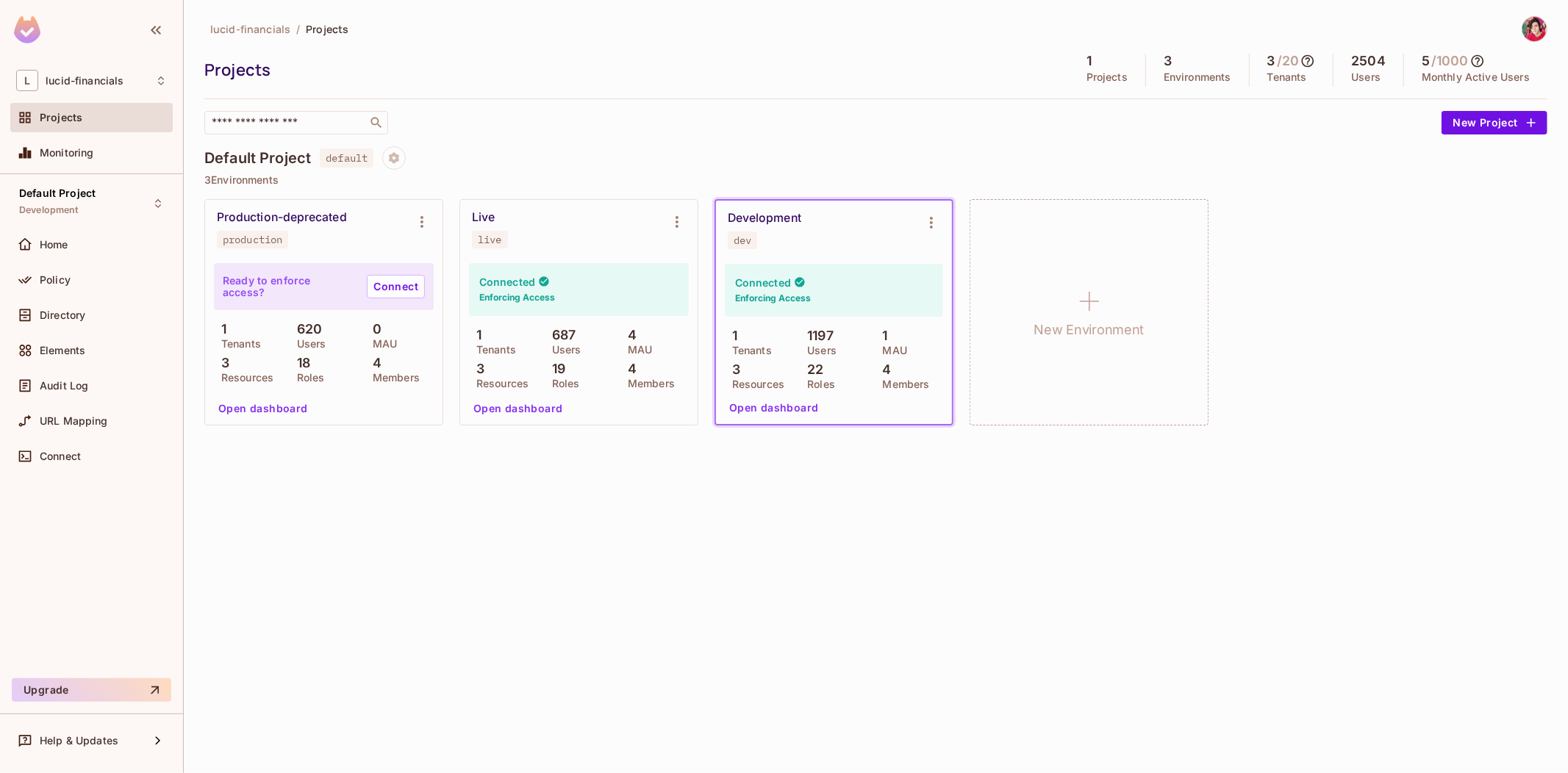
click at [71, 116] on span "Projects" at bounding box center [61, 117] width 43 height 12
click at [936, 225] on icon "Environment settings" at bounding box center [931, 223] width 18 height 18
click at [787, 174] on div at bounding box center [784, 386] width 1568 height 773
click at [69, 123] on div "Projects" at bounding box center [91, 118] width 150 height 18
click at [336, 156] on span "default" at bounding box center [346, 157] width 54 height 19
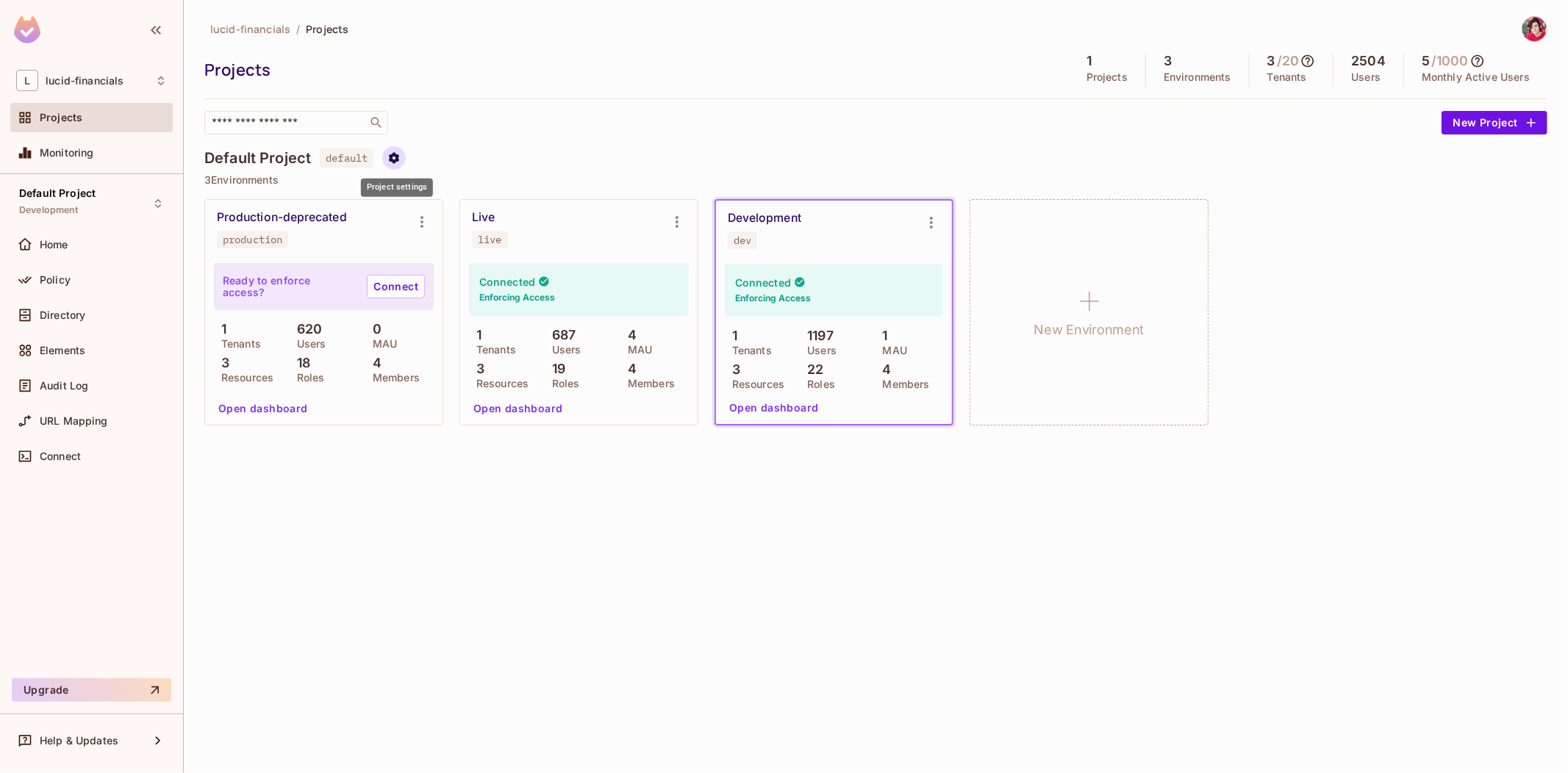
click at [401, 157] on icon "Project settings" at bounding box center [394, 157] width 13 height 13
click at [333, 176] on div at bounding box center [784, 386] width 1568 height 773
click at [66, 119] on span "Projects" at bounding box center [61, 117] width 43 height 12
click at [275, 157] on h4 "Default Project" at bounding box center [257, 158] width 106 height 18
drag, startPoint x: 275, startPoint y: 157, endPoint x: 225, endPoint y: 157, distance: 50.0
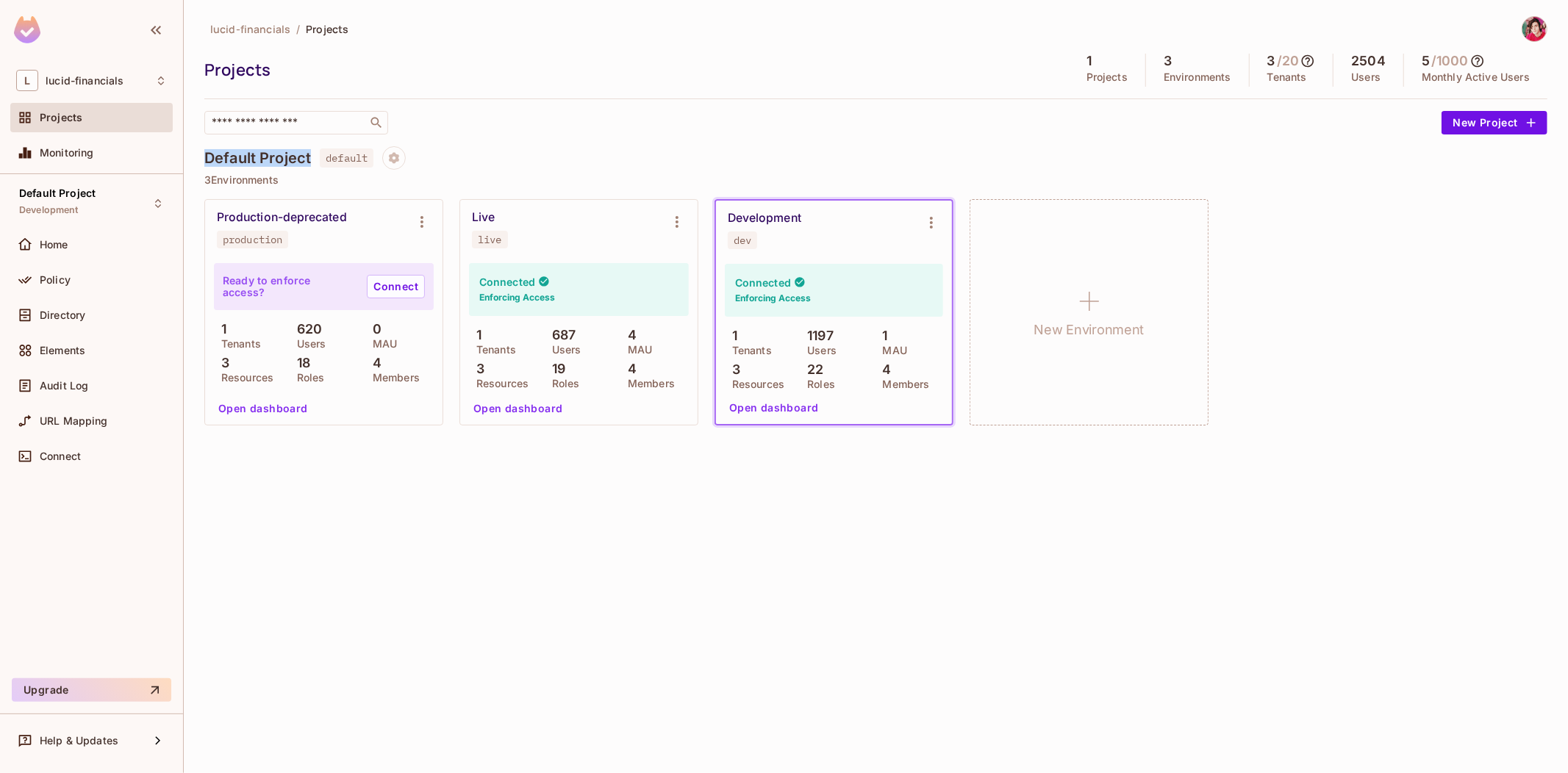
click at [225, 157] on h4 "Default Project" at bounding box center [257, 158] width 106 height 18
click at [52, 196] on span "Default Project" at bounding box center [56, 193] width 76 height 12
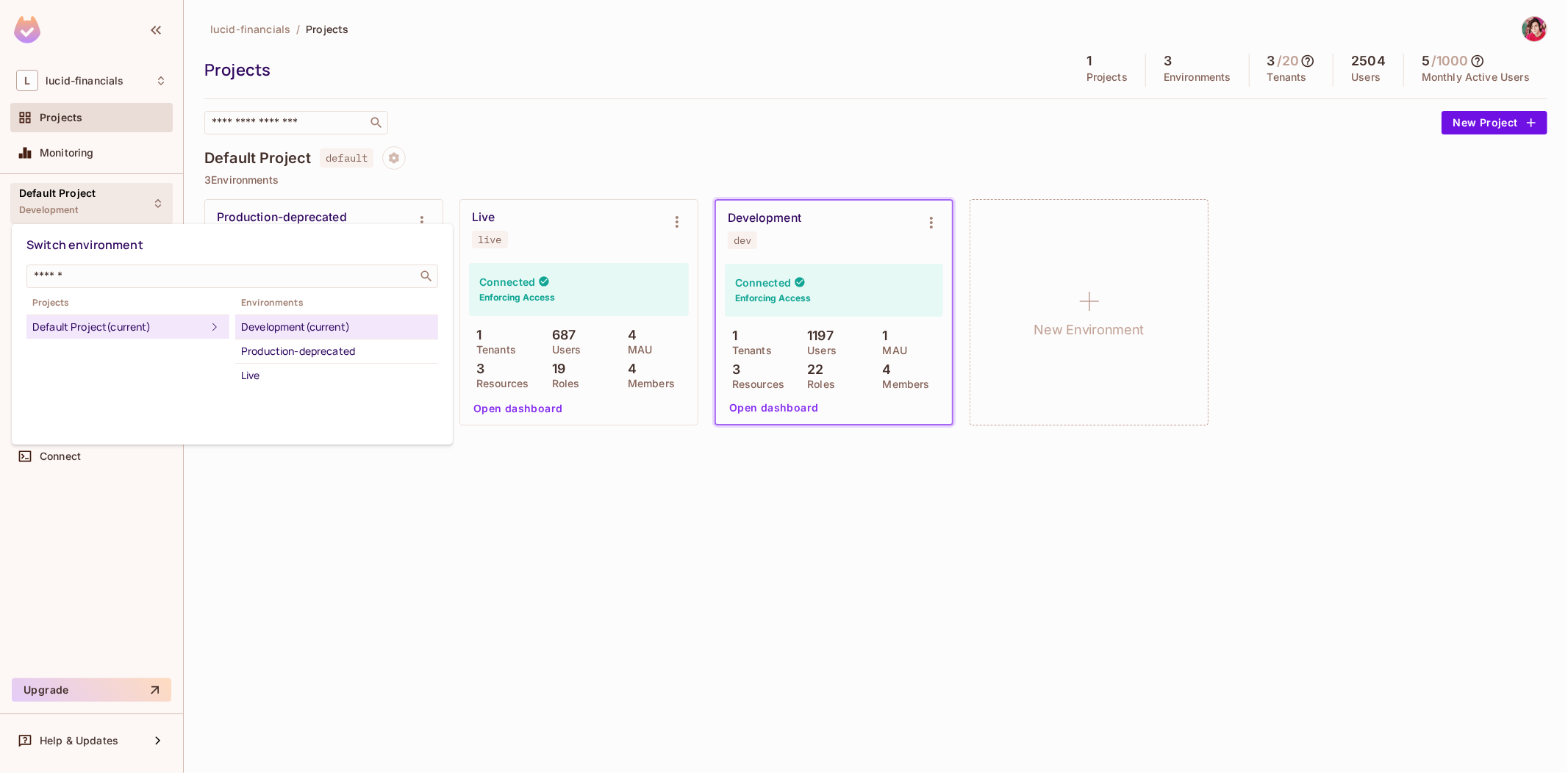
click at [105, 203] on div at bounding box center [784, 386] width 1568 height 773
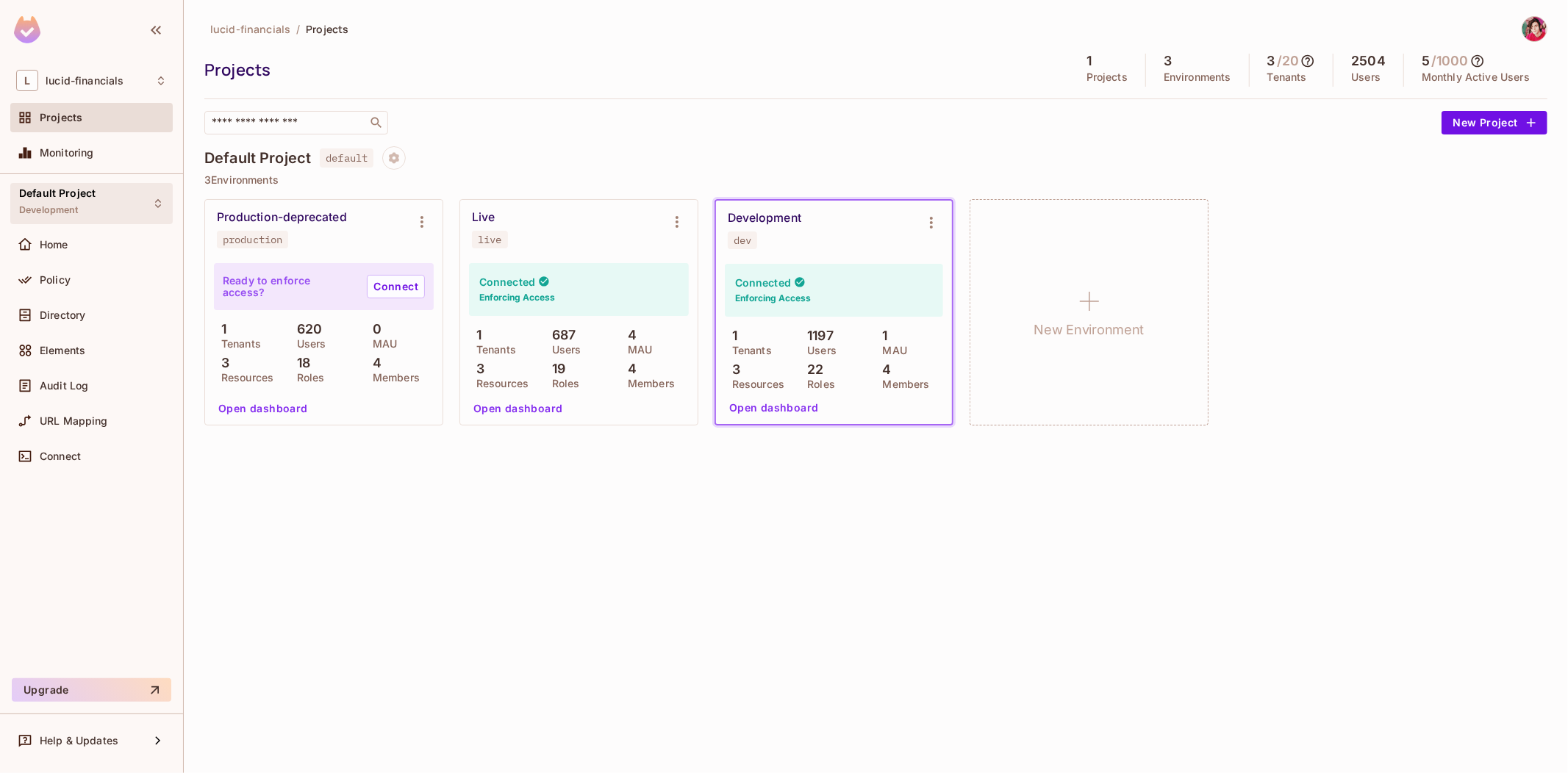
click at [101, 200] on div "Default Project Development" at bounding box center [92, 203] width 163 height 40
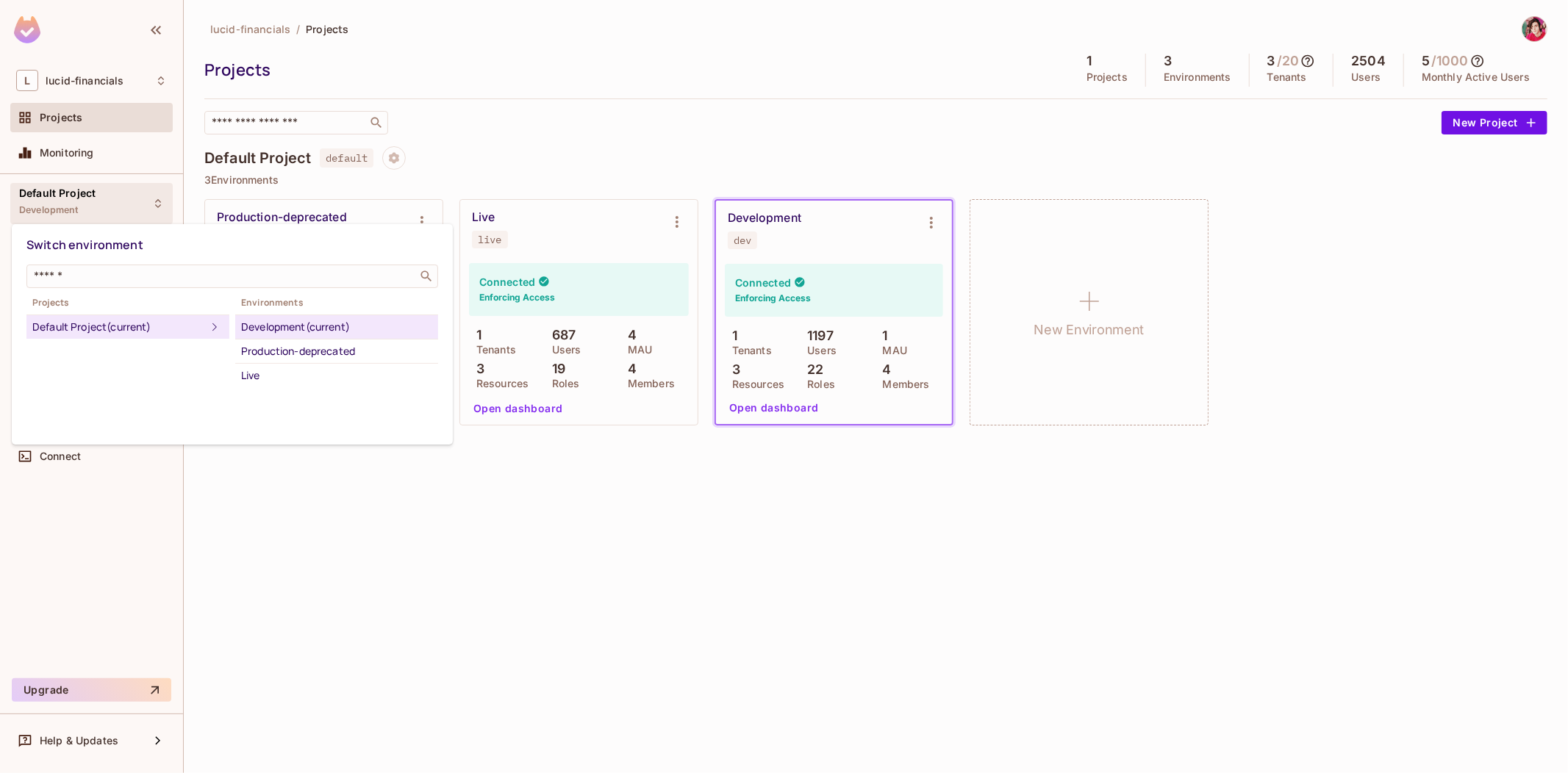
click at [163, 208] on div at bounding box center [784, 386] width 1568 height 773
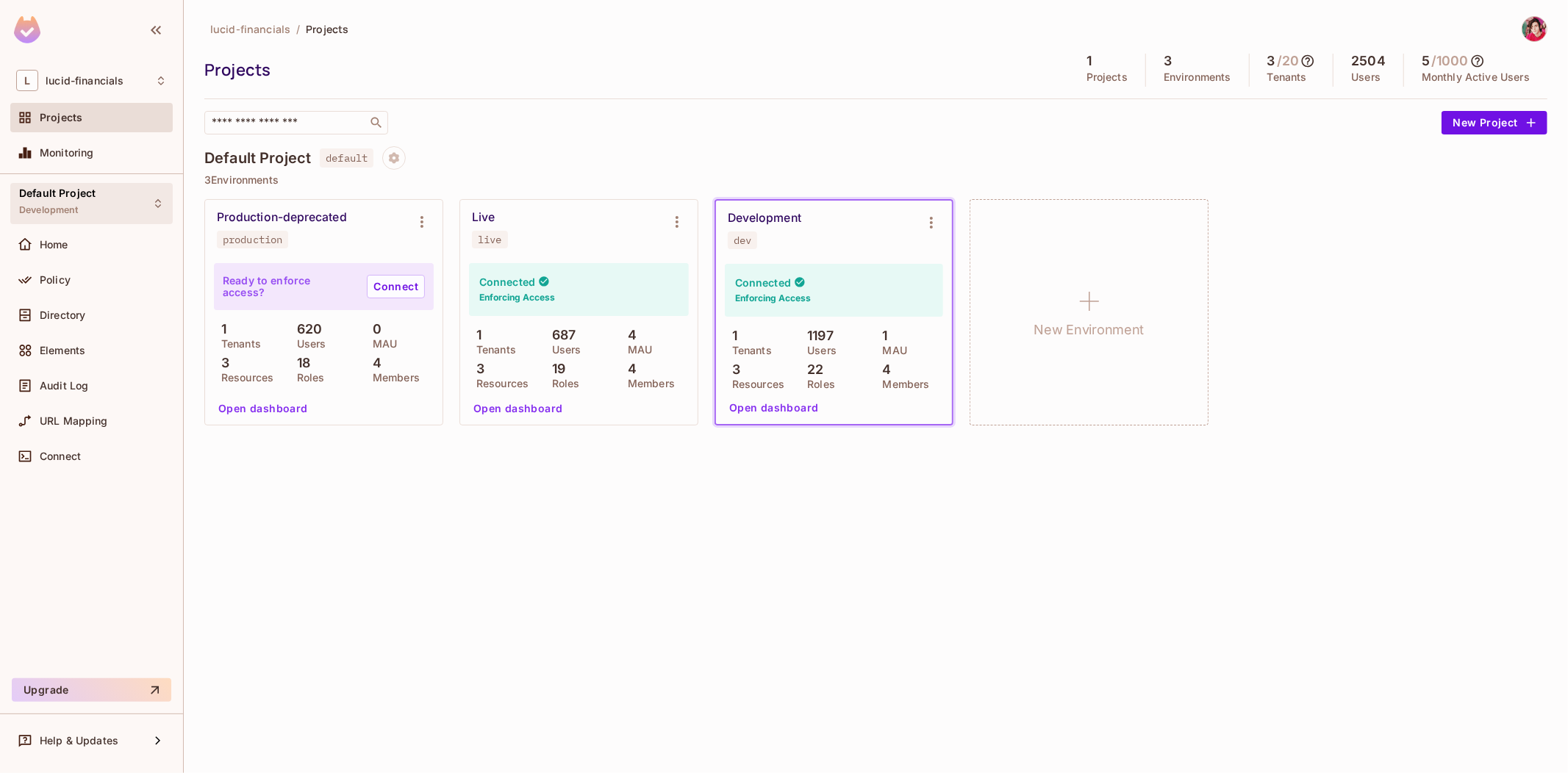
click at [157, 204] on icon at bounding box center [157, 203] width 12 height 12
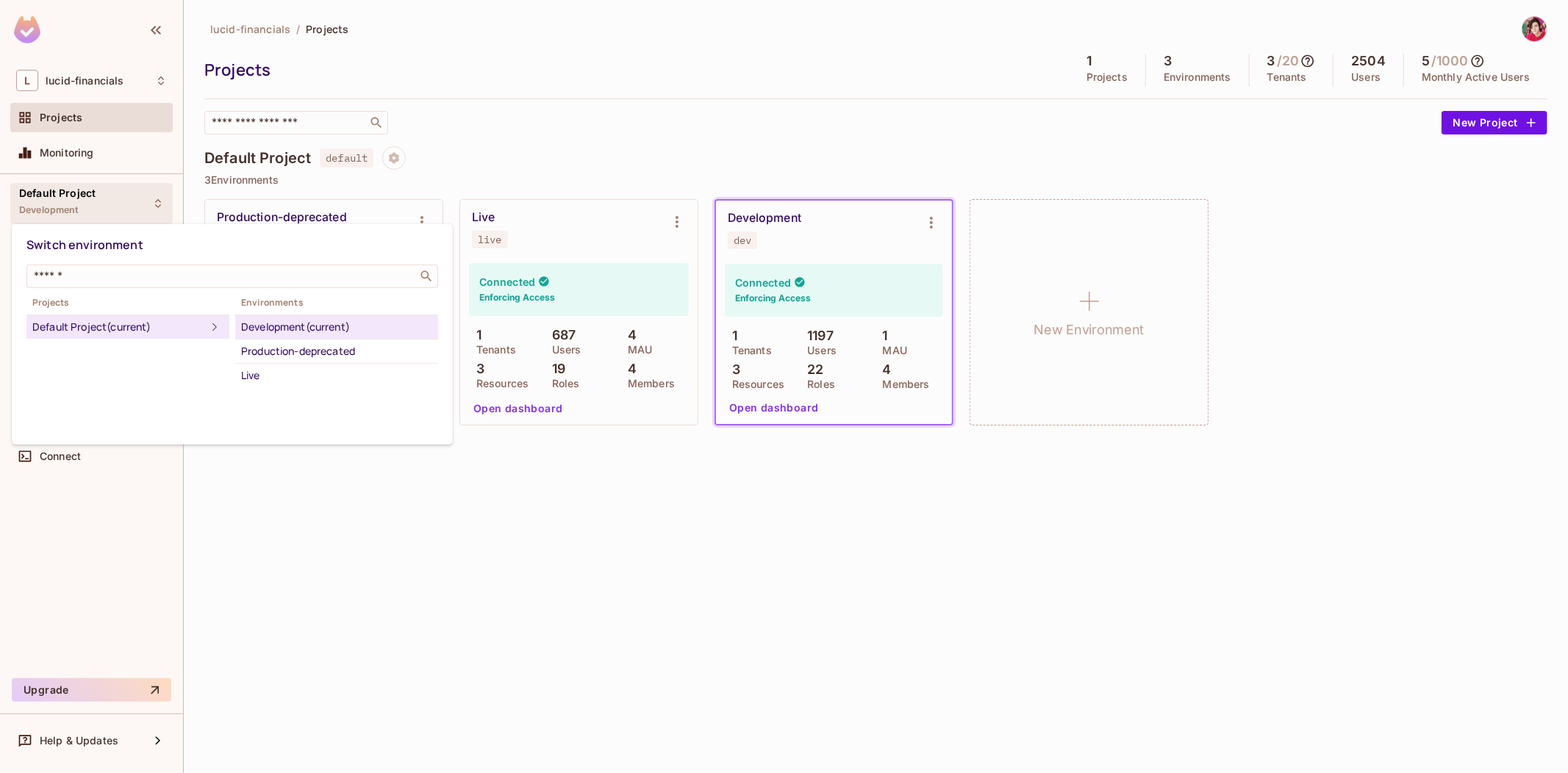
drag, startPoint x: 195, startPoint y: 191, endPoint x: 225, endPoint y: 178, distance: 32.7
click at [225, 178] on div at bounding box center [784, 386] width 1568 height 773
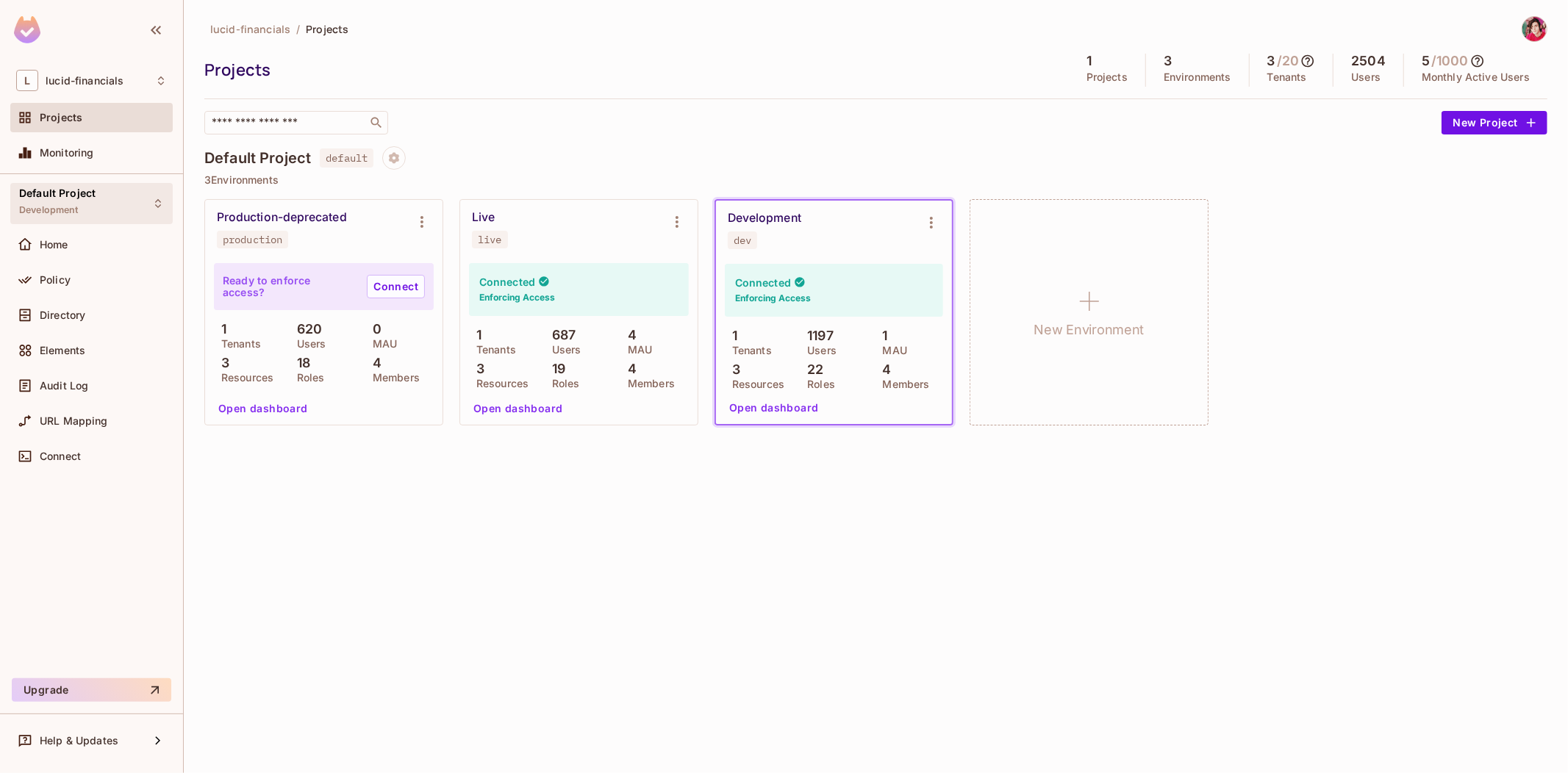
click at [38, 188] on span "Default Project" at bounding box center [56, 193] width 76 height 12
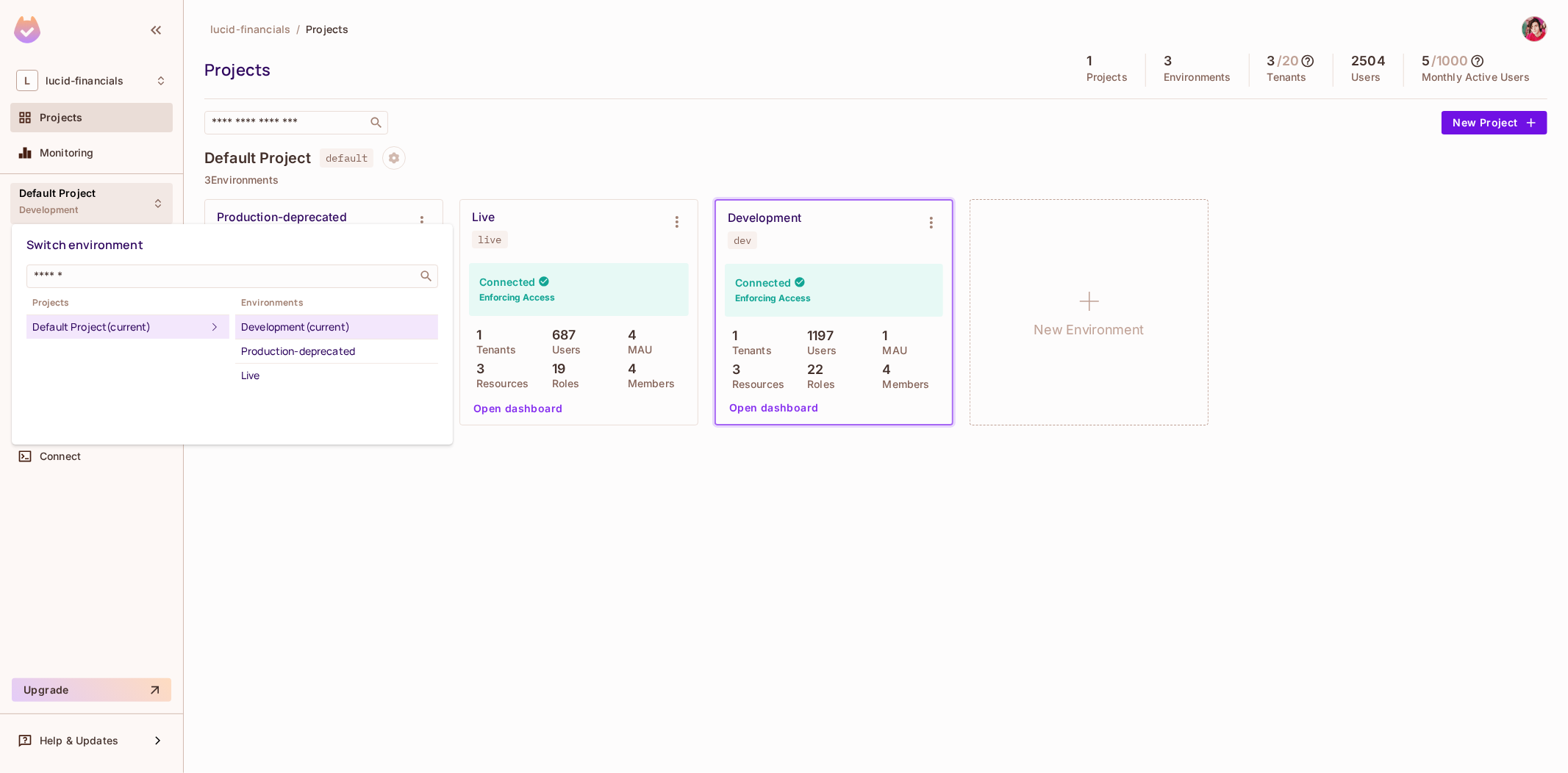
click at [260, 185] on div at bounding box center [784, 386] width 1568 height 773
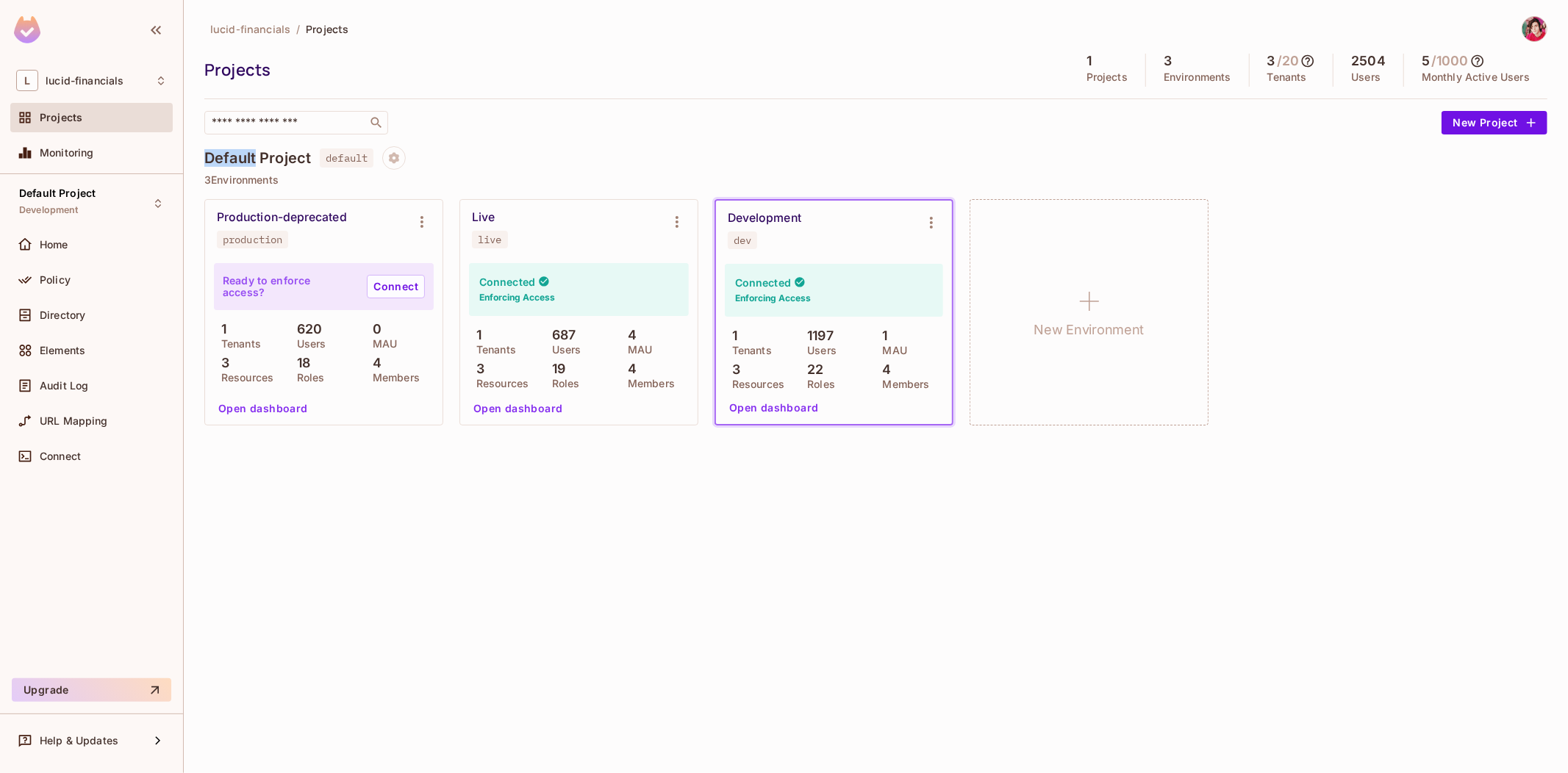
click at [252, 153] on h4 "Default Project" at bounding box center [257, 158] width 106 height 18
click at [242, 153] on h4 "Default Project" at bounding box center [257, 158] width 106 height 18
click at [147, 206] on div "Default Project Development" at bounding box center [92, 203] width 163 height 40
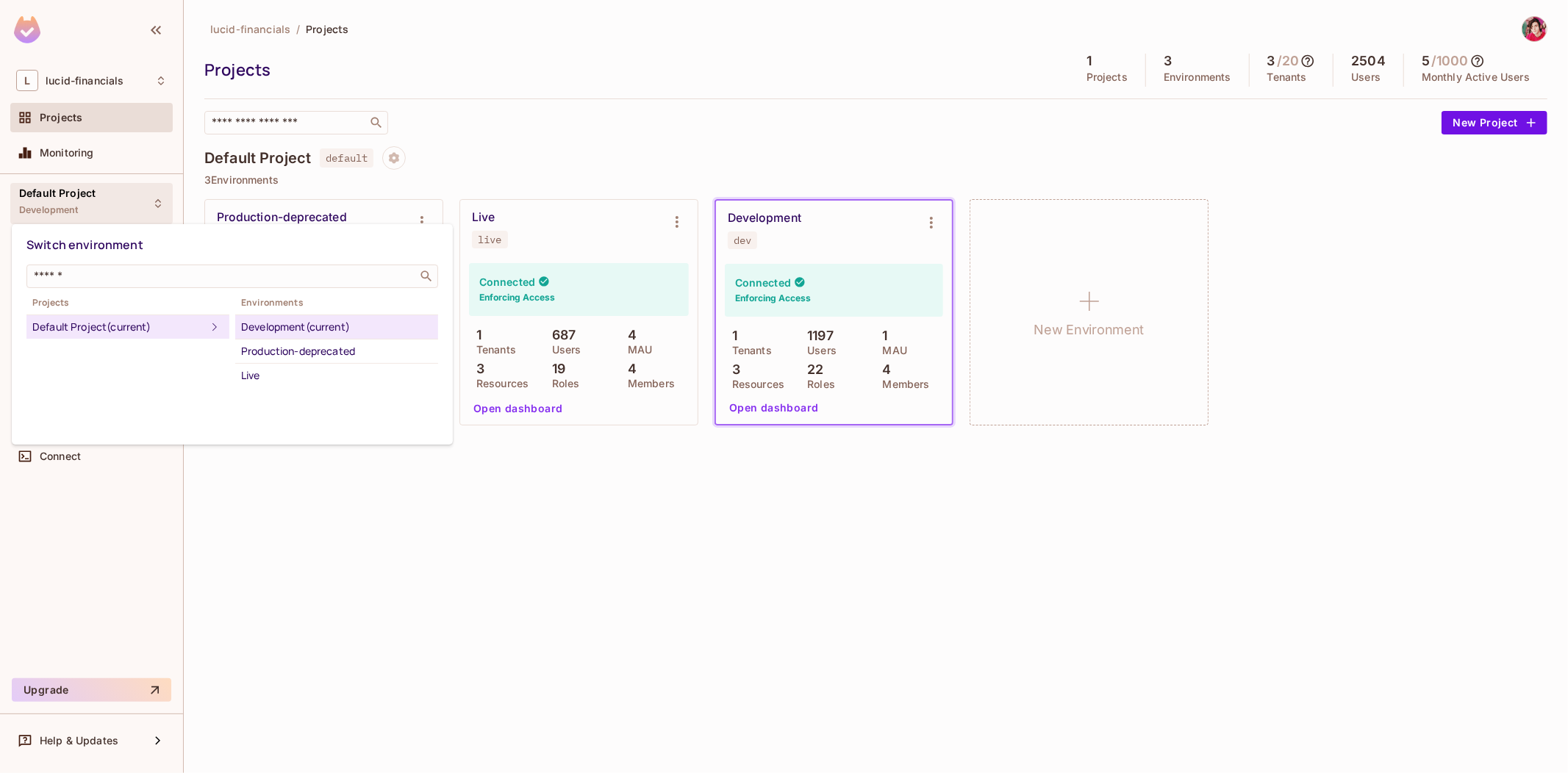
click at [147, 206] on div at bounding box center [784, 386] width 1568 height 773
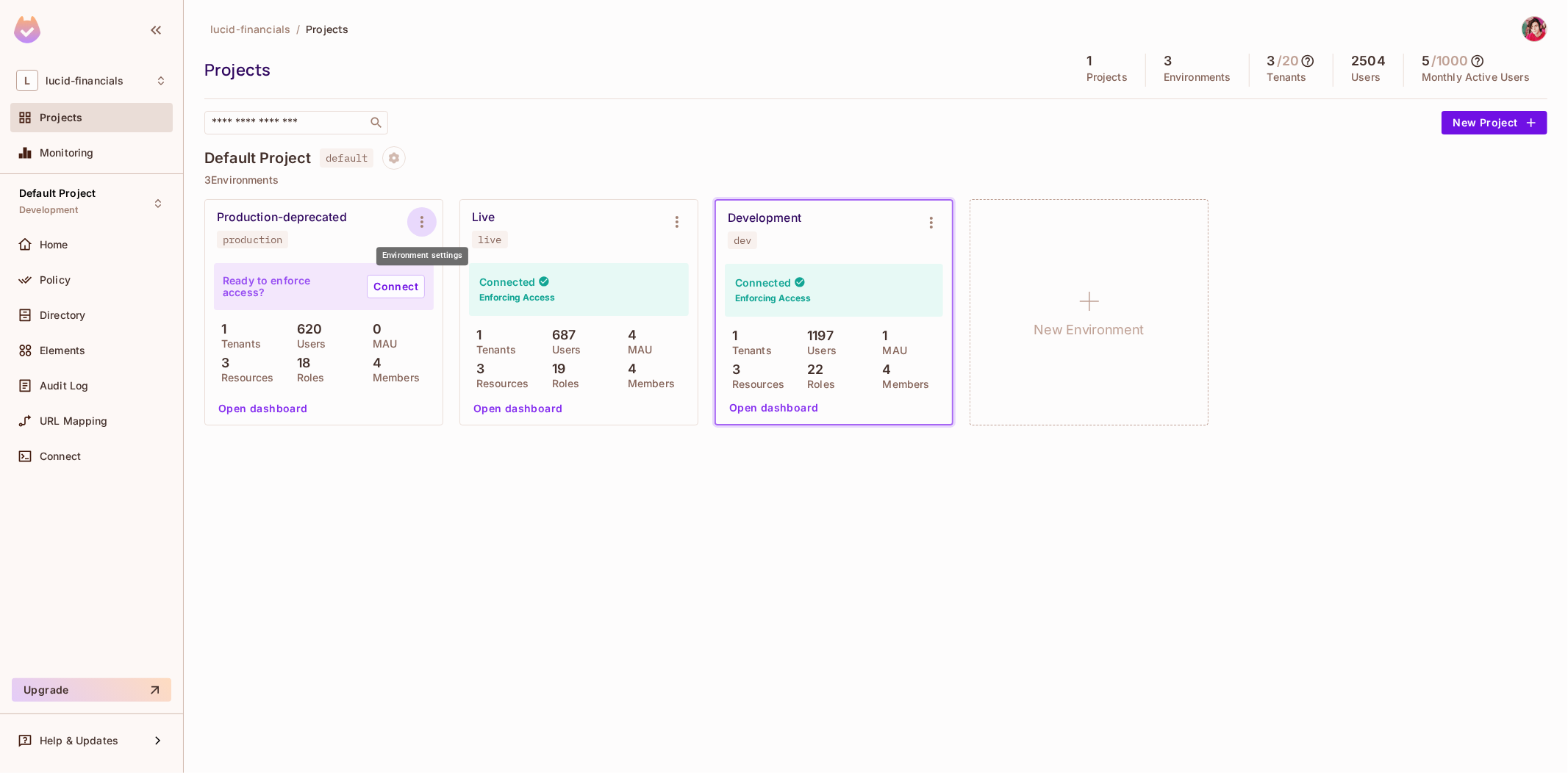
click at [413, 217] on icon "Environment settings" at bounding box center [422, 222] width 18 height 18
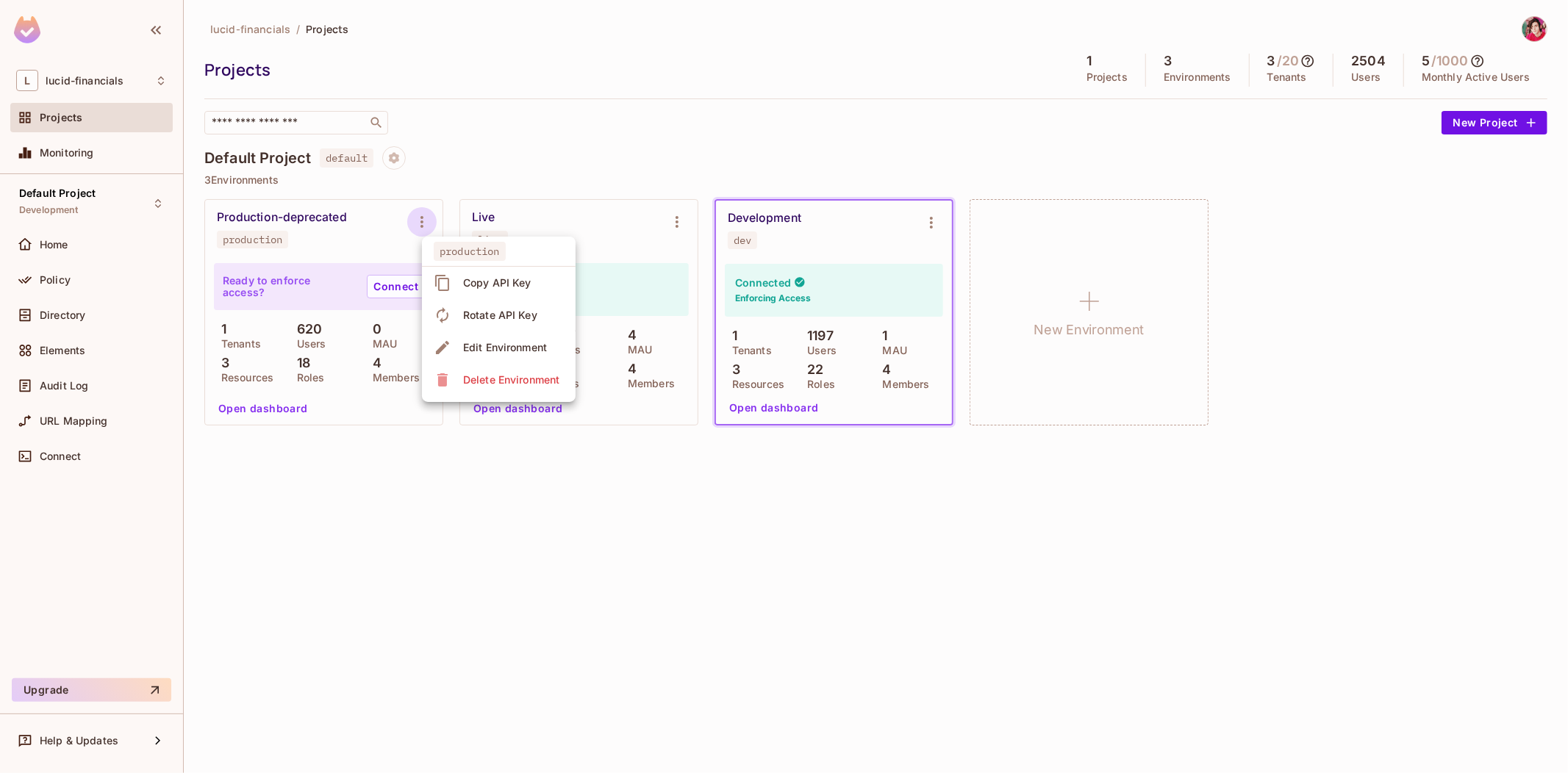
click at [412, 217] on div at bounding box center [784, 386] width 1568 height 773
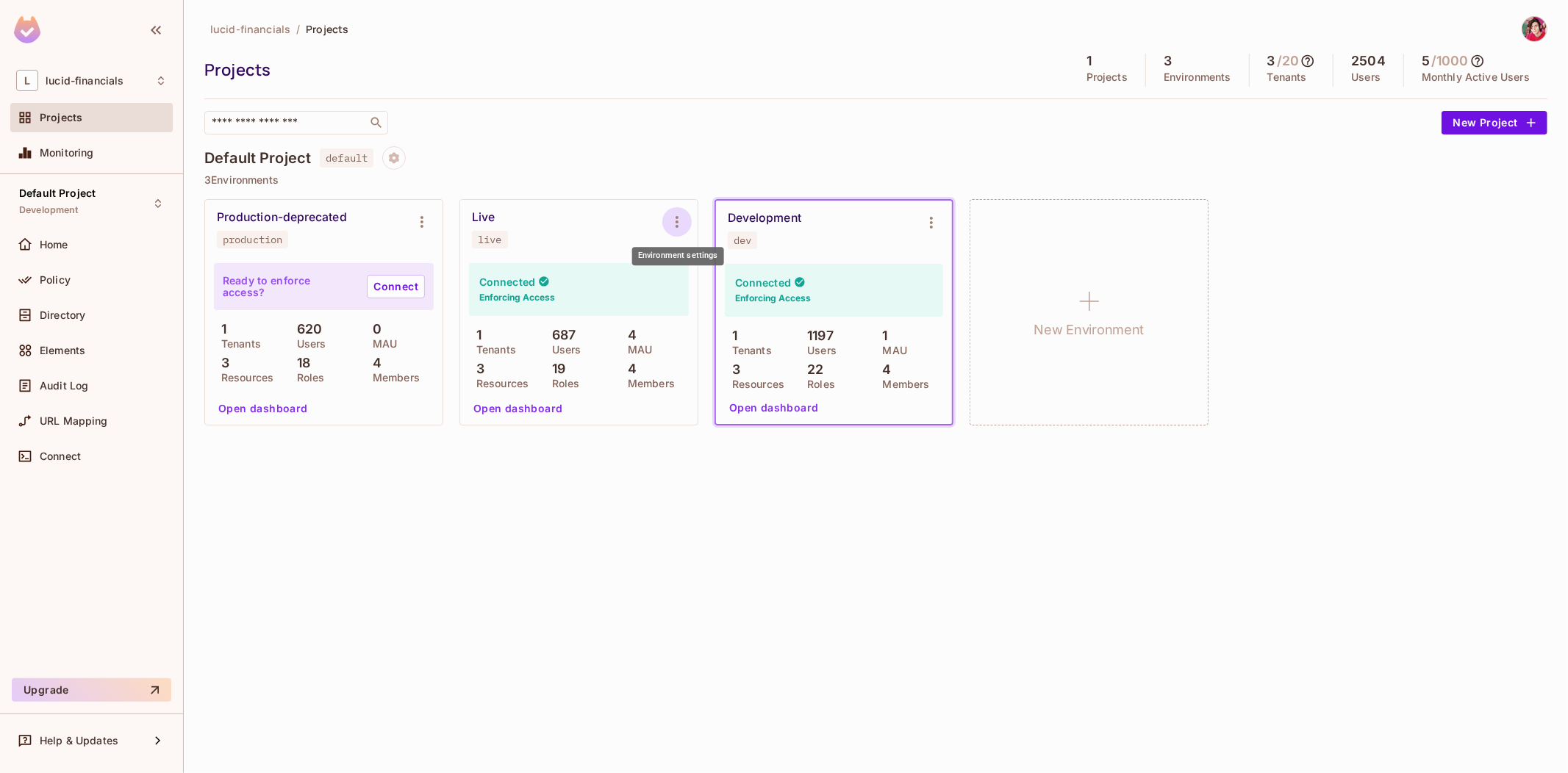
click at [672, 221] on icon "Environment settings" at bounding box center [677, 222] width 18 height 18
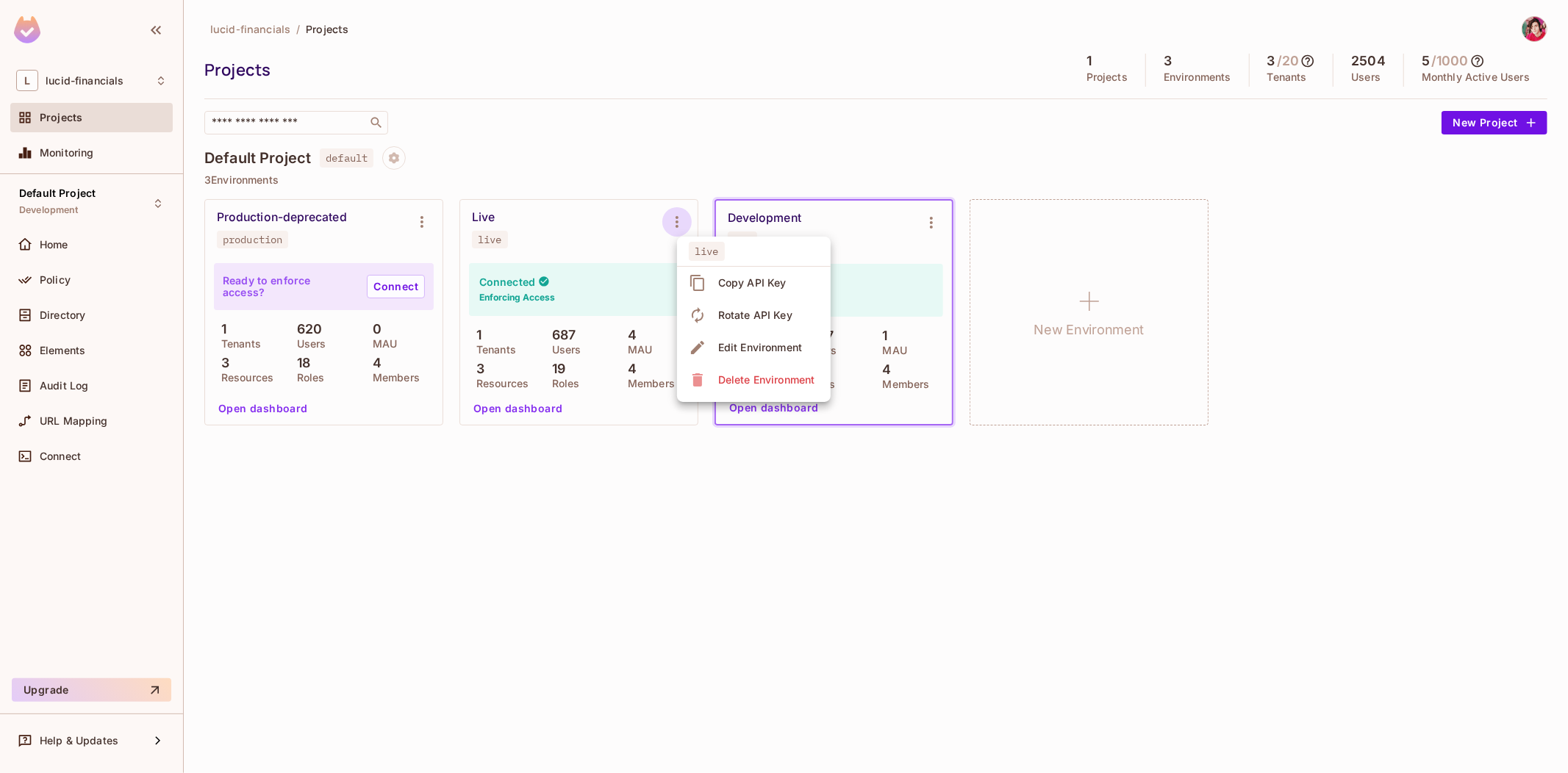
click at [672, 221] on div at bounding box center [784, 386] width 1568 height 773
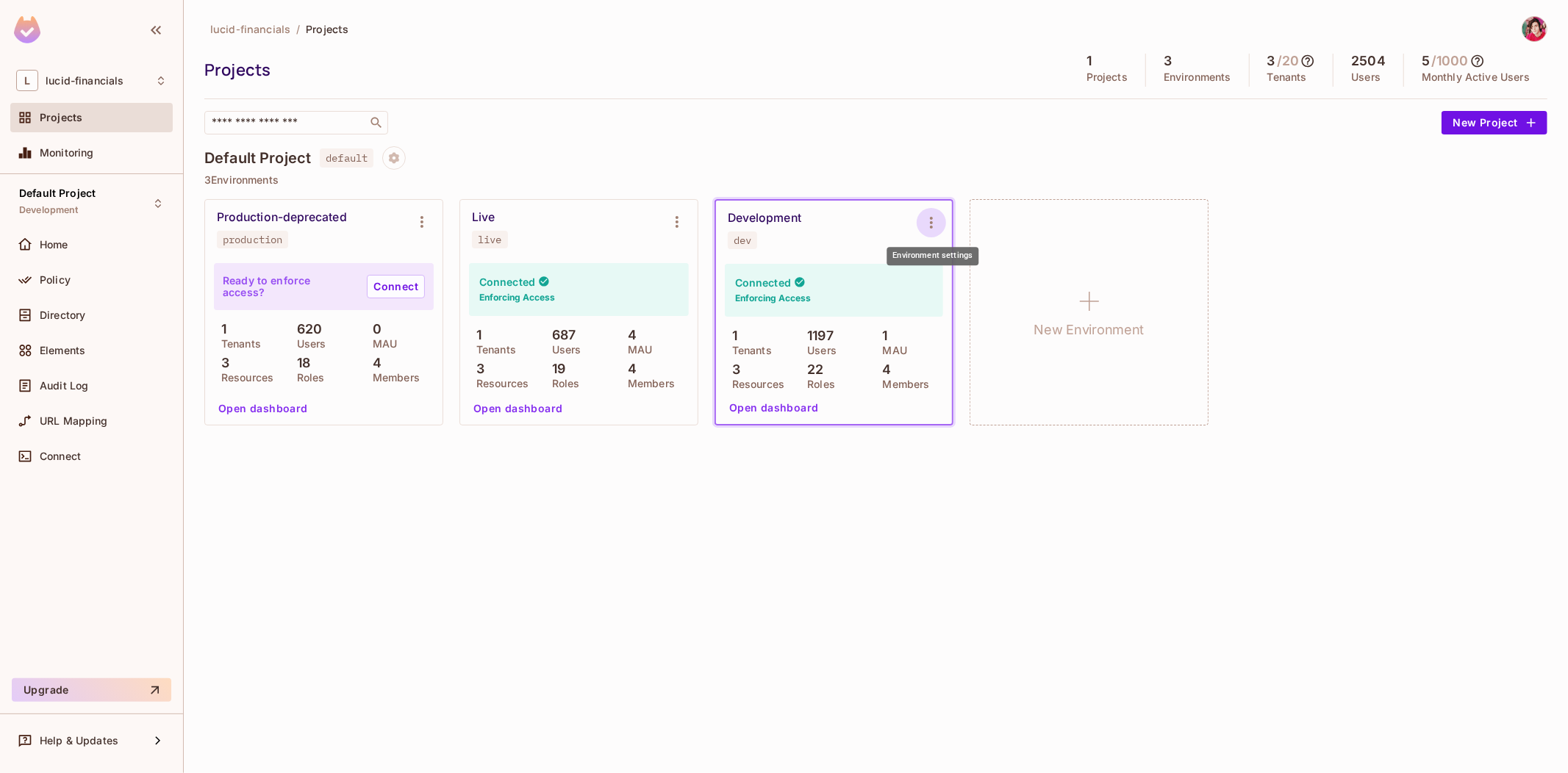
click at [939, 216] on icon "Environment settings" at bounding box center [931, 223] width 18 height 18
click at [939, 216] on div at bounding box center [784, 386] width 1568 height 773
click at [682, 220] on icon "Environment settings" at bounding box center [677, 222] width 18 height 18
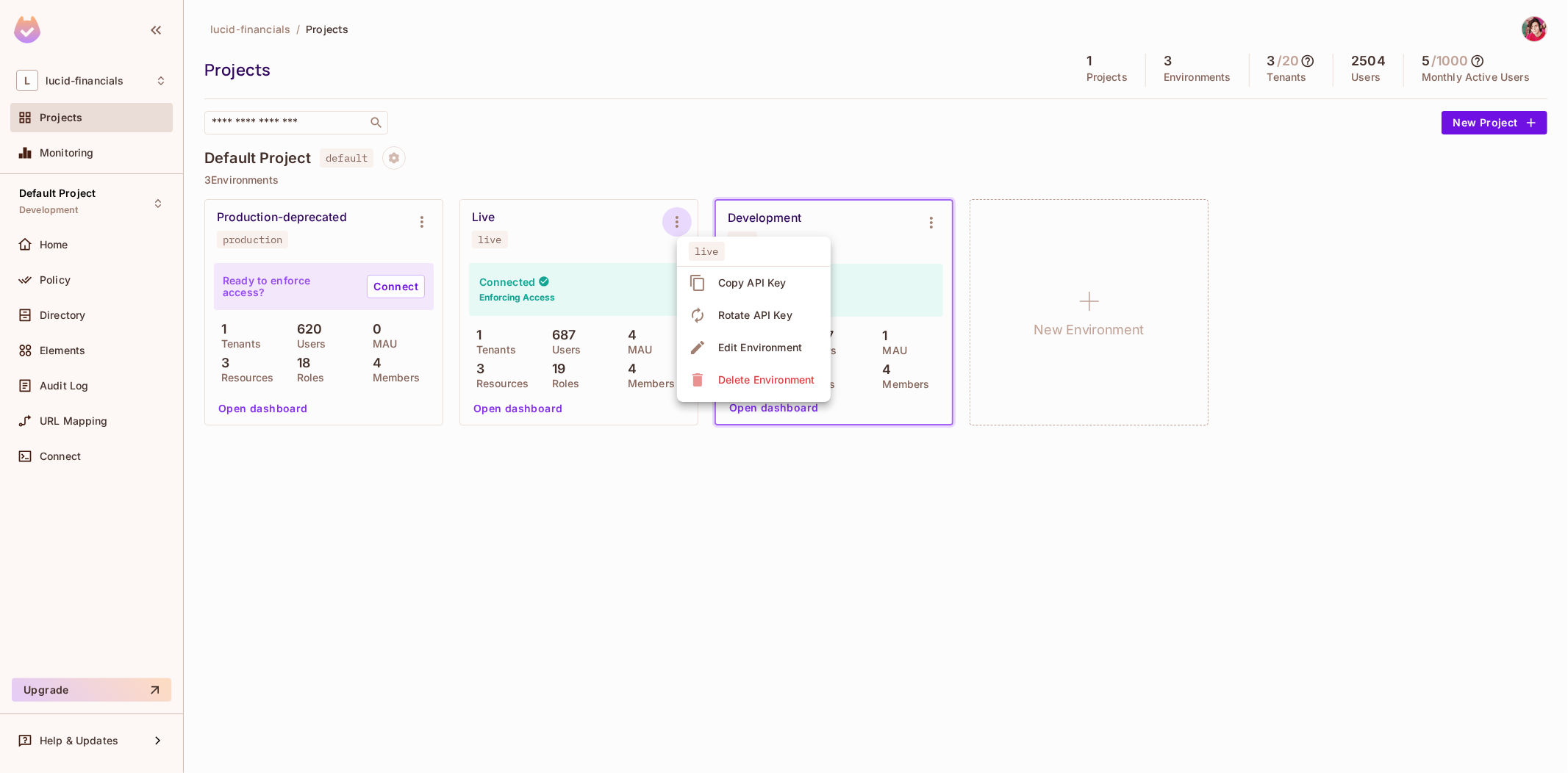
click at [555, 199] on div at bounding box center [784, 386] width 1568 height 773
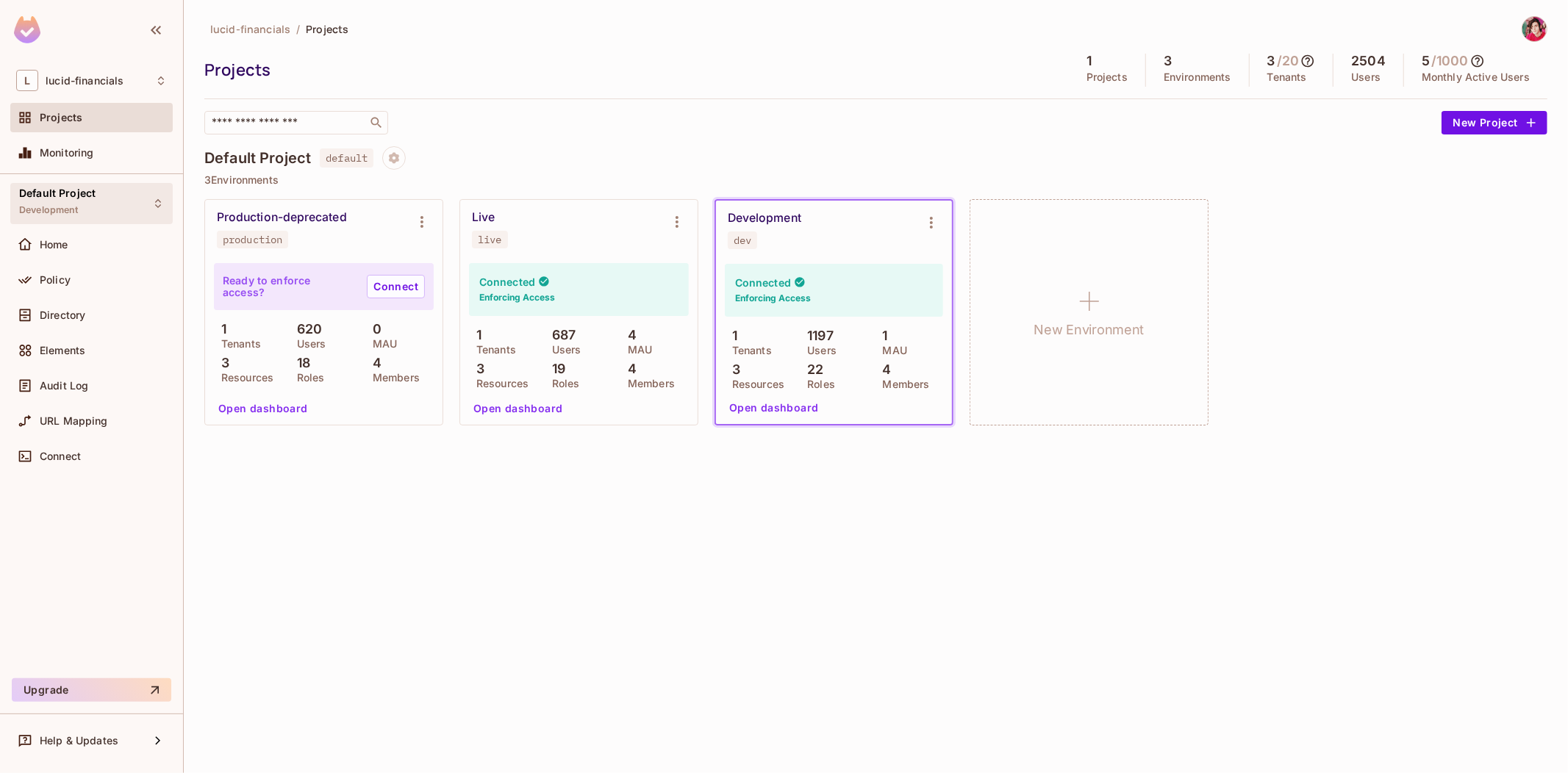
click at [114, 199] on div "Default Project Development" at bounding box center [92, 203] width 163 height 40
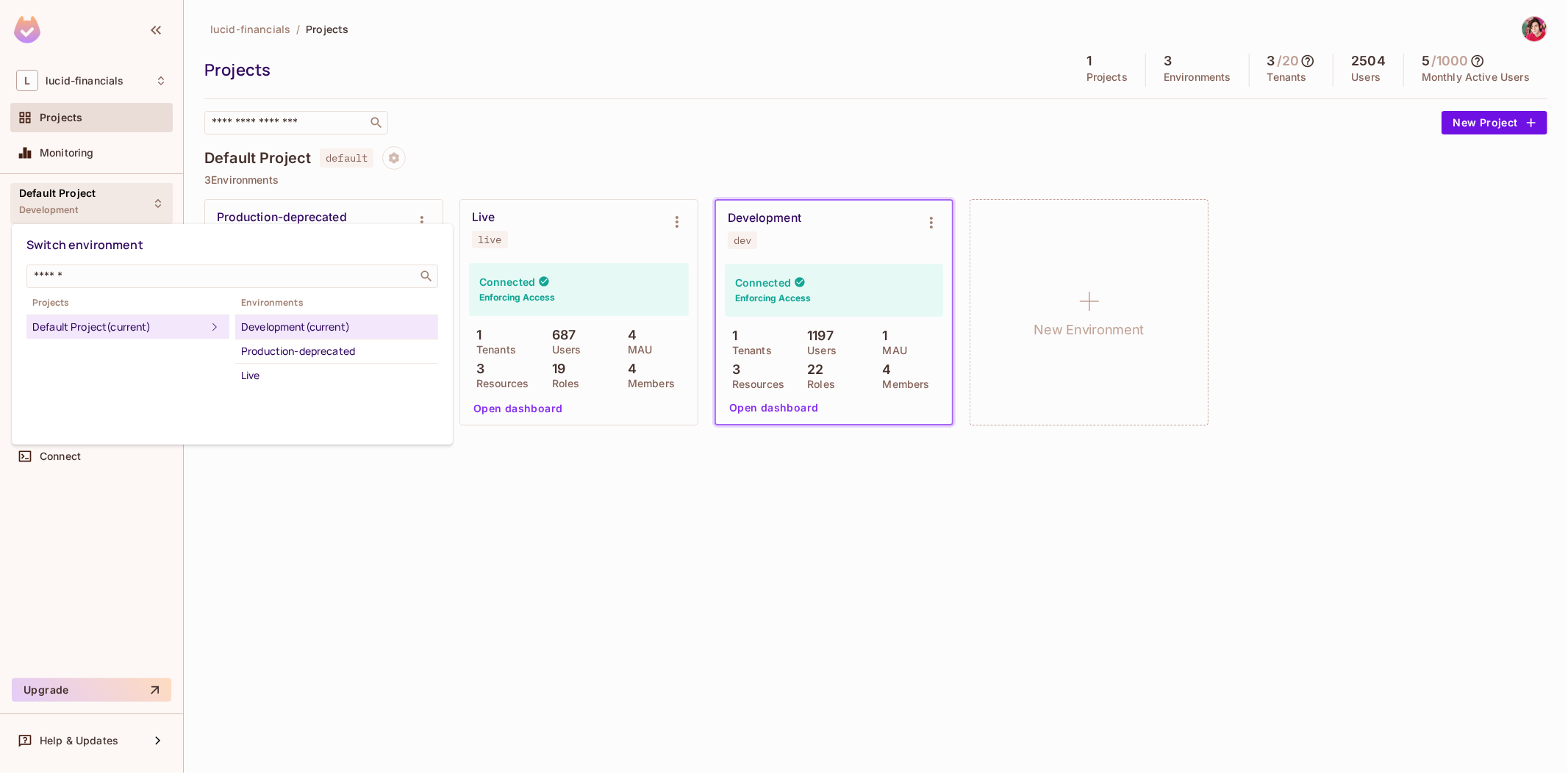
click at [114, 199] on div at bounding box center [784, 386] width 1568 height 773
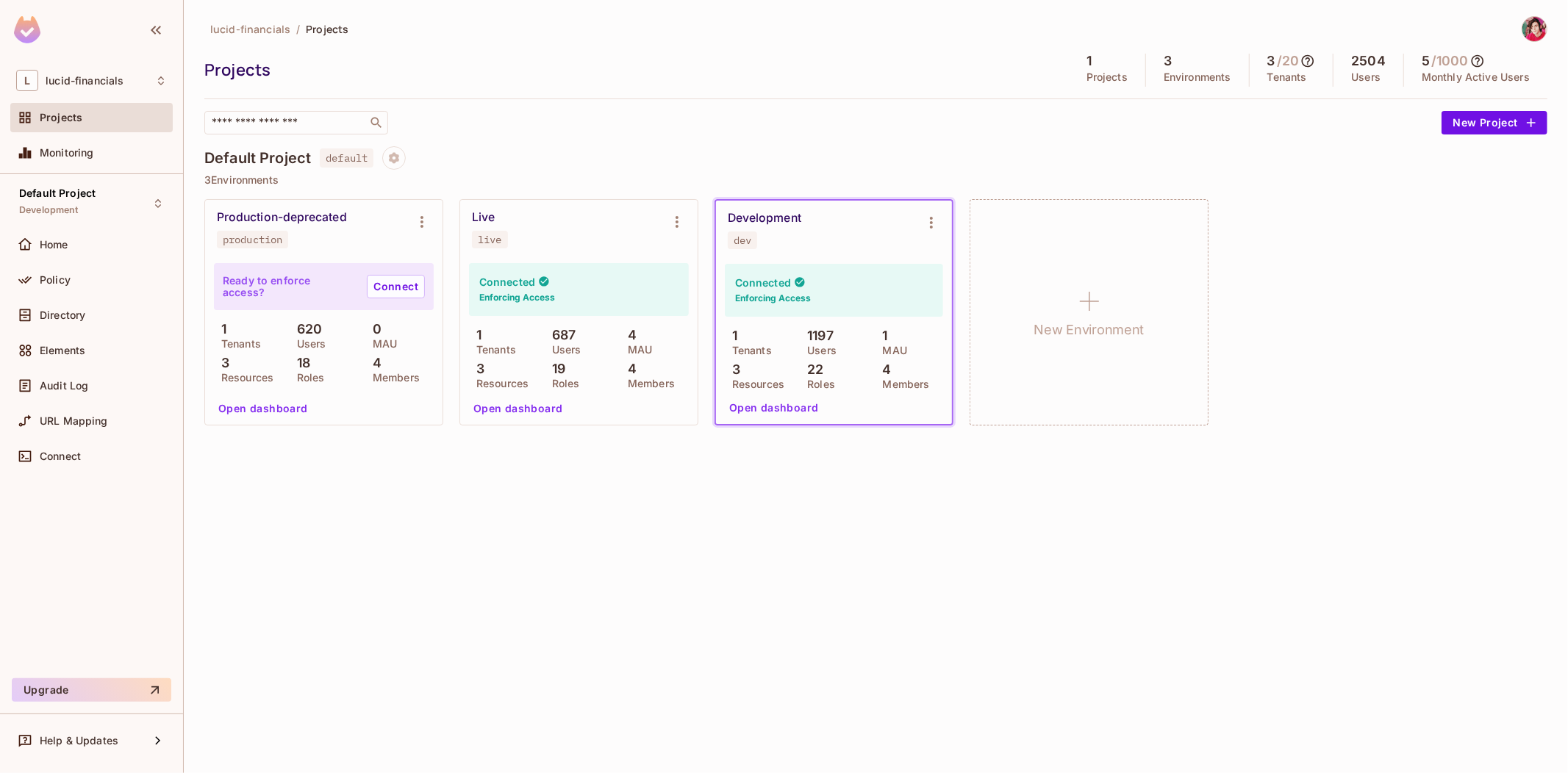
click at [250, 30] on span "lucid-financials" at bounding box center [250, 30] width 81 height 14
drag, startPoint x: 155, startPoint y: 27, endPoint x: 69, endPoint y: 54, distance: 90.1
click at [138, 77] on div "L lucid-financials Projects Monitoring Default Project Development Home Policy …" at bounding box center [91, 386] width 183 height 773
click at [61, 77] on span "lucid-financials" at bounding box center [84, 81] width 78 height 12
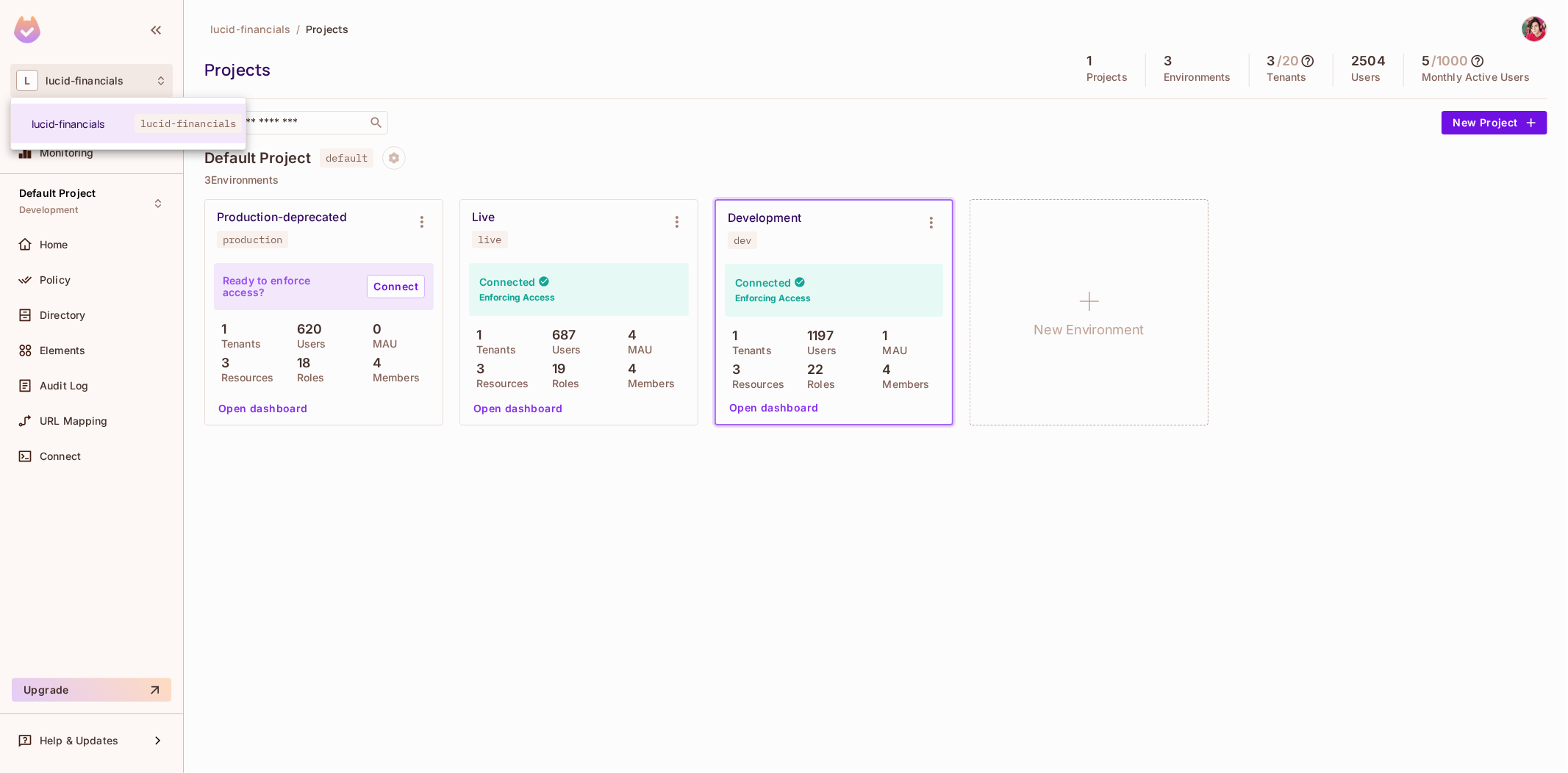
click at [407, 99] on div at bounding box center [784, 386] width 1568 height 773
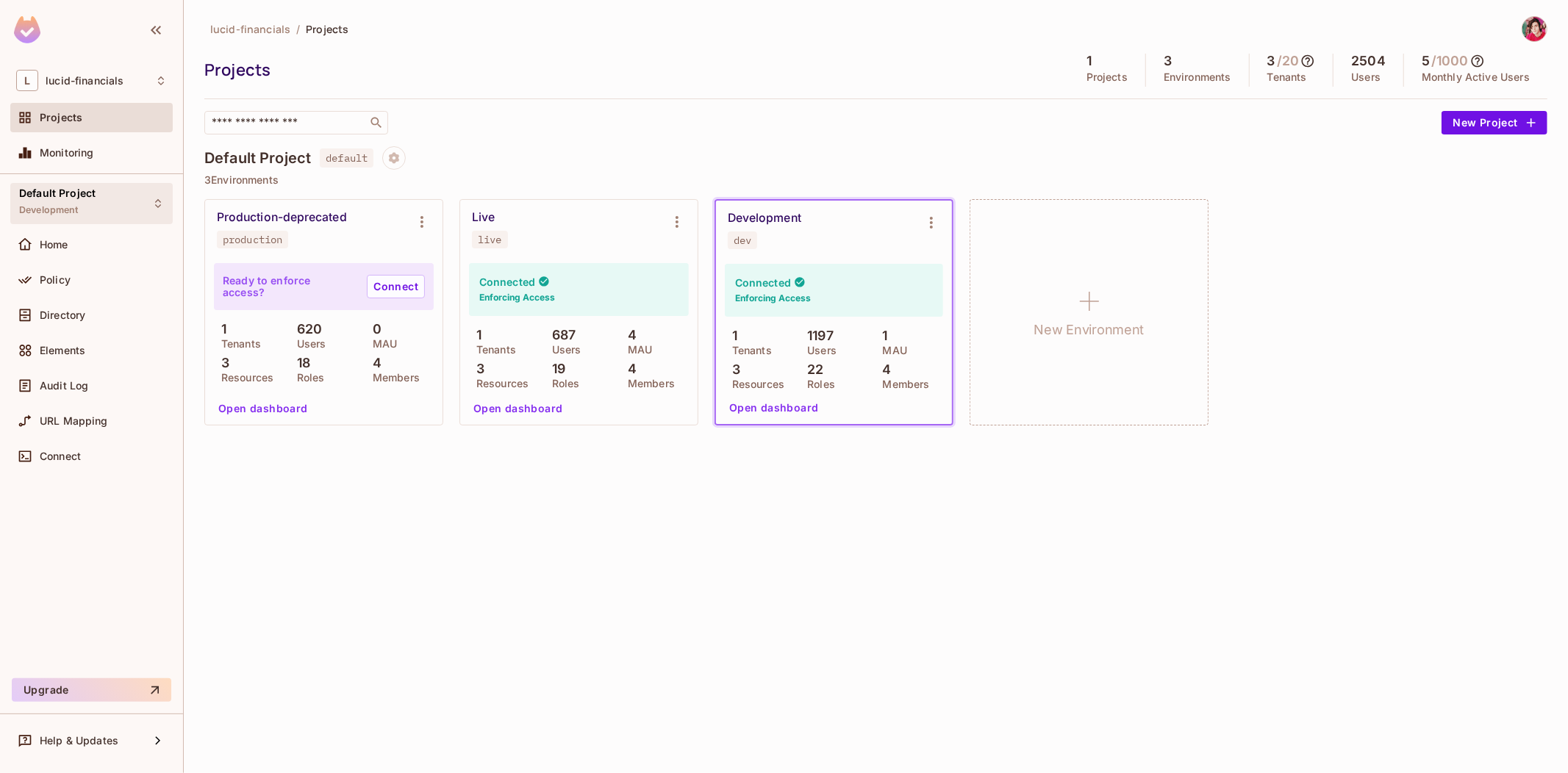
click at [84, 192] on span "Default Project" at bounding box center [56, 193] width 76 height 12
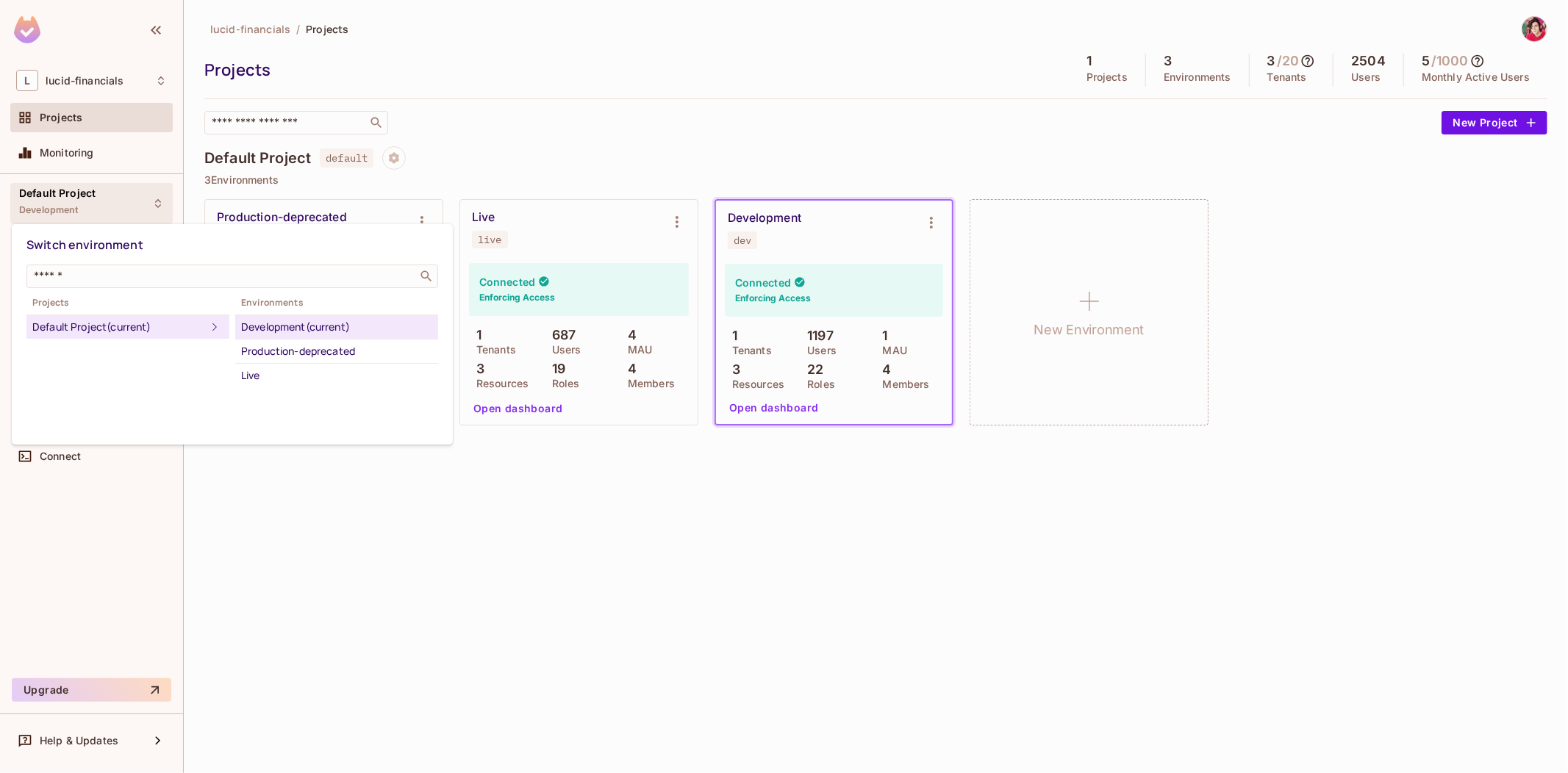
click at [84, 191] on div at bounding box center [784, 386] width 1568 height 773
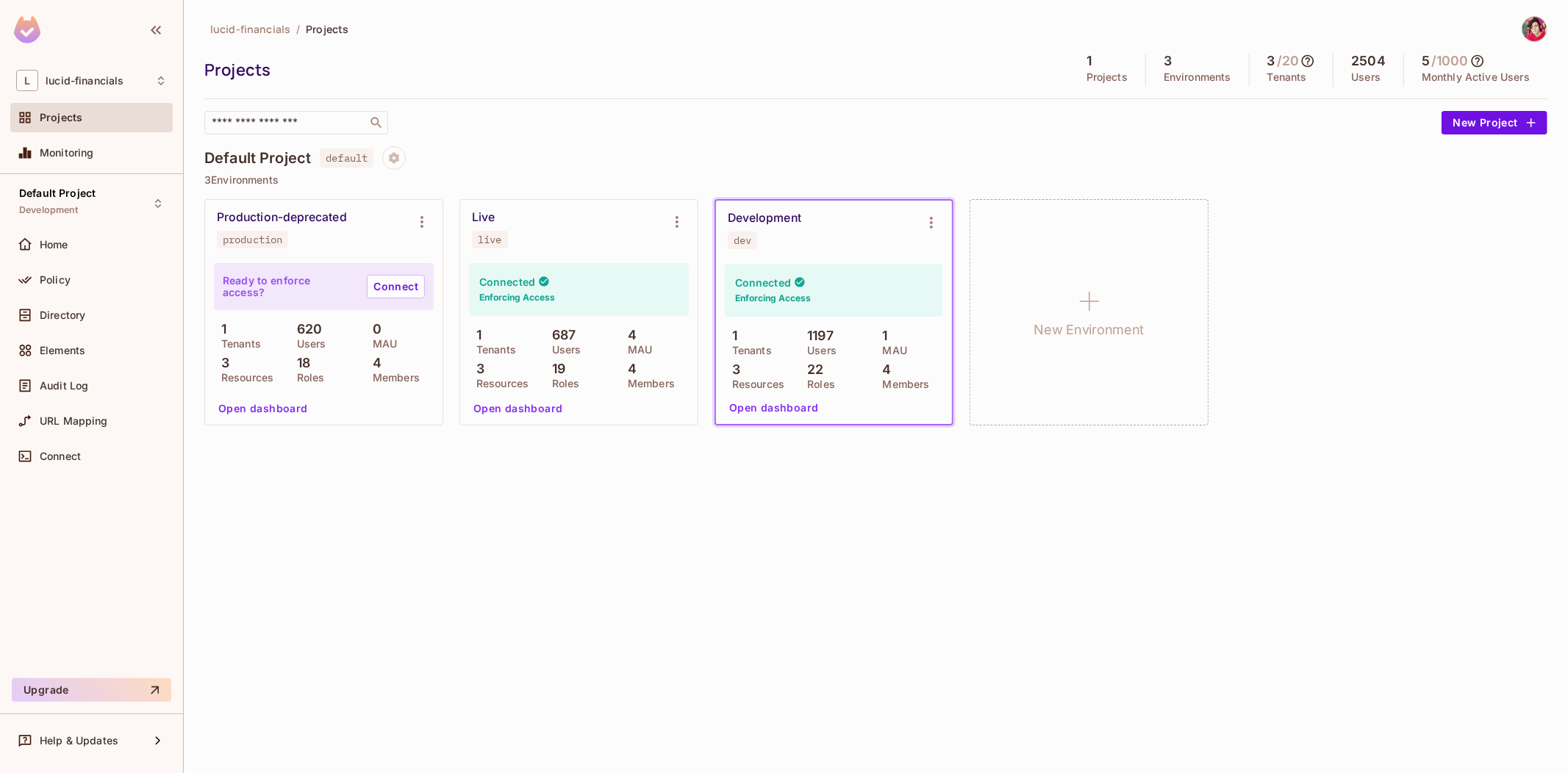
click at [740, 236] on div "dev" at bounding box center [742, 240] width 18 height 12
click at [231, 189] on div "Default Project default 3 Environments Production-deprecated production Ready t…" at bounding box center [875, 294] width 1343 height 295
click at [929, 221] on icon "Environment settings" at bounding box center [931, 223] width 18 height 18
click at [930, 220] on div at bounding box center [784, 386] width 1568 height 773
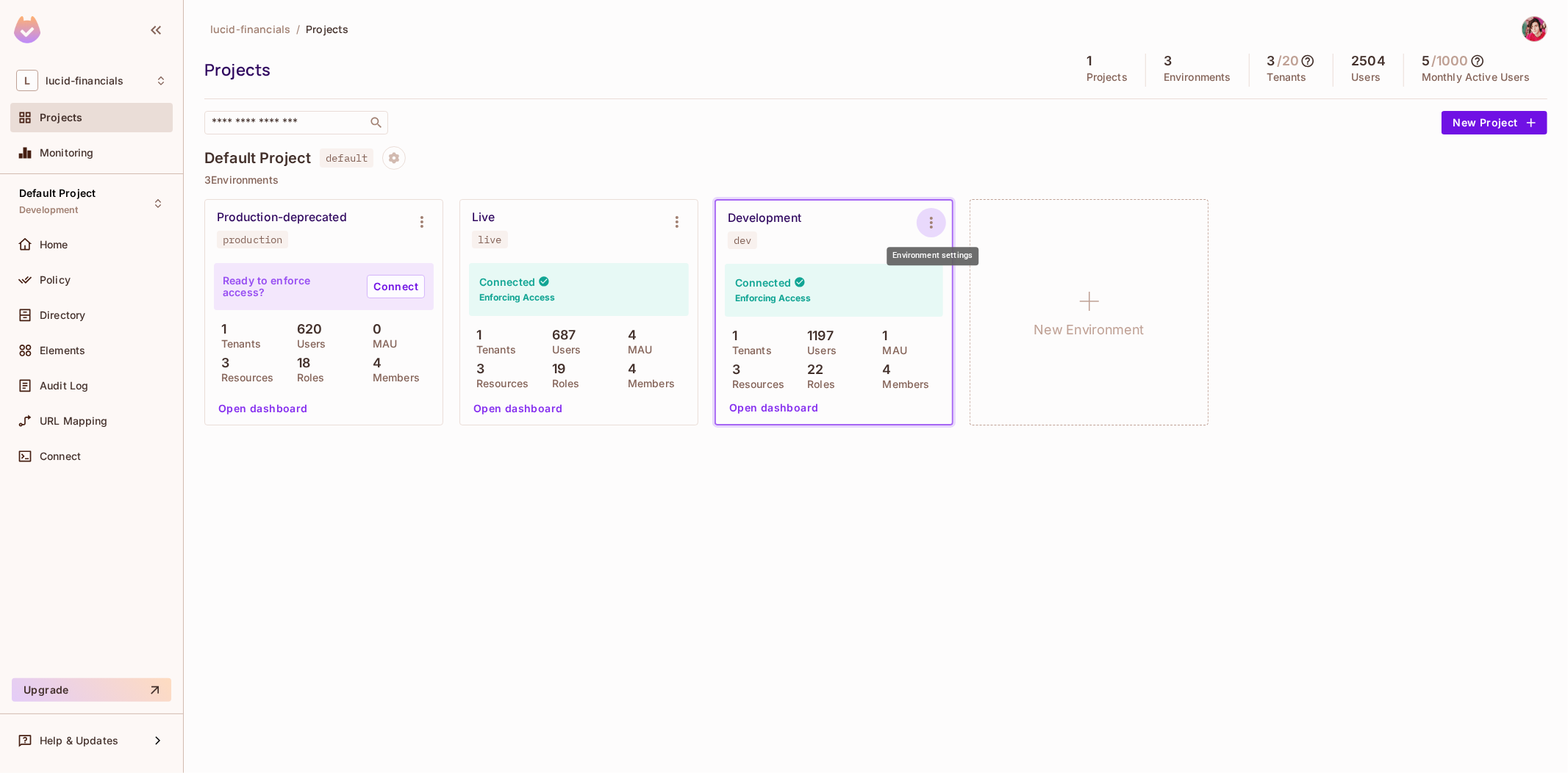
click at [932, 220] on icon "Environment settings" at bounding box center [931, 223] width 18 height 18
click at [931, 219] on div at bounding box center [784, 386] width 1568 height 773
click at [85, 310] on span "Directory" at bounding box center [62, 315] width 46 height 12
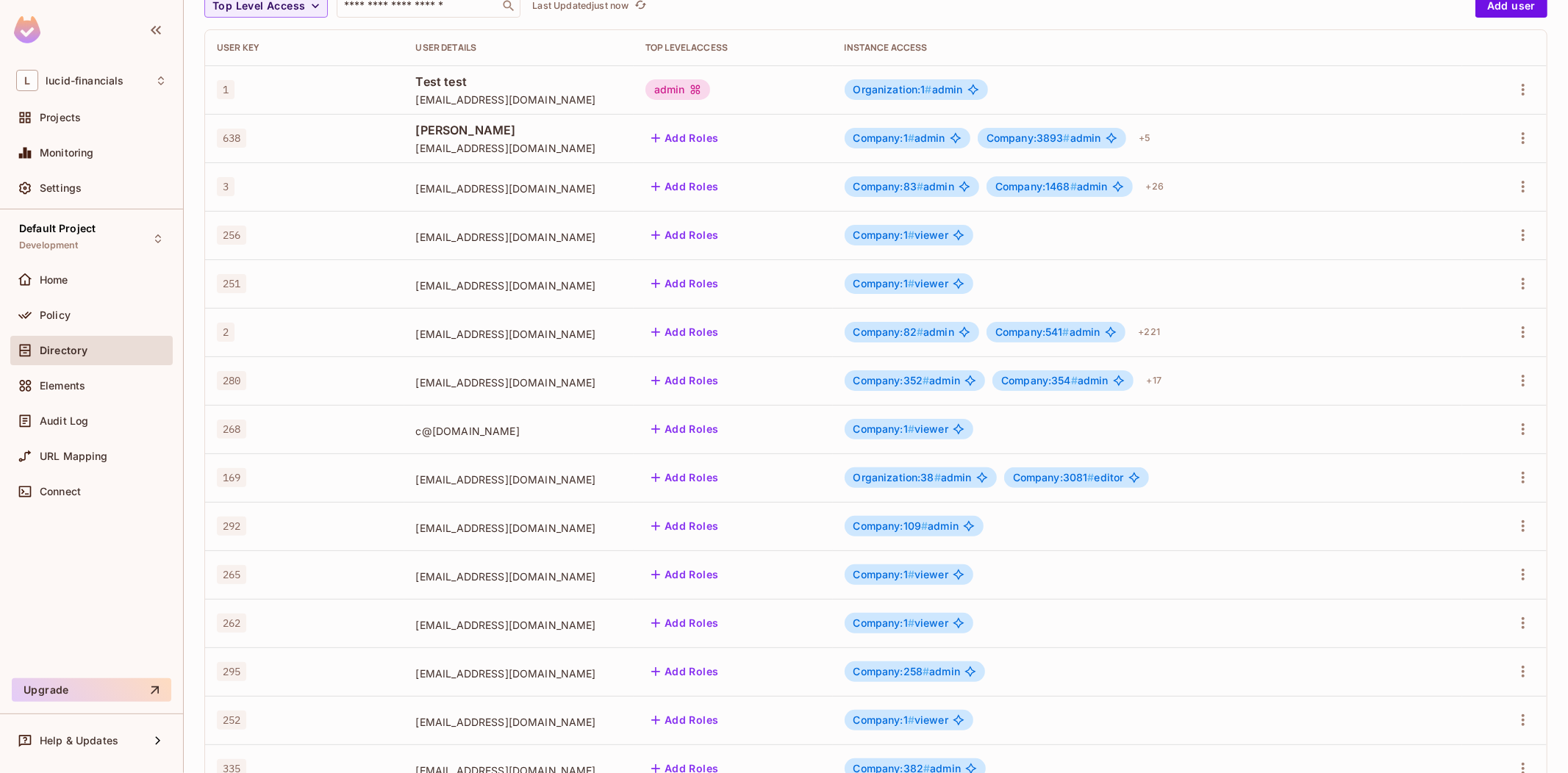
scroll to position [253, 0]
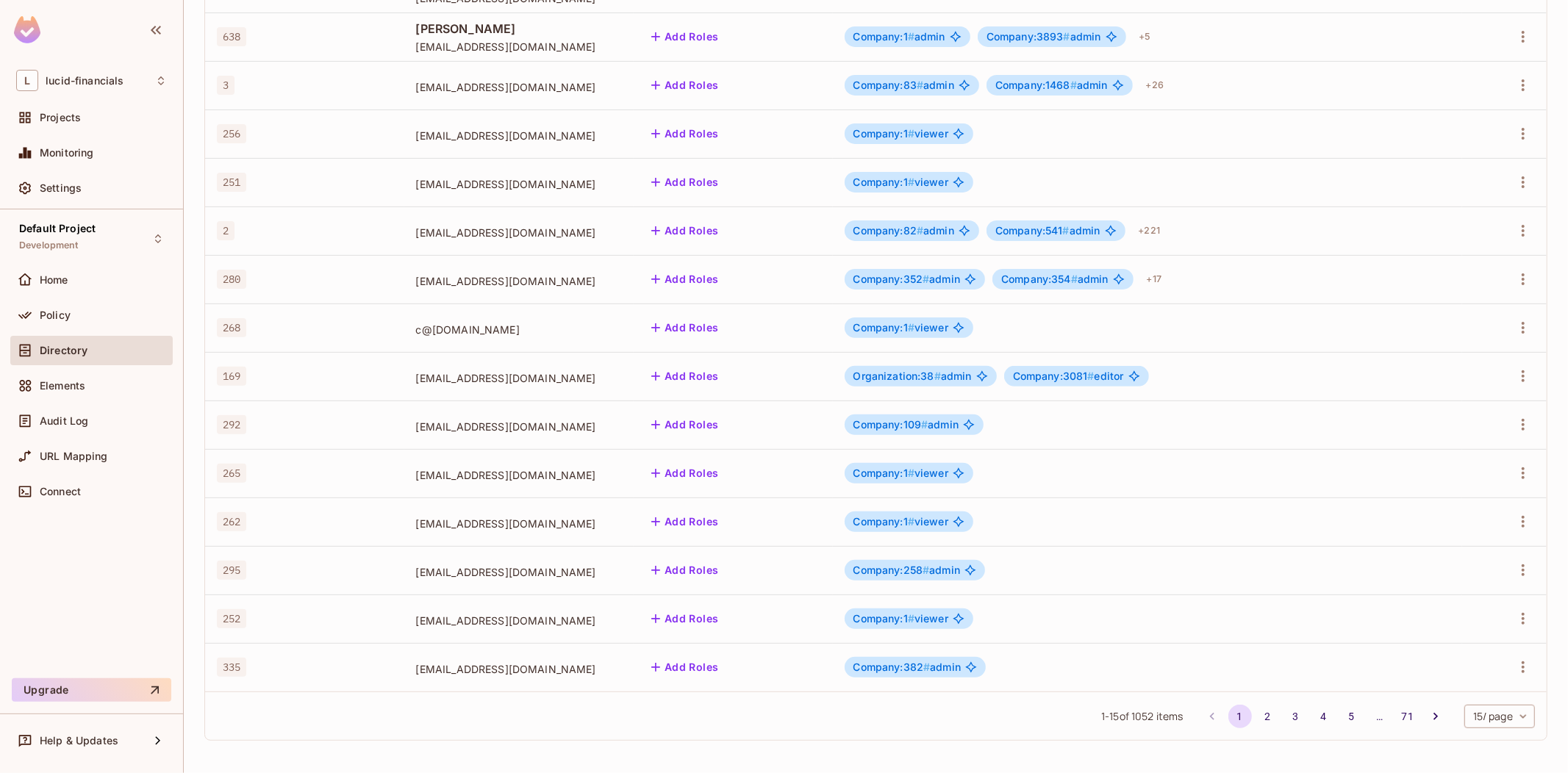
click at [1124, 717] on span "1 - 15 of 1052 items" at bounding box center [1142, 717] width 82 height 16
drag, startPoint x: 1124, startPoint y: 717, endPoint x: 1164, endPoint y: 715, distance: 40.0
click at [1157, 717] on span "1 - 15 of 1052 items" at bounding box center [1142, 717] width 82 height 16
click at [1164, 715] on span "1 - 15 of 1052 items" at bounding box center [1142, 717] width 82 height 16
click at [1395, 715] on button "71" at bounding box center [1407, 717] width 23 height 23
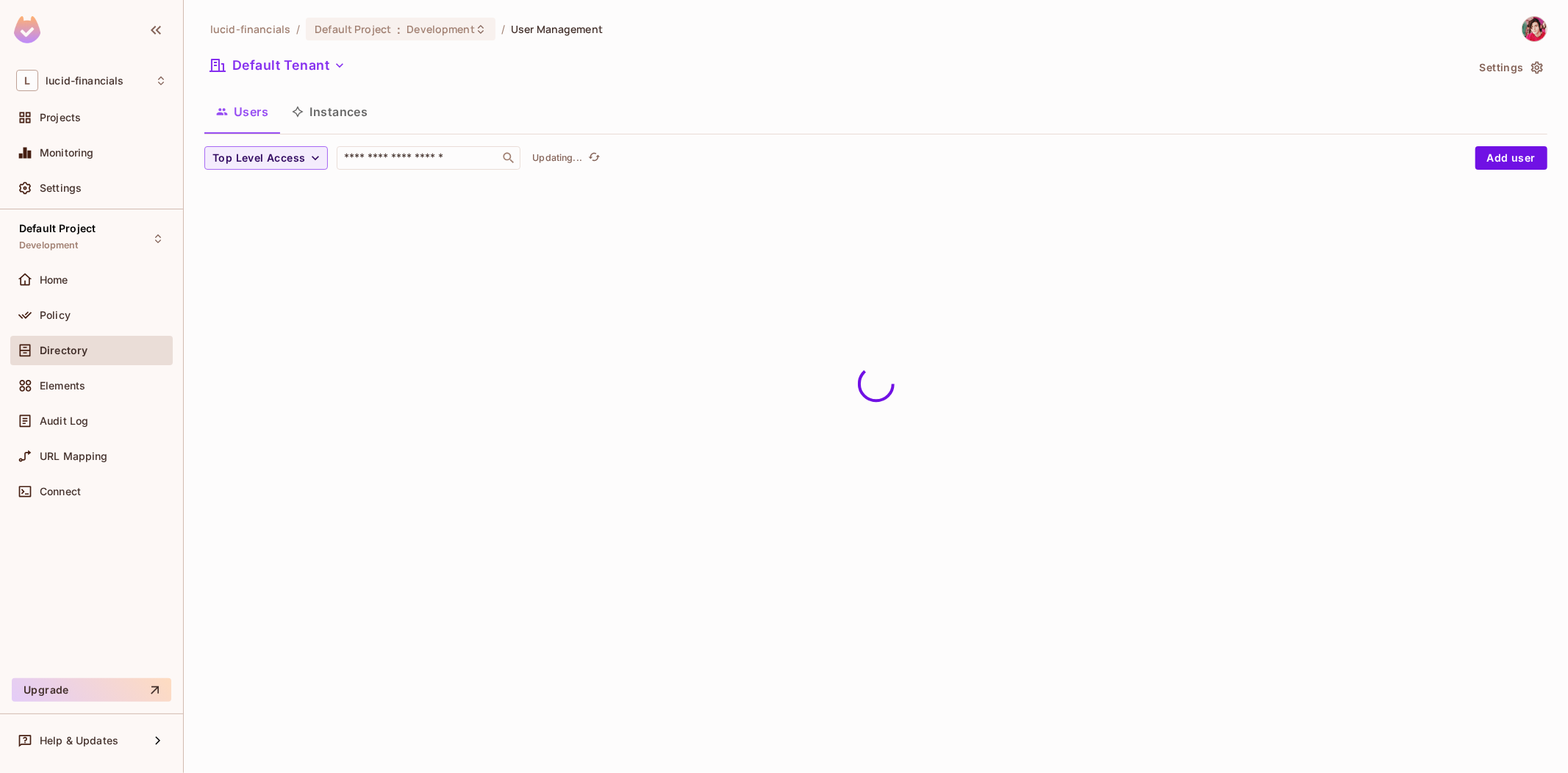
scroll to position [0, 0]
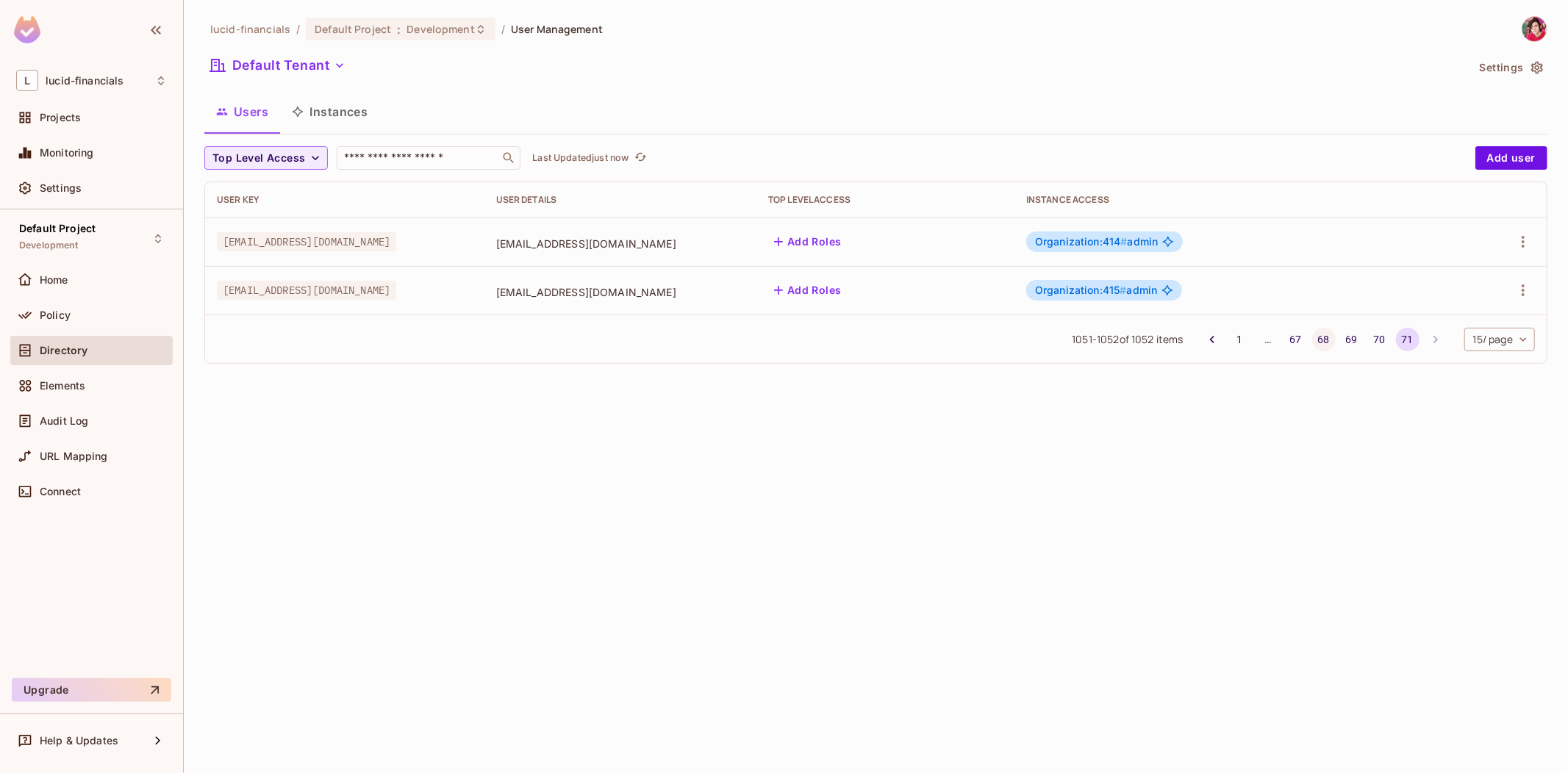
click at [1317, 340] on button "68" at bounding box center [1324, 339] width 23 height 23
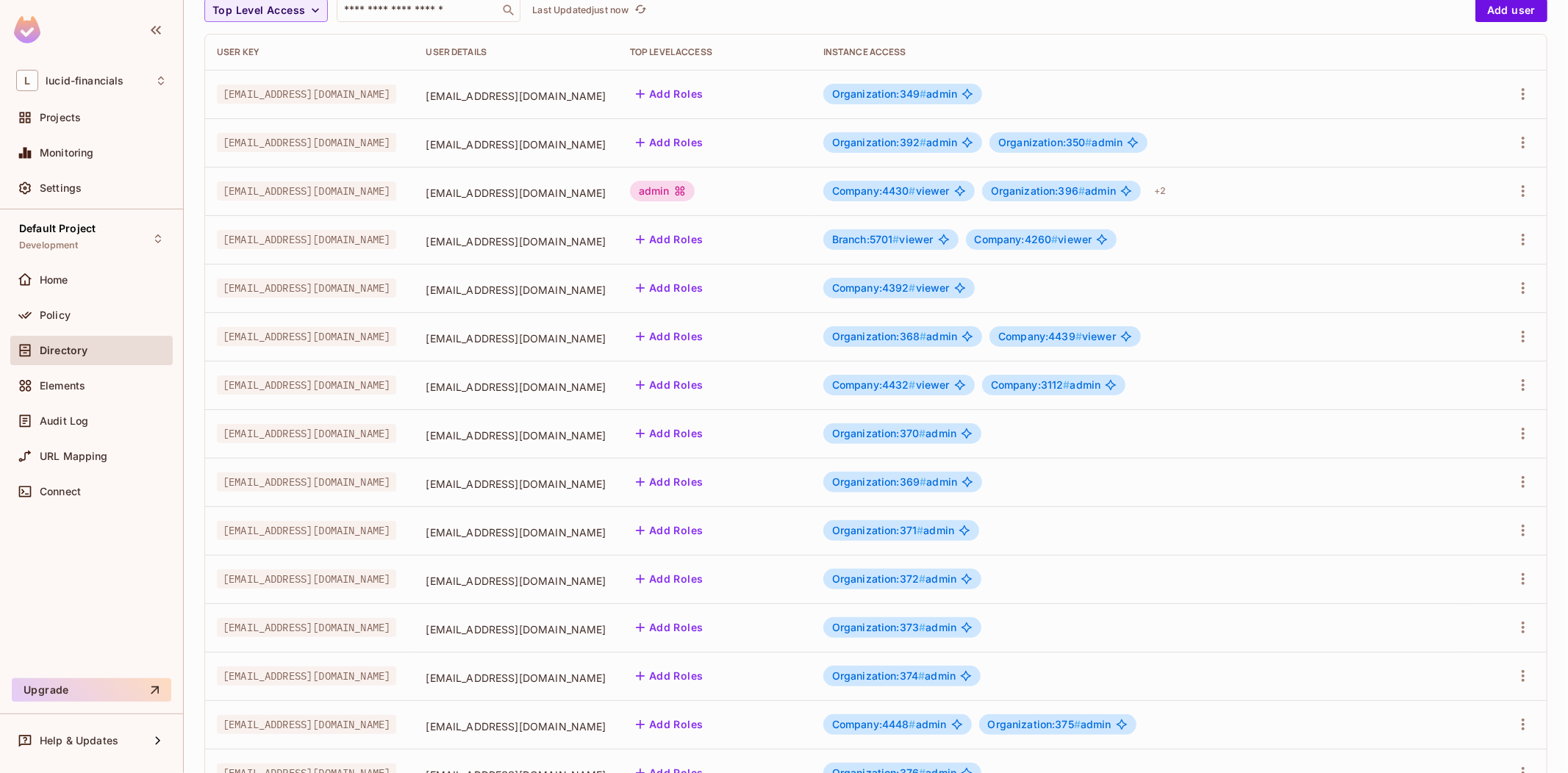
scroll to position [253, 0]
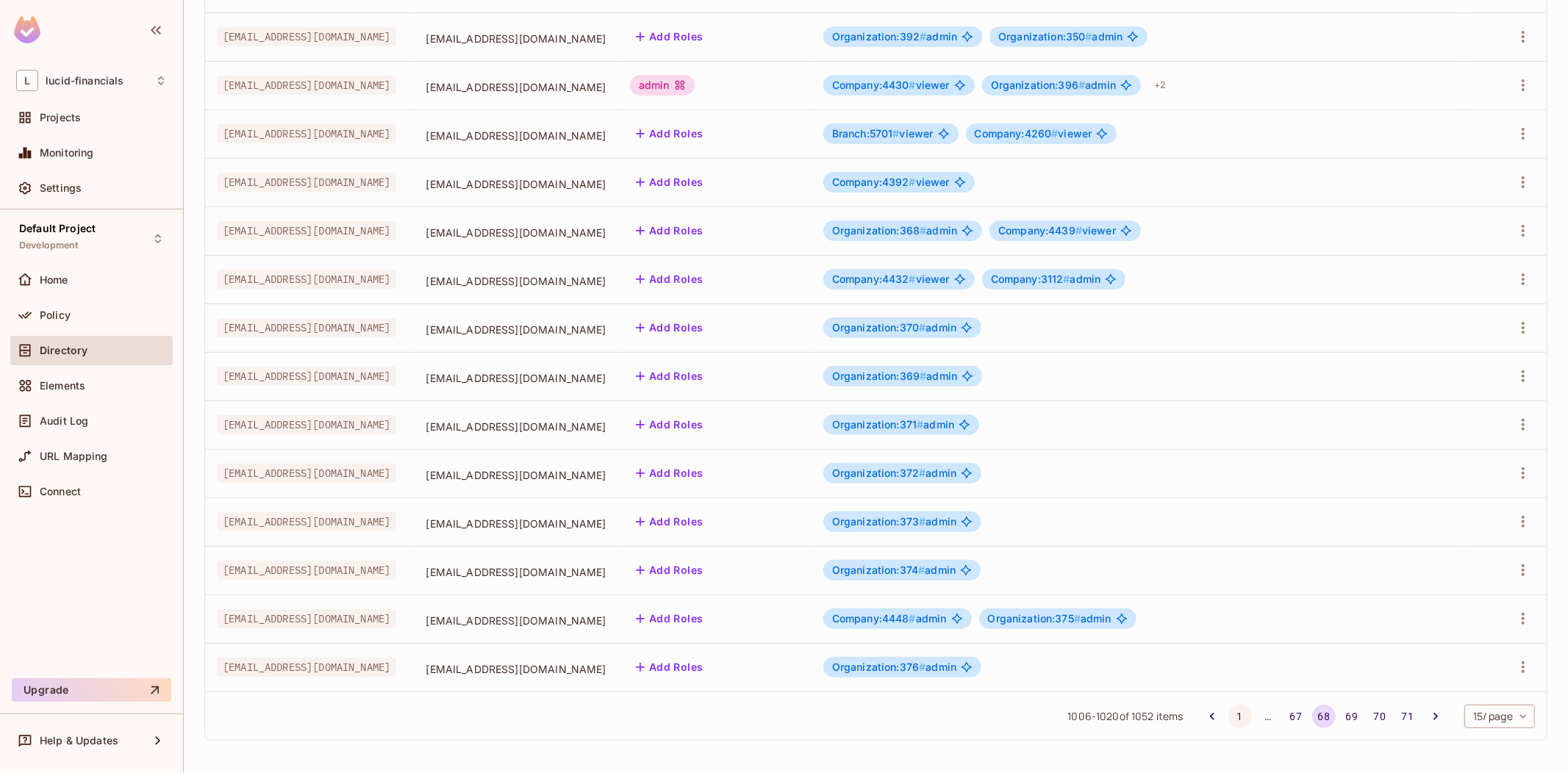
click at [1228, 717] on button "1" at bounding box center [1240, 717] width 23 height 23
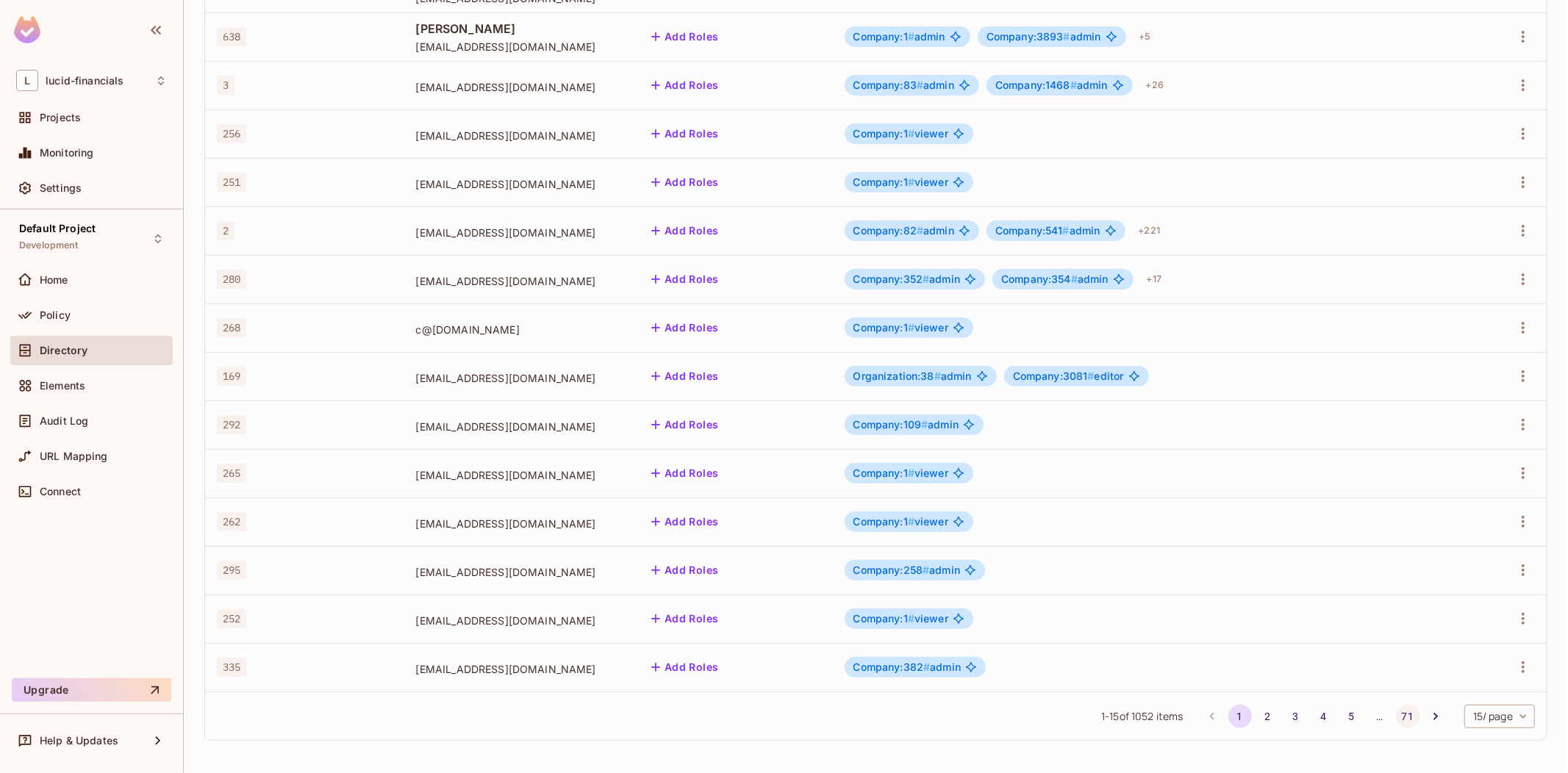
click at [1395, 714] on button "71" at bounding box center [1407, 717] width 23 height 23
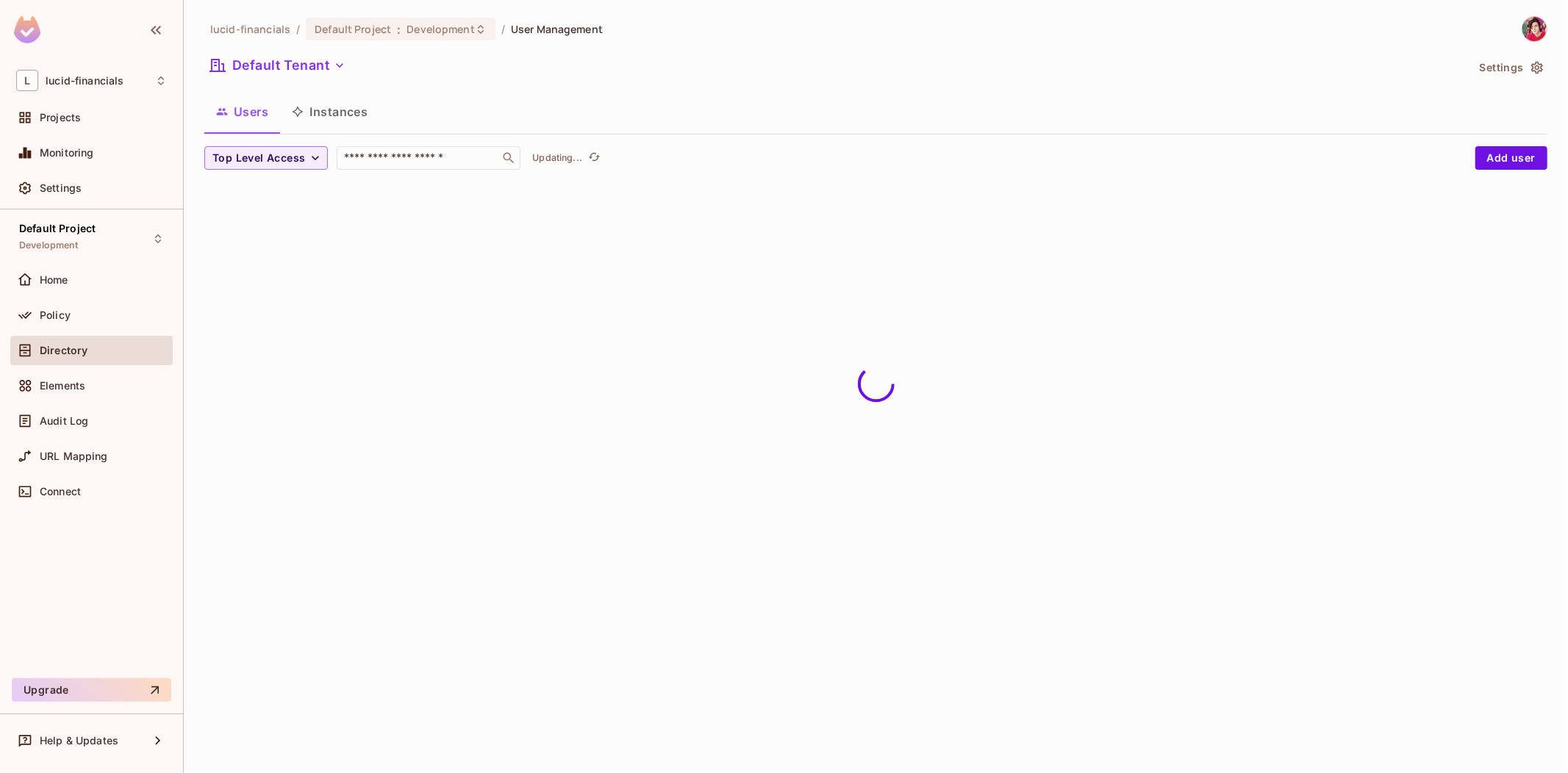
scroll to position [0, 0]
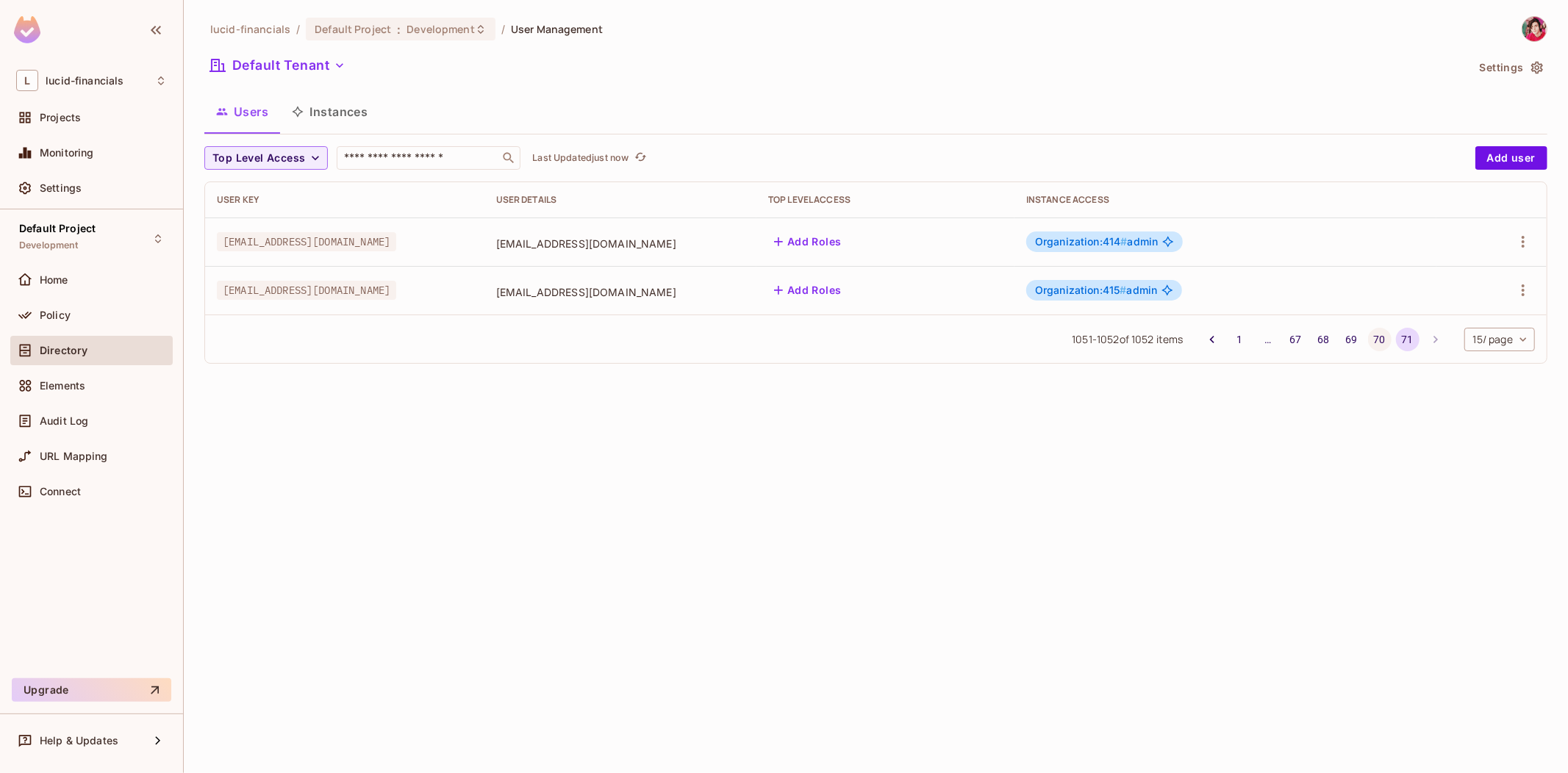
click at [1376, 340] on button "70" at bounding box center [1379, 339] width 23 height 23
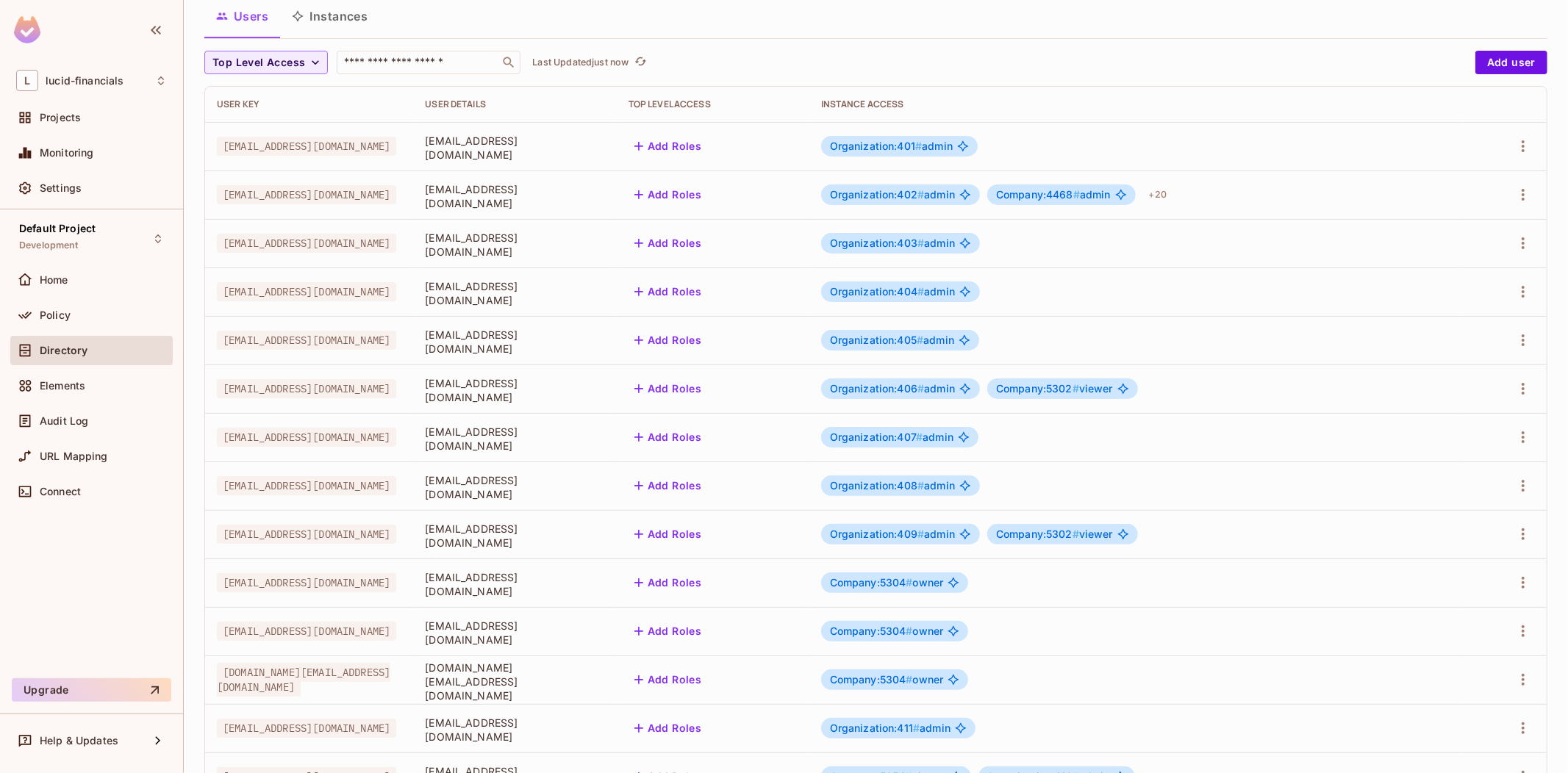
scroll to position [253, 0]
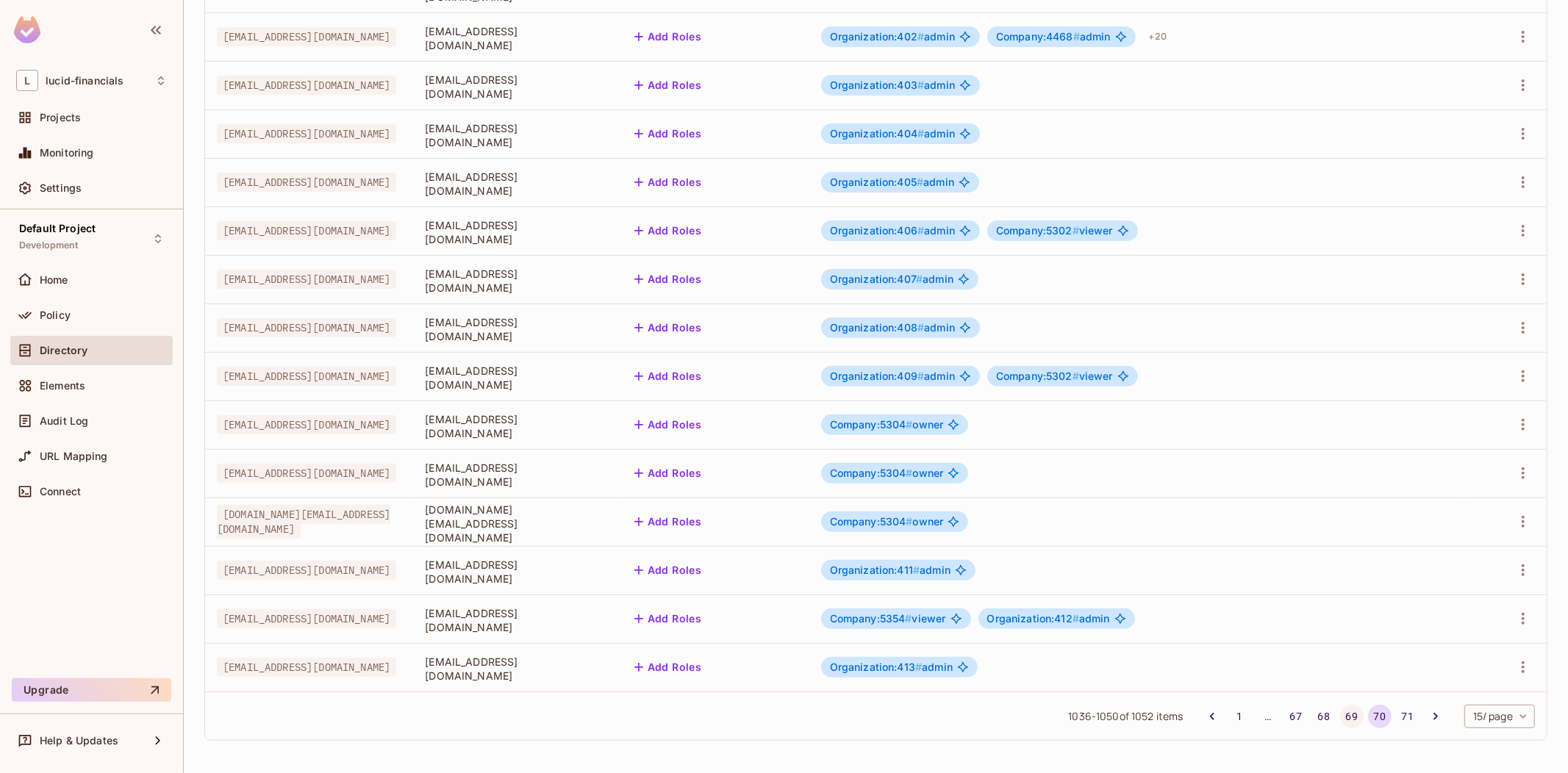
click at [1340, 718] on button "69" at bounding box center [1352, 717] width 23 height 23
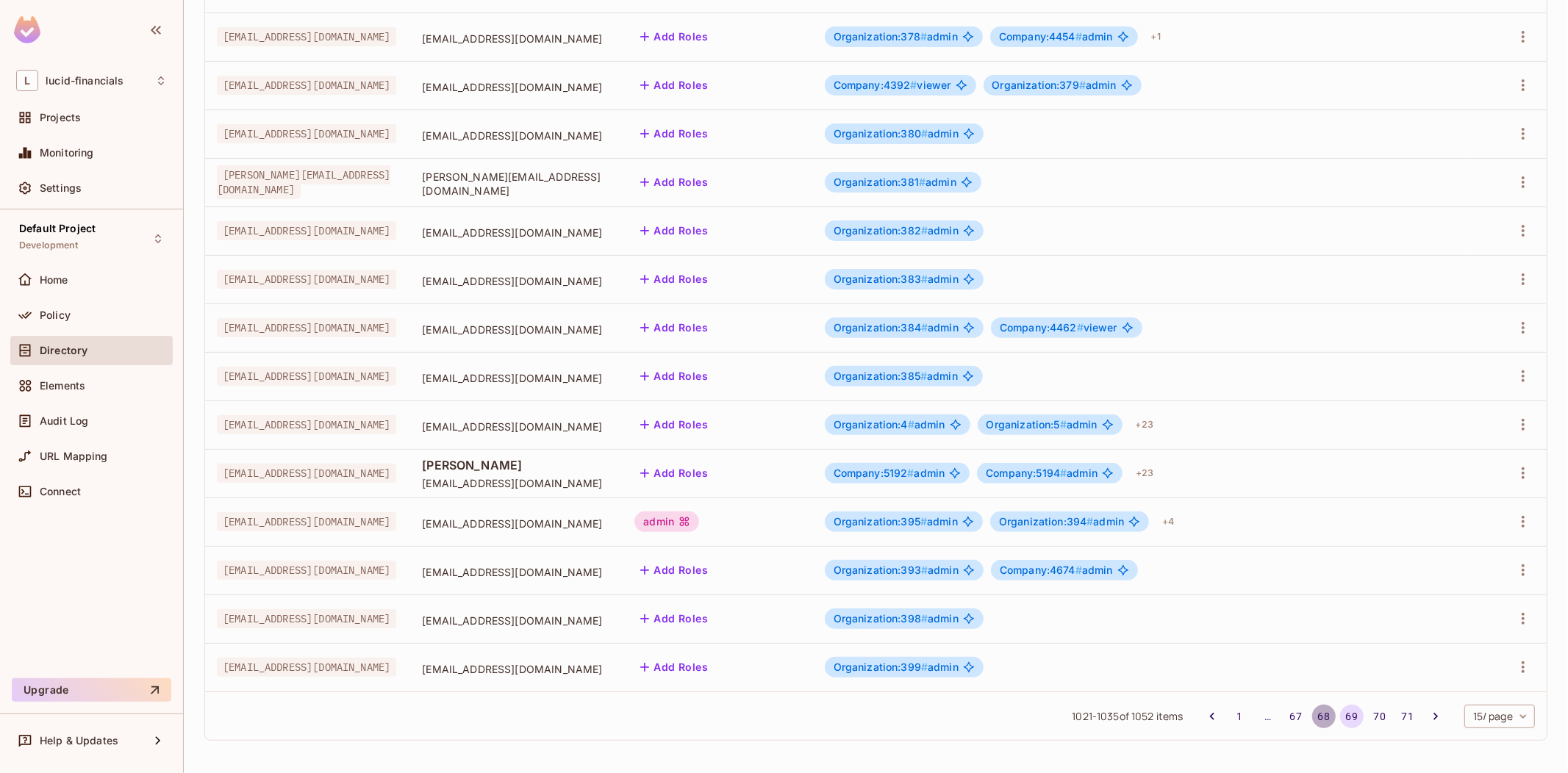
click at [1312, 717] on button "68" at bounding box center [1324, 717] width 23 height 23
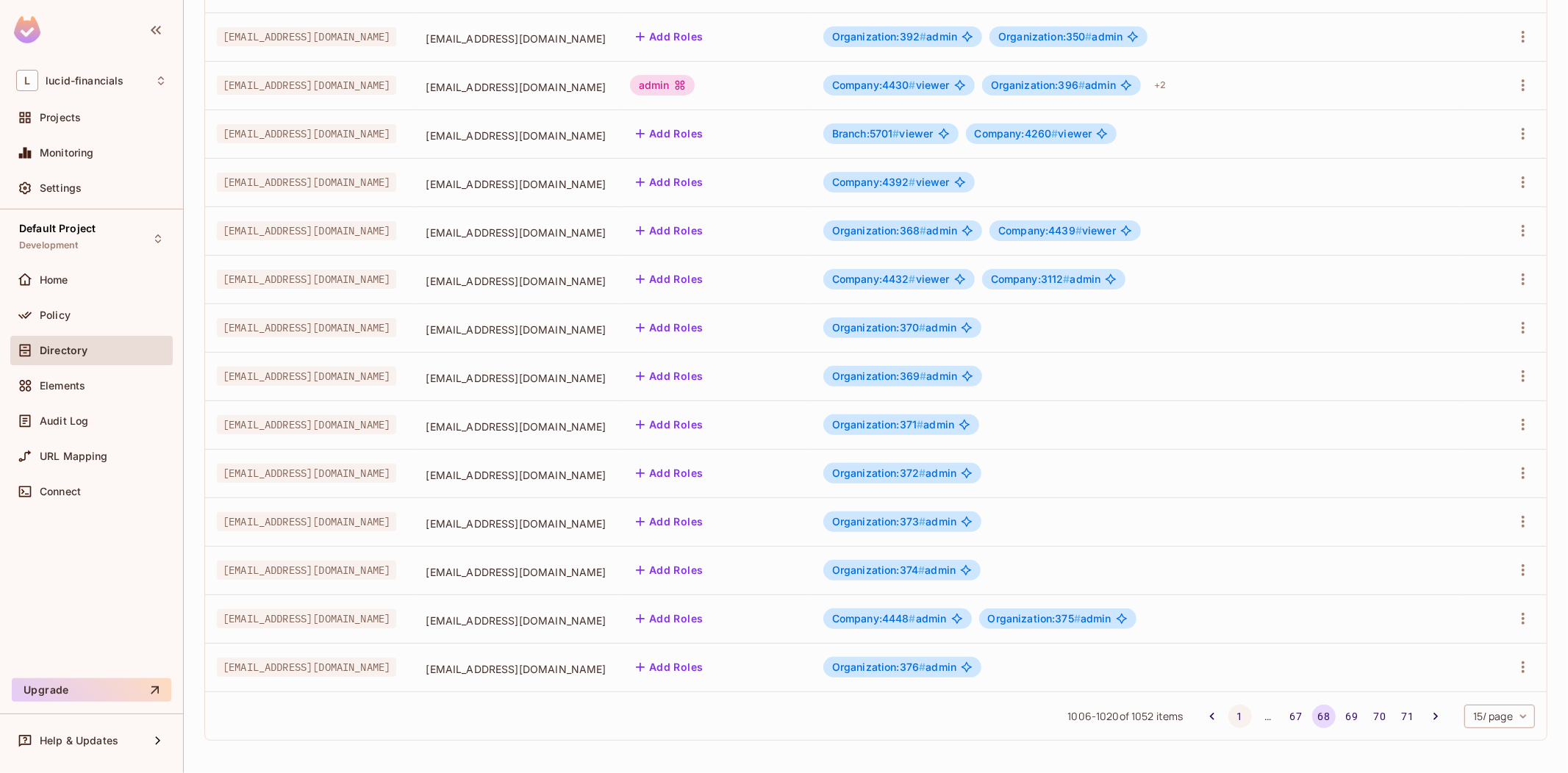
click at [1228, 718] on button "1" at bounding box center [1240, 717] width 23 height 23
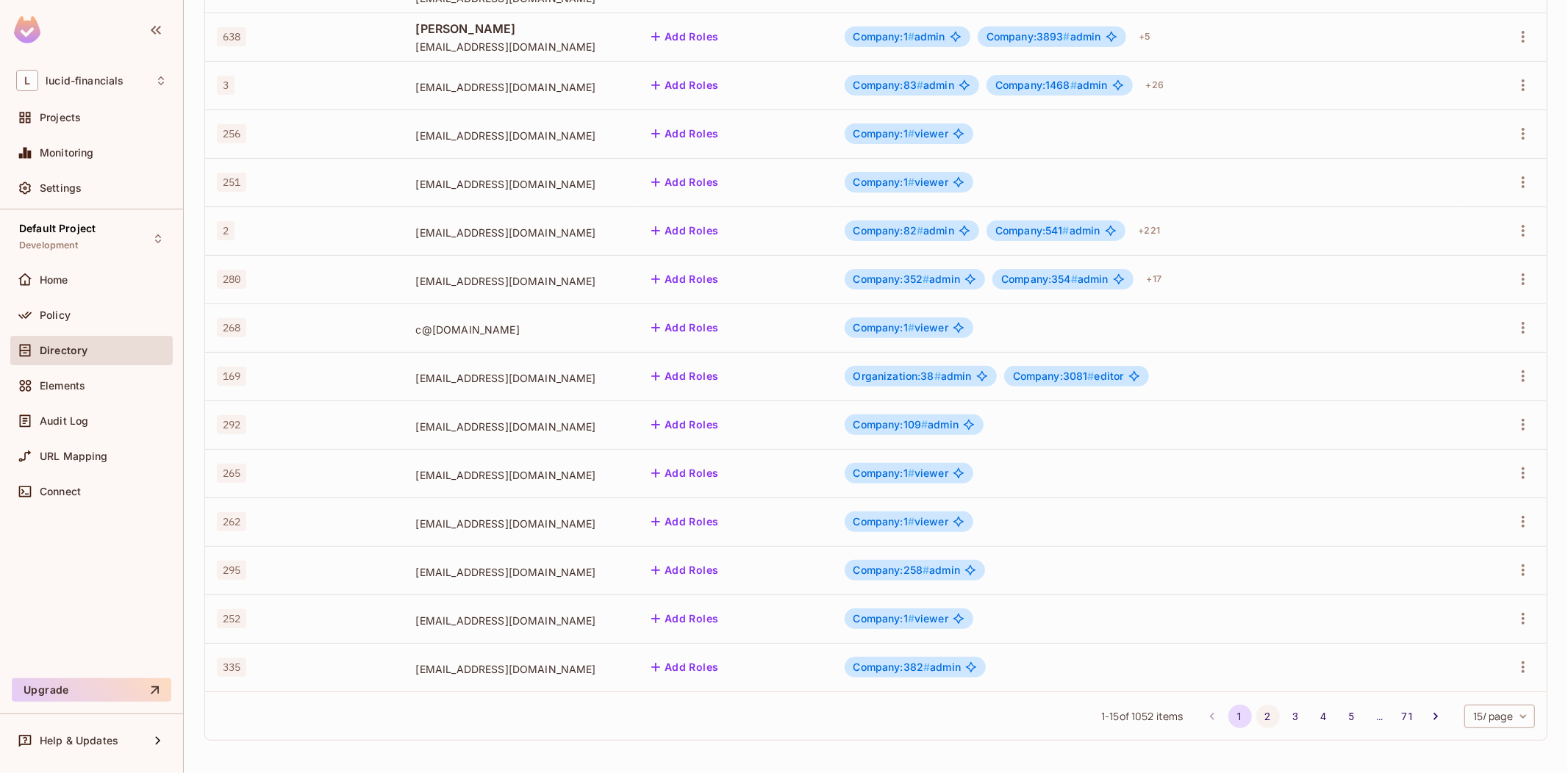
click at [1256, 717] on button "2" at bounding box center [1267, 717] width 23 height 23
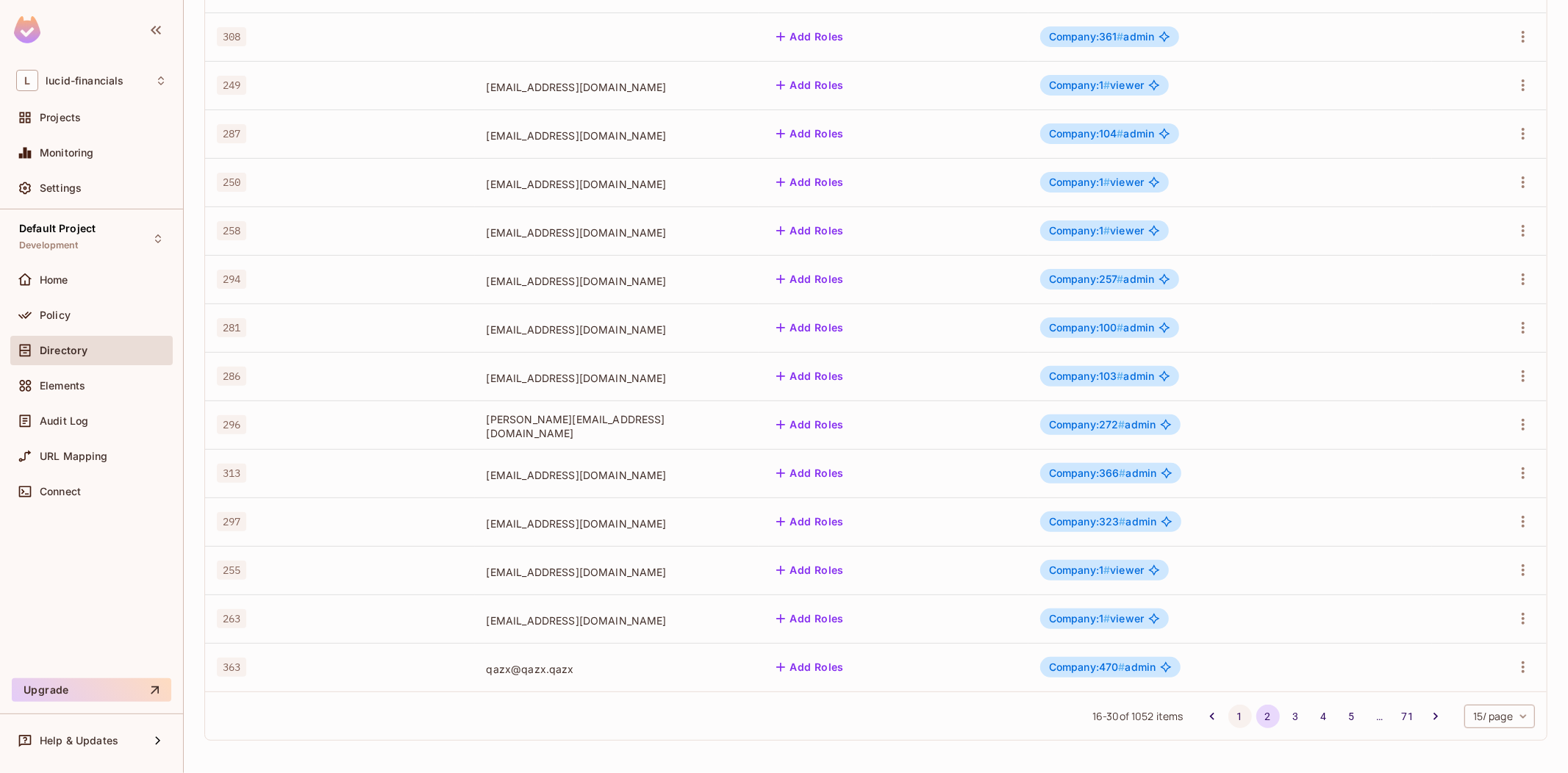
click at [1228, 718] on button "1" at bounding box center [1240, 717] width 23 height 23
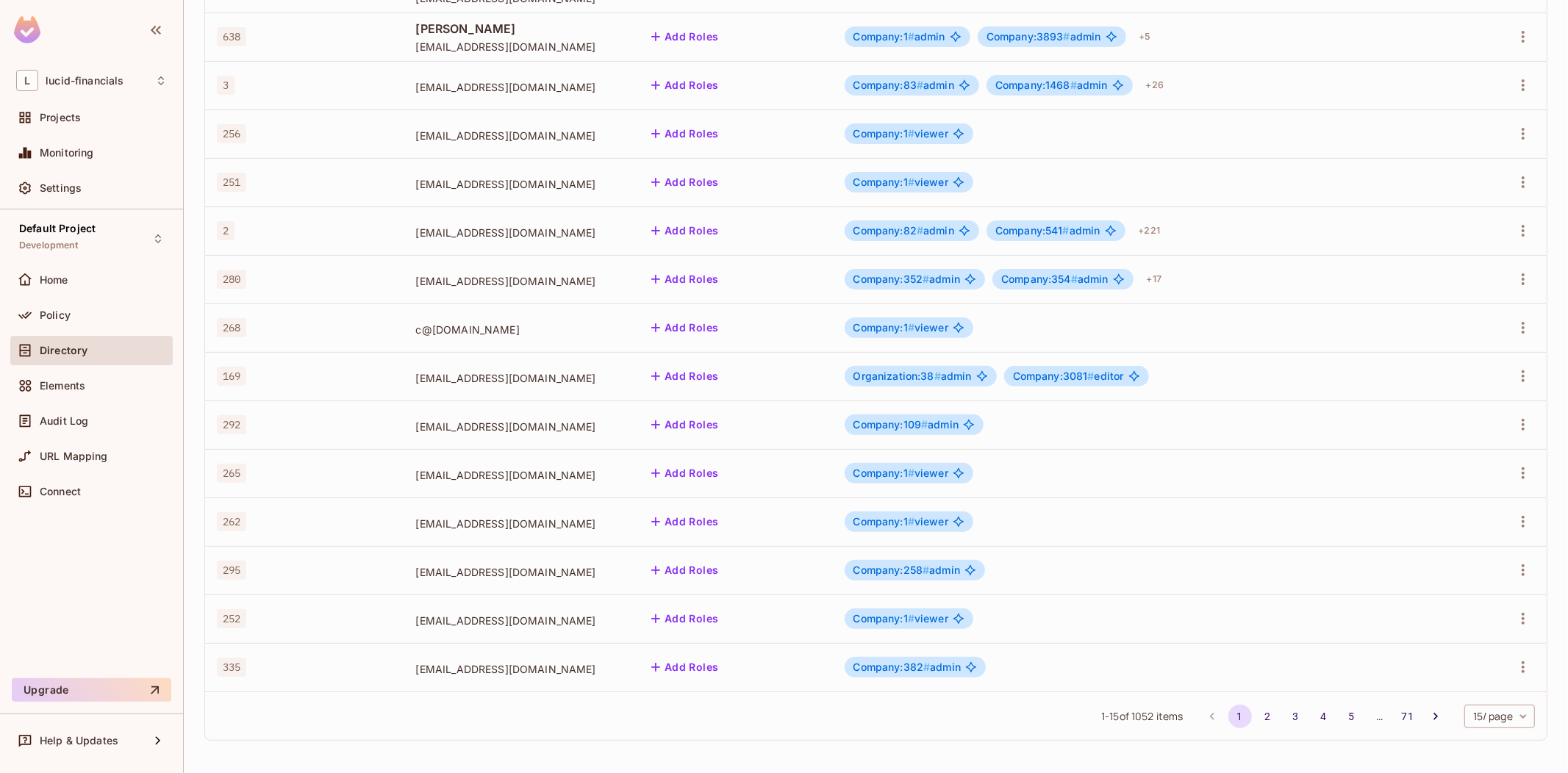
click at [1123, 373] on span "Company:3081 # editor" at bounding box center [1068, 376] width 111 height 12
click at [1062, 369] on body "L lucid-financials Projects Monitoring Settings Default Project Development Hom…" at bounding box center [784, 386] width 1568 height 773
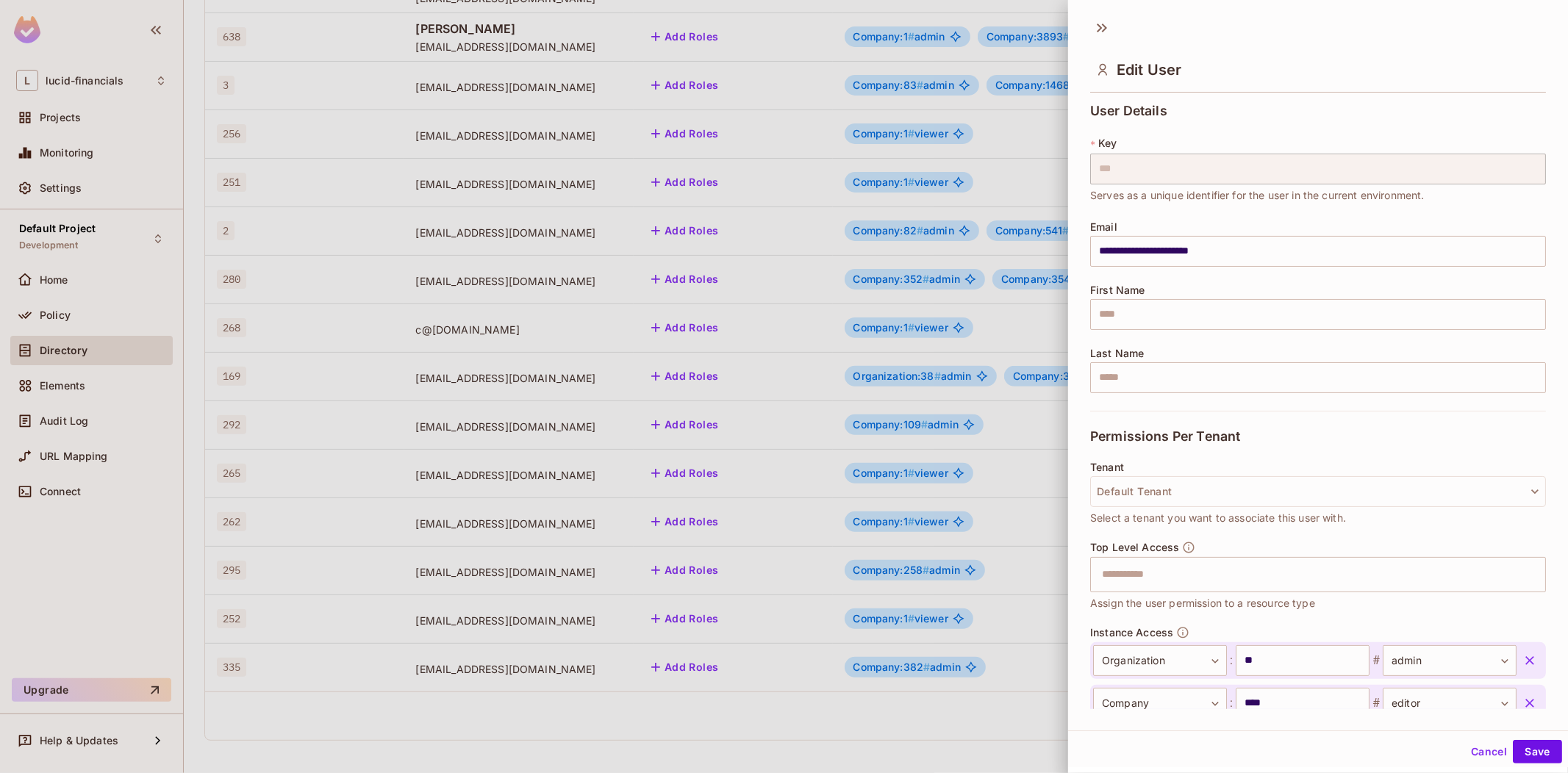
click at [1046, 439] on div at bounding box center [784, 386] width 1568 height 773
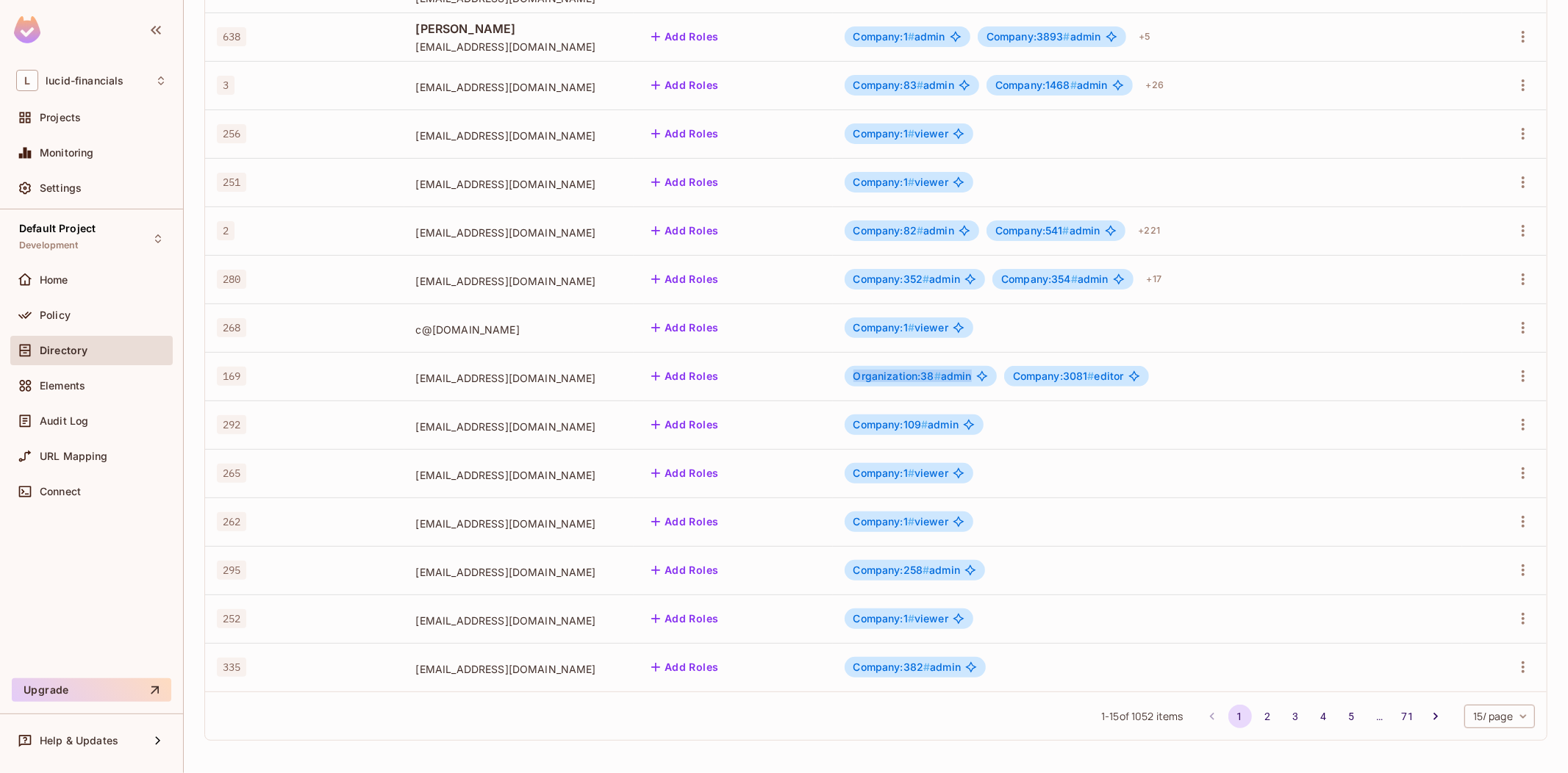
drag, startPoint x: 893, startPoint y: 375, endPoint x: 1024, endPoint y: 373, distance: 131.0
click at [996, 373] on div "Organization:38 # admin" at bounding box center [920, 376] width 152 height 21
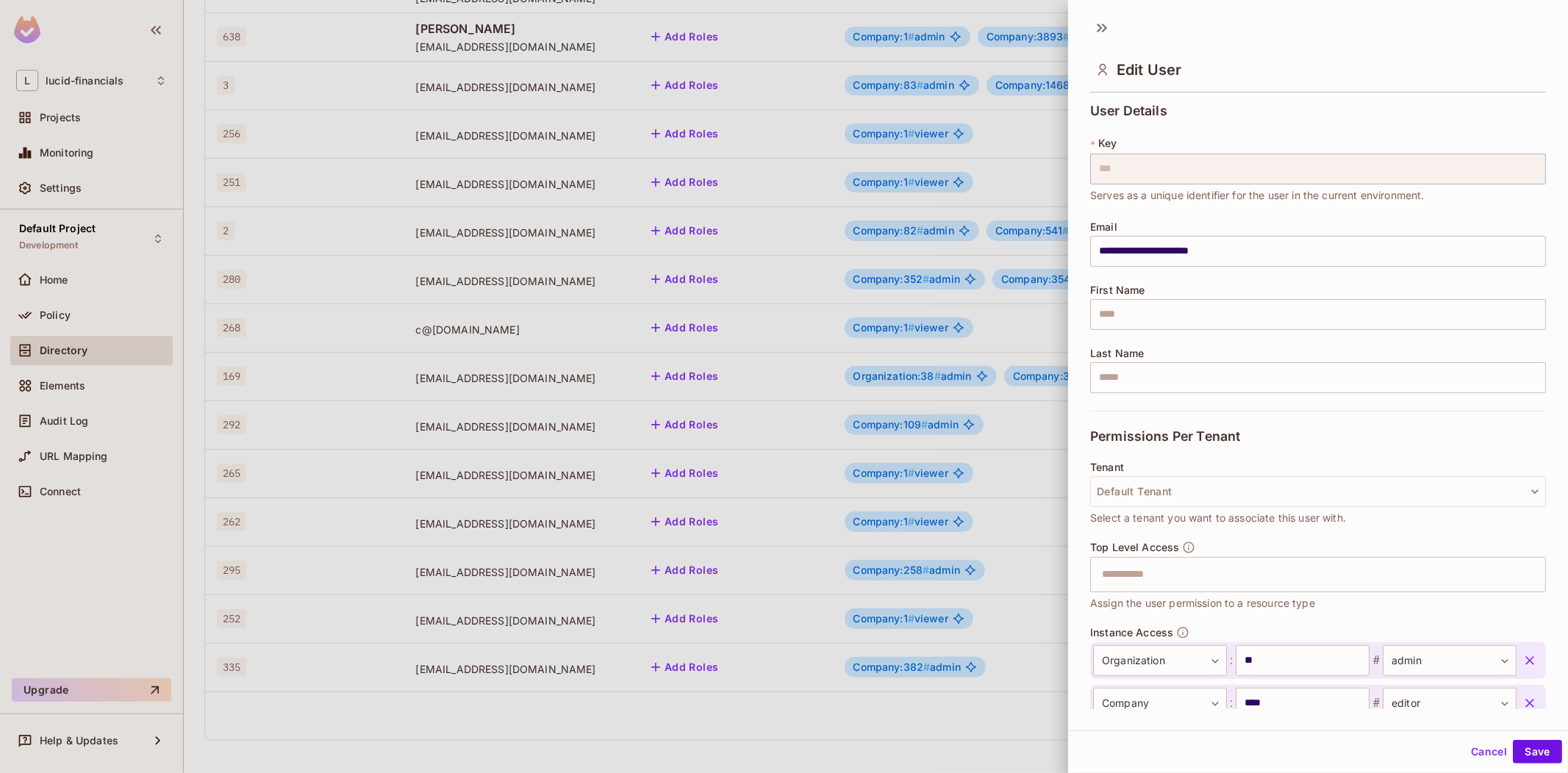
click at [1041, 425] on div at bounding box center [784, 386] width 1568 height 773
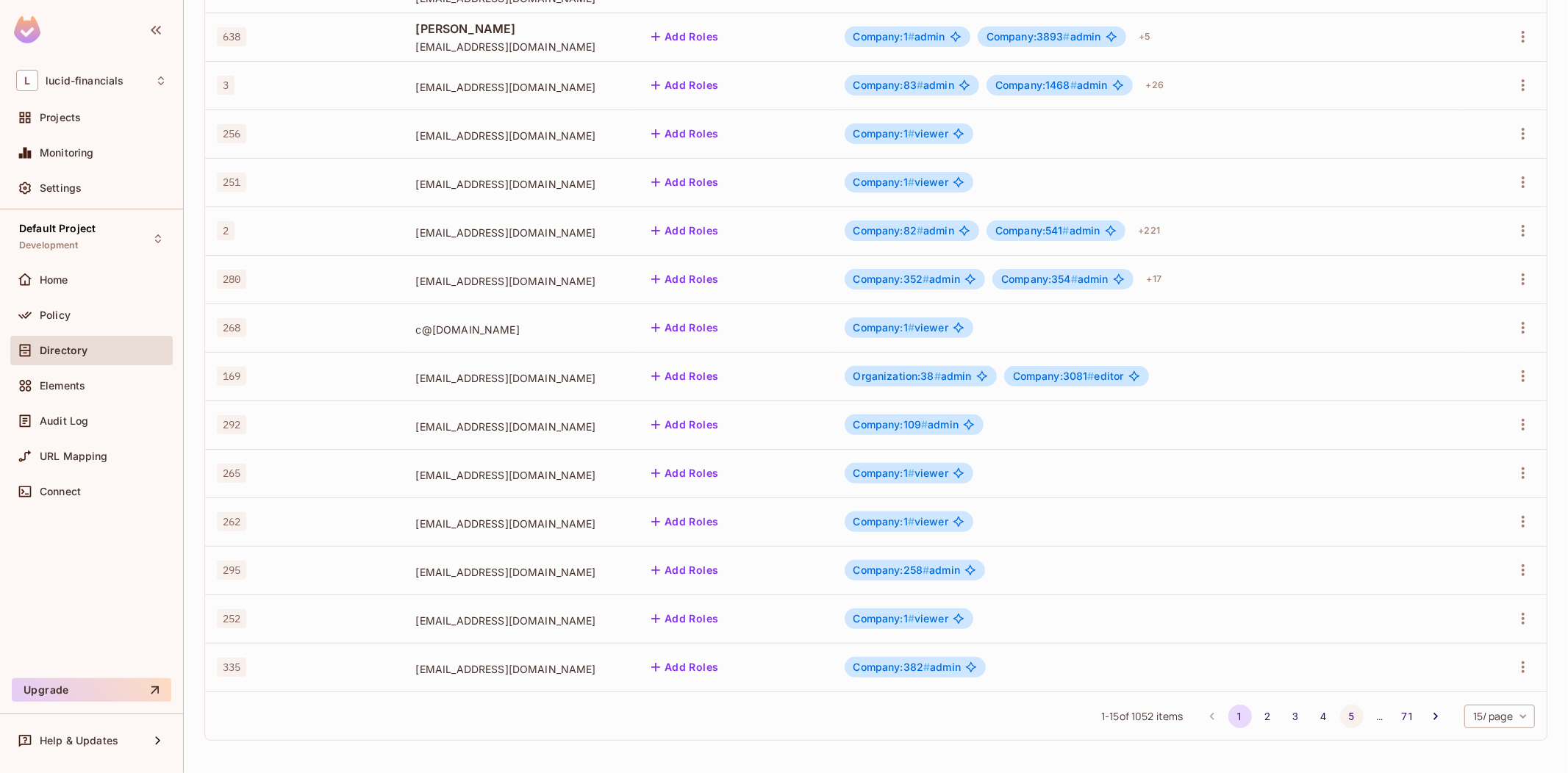
click at [1340, 713] on button "5" at bounding box center [1352, 717] width 23 height 23
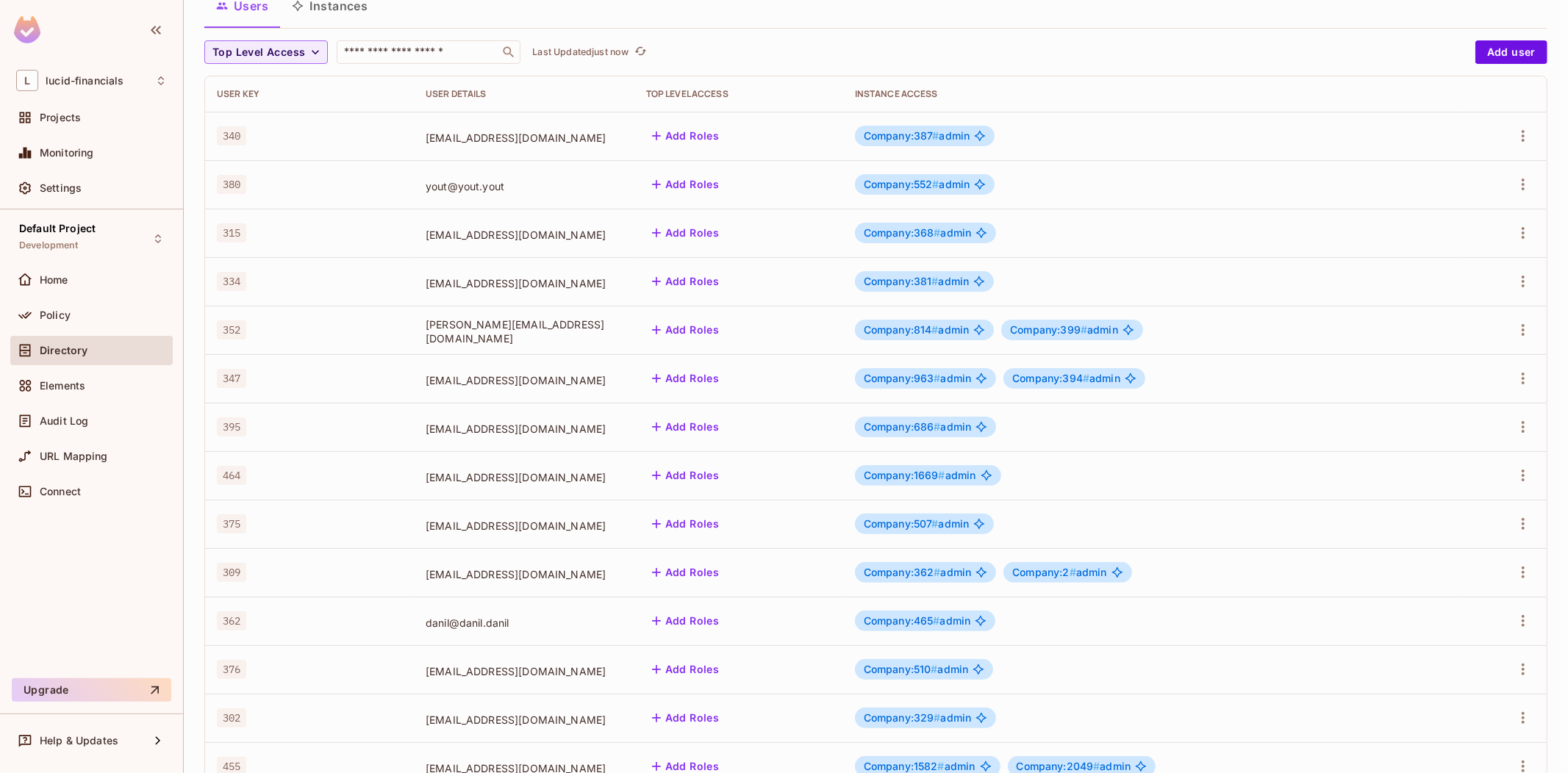
scroll to position [0, 0]
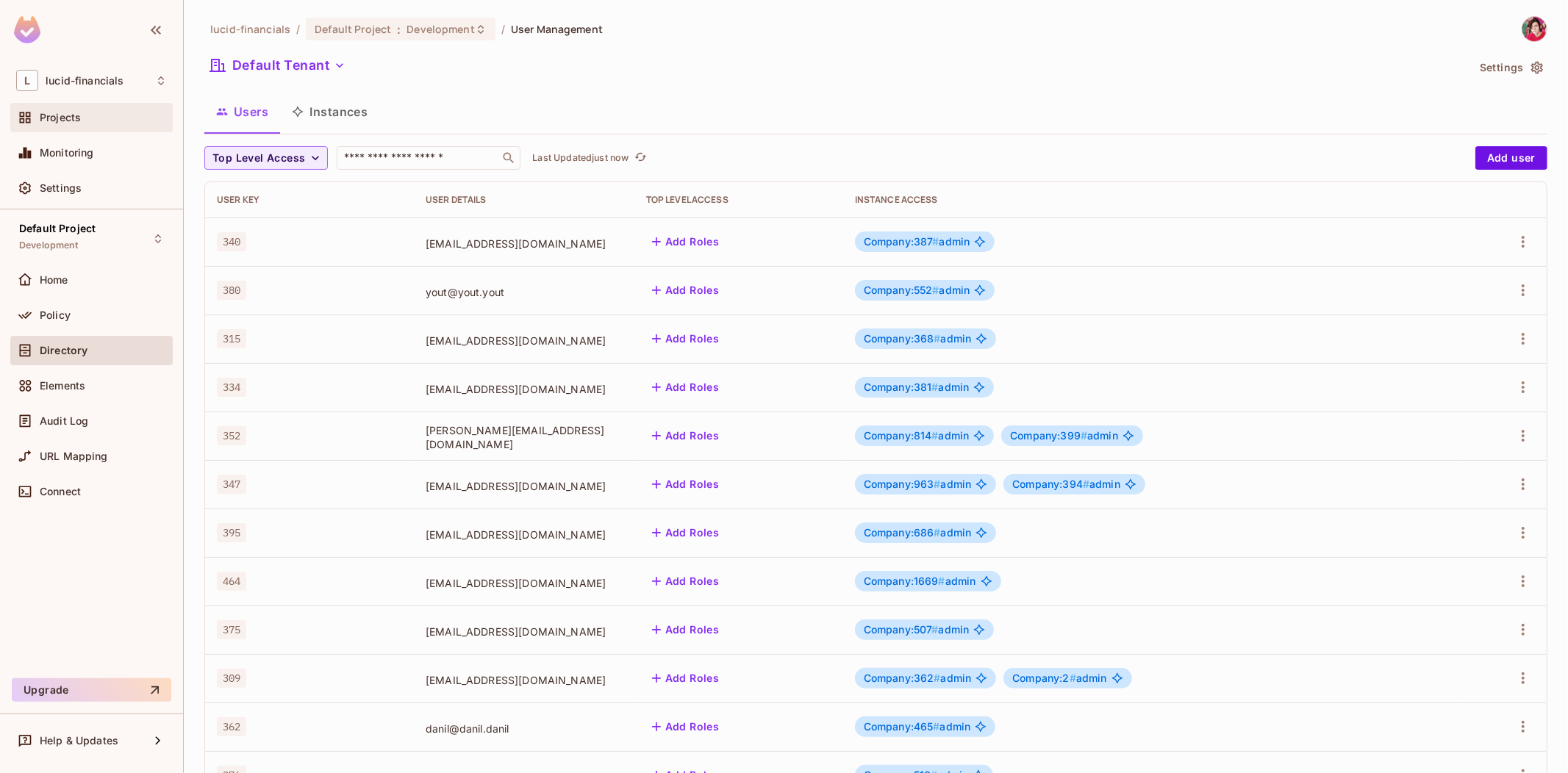
click at [55, 123] on div "Projects" at bounding box center [91, 118] width 150 height 18
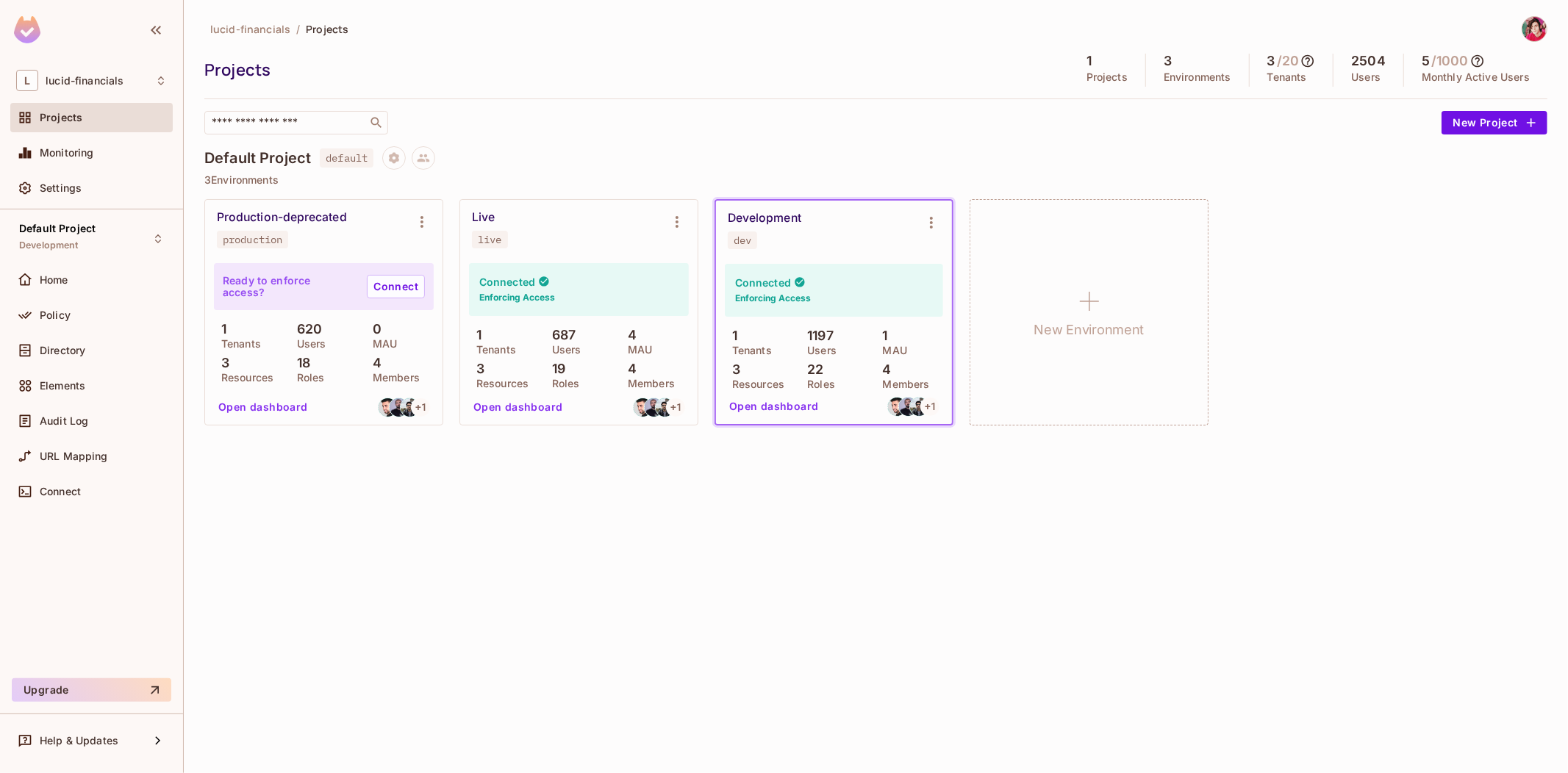
drag, startPoint x: 377, startPoint y: 531, endPoint x: 383, endPoint y: 523, distance: 10.0
click at [378, 532] on div "lucid-financials / Projects Projects 1 Projects 3 Environments 3 / 20 Tenants 2…" at bounding box center [875, 386] width 1384 height 773
click at [356, 222] on div "Production-deprecated production" at bounding box center [311, 229] width 191 height 38
click at [421, 217] on icon "Environment settings" at bounding box center [422, 222] width 18 height 18
click at [464, 379] on div "Delete Environment" at bounding box center [512, 380] width 97 height 14
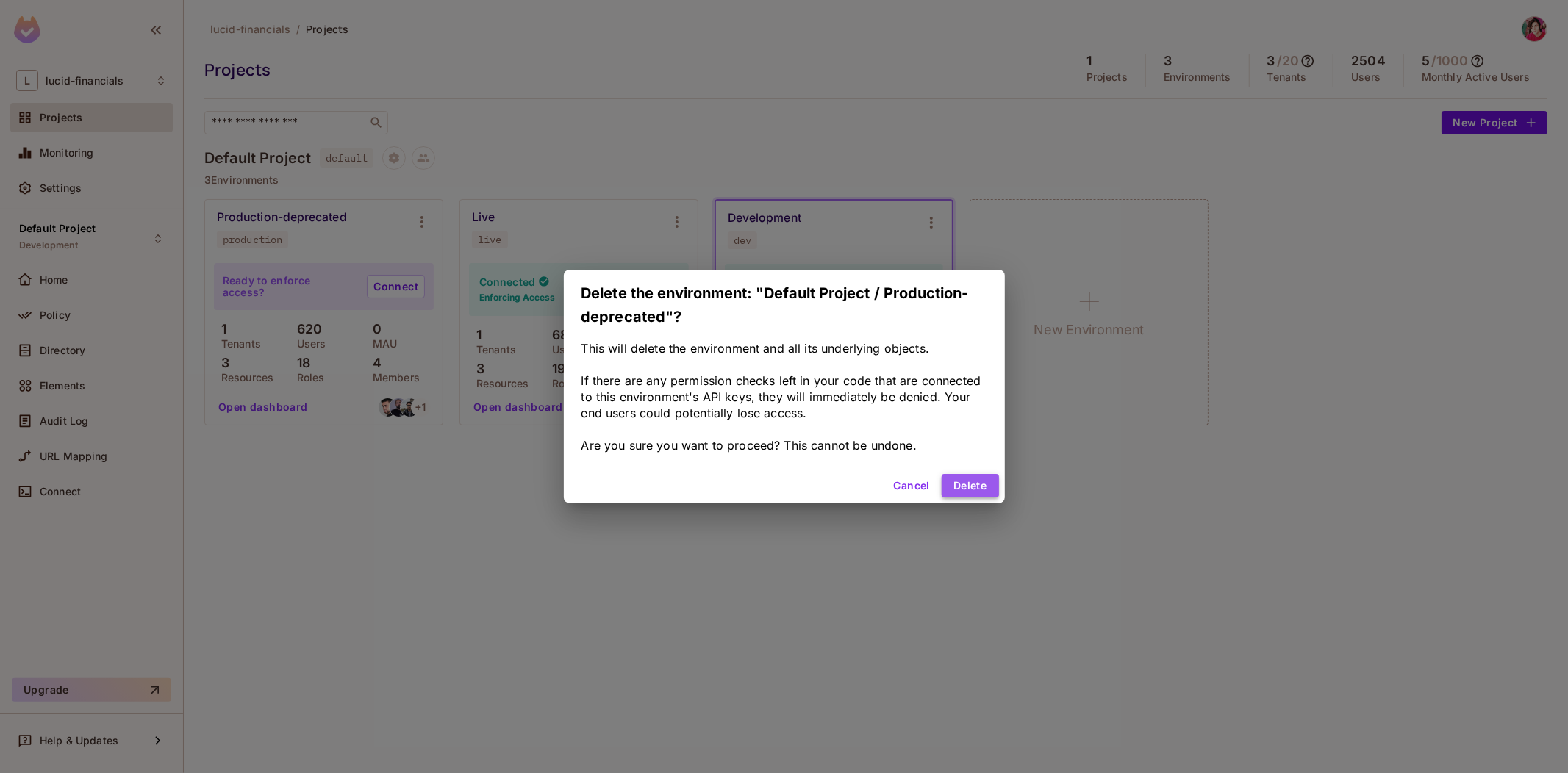
click at [973, 484] on button "Delete" at bounding box center [969, 486] width 56 height 23
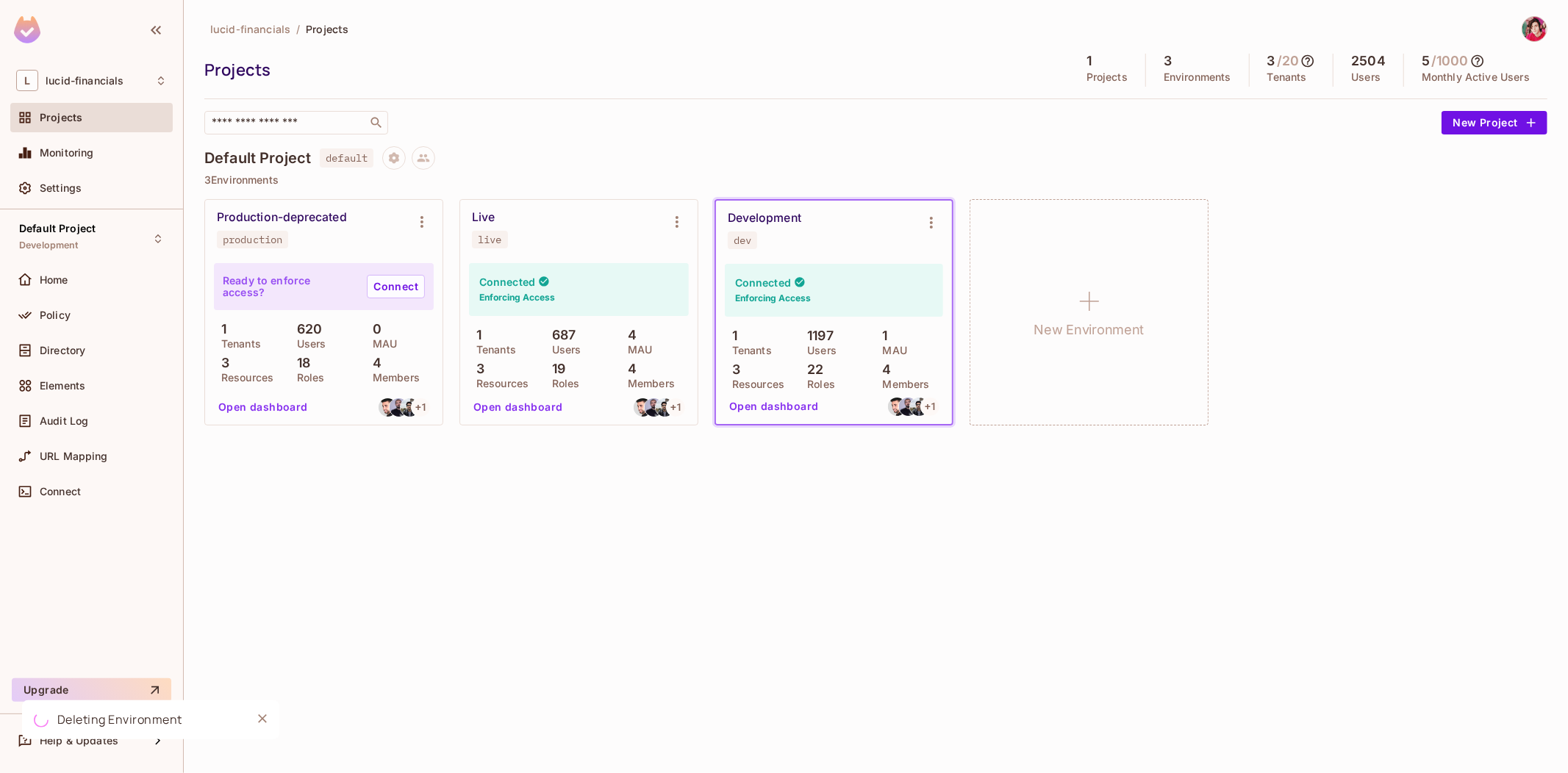
click at [512, 527] on div "lucid-financials / Projects Projects 1 Projects 3 Environments 3 / 20 Tenants 2…" at bounding box center [875, 386] width 1384 height 773
click at [932, 216] on icon "Environment settings" at bounding box center [931, 223] width 18 height 18
click at [726, 453] on div at bounding box center [784, 386] width 1568 height 773
click at [472, 471] on div "lucid-financials / Projects Projects 1 Projects 3 Environments 3 / 20 Tenants 2…" at bounding box center [875, 386] width 1384 height 773
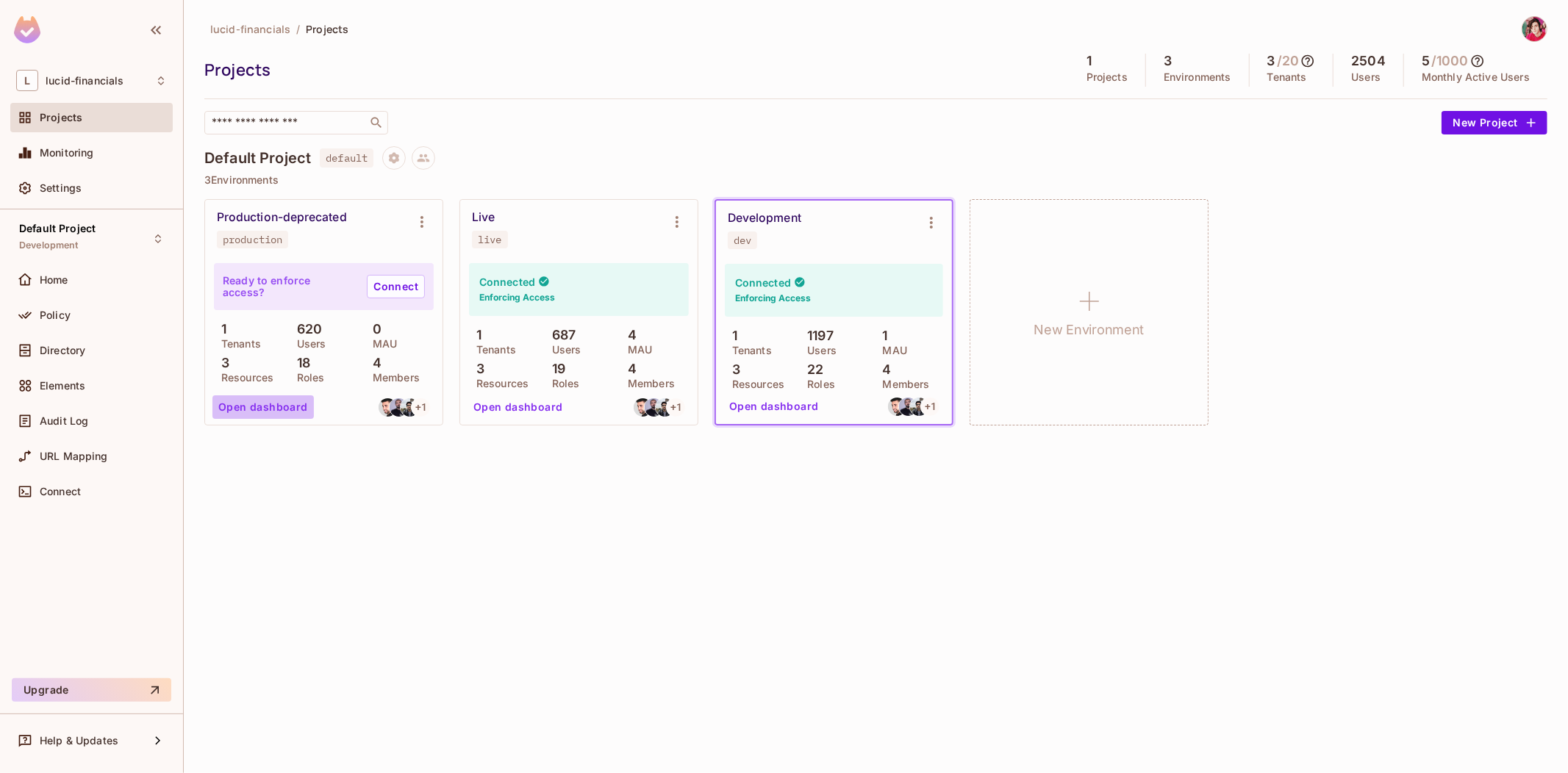
click at [267, 406] on button "Open dashboard" at bounding box center [262, 407] width 101 height 23
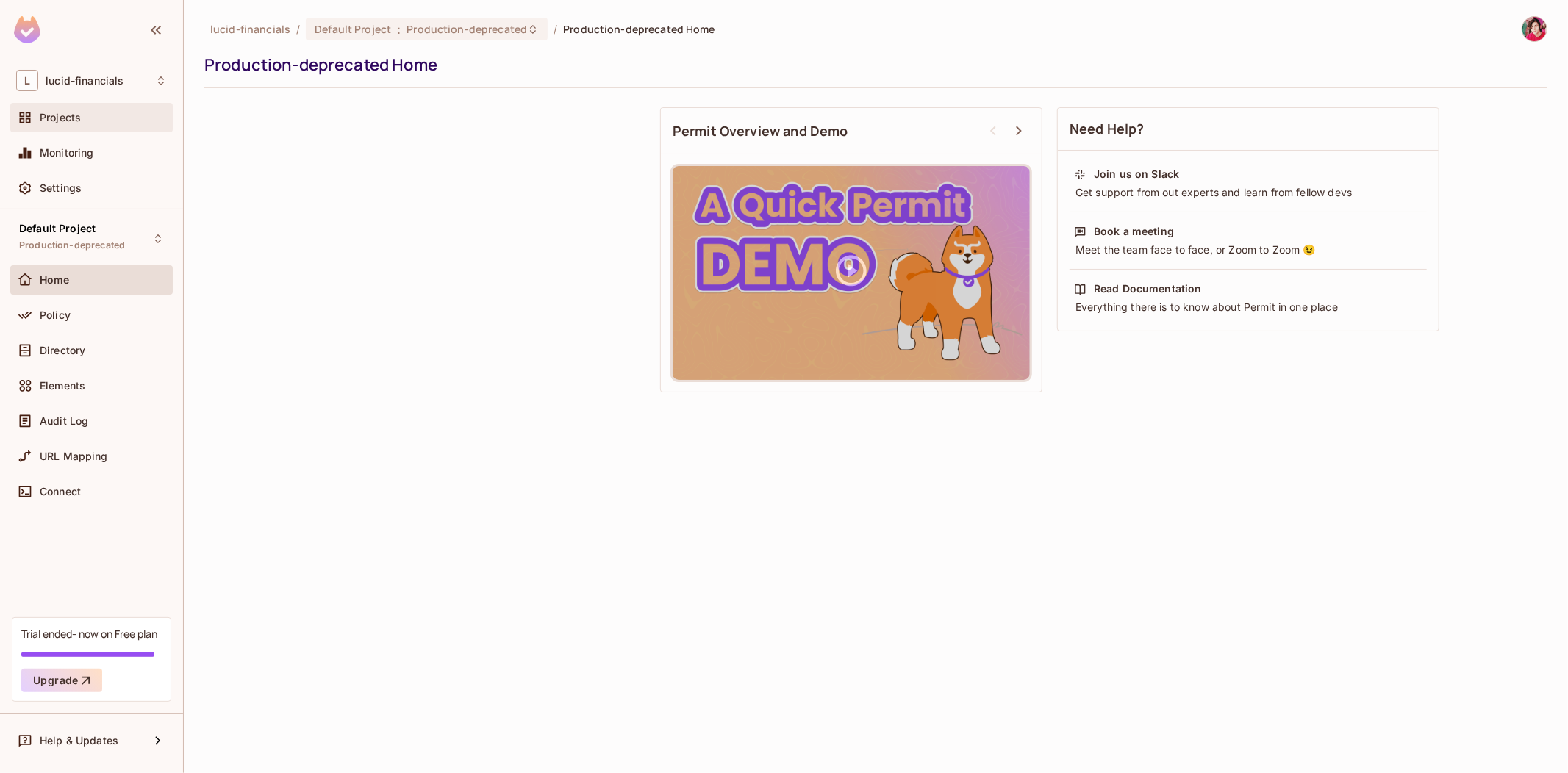
click at [90, 119] on div "Projects" at bounding box center [103, 117] width 127 height 12
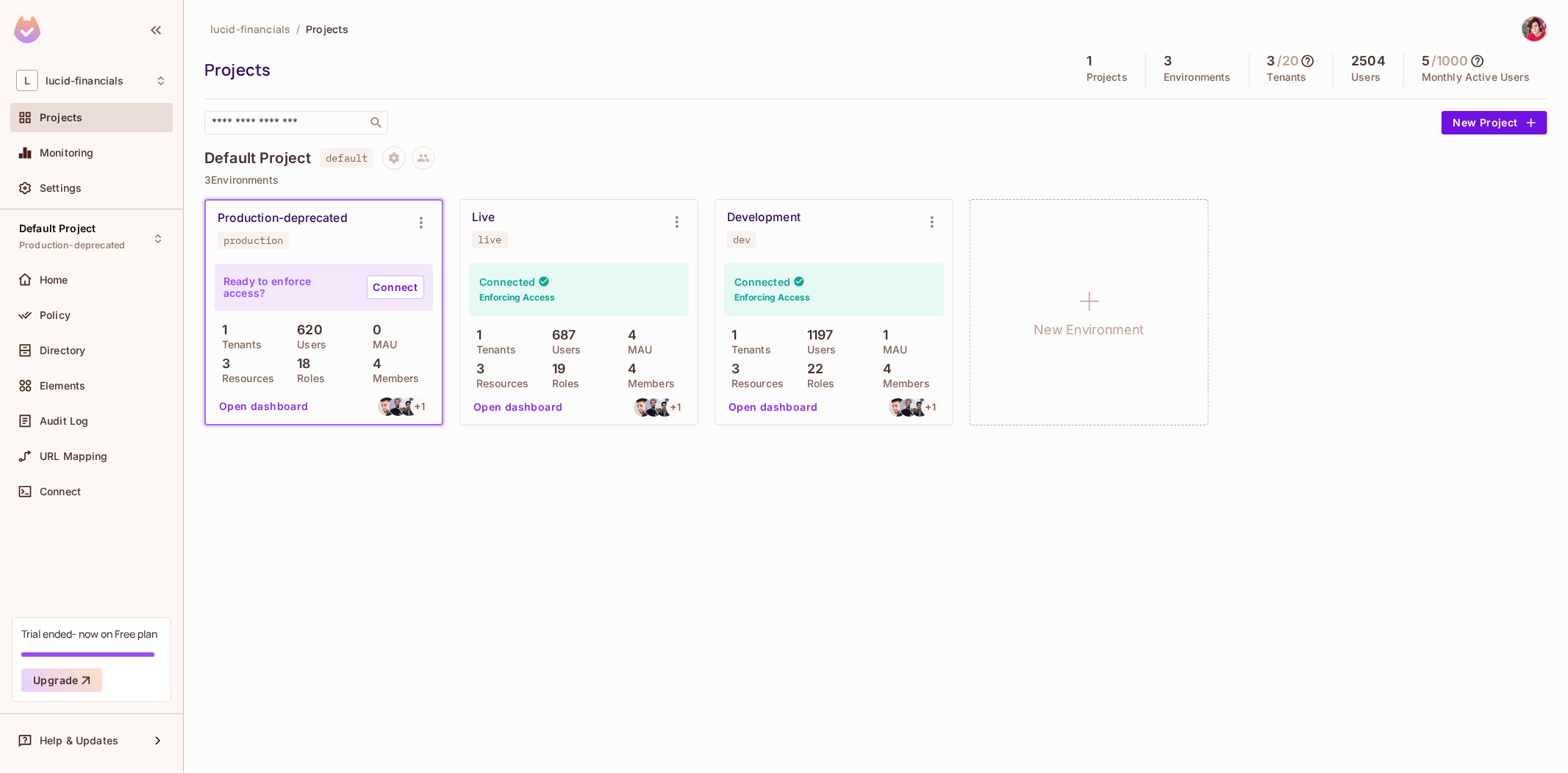
drag, startPoint x: 757, startPoint y: 408, endPoint x: 776, endPoint y: 480, distance: 74.5
click at [776, 480] on div "lucid-financials / Projects Projects 1 Projects 3 Environments 3 / 20 Tenants 2…" at bounding box center [875, 386] width 1384 height 773
click at [937, 225] on icon "Environment settings" at bounding box center [932, 222] width 18 height 18
click at [800, 266] on div at bounding box center [784, 386] width 1568 height 773
drag, startPoint x: 769, startPoint y: 403, endPoint x: 795, endPoint y: 502, distance: 102.4
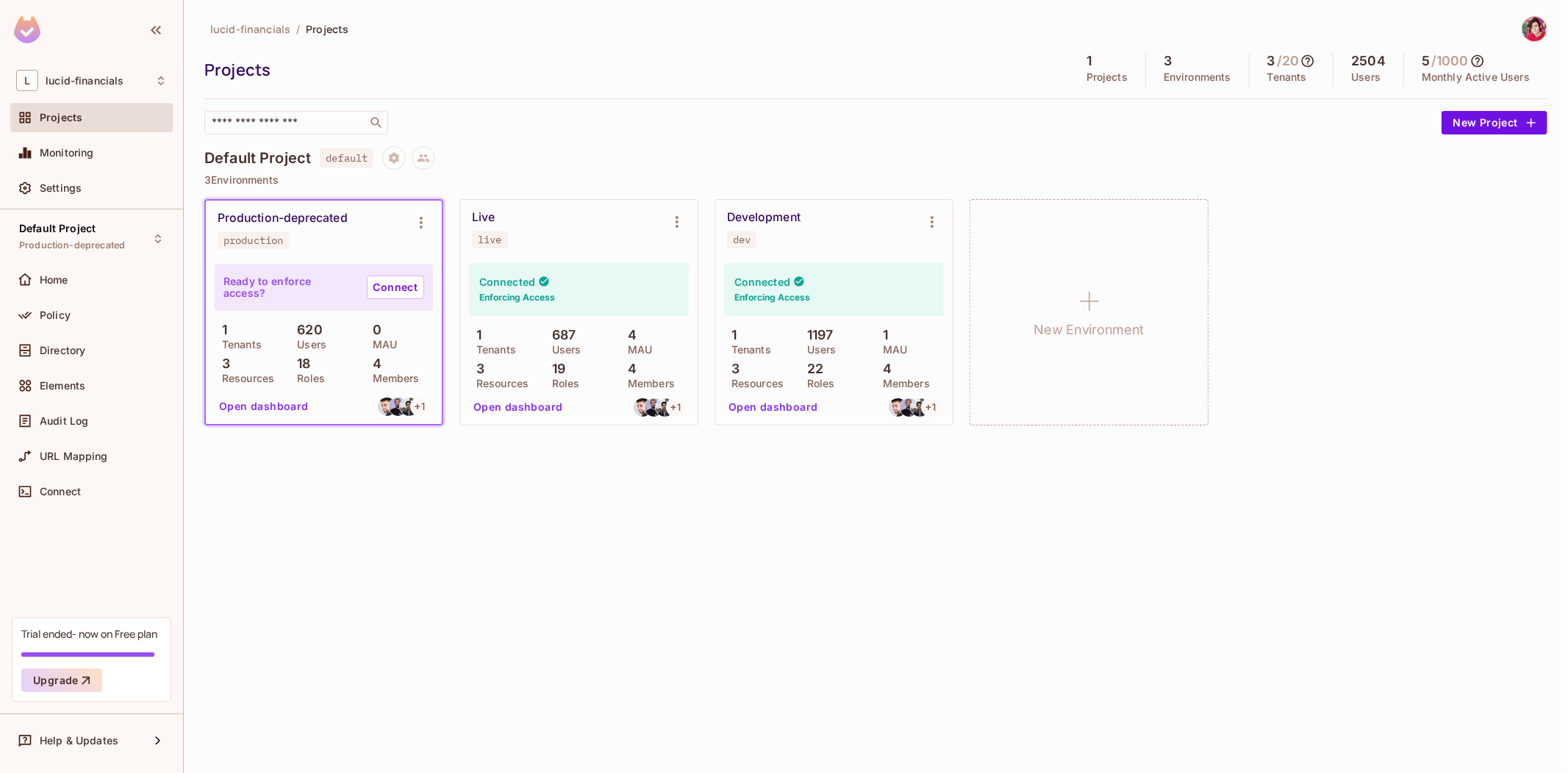
click at [800, 488] on div "lucid-financials / Projects Projects 1 Projects 3 Environments 3 / 20 Tenants 2…" at bounding box center [875, 386] width 1384 height 773
drag, startPoint x: 792, startPoint y: 502, endPoint x: 776, endPoint y: 501, distance: 16.0
click at [792, 502] on div "lucid-financials / Projects Projects 1 Projects 3 Environments 3 / 20 Tenants 2…" at bounding box center [875, 386] width 1384 height 773
click at [68, 686] on button "Upgrade" at bounding box center [62, 681] width 81 height 23
click at [90, 633] on div "Trial ended- now on Free plan" at bounding box center [89, 634] width 136 height 14
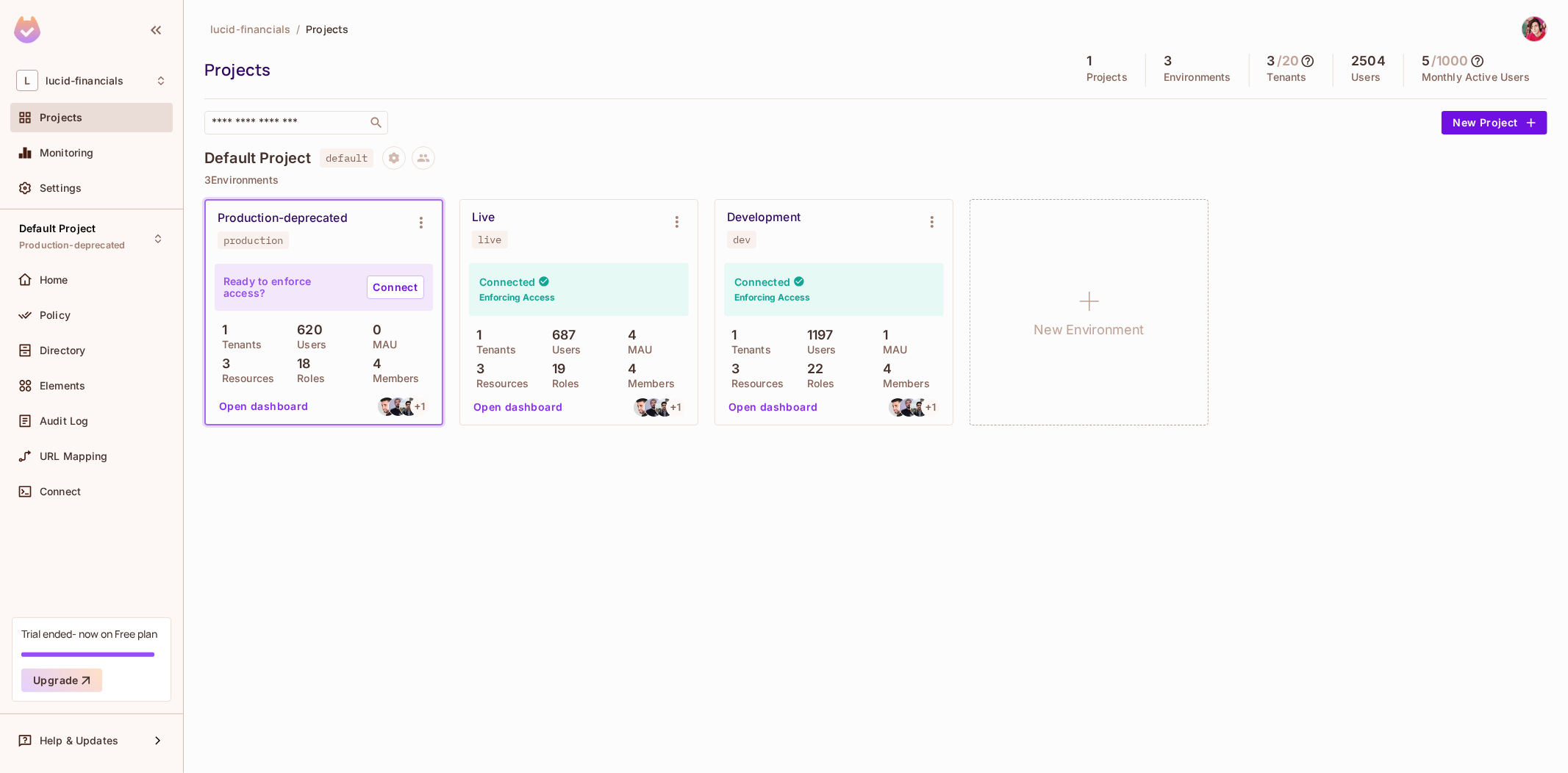
click at [809, 556] on div "lucid-financials / Projects Projects 1 Projects 3 Environments 3 / 20 Tenants 2…" at bounding box center [875, 386] width 1384 height 773
click at [780, 212] on div "Development" at bounding box center [764, 217] width 73 height 14
click at [818, 238] on div "Development dev" at bounding box center [822, 229] width 191 height 38
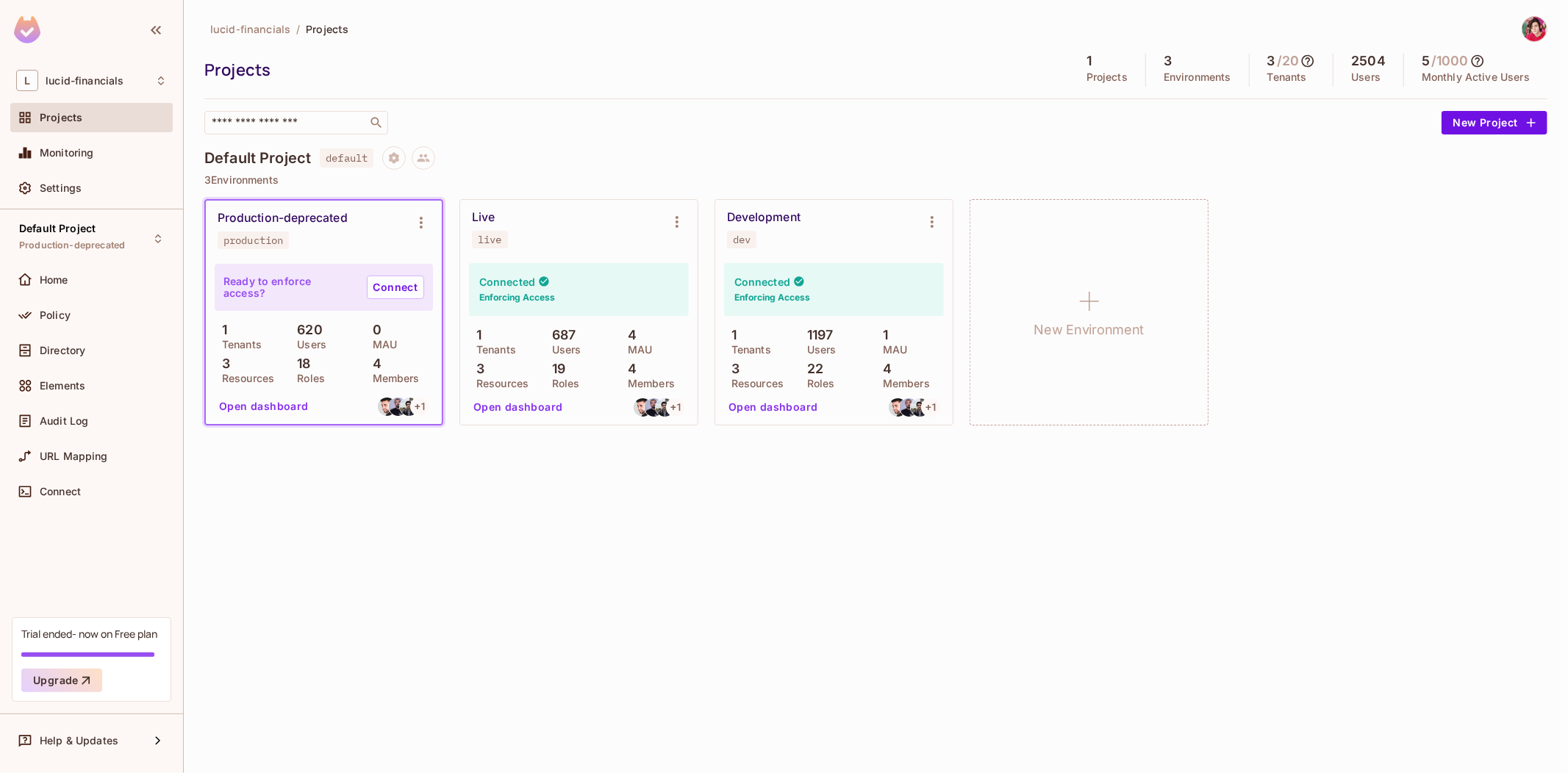
click at [791, 406] on button "Open dashboard" at bounding box center [773, 407] width 101 height 23
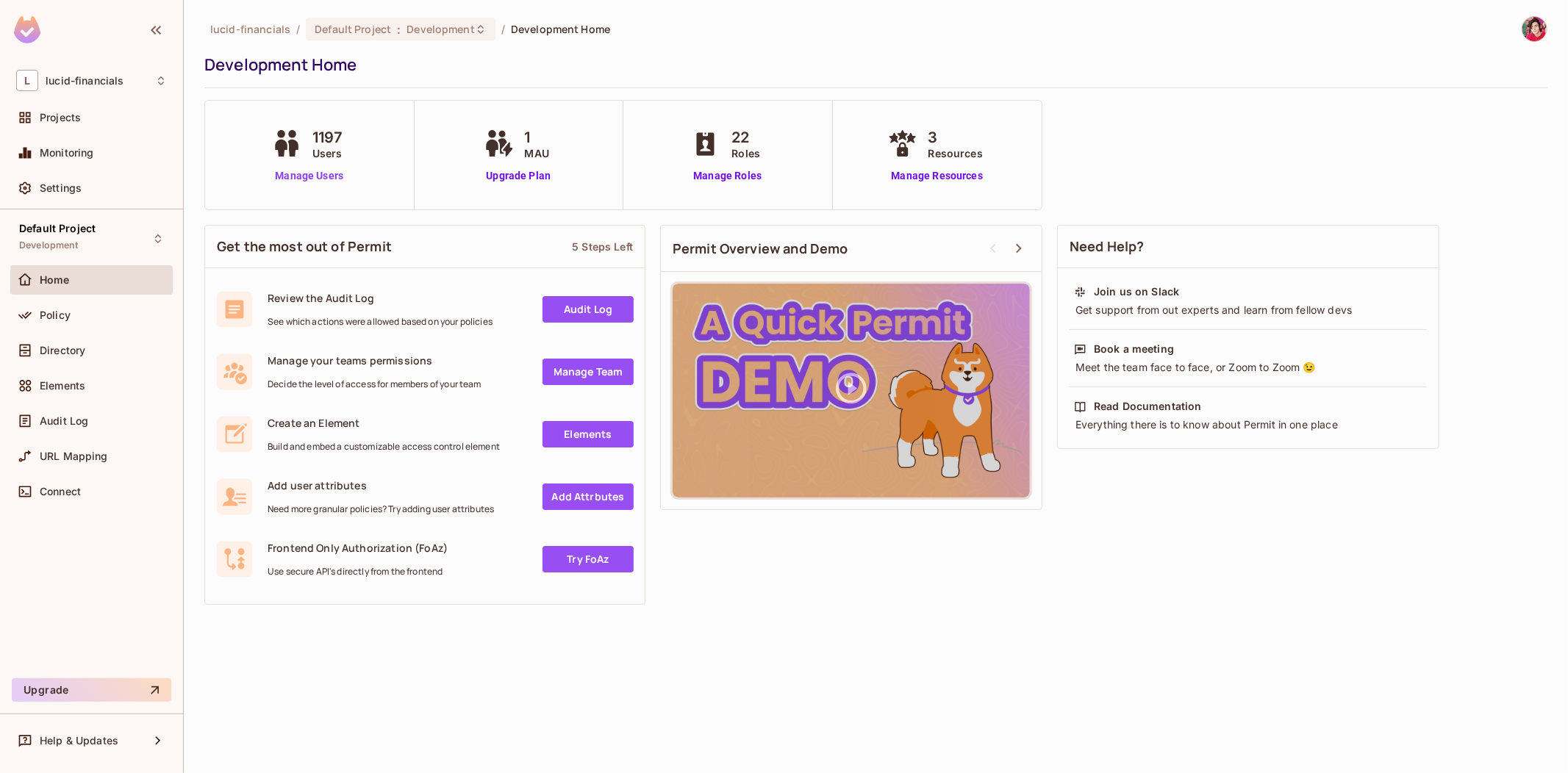
click at [321, 172] on link "Manage Users" at bounding box center [309, 175] width 82 height 15
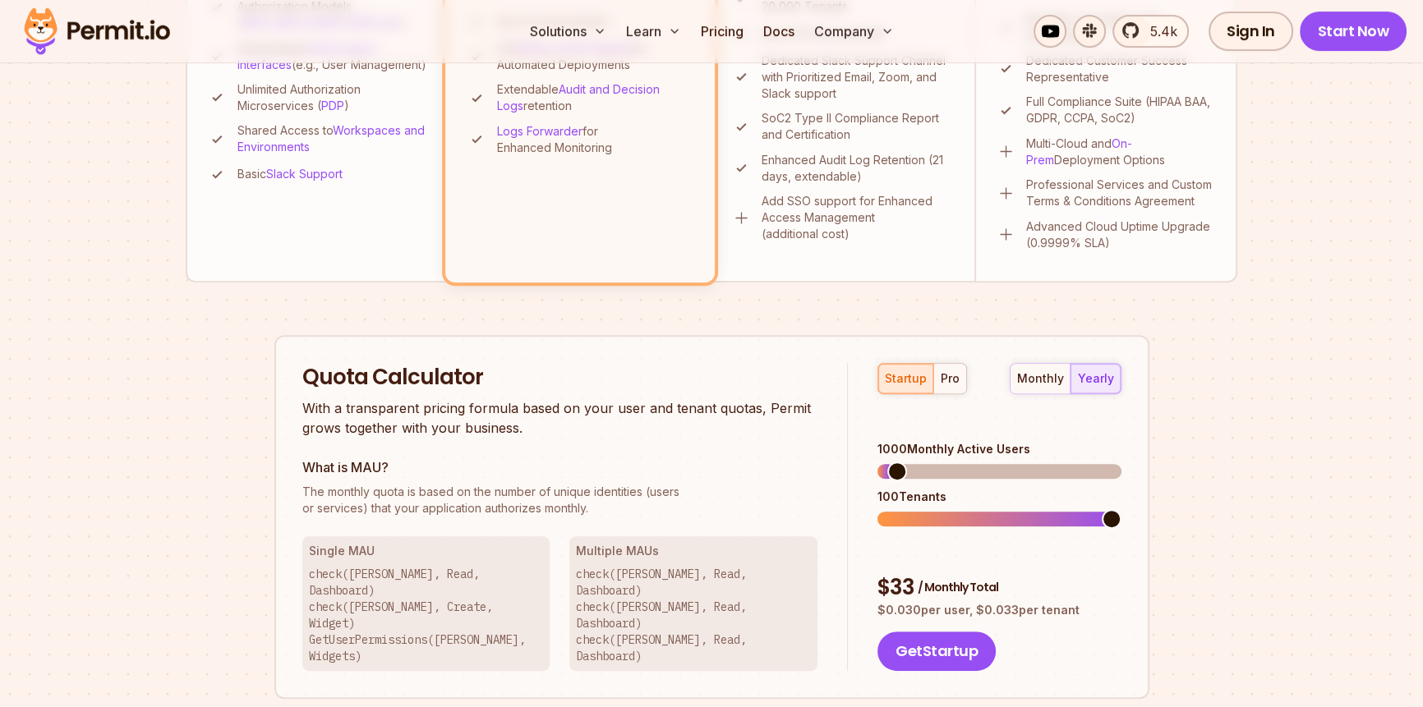
scroll to position [806, 0]
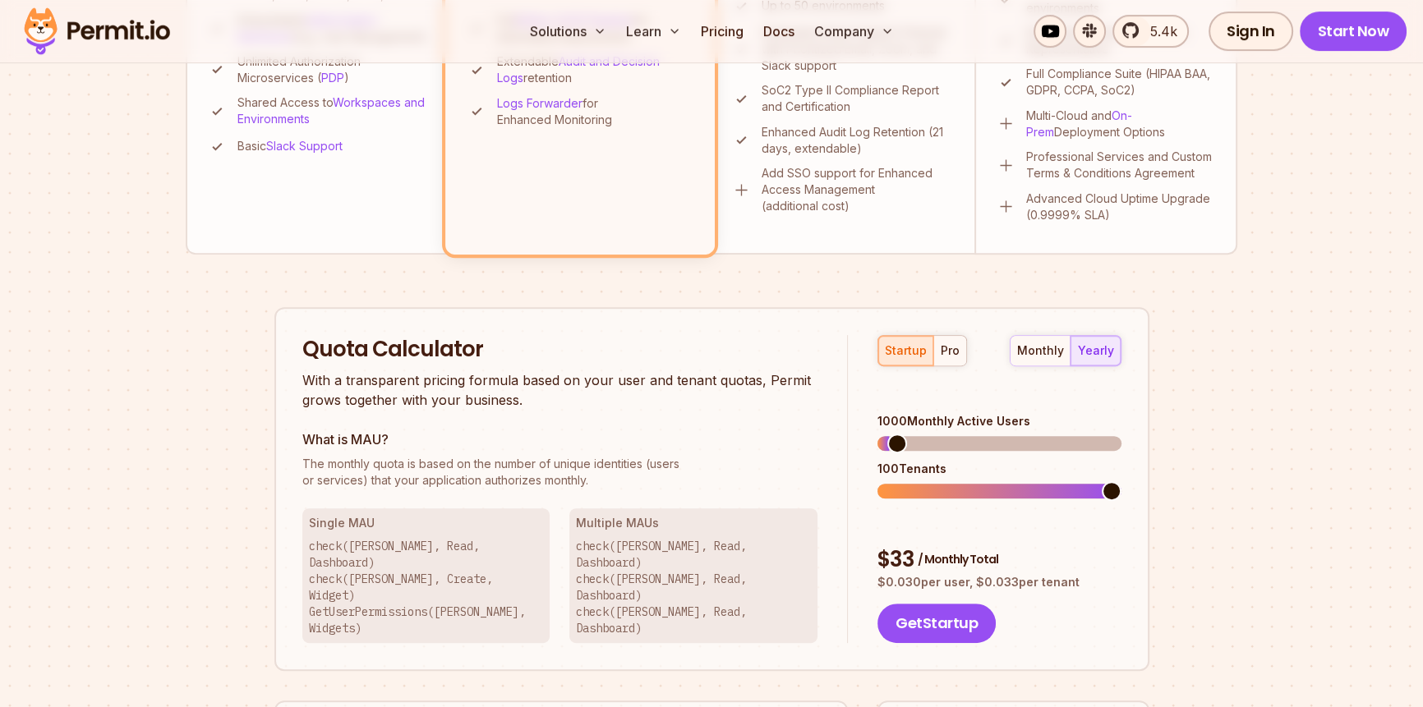
click at [616, 520] on h3 "Multiple MAUs" at bounding box center [693, 523] width 235 height 16
click at [621, 538] on p "check(Betty, Read, Dashboard) check(John, Read, Dashboard) check(Jeff, Read, Da…" at bounding box center [693, 587] width 235 height 99
click at [946, 347] on div "pro" at bounding box center [950, 351] width 19 height 16
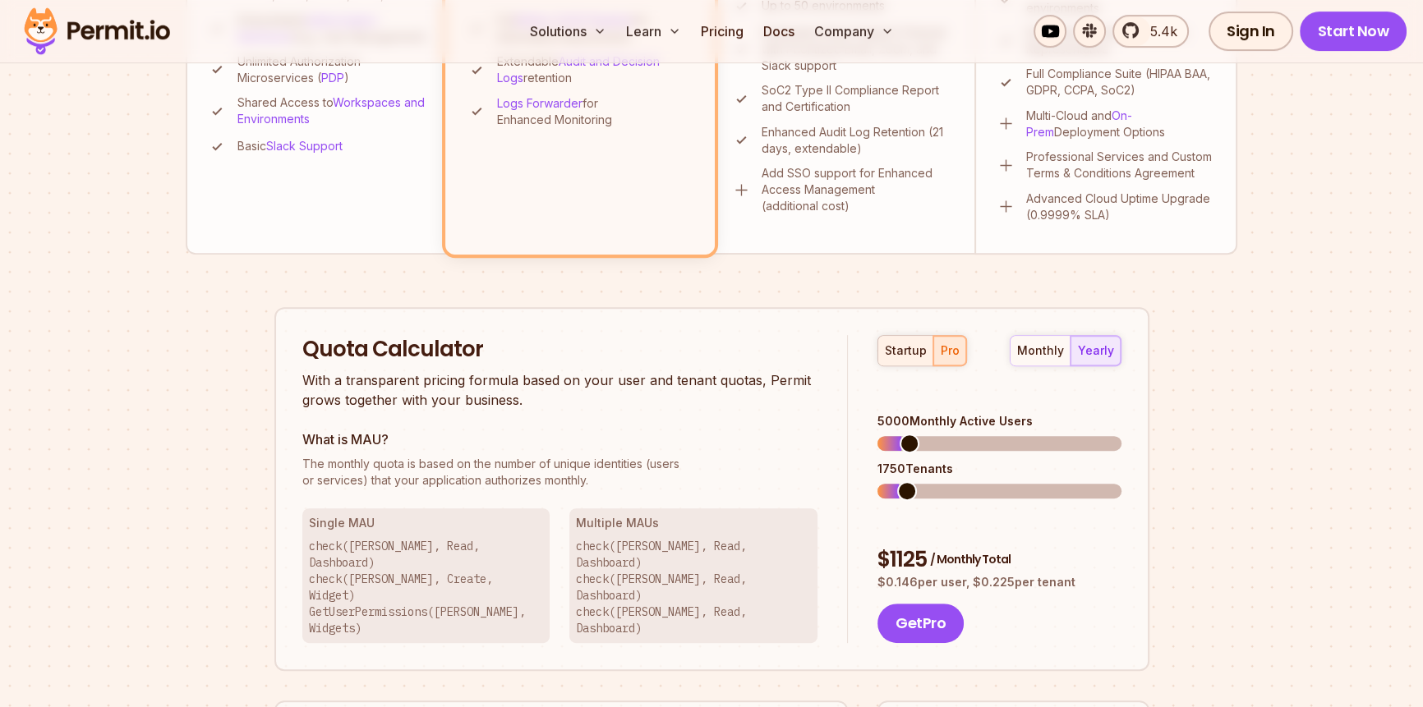
click at [911, 354] on div "startup" at bounding box center [906, 351] width 42 height 16
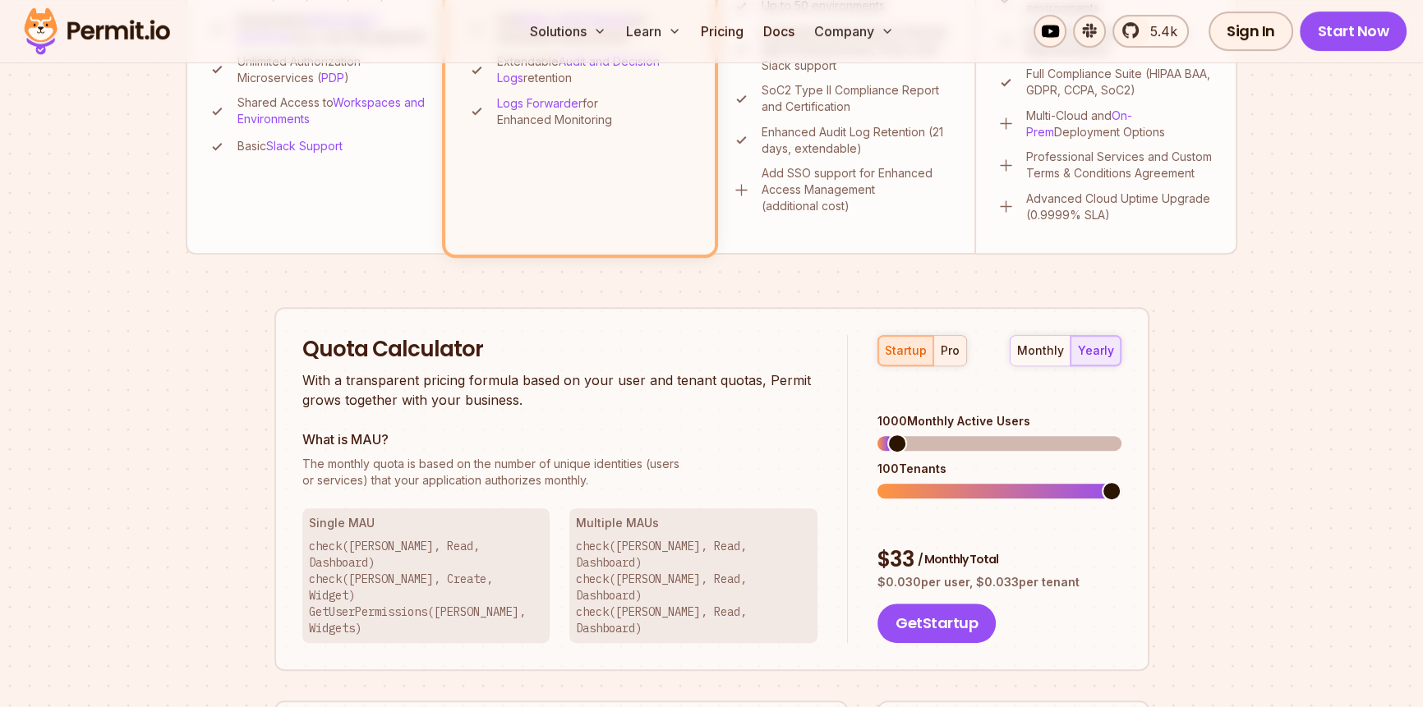
click at [952, 348] on div "pro" at bounding box center [950, 351] width 19 height 16
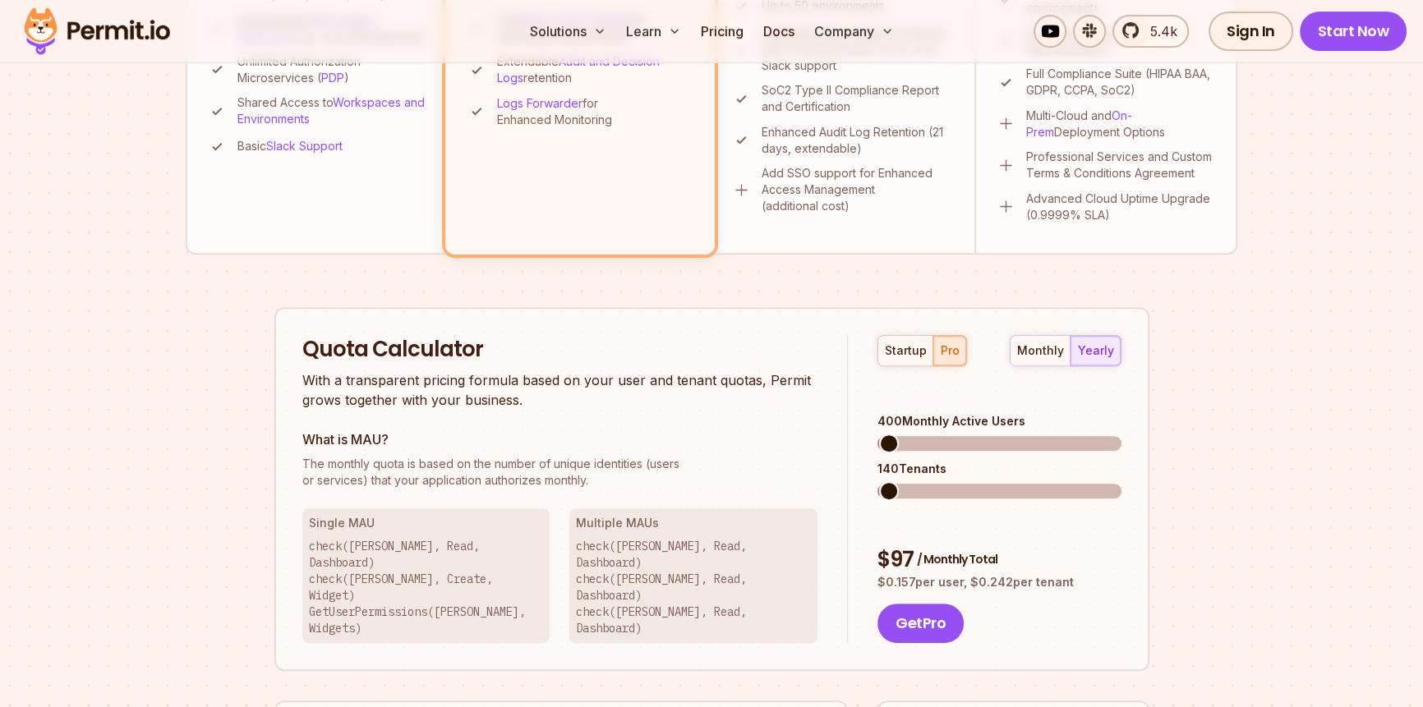
click at [879, 434] on span at bounding box center [889, 444] width 20 height 20
click at [893, 413] on div "400 Monthly Active Users" at bounding box center [998, 421] width 243 height 16
drag, startPoint x: 893, startPoint y: 393, endPoint x: 1011, endPoint y: 386, distance: 117.7
click at [1011, 413] on div "400 Monthly Active Users" at bounding box center [998, 421] width 243 height 16
click at [1011, 385] on div "startup pro monthly yearly 400 Monthly Active Users 140 Tenants $ 97 / Monthly …" at bounding box center [984, 489] width 273 height 309
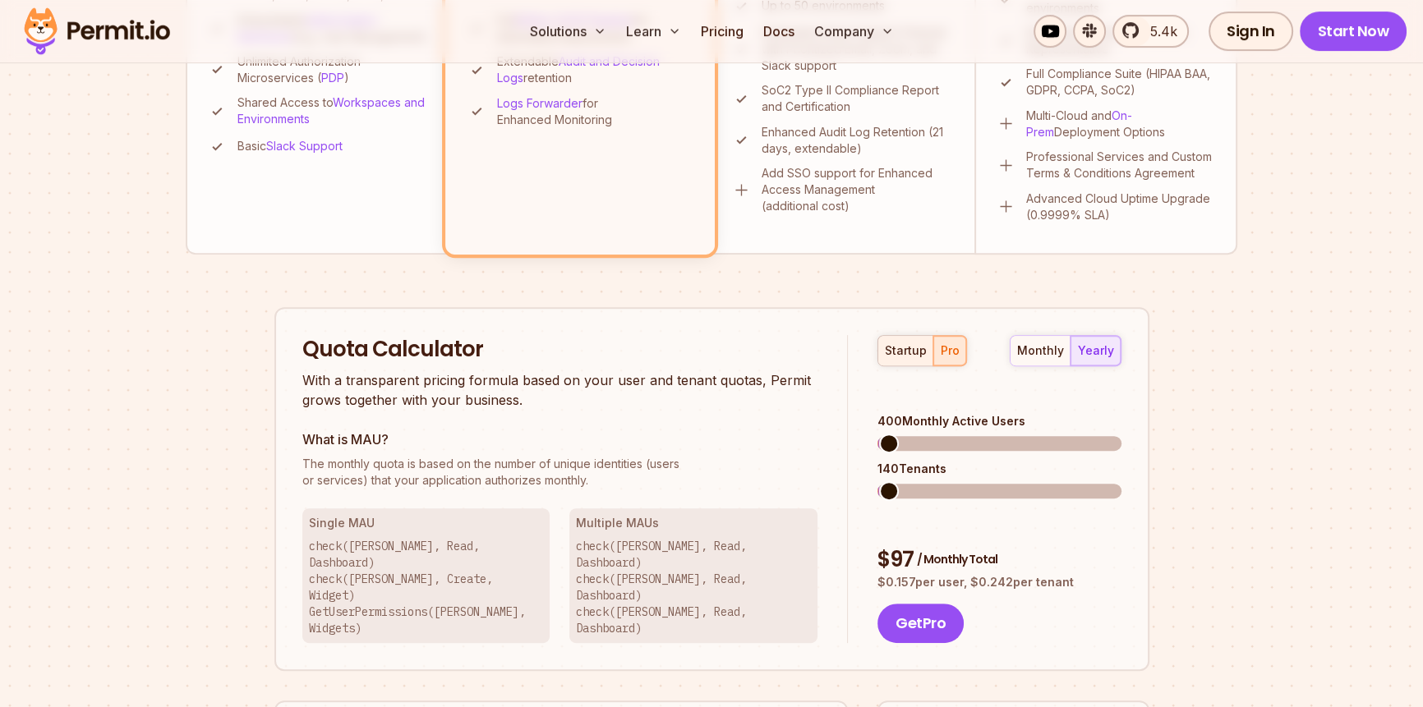
click at [905, 343] on div "startup" at bounding box center [906, 351] width 42 height 16
click at [953, 348] on div "pro" at bounding box center [950, 351] width 19 height 16
click at [908, 343] on div "startup" at bounding box center [906, 351] width 42 height 16
click at [955, 345] on div "pro" at bounding box center [950, 351] width 19 height 16
click at [912, 344] on div "startup" at bounding box center [906, 351] width 42 height 16
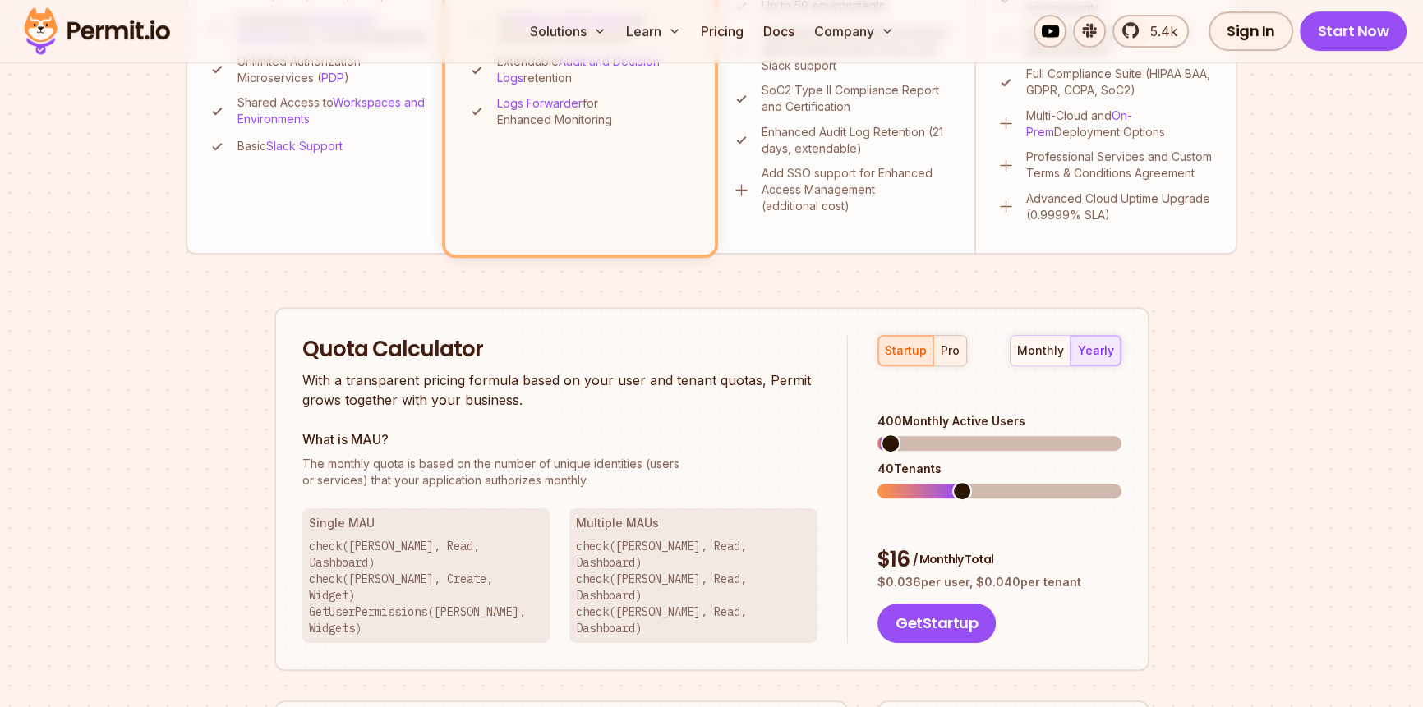
click at [941, 346] on div "pro" at bounding box center [950, 351] width 19 height 16
click at [804, 345] on h2 "Quota Calculator" at bounding box center [560, 350] width 516 height 30
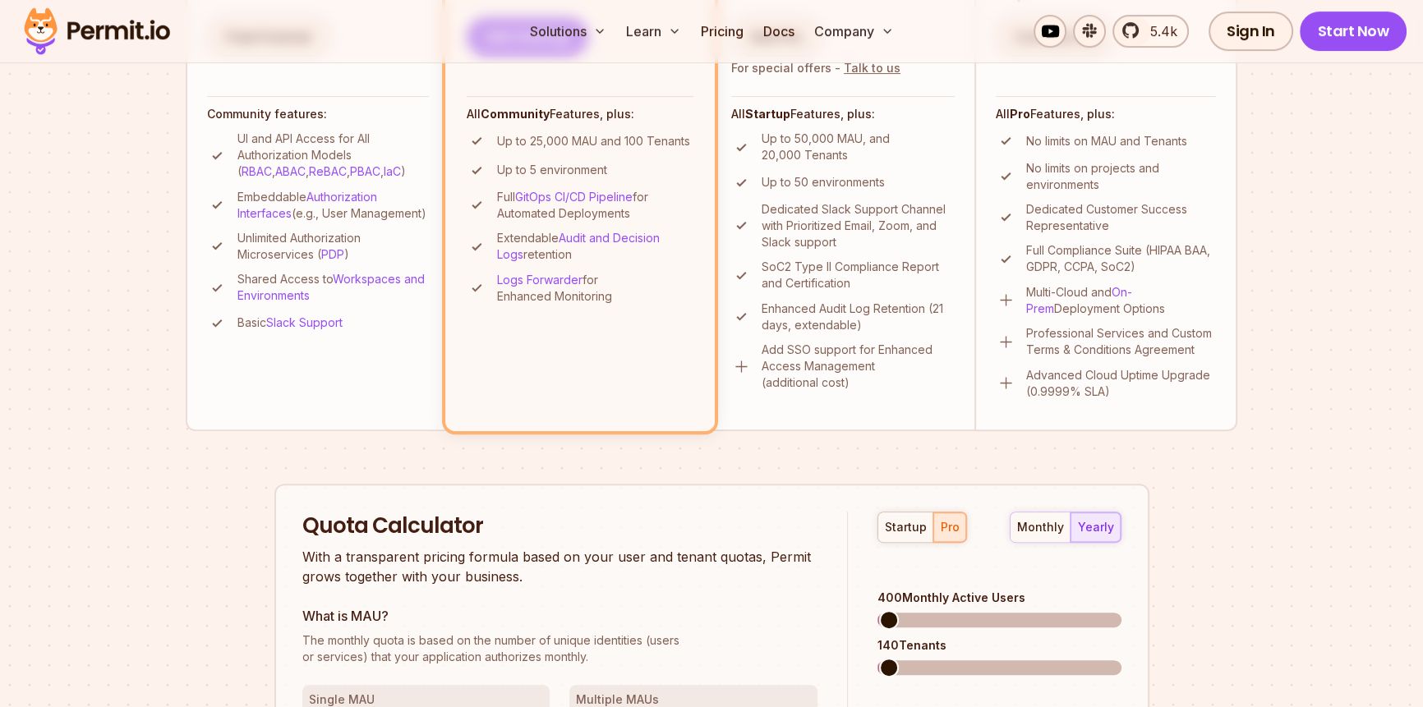
scroll to position [896, 0]
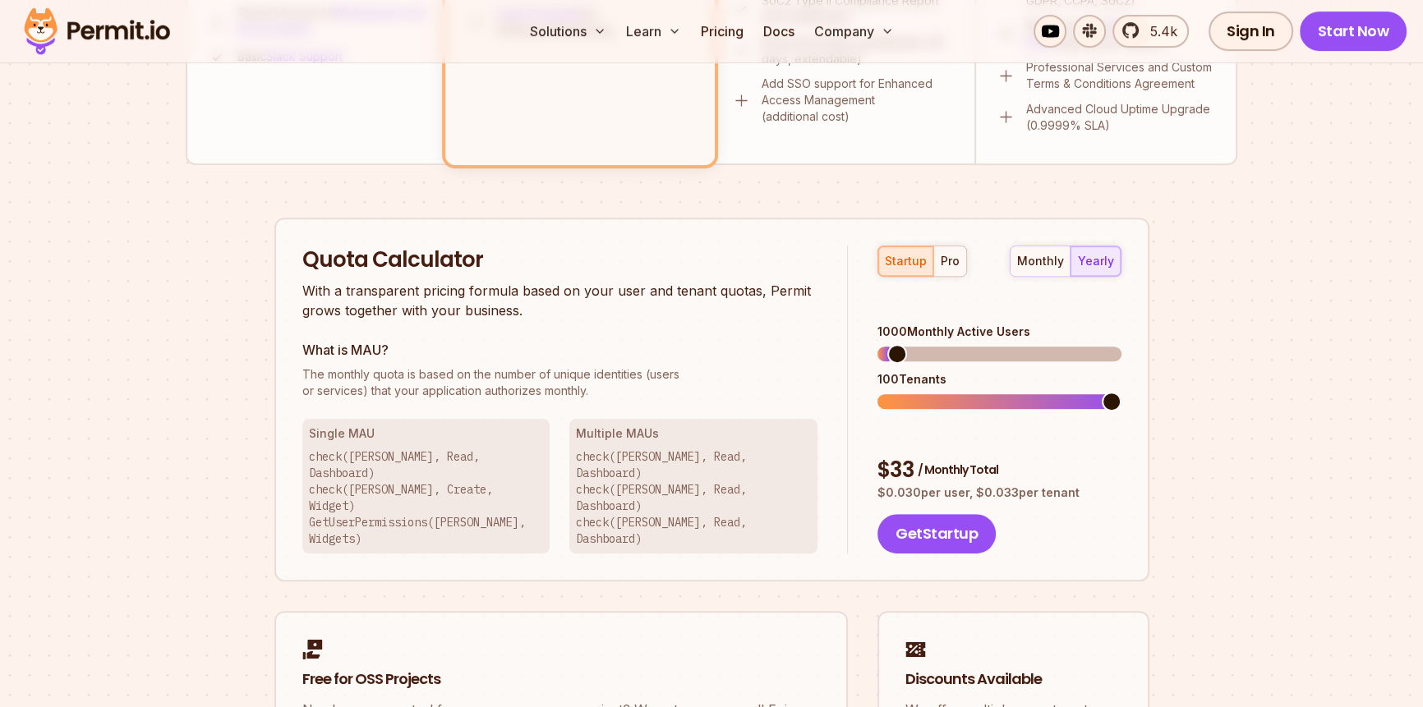
scroll to position [896, 0]
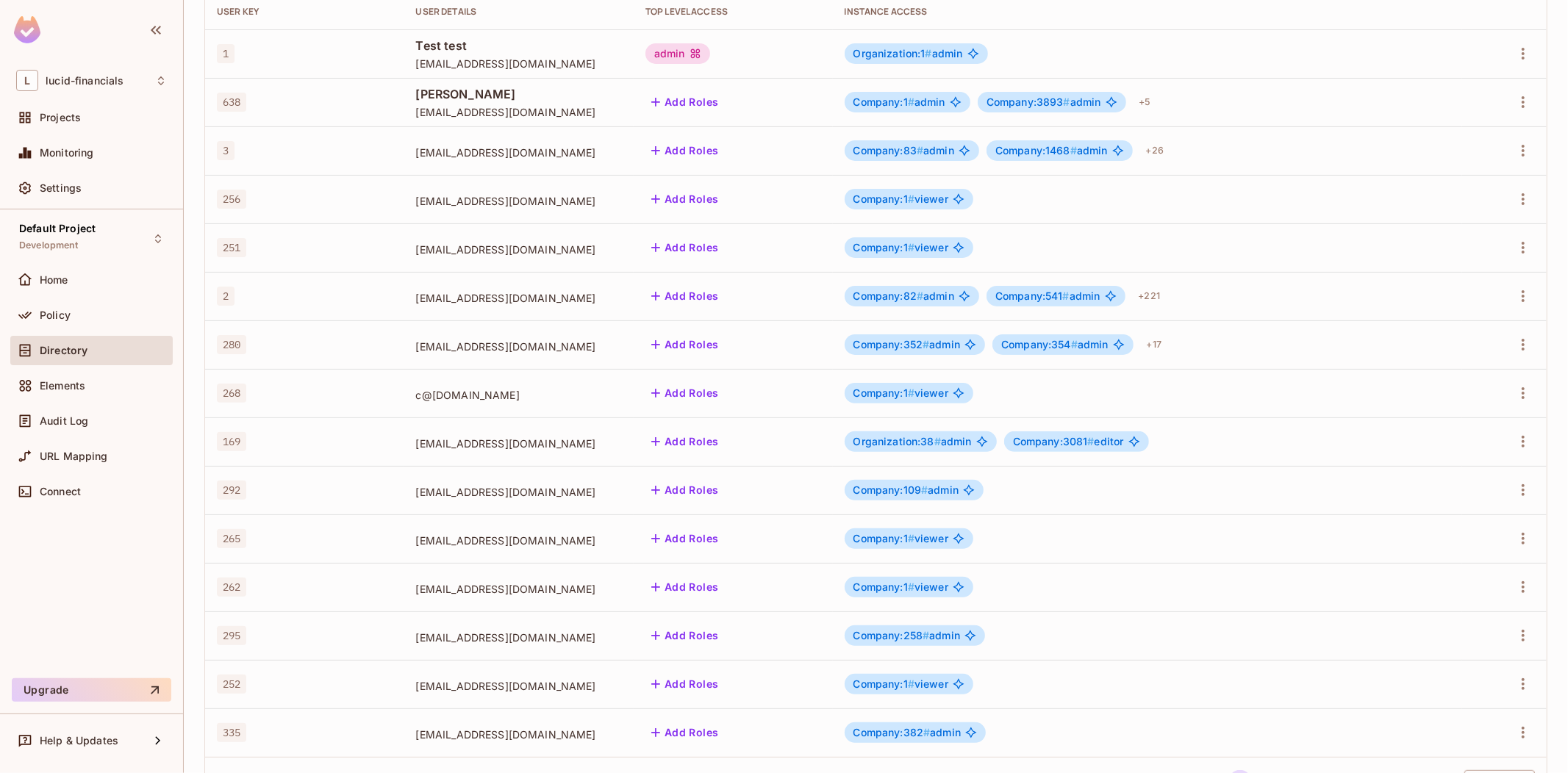
scroll to position [253, 0]
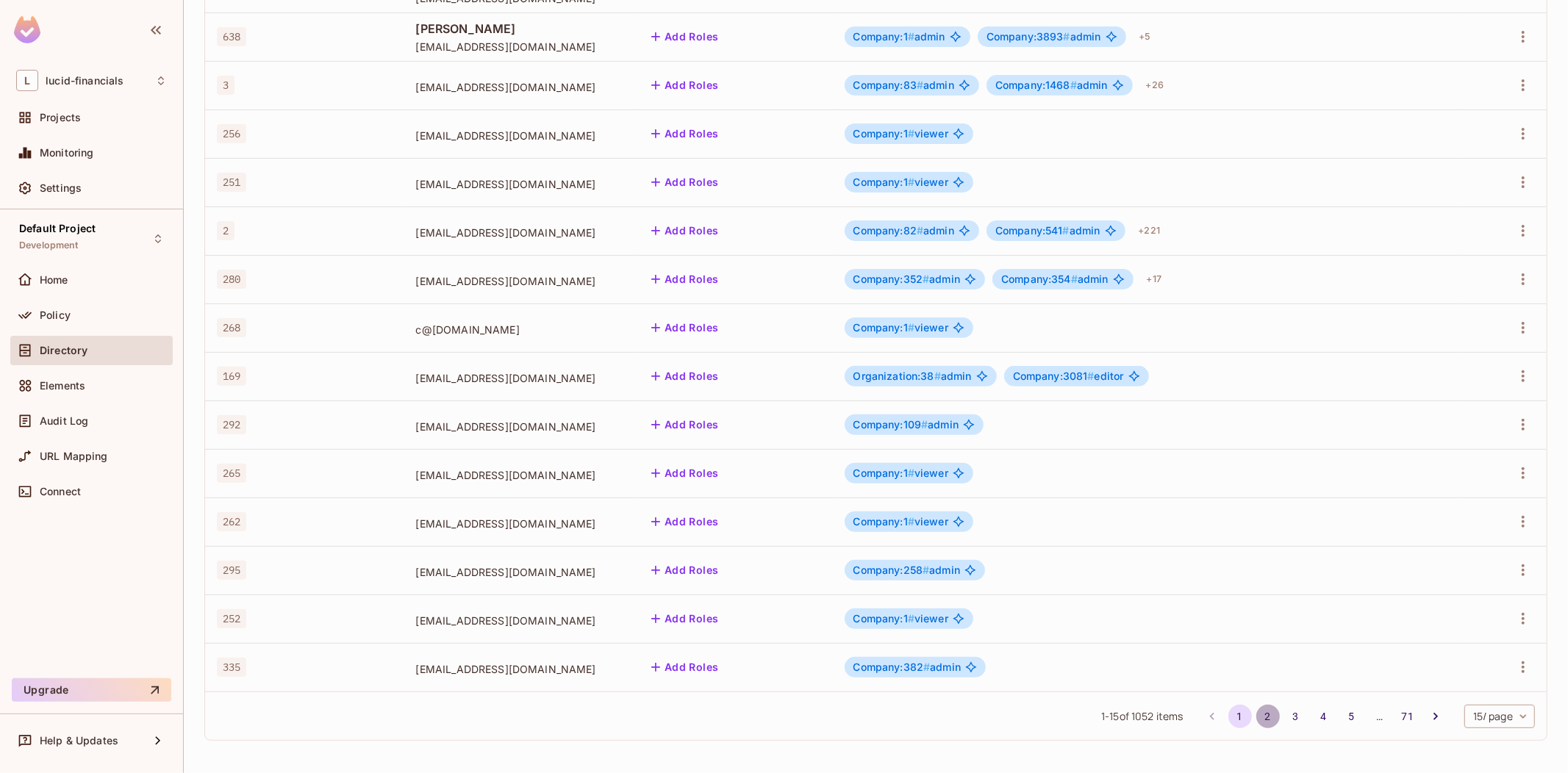
click at [1256, 718] on button "2" at bounding box center [1267, 717] width 23 height 23
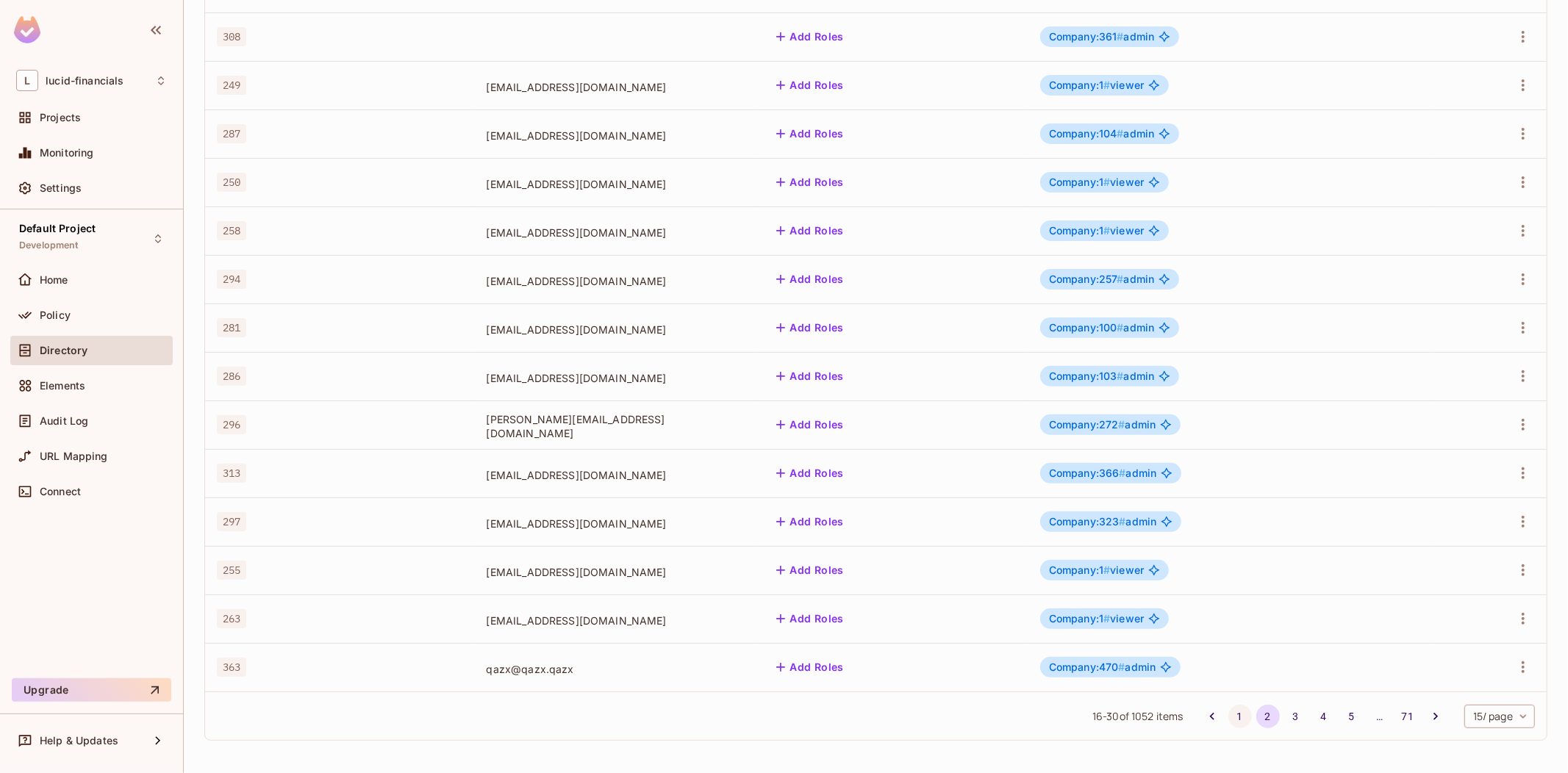
click at [1228, 718] on button "1" at bounding box center [1240, 717] width 23 height 23
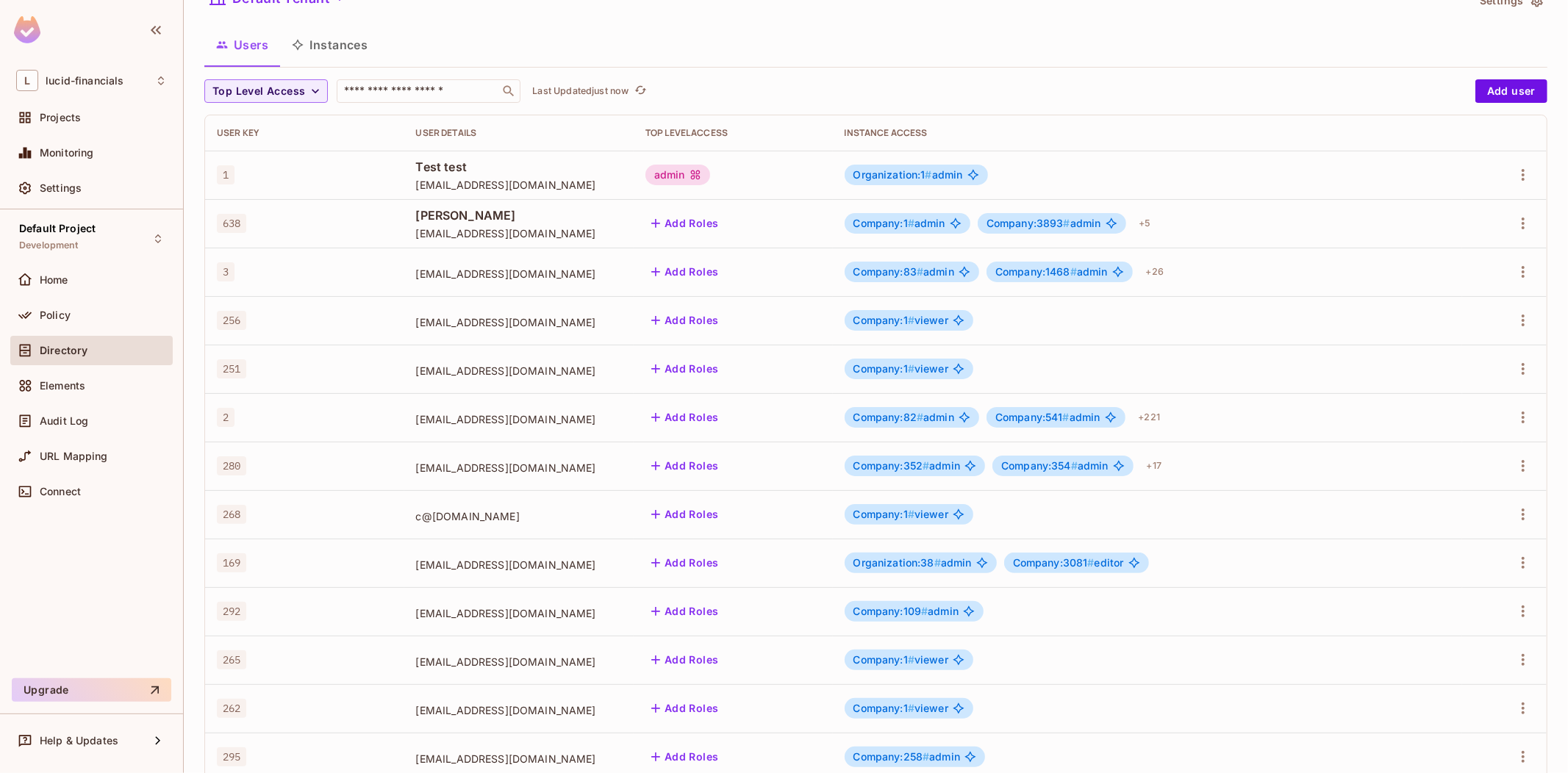
scroll to position [0, 0]
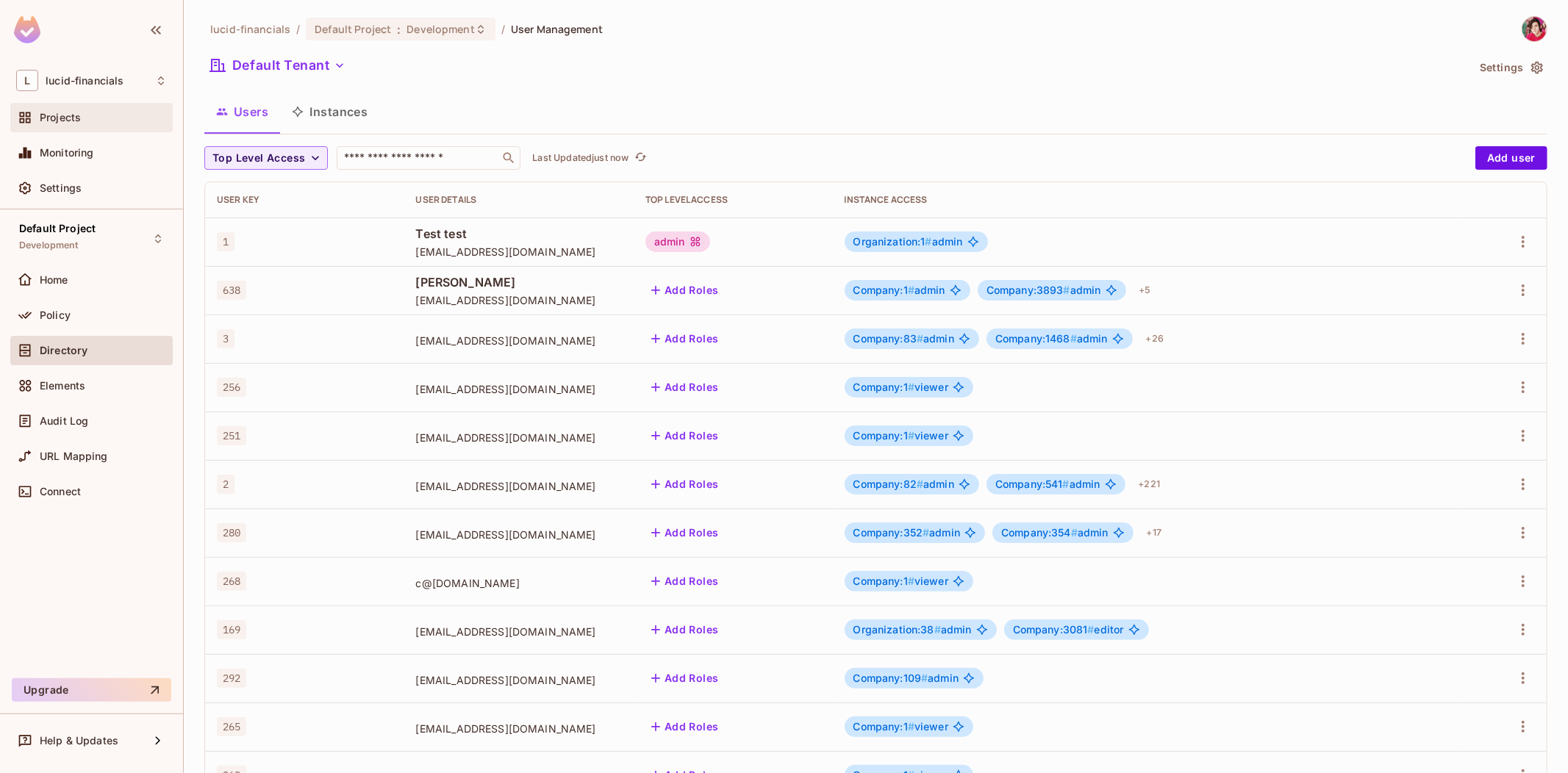
click at [76, 115] on span "Projects" at bounding box center [60, 117] width 41 height 12
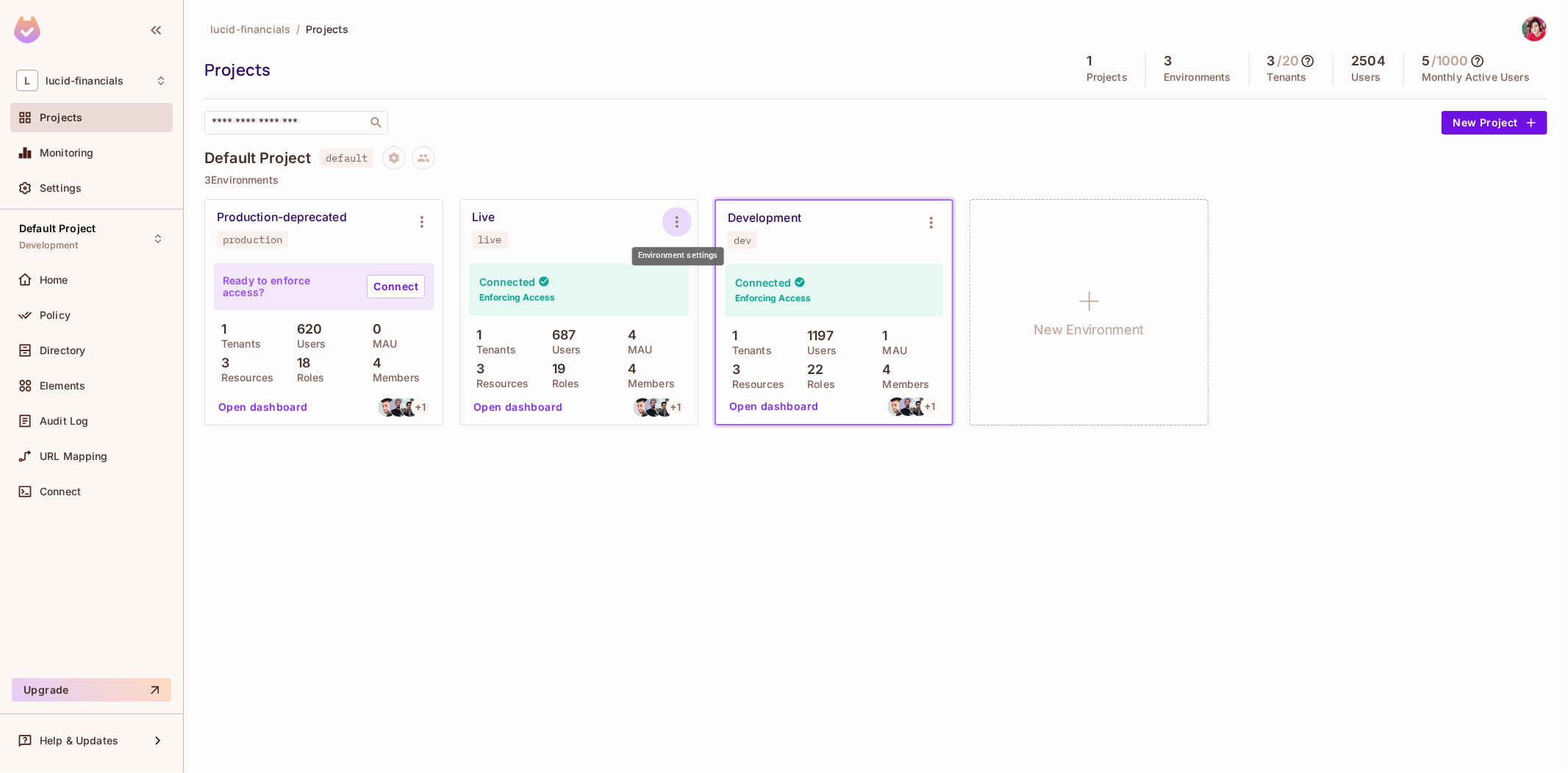
click at [674, 217] on icon "Environment settings" at bounding box center [677, 222] width 18 height 18
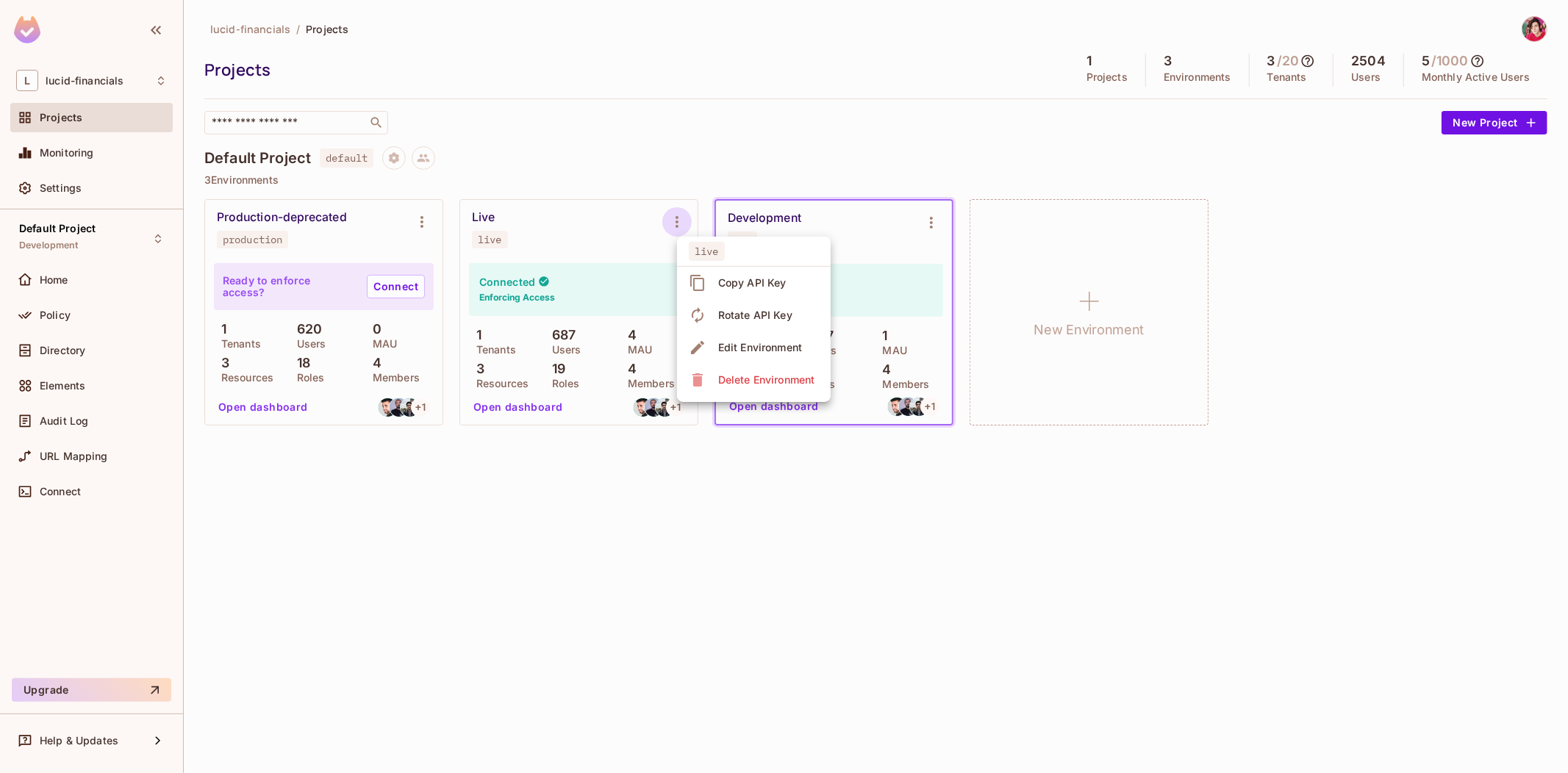
click at [693, 152] on div at bounding box center [784, 386] width 1568 height 773
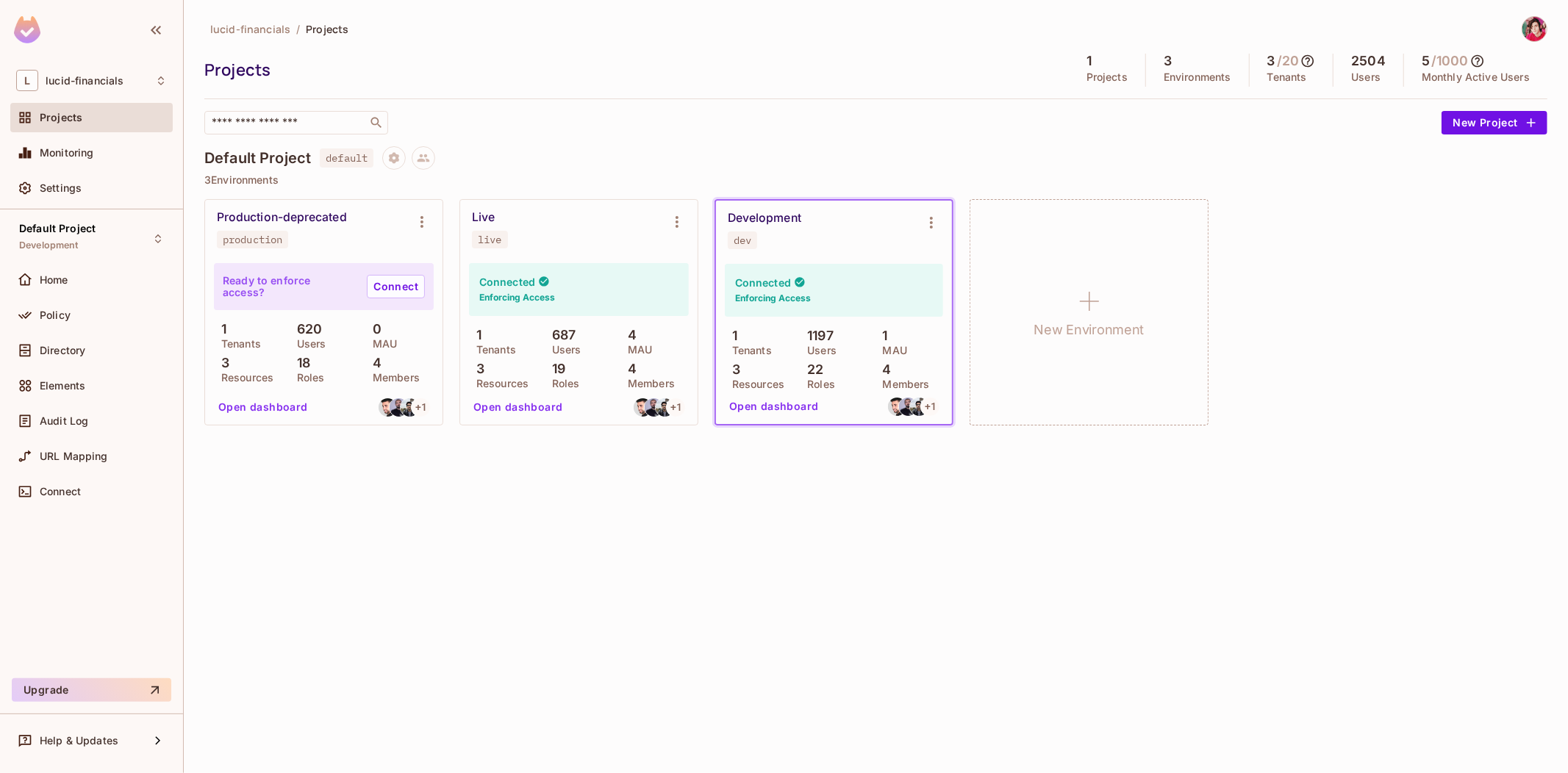
click at [689, 174] on p "3 Environments" at bounding box center [875, 180] width 1343 height 12
click at [82, 105] on div "Projects" at bounding box center [92, 117] width 163 height 30
click at [931, 210] on button "Environment settings" at bounding box center [931, 223] width 30 height 30
click at [953, 150] on div at bounding box center [784, 386] width 1568 height 773
click at [67, 191] on span "Settings" at bounding box center [60, 188] width 42 height 12
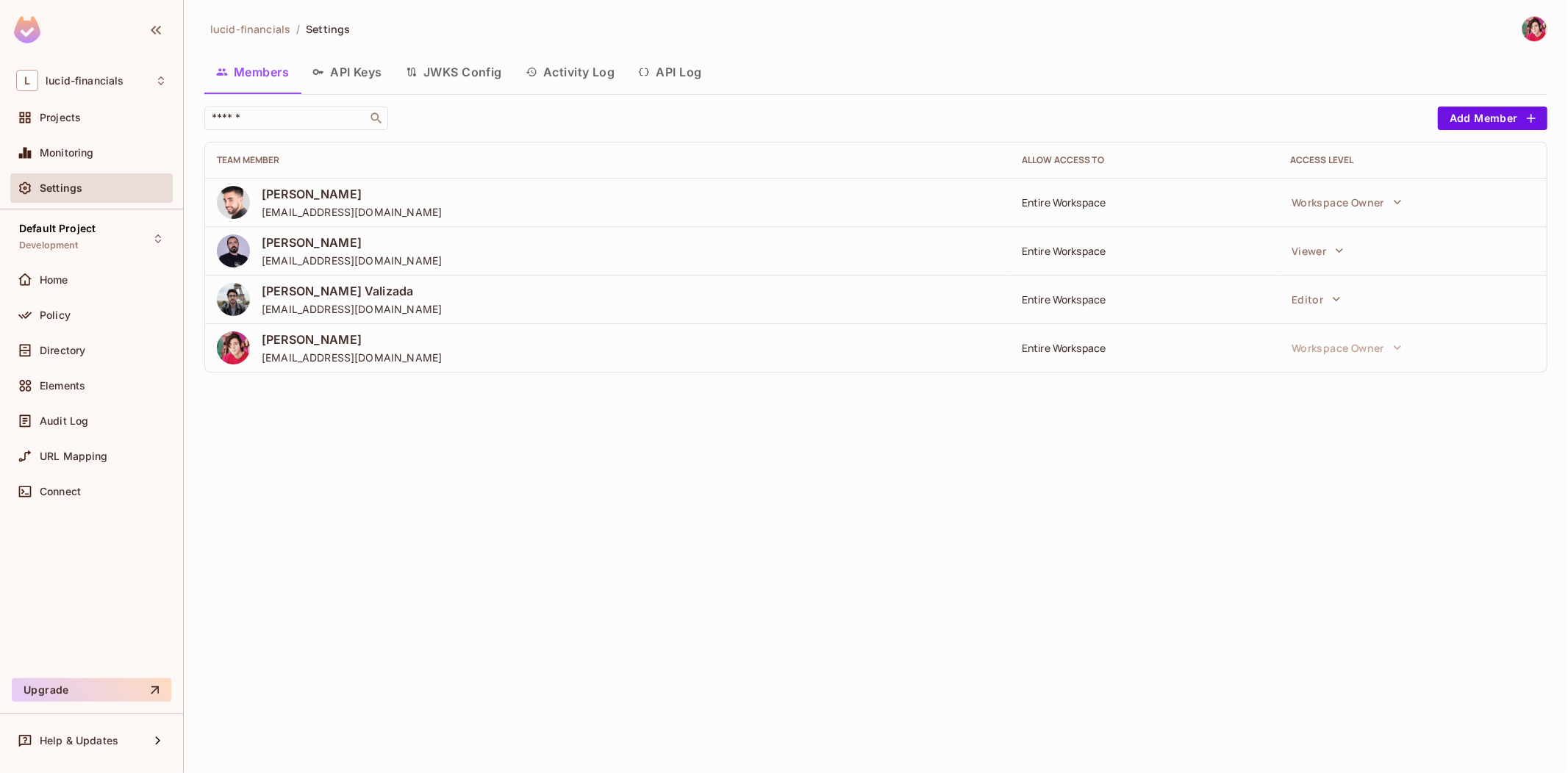
click at [357, 71] on button "API Keys" at bounding box center [347, 72] width 93 height 37
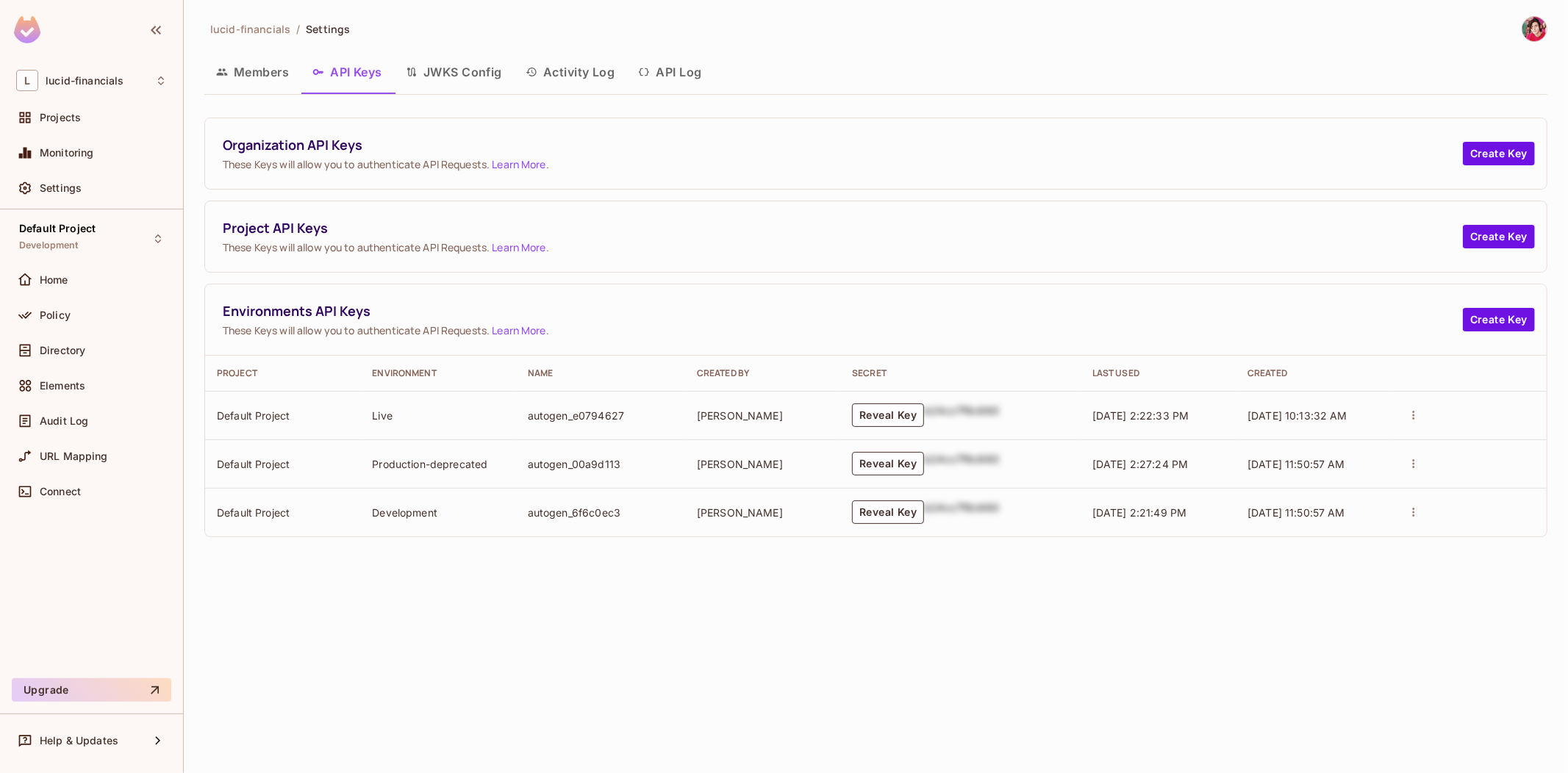
drag, startPoint x: 888, startPoint y: 514, endPoint x: 908, endPoint y: 574, distance: 63.2
click at [908, 575] on div "lucid-financials / Settings Members API Keys JWKS Config Activity Log API Log O…" at bounding box center [875, 386] width 1384 height 773
click at [352, 314] on span "Environments API Keys" at bounding box center [843, 311] width 1240 height 19
click at [352, 312] on span "Environments API Keys" at bounding box center [843, 311] width 1240 height 19
drag, startPoint x: 352, startPoint y: 312, endPoint x: 297, endPoint y: 310, distance: 55.0
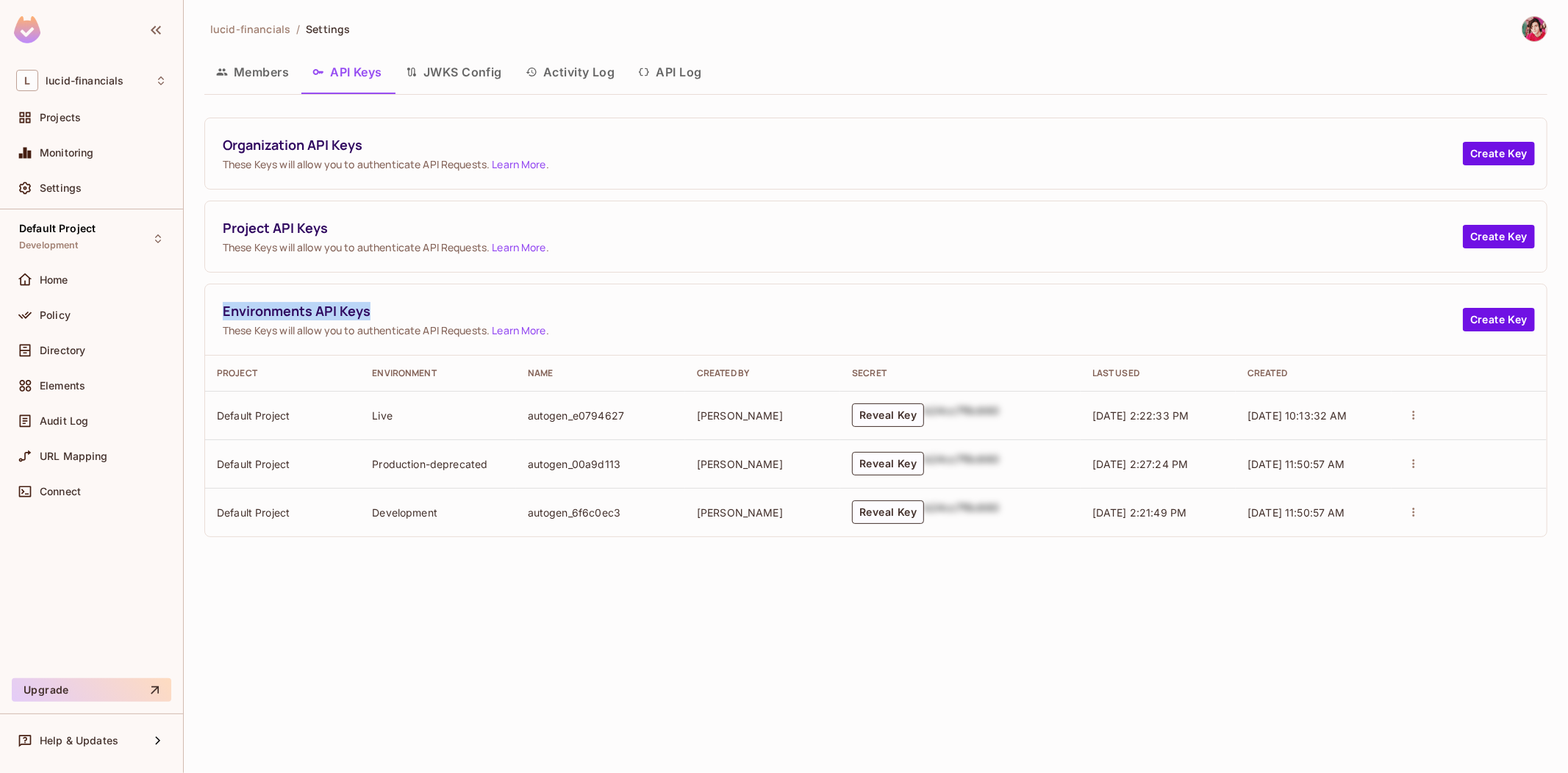
click at [297, 310] on span "Environments API Keys" at bounding box center [843, 311] width 1240 height 19
click at [297, 310] on span "Environments API Keys" at bounding box center [843, 311] width 1240 height 19
click at [663, 64] on button "API Log" at bounding box center [669, 72] width 87 height 37
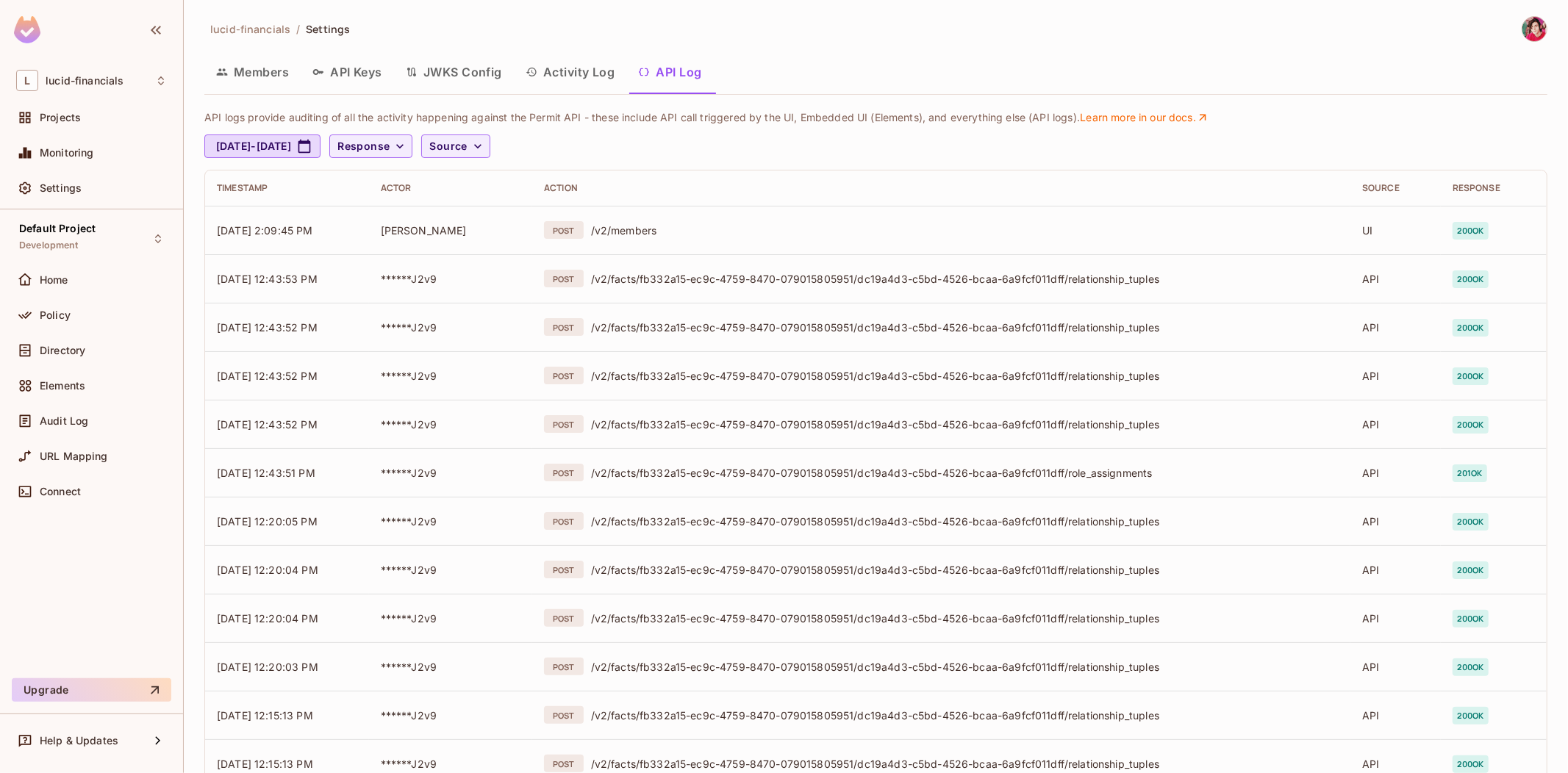
click at [357, 72] on button "API Keys" at bounding box center [347, 72] width 93 height 37
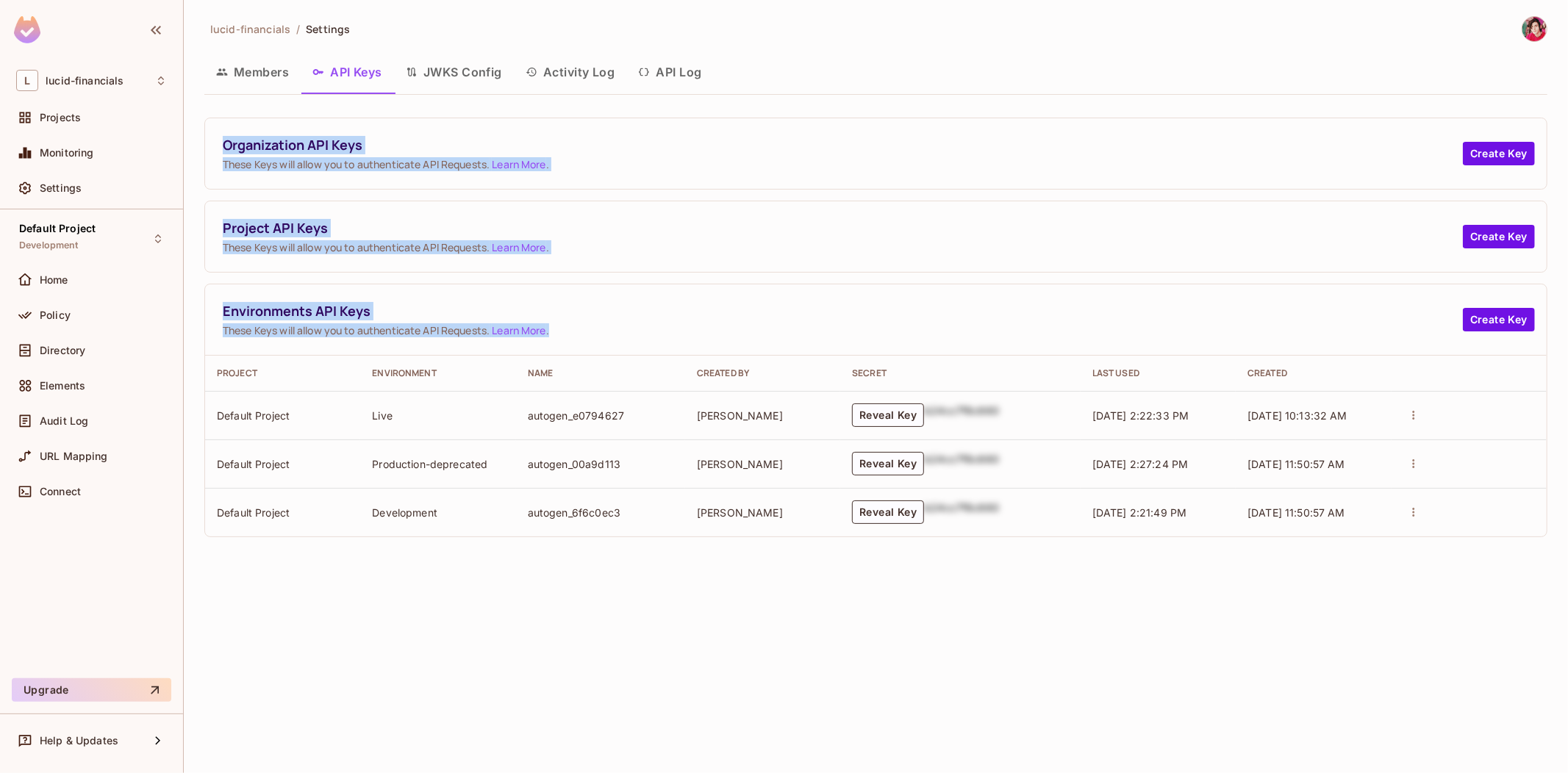
drag, startPoint x: 715, startPoint y: 326, endPoint x: 211, endPoint y: 134, distance: 539.3
click at [211, 134] on div "Organization API Keys These Keys will allow you to authenticate API Requests. L…" at bounding box center [875, 327] width 1343 height 420
copy div "Organization API Keys These Keys will allow you to authenticate API Requests. L…"
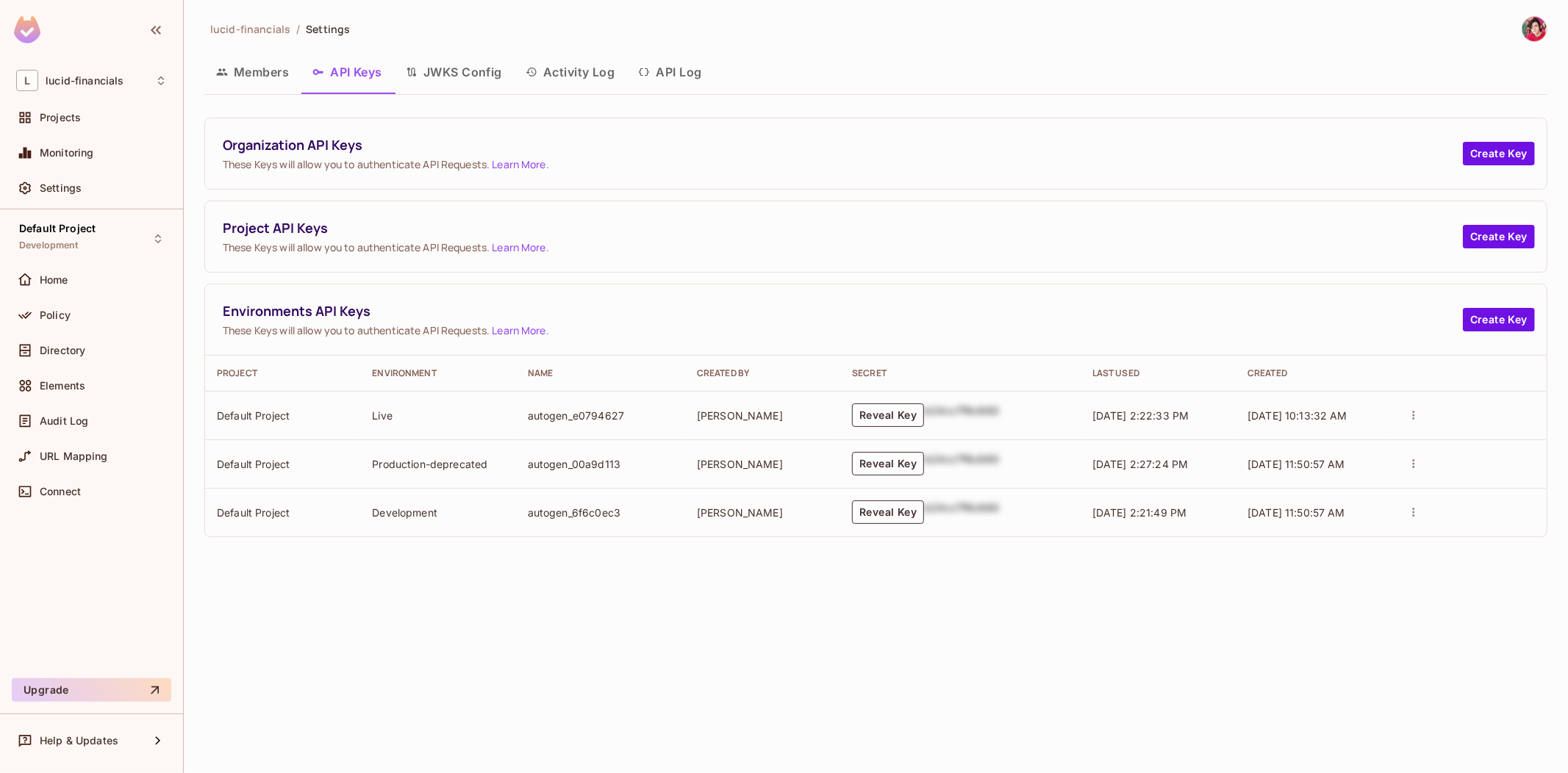
click at [513, 606] on div "lucid-financials / Settings Members API Keys JWKS Config Activity Log API Log O…" at bounding box center [875, 386] width 1384 height 773
click at [1407, 410] on icon "actions" at bounding box center [1413, 415] width 13 height 13
click at [1338, 390] on div at bounding box center [784, 386] width 1568 height 773
click at [1503, 320] on button "Create Key" at bounding box center [1498, 319] width 72 height 23
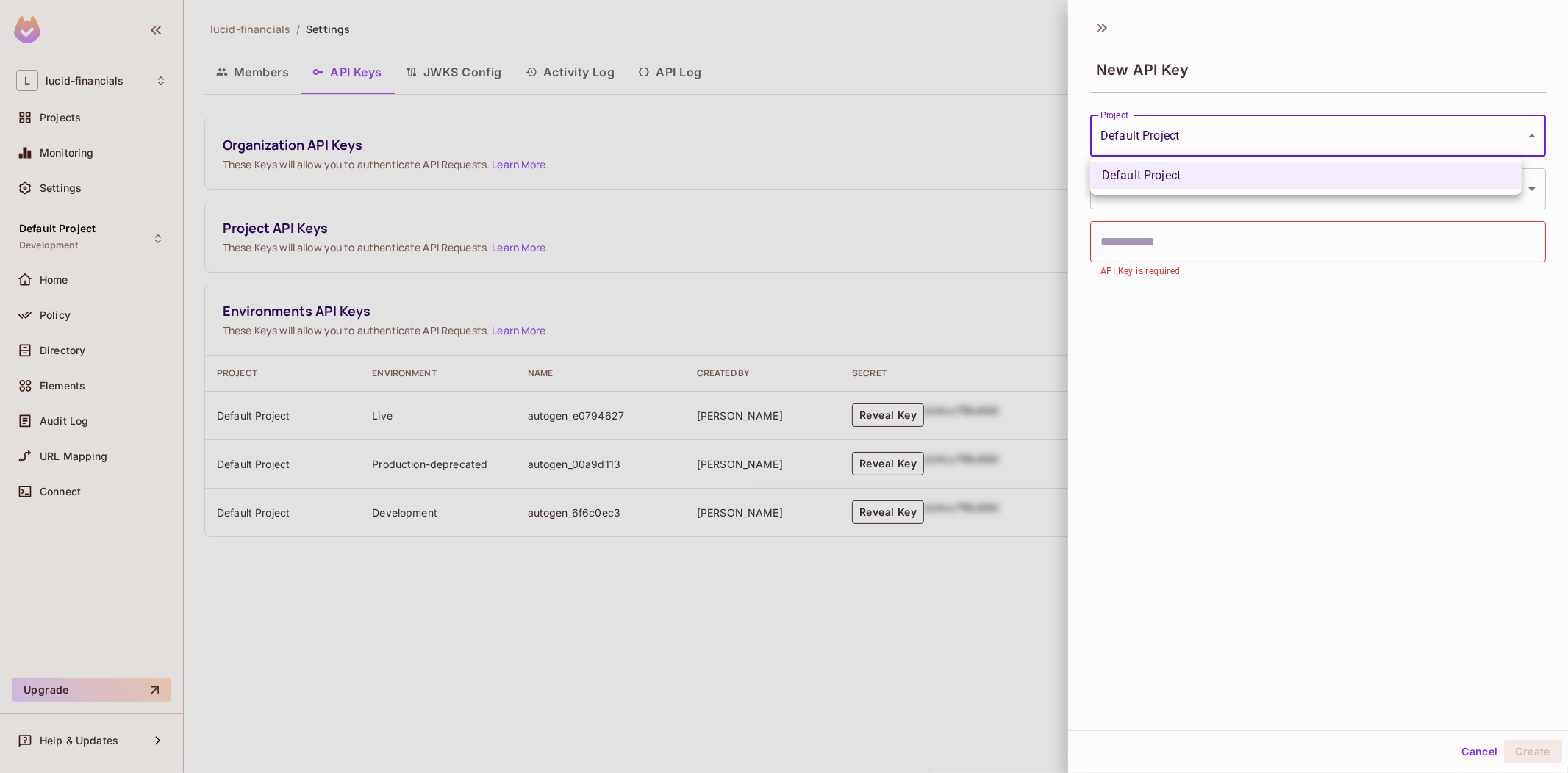
click at [1221, 134] on body "L lucid-financials Projects Monitoring Settings Default Project Development Hom…" at bounding box center [784, 386] width 1568 height 773
click at [1221, 134] on div at bounding box center [784, 386] width 1568 height 773
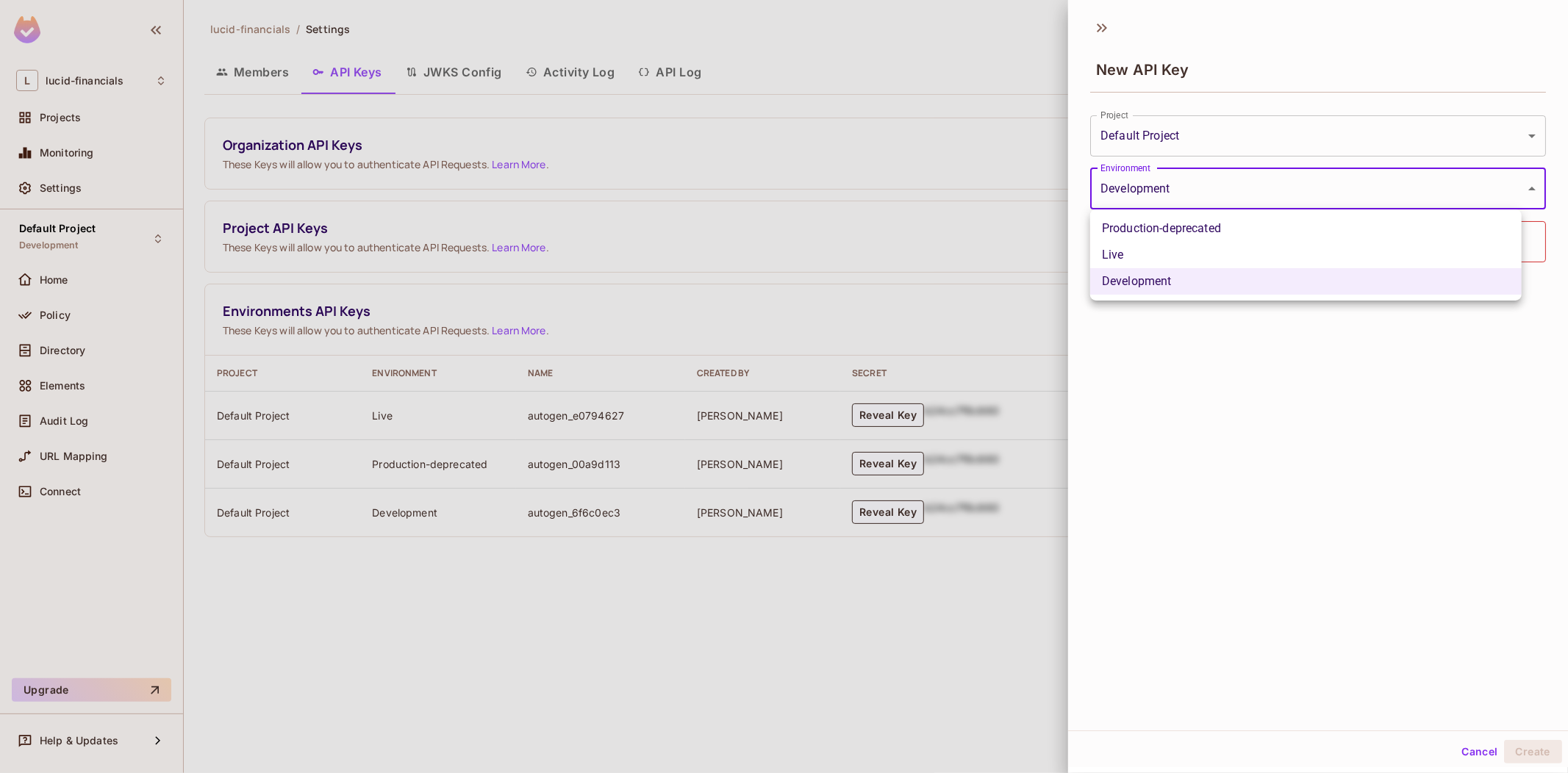
click at [1176, 185] on body "L lucid-financials Projects Monitoring Settings Default Project Development Hom…" at bounding box center [784, 386] width 1568 height 773
click at [1176, 184] on div at bounding box center [784, 386] width 1568 height 773
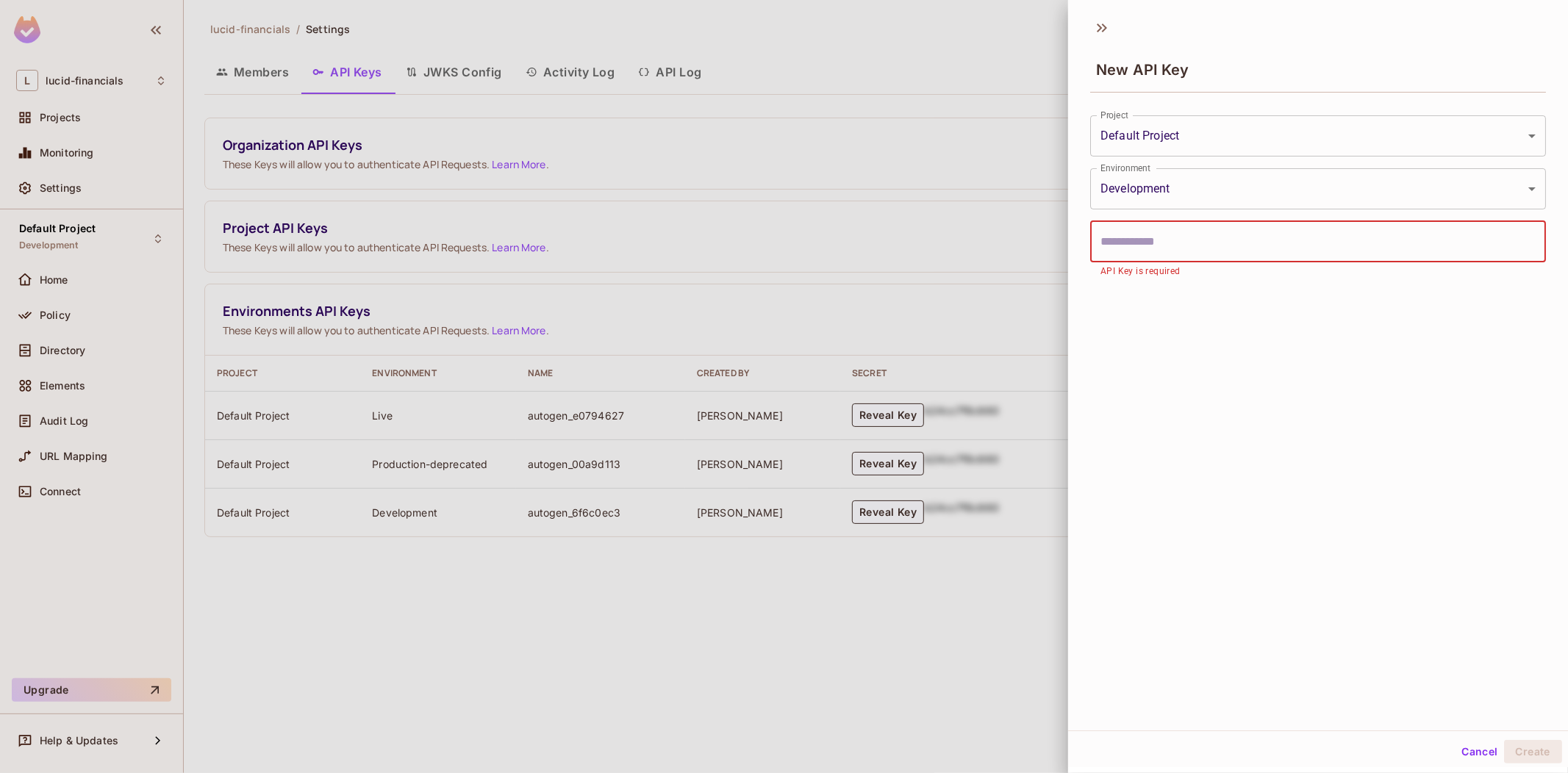
click at [1192, 248] on input "text" at bounding box center [1317, 242] width 455 height 41
click at [1184, 134] on body "L lucid-financials Projects Monitoring Settings Default Project Development Hom…" at bounding box center [784, 386] width 1568 height 773
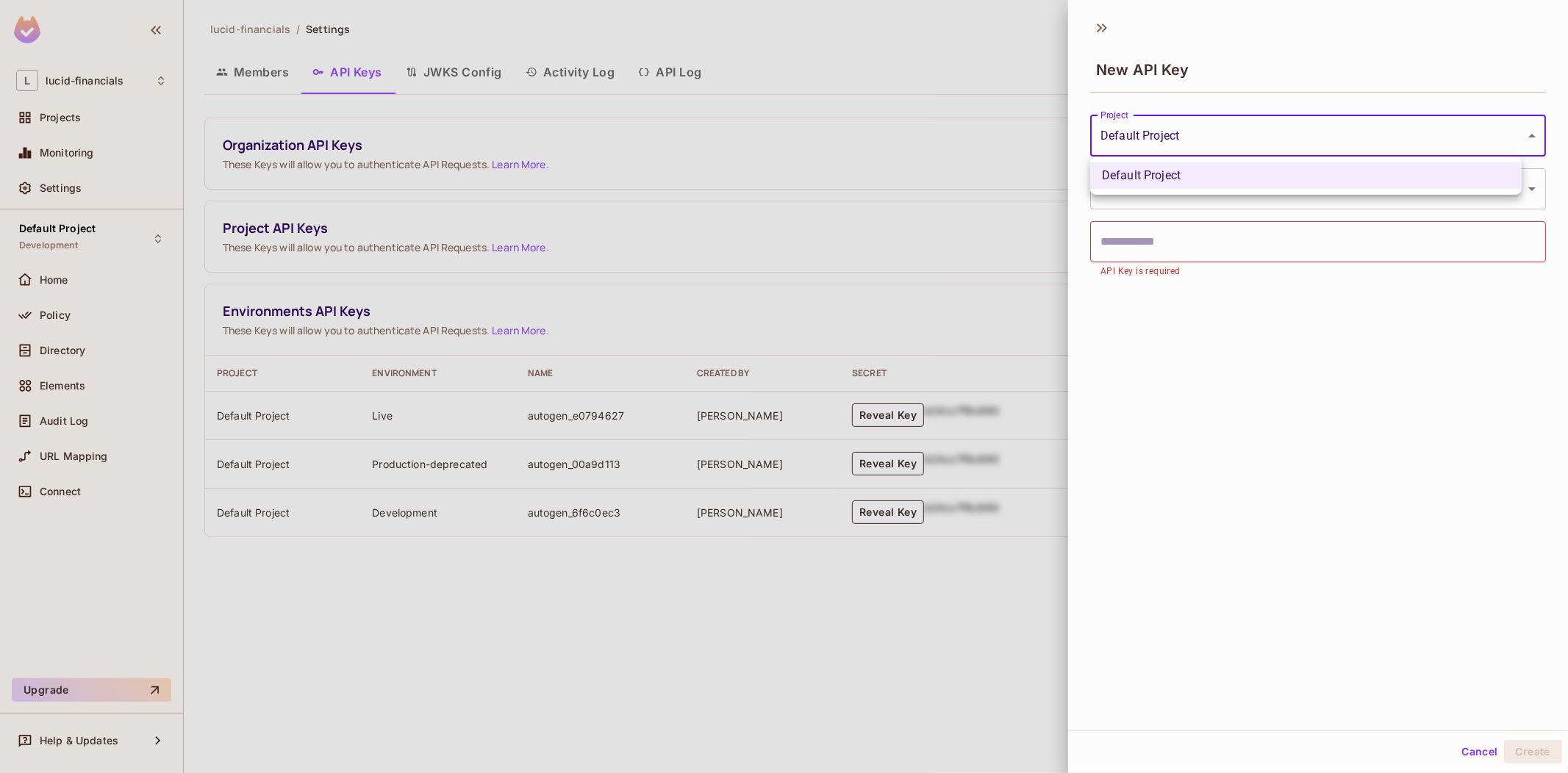
click at [1184, 134] on div at bounding box center [784, 386] width 1568 height 773
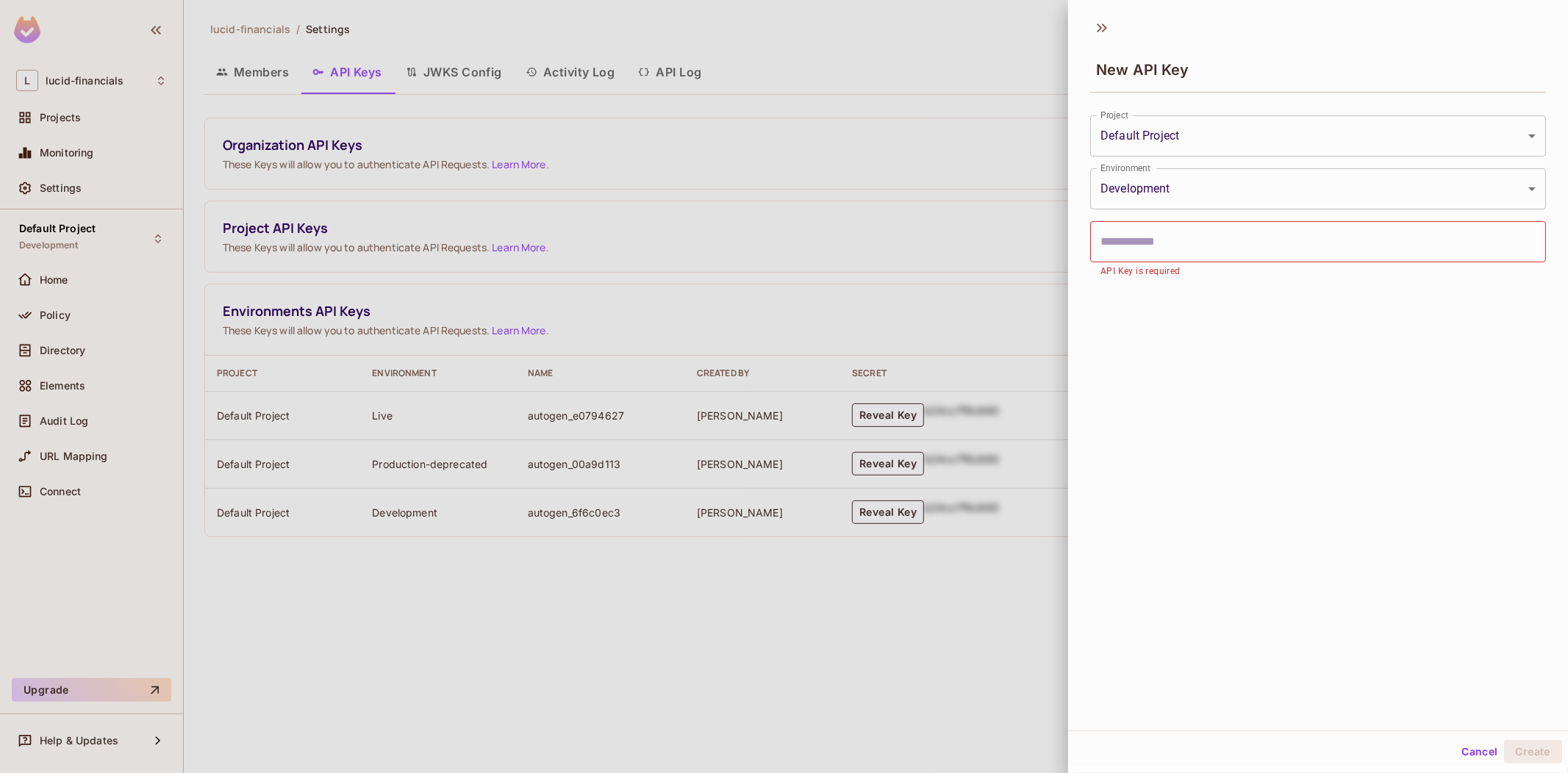
click at [768, 249] on div at bounding box center [784, 386] width 1568 height 773
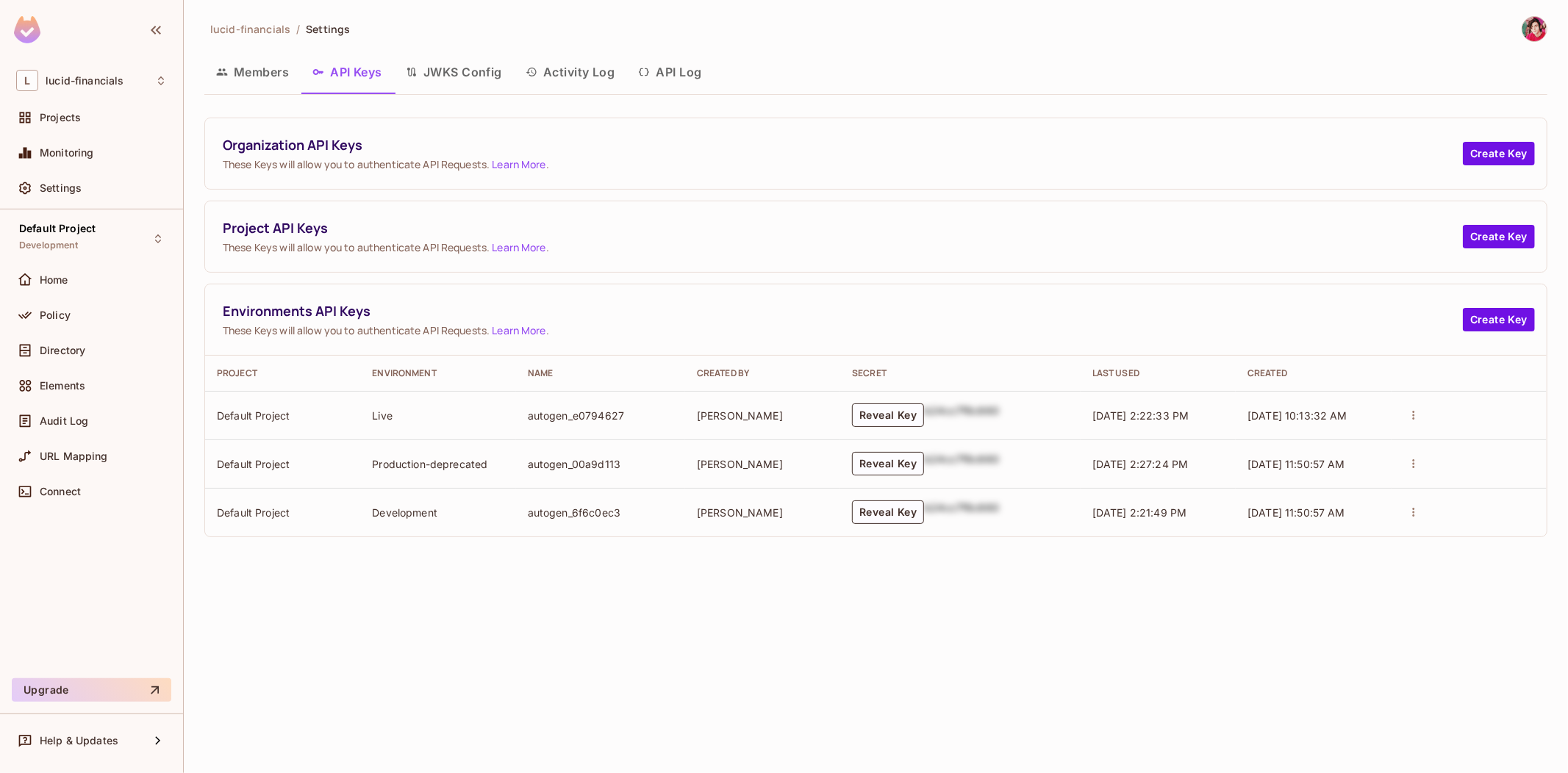
click at [581, 512] on td "autogen_6f6c0ec3" at bounding box center [600, 513] width 169 height 48
click at [1496, 315] on button "Create Key" at bounding box center [1498, 319] width 72 height 23
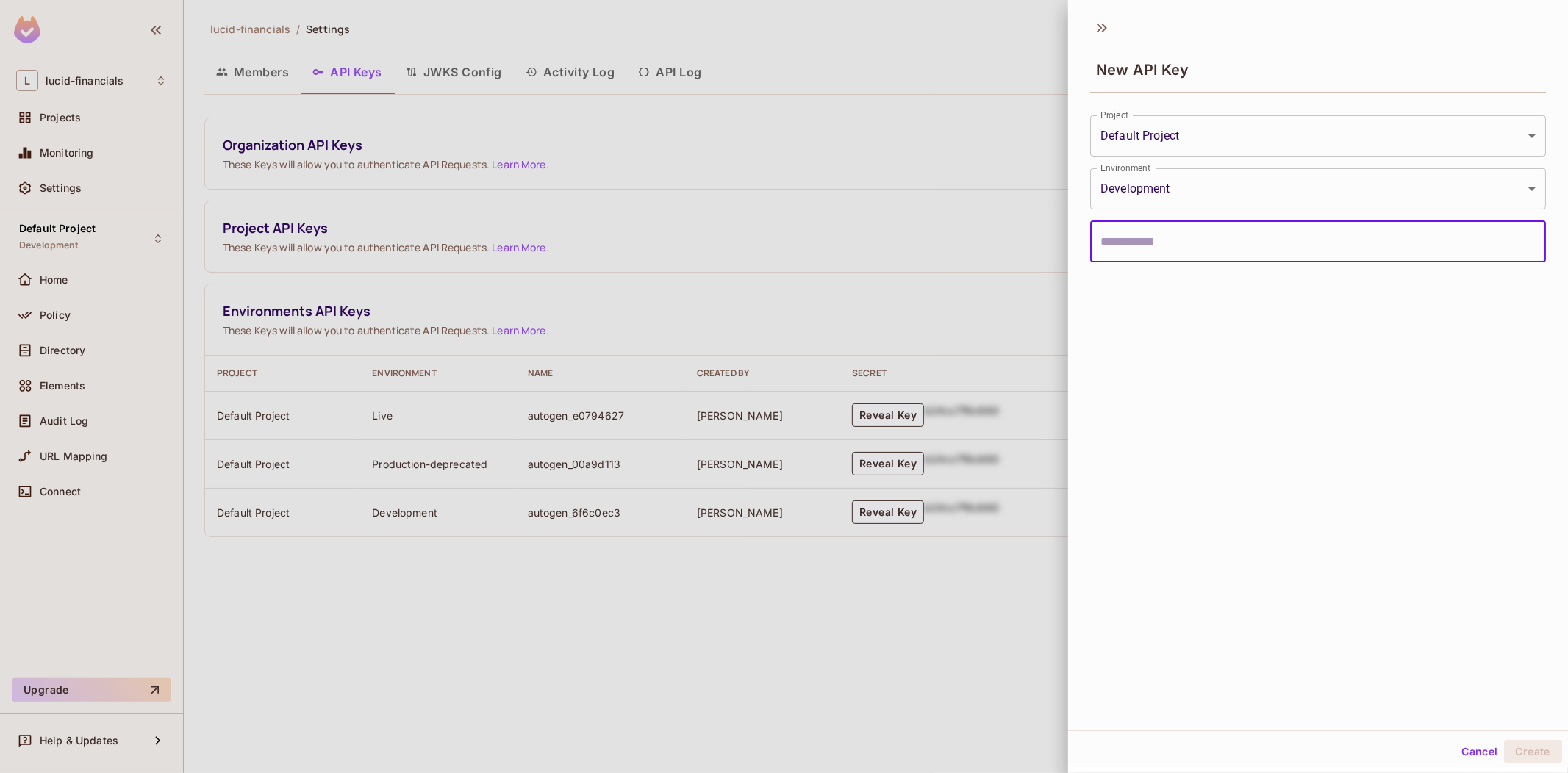
click at [1157, 244] on input "text" at bounding box center [1317, 242] width 455 height 41
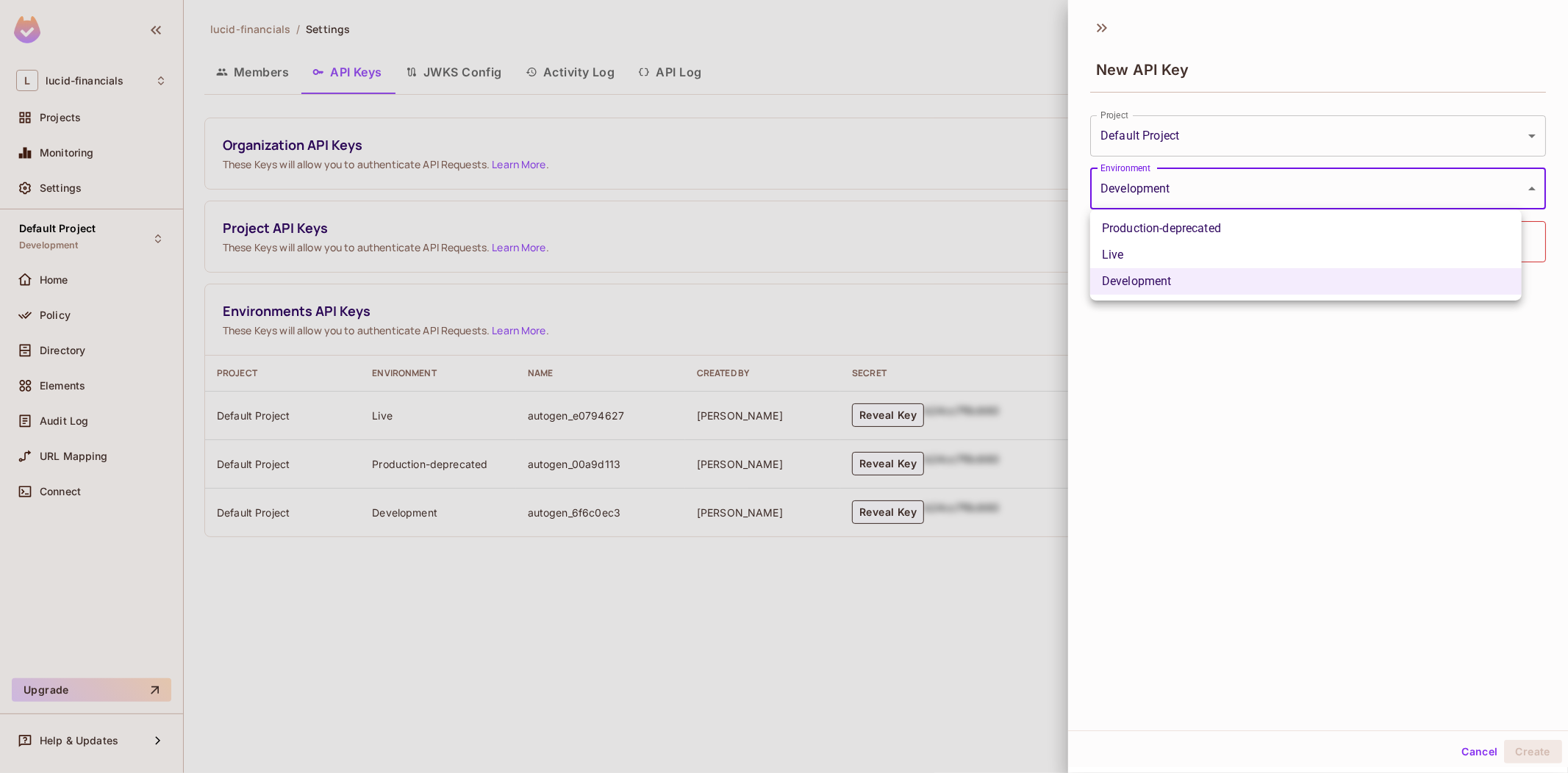
click at [1189, 187] on body "L lucid-financials Projects Monitoring Settings Default Project Development Hom…" at bounding box center [784, 386] width 1568 height 773
click at [1189, 187] on div at bounding box center [784, 386] width 1568 height 773
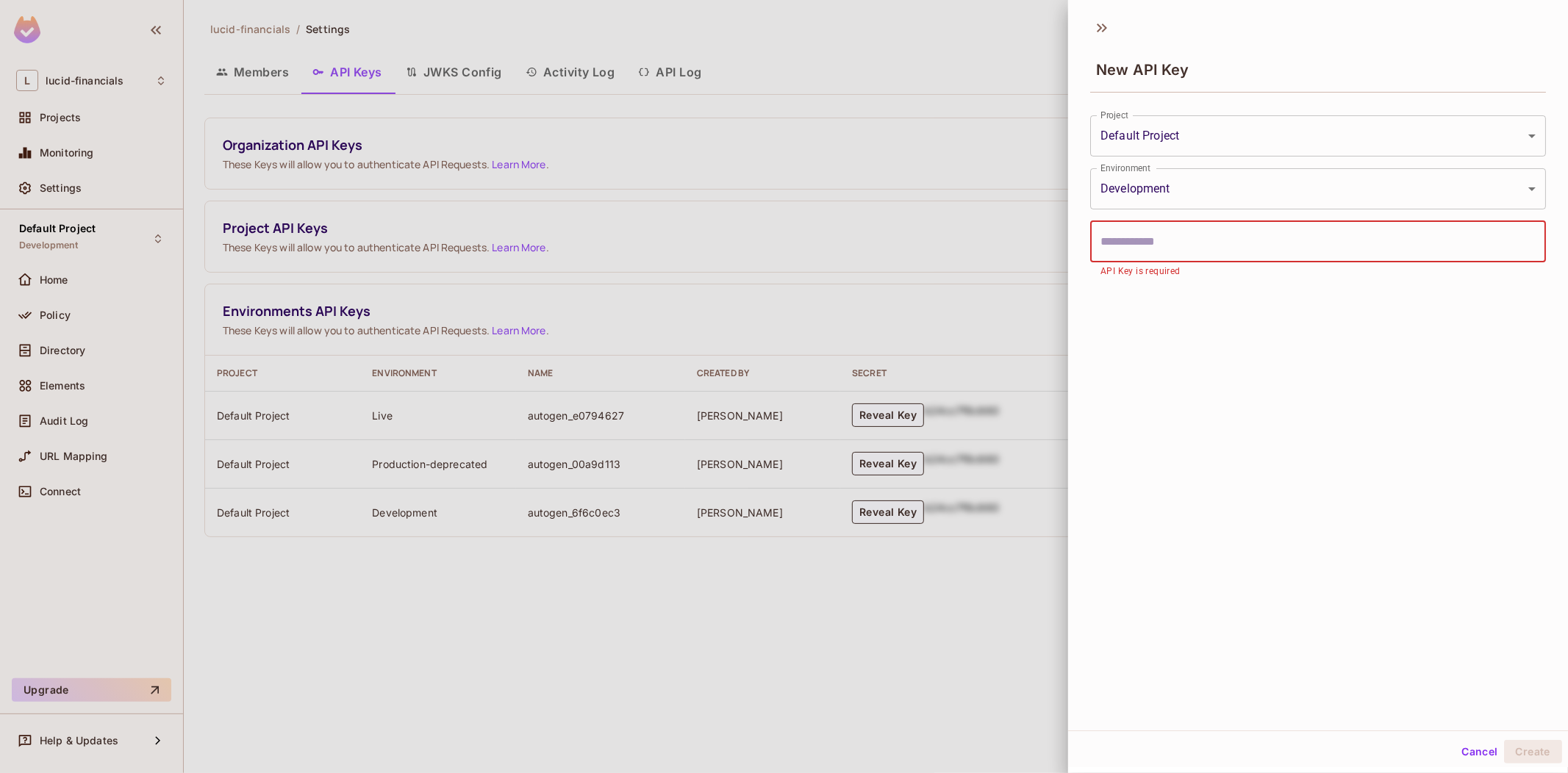
click at [1165, 241] on input "text" at bounding box center [1317, 242] width 455 height 41
click at [764, 556] on div at bounding box center [784, 386] width 1568 height 773
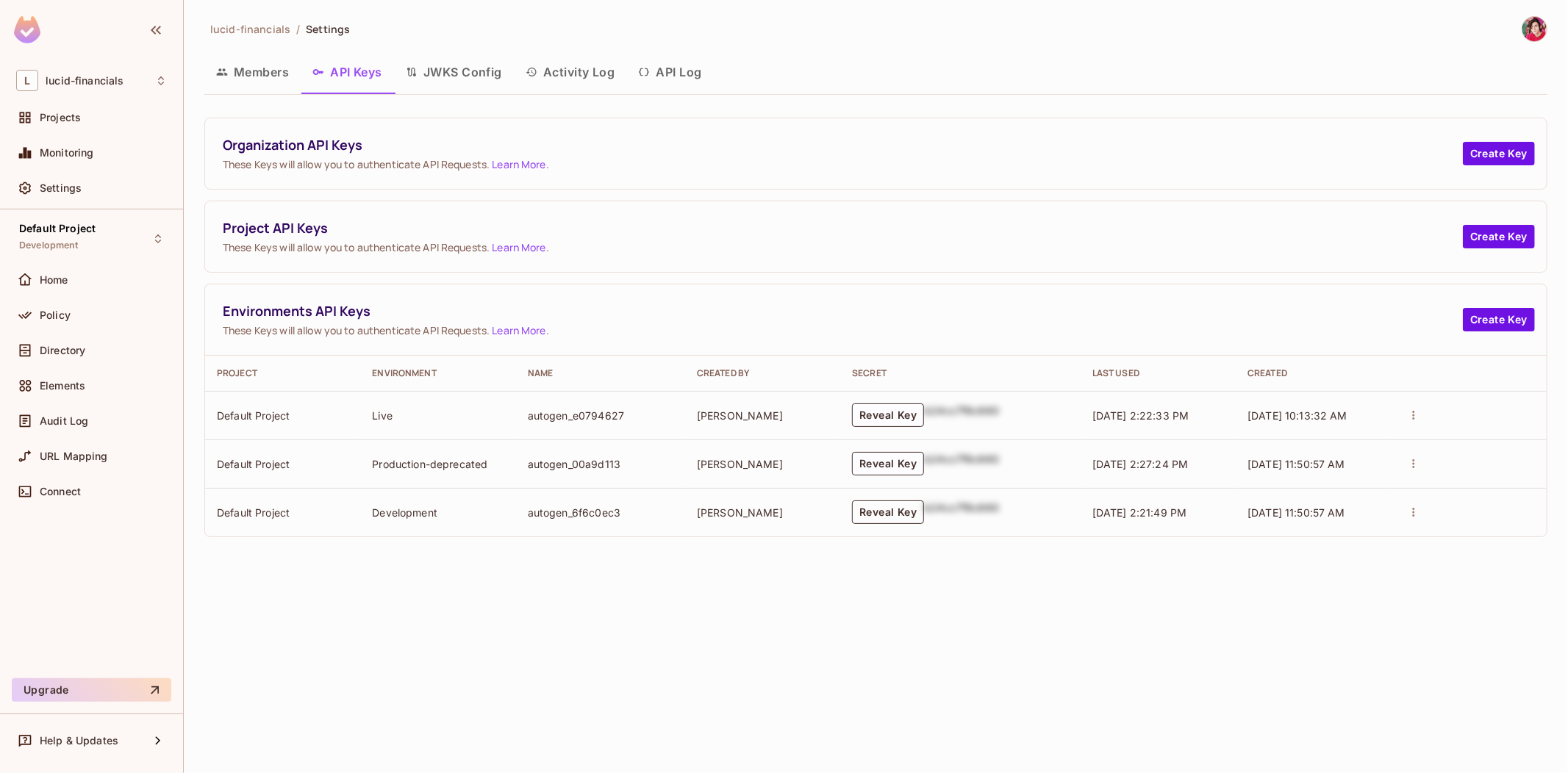
click at [896, 510] on button "Reveal Key" at bounding box center [887, 513] width 72 height 23
click at [884, 512] on button "Reveal Key" at bounding box center [887, 513] width 72 height 23
click at [986, 579] on div "lucid-financials / Settings Members API Keys JWKS Config Activity Log API Log O…" at bounding box center [875, 386] width 1384 height 773
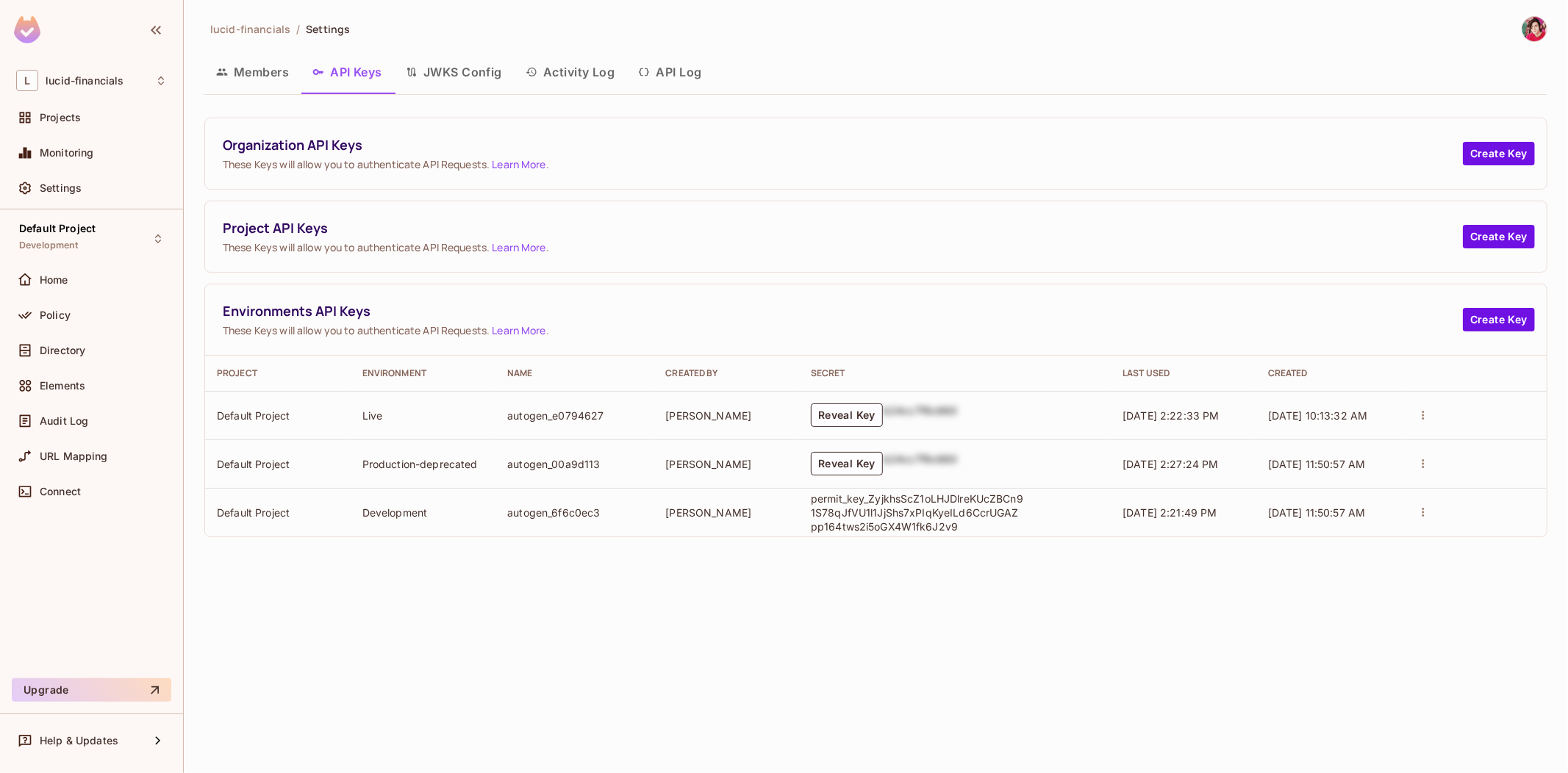
click at [888, 511] on p "permit_key_ZyjkhsScZ1oLHJDlreKUcZBCn91S78qJfVU1l1JjShs7xPIqKyeILd6CcrUGAZpp164t…" at bounding box center [917, 513] width 213 height 42
click at [878, 566] on div "lucid-financials / Settings Members API Keys JWKS Config Activity Log API Log O…" at bounding box center [875, 386] width 1384 height 773
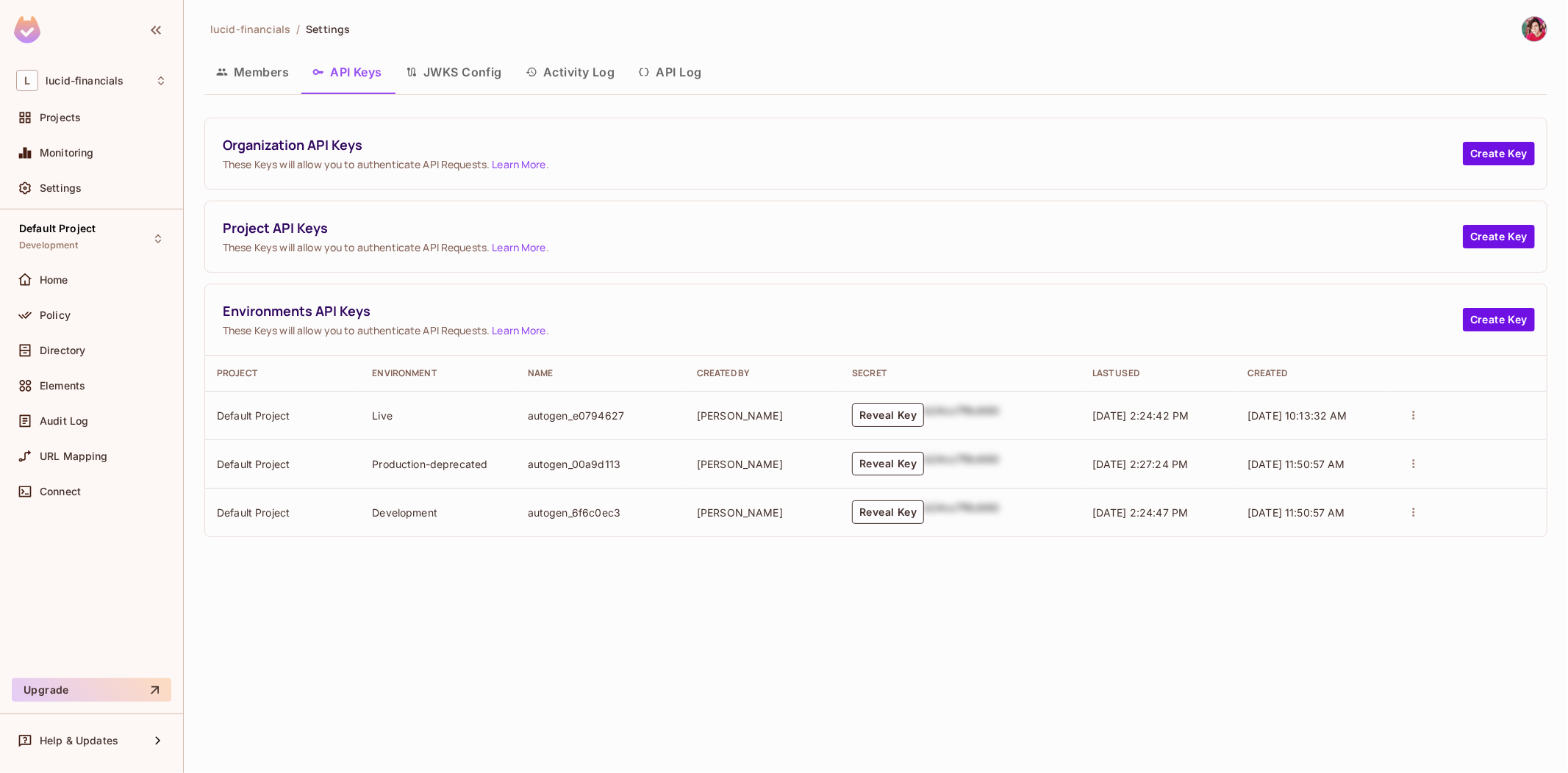
click at [1127, 196] on div "Organization API Keys These Keys will allow you to authenticate API Requests. L…" at bounding box center [875, 327] width 1343 height 420
click at [1489, 320] on button "Create Key" at bounding box center [1498, 319] width 72 height 23
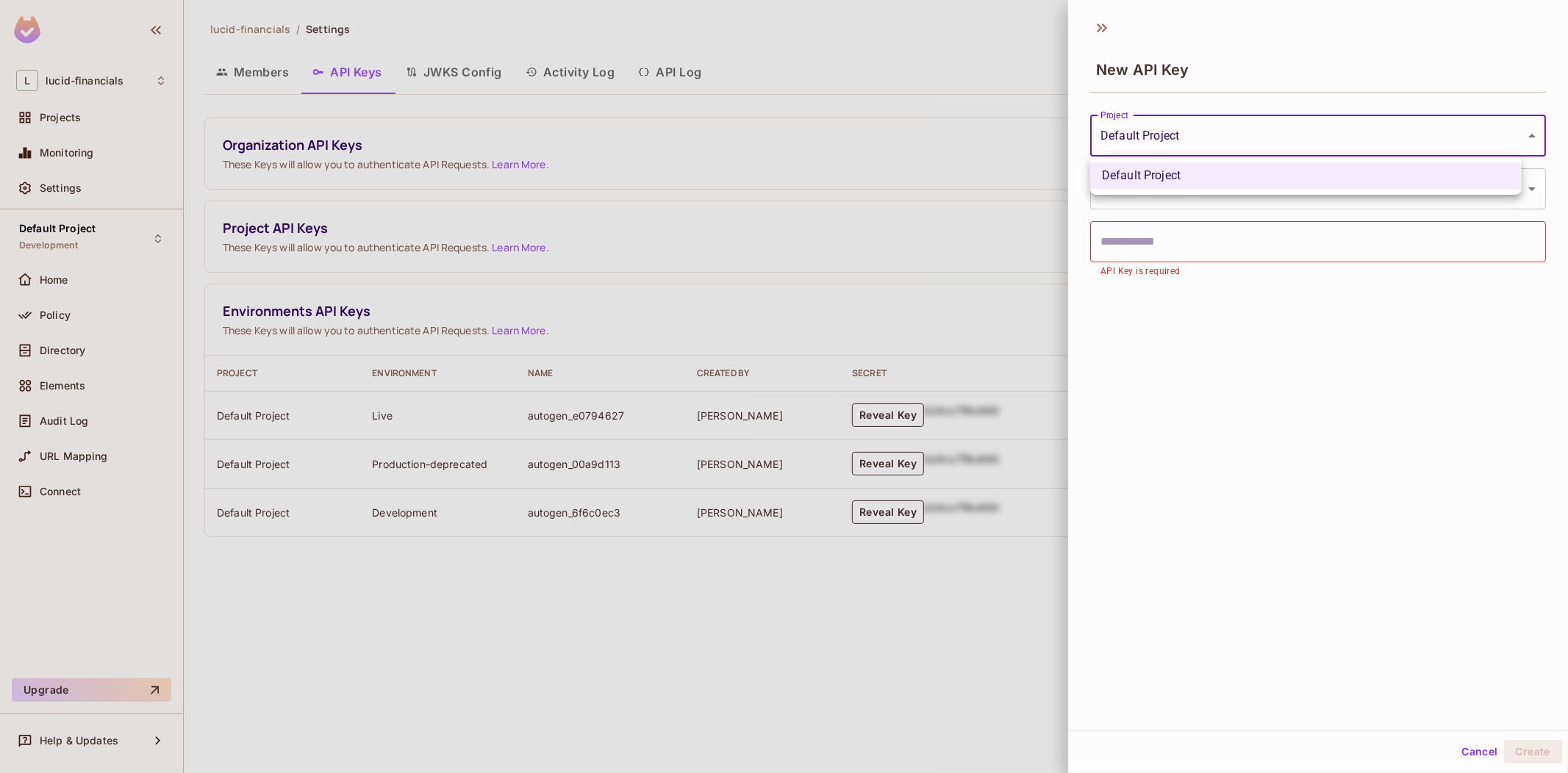
click at [1196, 140] on body "L lucid-financials Projects Monitoring Settings Default Project Development Hom…" at bounding box center [784, 386] width 1568 height 773
click at [1196, 138] on div at bounding box center [784, 386] width 1568 height 773
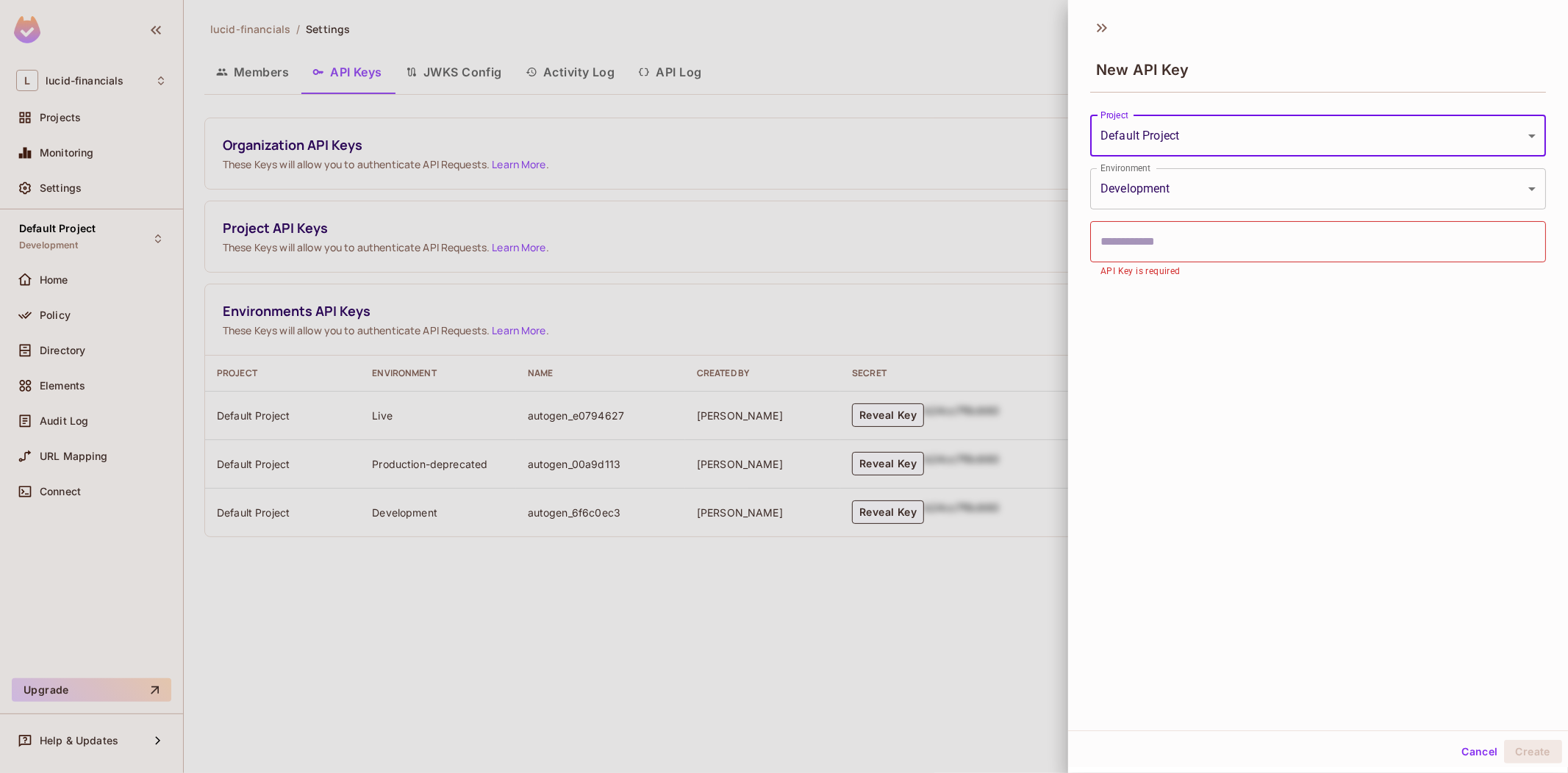
click at [1179, 147] on body "L lucid-financials Projects Monitoring Settings Default Project Development Hom…" at bounding box center [784, 386] width 1568 height 773
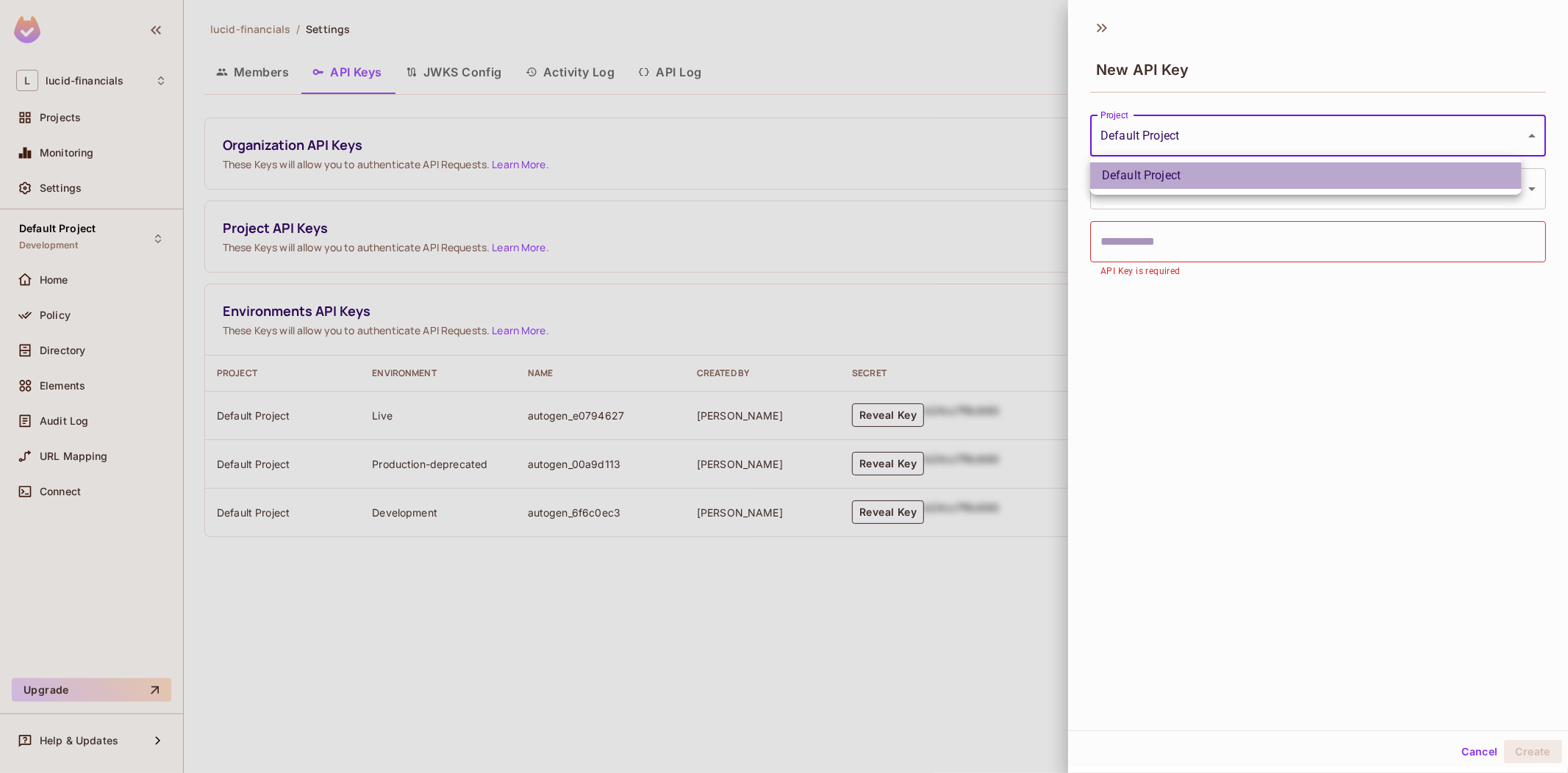
click at [1159, 173] on li "Default Project" at bounding box center [1305, 176] width 431 height 27
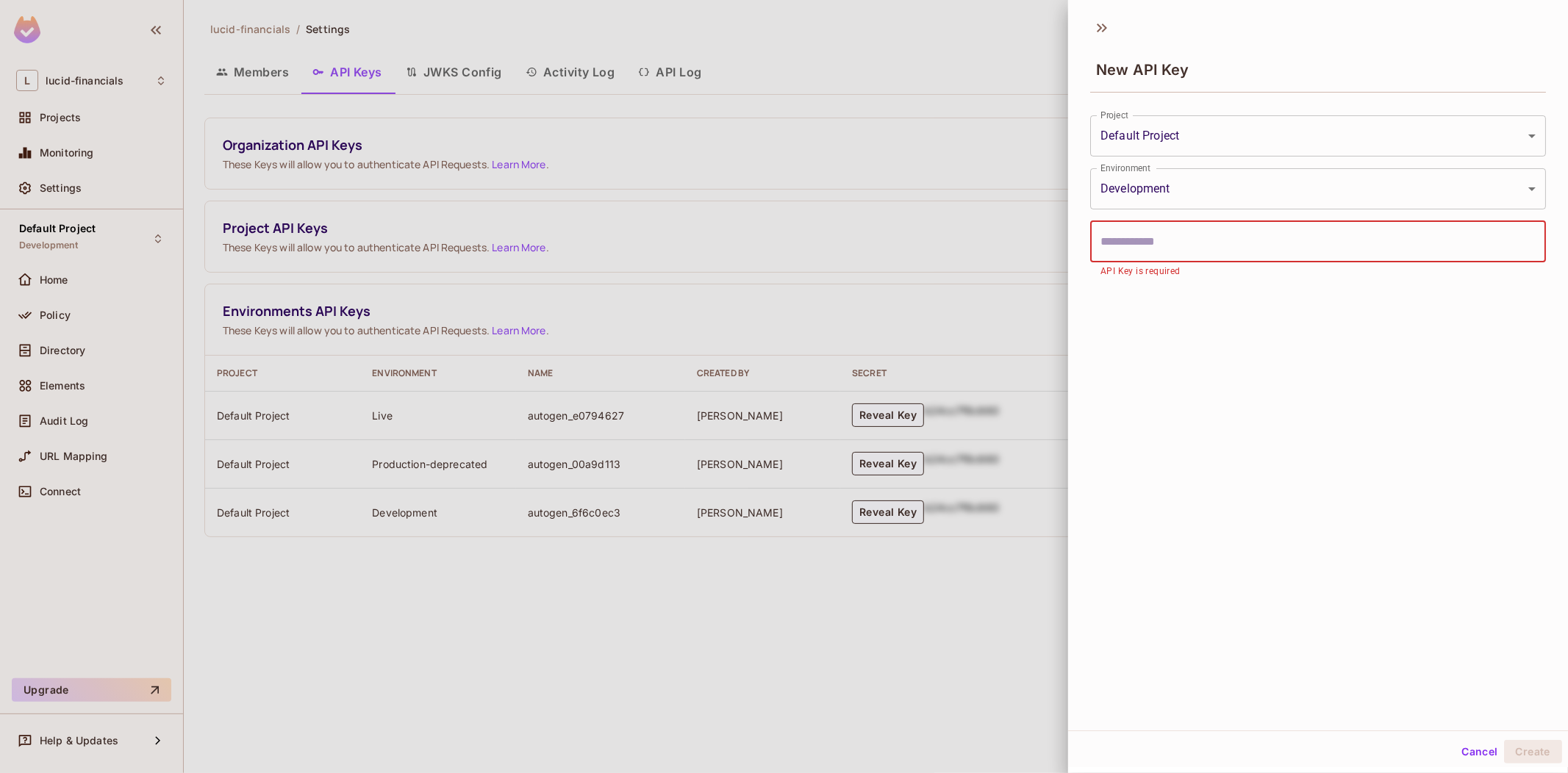
click at [1184, 251] on input "text" at bounding box center [1317, 242] width 455 height 41
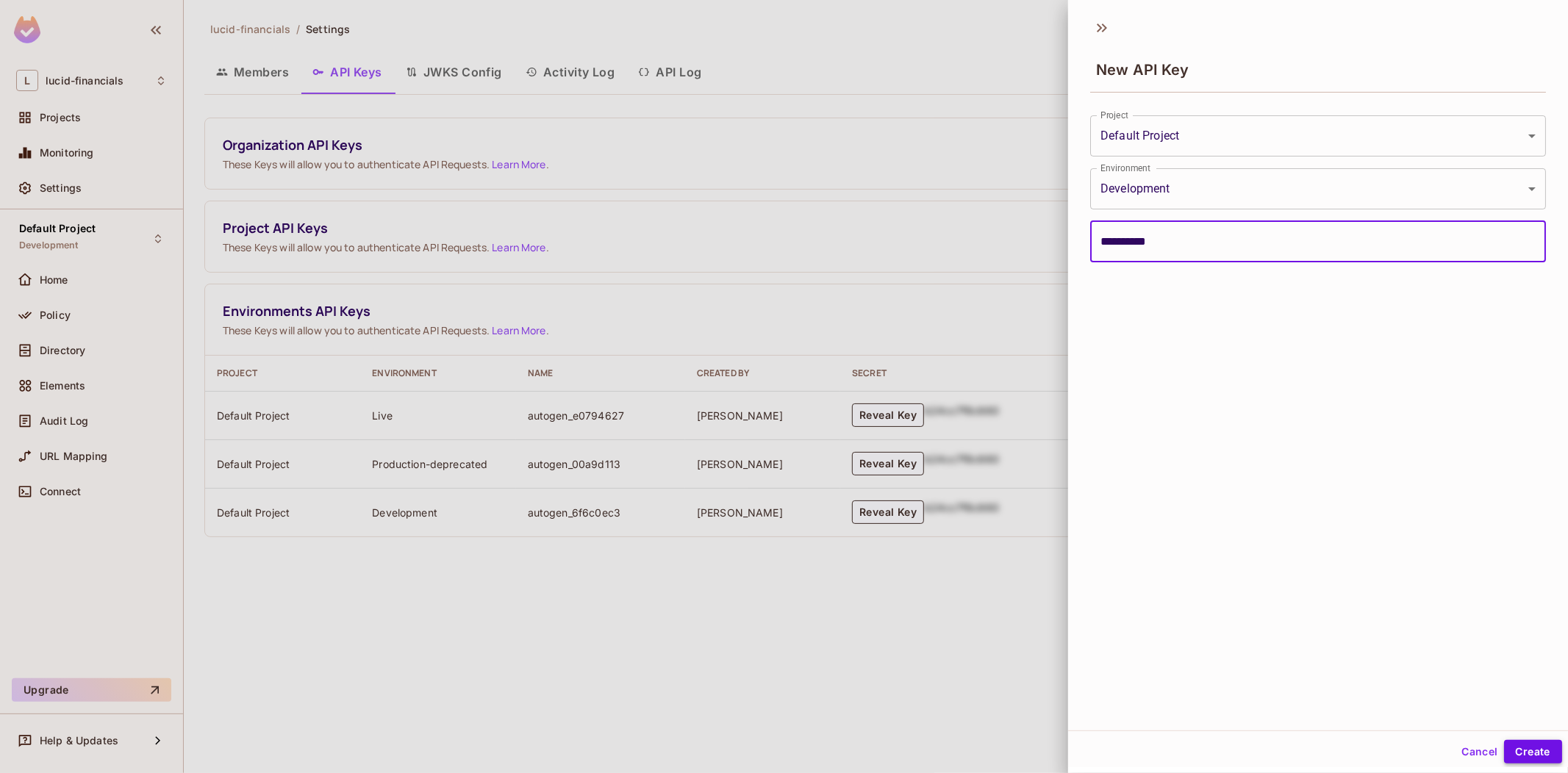
type input "**********"
click at [1523, 752] on button "Create" at bounding box center [1532, 752] width 58 height 23
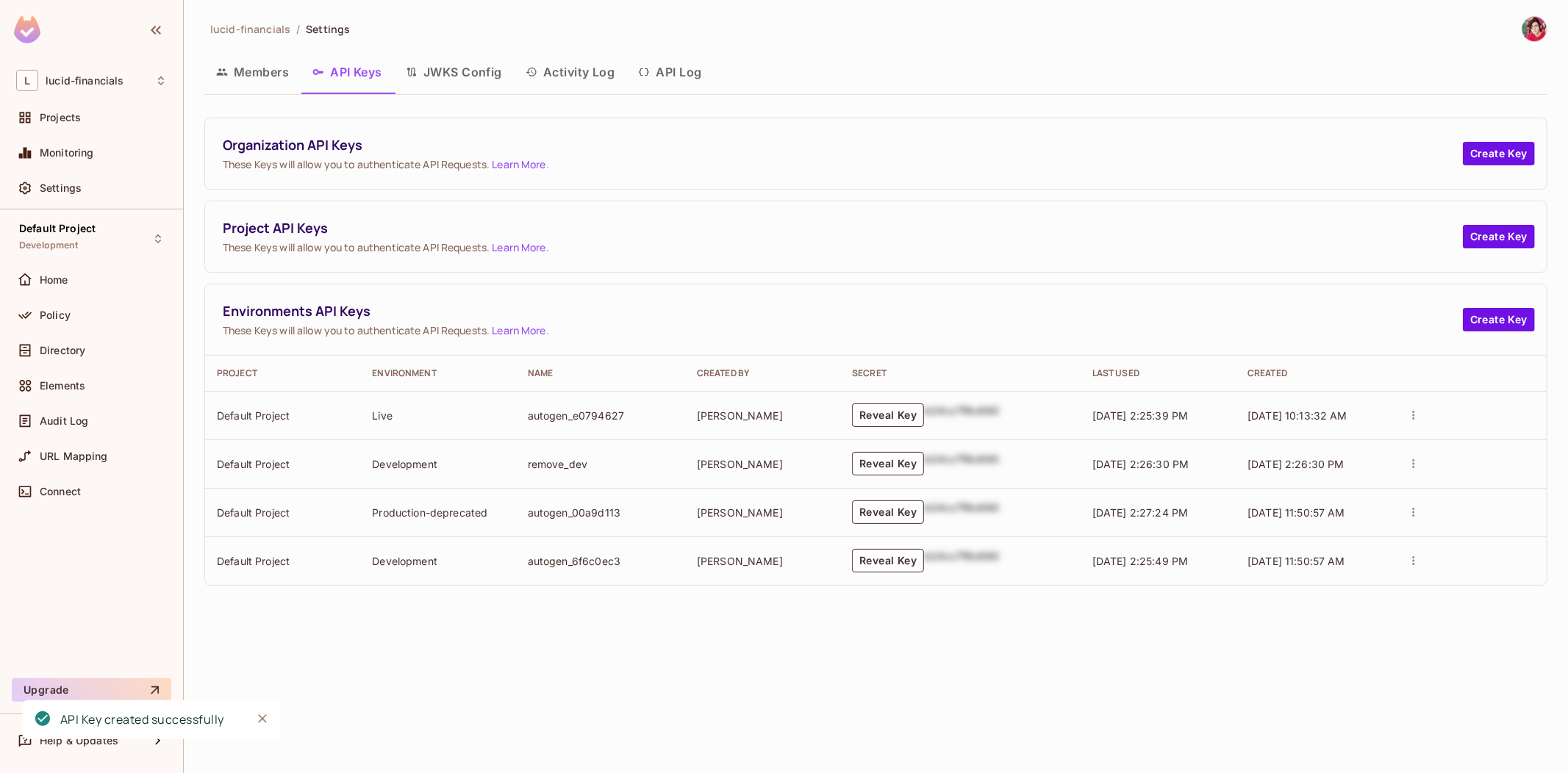
click at [424, 467] on td "Development" at bounding box center [437, 463] width 155 height 48
click at [1415, 461] on icon "actions" at bounding box center [1413, 463] width 13 height 13
click at [1471, 525] on p "Delete Key" at bounding box center [1471, 521] width 61 height 18
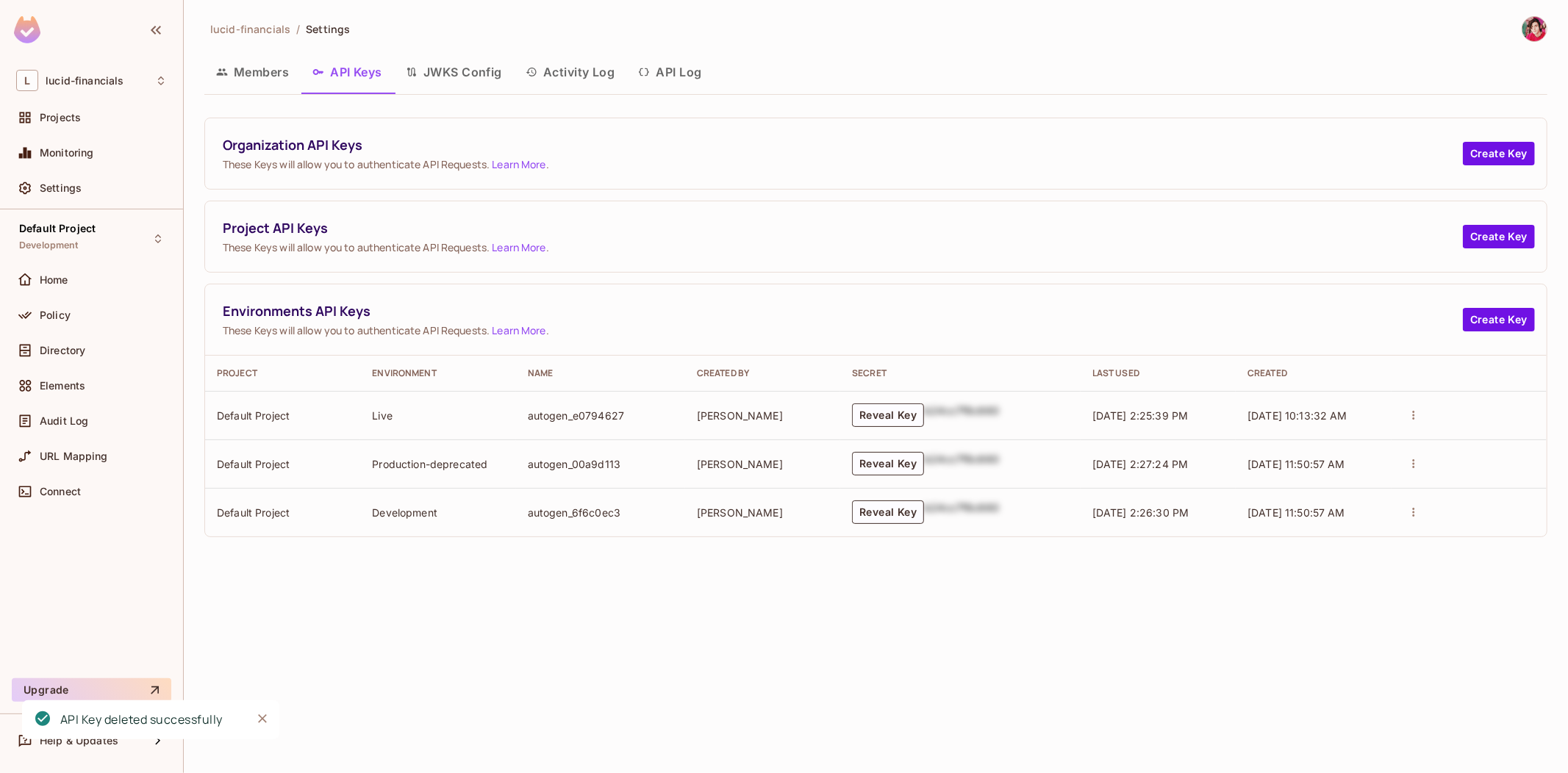
click at [933, 236] on span "Project API Keys" at bounding box center [843, 228] width 1240 height 19
click at [291, 224] on span "Project API Keys" at bounding box center [843, 228] width 1240 height 19
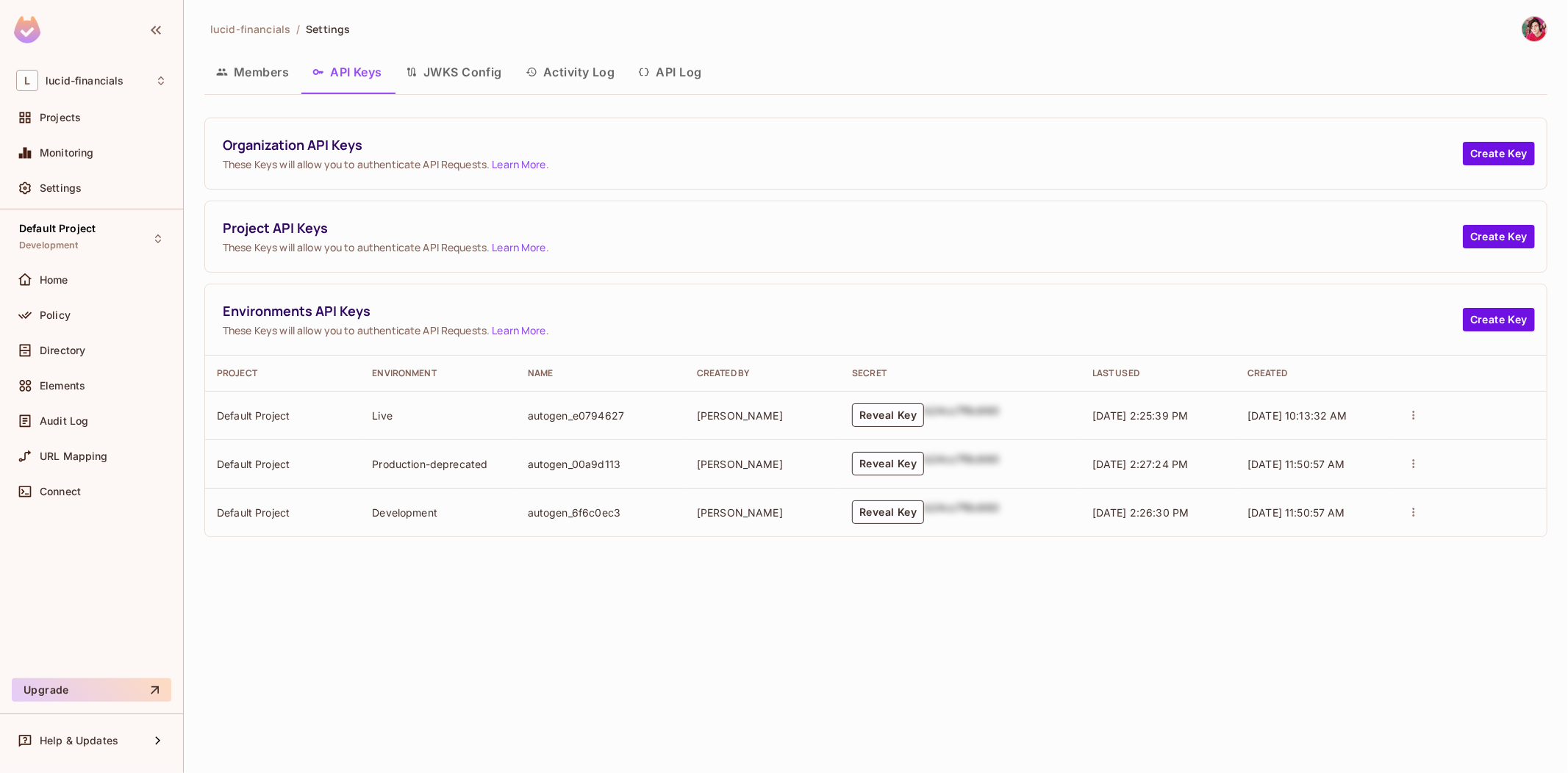
click at [468, 244] on span "These Keys will allow you to authenticate API Requests. Learn More ." at bounding box center [843, 248] width 1240 height 14
drag, startPoint x: 468, startPoint y: 244, endPoint x: 373, endPoint y: 249, distance: 95.1
click at [373, 249] on span "These Keys will allow you to authenticate API Requests. Learn More ." at bounding box center [843, 248] width 1240 height 14
click at [908, 505] on button "Reveal Key" at bounding box center [887, 513] width 72 height 23
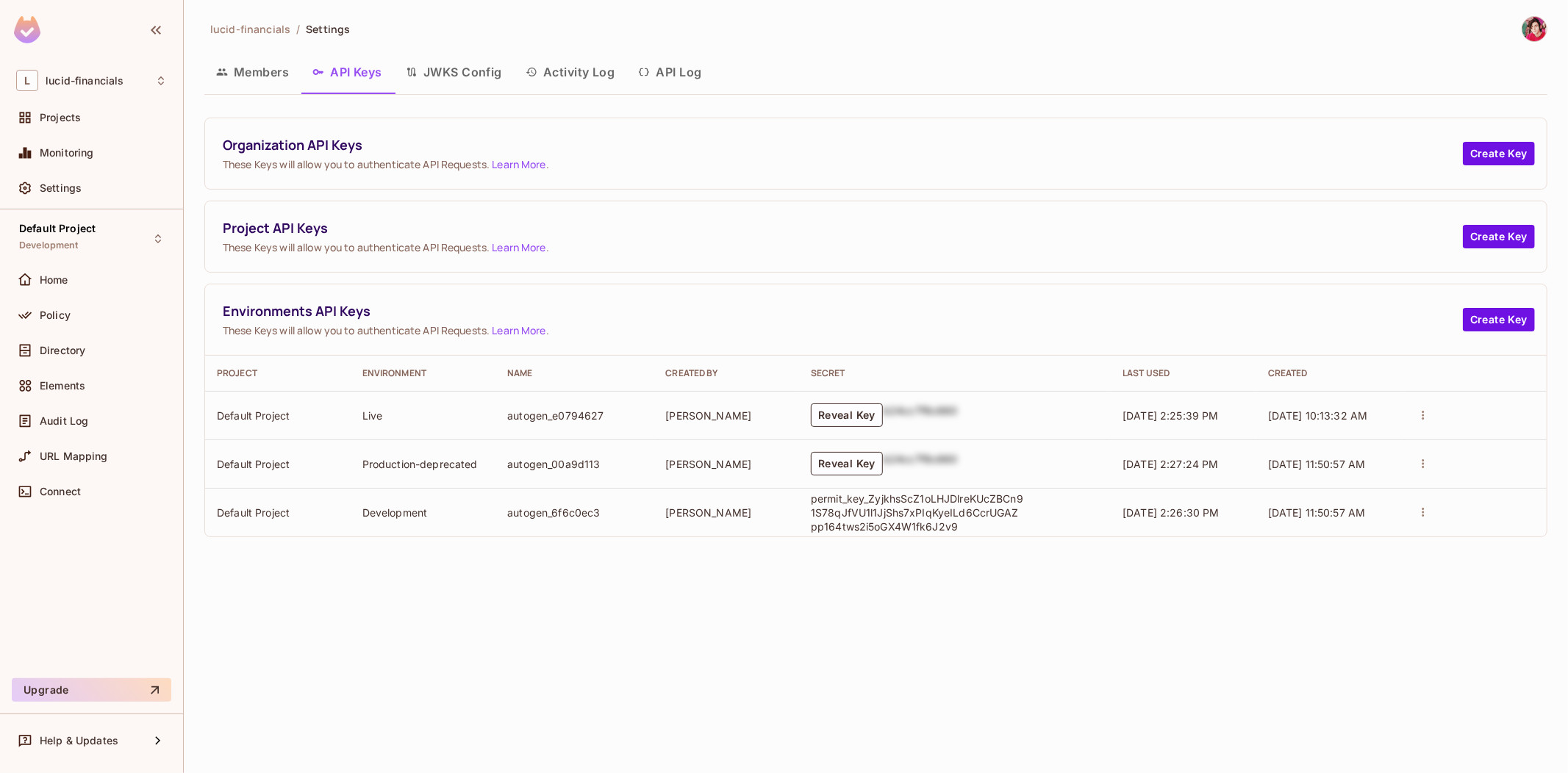
click at [485, 69] on button "JWKS Config" at bounding box center [453, 72] width 120 height 37
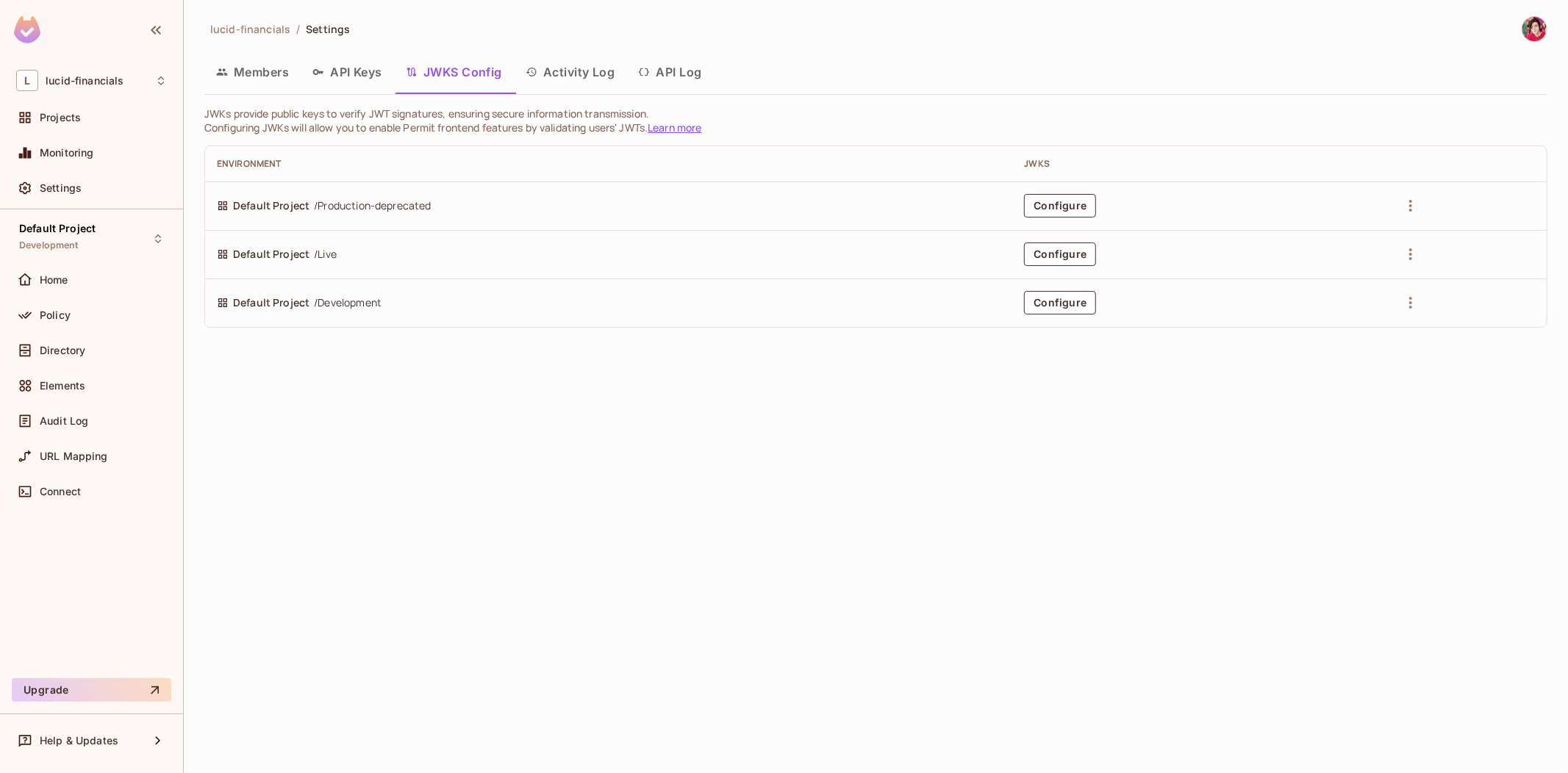
click at [342, 299] on span "/ Development" at bounding box center [348, 302] width 68 height 16
copy span "Development"
click at [578, 70] on button "Activity Log" at bounding box center [570, 72] width 114 height 37
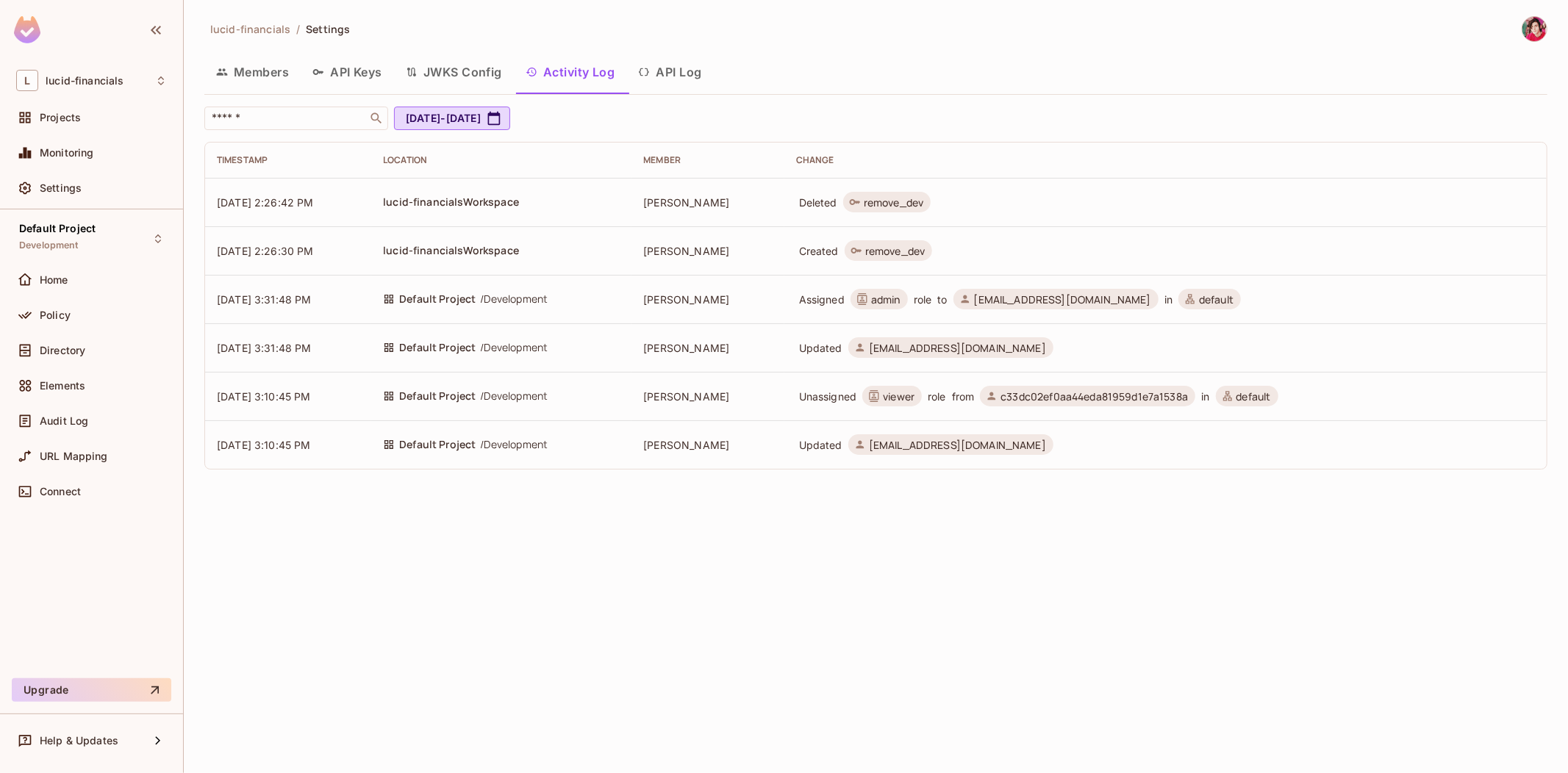
click at [1088, 390] on span "c33dc02ef0aa44eda81959d1e7a1538a" at bounding box center [1094, 396] width 188 height 14
click at [1076, 435] on td "Updated [EMAIL_ADDRESS][DOMAIN_NAME]" at bounding box center [1165, 445] width 762 height 48
click at [665, 71] on button "API Log" at bounding box center [669, 72] width 87 height 37
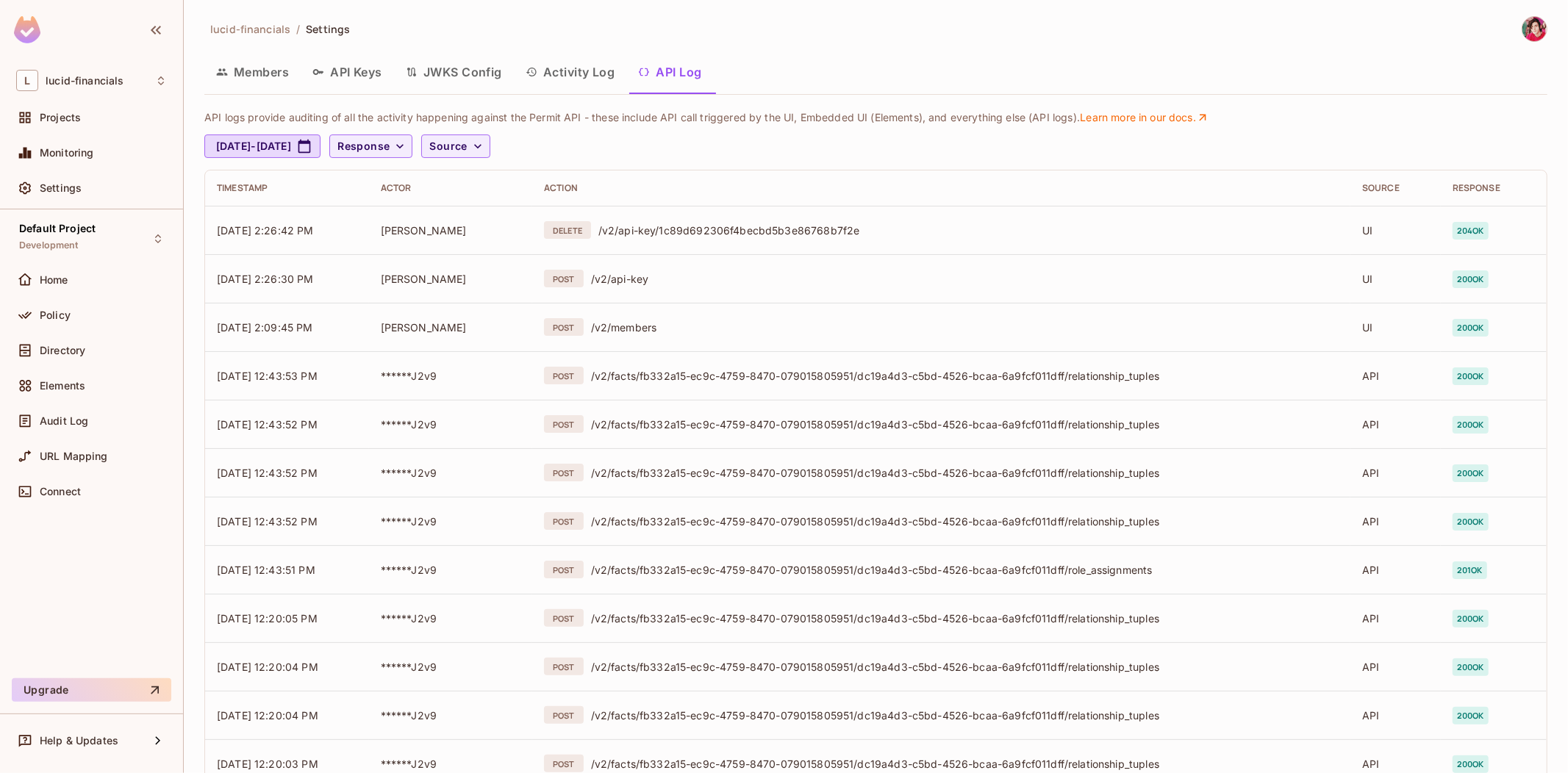
click at [349, 59] on button "API Keys" at bounding box center [347, 72] width 93 height 37
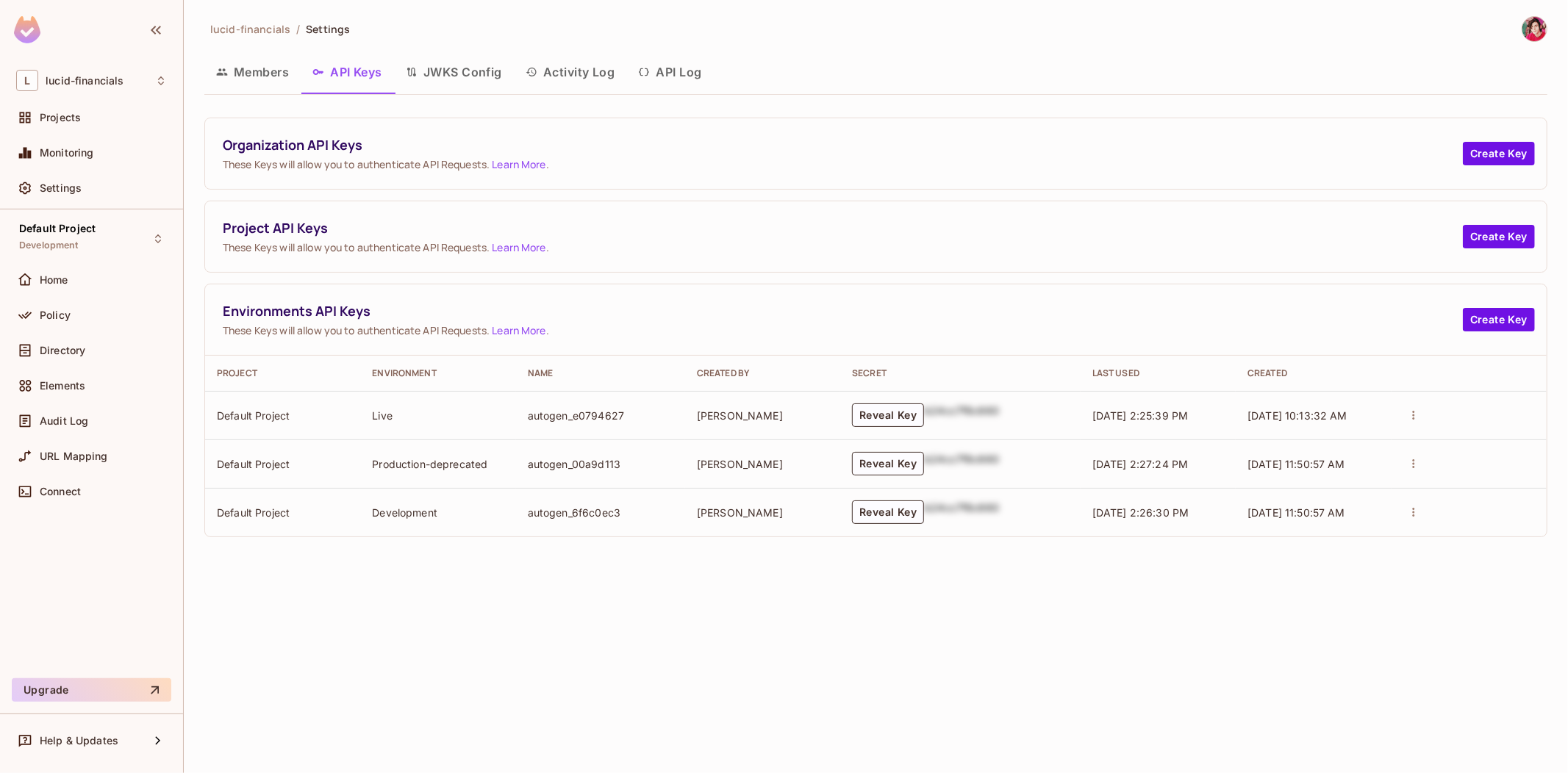
drag, startPoint x: 281, startPoint y: 76, endPoint x: 297, endPoint y: 68, distance: 17.9
click at [280, 76] on button "Members" at bounding box center [252, 72] width 97 height 37
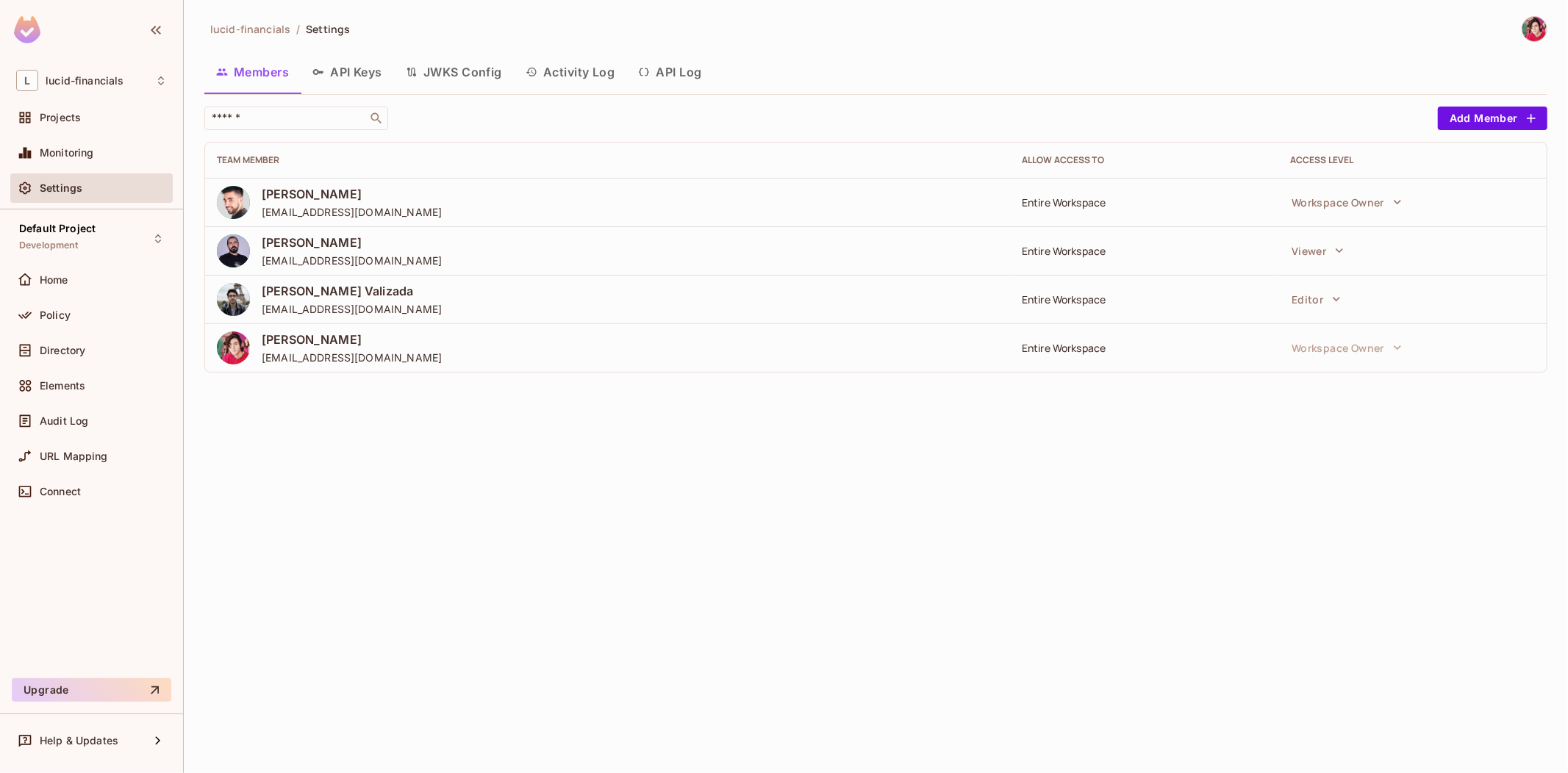
click at [985, 513] on div "lucid-financials / Settings Members API Keys JWKS Config Activity Log API Log ​…" at bounding box center [875, 386] width 1384 height 773
click at [98, 117] on div "Projects" at bounding box center [103, 117] width 127 height 12
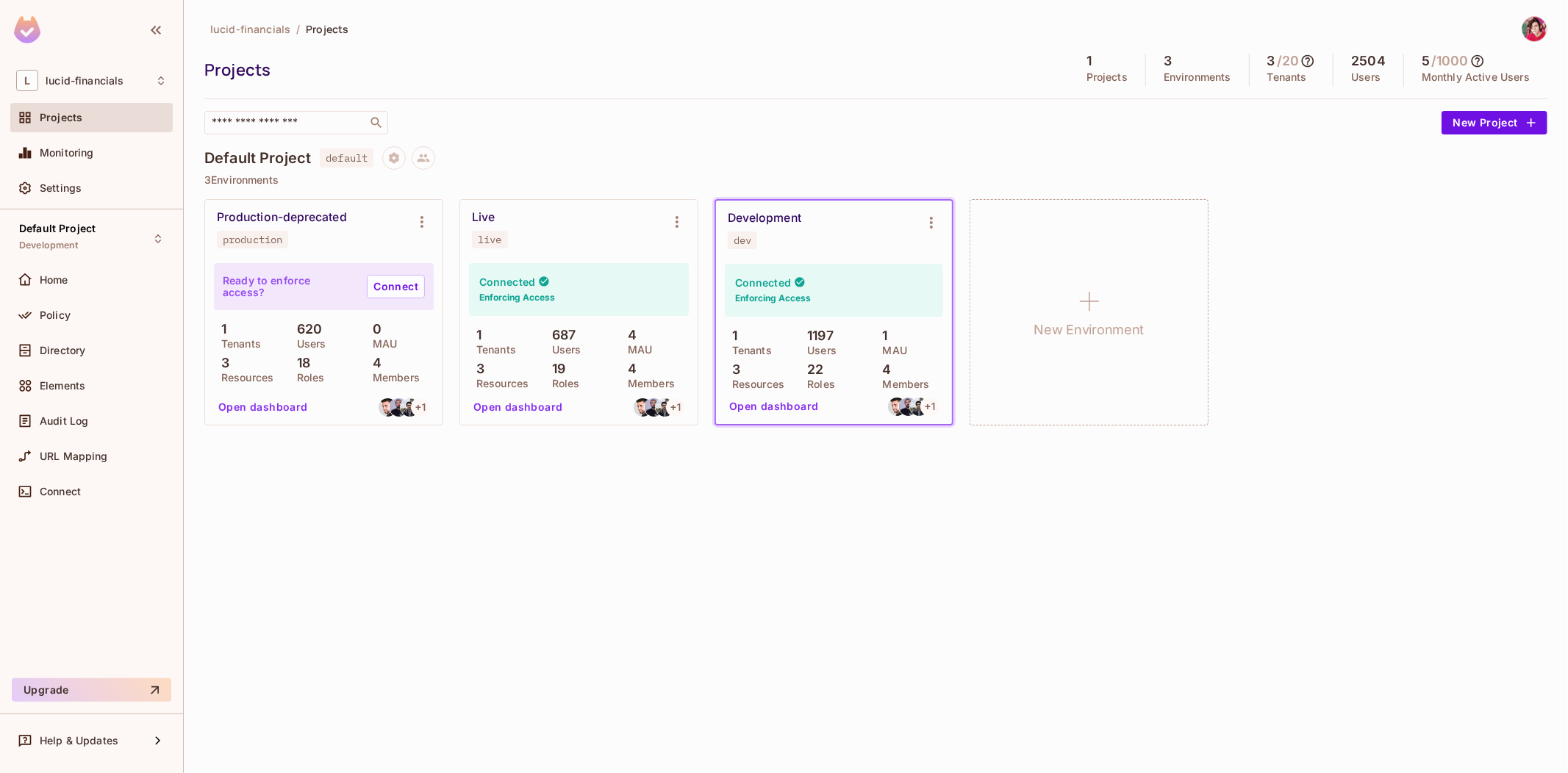
click at [912, 510] on div "lucid-financials / Projects Projects 1 Projects 3 Environments 3 / 20 Tenants 2…" at bounding box center [875, 386] width 1384 height 773
